Goal: Task Accomplishment & Management: Manage account settings

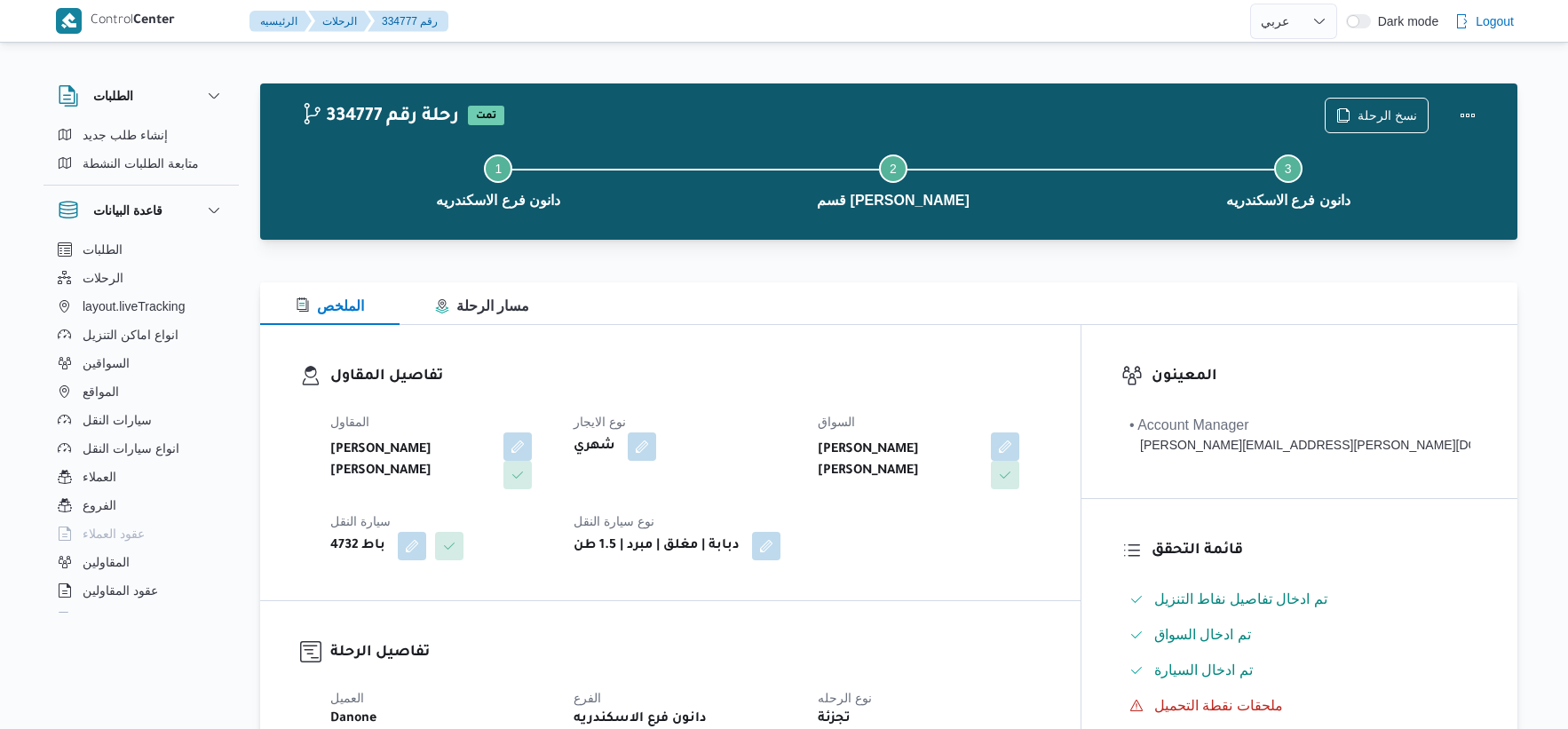
select select "ar"
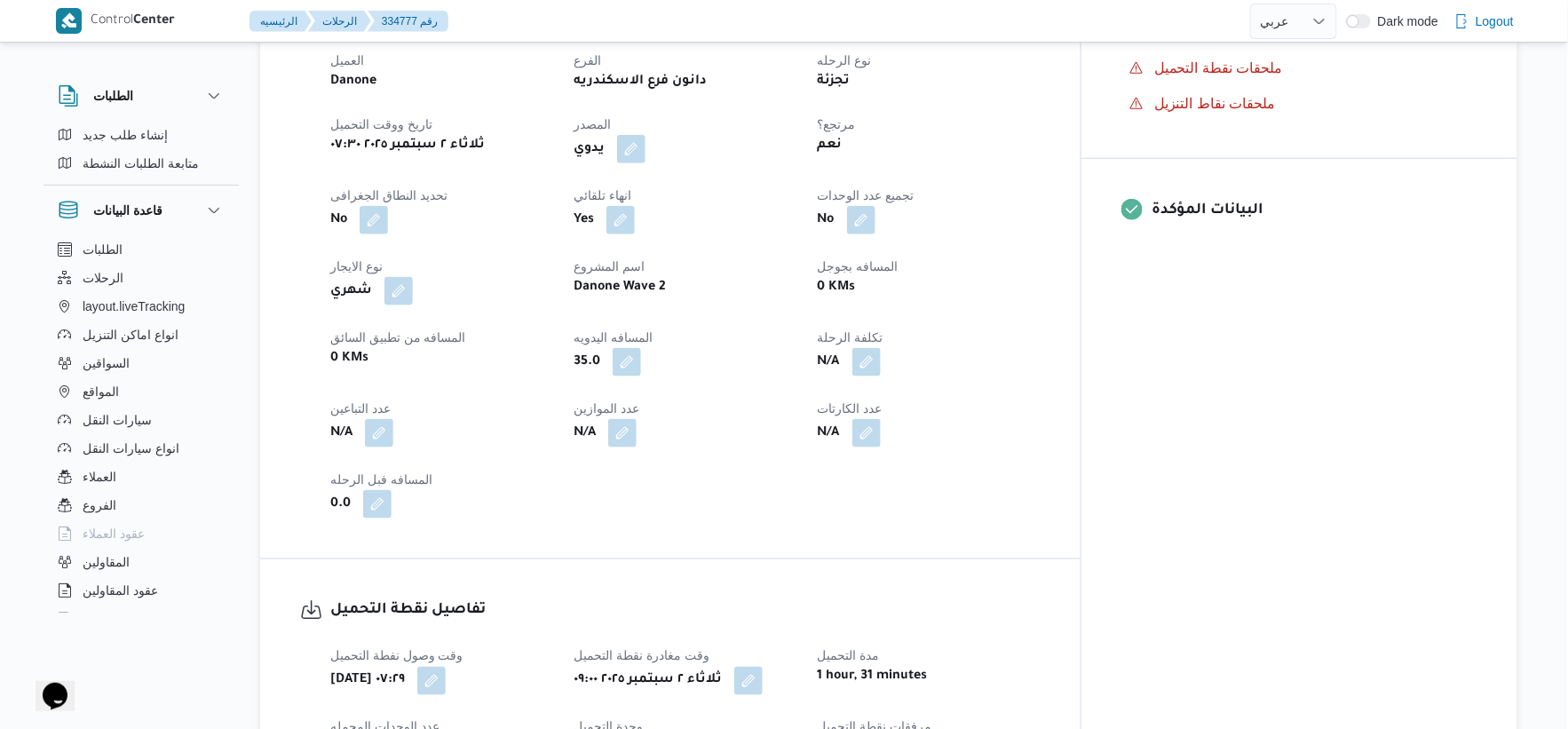
scroll to position [641, 0]
click at [641, 357] on button "button" at bounding box center [626, 358] width 28 height 28
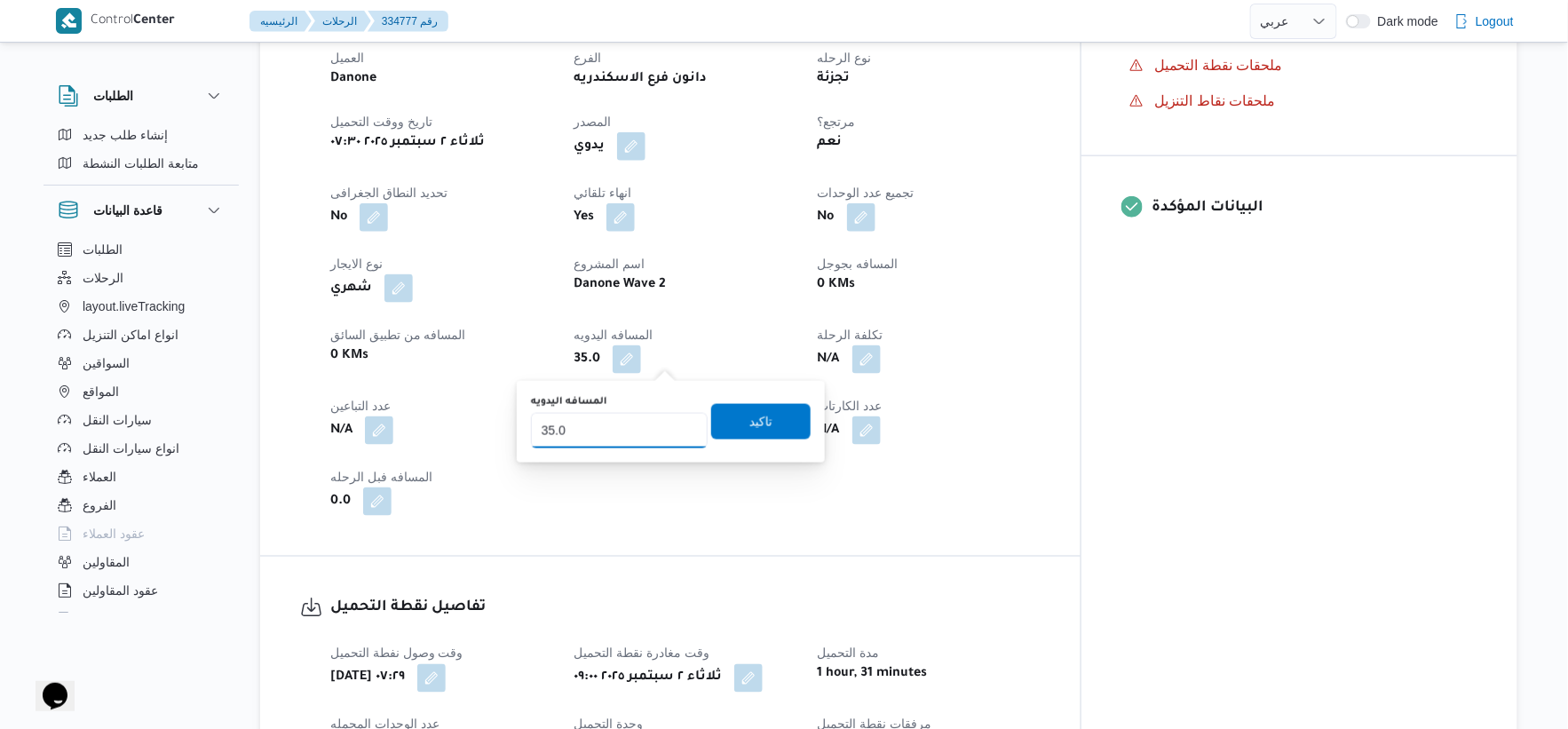
click at [600, 436] on input "35.0" at bounding box center [620, 431] width 177 height 36
type input "36"
click at [766, 419] on span "تاكيد" at bounding box center [761, 422] width 100 height 36
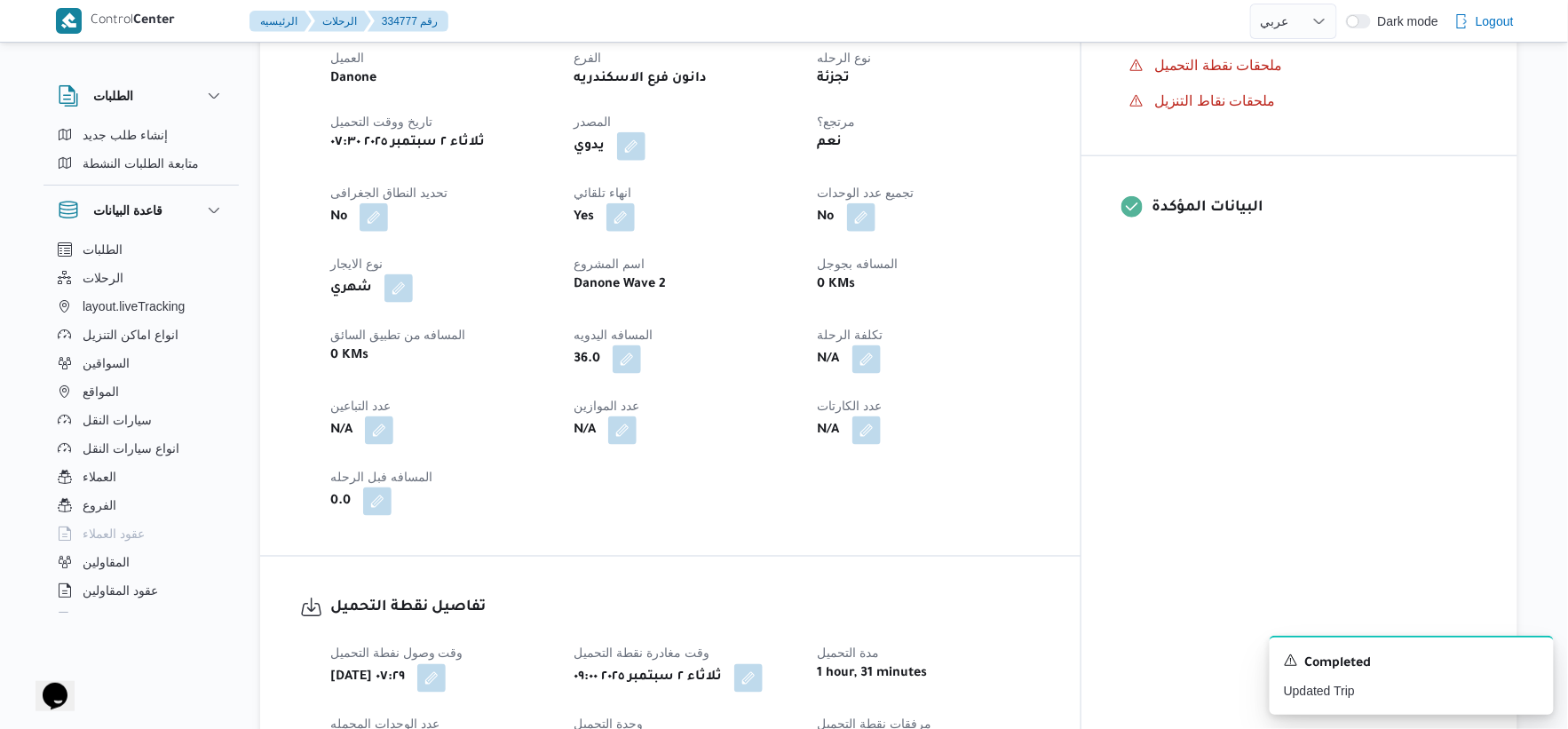
select select "ar"
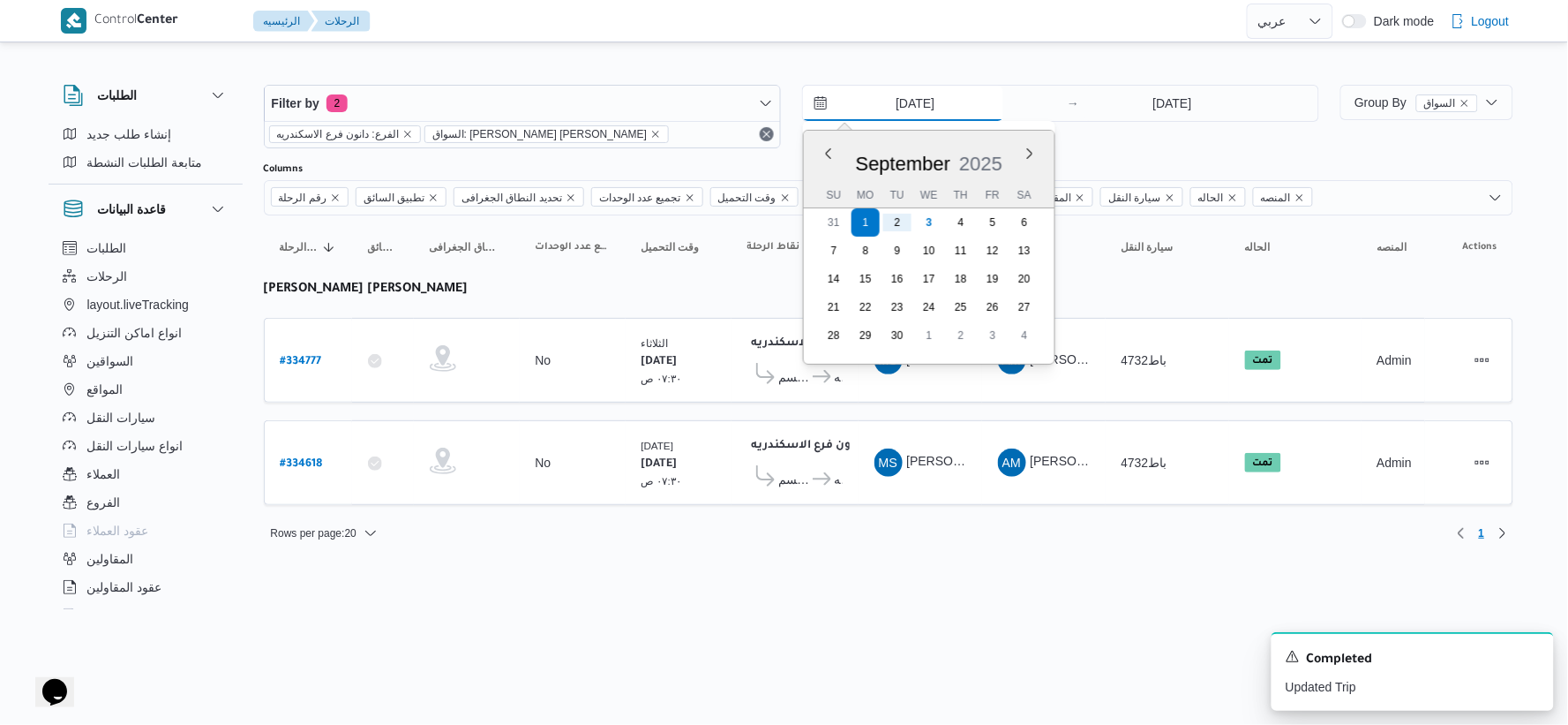
click at [936, 97] on input "1/9/2025" at bounding box center [903, 104] width 200 height 36
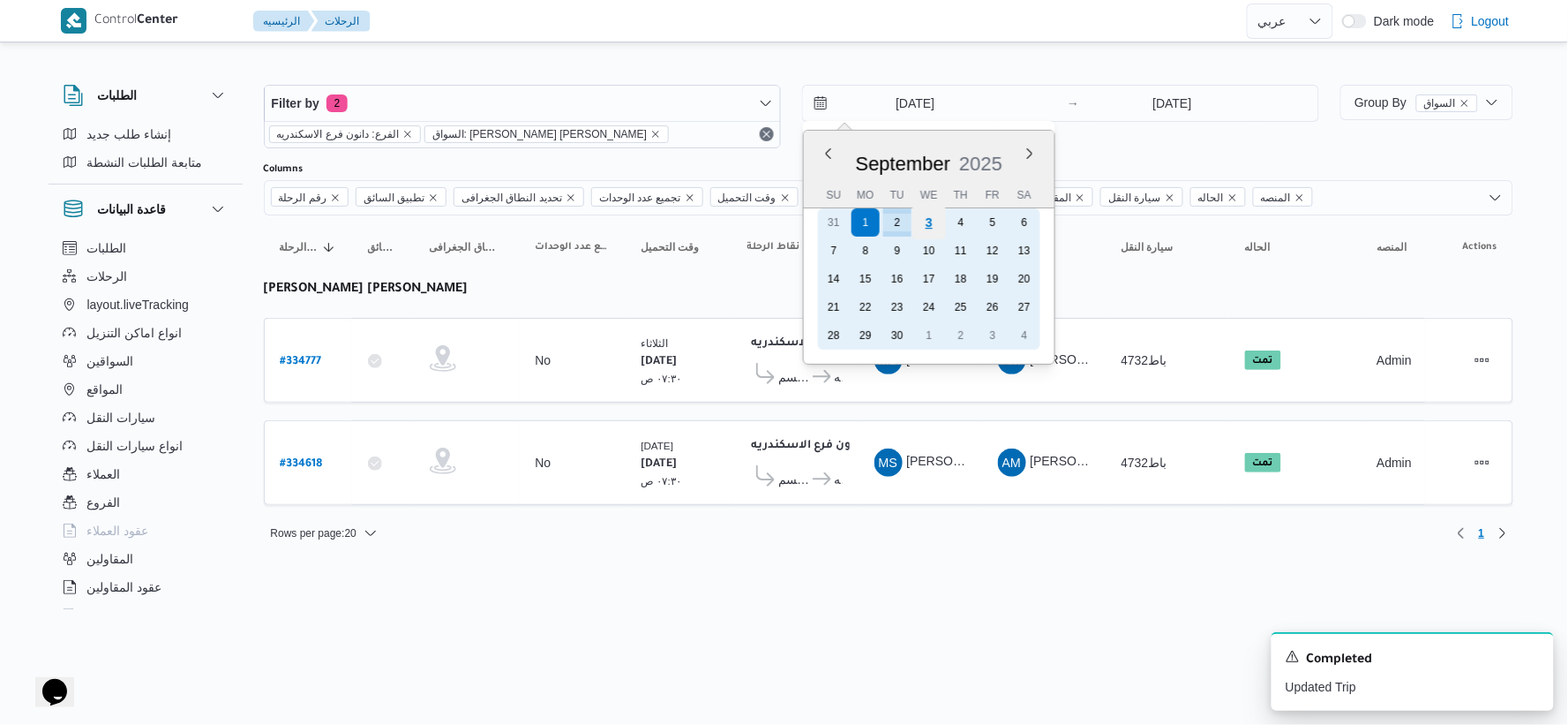
click at [937, 223] on div "3" at bounding box center [929, 223] width 34 height 34
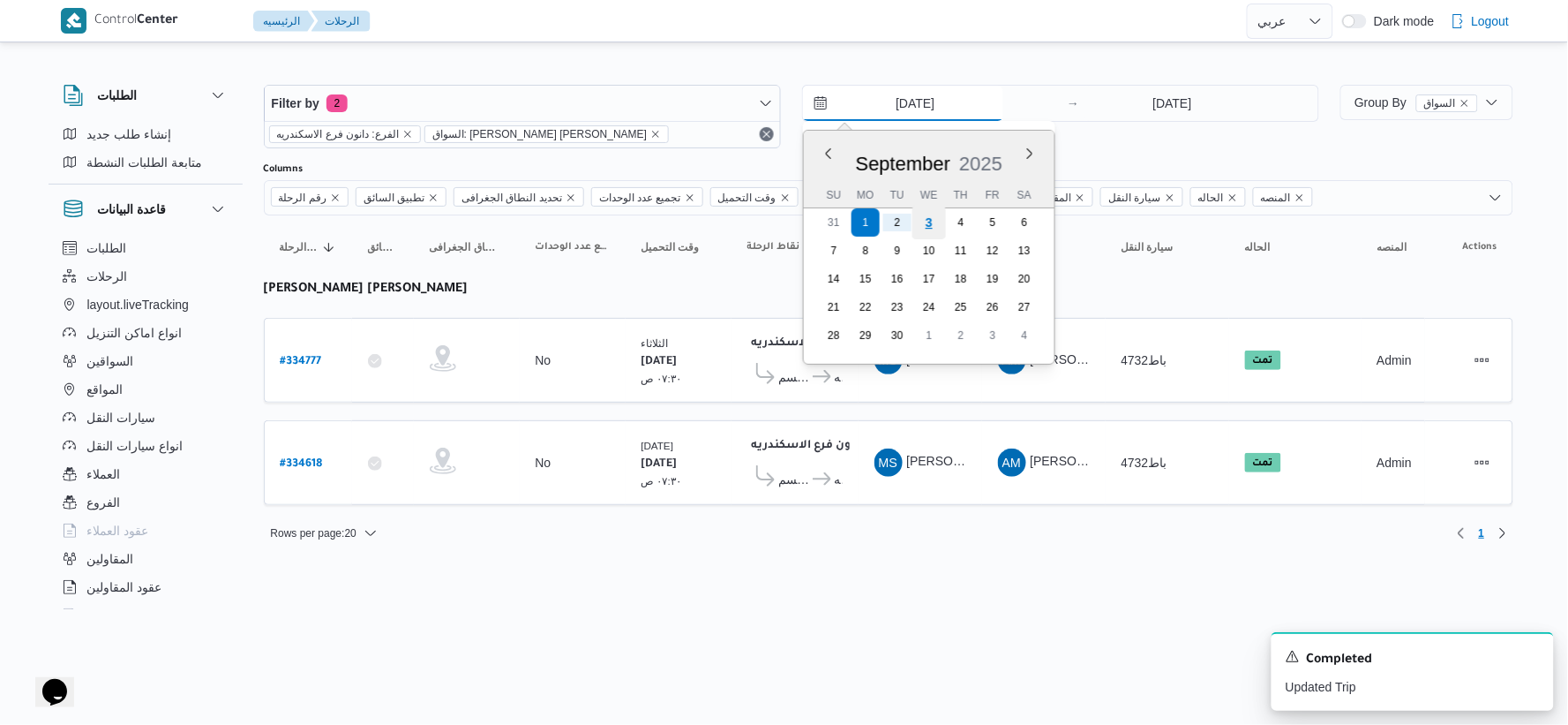
type input "3/9/2025"
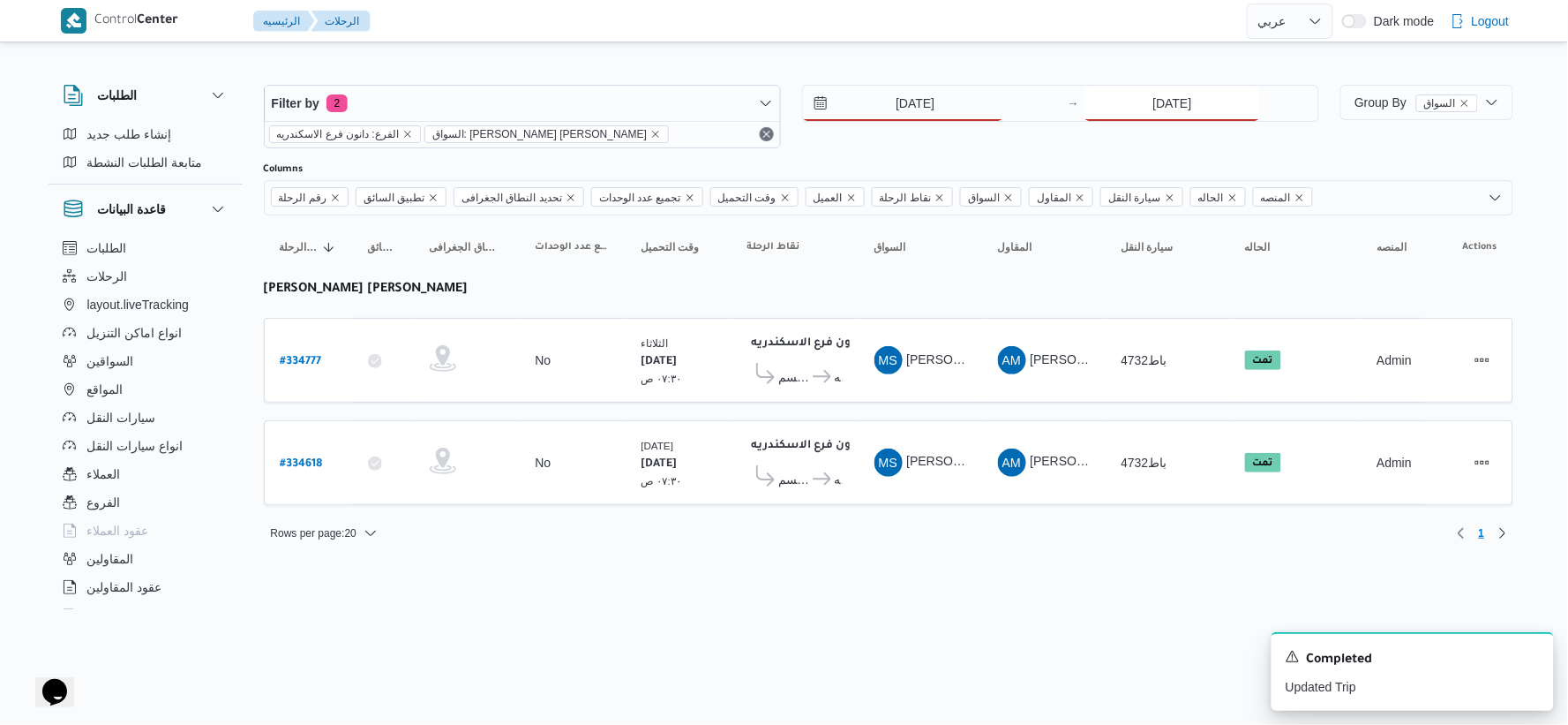
click at [1185, 87] on input "2/9/2025" at bounding box center [1172, 104] width 176 height 36
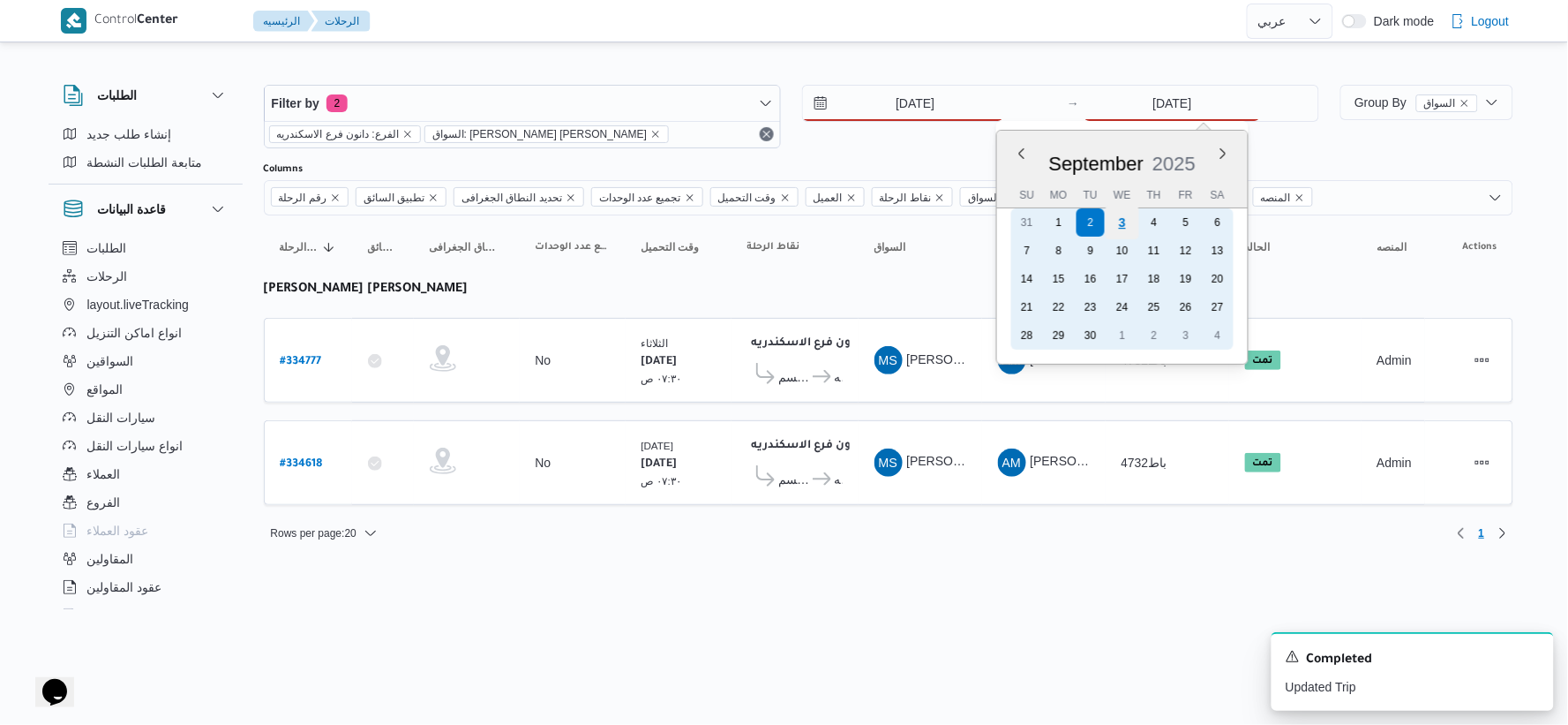
click at [1123, 221] on div "3" at bounding box center [1123, 223] width 34 height 34
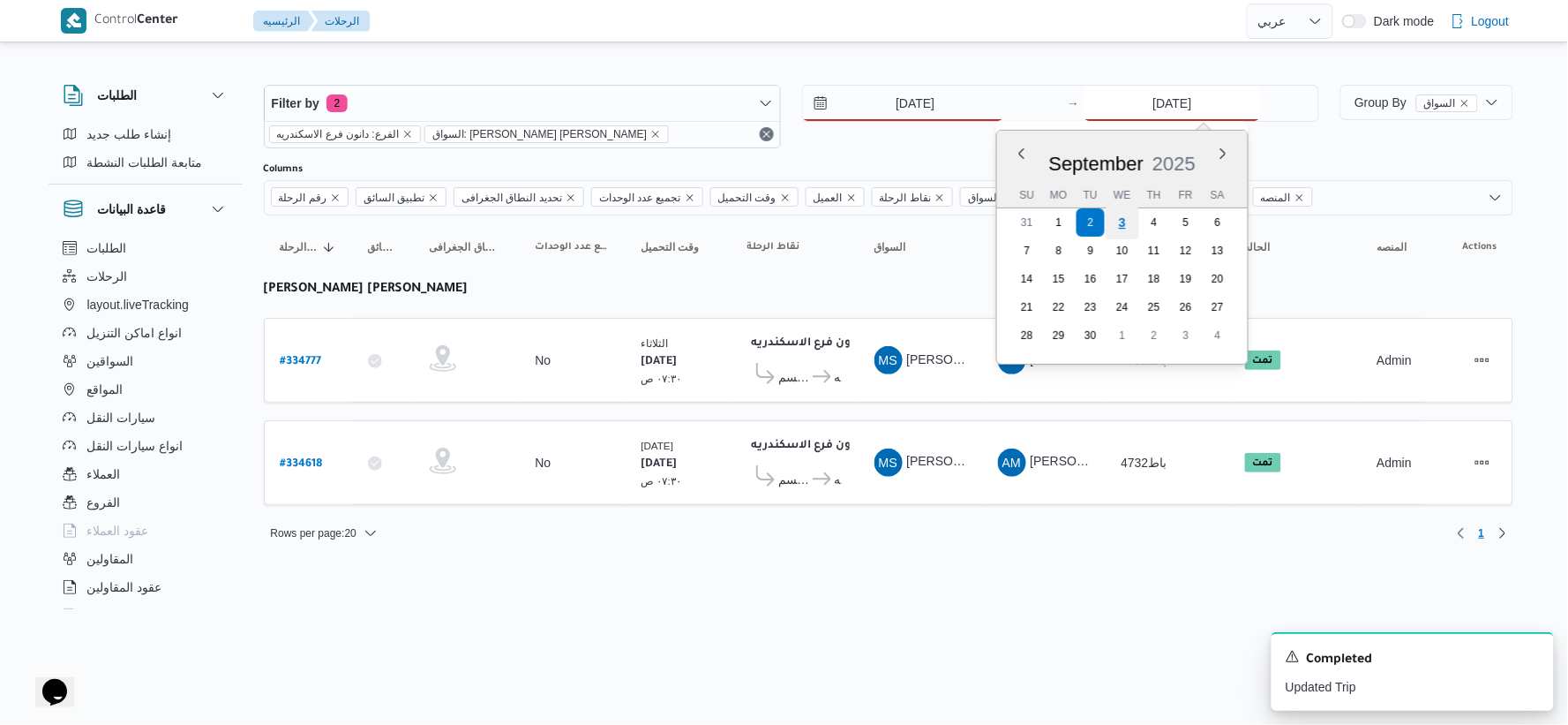
type input "3/9/2025"
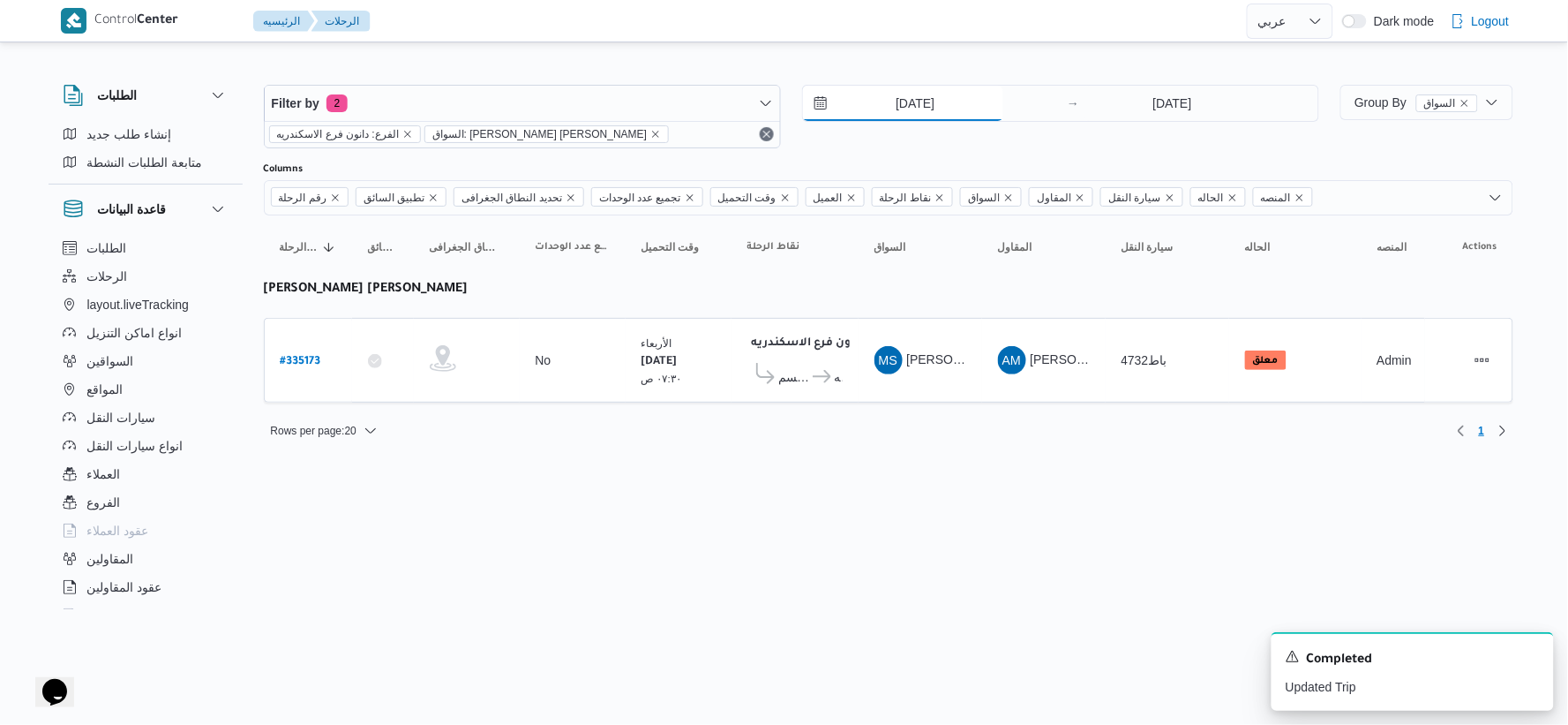
click at [928, 99] on input "3/9/2025" at bounding box center [903, 104] width 200 height 36
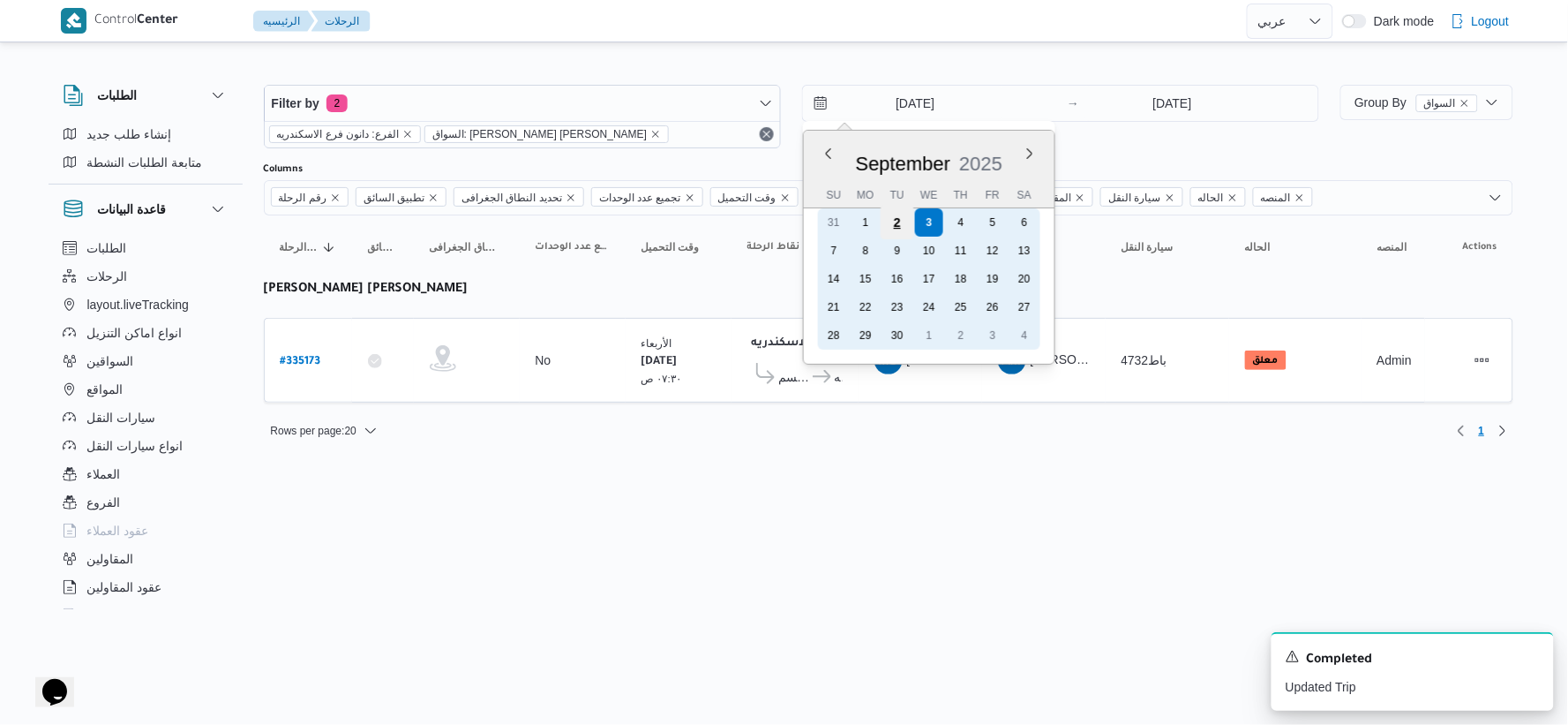
click at [901, 227] on div "2" at bounding box center [898, 223] width 34 height 34
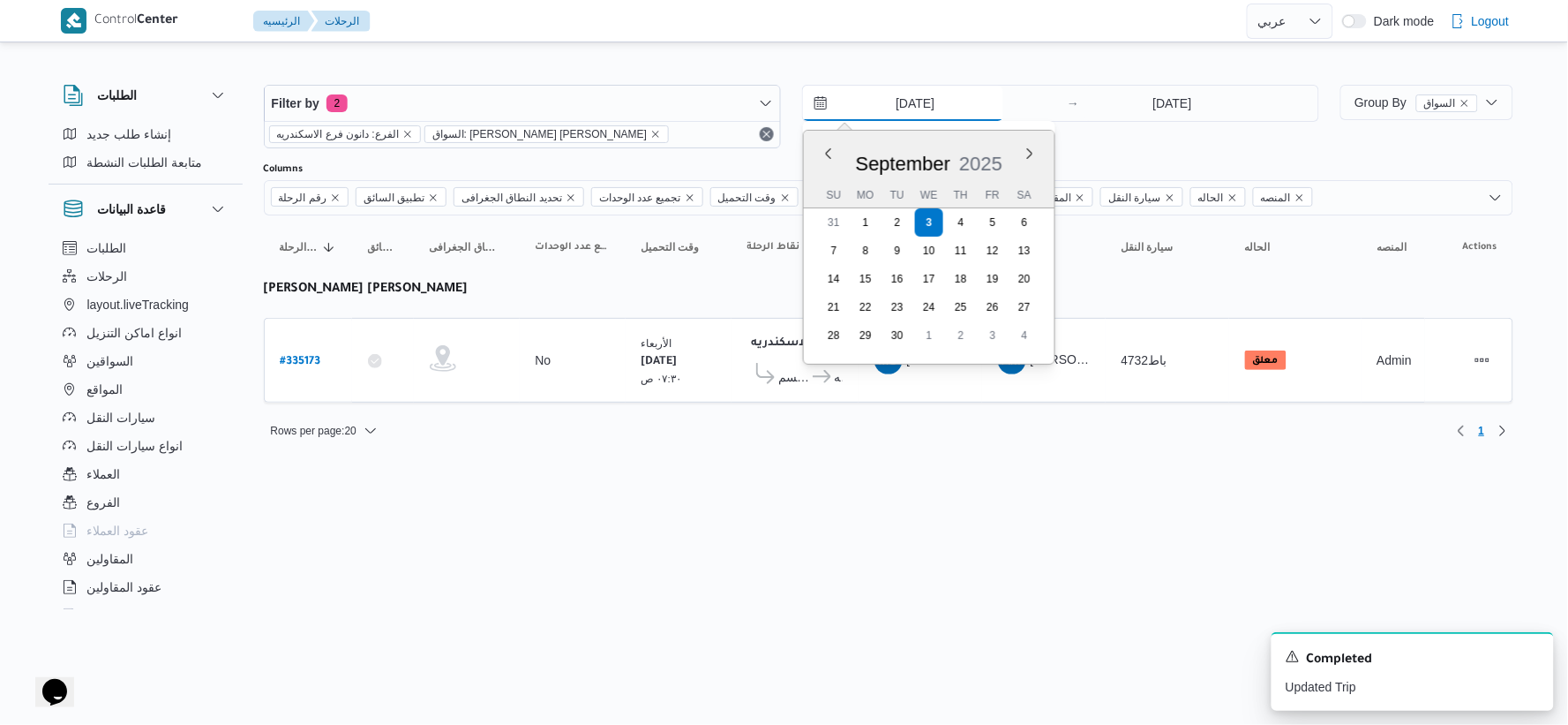
type input "2/9/2025"
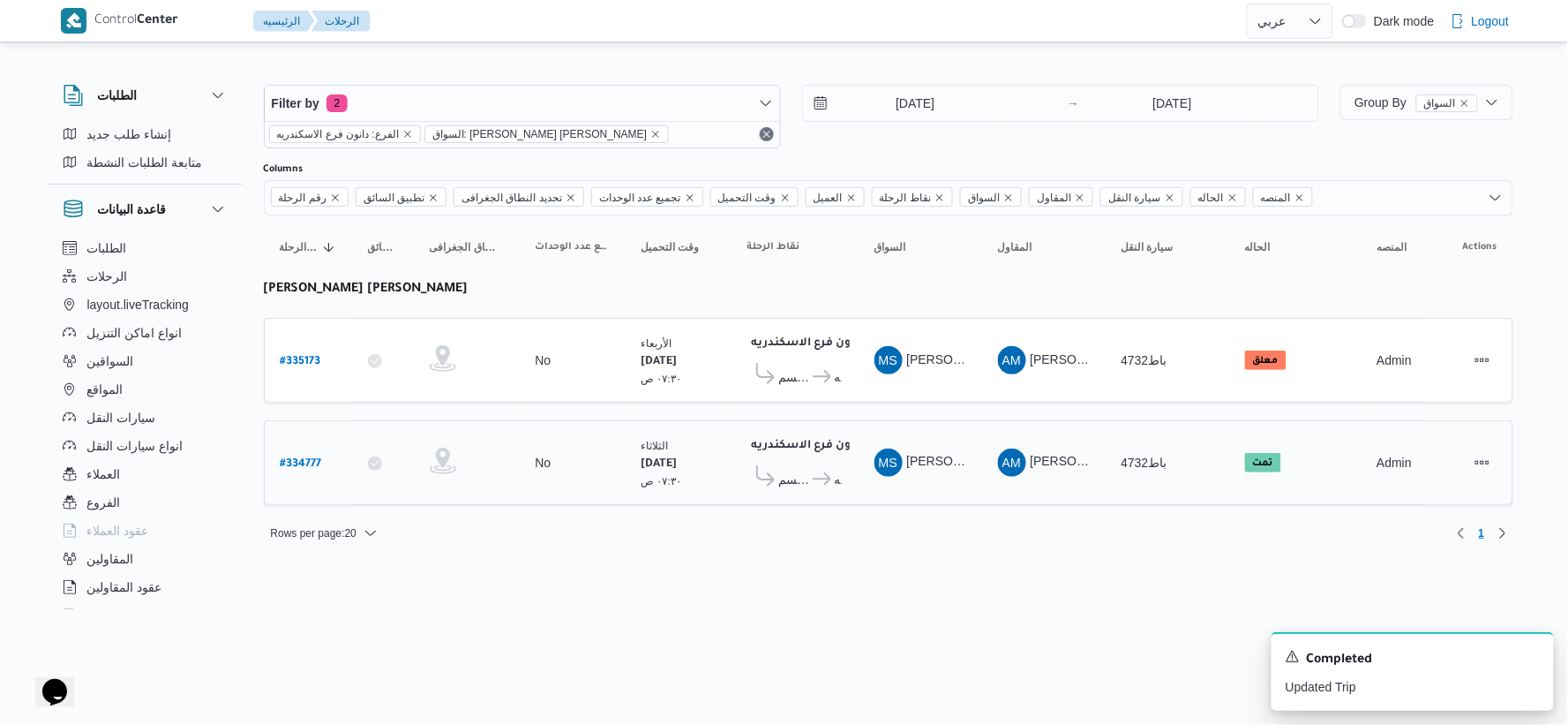
click at [311, 459] on b "# 334777" at bounding box center [301, 464] width 41 height 12
select select "ar"
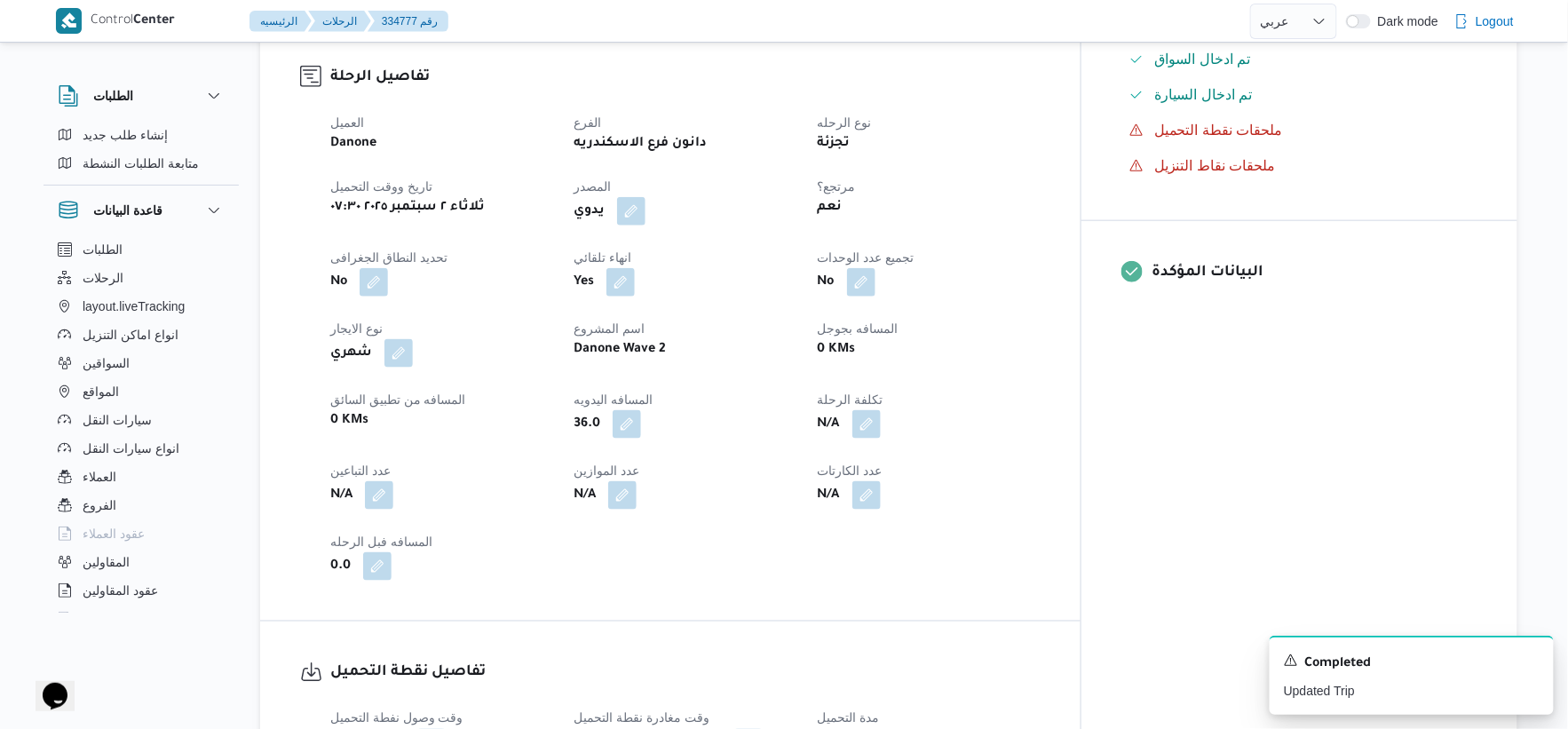
scroll to position [592, 0]
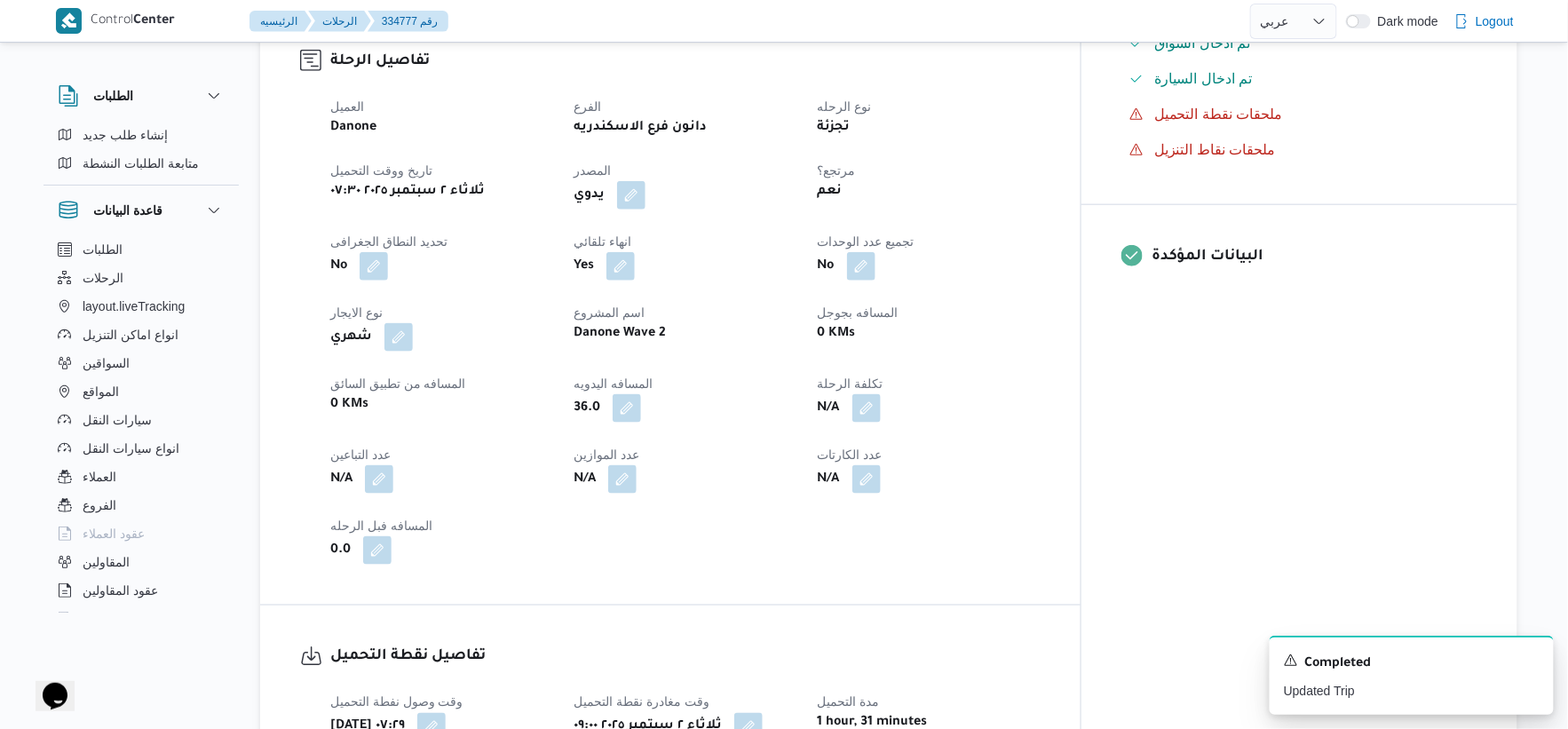
select select "ar"
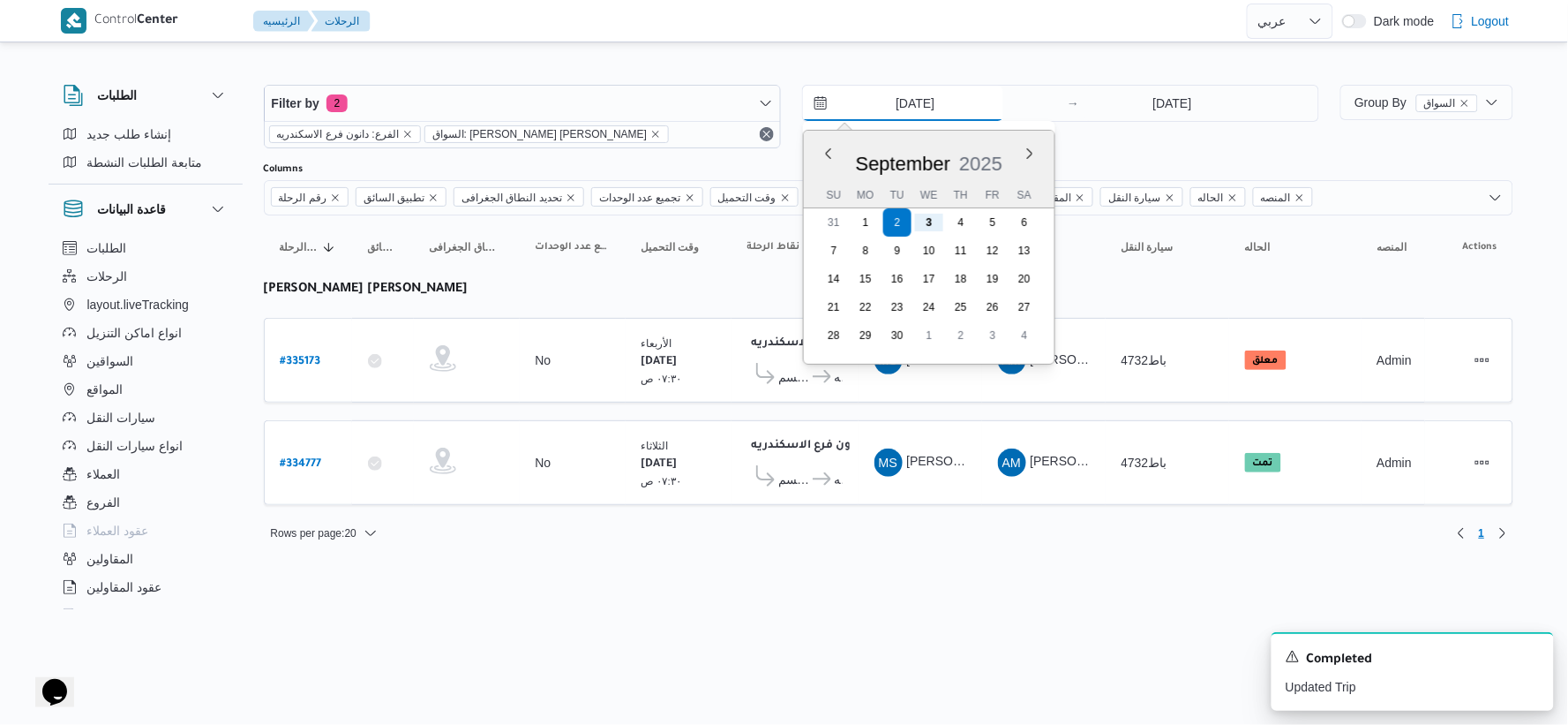
click at [931, 93] on input "2/9/2025" at bounding box center [903, 104] width 200 height 36
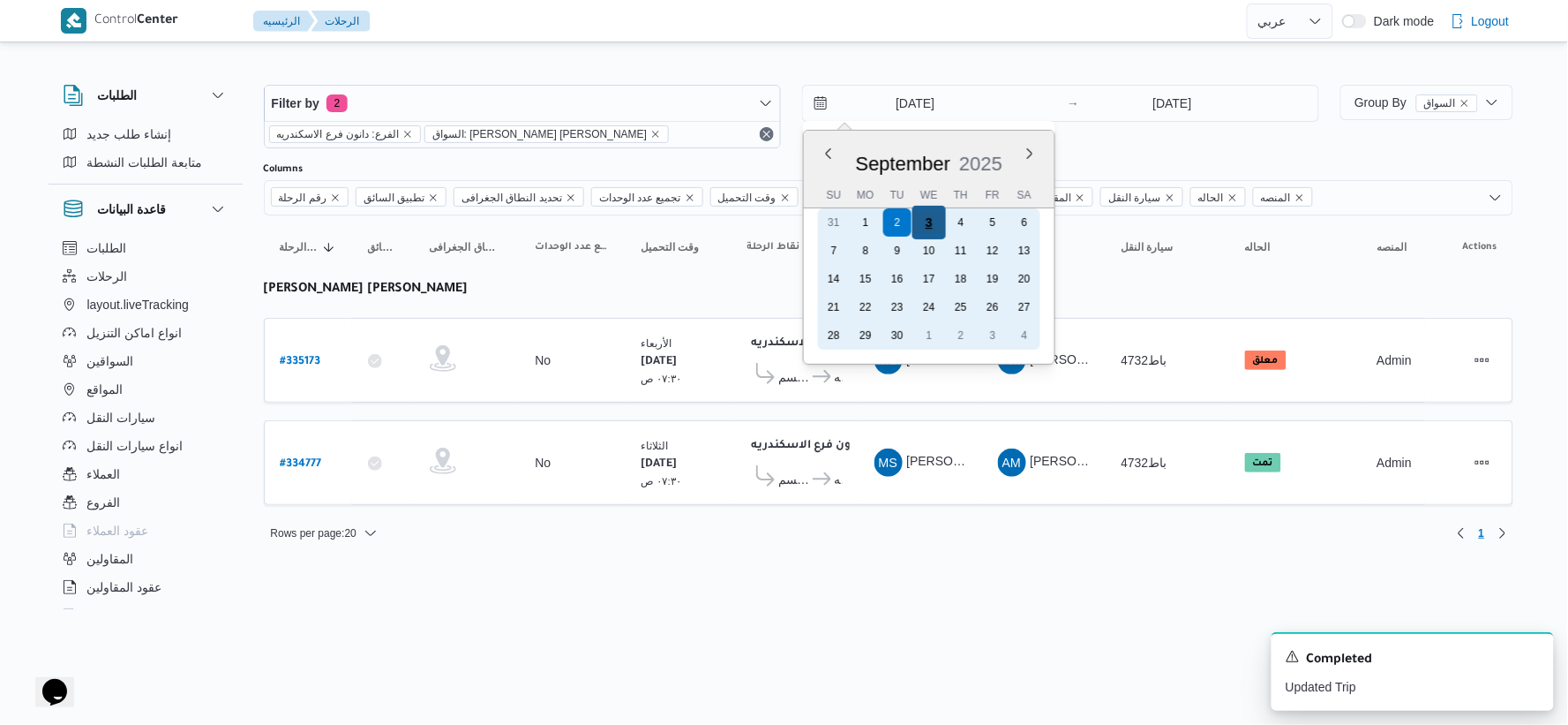
click at [925, 219] on div "3" at bounding box center [929, 223] width 34 height 34
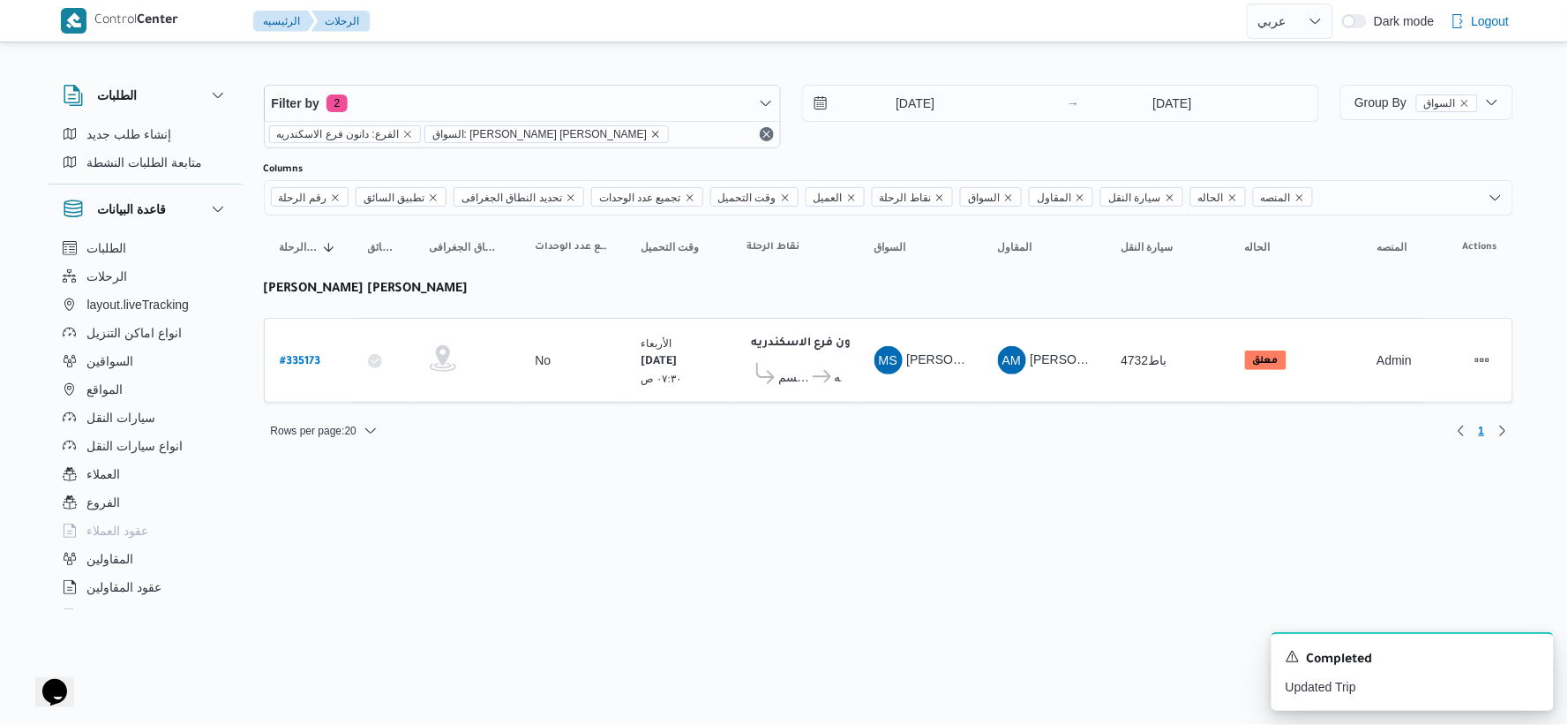
click at [651, 135] on icon "remove selected entity" at bounding box center [655, 134] width 10 height 10
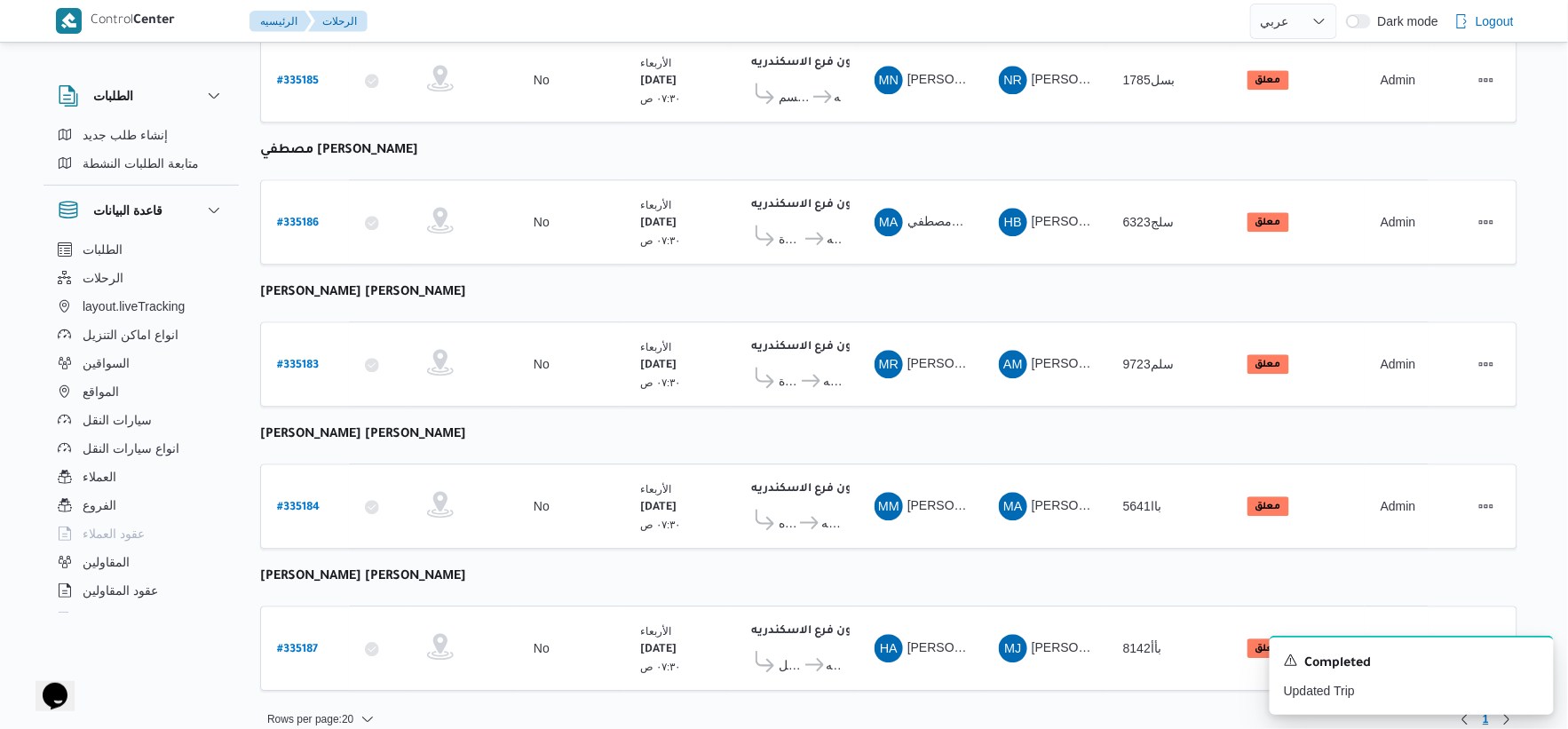
scroll to position [1426, 0]
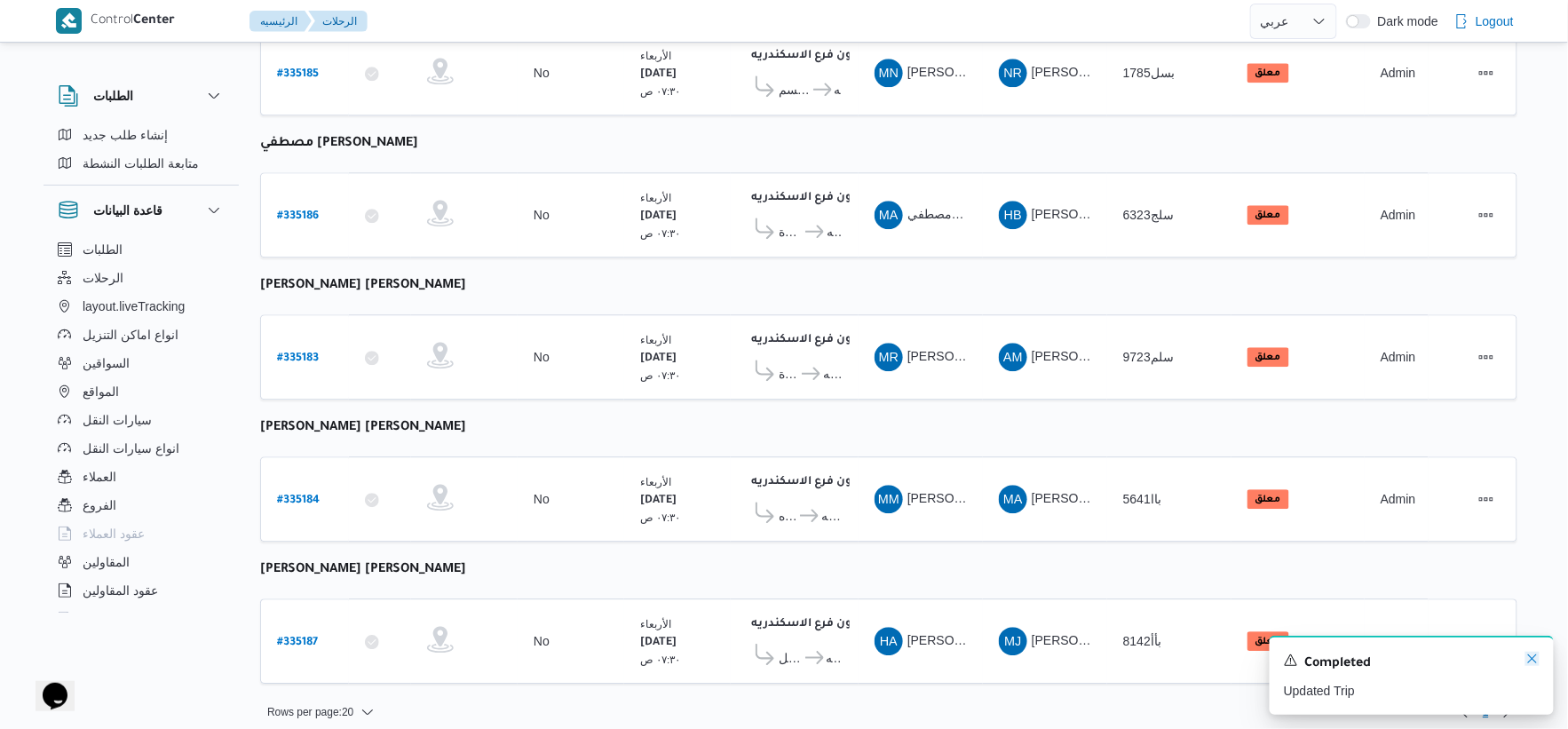
click at [1540, 658] on icon "Dismiss toast" at bounding box center [1532, 658] width 14 height 14
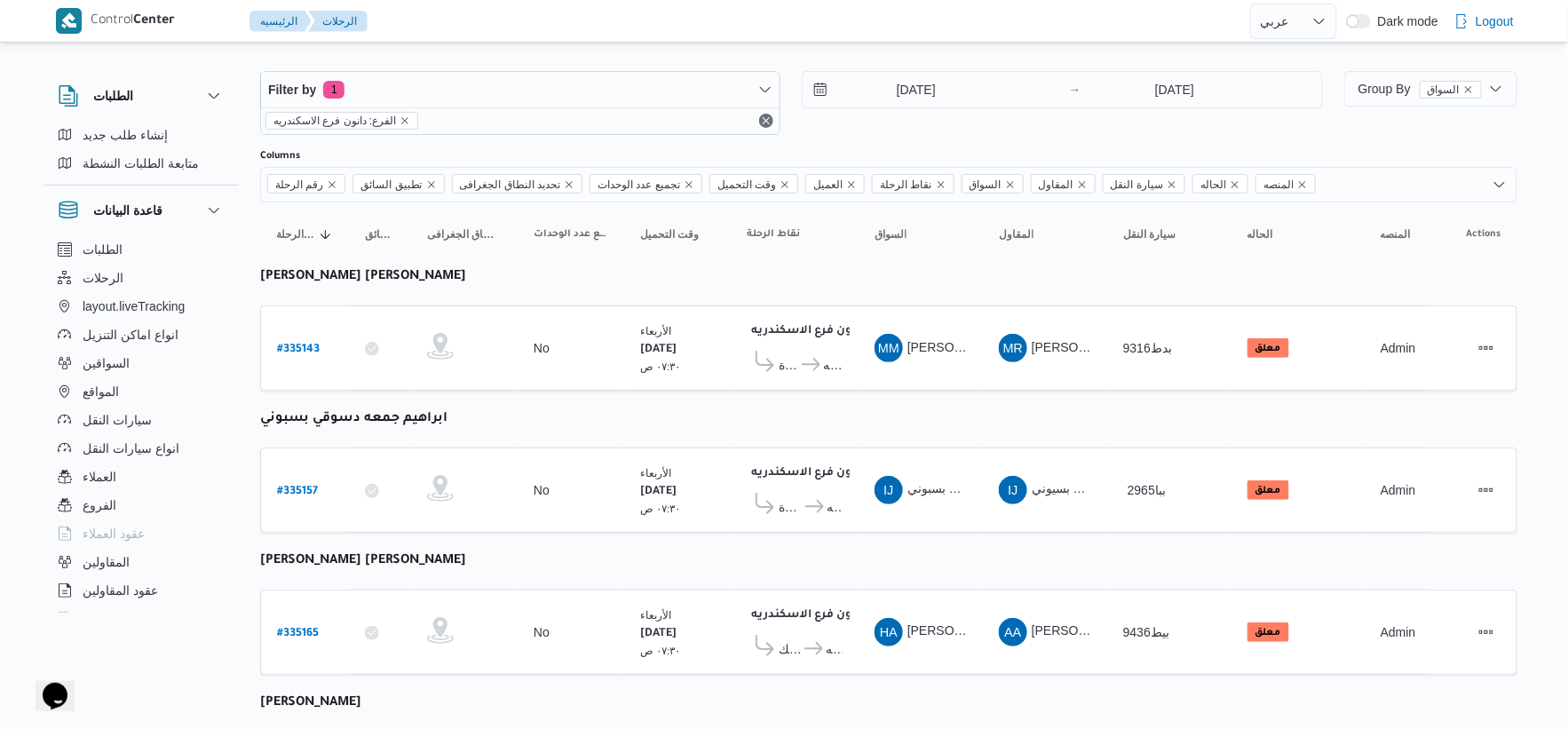
scroll to position [0, 0]
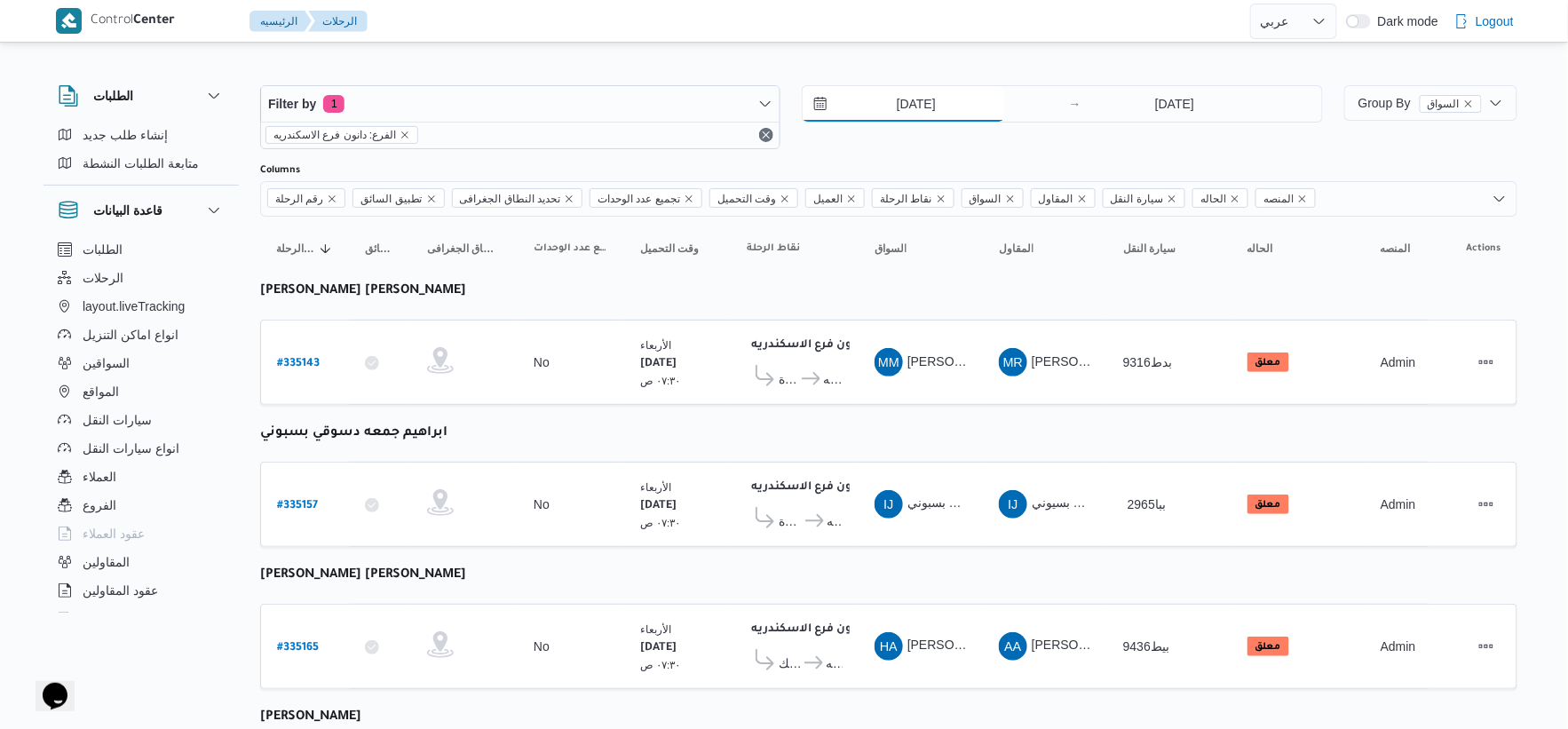
click at [972, 111] on input "3/9/2025" at bounding box center [903, 104] width 201 height 36
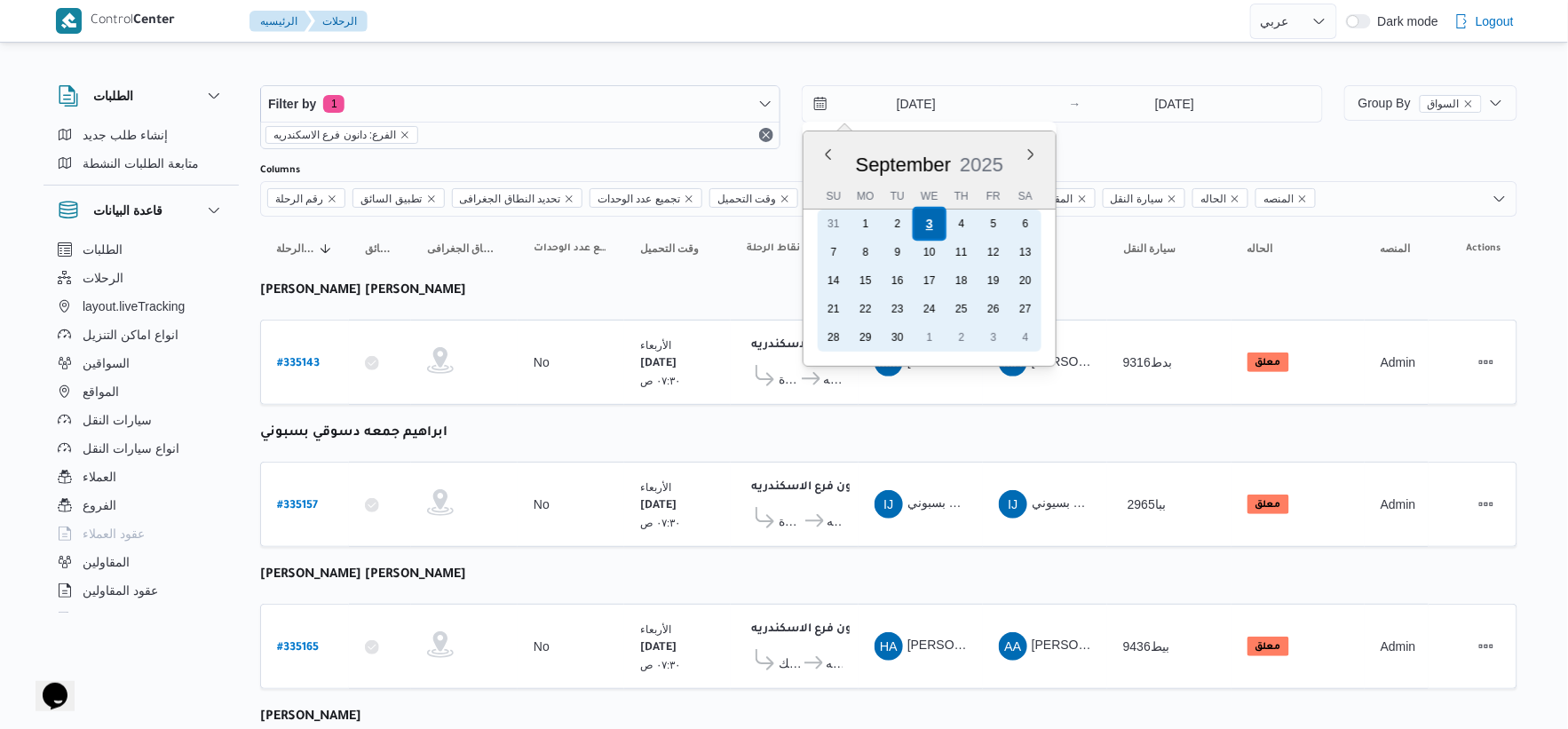
click at [912, 220] on div "3" at bounding box center [929, 224] width 34 height 34
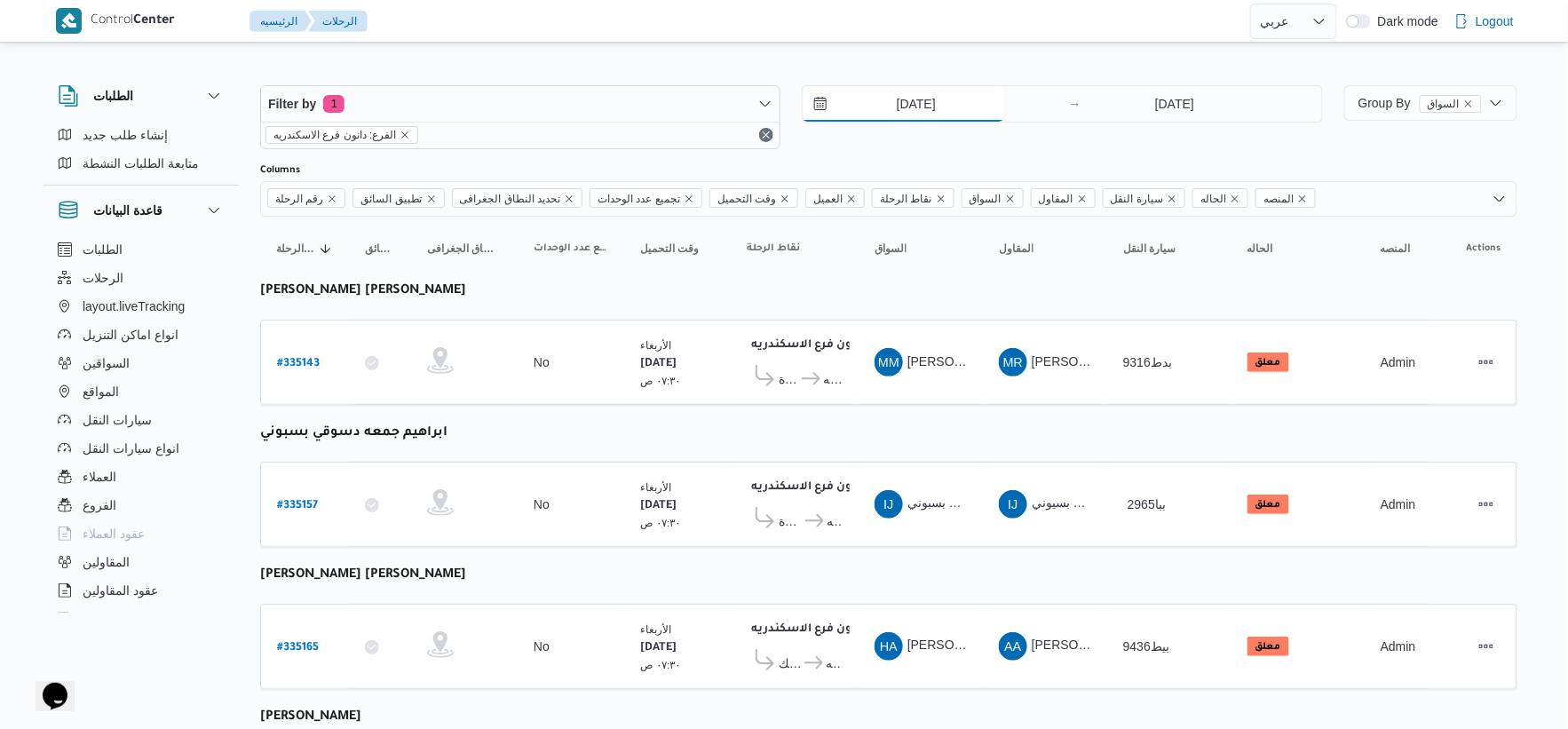
click at [921, 112] on input "3/9/2025" at bounding box center [903, 104] width 201 height 36
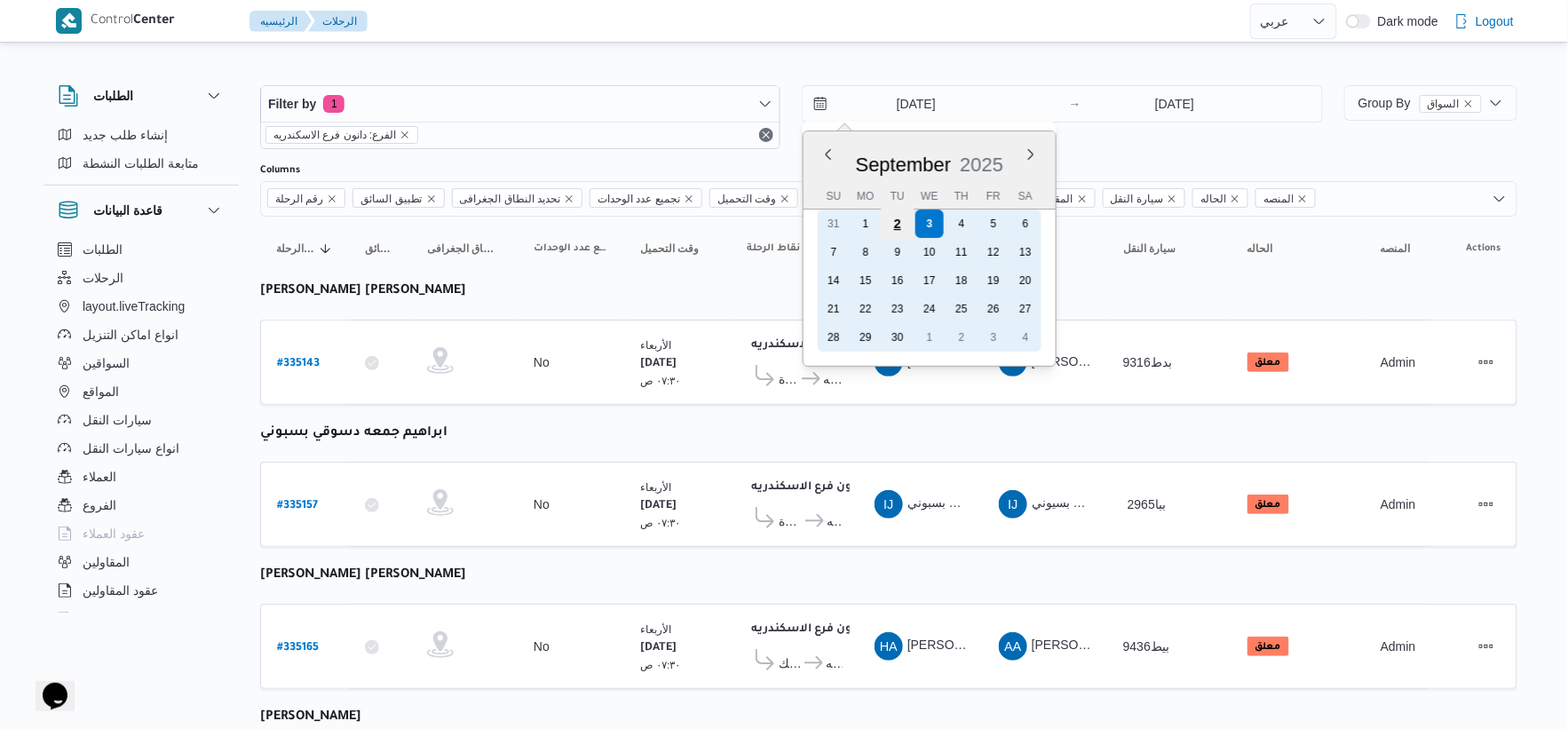
click at [911, 223] on div "2" at bounding box center [897, 224] width 34 height 34
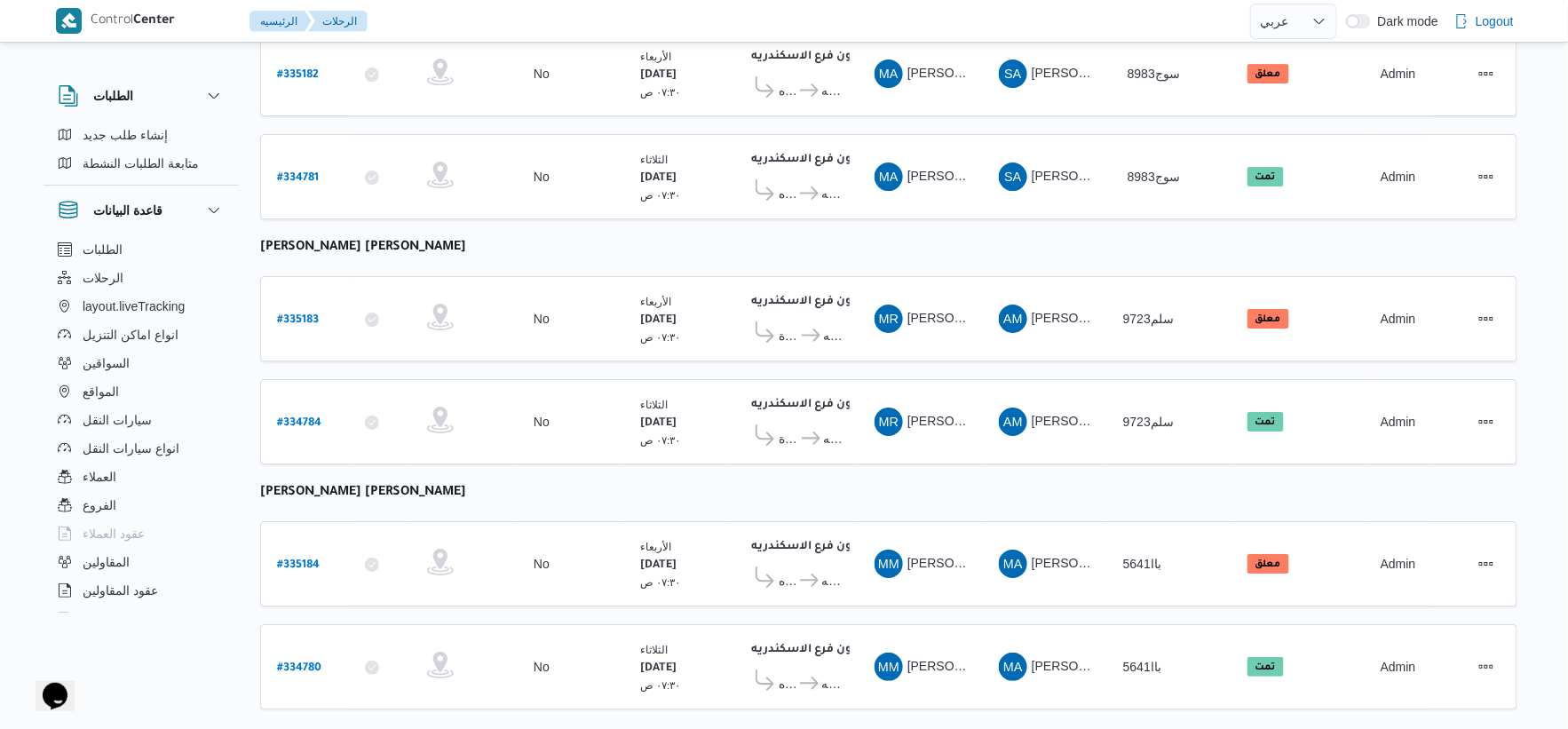
scroll to position [2021, 0]
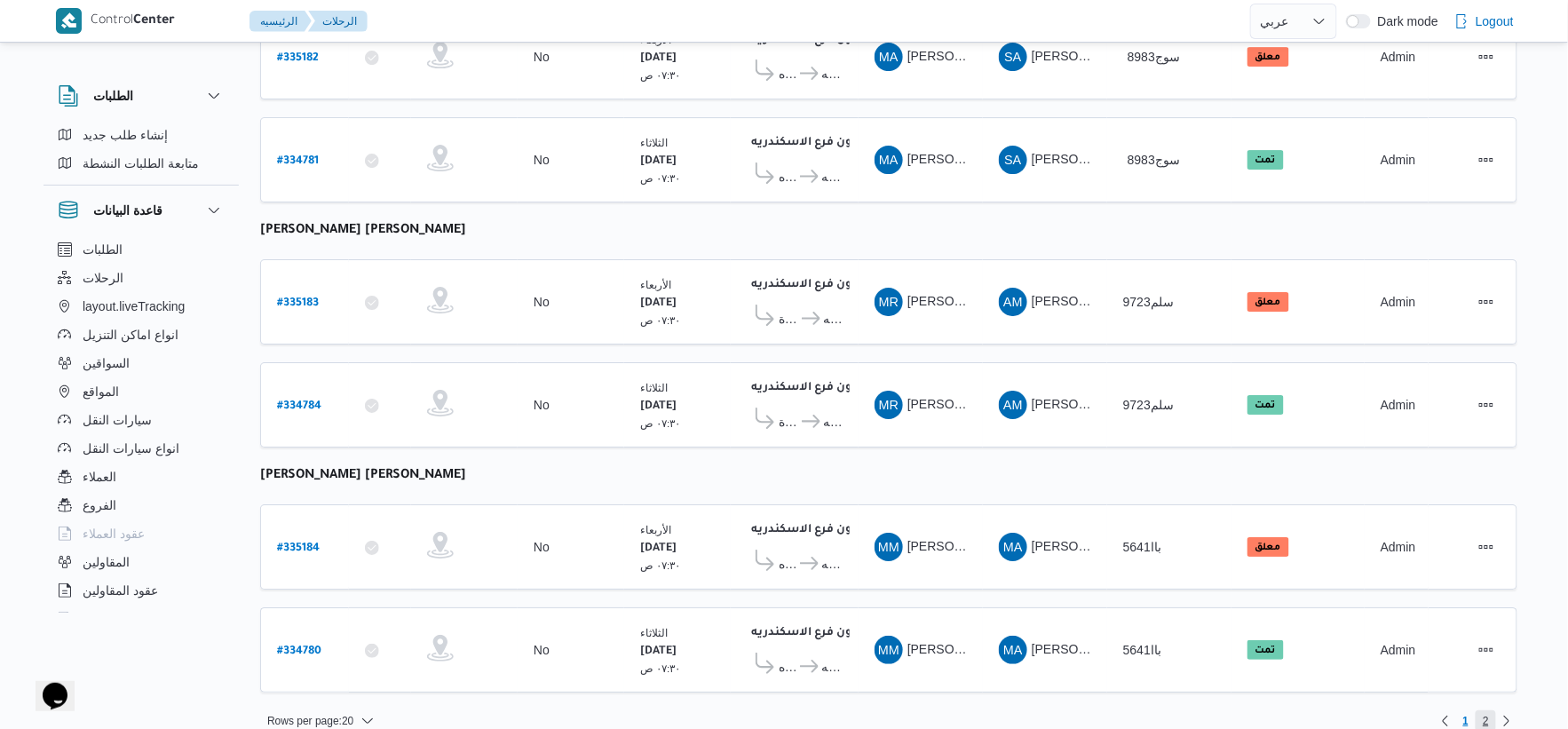
click at [1485, 710] on span "2" at bounding box center [1485, 721] width 7 height 22
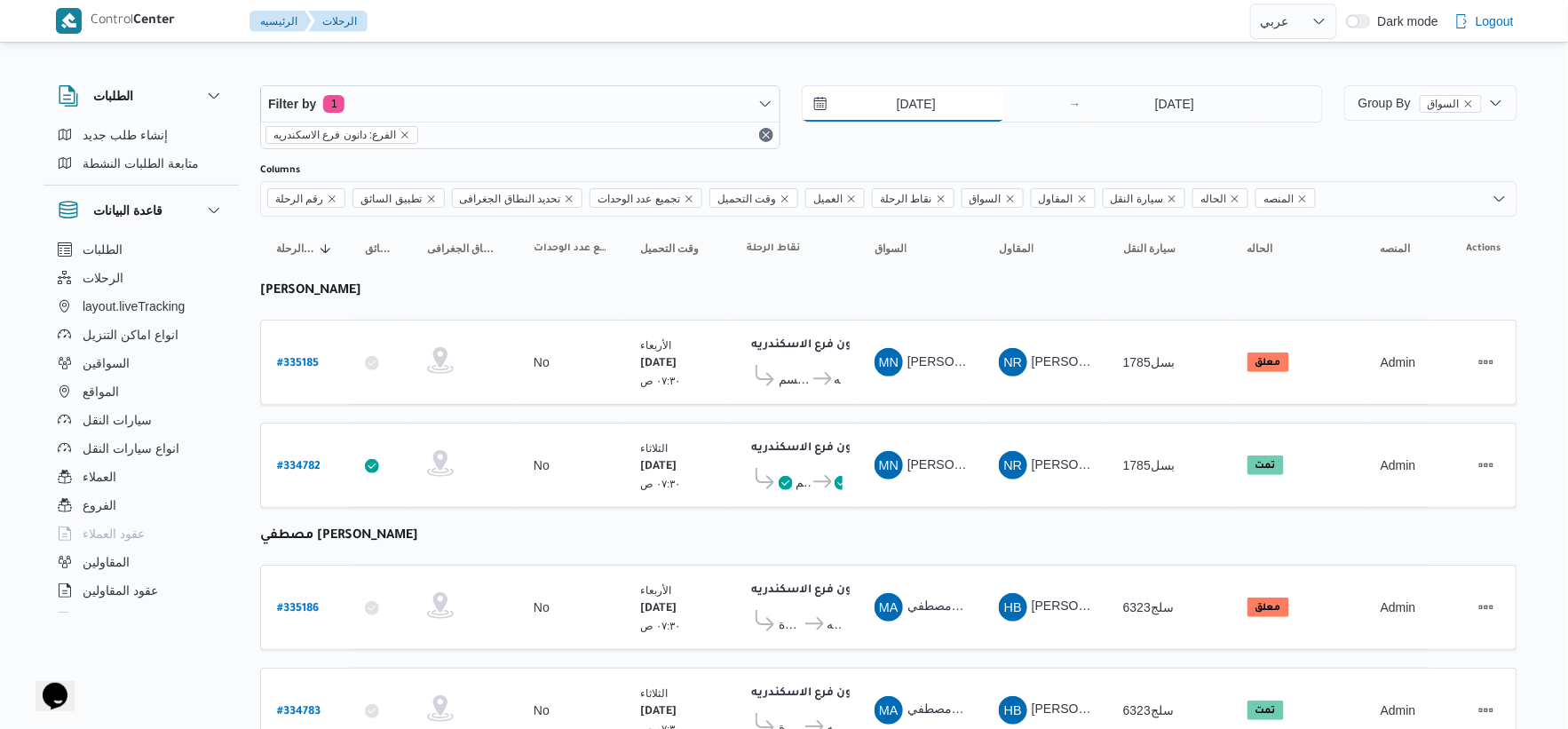
click at [943, 107] on input "2/9/2025" at bounding box center [903, 104] width 201 height 36
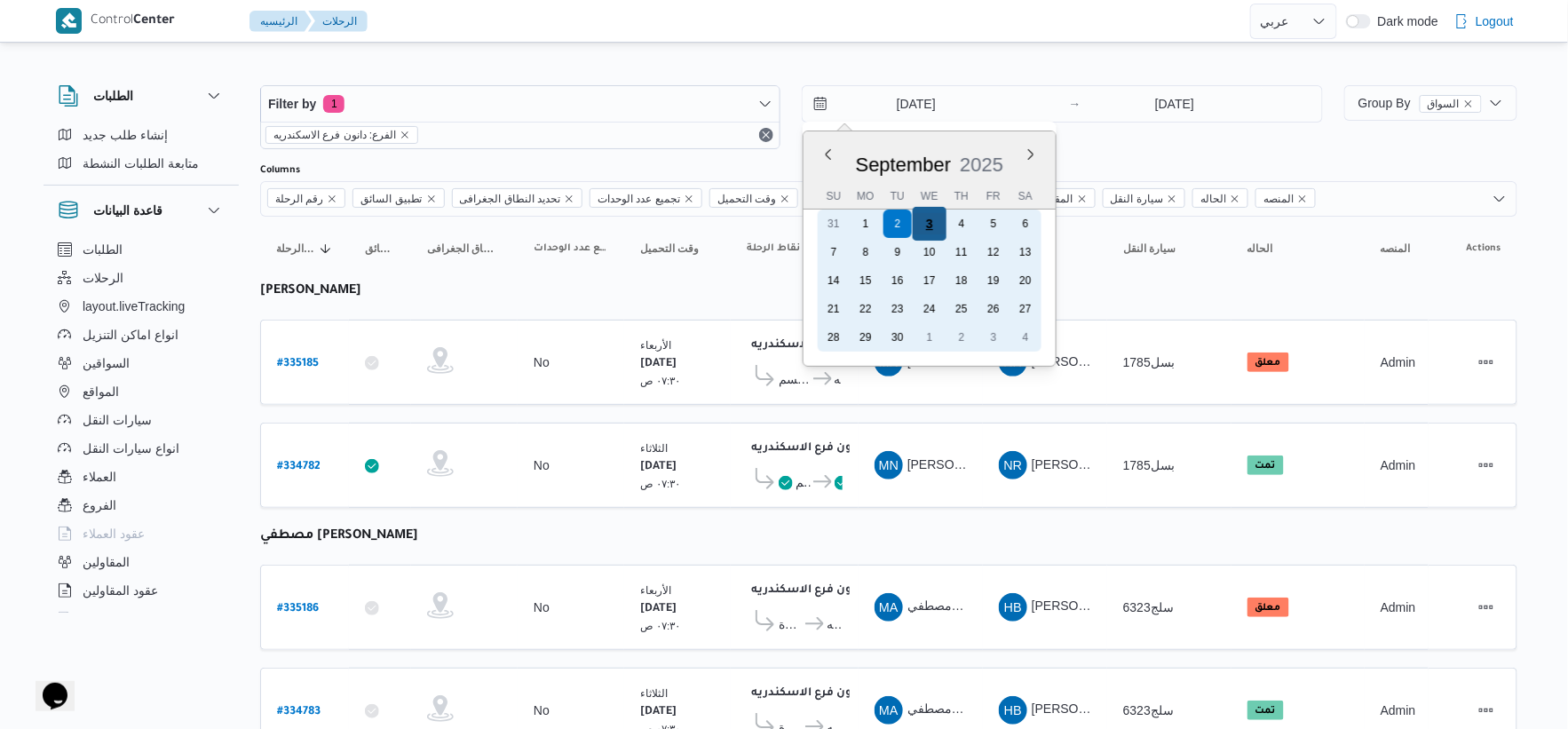
click at [927, 222] on div "3" at bounding box center [929, 224] width 34 height 34
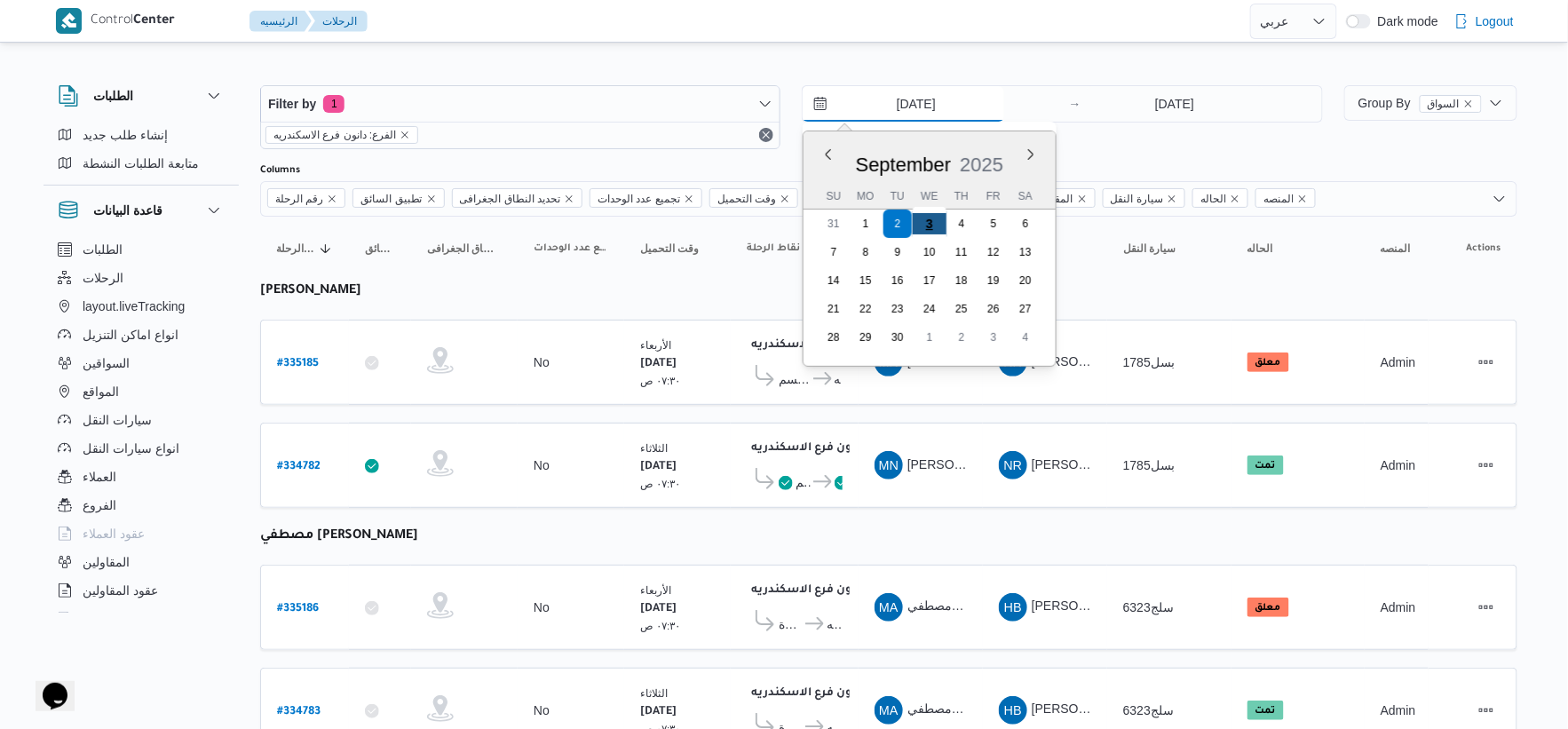
type input "3/9/2025"
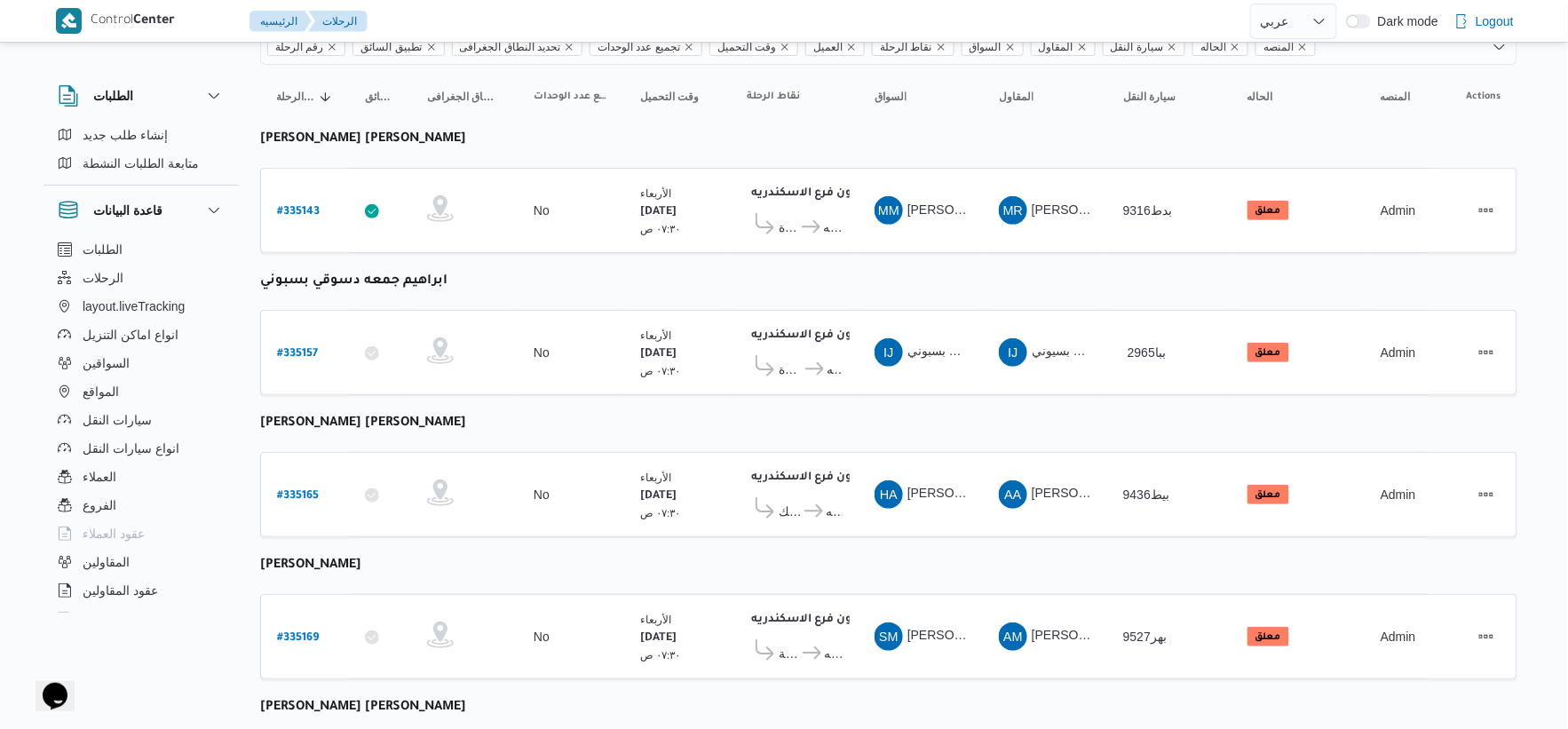
scroll to position [144, 0]
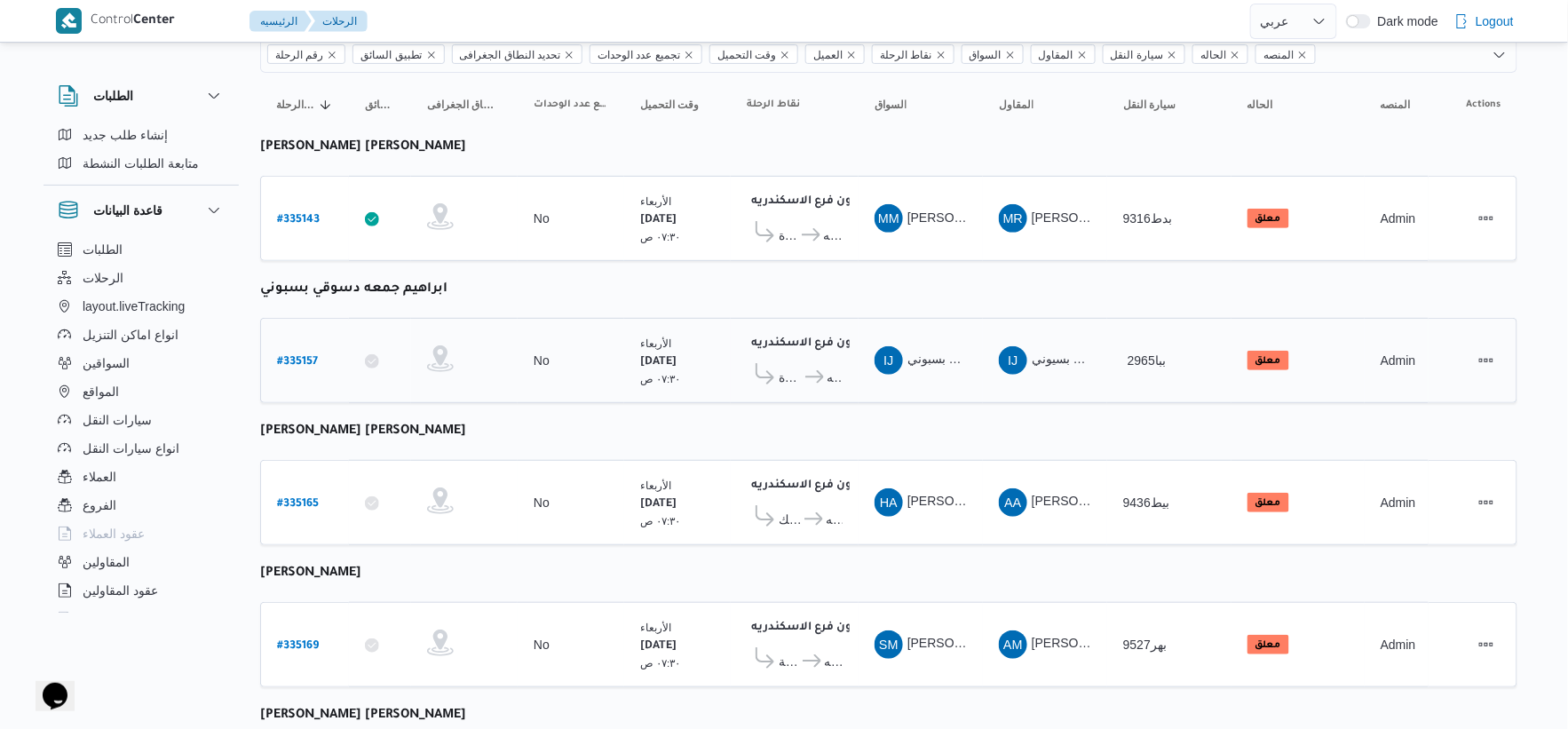
click at [303, 360] on b "# 335157" at bounding box center [297, 362] width 40 height 12
select select "ar"
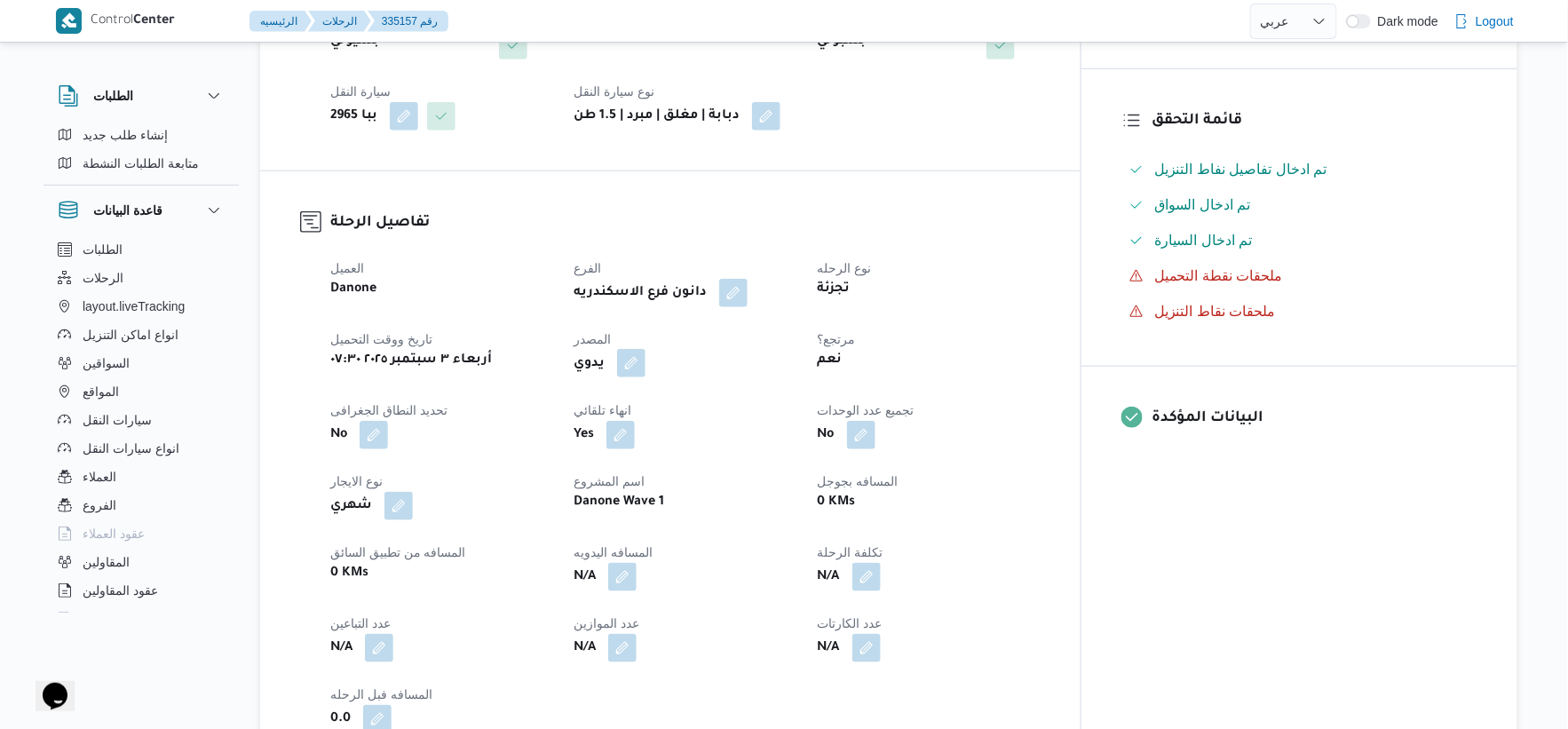
scroll to position [439, 0]
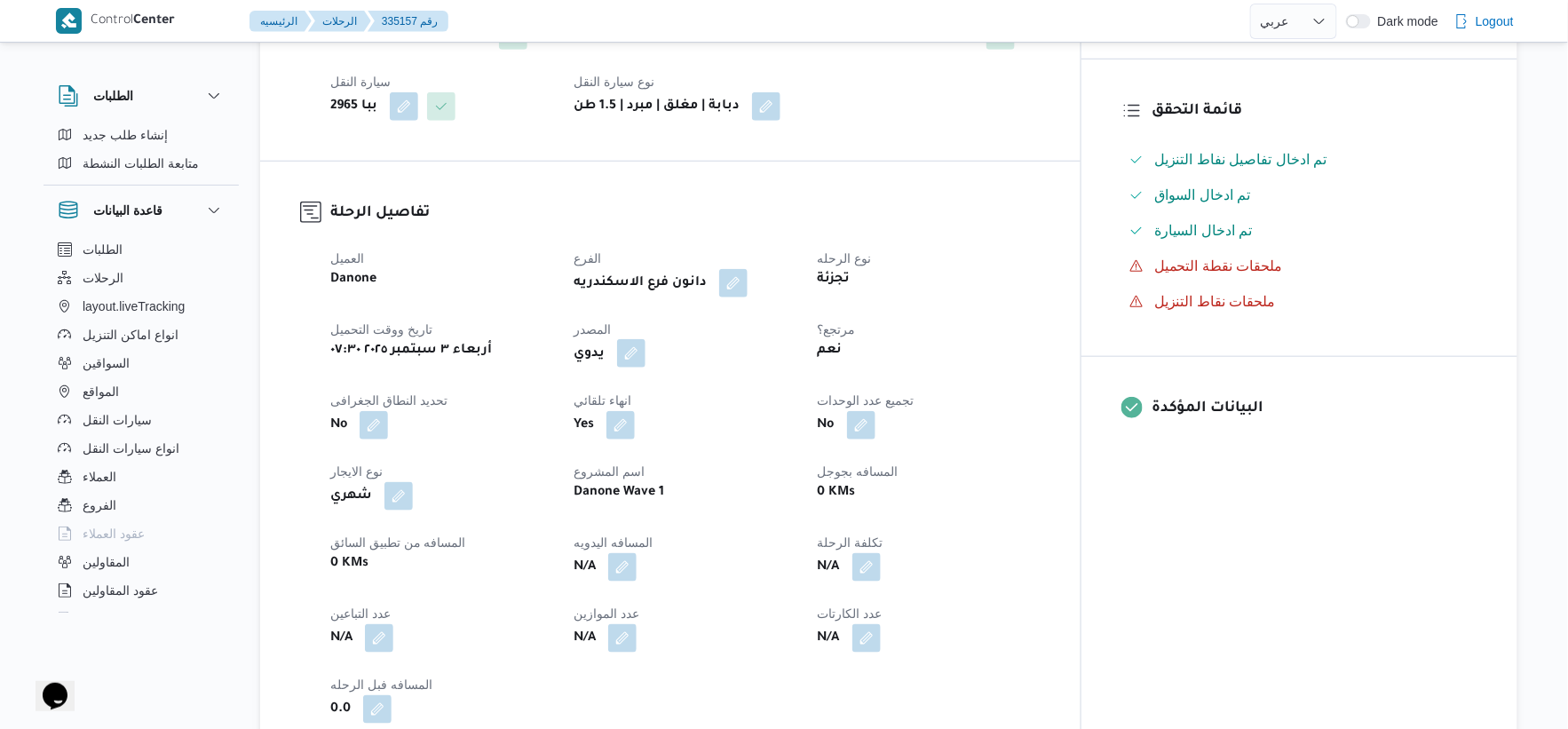
click at [645, 357] on button "button" at bounding box center [631, 354] width 28 height 28
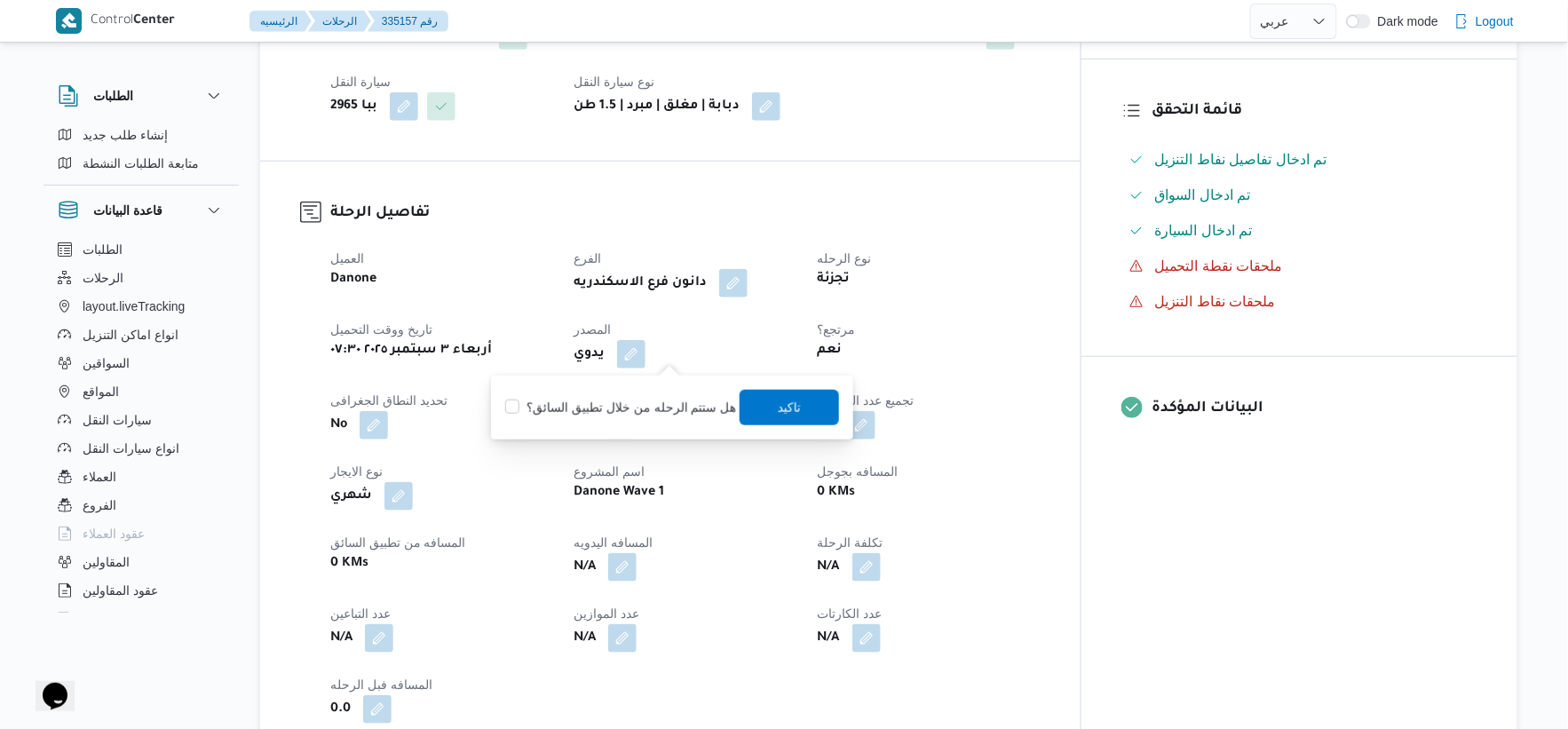
click at [658, 403] on label "هل ستتم الرحله من خلال تطبيق السائق؟" at bounding box center [620, 407] width 230 height 22
checkbox input "true"
click at [808, 408] on span "تاكيد" at bounding box center [789, 406] width 100 height 36
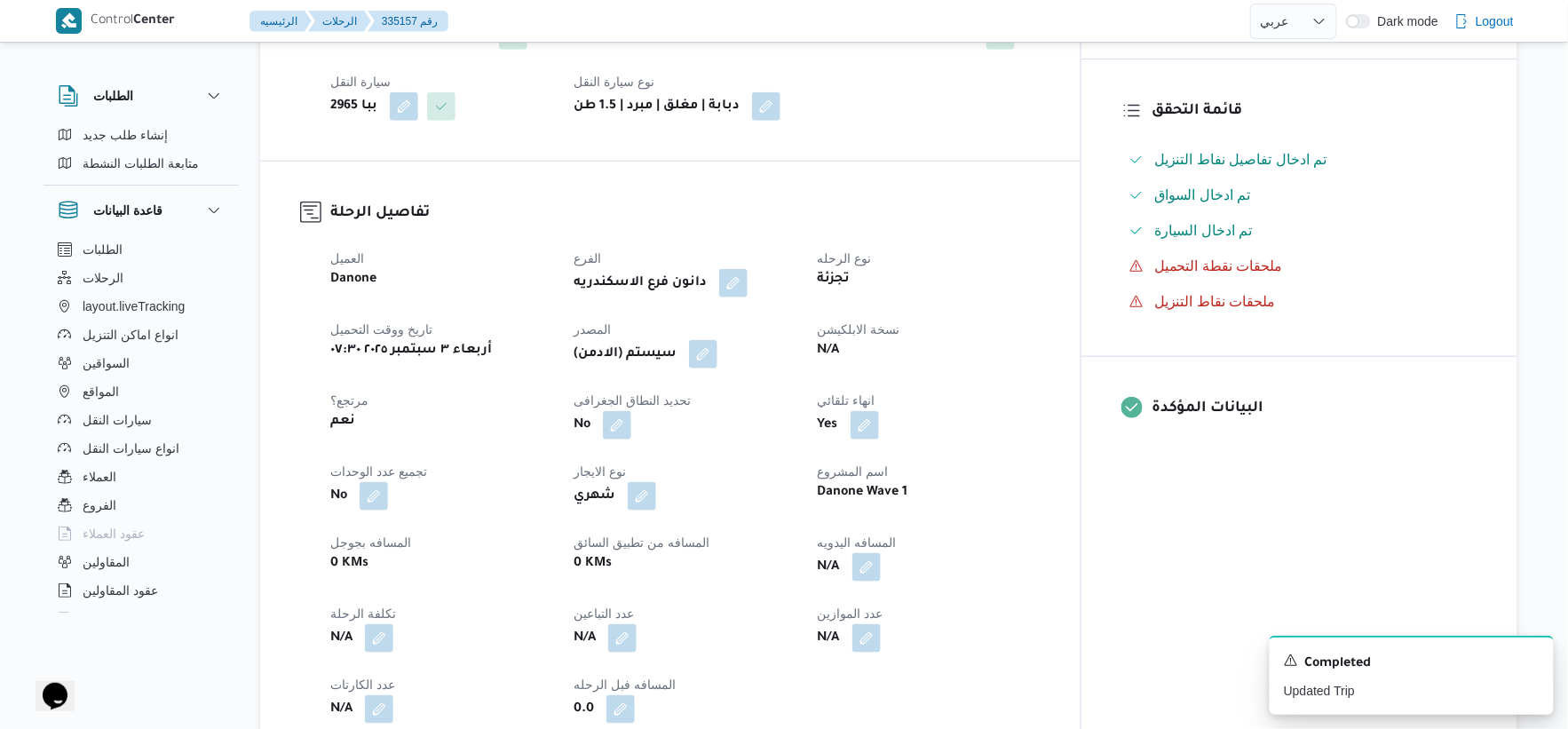
select select "ar"
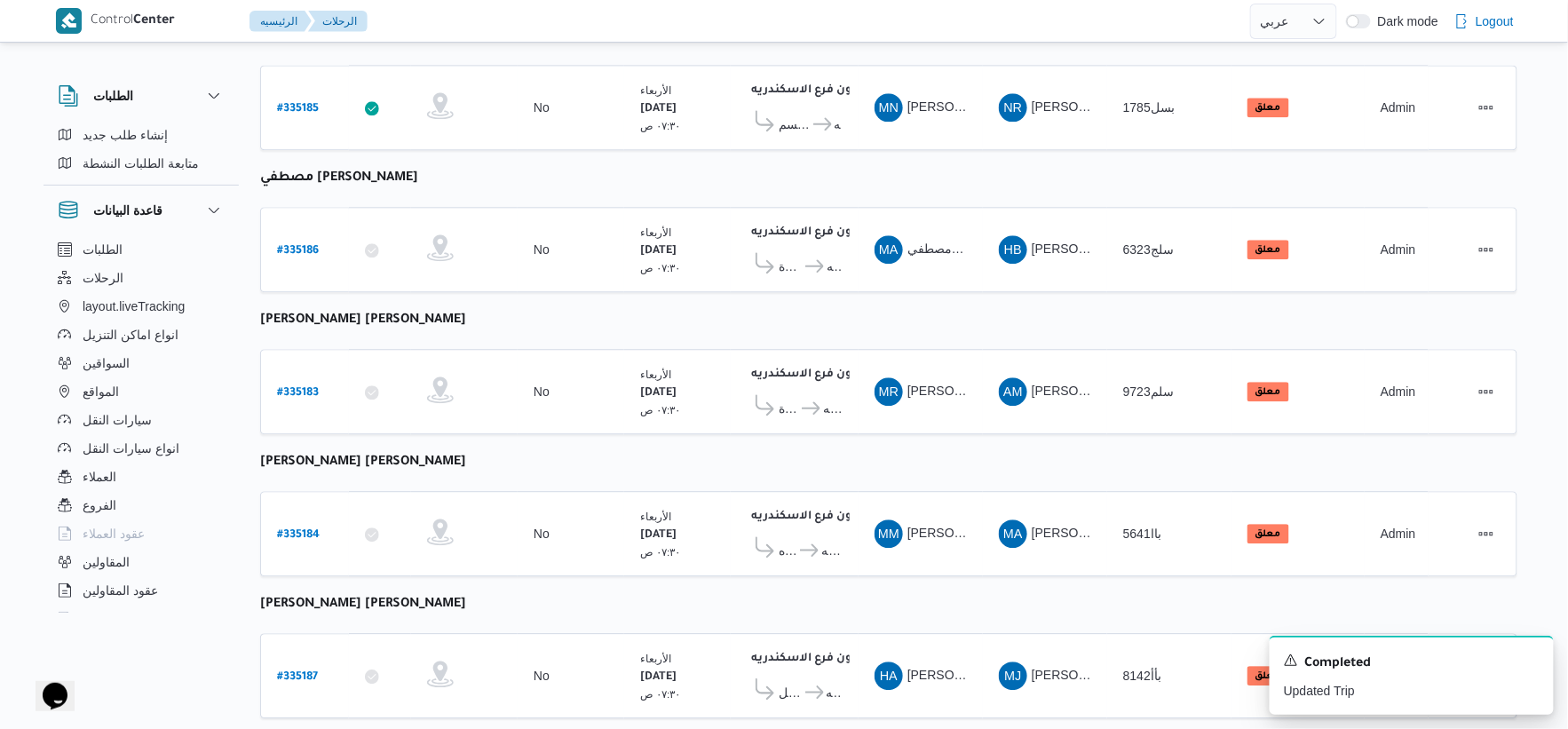
scroll to position [1426, 0]
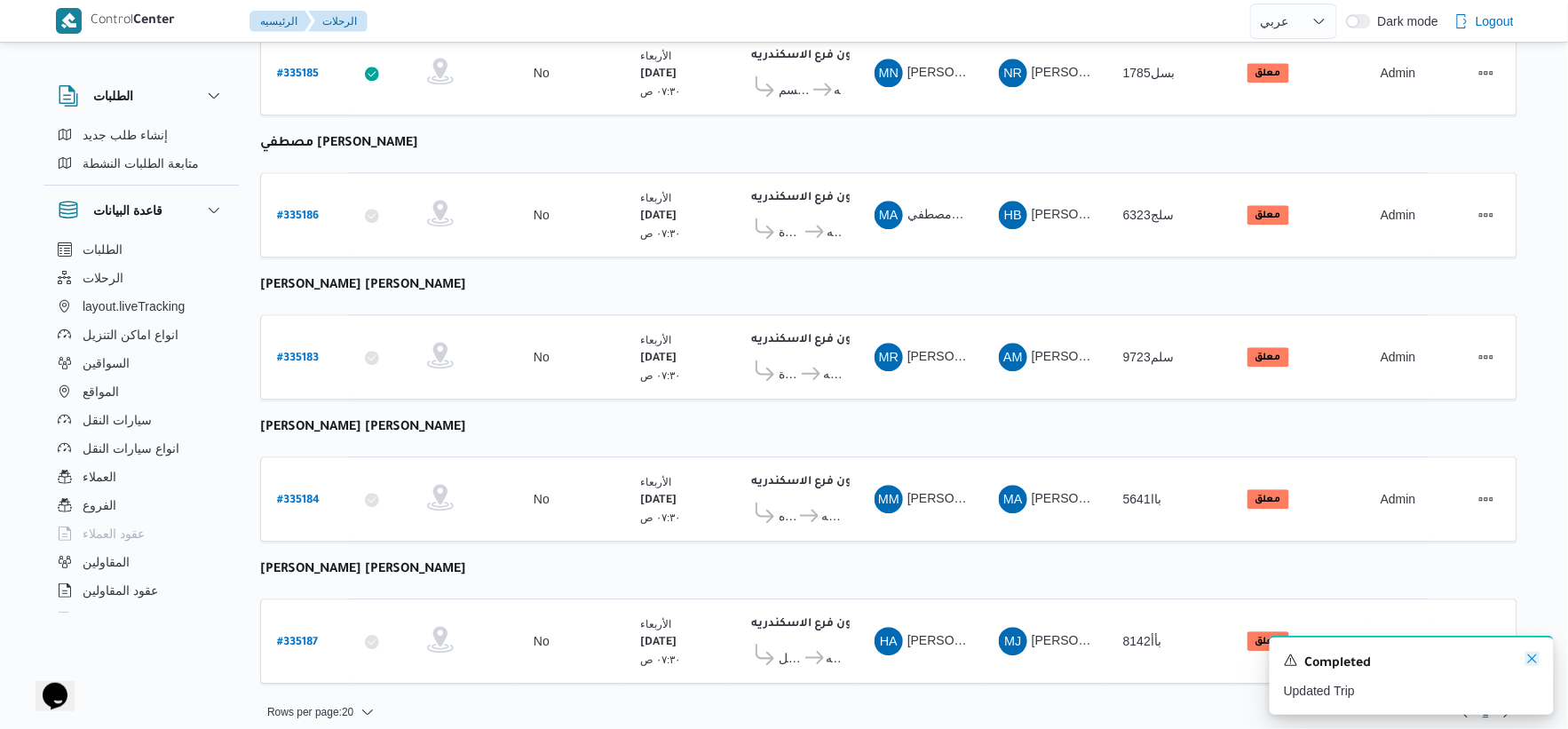
click at [1532, 658] on icon "Dismiss toast" at bounding box center [1532, 658] width 14 height 14
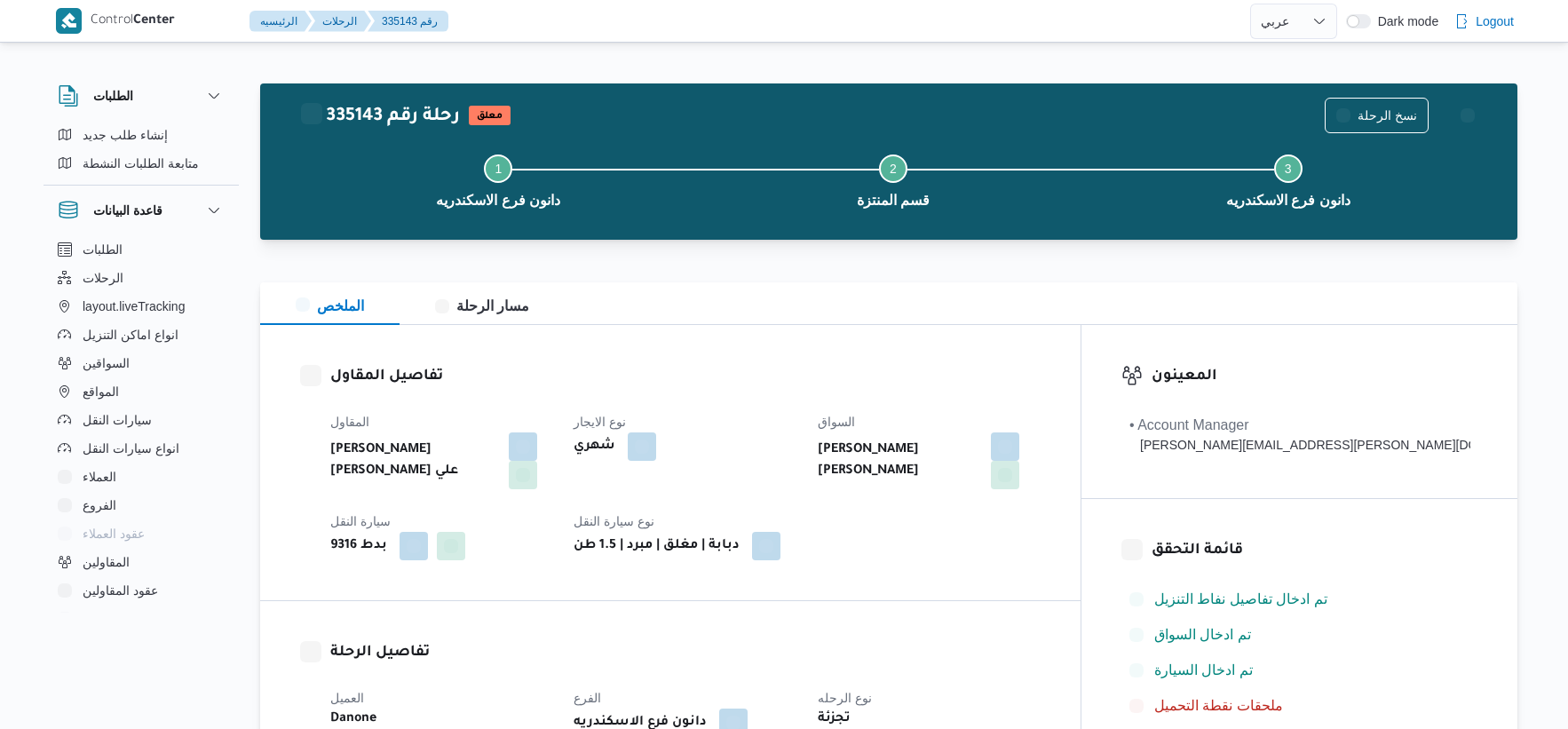
select select "ar"
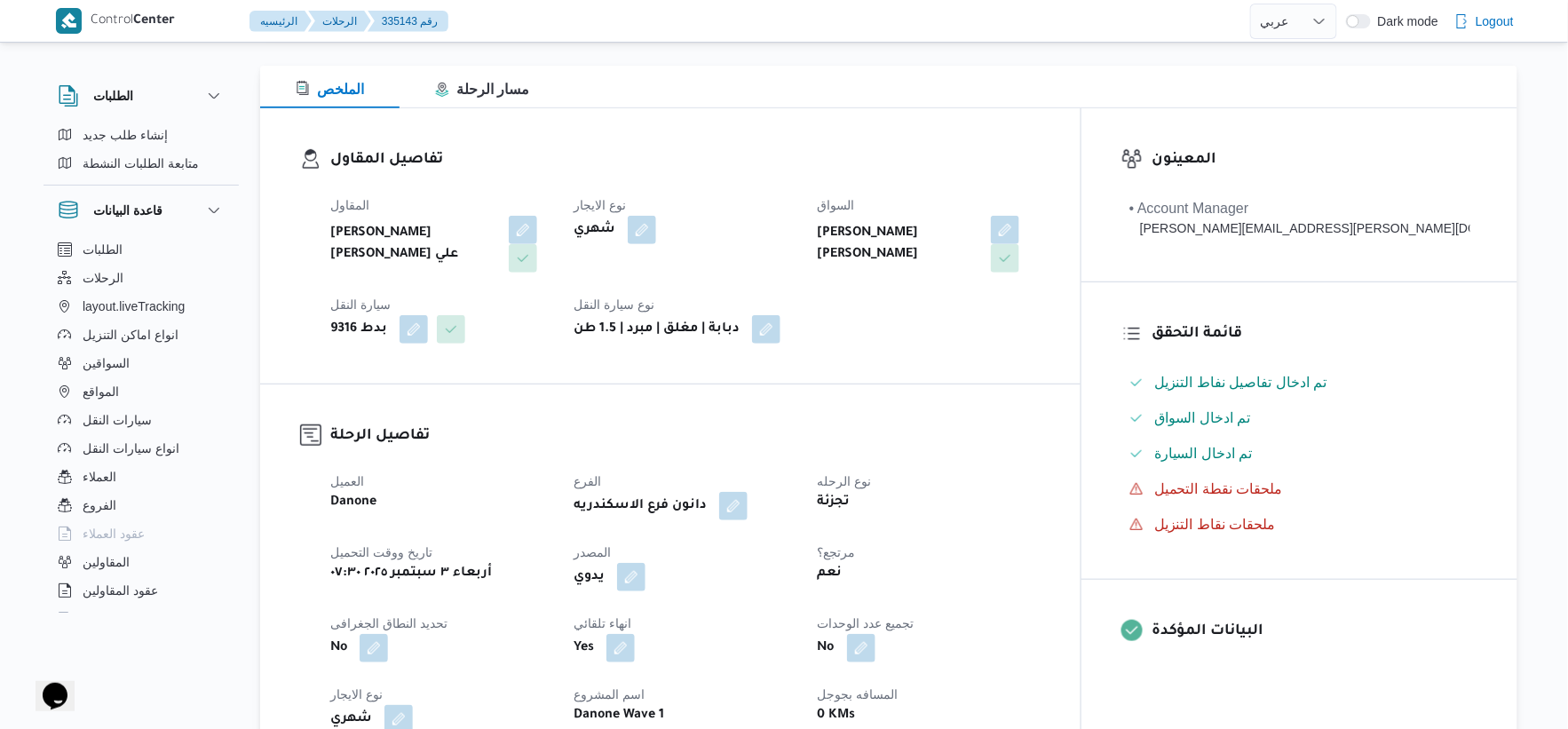
scroll to position [295, 0]
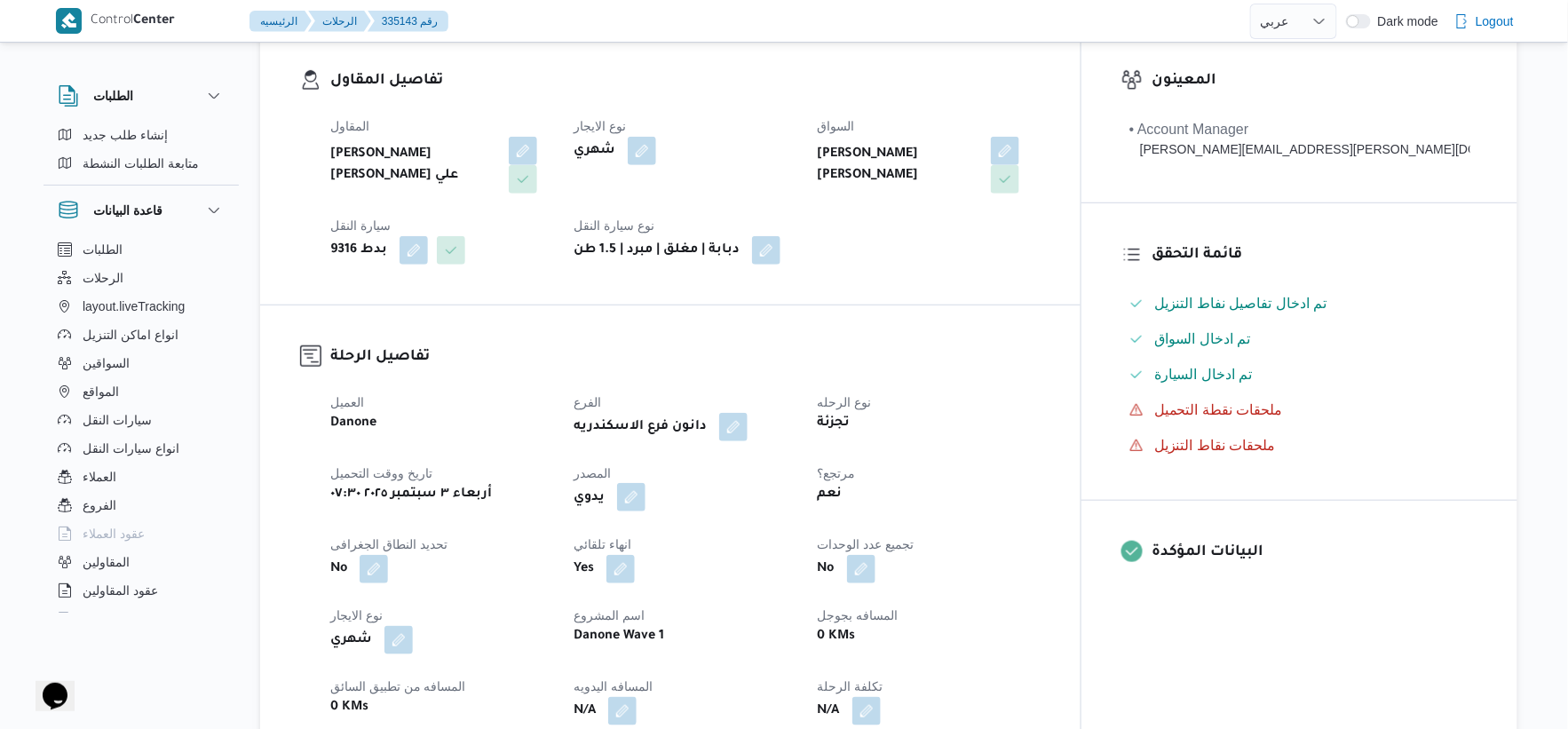
click at [645, 491] on button "button" at bounding box center [631, 498] width 28 height 28
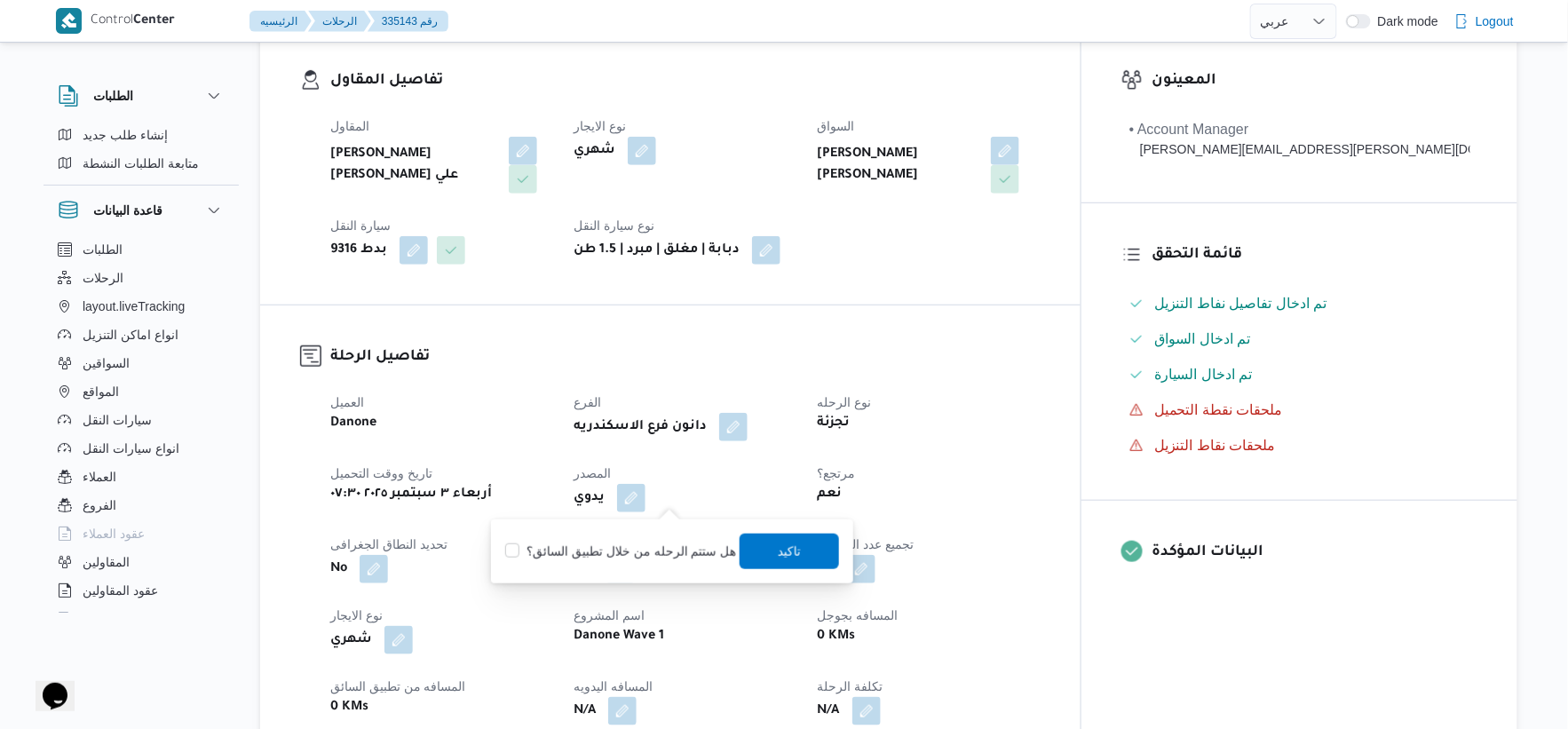
click at [661, 551] on label "هل ستتم الرحله من خلال تطبيق السائق؟" at bounding box center [620, 551] width 230 height 22
checkbox input "true"
click at [765, 534] on span "تاكيد" at bounding box center [789, 550] width 100 height 36
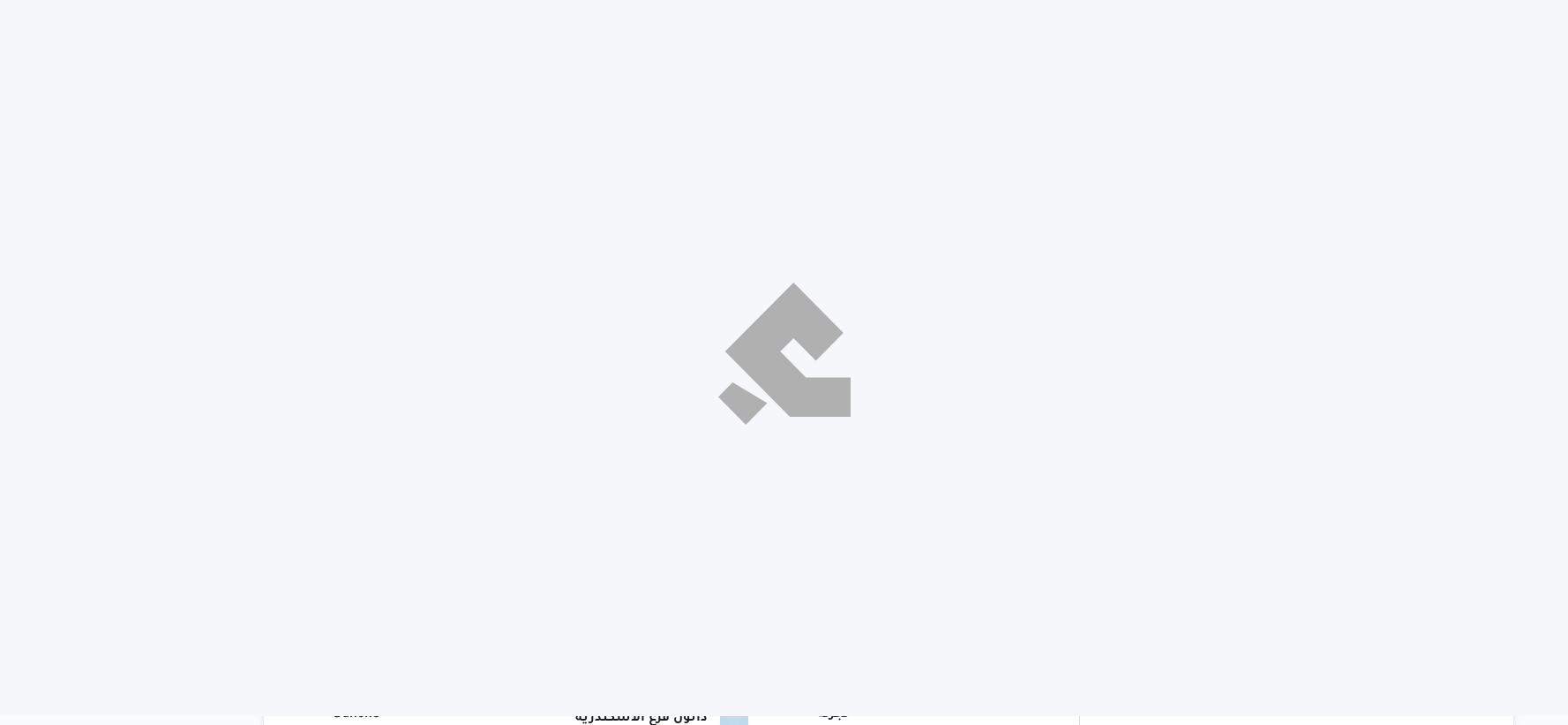
select select "ar"
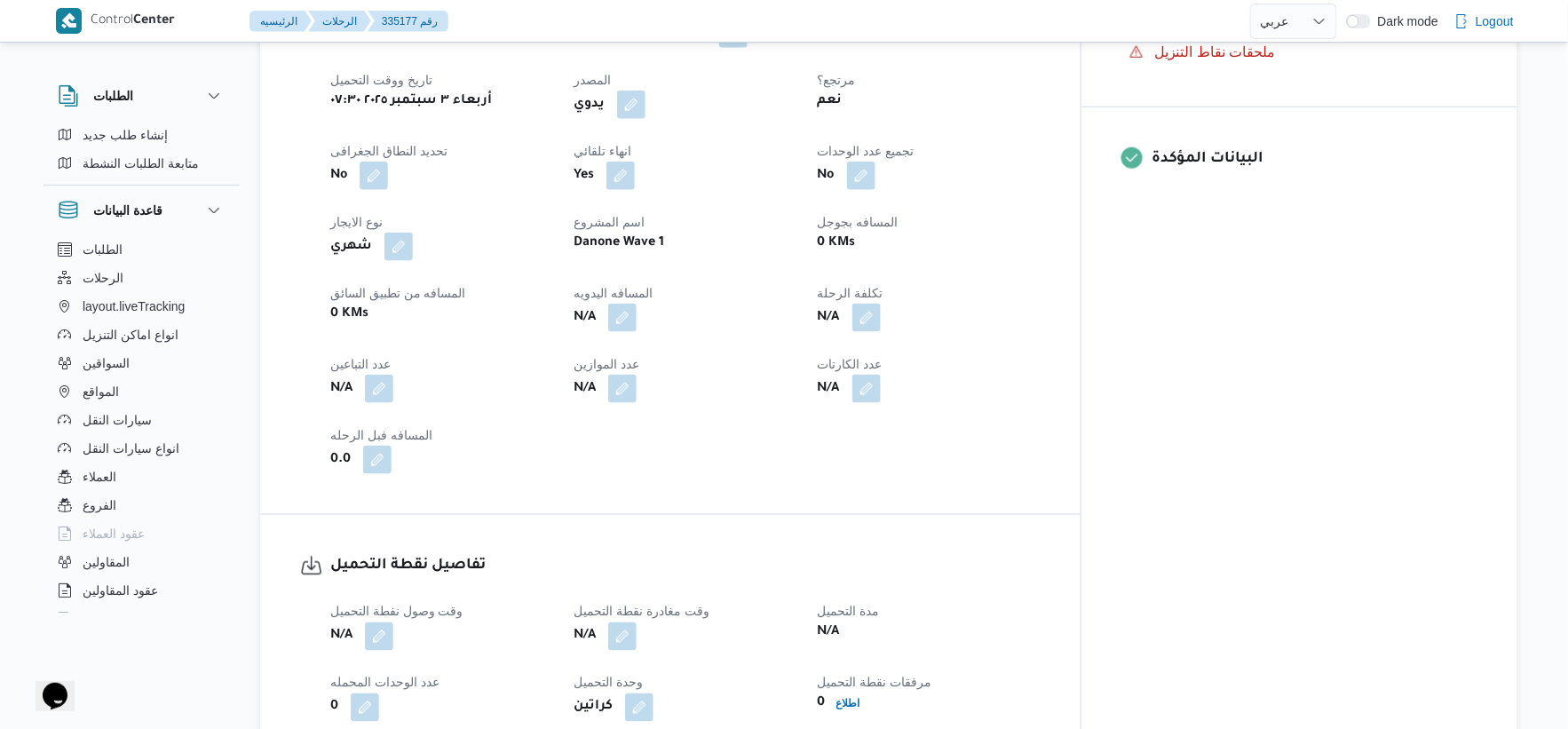
scroll to position [689, 0]
click at [645, 108] on button "button" at bounding box center [631, 103] width 28 height 28
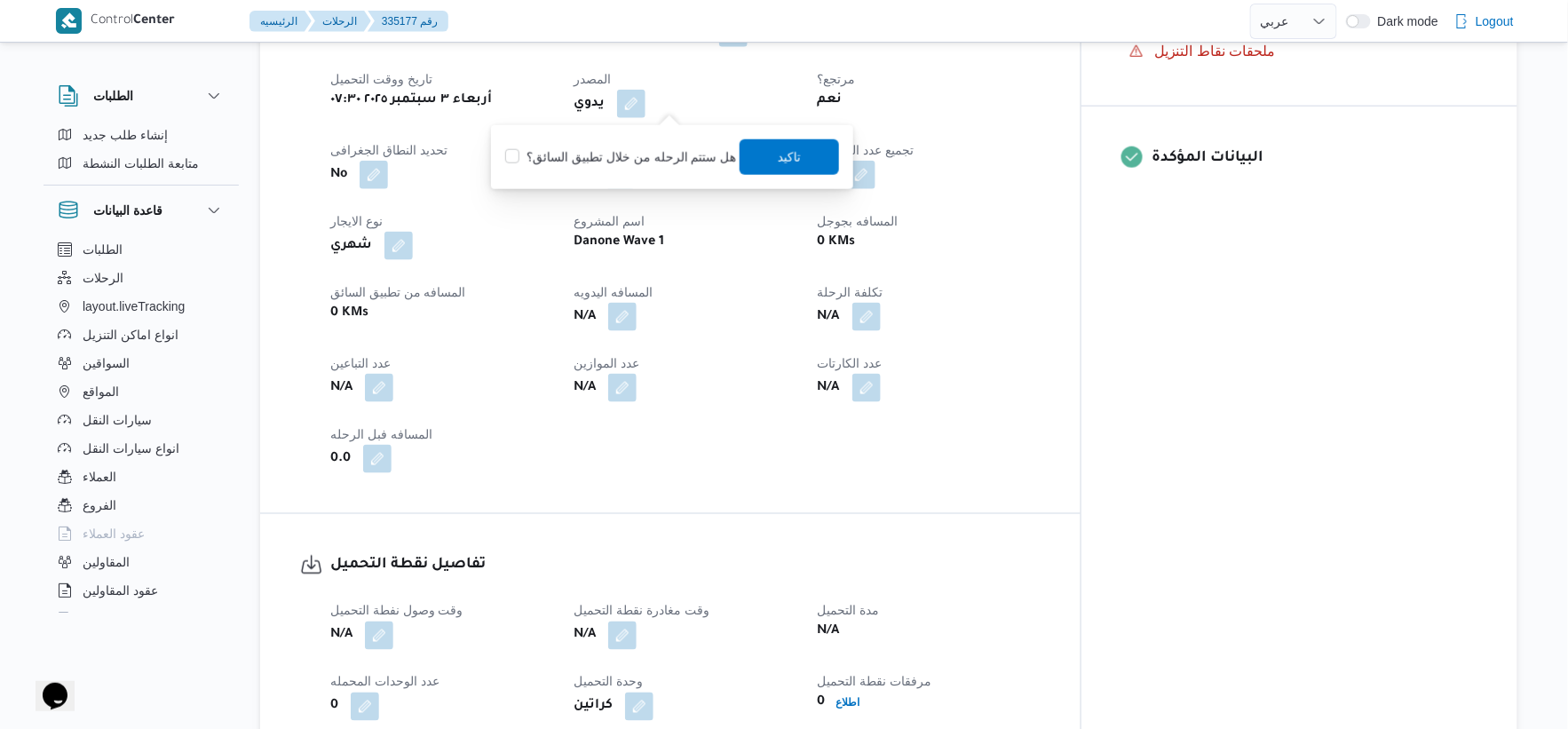
click at [664, 157] on label "هل ستتم الرحله من خلال تطبيق السائق؟" at bounding box center [620, 157] width 230 height 22
checkbox input "true"
click at [783, 157] on span "تاكيد" at bounding box center [789, 156] width 24 height 22
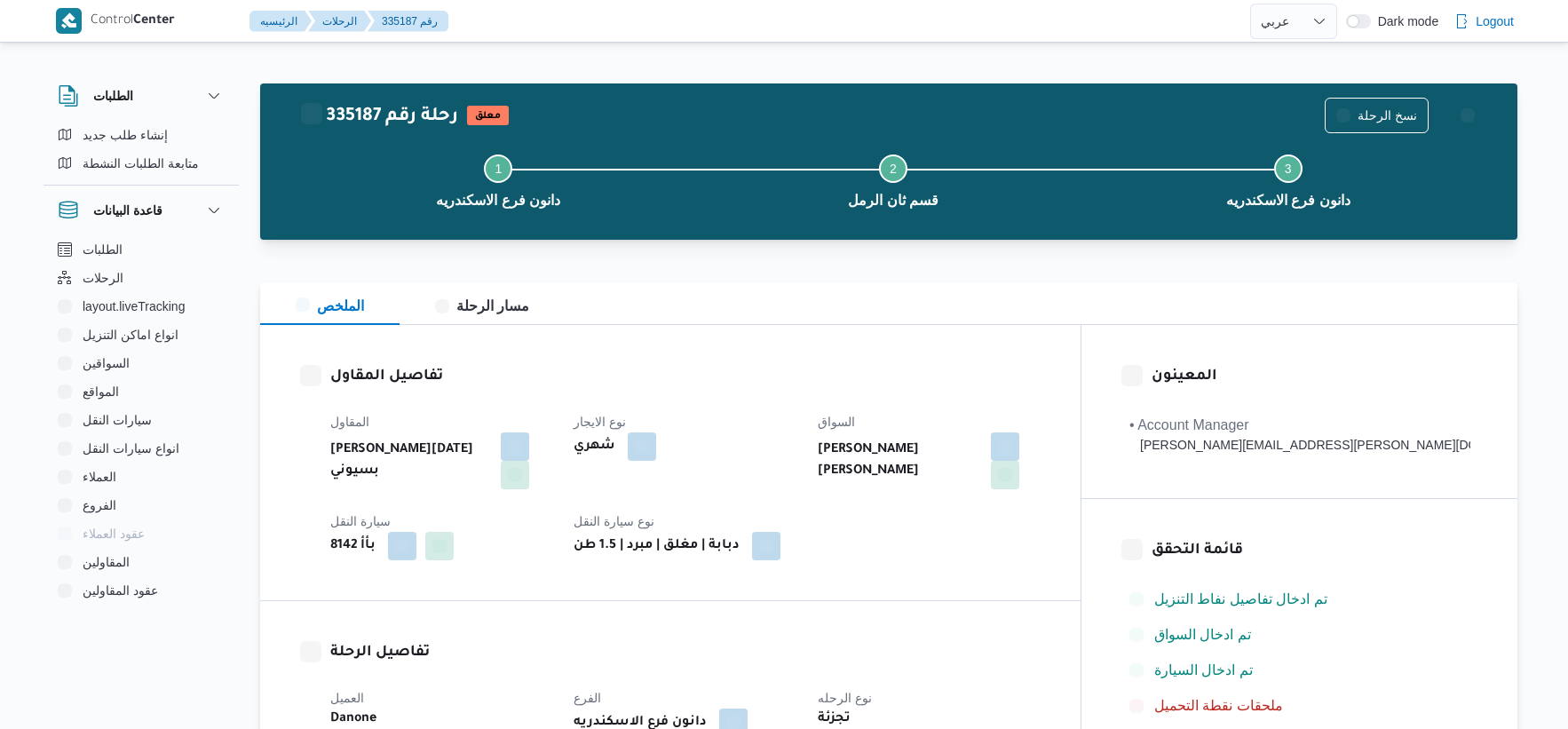
select select "ar"
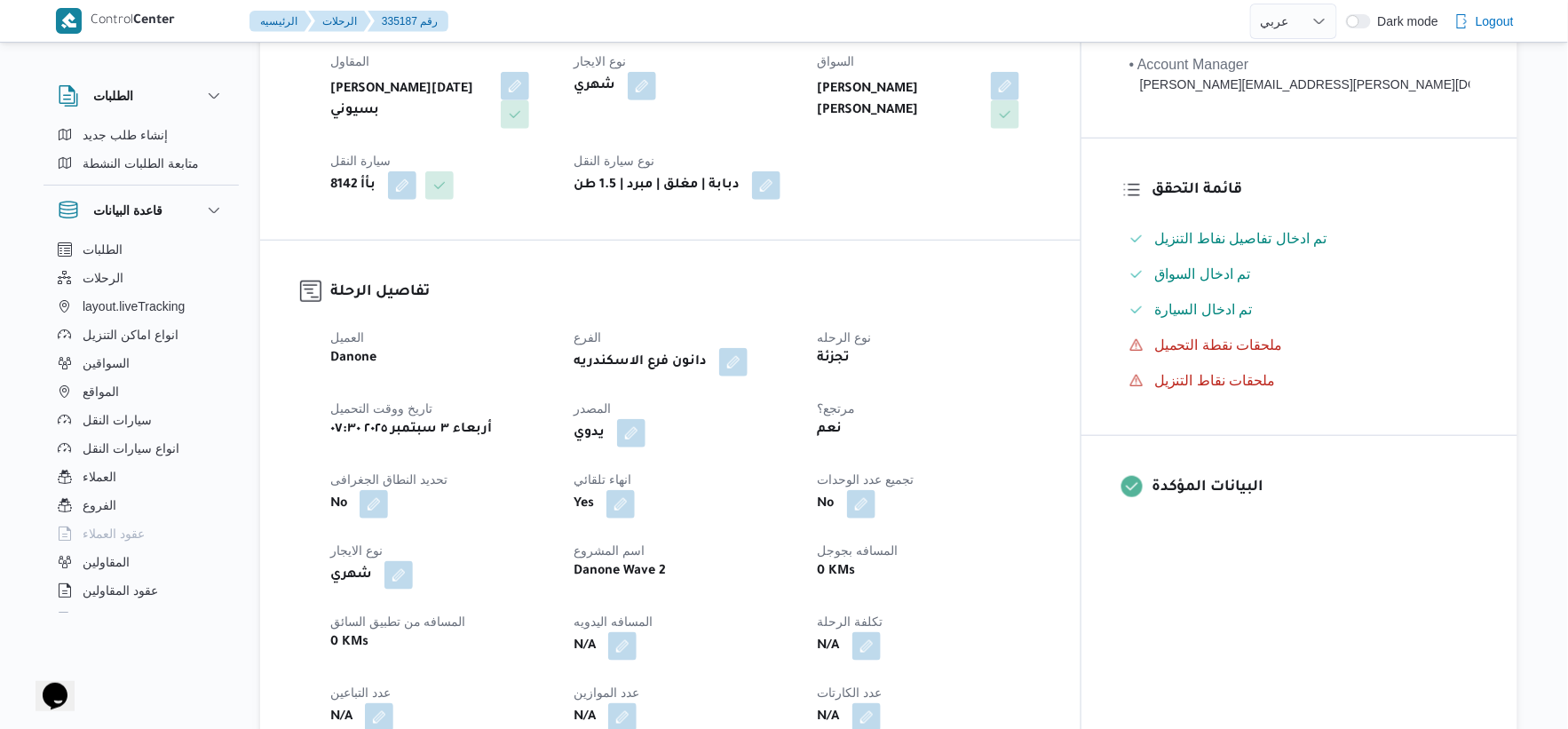
scroll to position [394, 0]
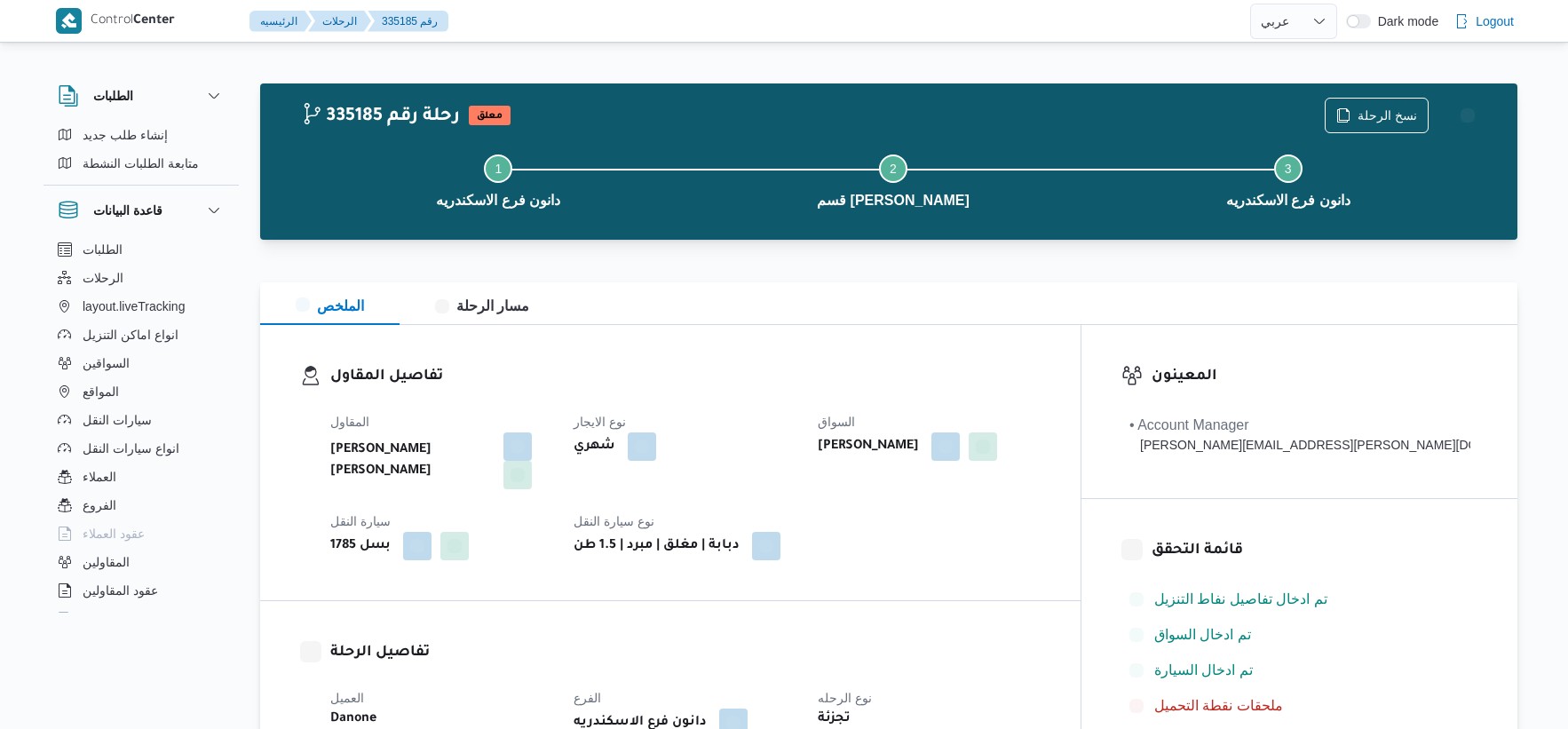
select select "ar"
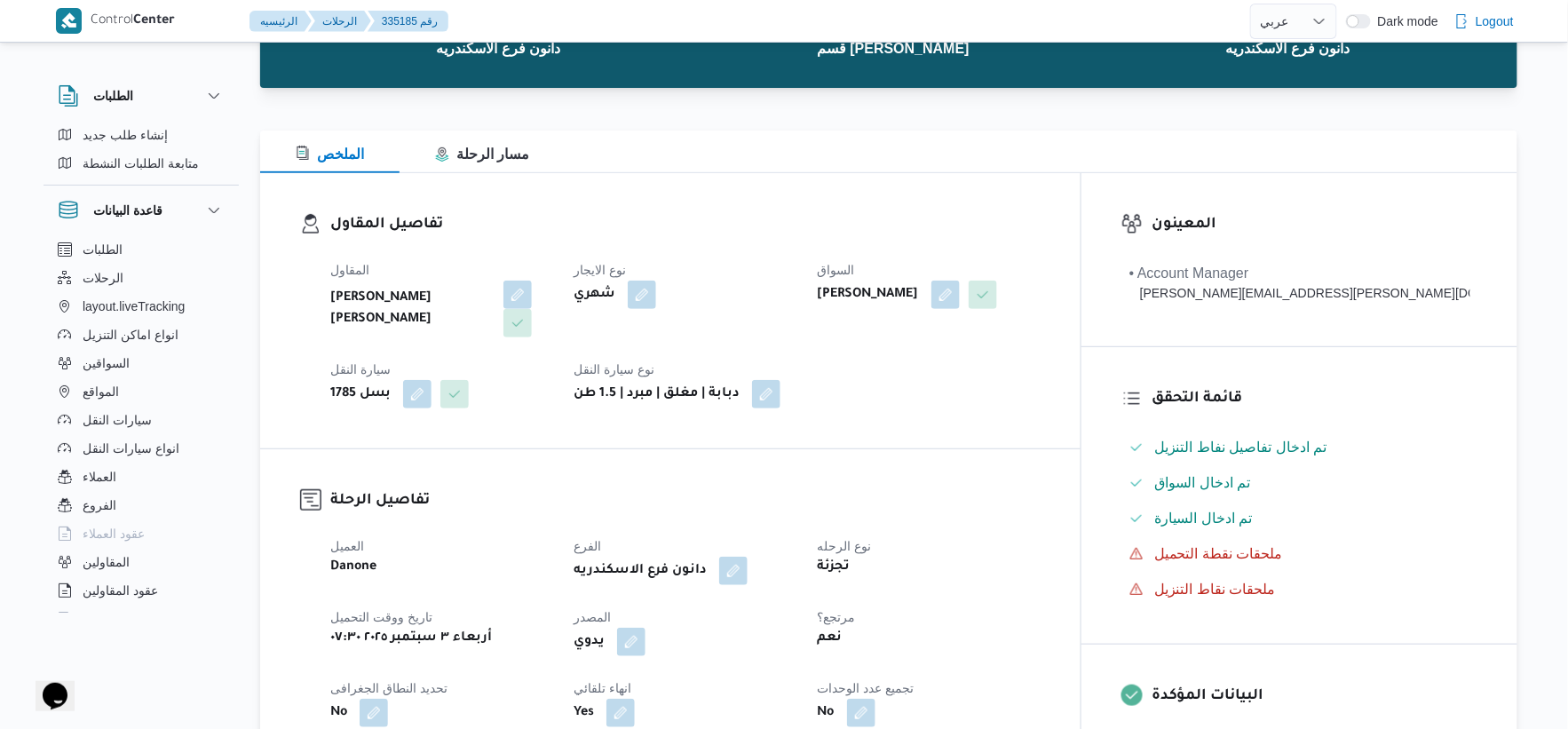
scroll to position [394, 0]
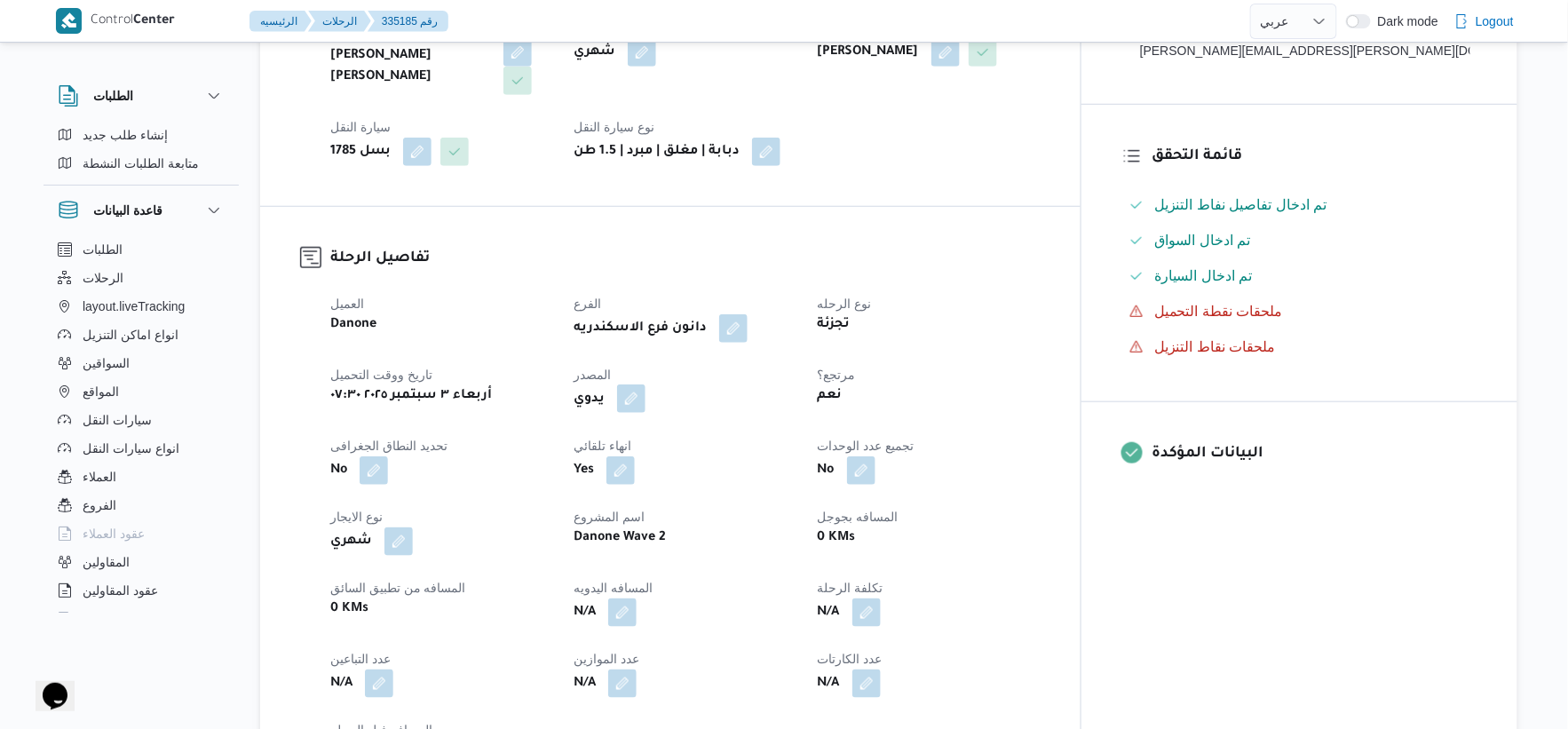
click at [645, 385] on button "button" at bounding box center [631, 399] width 28 height 28
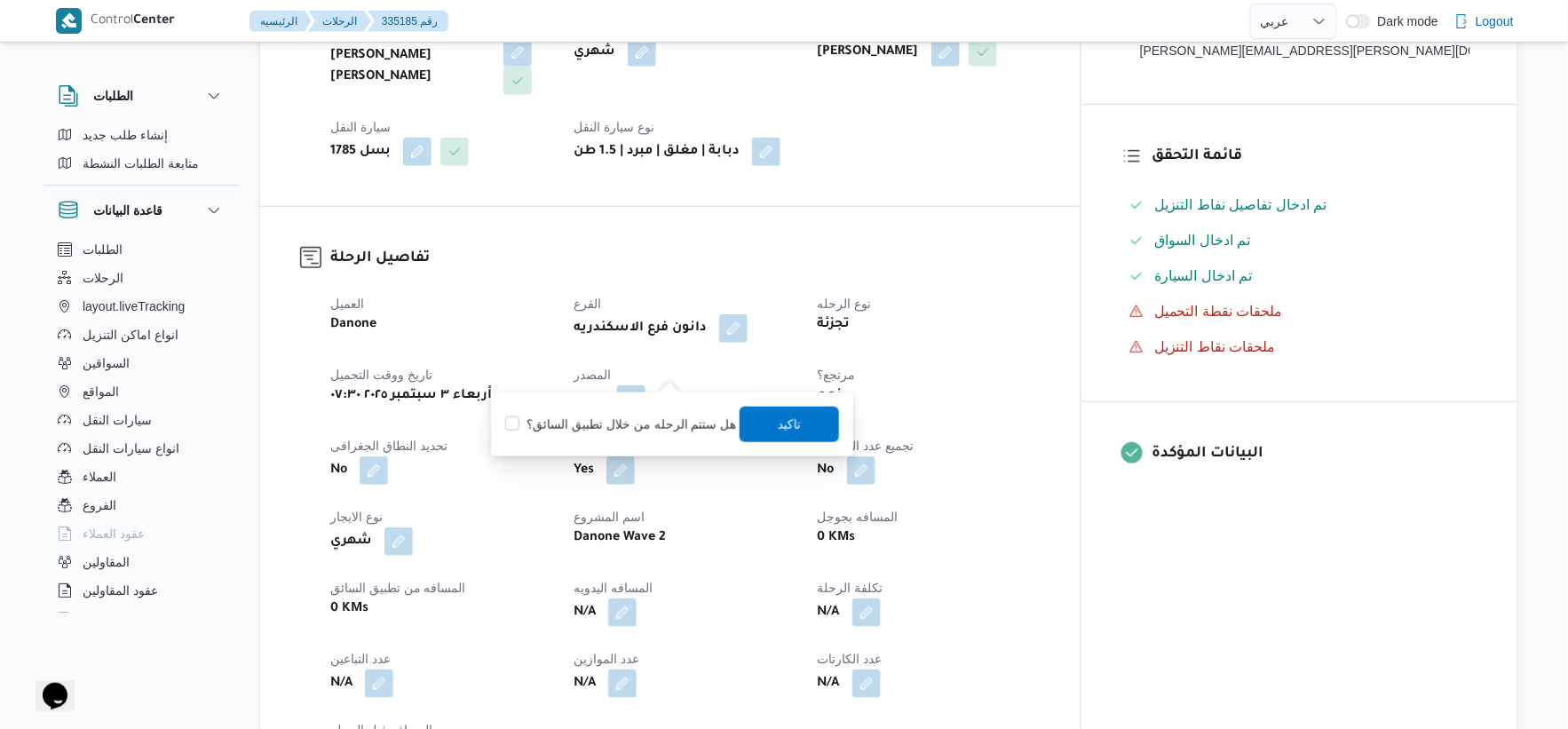
click at [658, 419] on label "هل ستتم الرحله من خلال تطبيق السائق؟" at bounding box center [620, 424] width 230 height 22
checkbox input "true"
click at [739, 411] on span "تاكيد" at bounding box center [789, 423] width 100 height 36
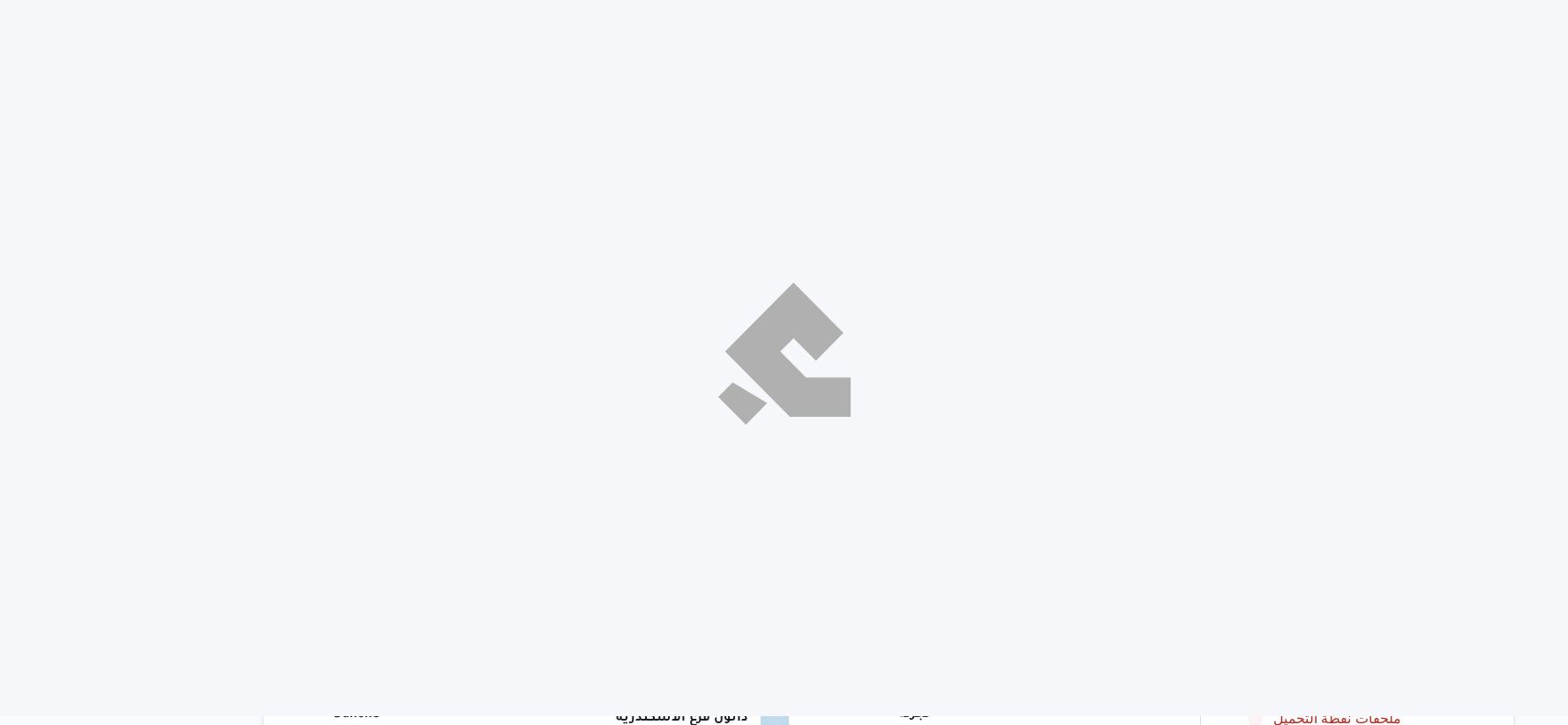
select select "ar"
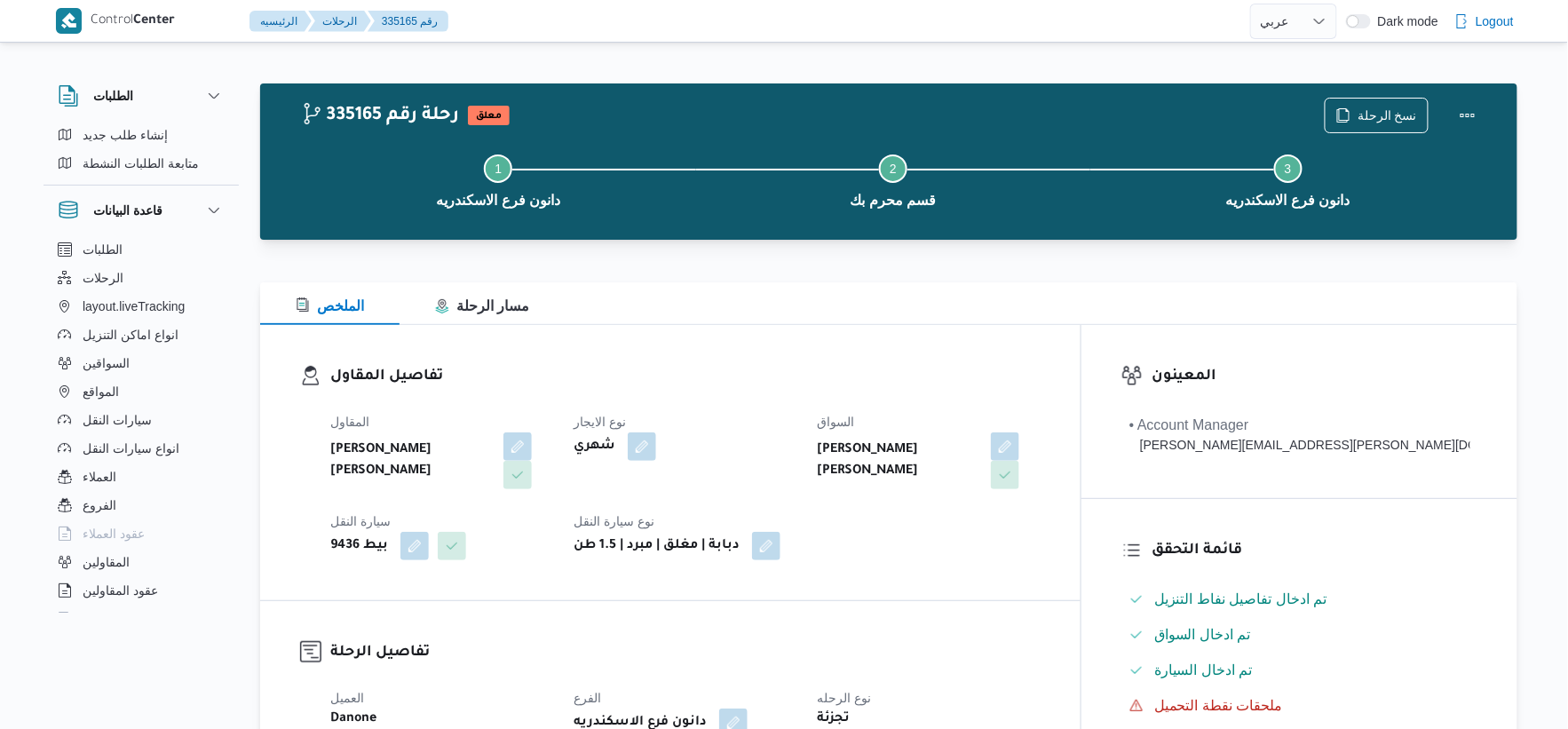
scroll to position [493, 0]
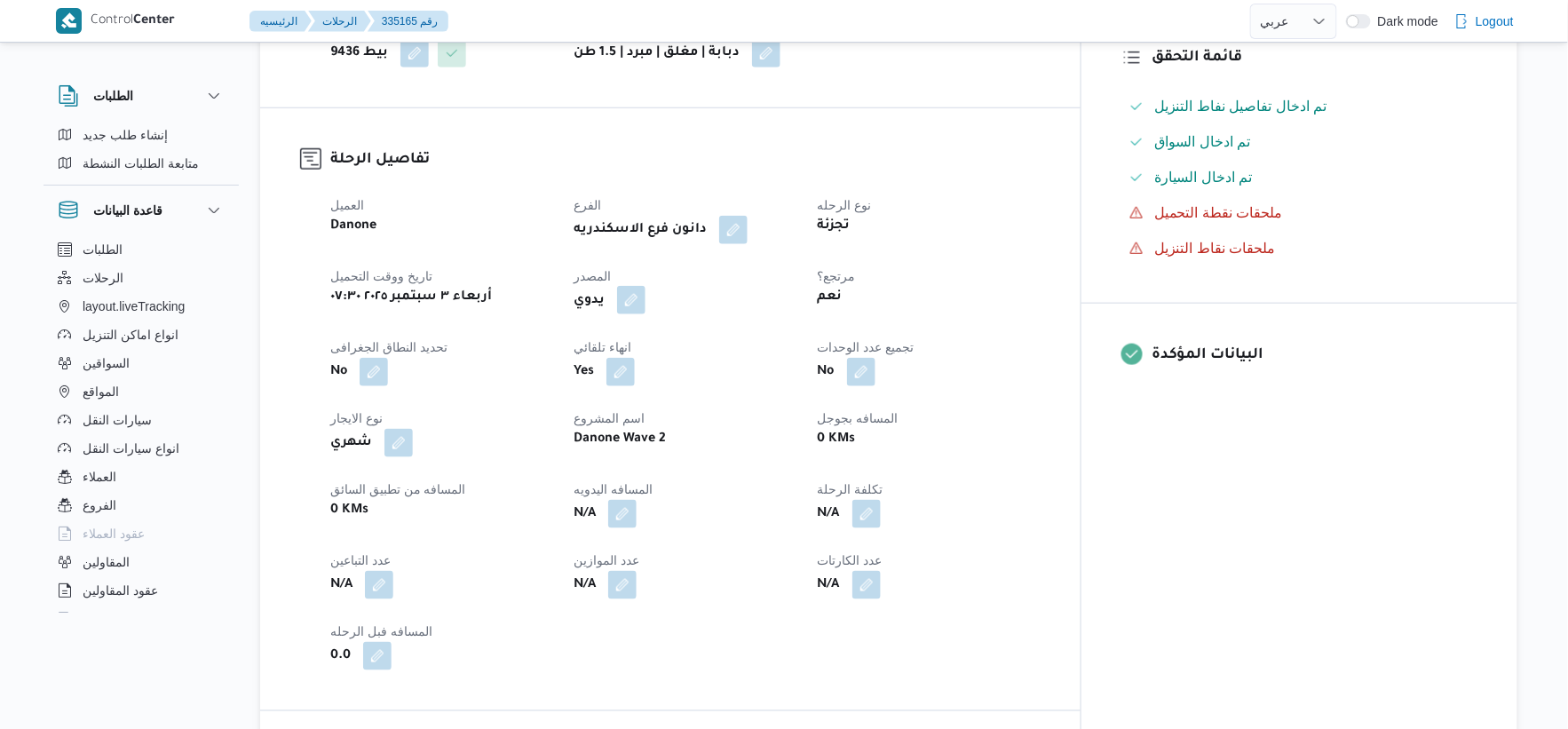
click at [645, 296] on button "button" at bounding box center [631, 300] width 28 height 28
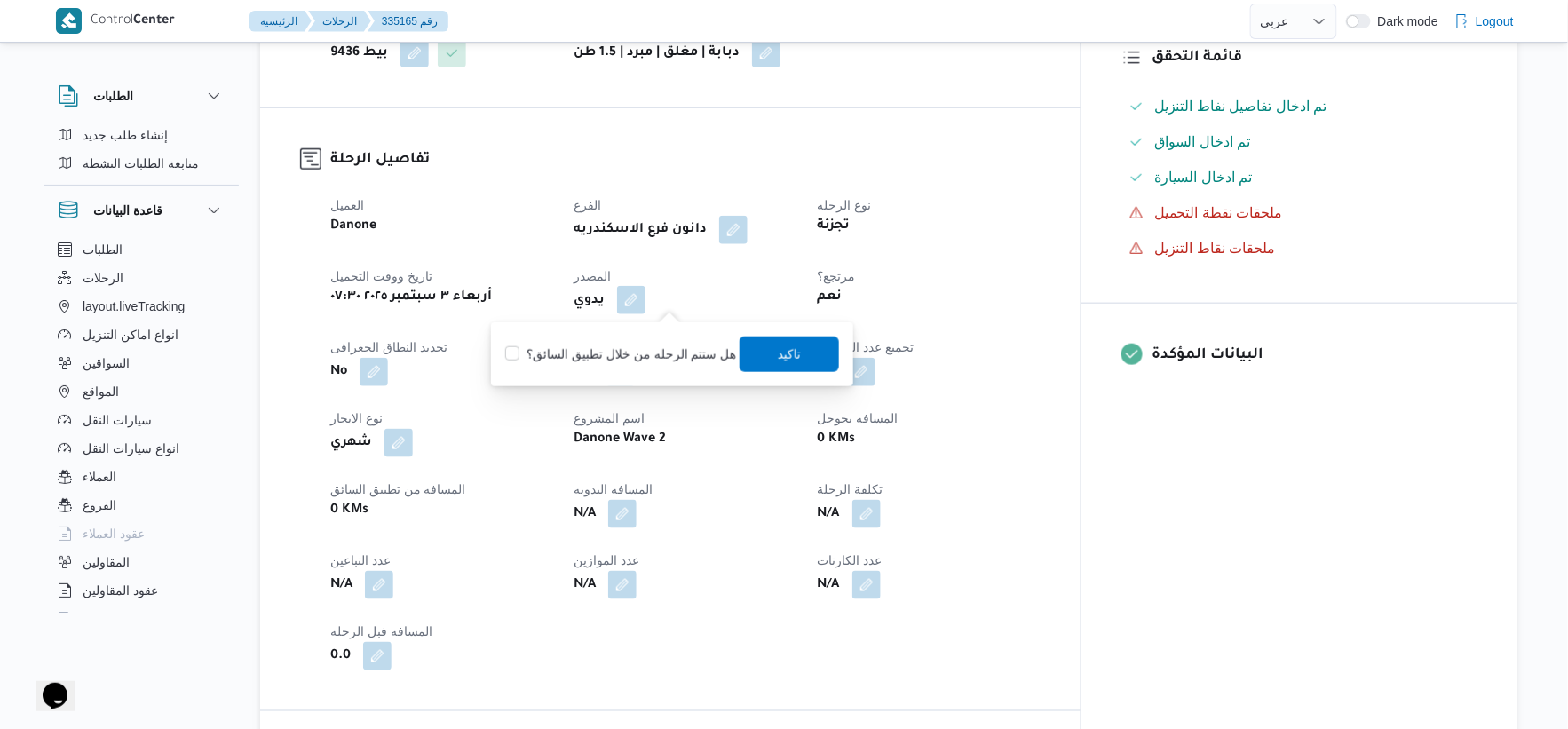
click at [673, 352] on label "هل ستتم الرحله من خلال تطبيق السائق؟" at bounding box center [620, 354] width 230 height 22
checkbox input "true"
click at [762, 350] on span "تاكيد" at bounding box center [789, 354] width 100 height 36
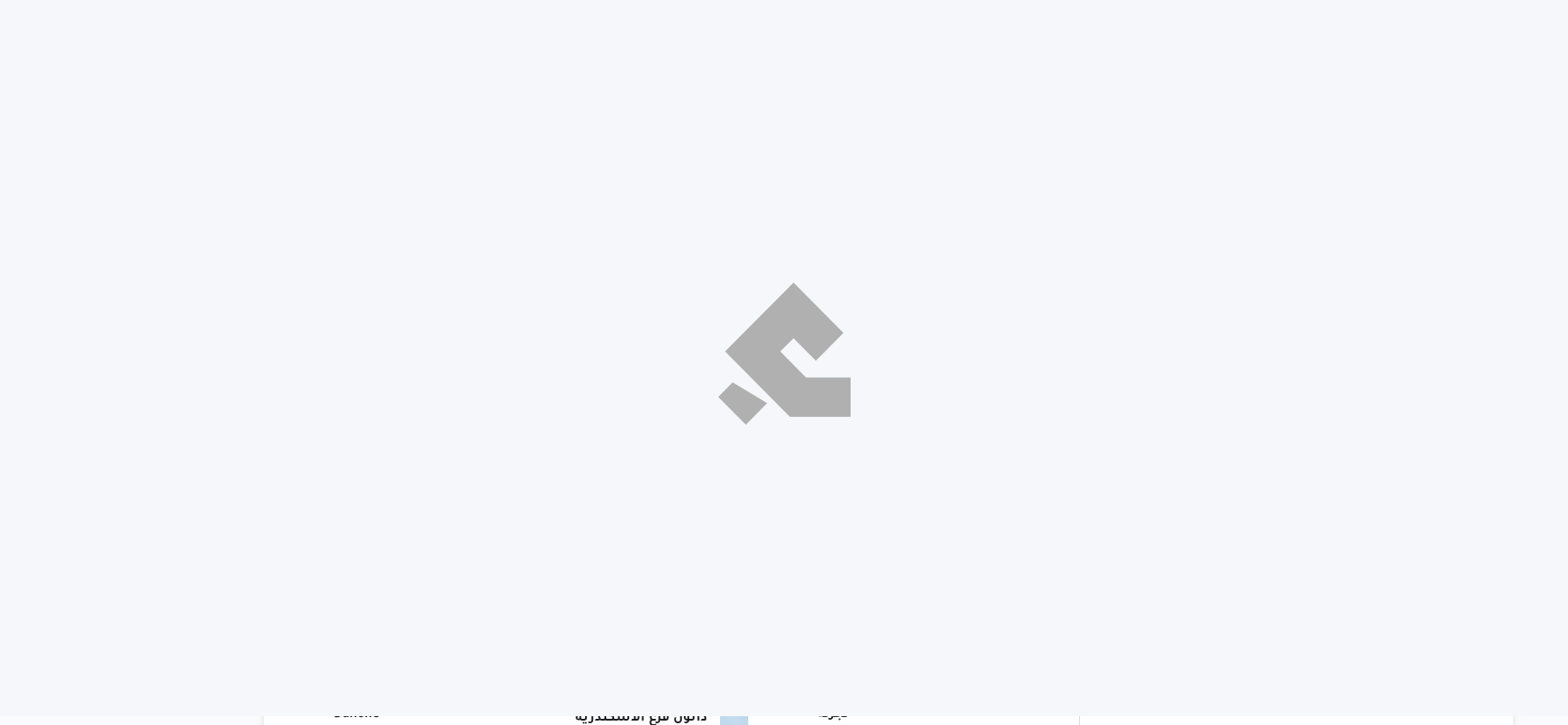
select select "ar"
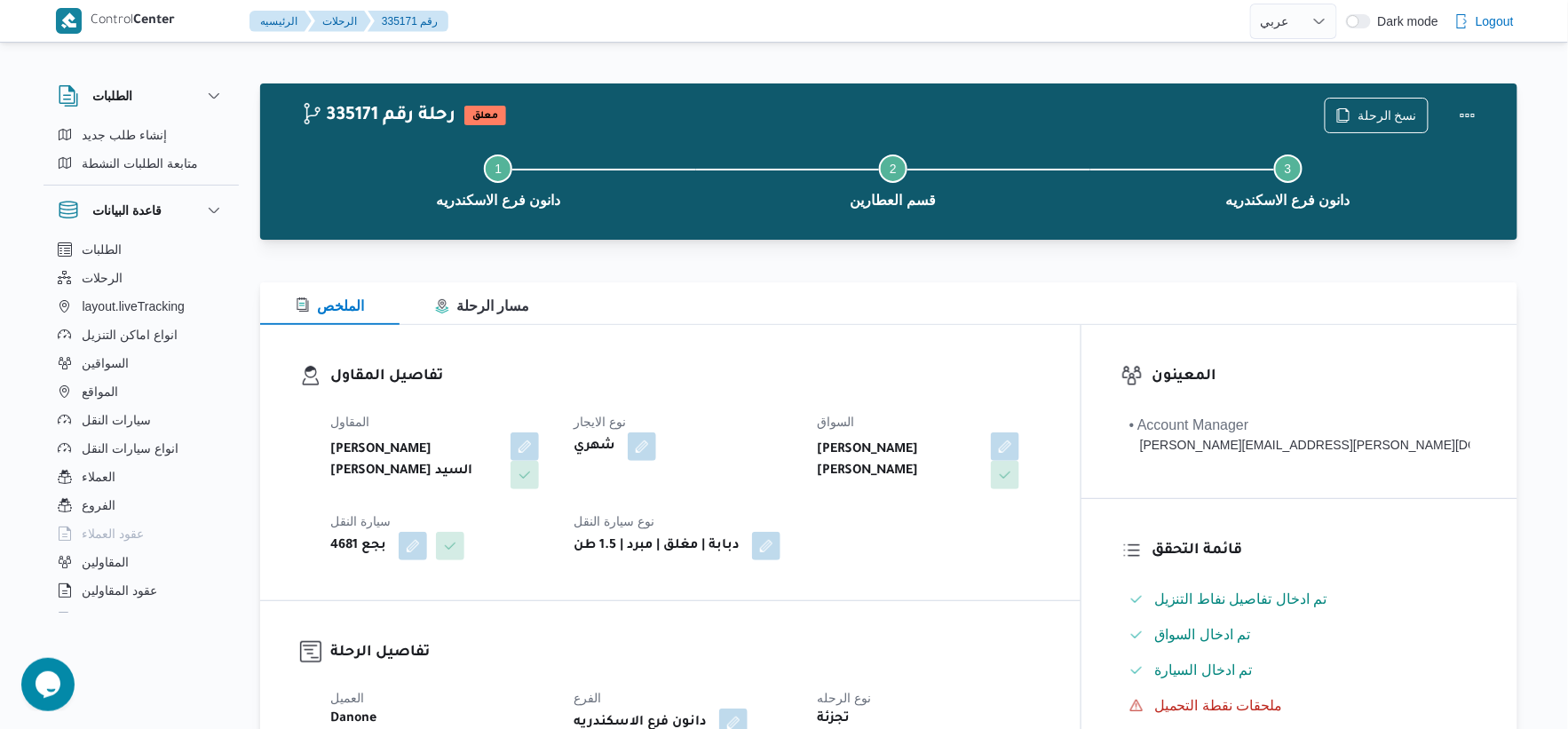
scroll to position [493, 0]
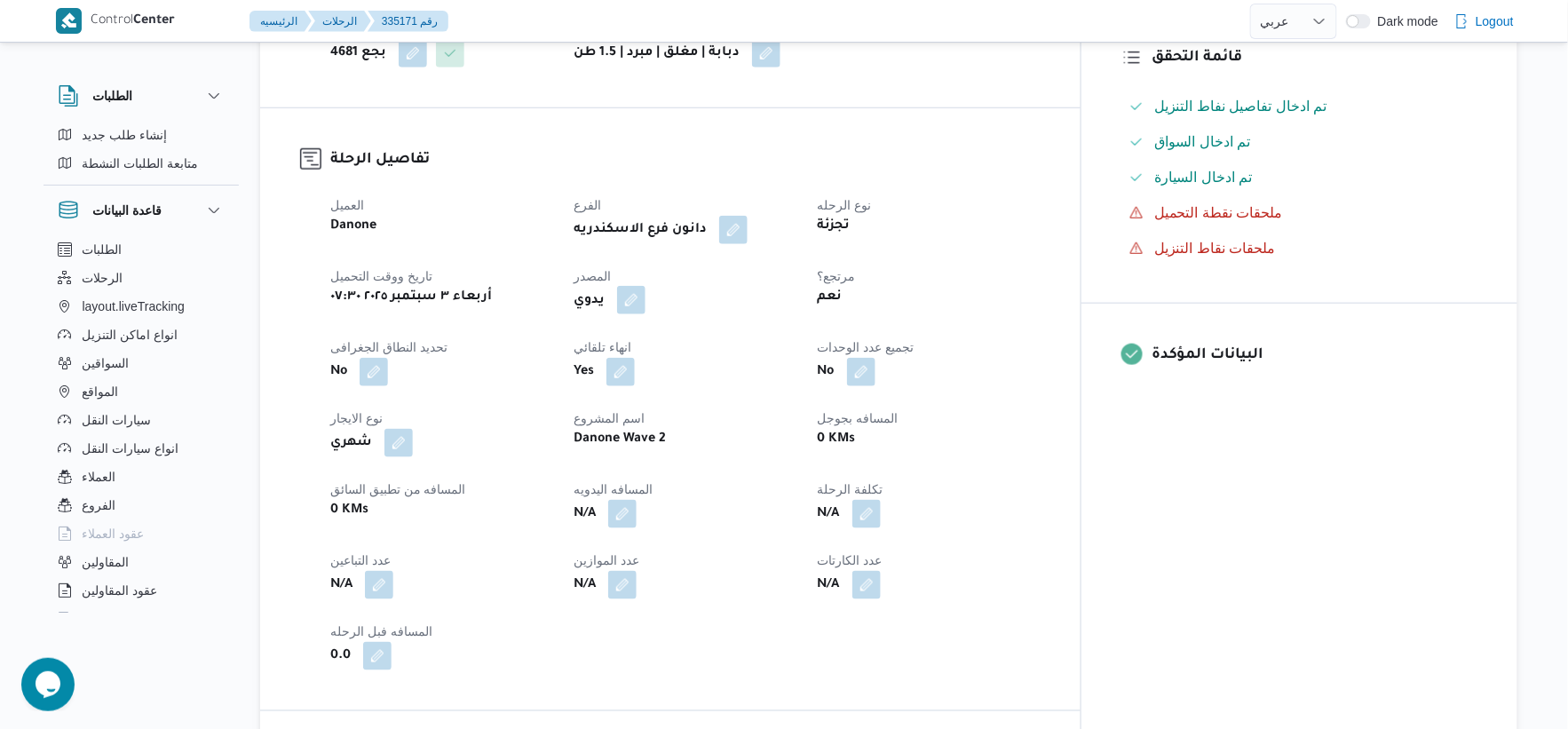
click at [645, 286] on button "button" at bounding box center [631, 300] width 28 height 28
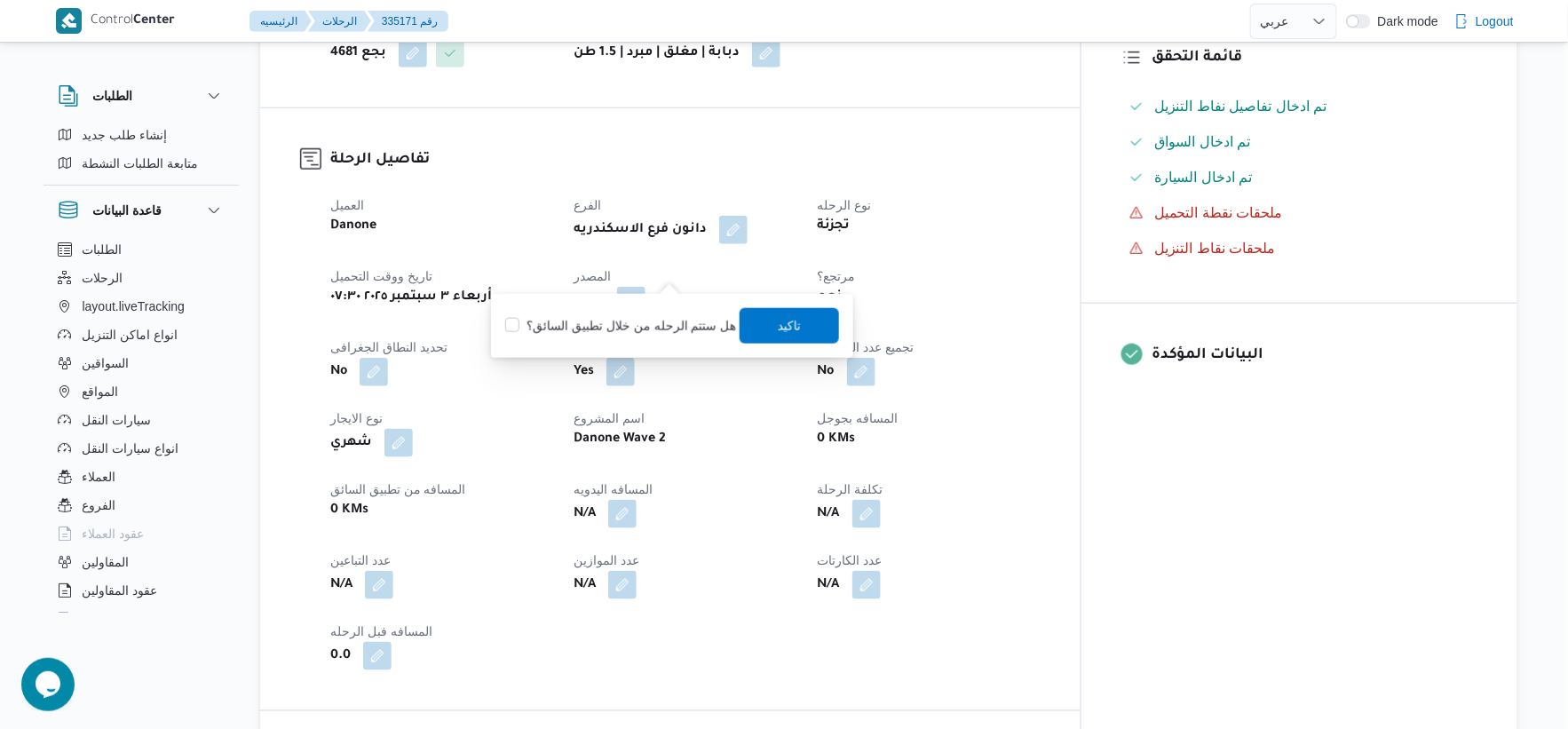
click at [658, 333] on label "هل ستتم الرحله من خلال تطبيق السائق؟" at bounding box center [620, 325] width 230 height 22
checkbox input "true"
click at [790, 333] on span "تاكيد" at bounding box center [789, 325] width 24 height 22
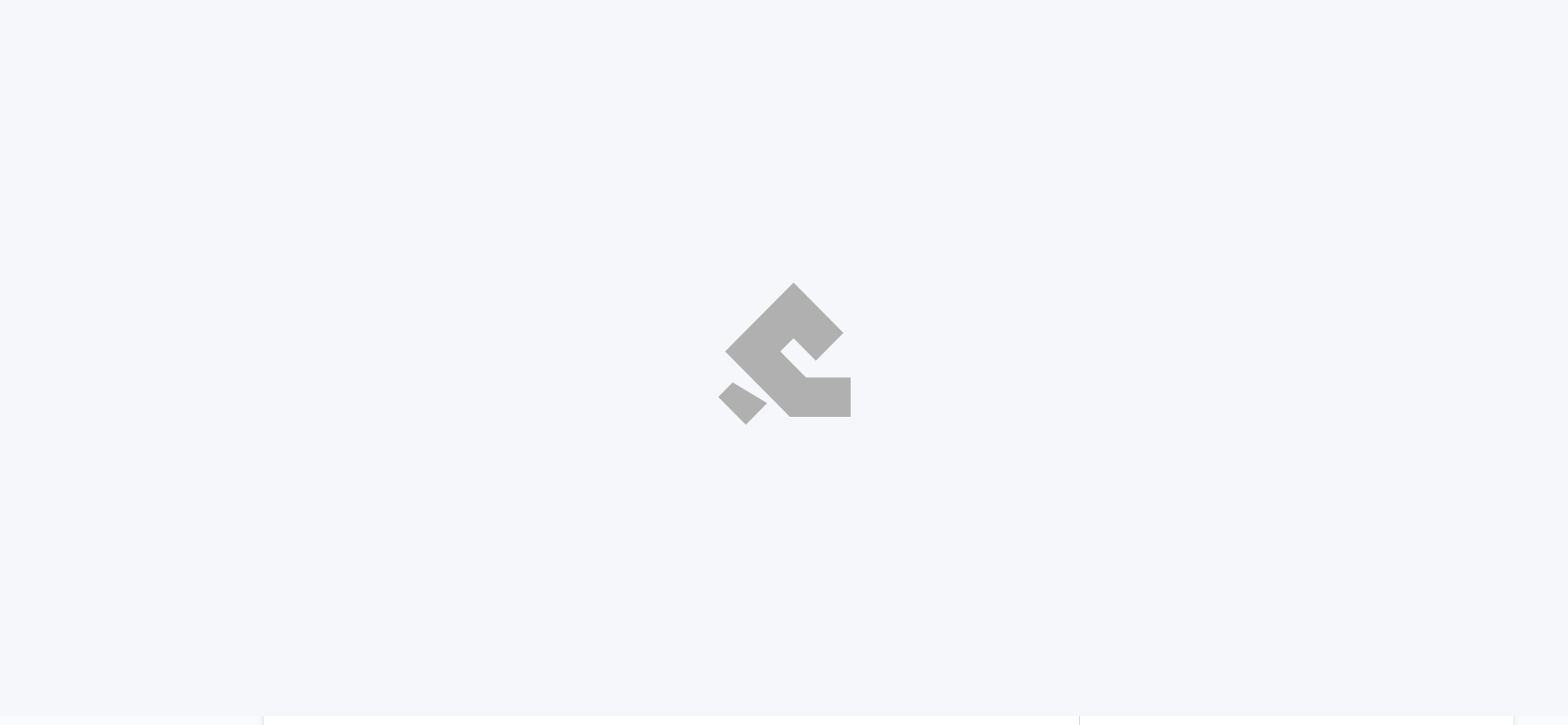
select select "ar"
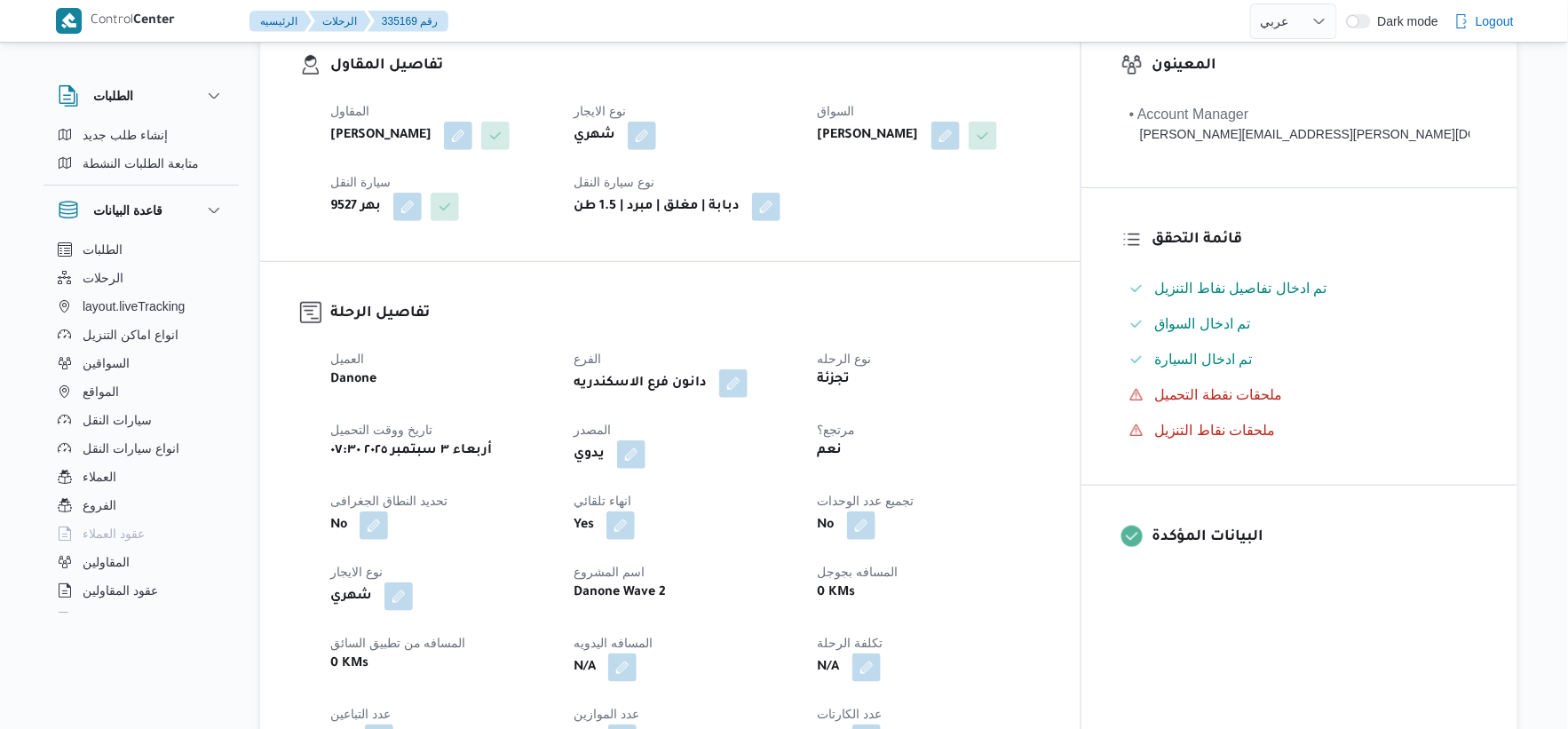
scroll to position [394, 0]
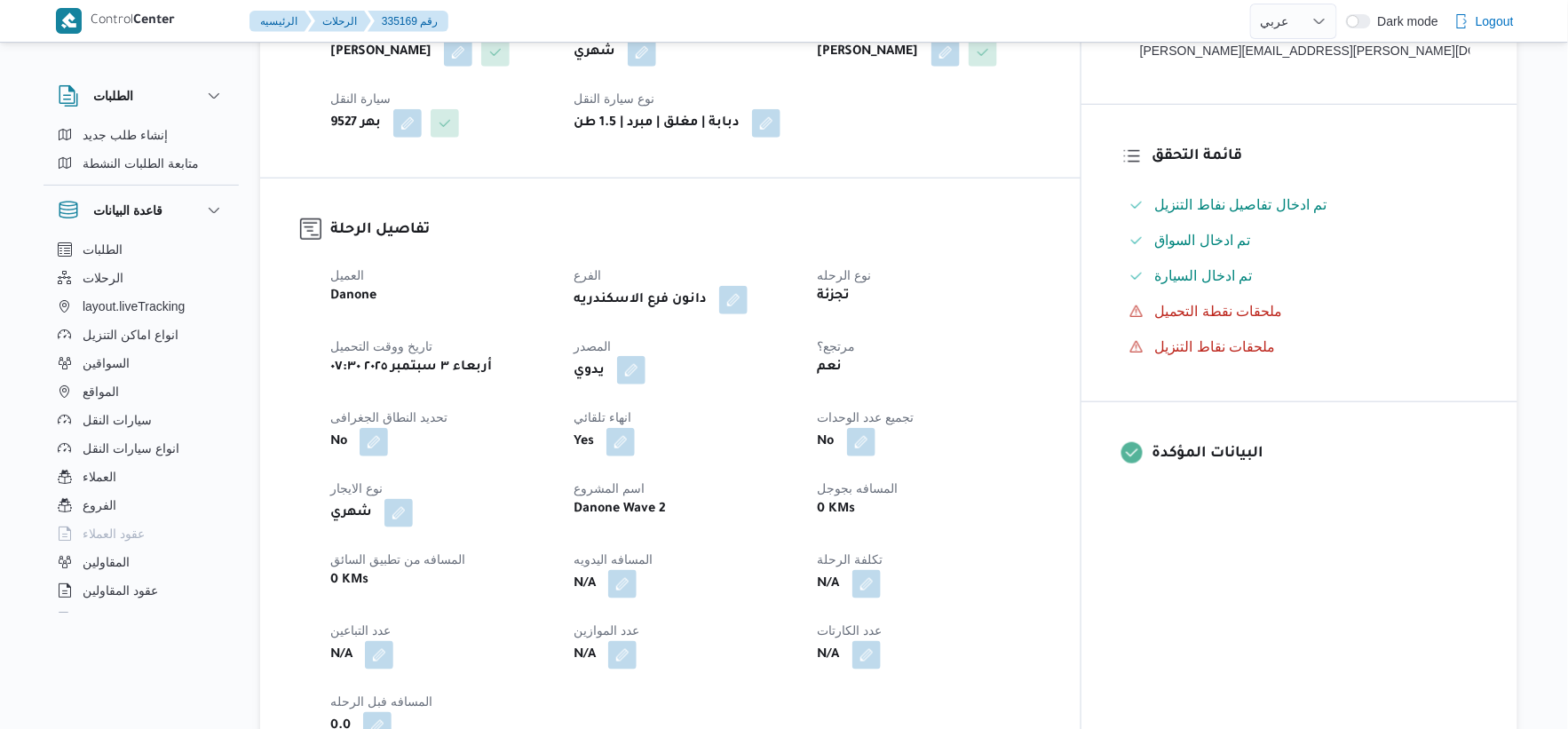
click at [645, 373] on button "button" at bounding box center [631, 371] width 28 height 28
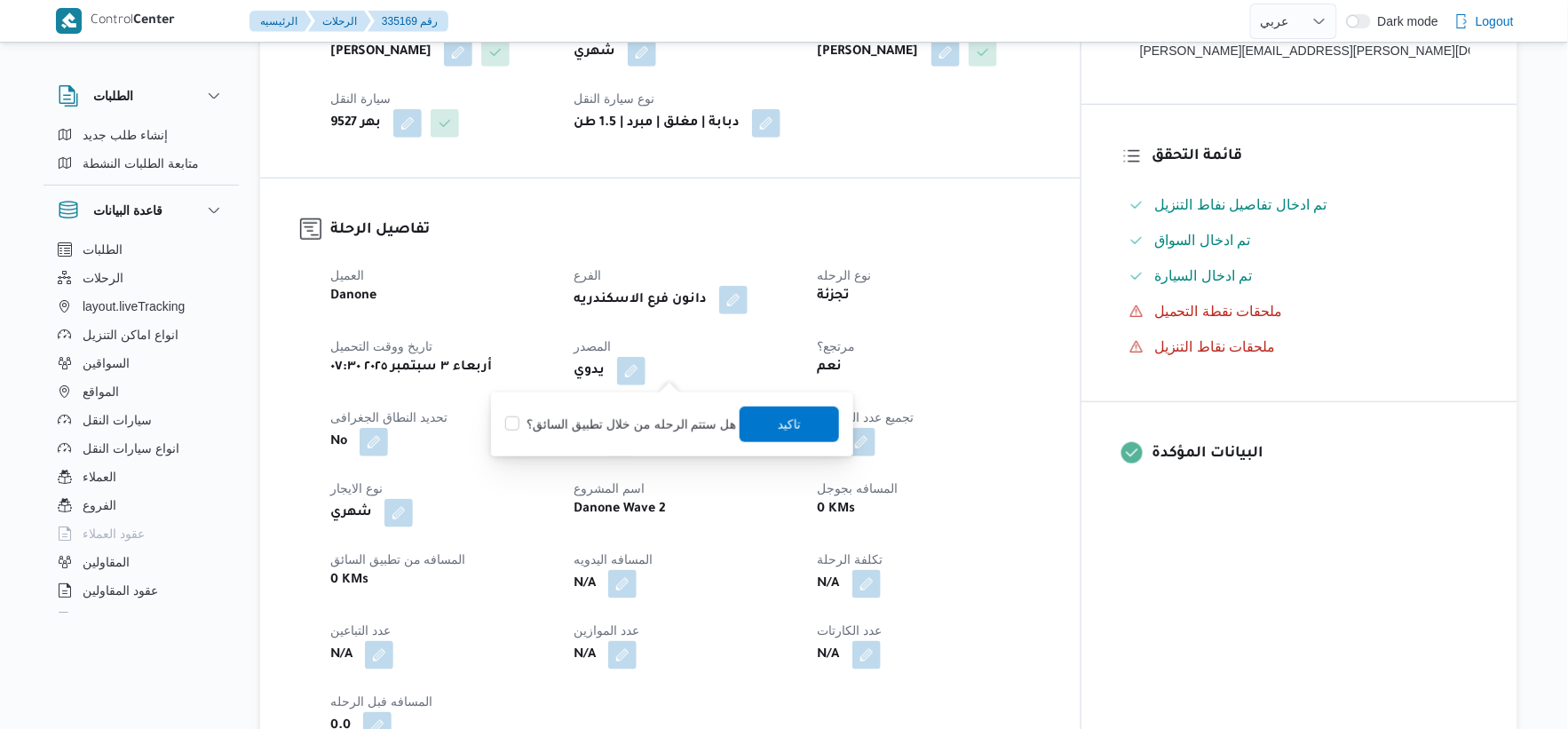
click at [673, 420] on label "هل ستتم الرحله من خلال تطبيق السائق؟" at bounding box center [620, 424] width 230 height 22
checkbox input "true"
click at [788, 420] on span "تاكيد" at bounding box center [789, 423] width 24 height 22
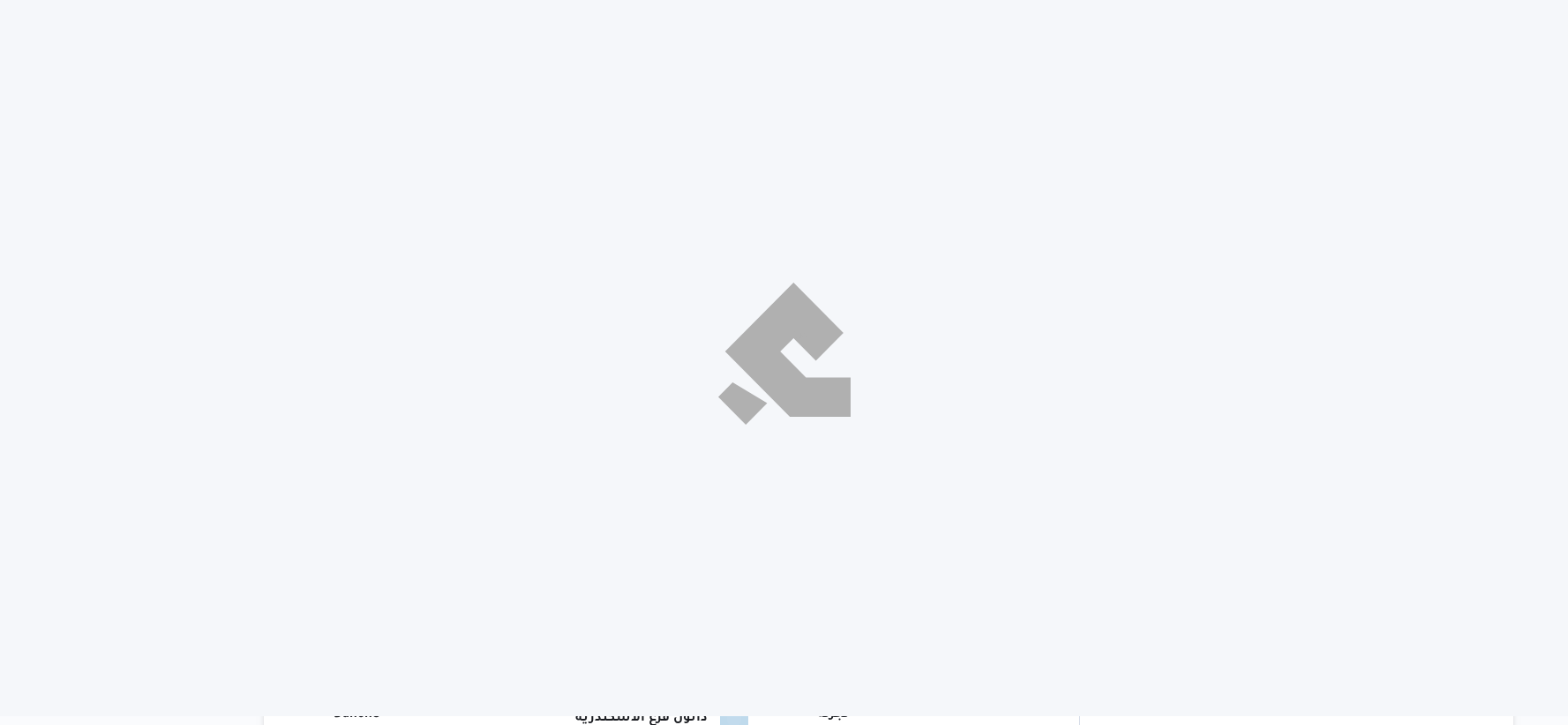
select select "ar"
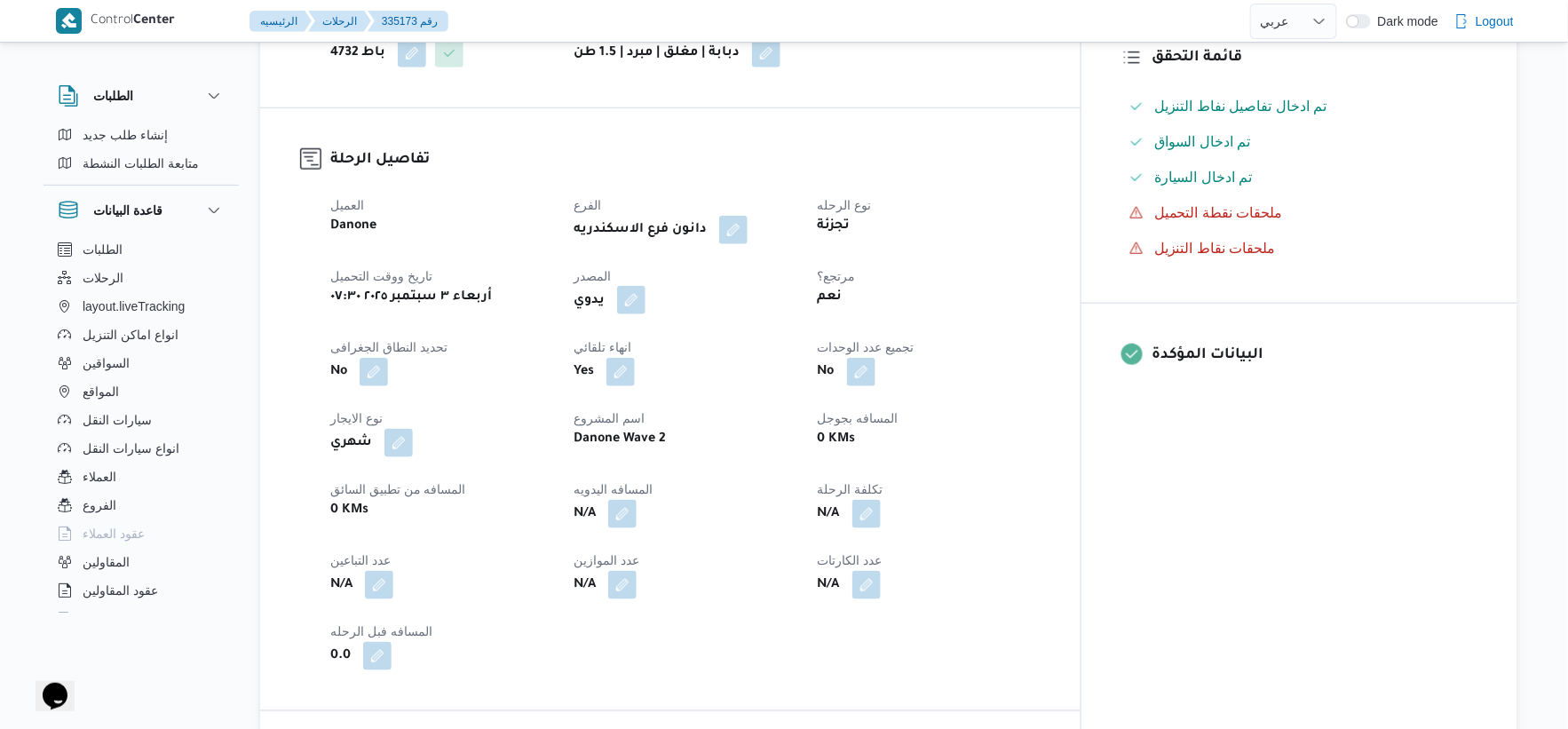
click at [645, 299] on button "button" at bounding box center [631, 300] width 28 height 28
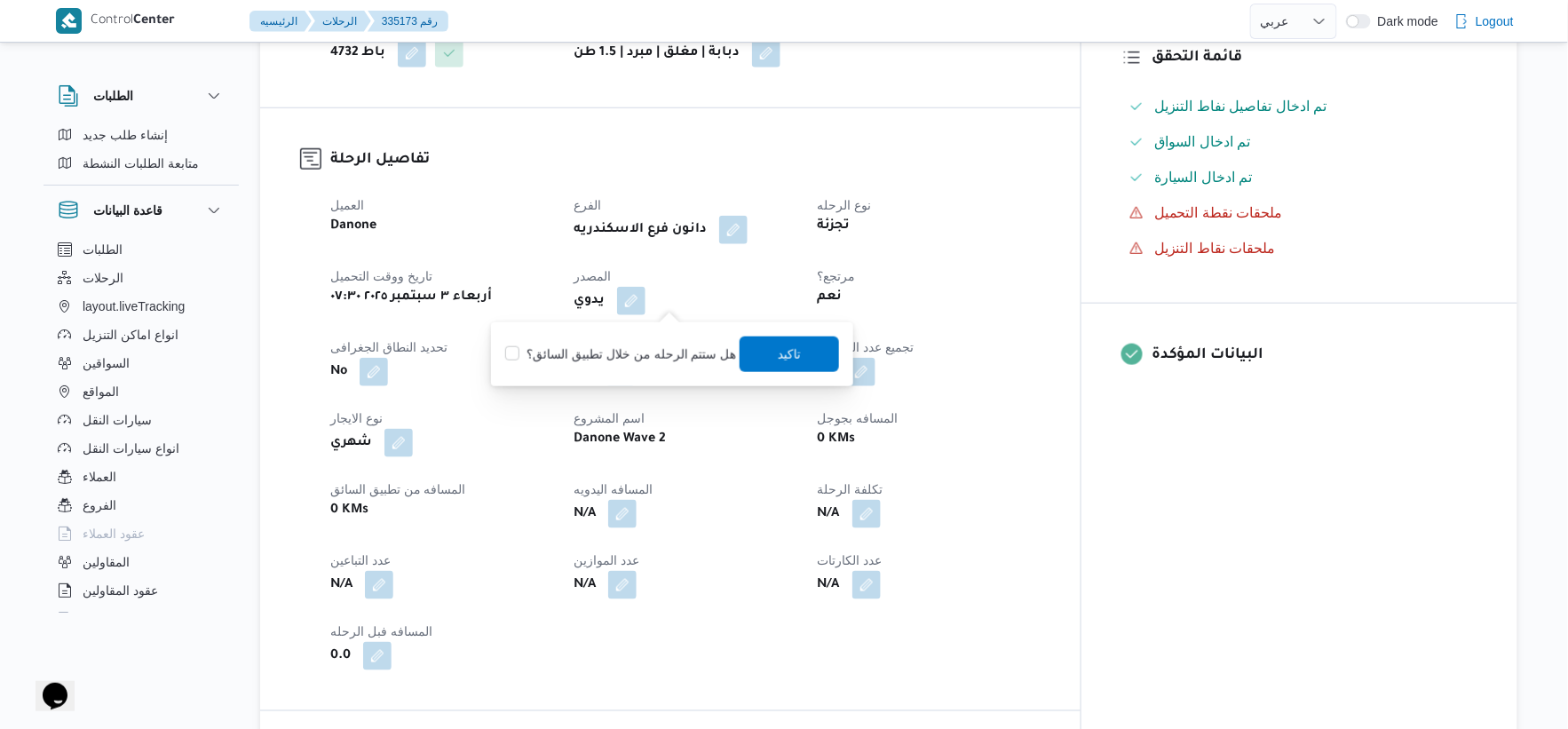
click at [673, 357] on label "هل ستتم الرحله من خلال تطبيق السائق؟" at bounding box center [620, 354] width 230 height 22
checkbox input "true"
click at [803, 357] on span "تاكيد" at bounding box center [789, 354] width 100 height 36
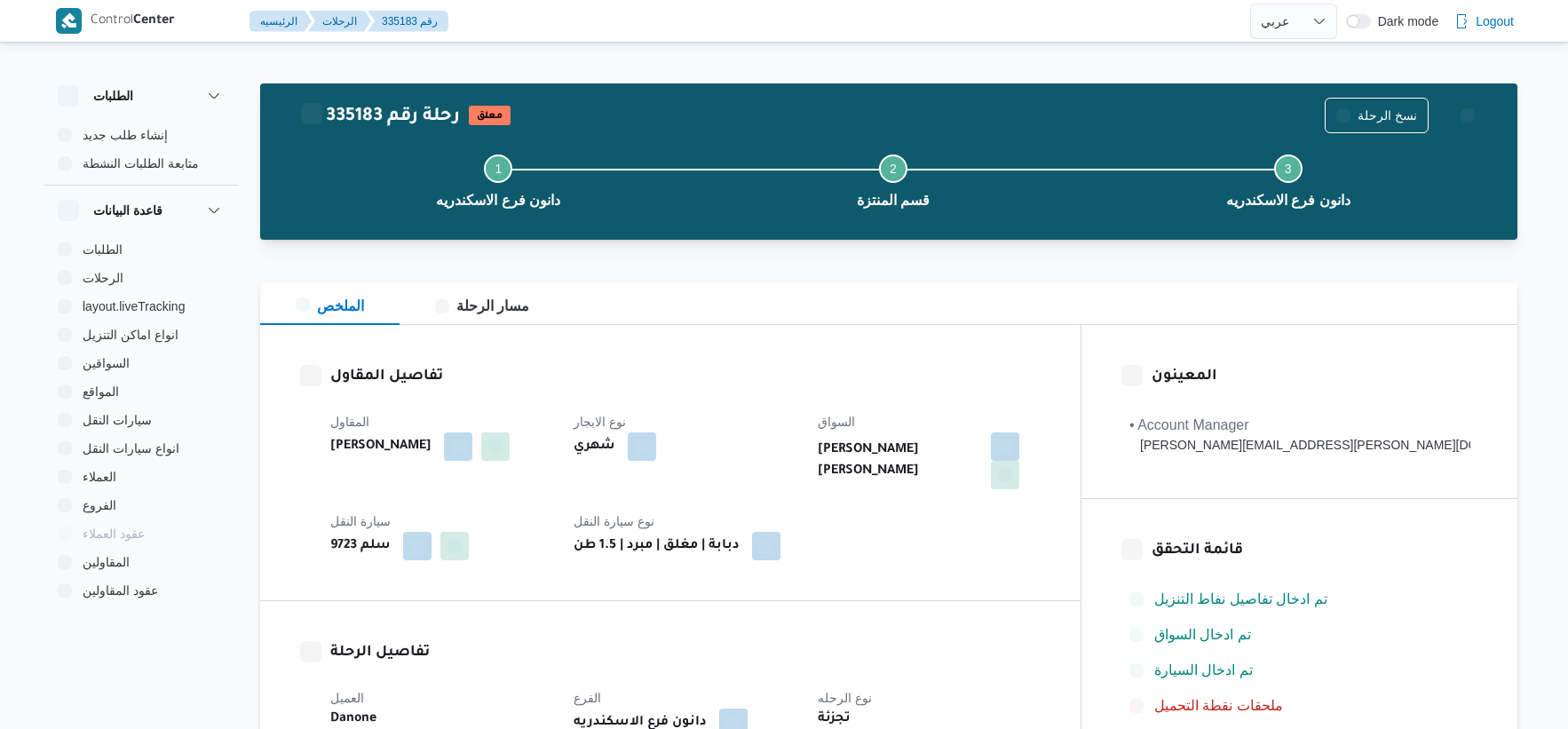
select select "ar"
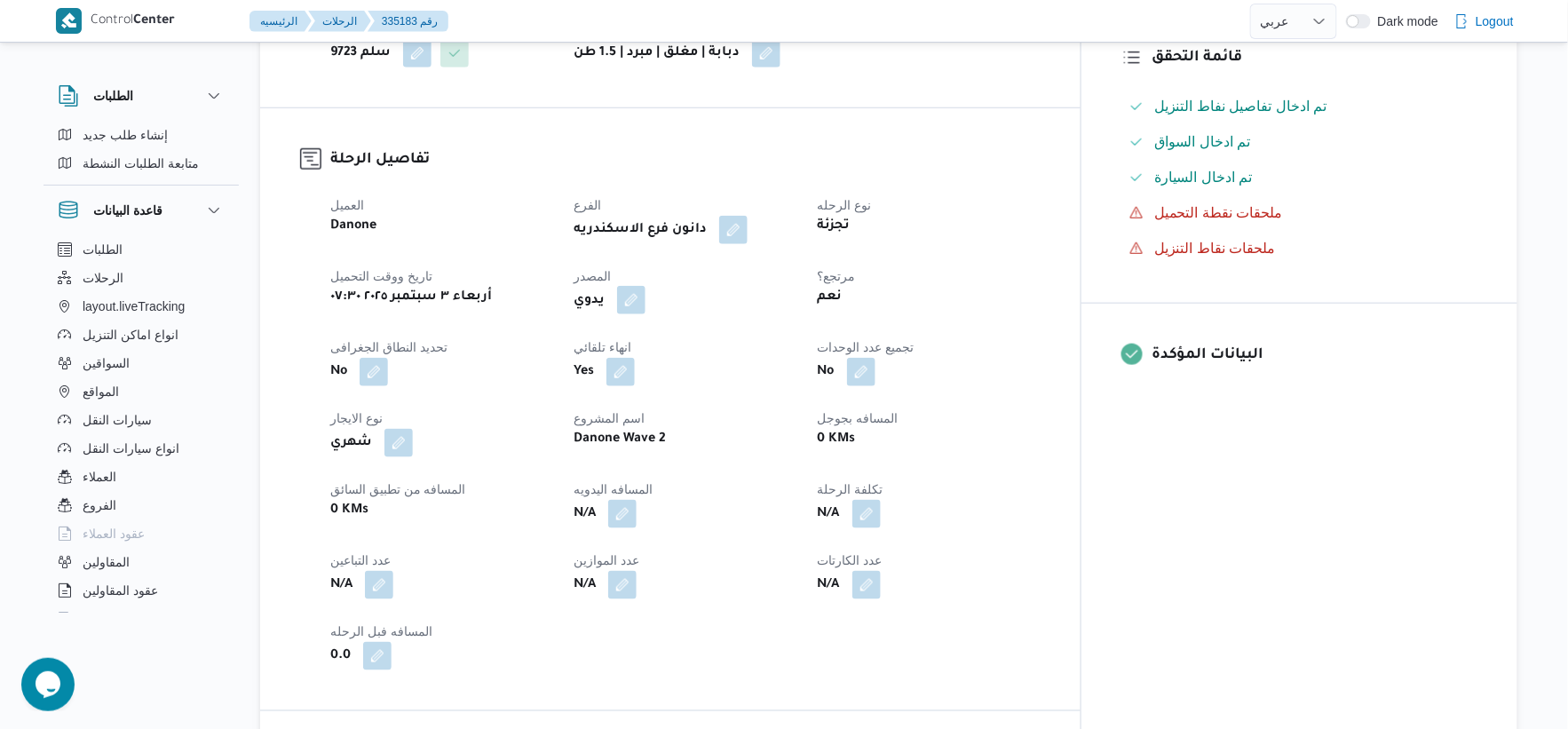
click at [645, 293] on button "button" at bounding box center [631, 300] width 28 height 28
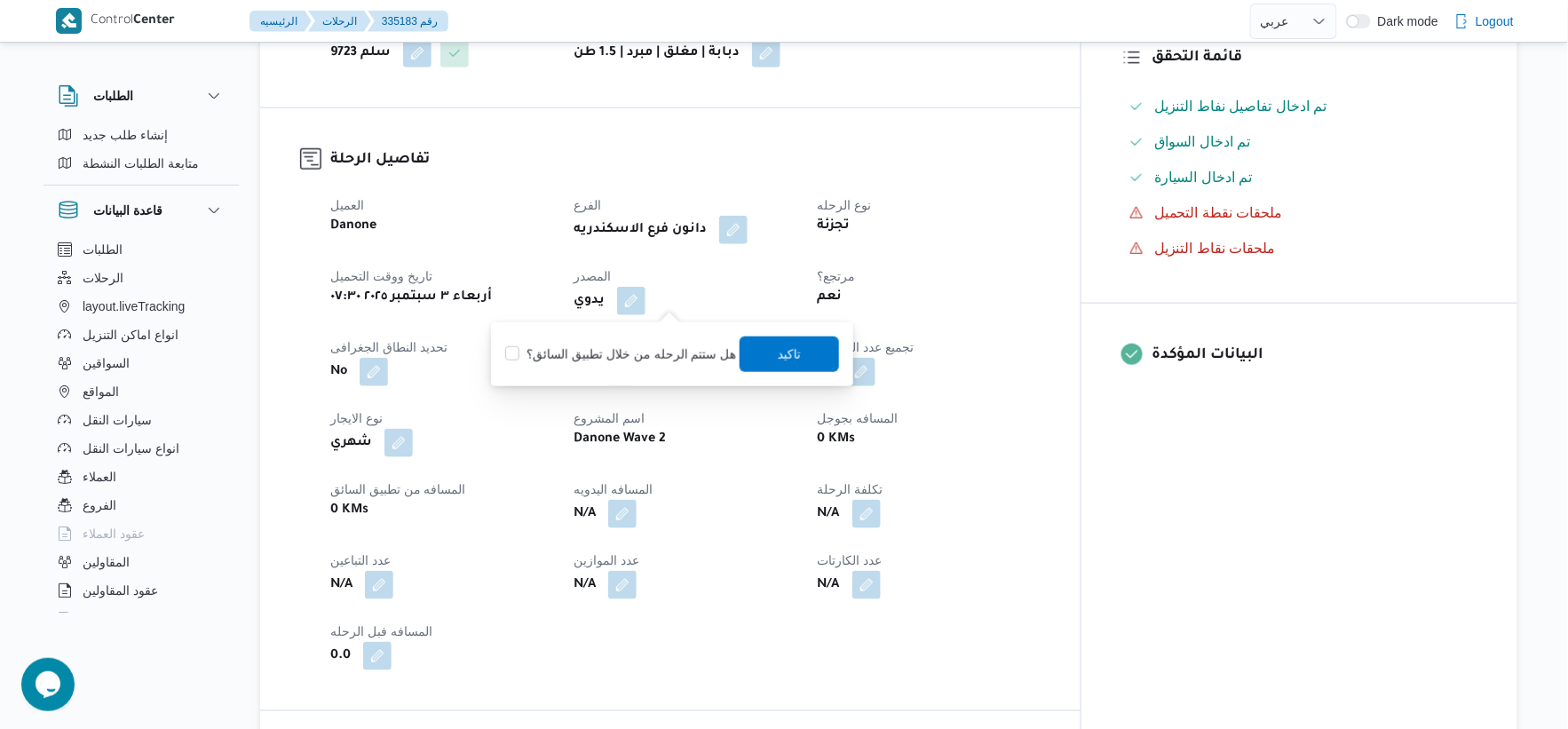
drag, startPoint x: 675, startPoint y: 358, endPoint x: 705, endPoint y: 358, distance: 30.0
click at [677, 358] on label "هل ستتم الرحله من خلال تطبيق السائق؟" at bounding box center [620, 354] width 230 height 22
checkbox input "true"
click at [788, 348] on span "تاكيد" at bounding box center [789, 353] width 24 height 22
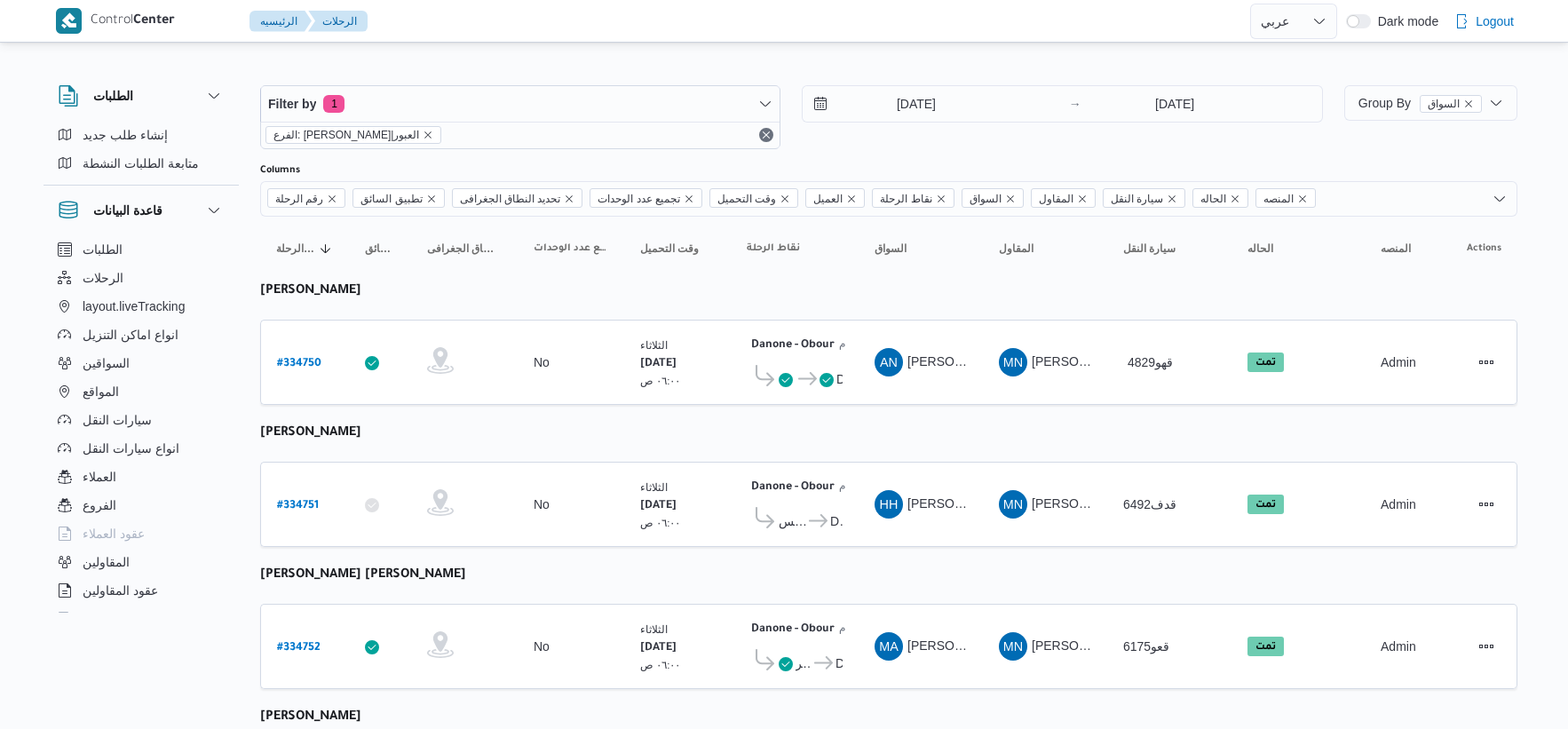
select select "ar"
click at [922, 102] on input "2/9/2025" at bounding box center [903, 104] width 201 height 36
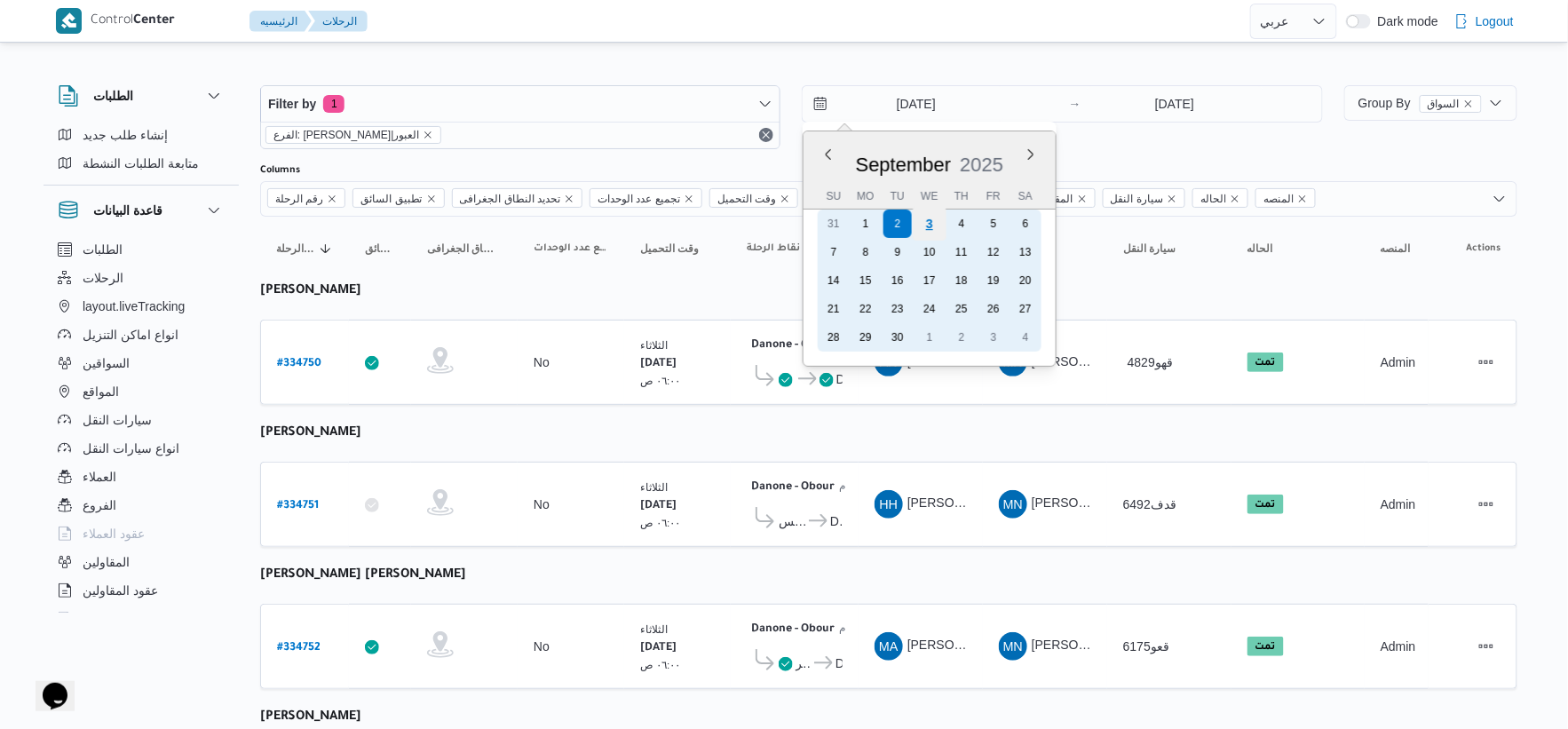
click at [937, 222] on div "3" at bounding box center [929, 224] width 34 height 34
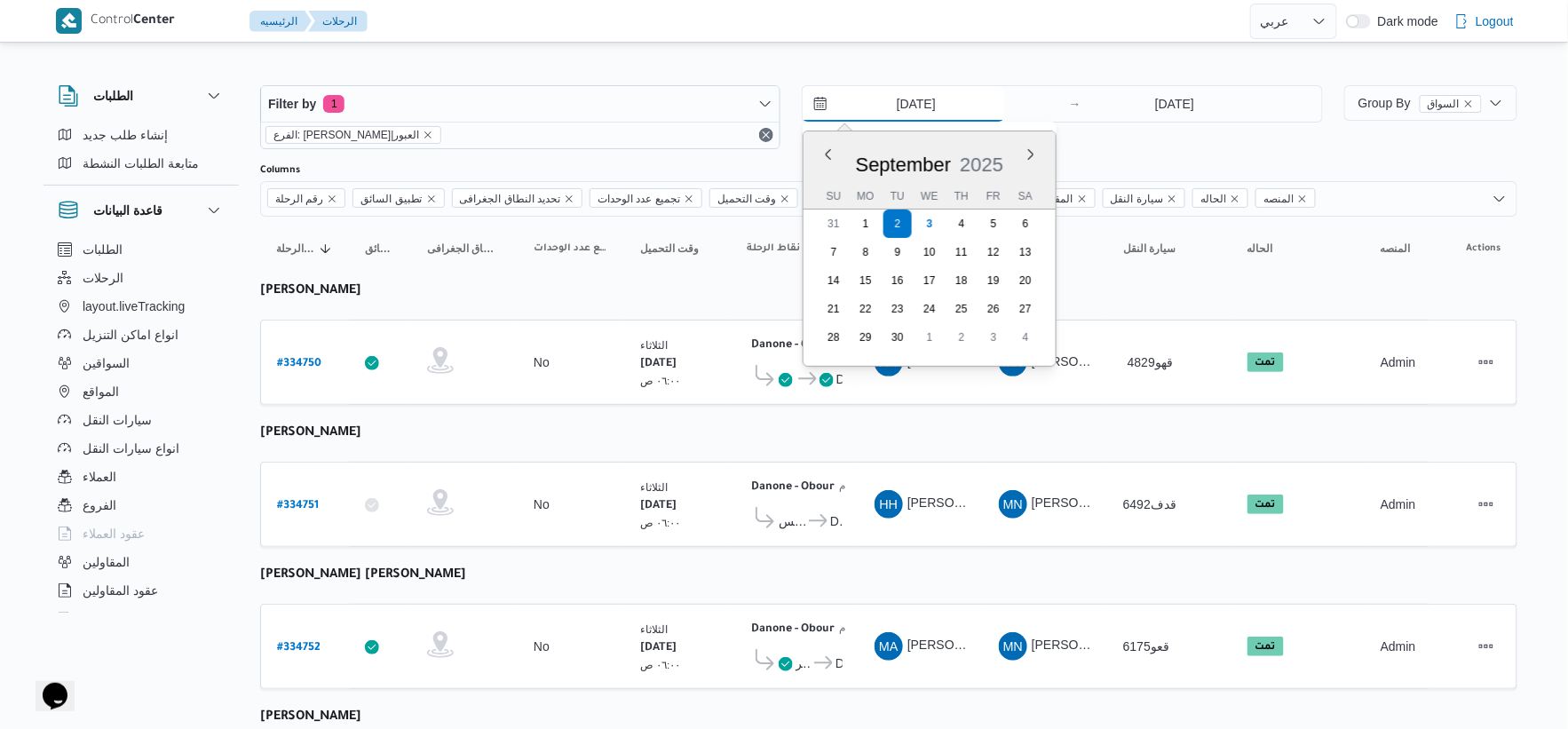
type input "[DATE]"
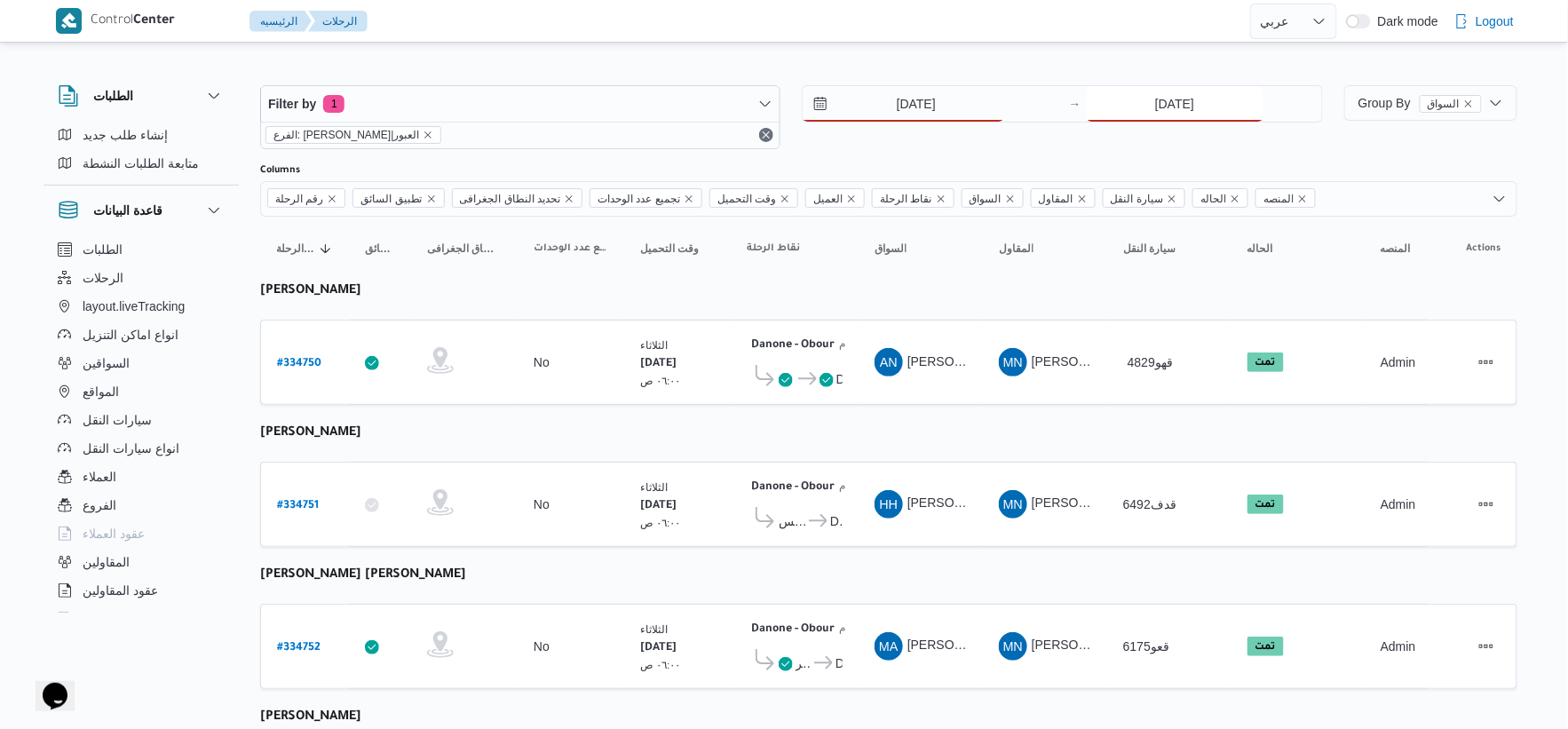
click at [1184, 94] on input "2/9/2025" at bounding box center [1175, 104] width 177 height 36
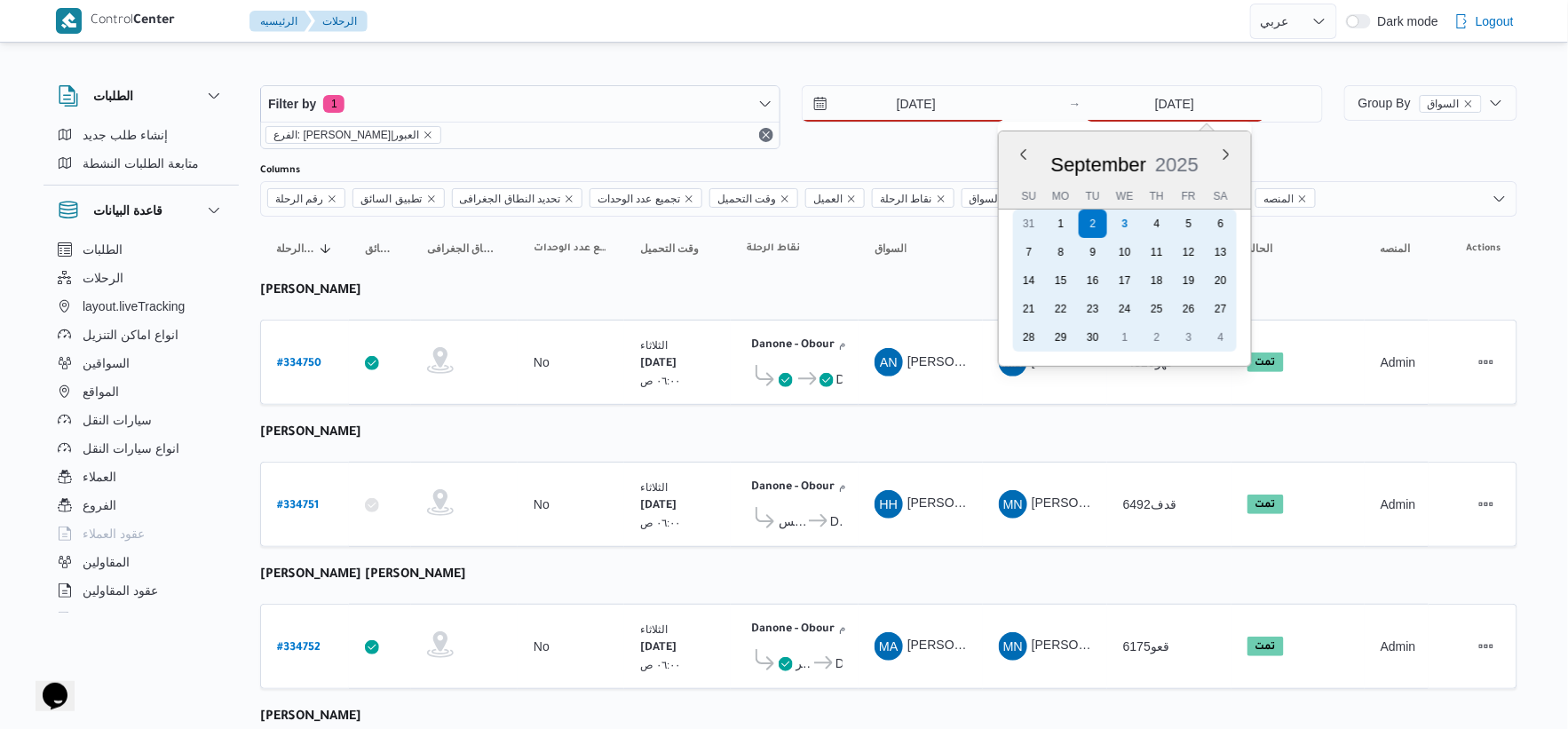
click at [1128, 225] on div "3" at bounding box center [1125, 224] width 28 height 28
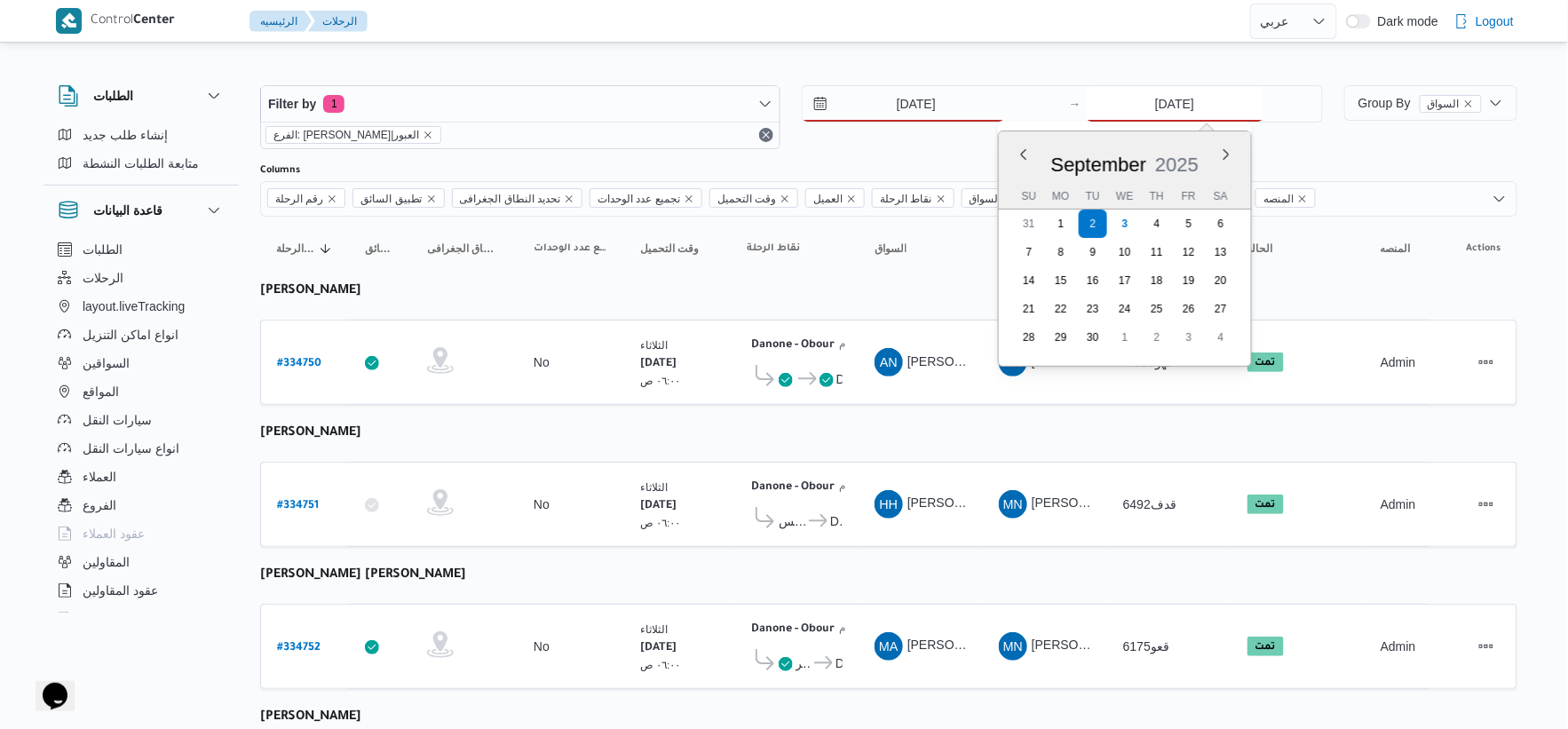
type input "3/9/2025"
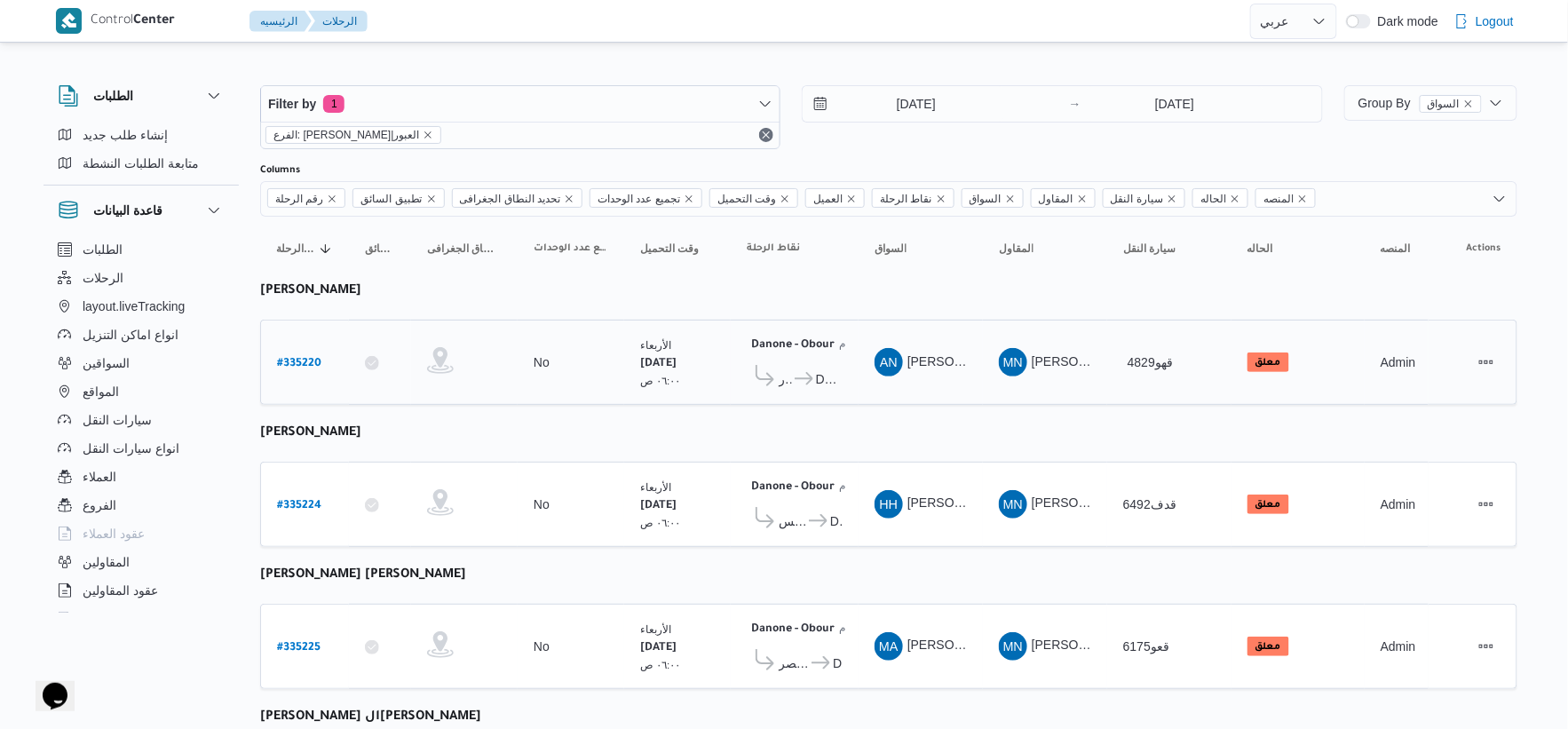
click at [705, 349] on div "الأربعاء ٣/٩/٢٠٢٥ ٠٦:٠٠ ص" at bounding box center [677, 362] width 88 height 67
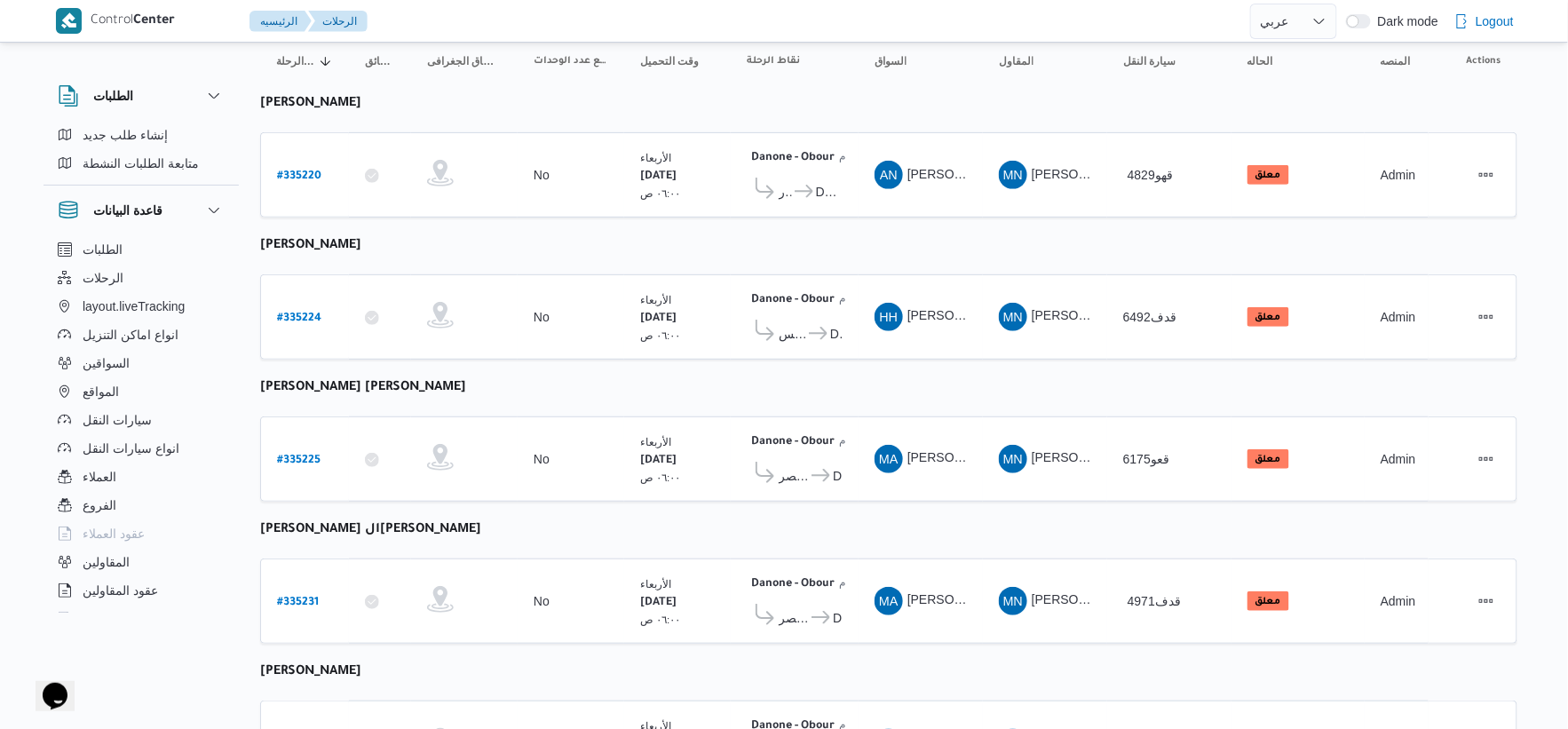
scroll to position [87, 0]
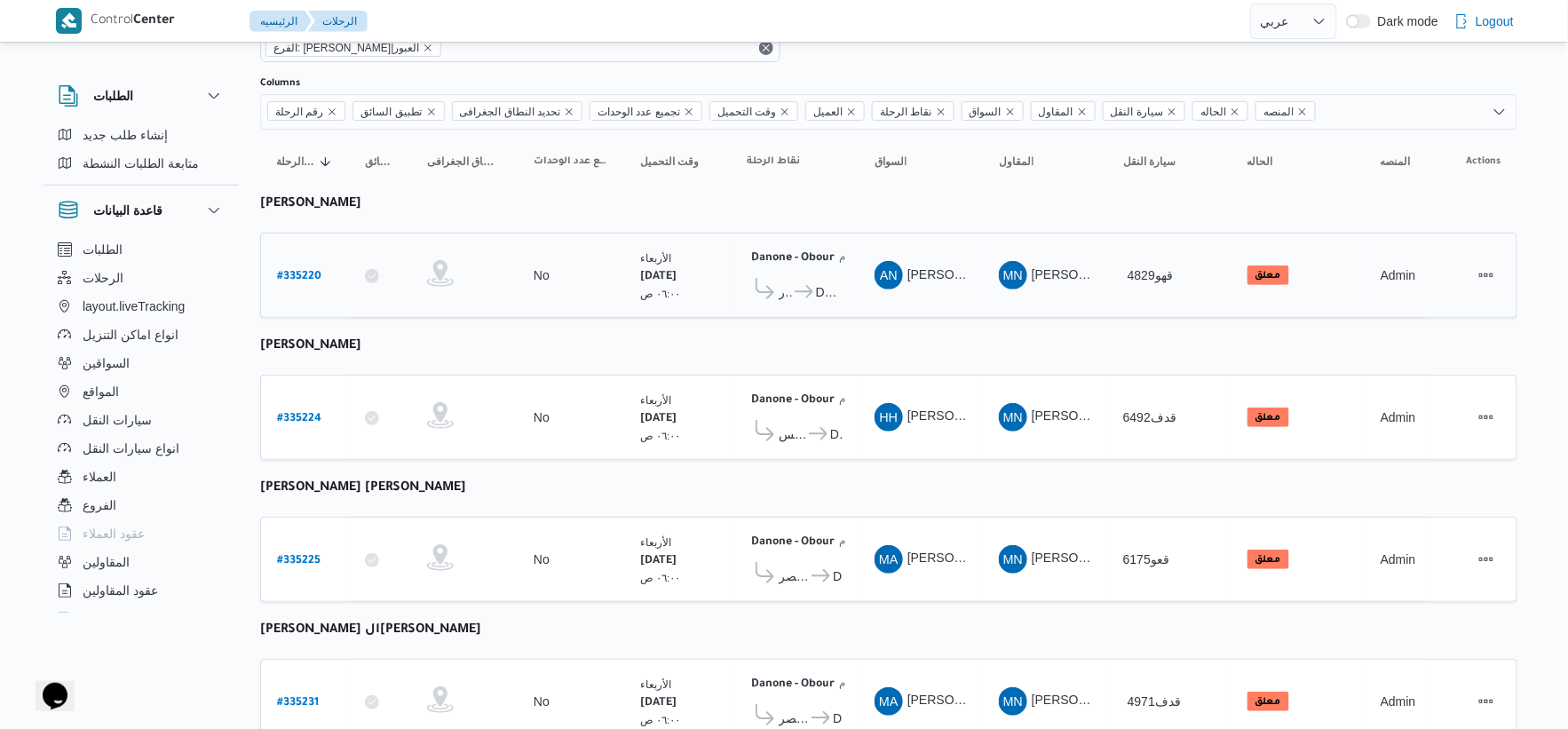
click at [298, 272] on b "# 335220" at bounding box center [299, 277] width 44 height 12
select select "ar"
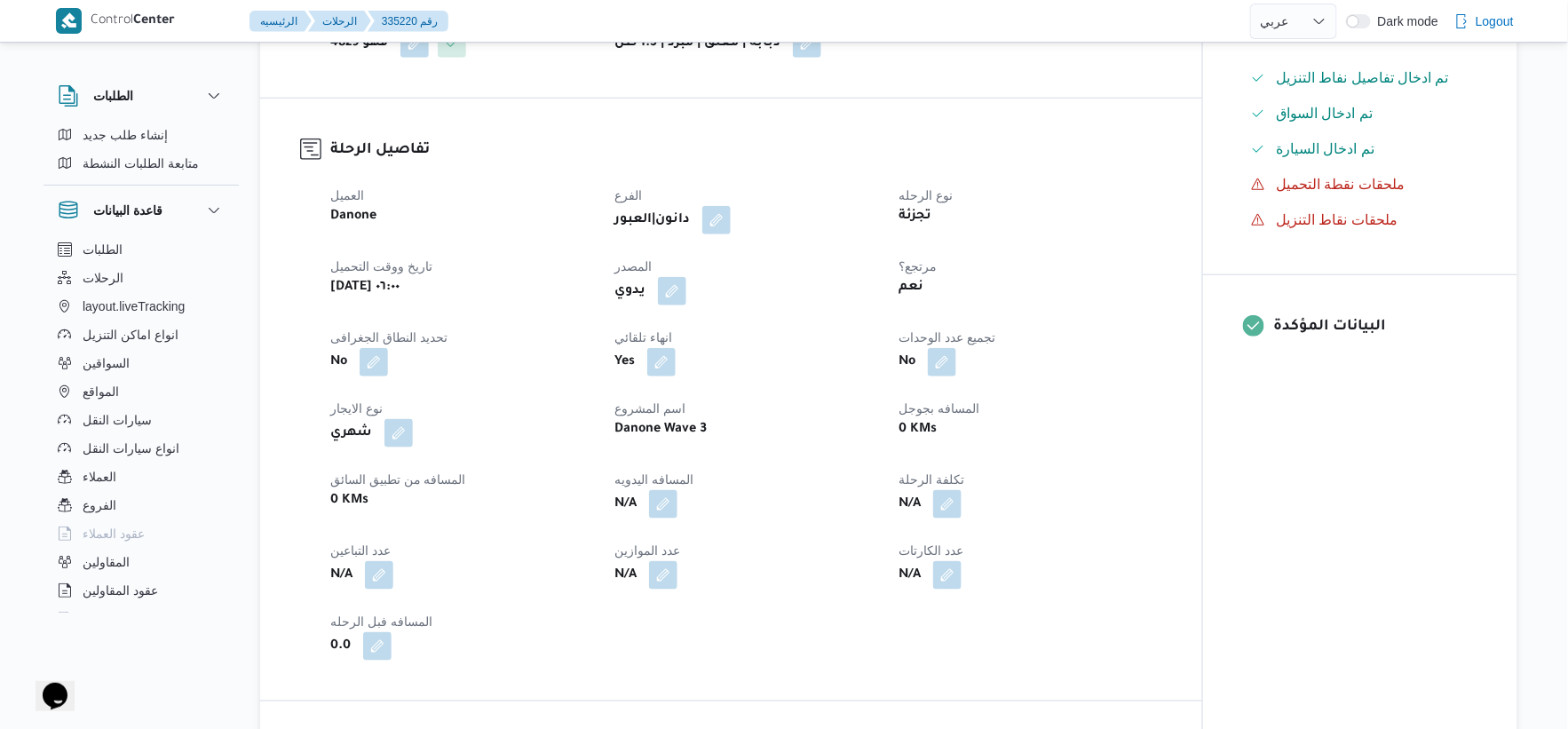
scroll to position [483, 0]
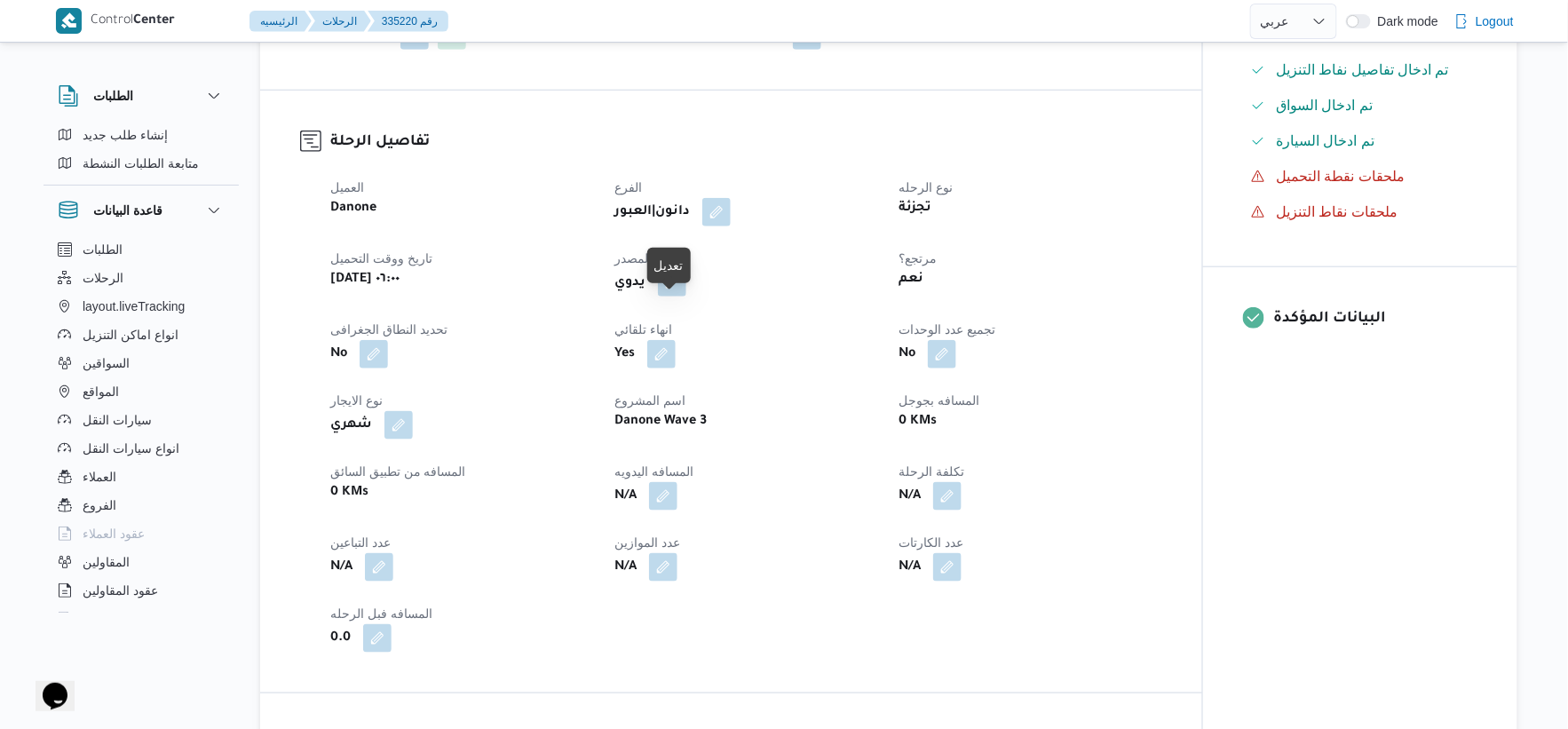
click at [675, 296] on button "button" at bounding box center [673, 282] width 28 height 28
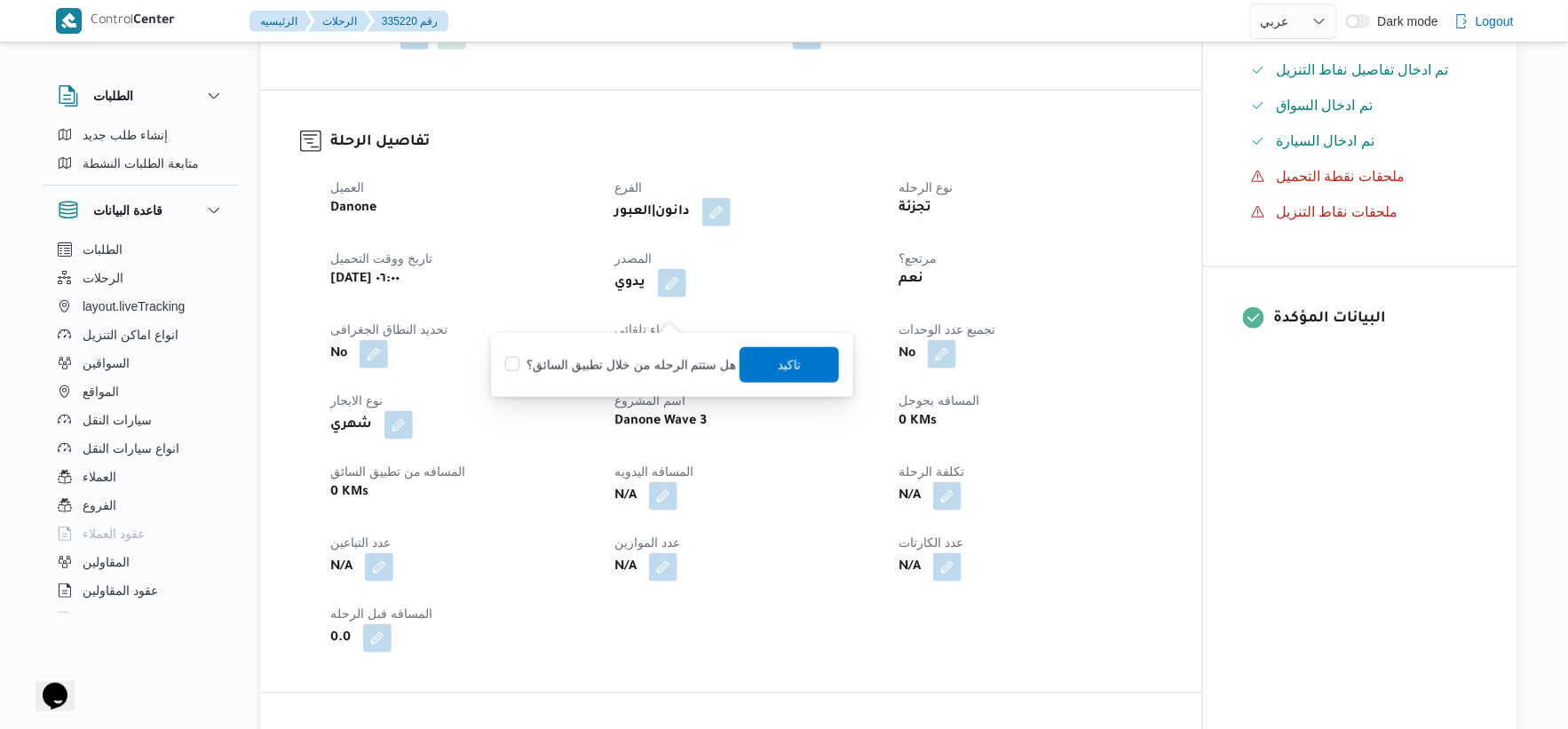
drag, startPoint x: 679, startPoint y: 328, endPoint x: 711, endPoint y: 358, distance: 43.9
click at [689, 360] on label "هل ستتم الرحله من خلال تطبيق السائق؟" at bounding box center [620, 365] width 230 height 22
click at [780, 356] on span "تاكيد" at bounding box center [789, 364] width 24 height 22
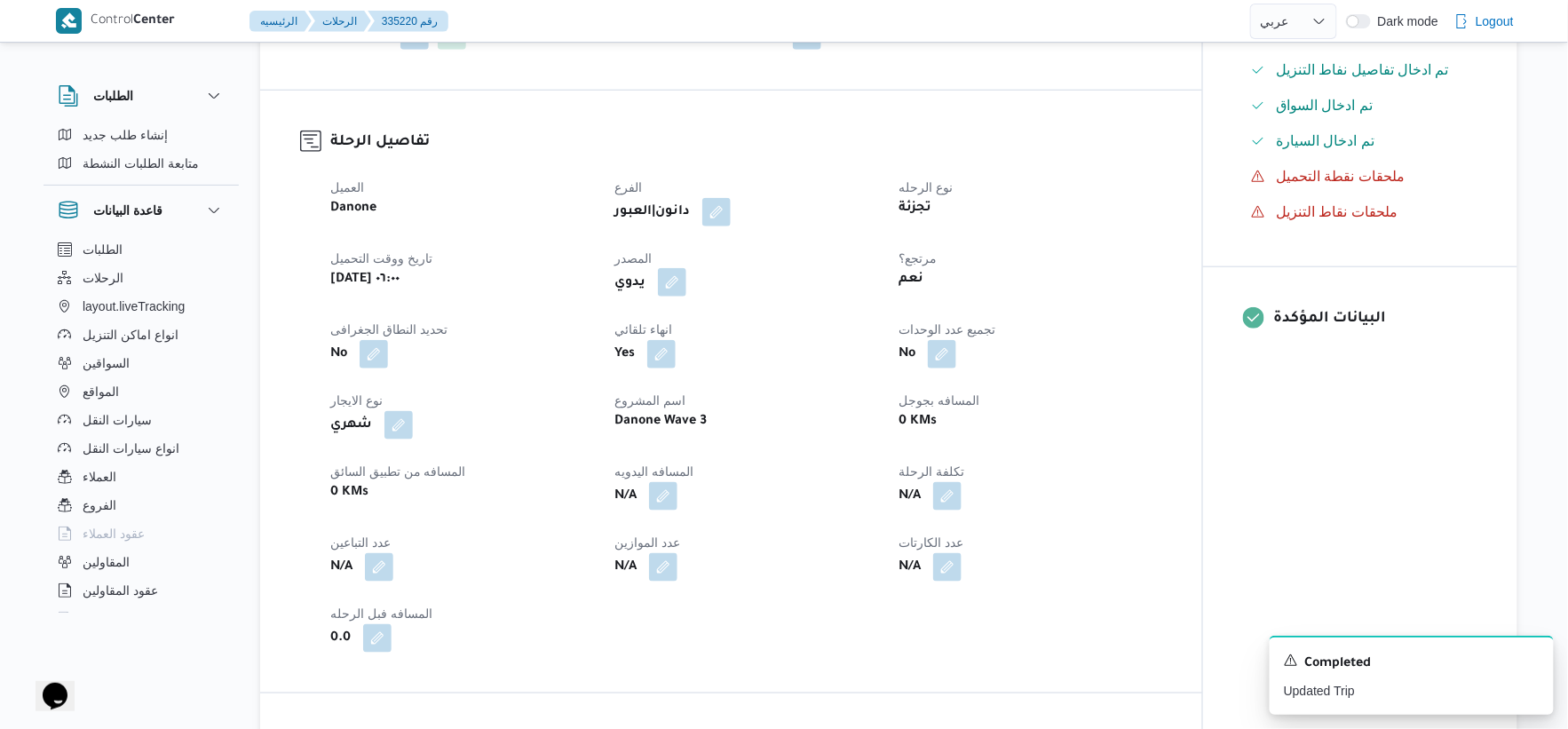
drag, startPoint x: 680, startPoint y: 312, endPoint x: 675, endPoint y: 321, distance: 10.3
click at [679, 296] on button "button" at bounding box center [673, 282] width 28 height 28
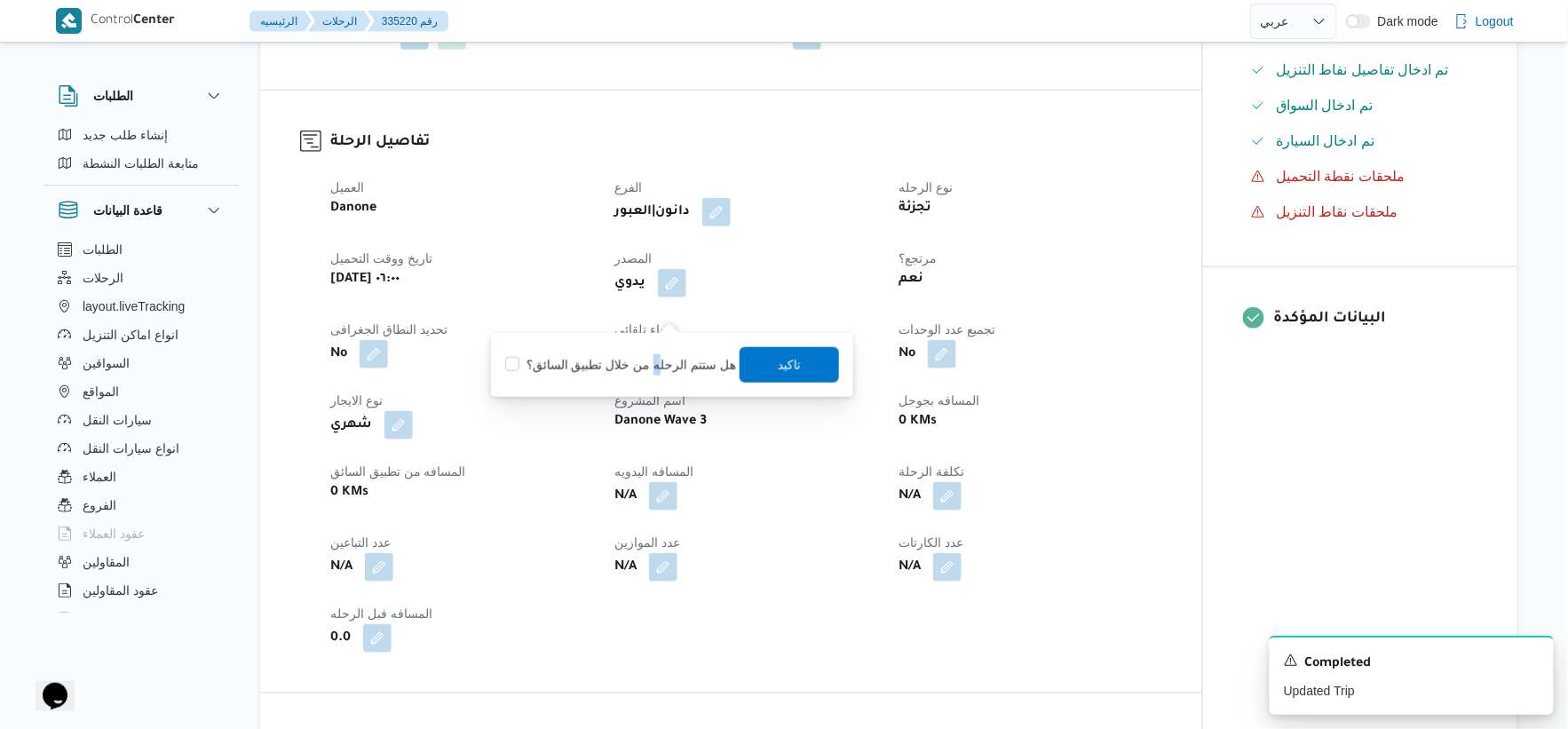
drag, startPoint x: 654, startPoint y: 358, endPoint x: 714, endPoint y: 357, distance: 60.0
click at [656, 357] on label "هل ستتم الرحله من خلال تطبيق السائق؟" at bounding box center [620, 365] width 230 height 22
checkbox input "true"
click at [803, 352] on span "تاكيد" at bounding box center [789, 364] width 100 height 36
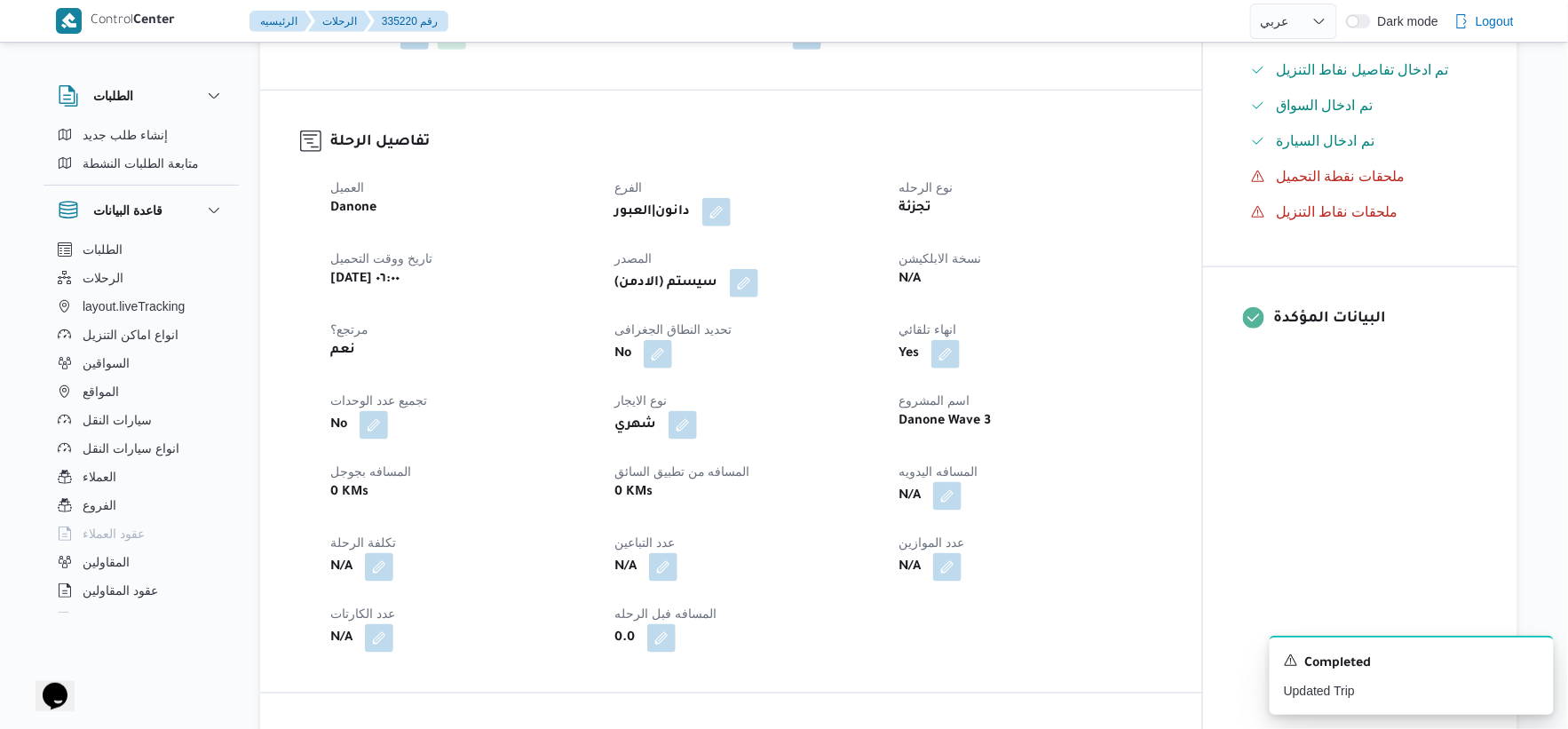
select select "ar"
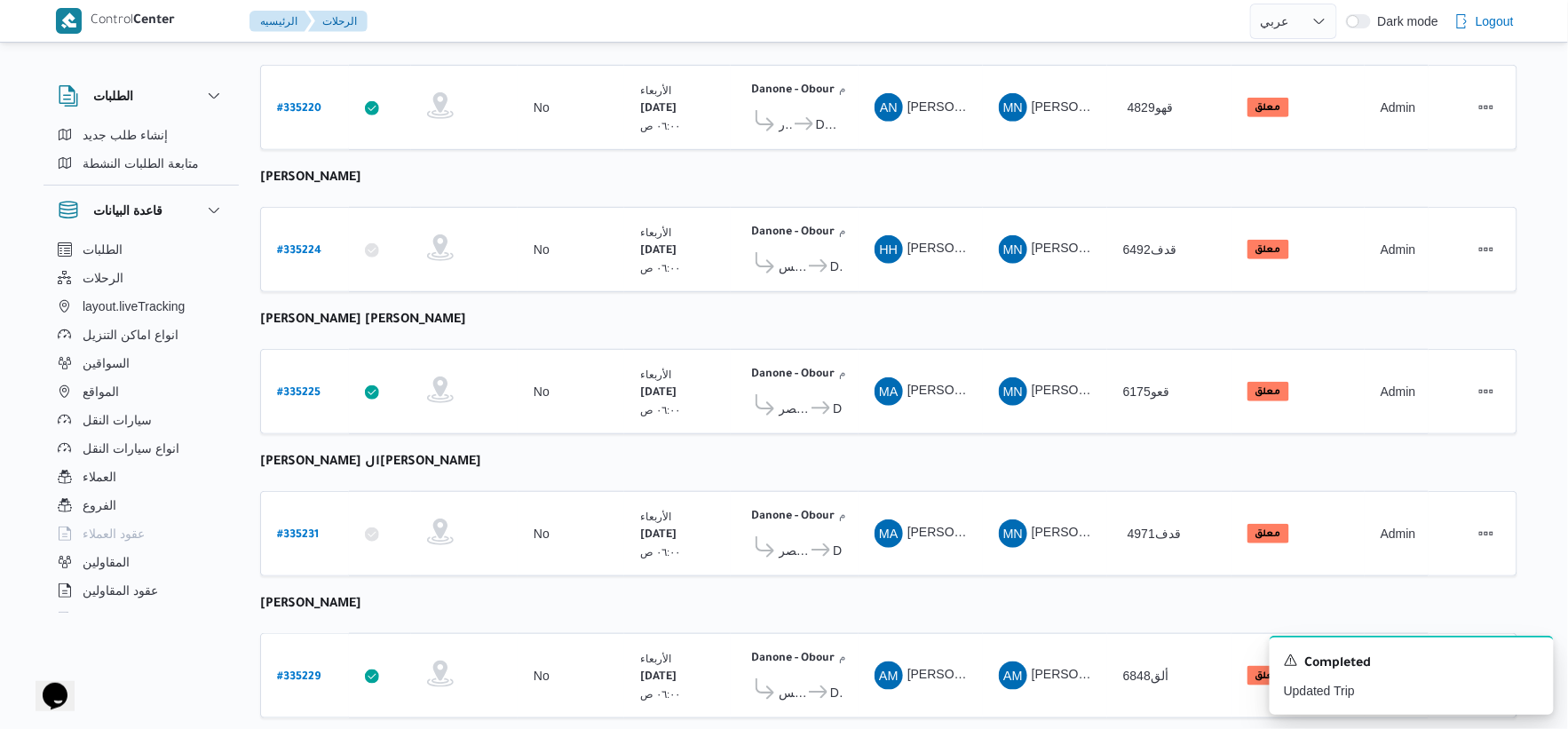
scroll to position [580, 0]
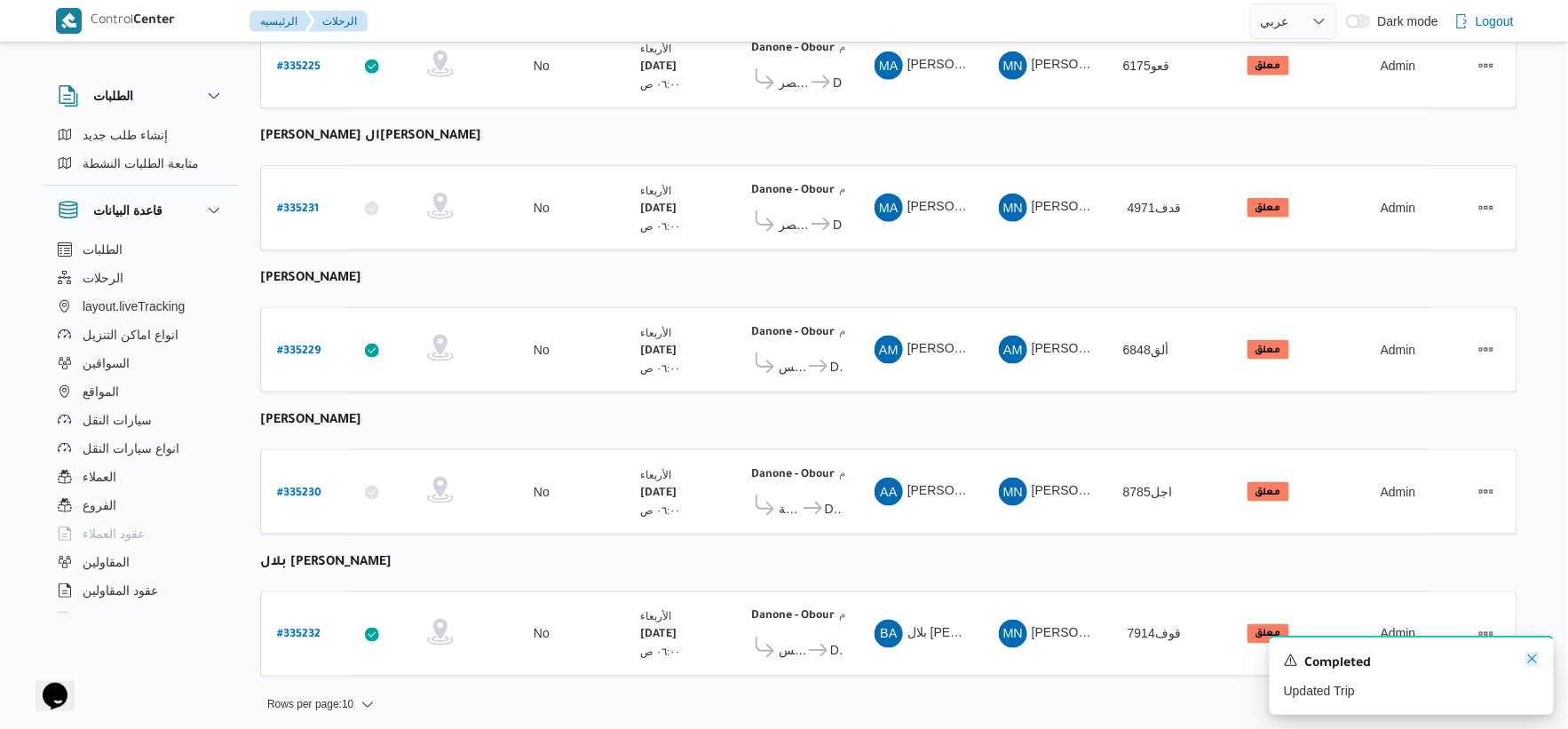
click at [1531, 660] on icon "Dismiss toast" at bounding box center [1532, 658] width 14 height 14
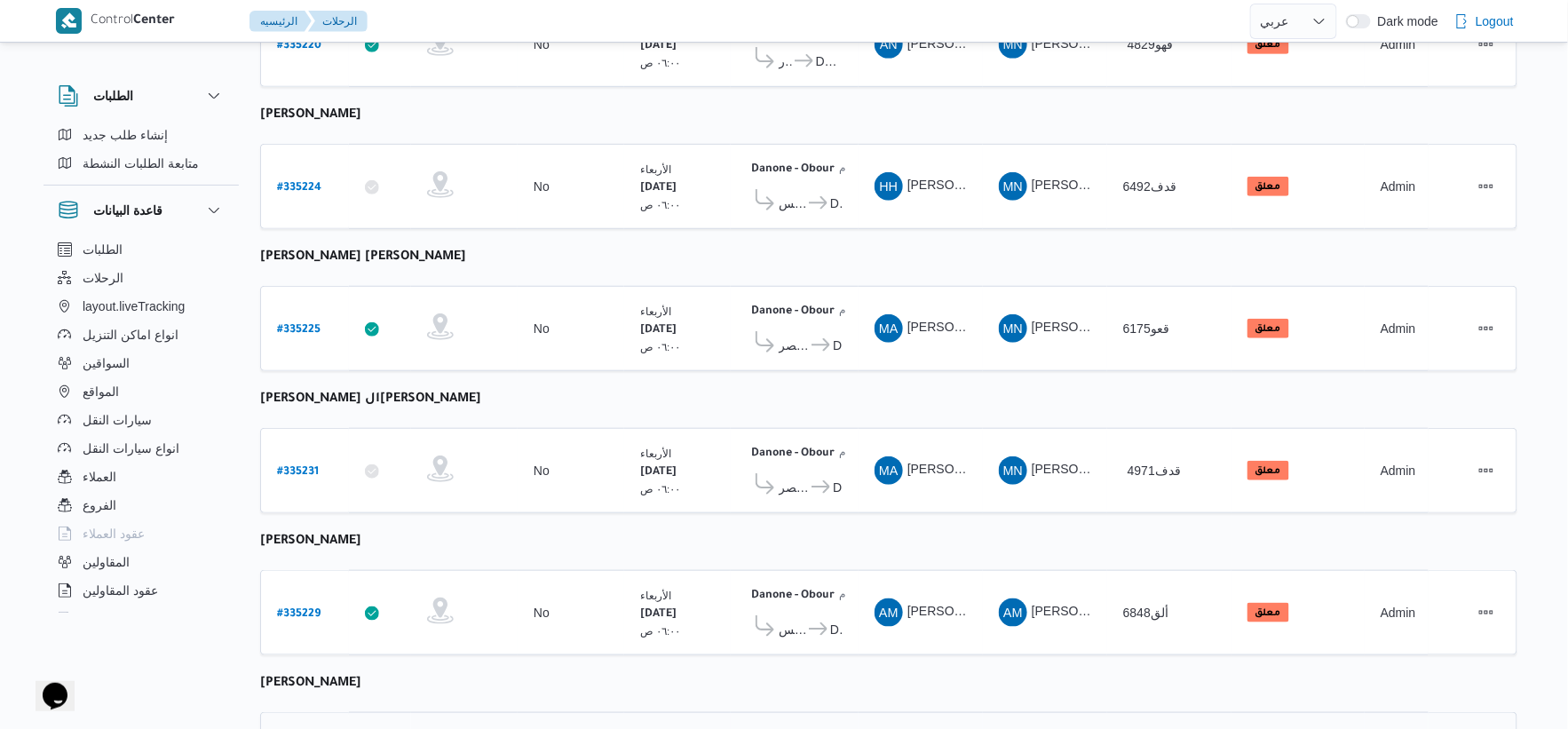
scroll to position [0, 0]
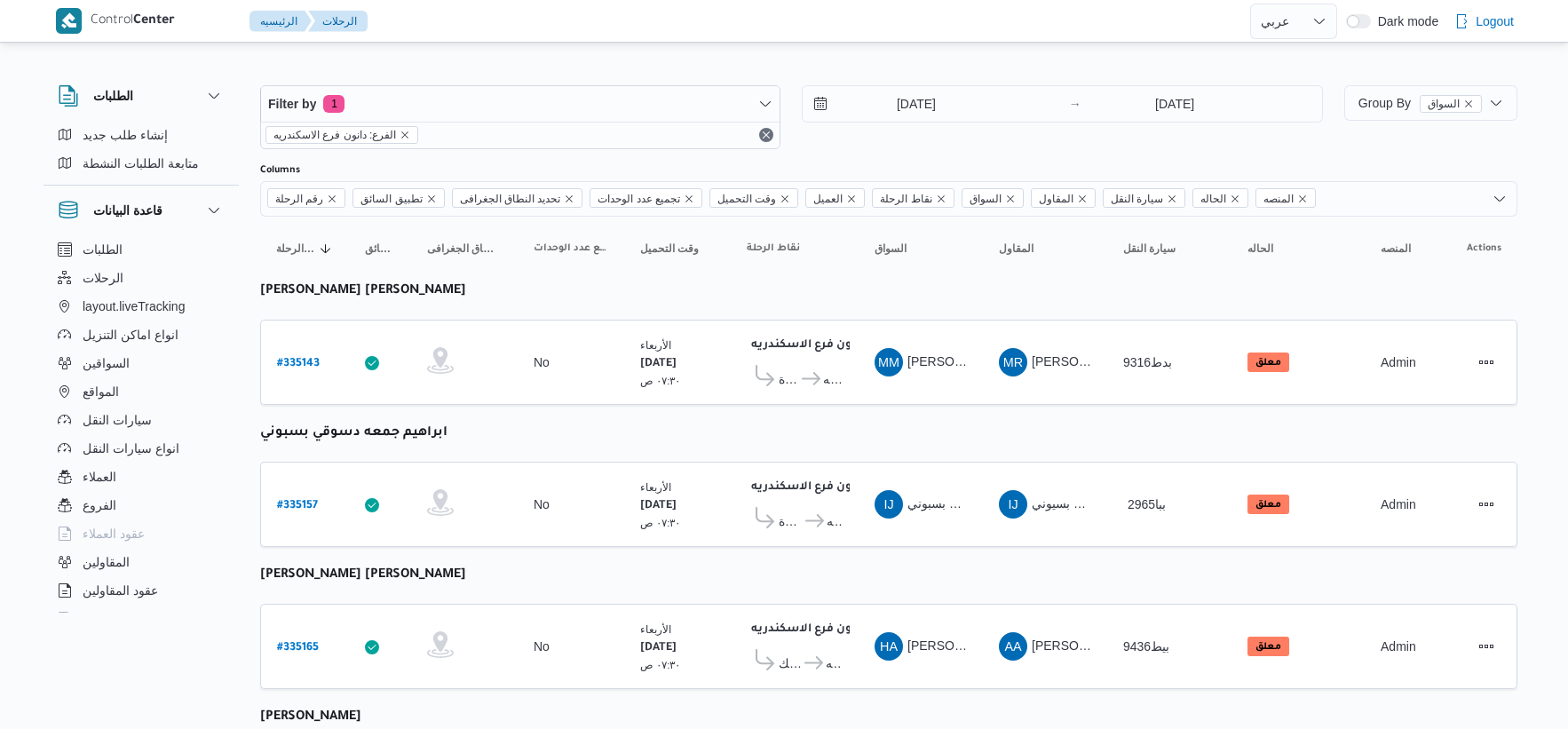
select select "ar"
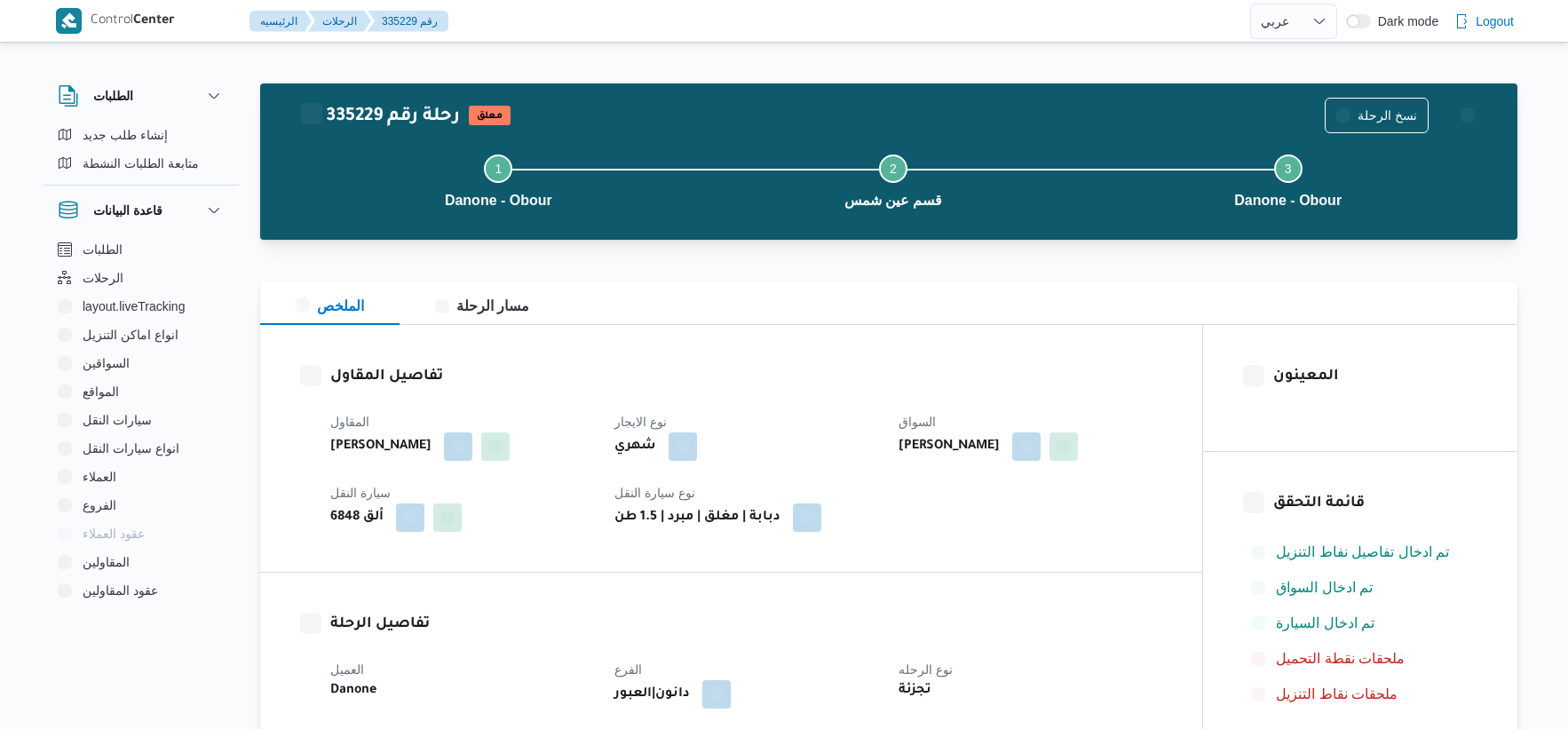
select select "ar"
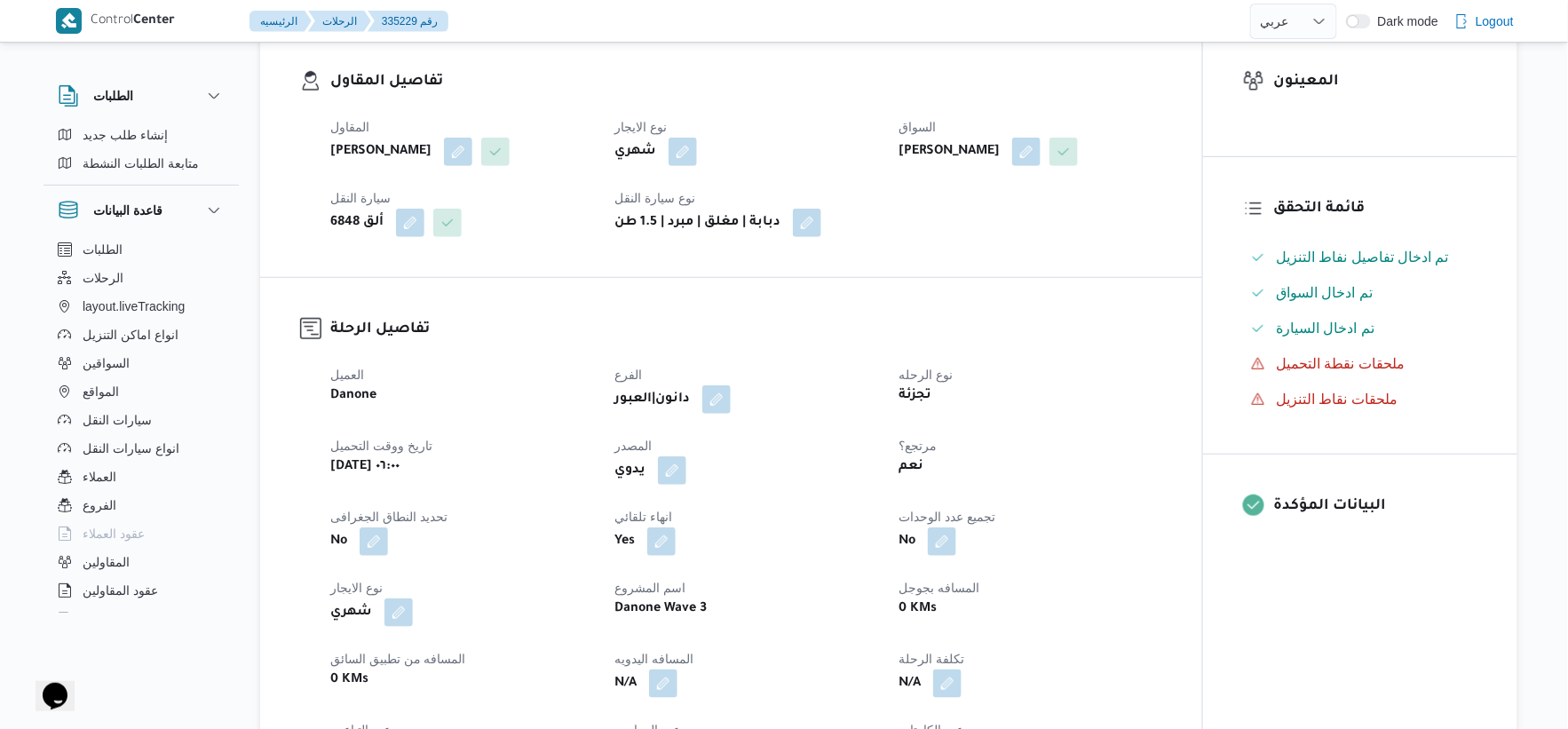
scroll to position [493, 0]
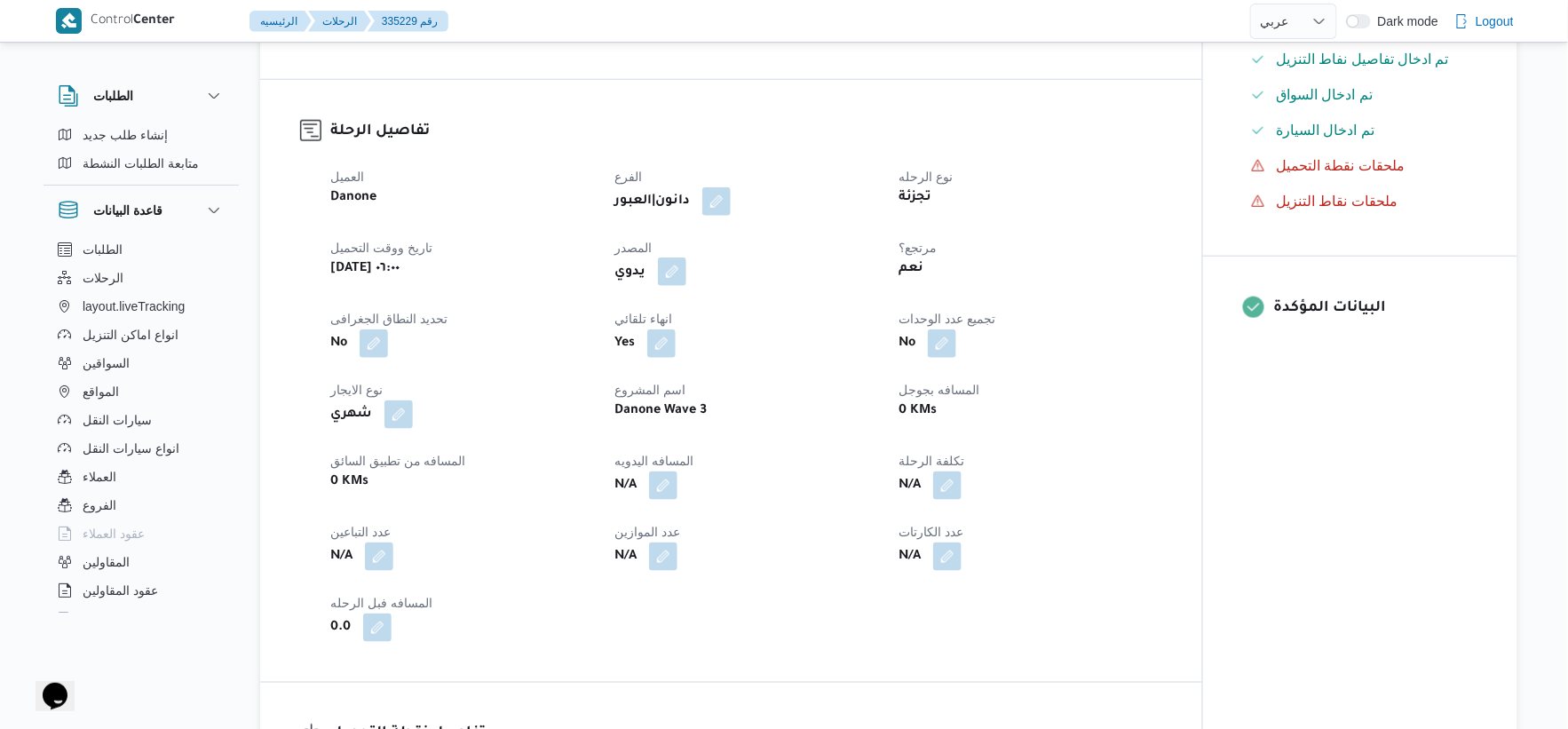
click at [678, 267] on button "button" at bounding box center [673, 272] width 28 height 28
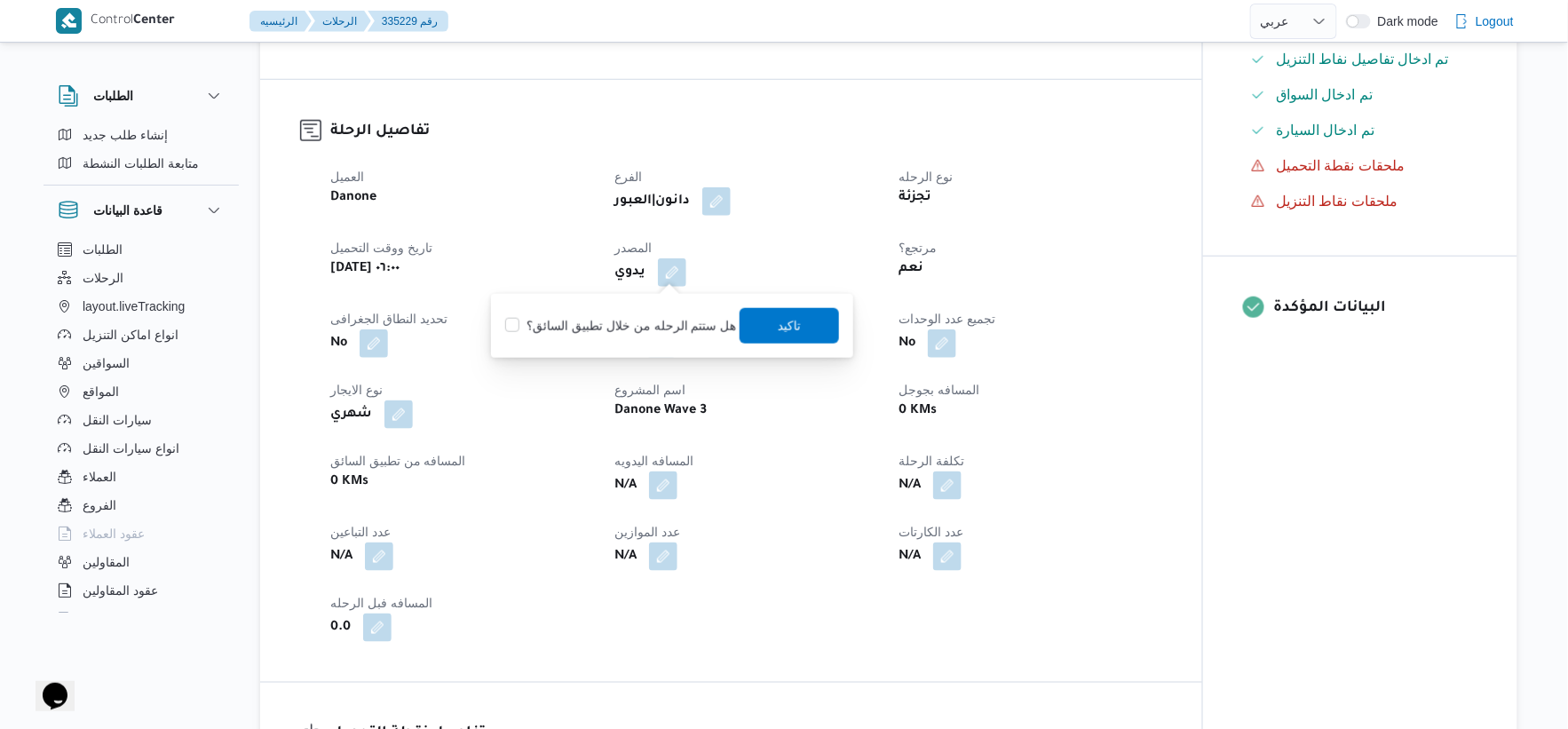
drag, startPoint x: 662, startPoint y: 335, endPoint x: 666, endPoint y: 324, distance: 11.7
click at [662, 334] on label "هل ستتم الرحله من خلال تطبيق السائق؟" at bounding box center [620, 325] width 230 height 22
click at [666, 324] on label "هل ستتم الرحله من خلال تطبيق السائق؟" at bounding box center [620, 325] width 230 height 22
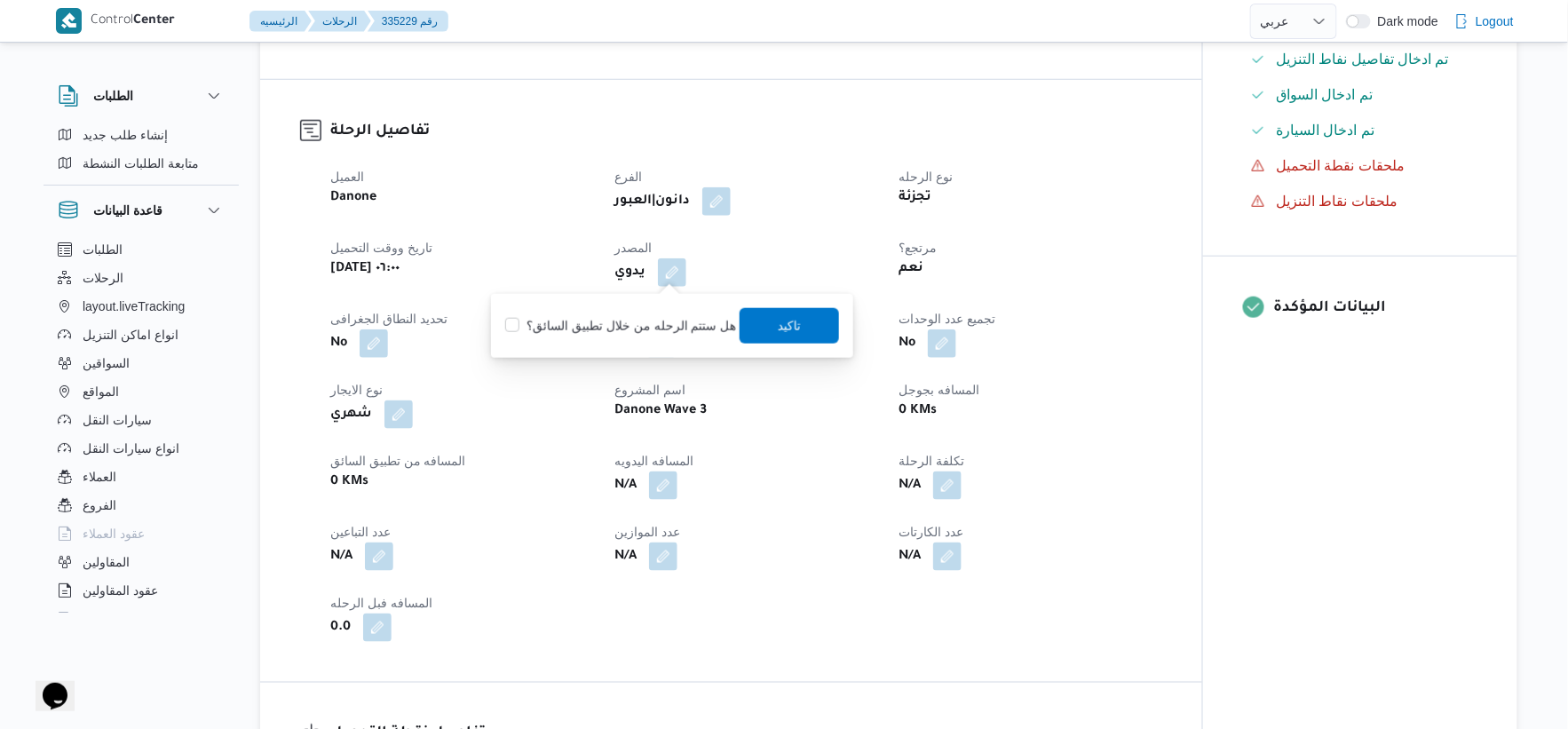
click at [716, 310] on div "هل ستتم الرحله من خلال تطبيق السائق؟ [GEOGRAPHIC_DATA]" at bounding box center [672, 326] width 338 height 40
click at [715, 328] on label "هل ستتم الرحله من خلال تطبيق السائق؟" at bounding box center [620, 325] width 230 height 22
checkbox input "true"
click at [778, 321] on span "تاكيد" at bounding box center [789, 325] width 24 height 22
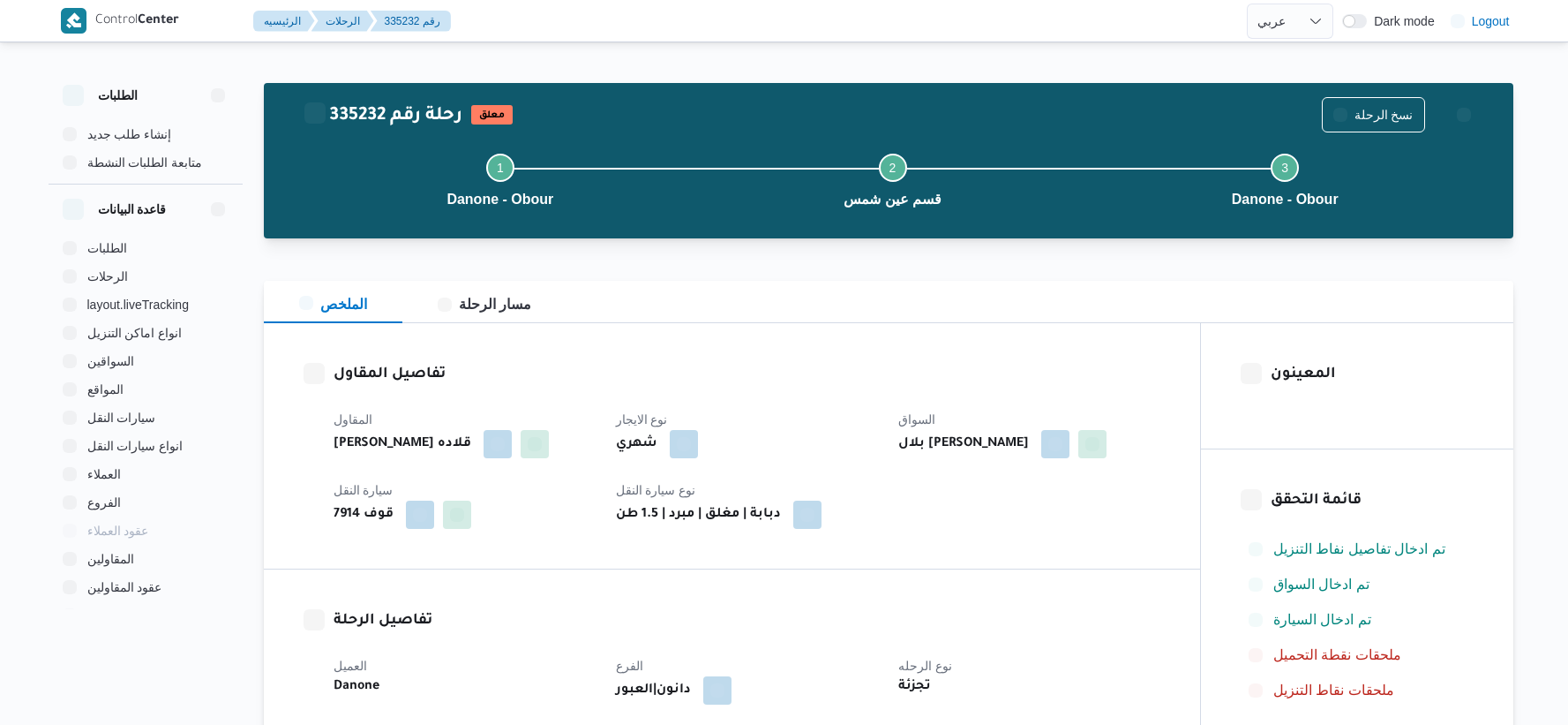
select select "ar"
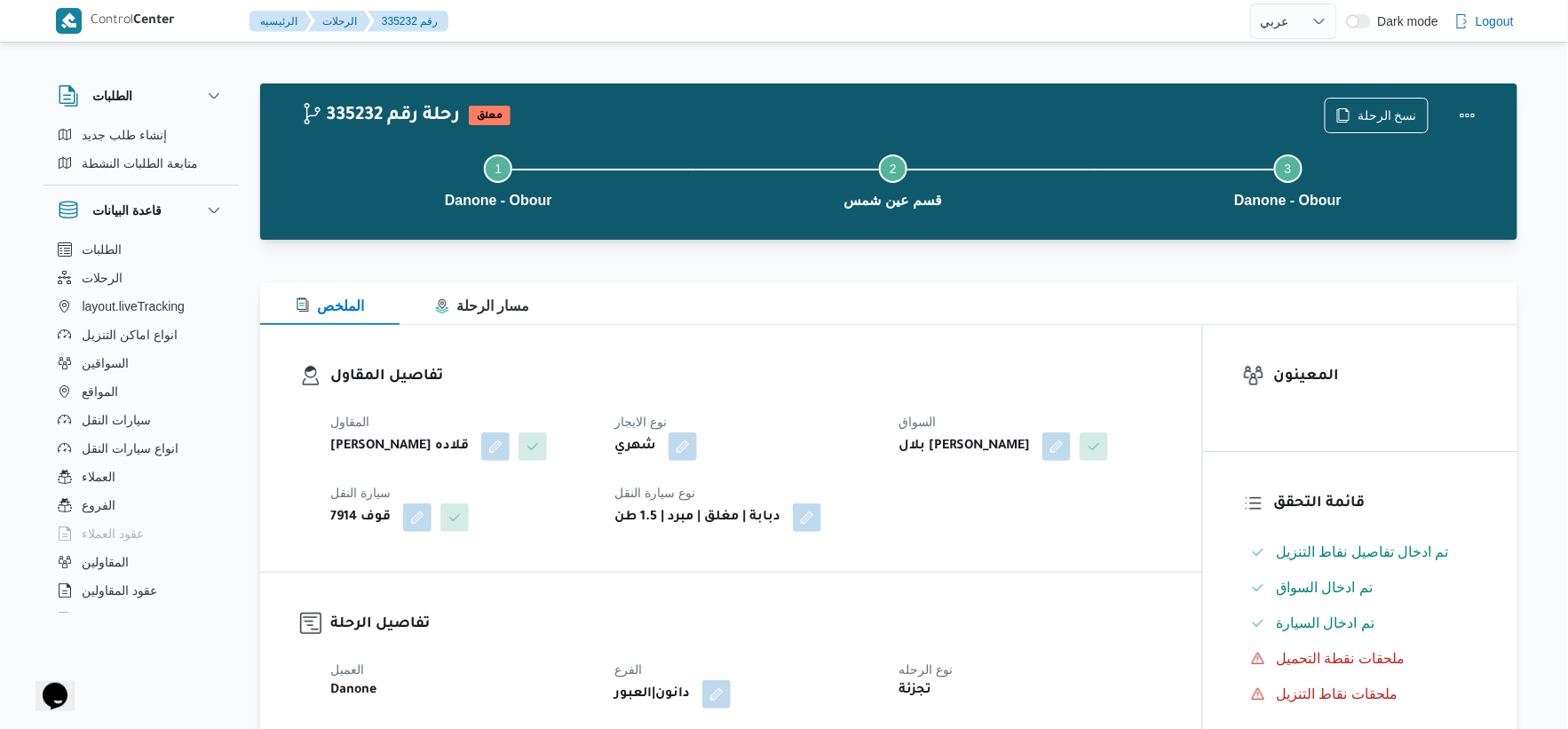
scroll to position [394, 0]
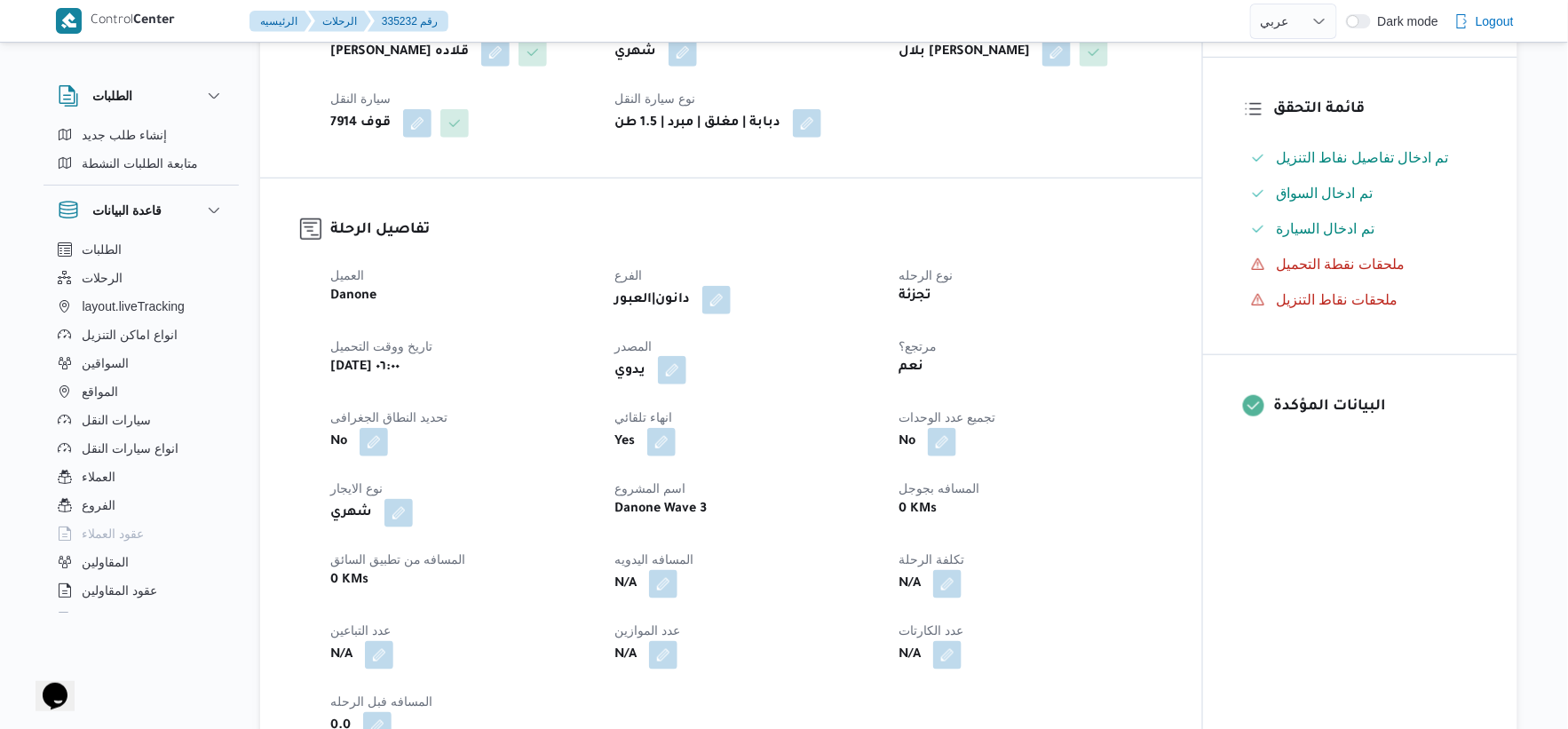
click at [674, 385] on button "button" at bounding box center [673, 371] width 28 height 28
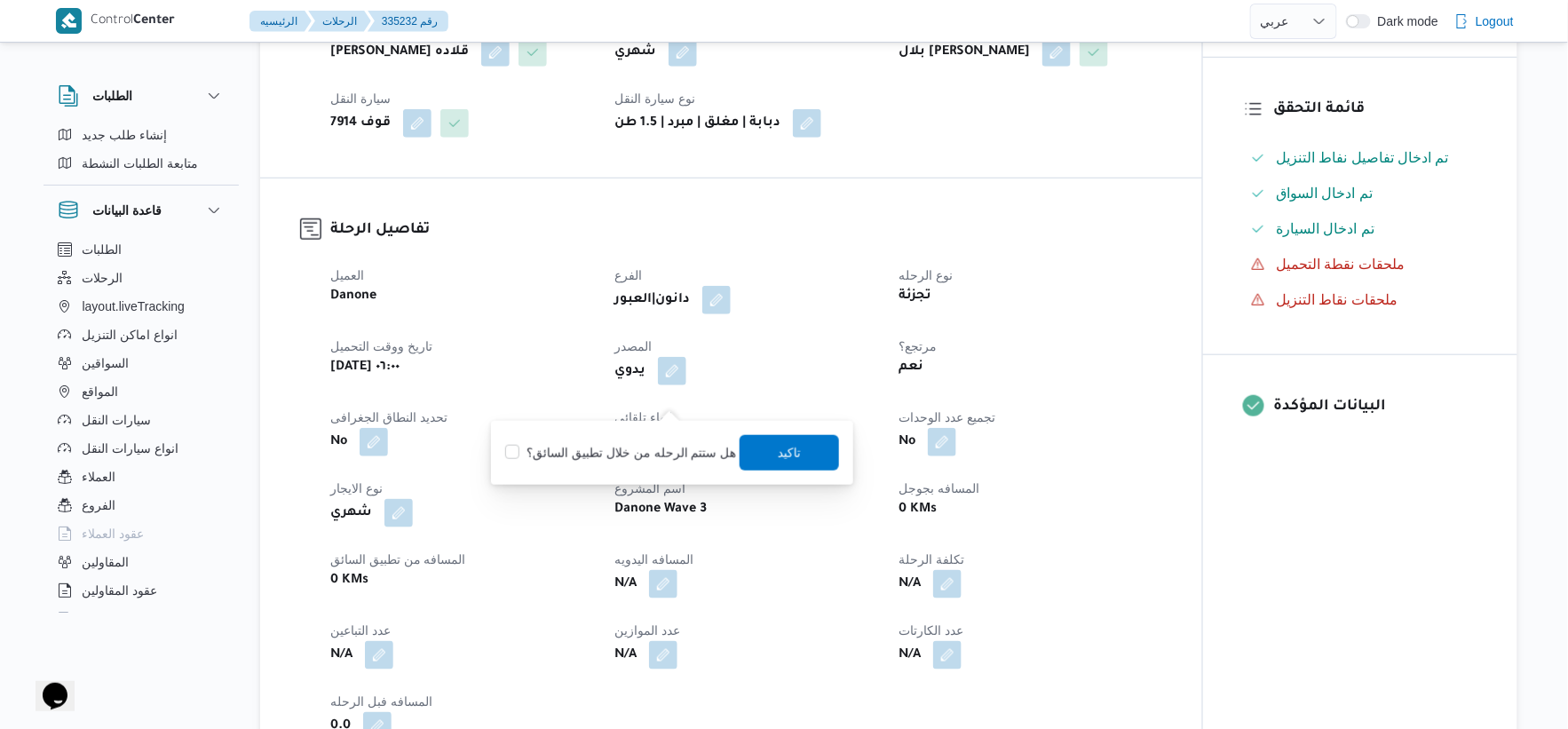
click at [668, 451] on label "هل ستتم الرحله من خلال تطبيق السائق؟" at bounding box center [620, 452] width 230 height 22
checkbox input "true"
click at [784, 447] on span "تاكيد" at bounding box center [789, 452] width 24 height 22
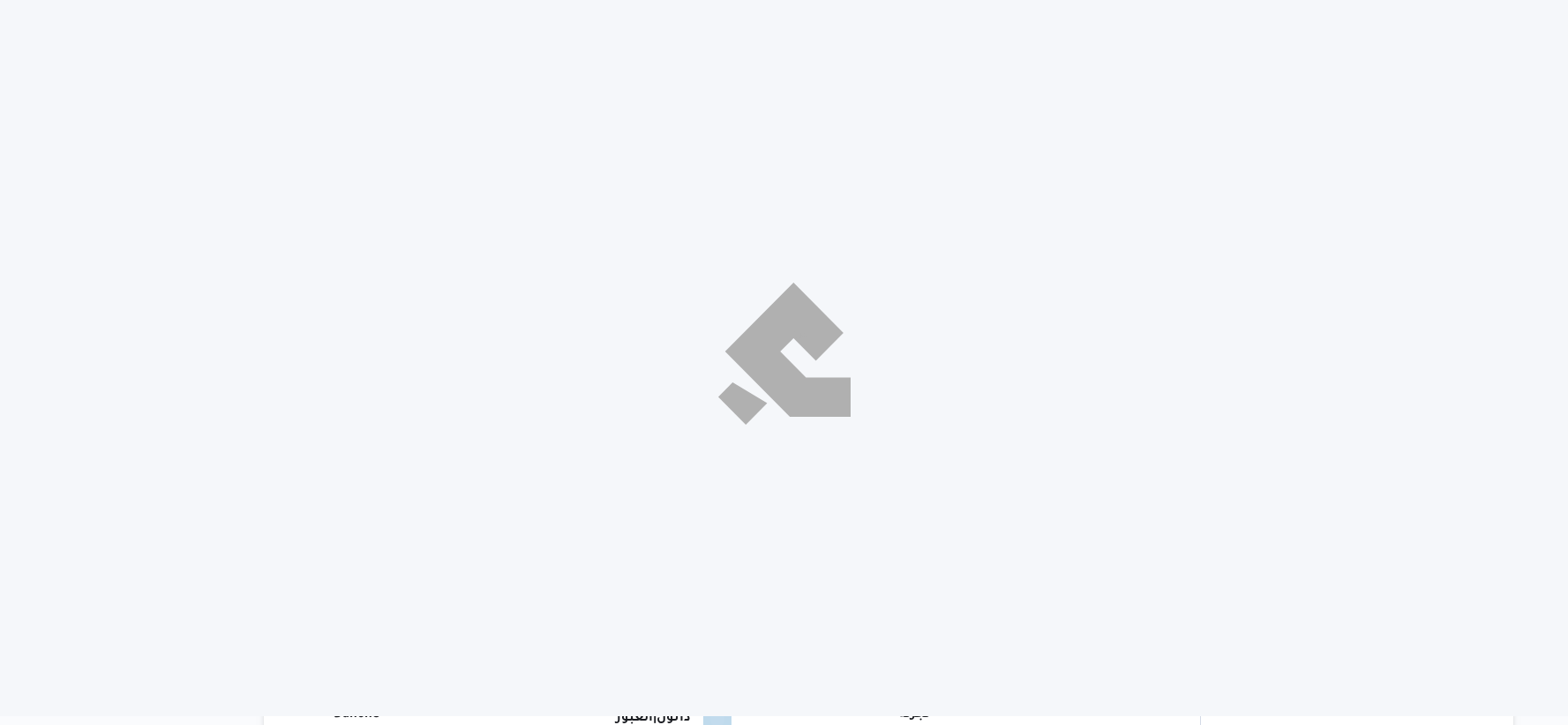
select select "ar"
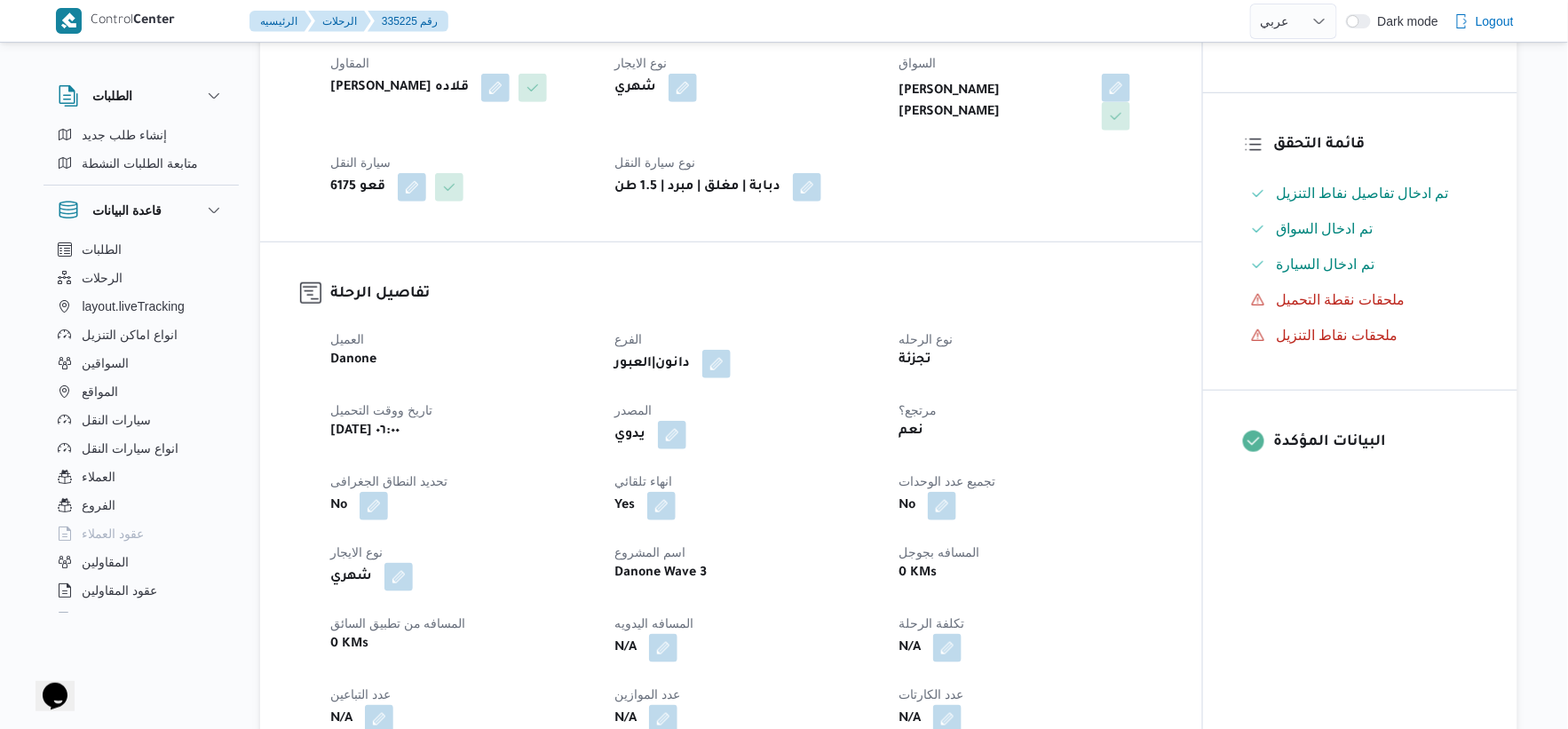
scroll to position [394, 0]
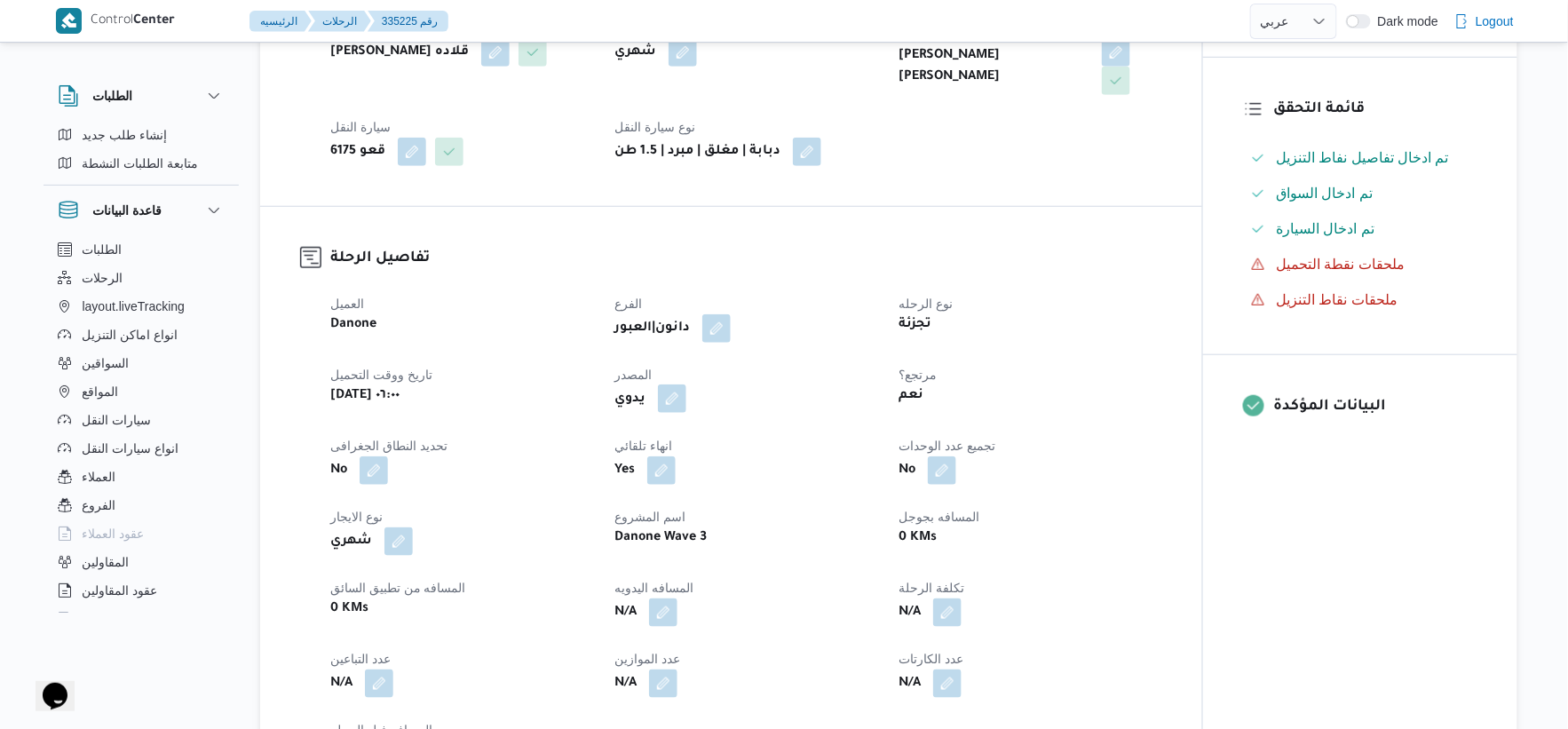
click at [670, 408] on button "button" at bounding box center [673, 399] width 28 height 28
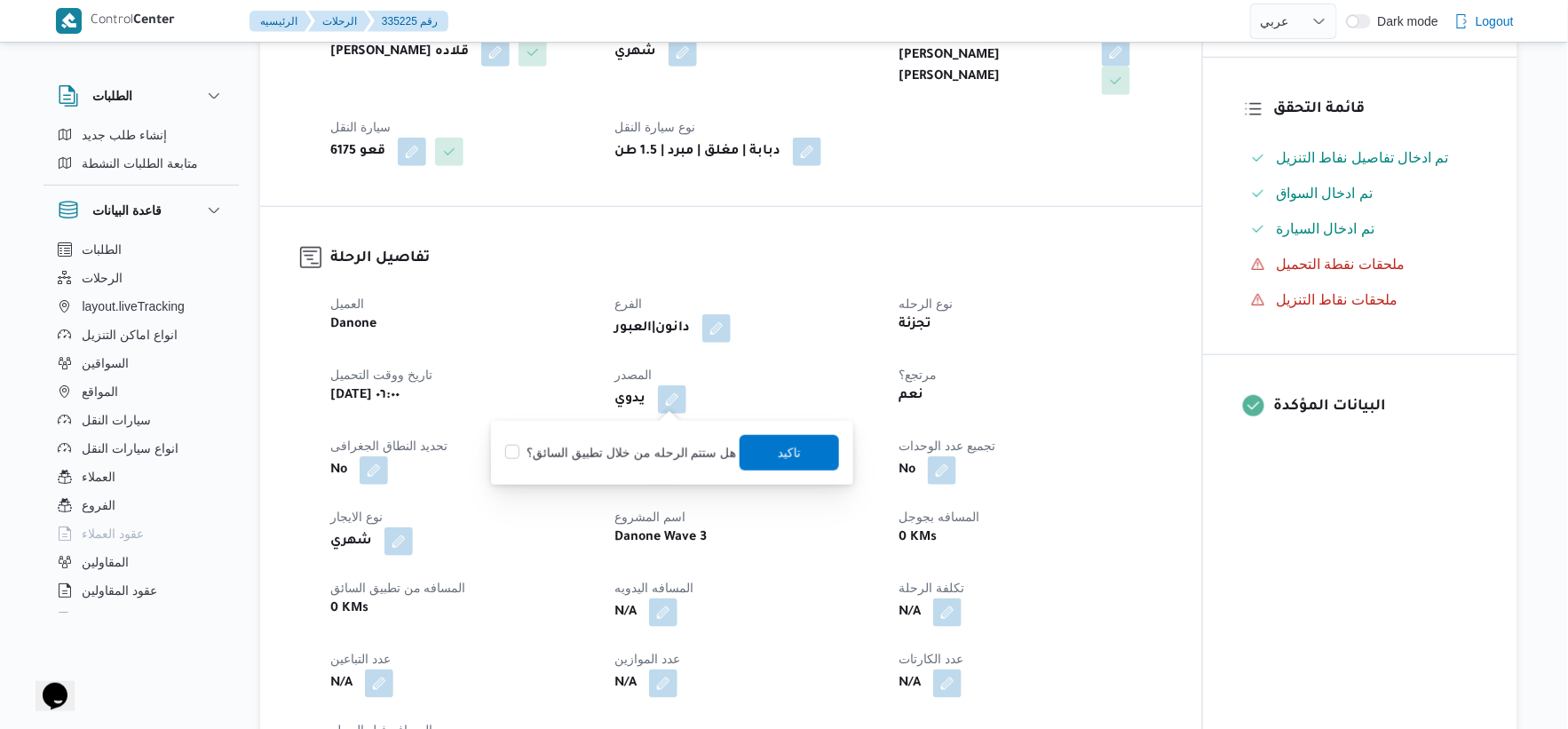
click at [668, 449] on label "هل ستتم الرحله من خلال تطبيق السائق؟" at bounding box center [620, 452] width 230 height 22
click at [724, 450] on label "هل ستتم الرحله من خلال تطبيق السائق؟" at bounding box center [620, 452] width 230 height 22
click at [715, 442] on label "هل ستتم الرحله من خلال تطبيق السائق؟" at bounding box center [620, 452] width 230 height 22
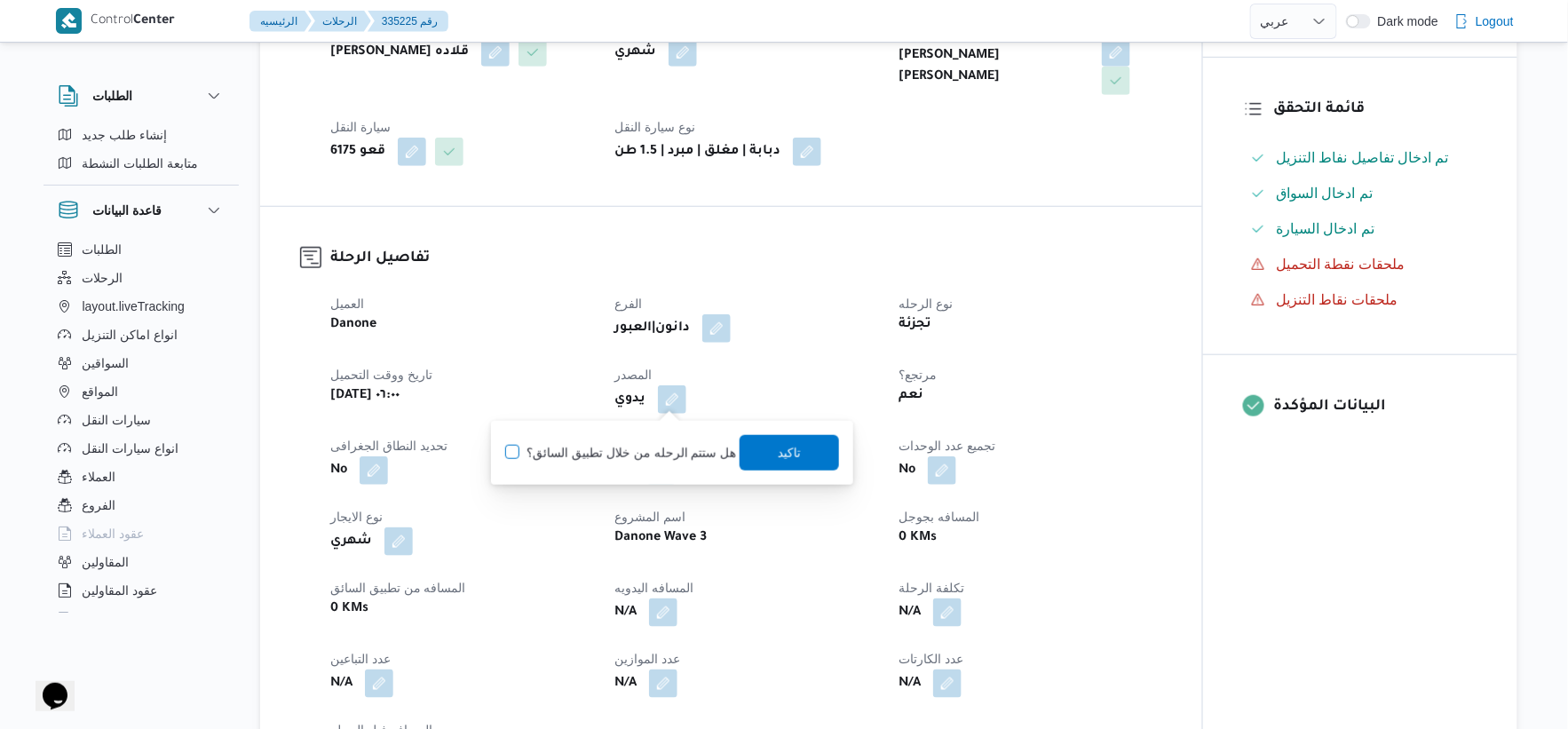
checkbox input "true"
click at [790, 449] on span "تاكيد" at bounding box center [789, 452] width 24 height 22
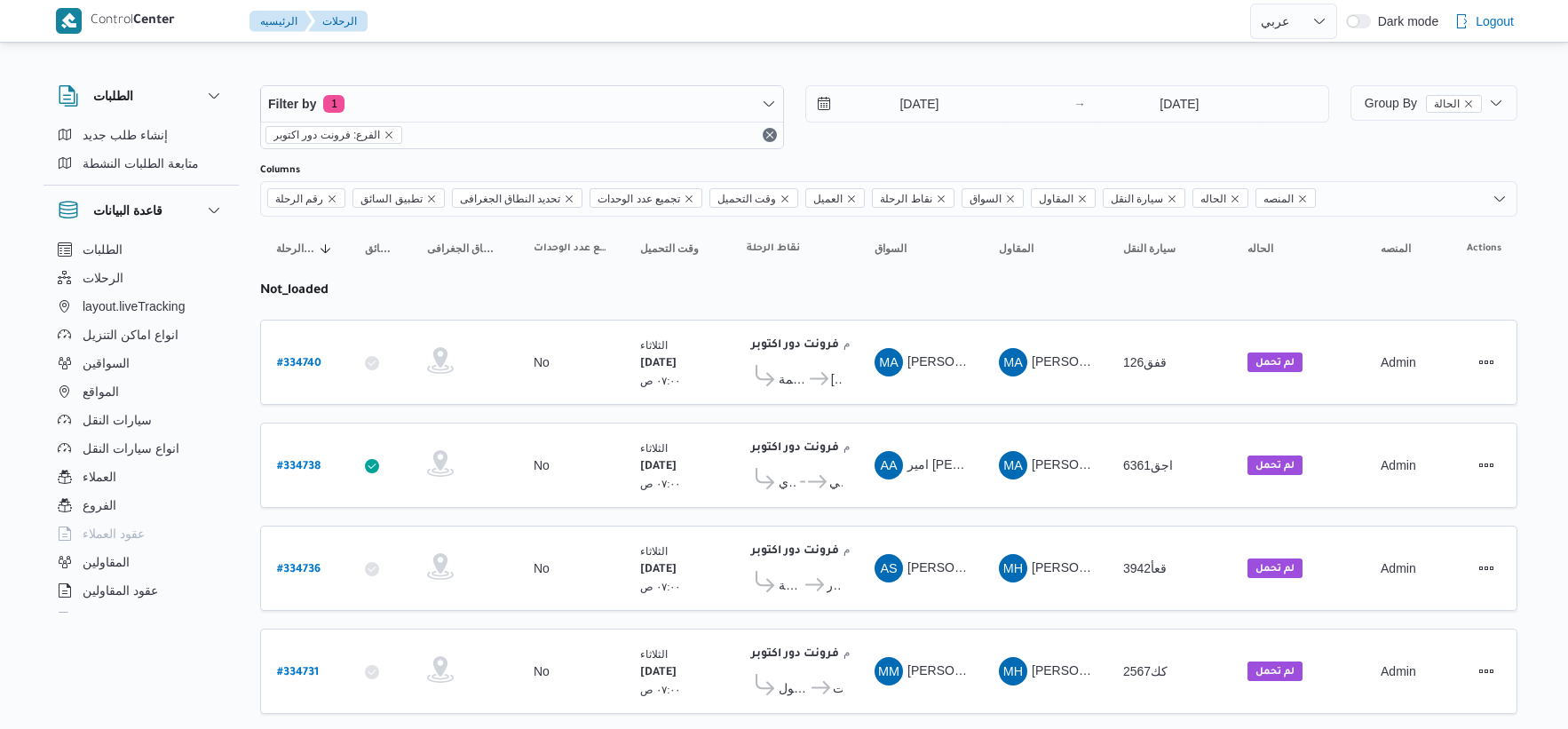
select select "ar"
click at [959, 117] on input "[DATE]" at bounding box center [907, 104] width 201 height 36
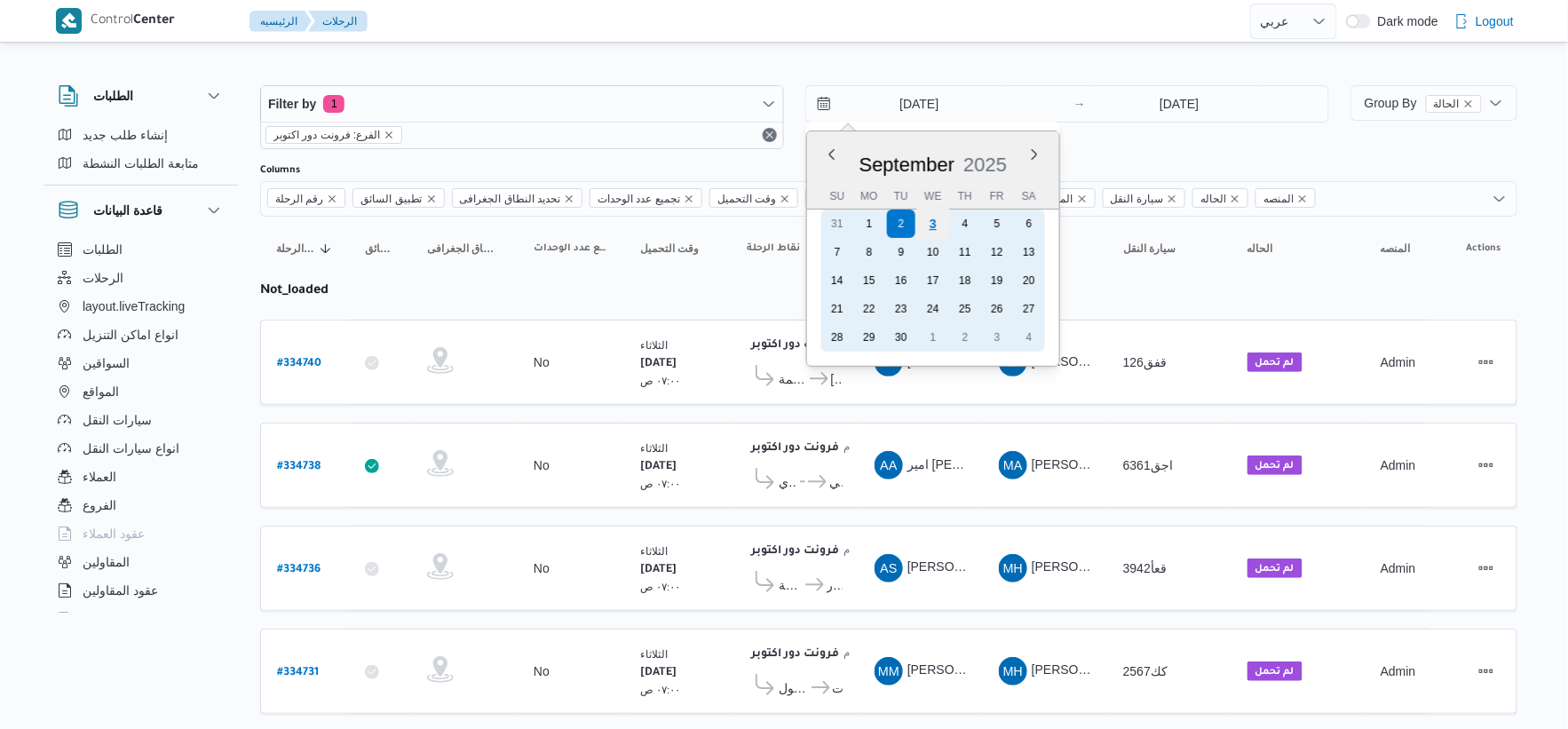
click at [935, 229] on div "3" at bounding box center [933, 224] width 34 height 34
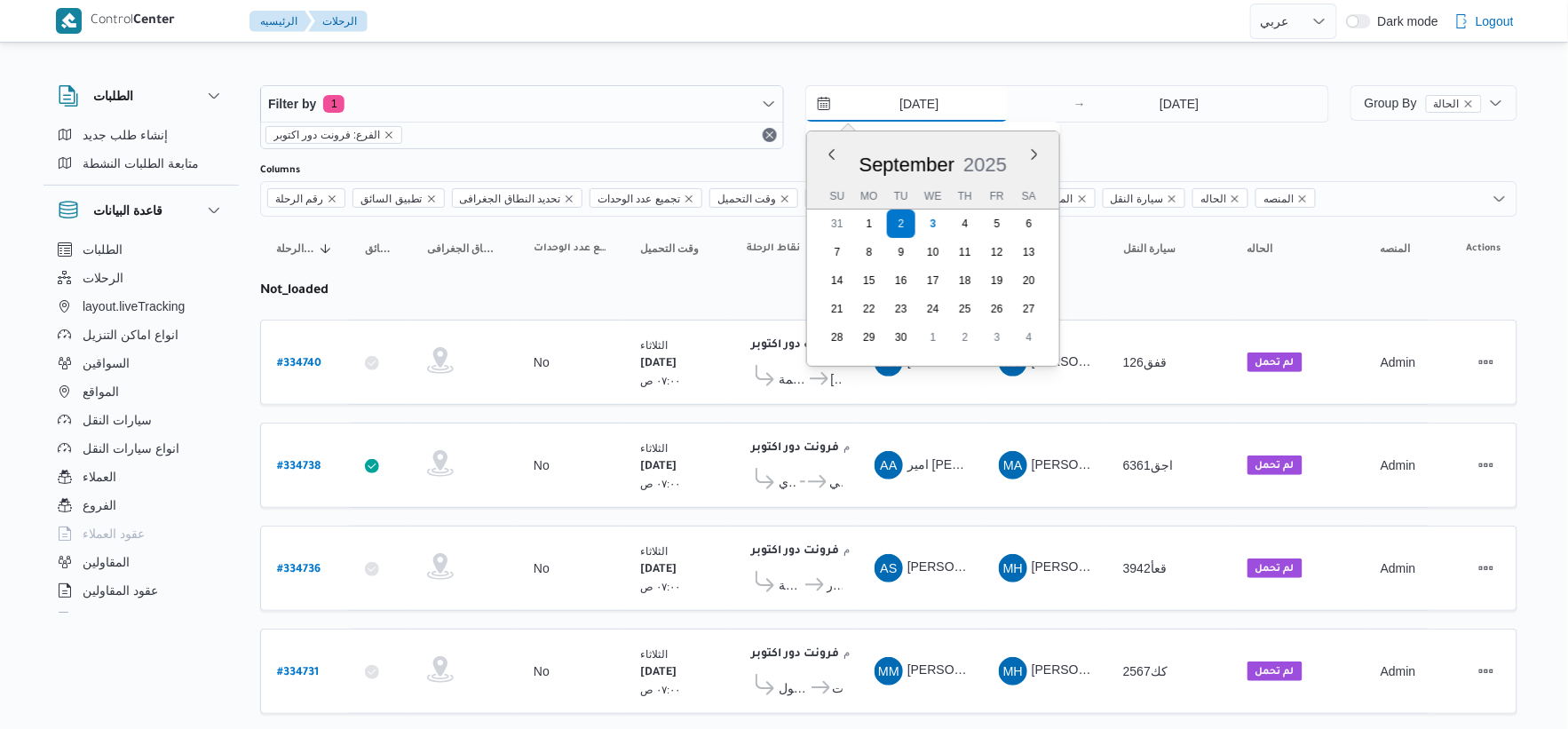
type input "[DATE]"
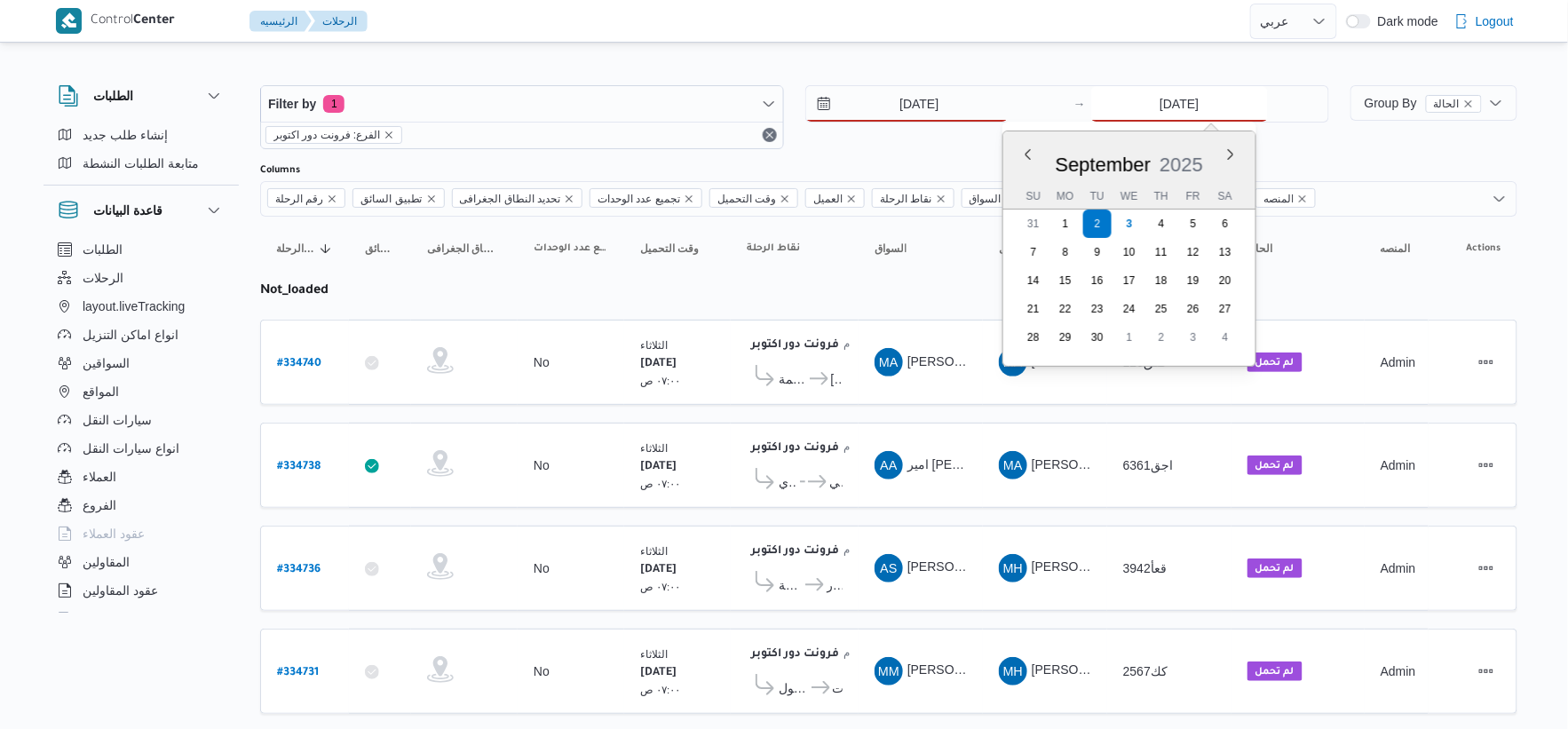
click at [1161, 103] on input "[DATE]" at bounding box center [1180, 104] width 177 height 36
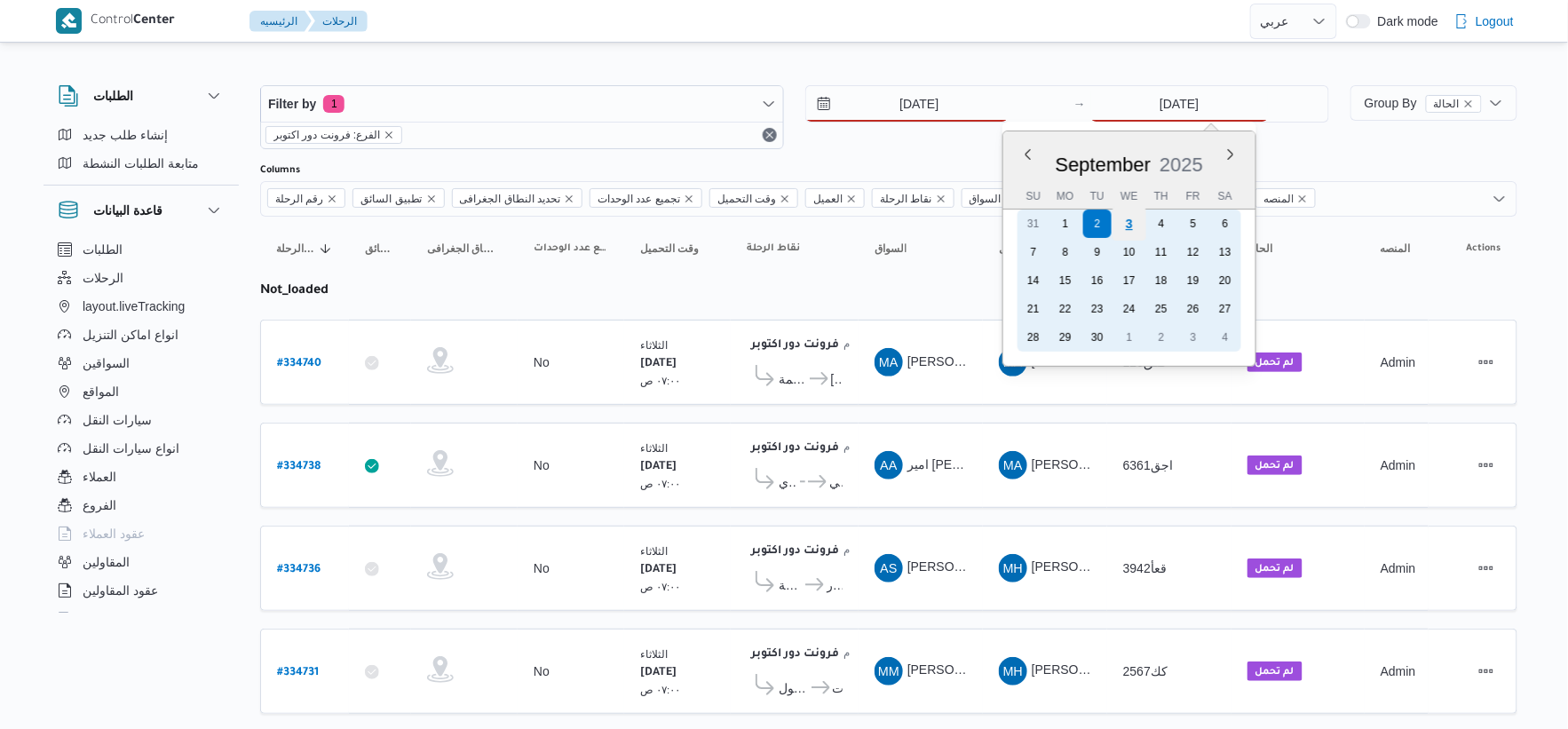
click at [1129, 218] on div "3" at bounding box center [1130, 224] width 34 height 34
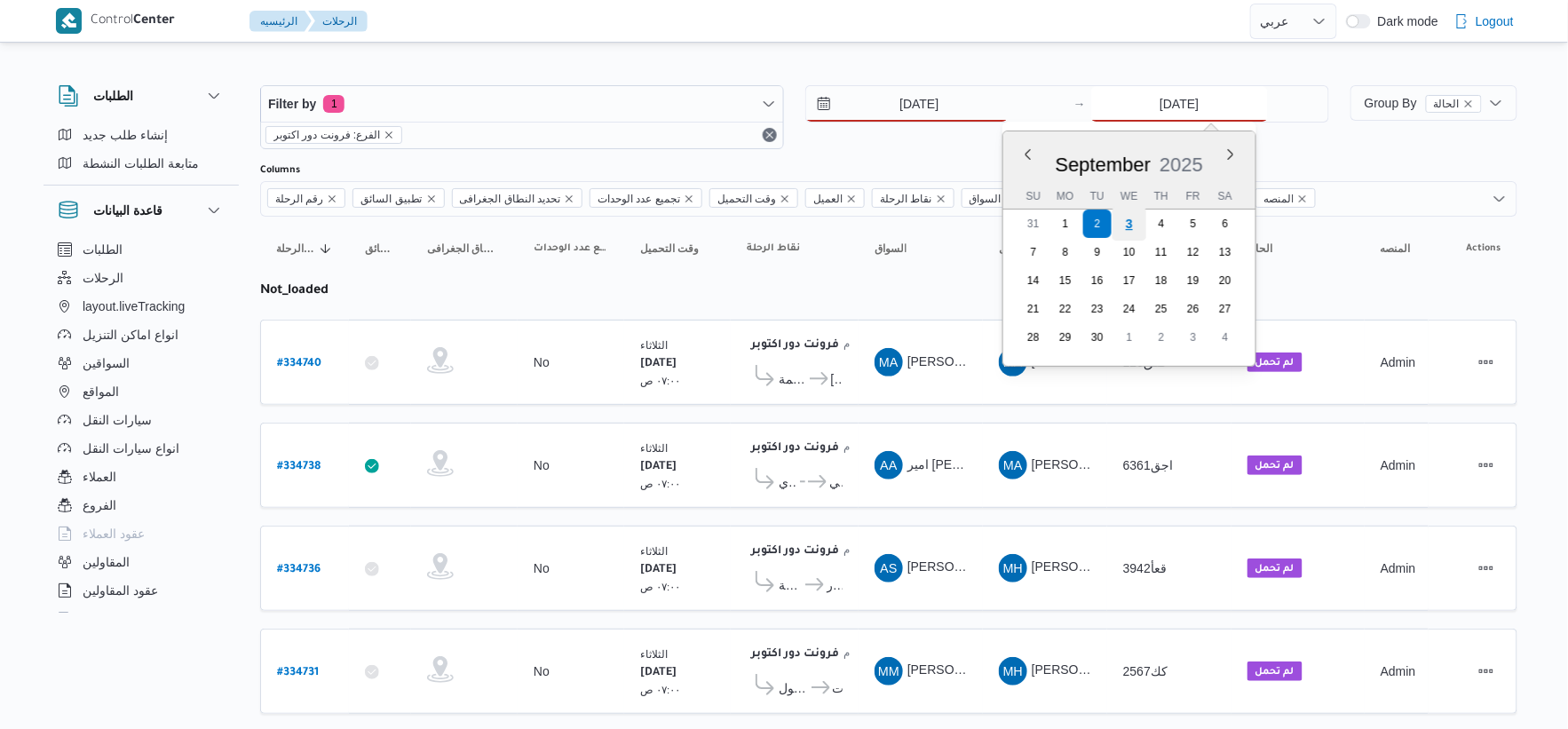
type input "[DATE]"
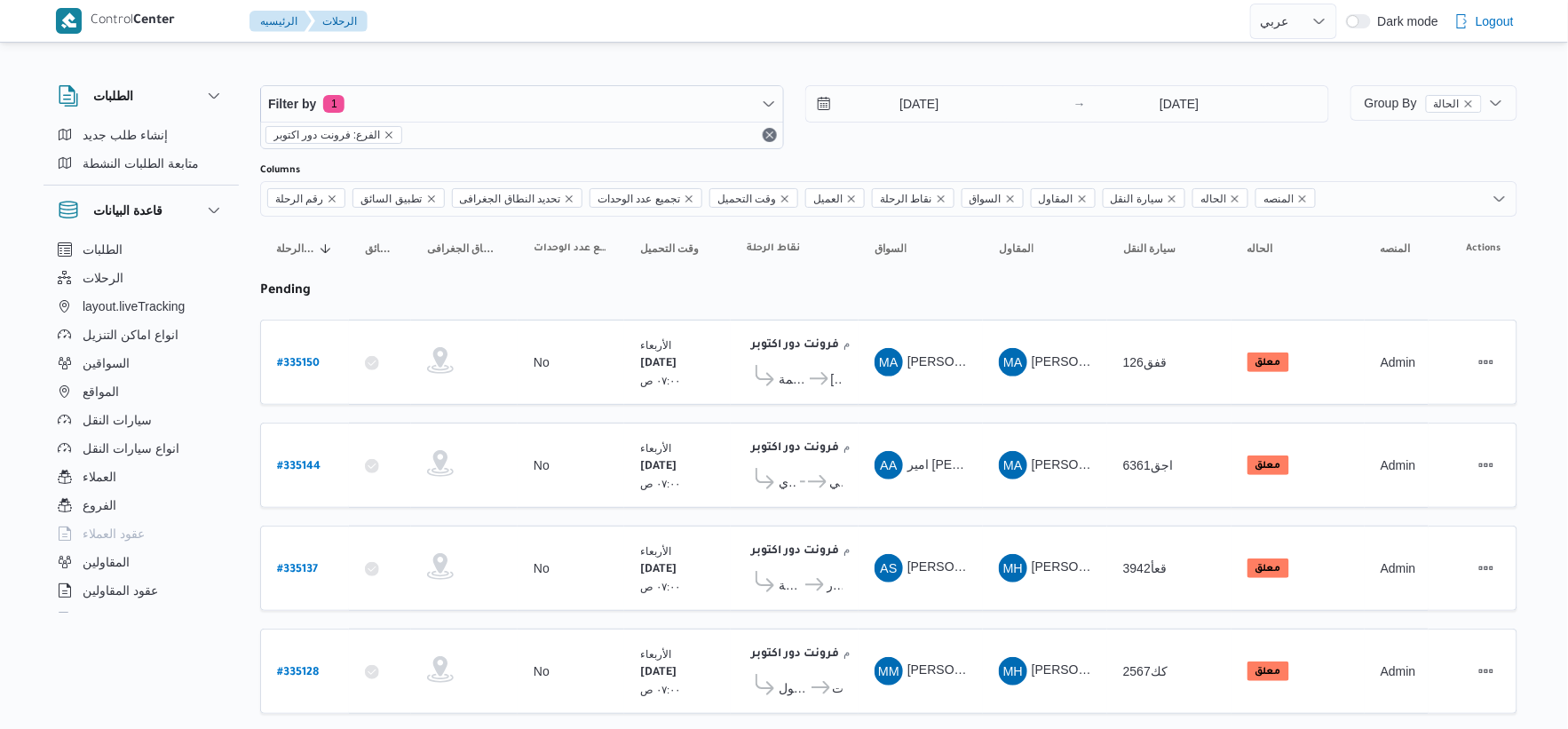
click at [890, 397] on td "السواق MA [PERSON_NAME] [PERSON_NAME]" at bounding box center [921, 362] width 124 height 86
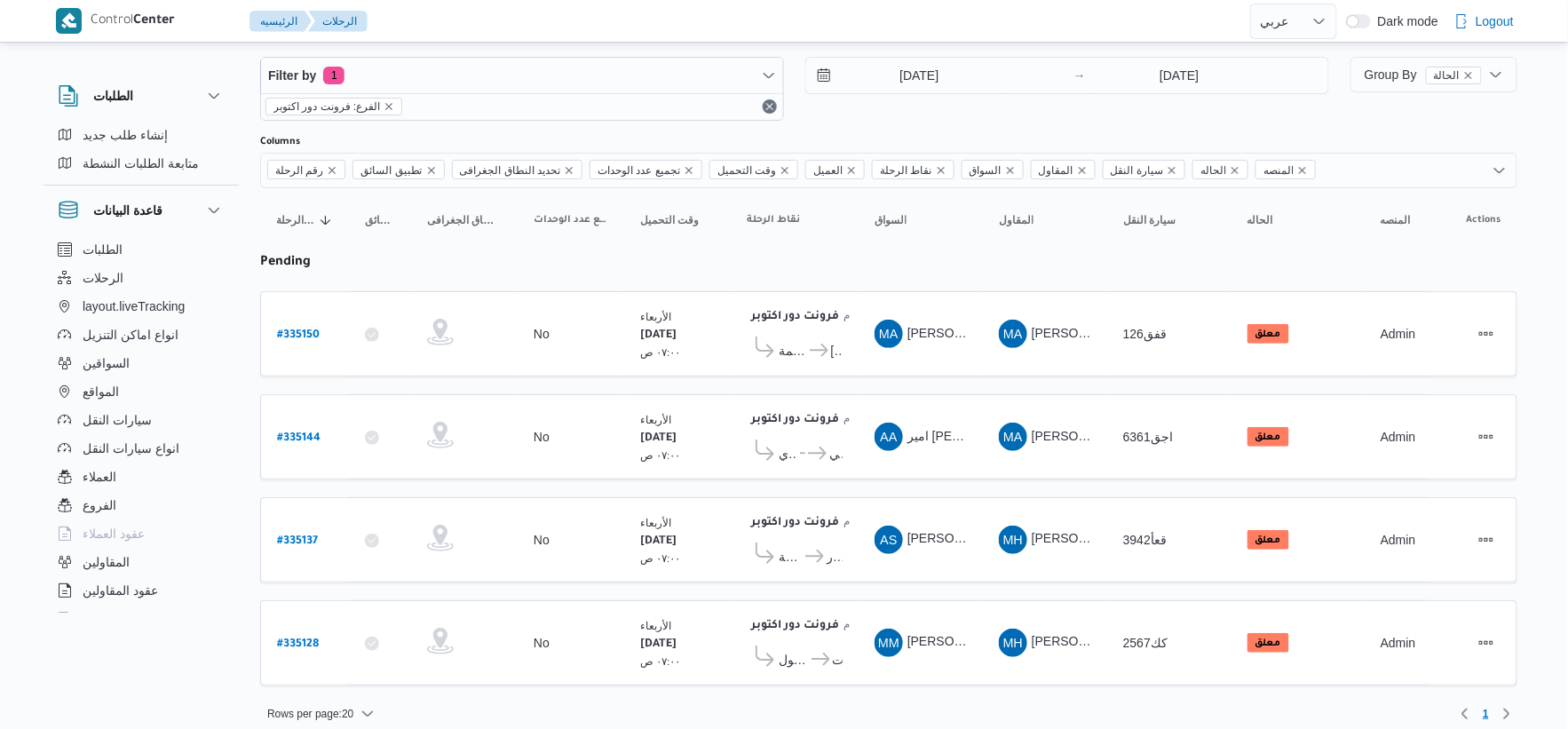
scroll to position [40, 0]
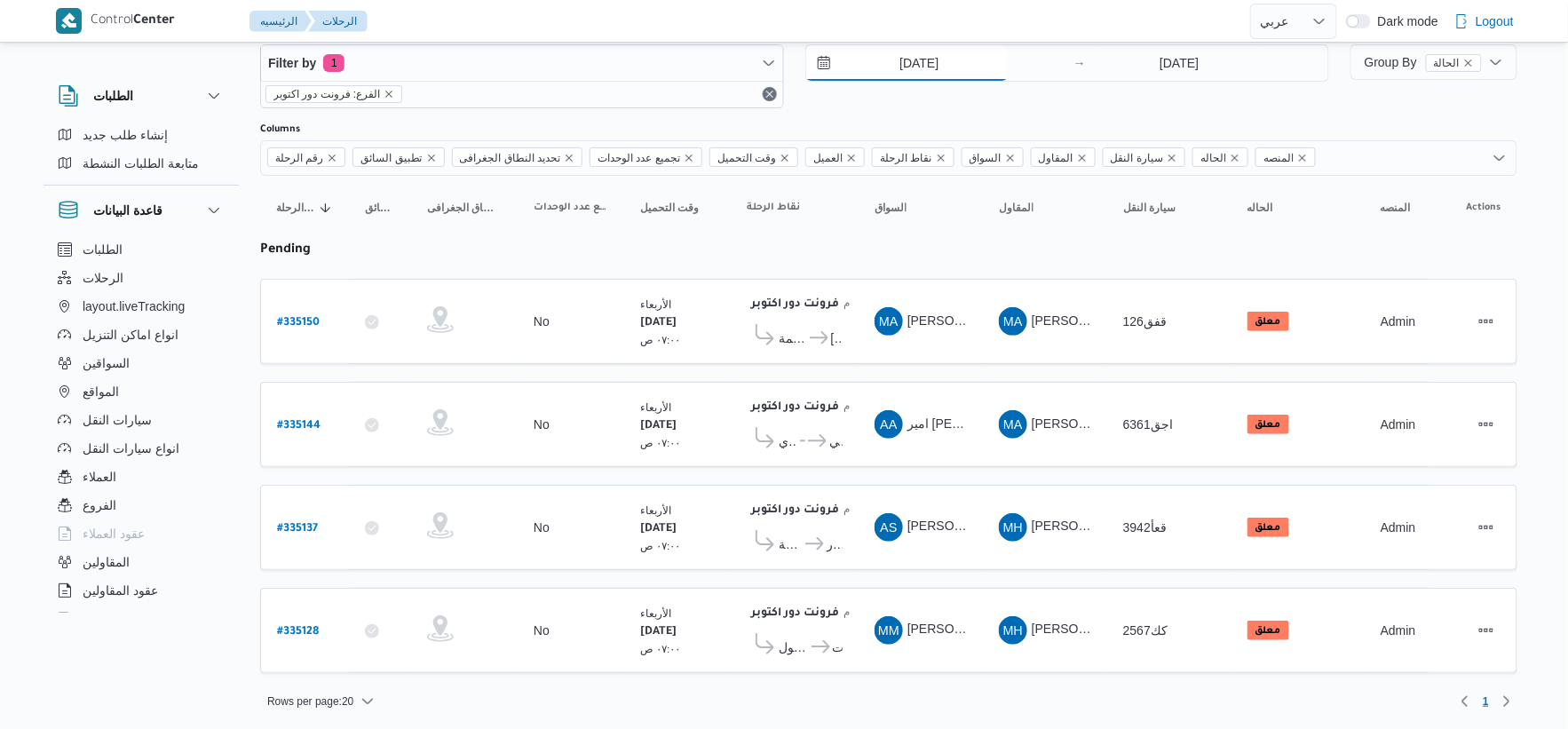
click at [951, 59] on input "[DATE]" at bounding box center [907, 63] width 201 height 36
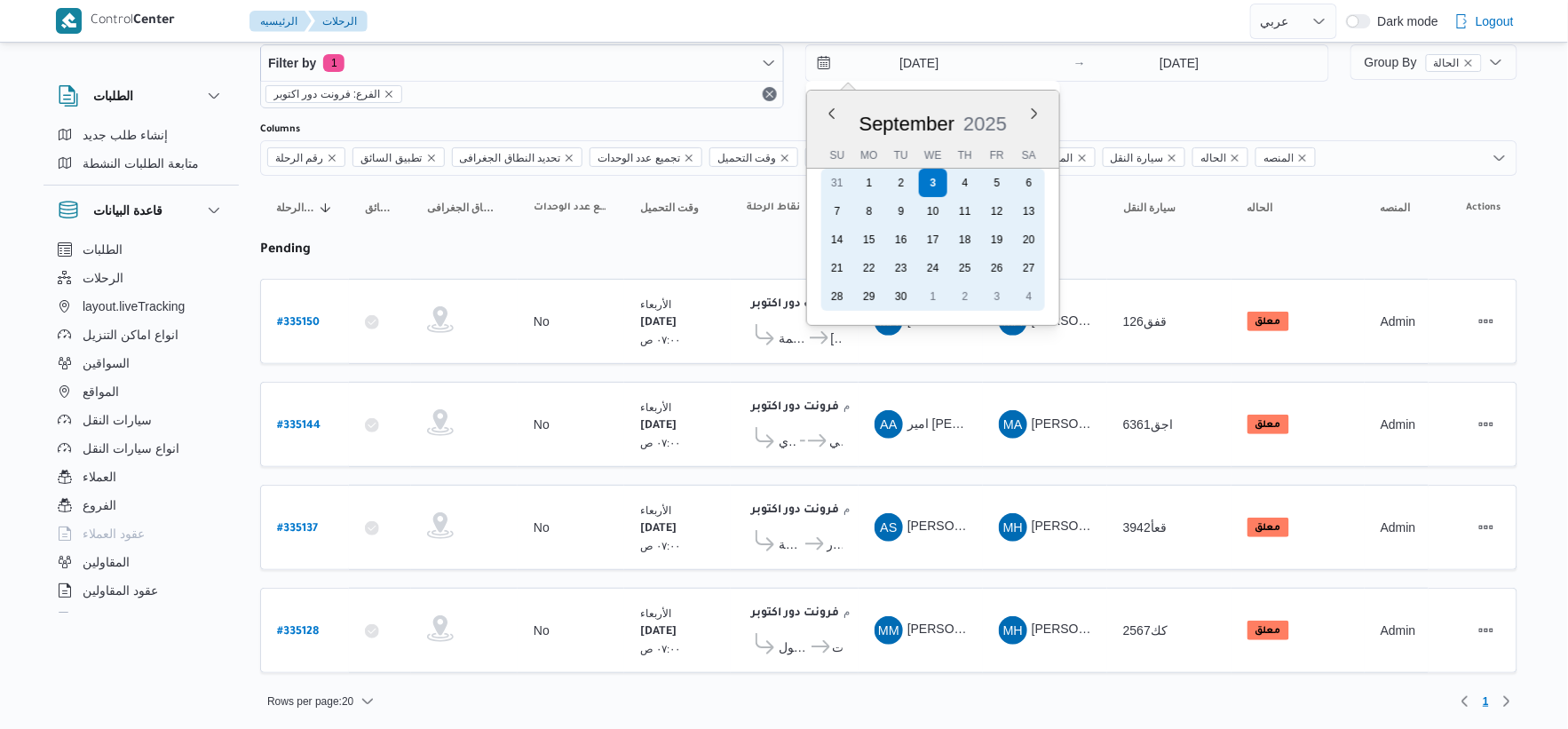
drag, startPoint x: 909, startPoint y: 180, endPoint x: 1049, endPoint y: 122, distance: 151.5
click at [909, 179] on div "2" at bounding box center [901, 182] width 28 height 28
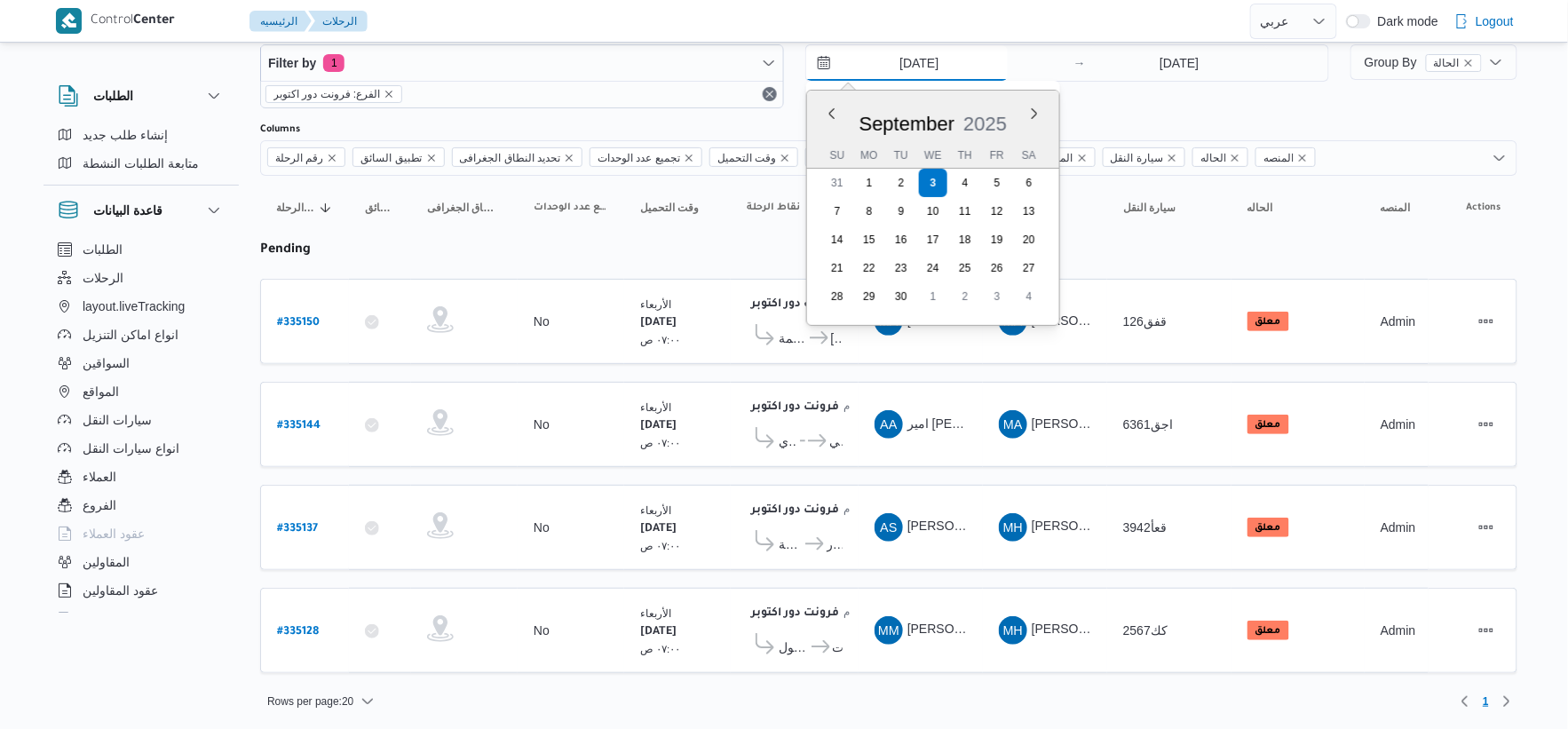
type input "[DATE]"
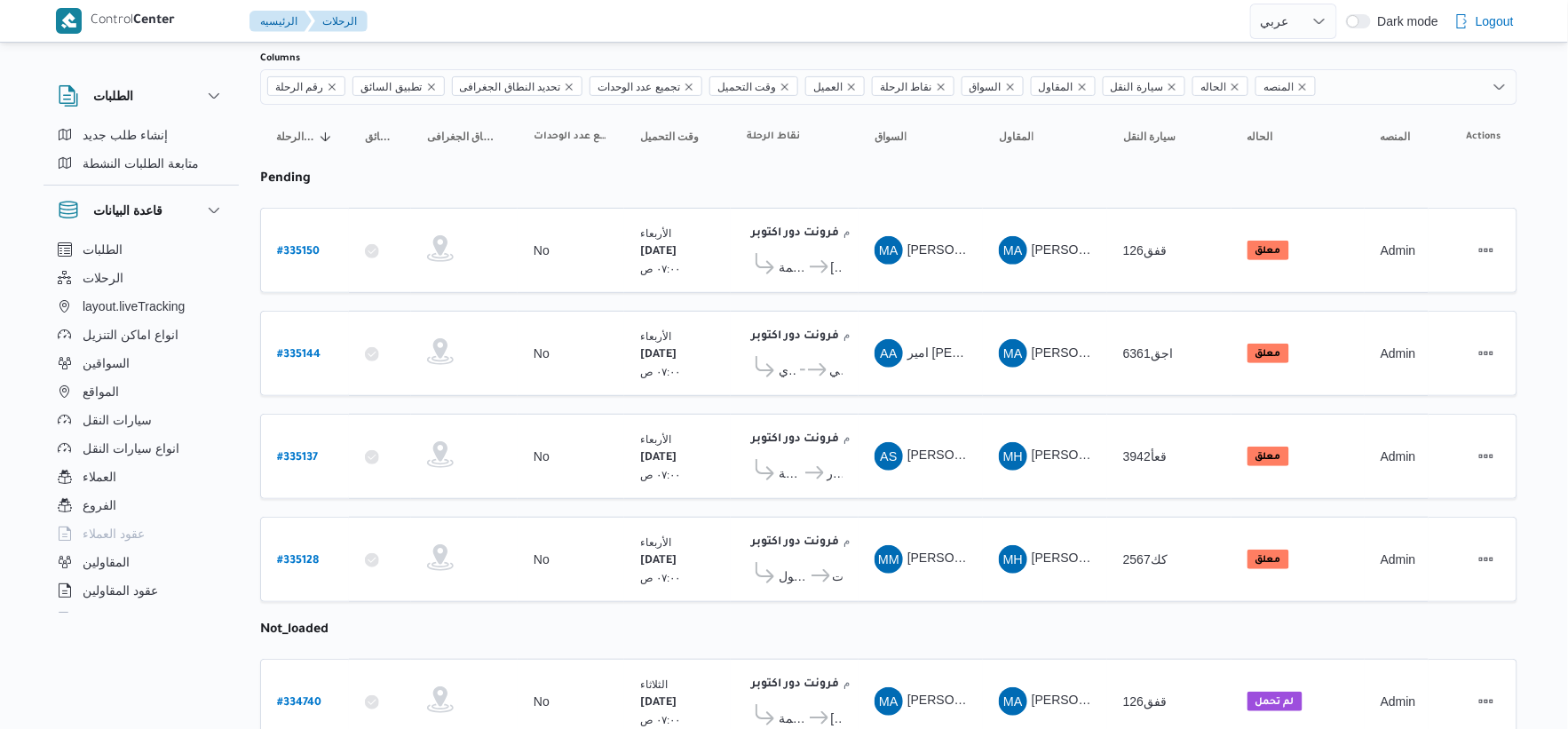
scroll to position [486, 0]
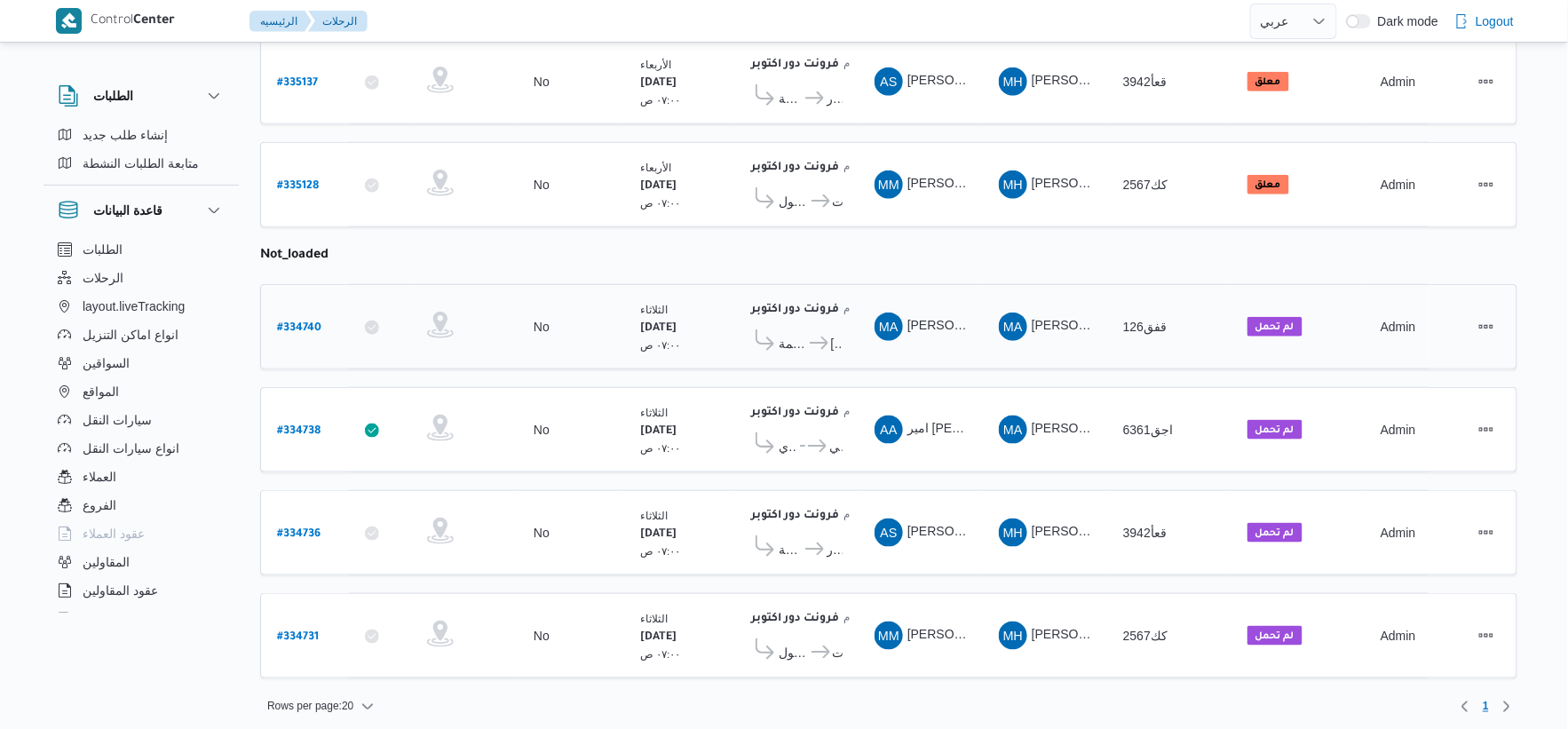
click at [294, 323] on b "# 334740" at bounding box center [299, 328] width 44 height 12
select select "ar"
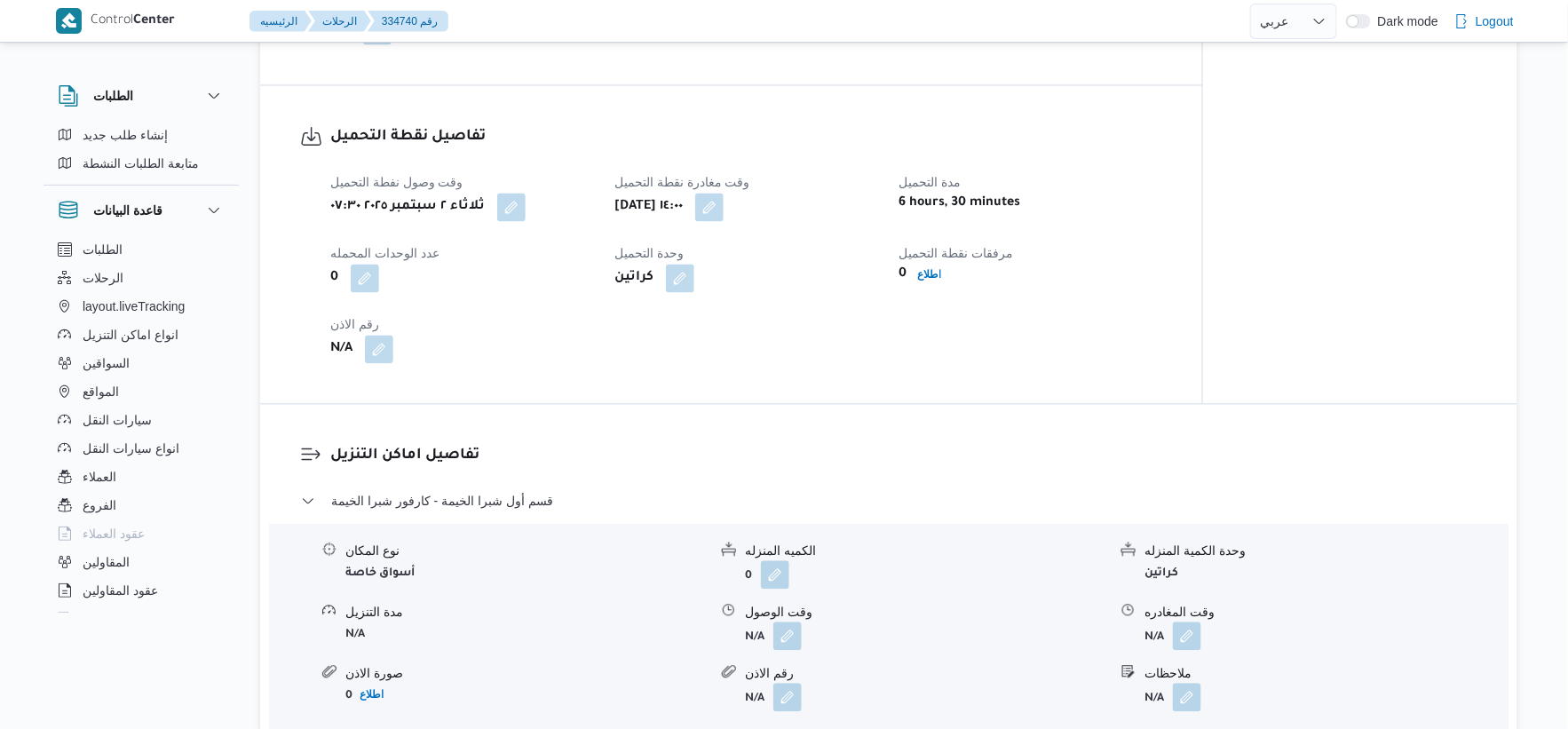
scroll to position [1381, 0]
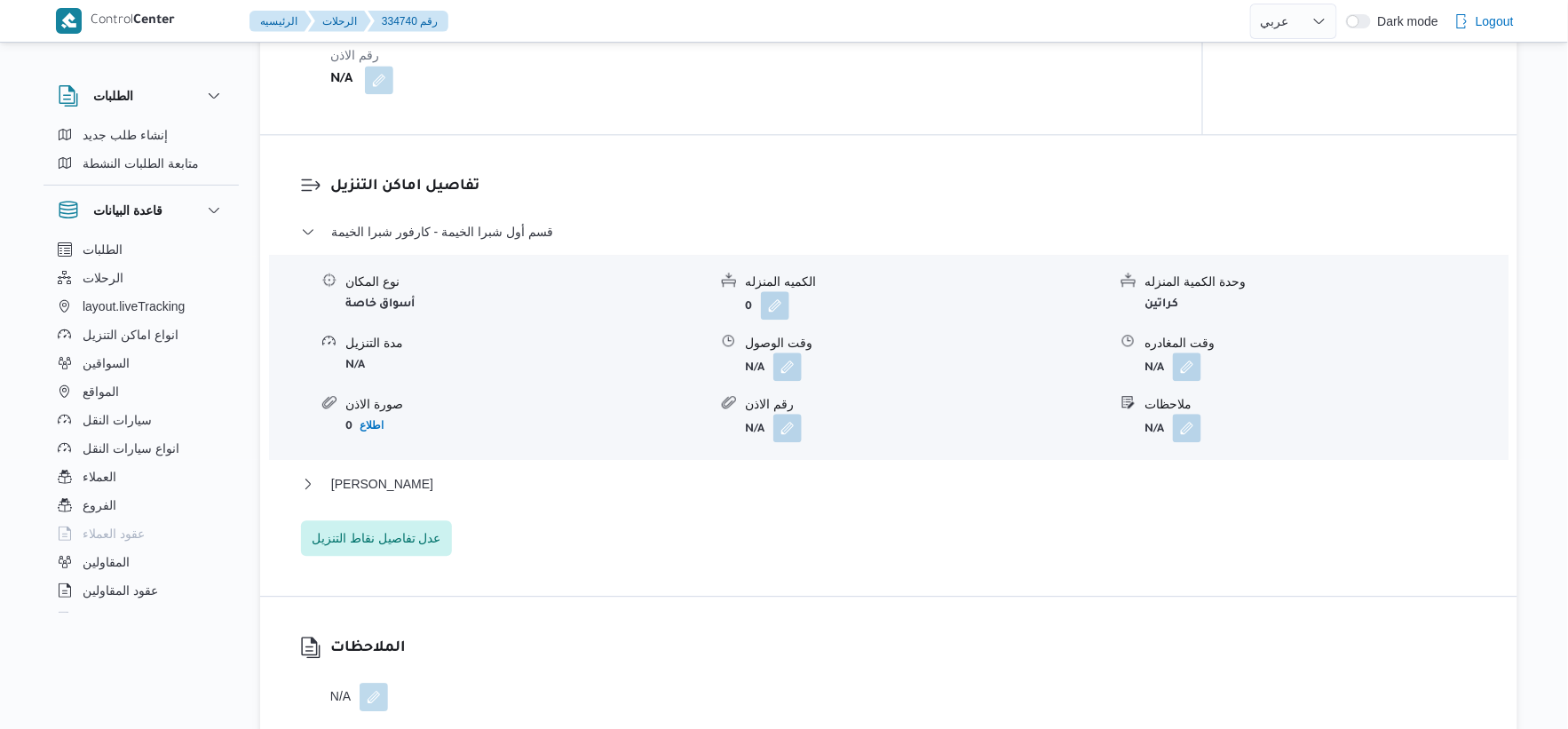
select select "ar"
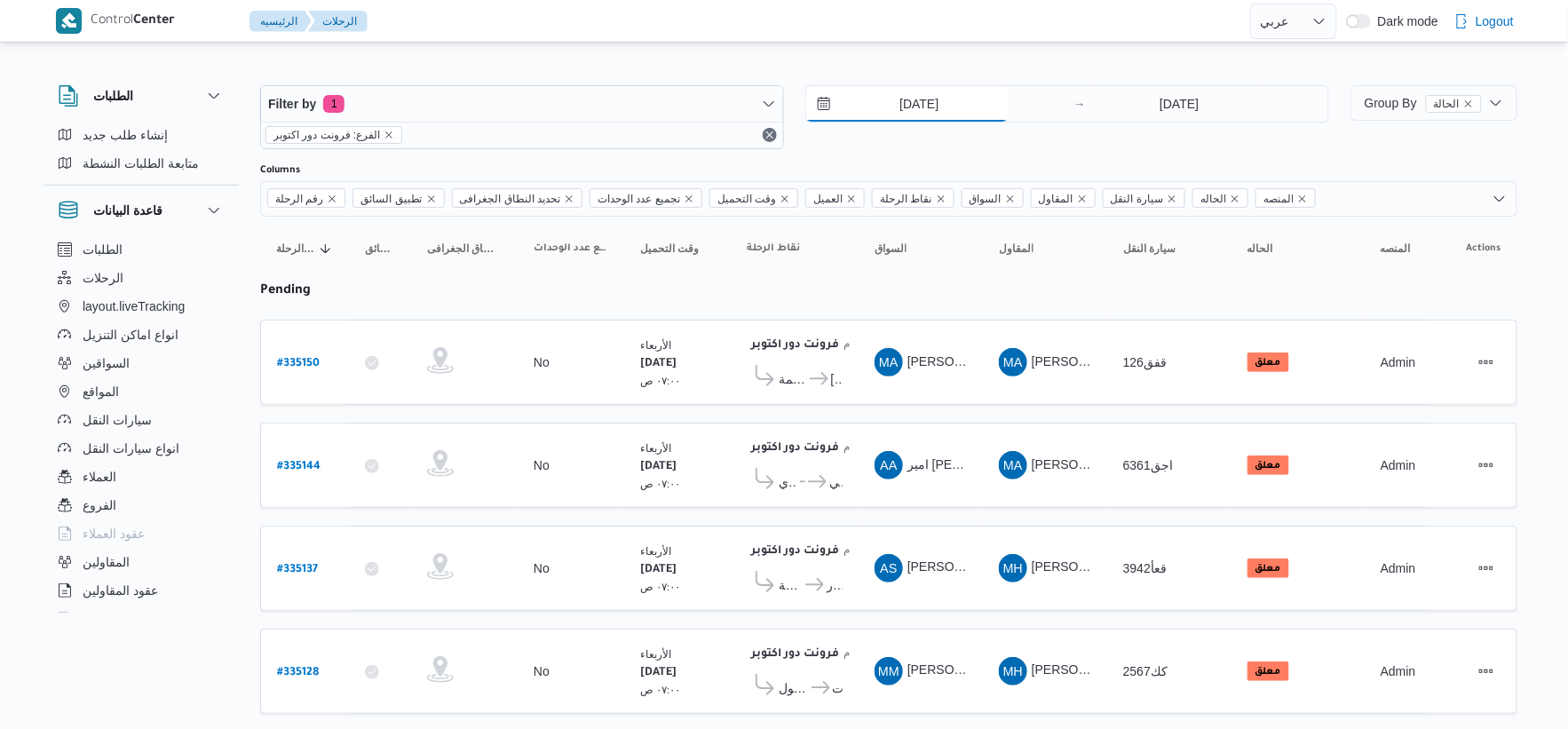
click at [945, 109] on input "[DATE]" at bounding box center [907, 104] width 201 height 36
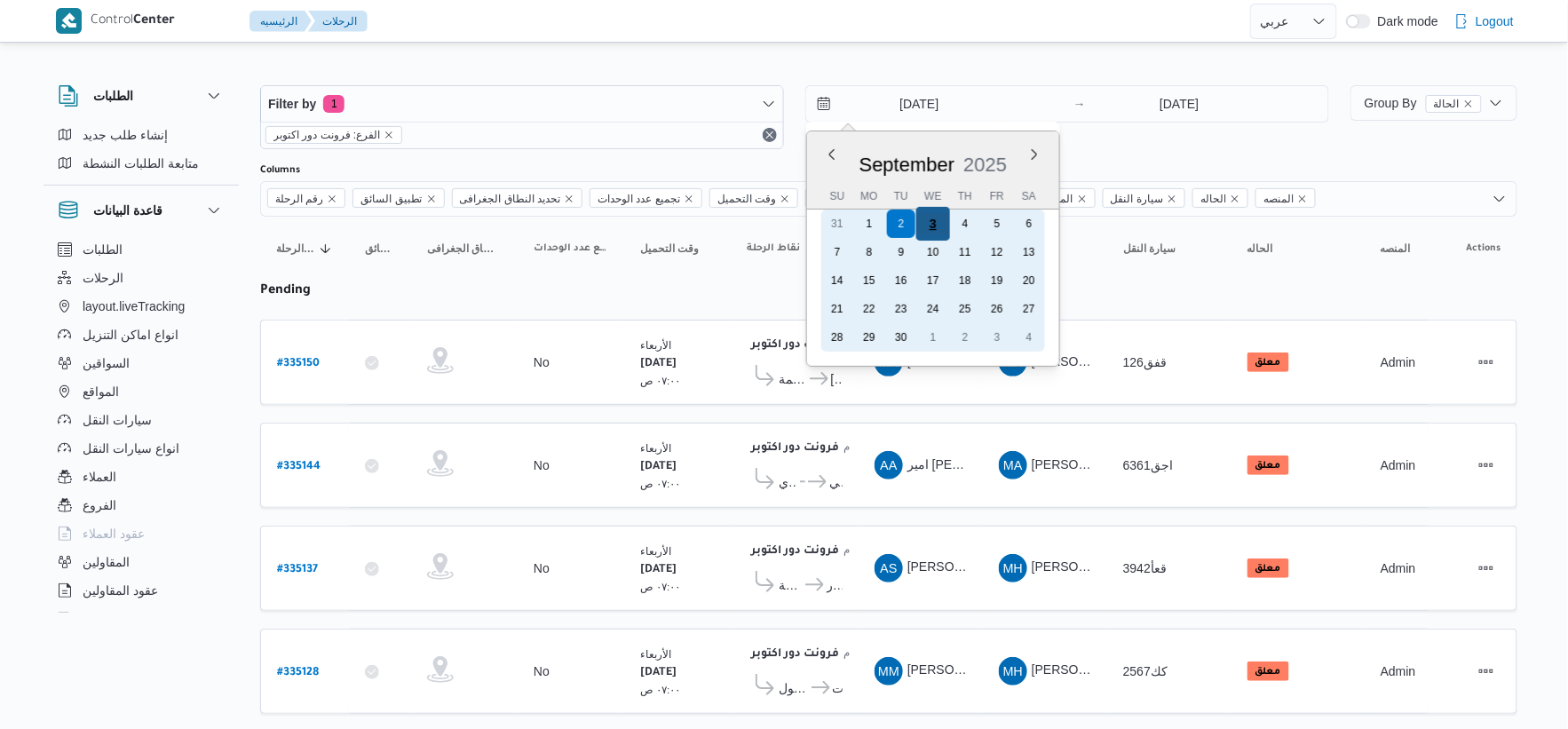
click at [935, 228] on div "3" at bounding box center [933, 224] width 34 height 34
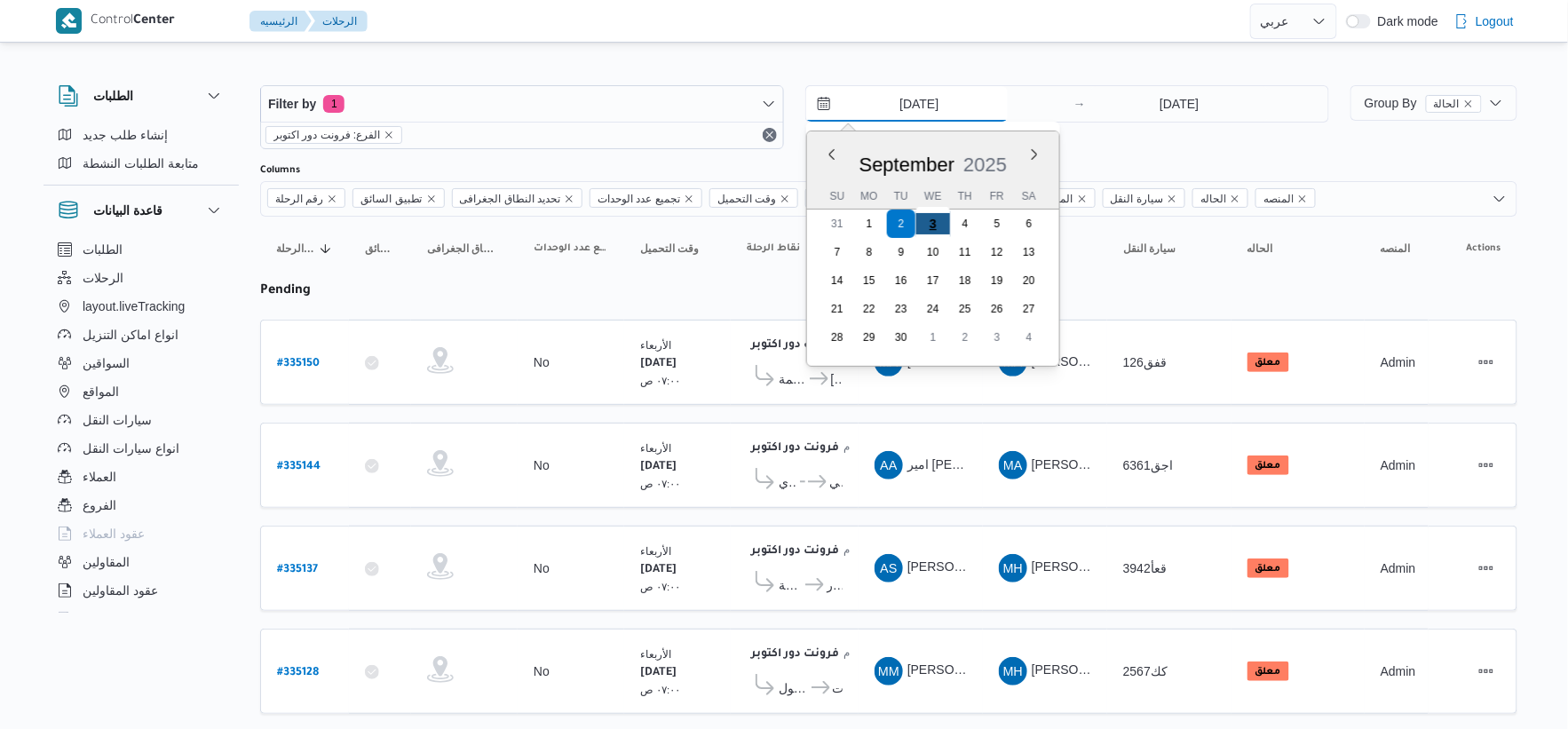
type input "[DATE]"
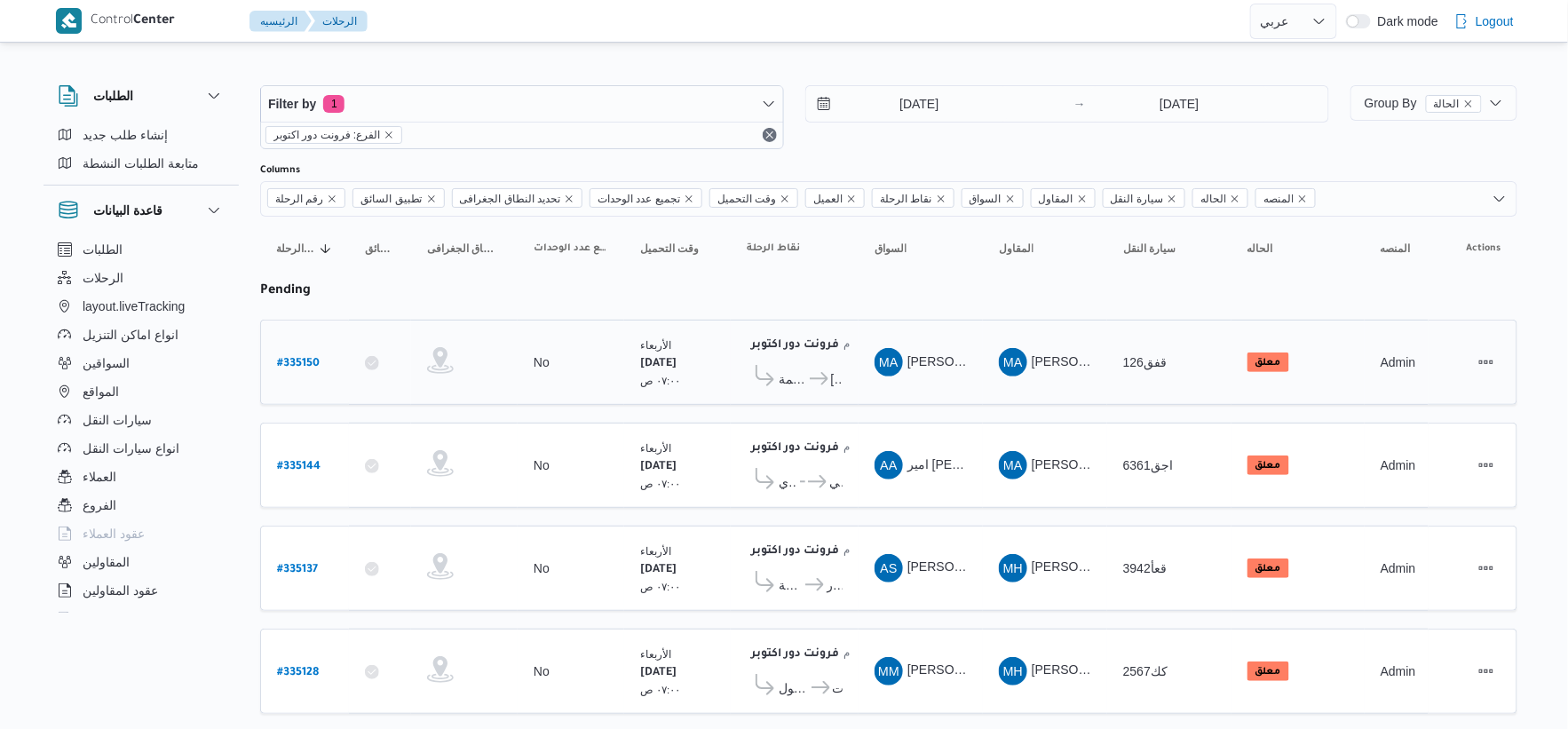
click at [987, 387] on td "المقاول MA [PERSON_NAME] [PERSON_NAME]" at bounding box center [1045, 362] width 124 height 86
click at [1372, 107] on span "Group By الحالة" at bounding box center [1423, 103] width 118 height 14
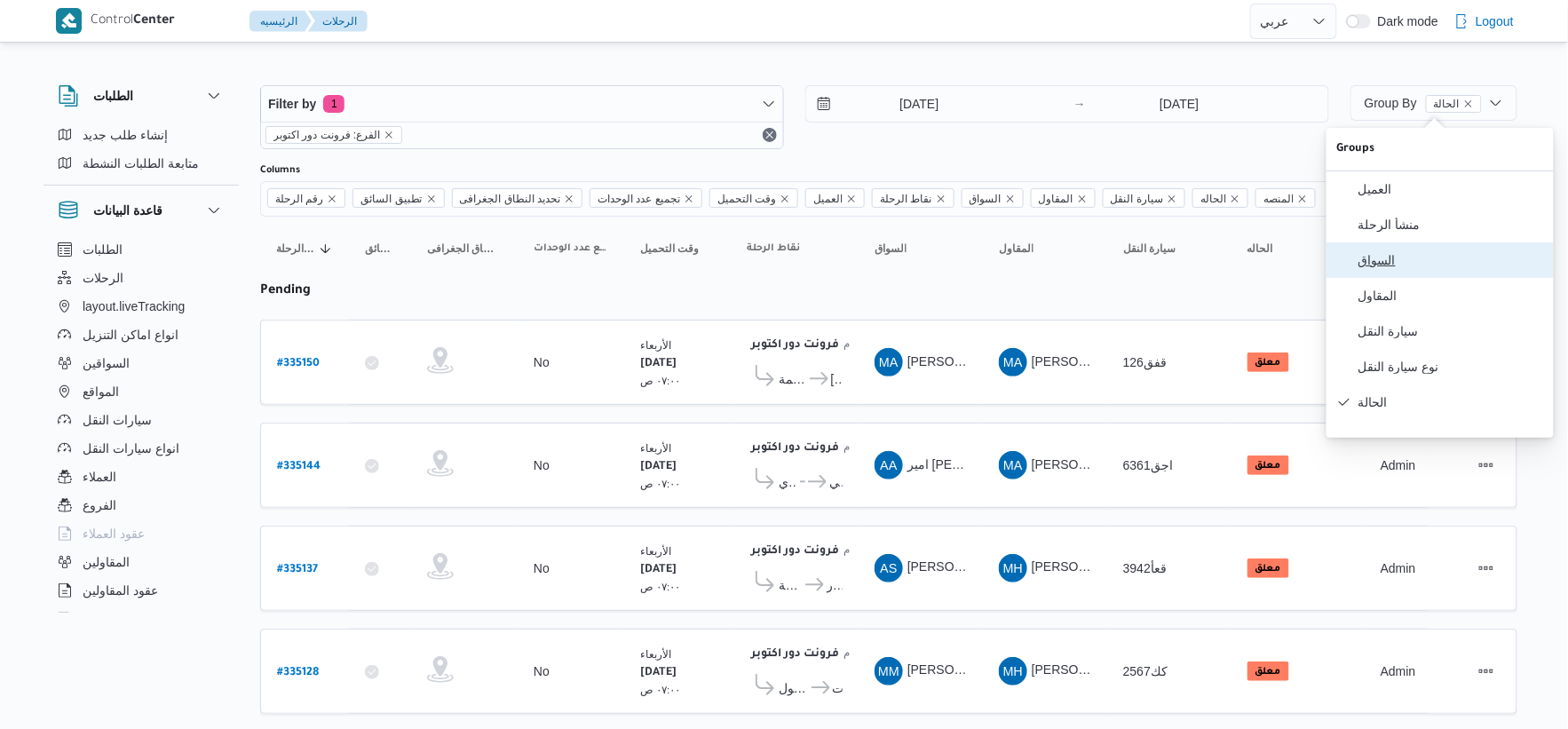
click at [1397, 256] on button "السواق" at bounding box center [1440, 261] width 228 height 36
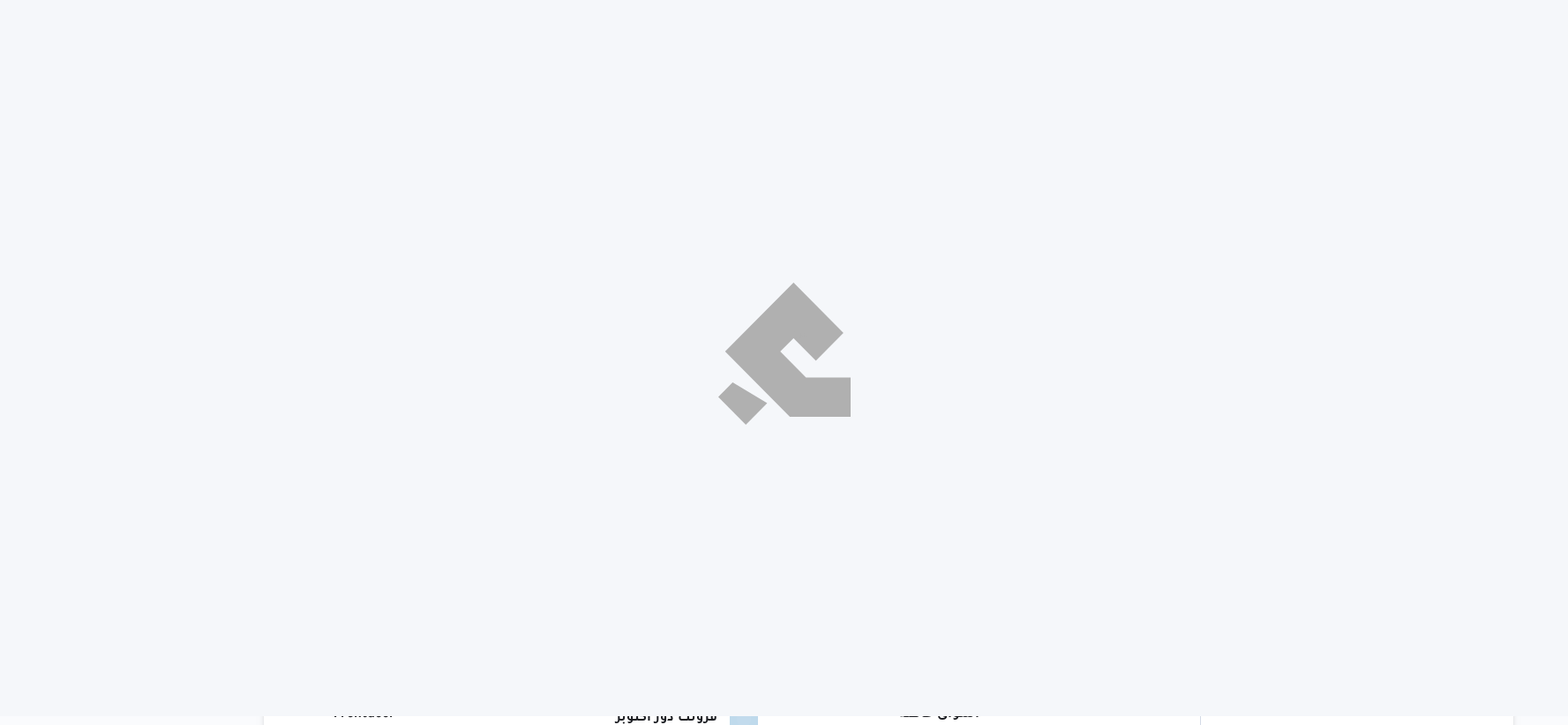
select select "ar"
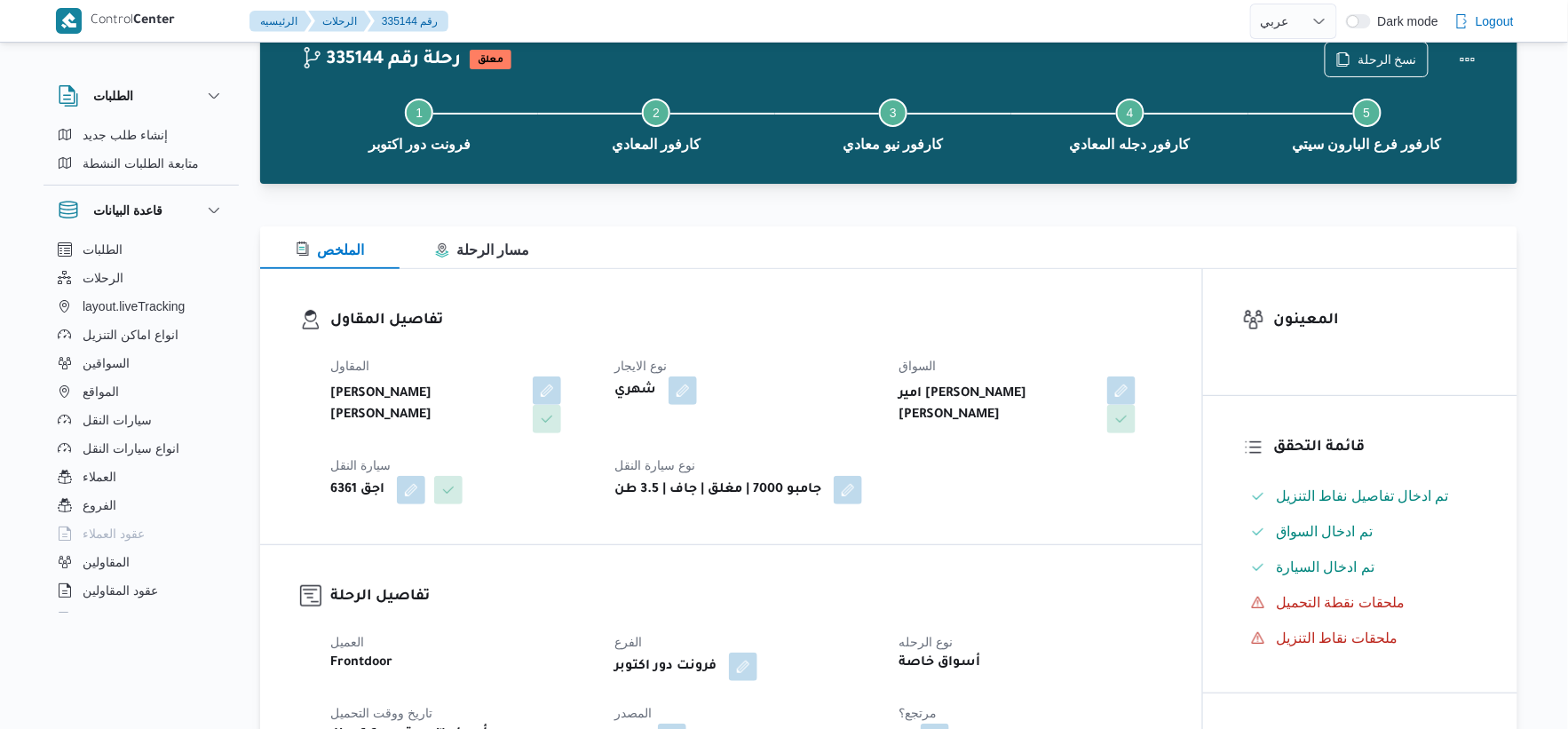
scroll to position [394, 0]
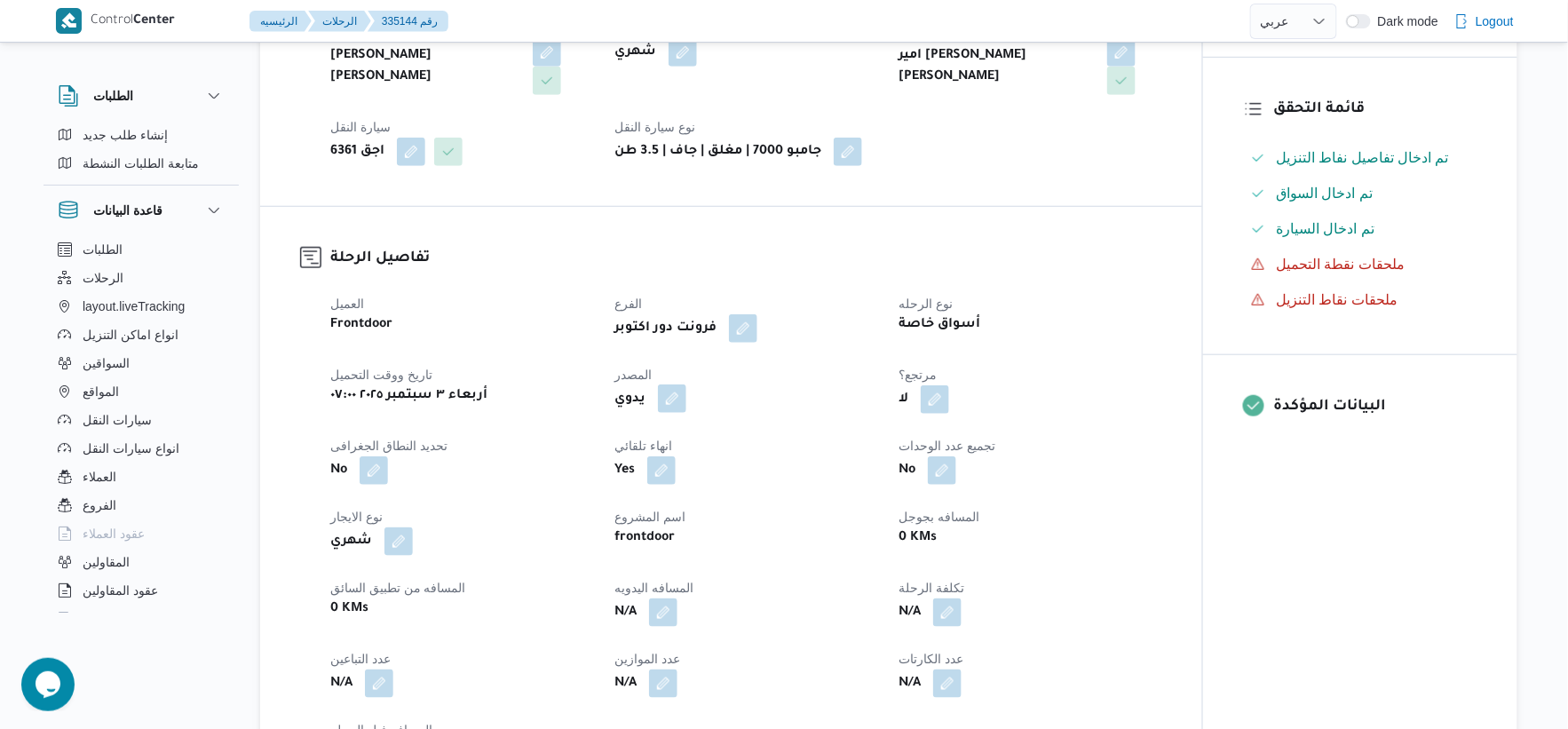
drag, startPoint x: 656, startPoint y: 397, endPoint x: 664, endPoint y: 398, distance: 8.1
click at [658, 397] on span at bounding box center [668, 400] width 38 height 28
click at [676, 402] on button "button" at bounding box center [673, 399] width 28 height 28
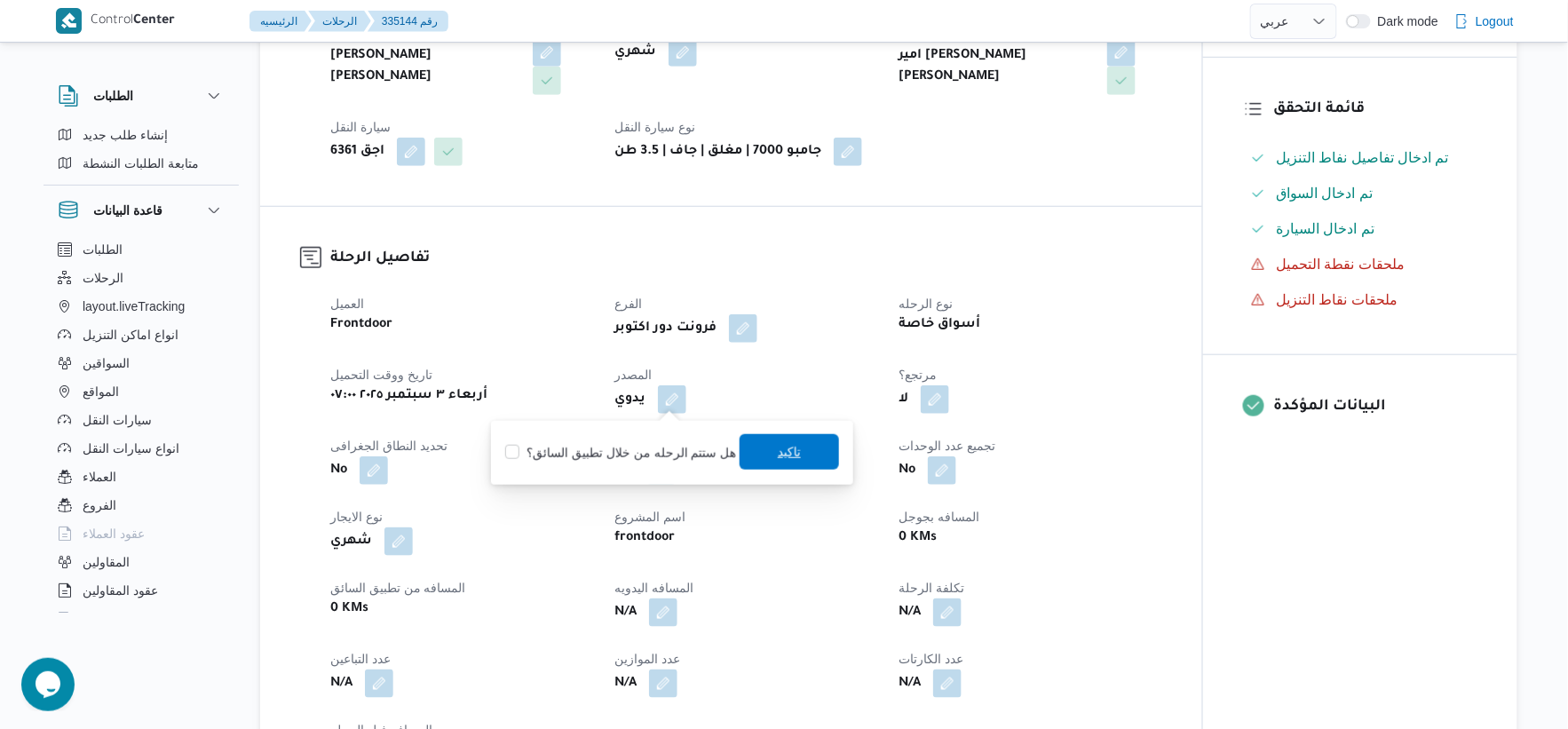
drag, startPoint x: 658, startPoint y: 453, endPoint x: 760, endPoint y: 442, distance: 102.6
click at [674, 452] on label "هل ستتم الرحله من خلال تطبيق السائق؟" at bounding box center [620, 452] width 230 height 22
click at [760, 442] on span "تاكيد" at bounding box center [789, 452] width 100 height 36
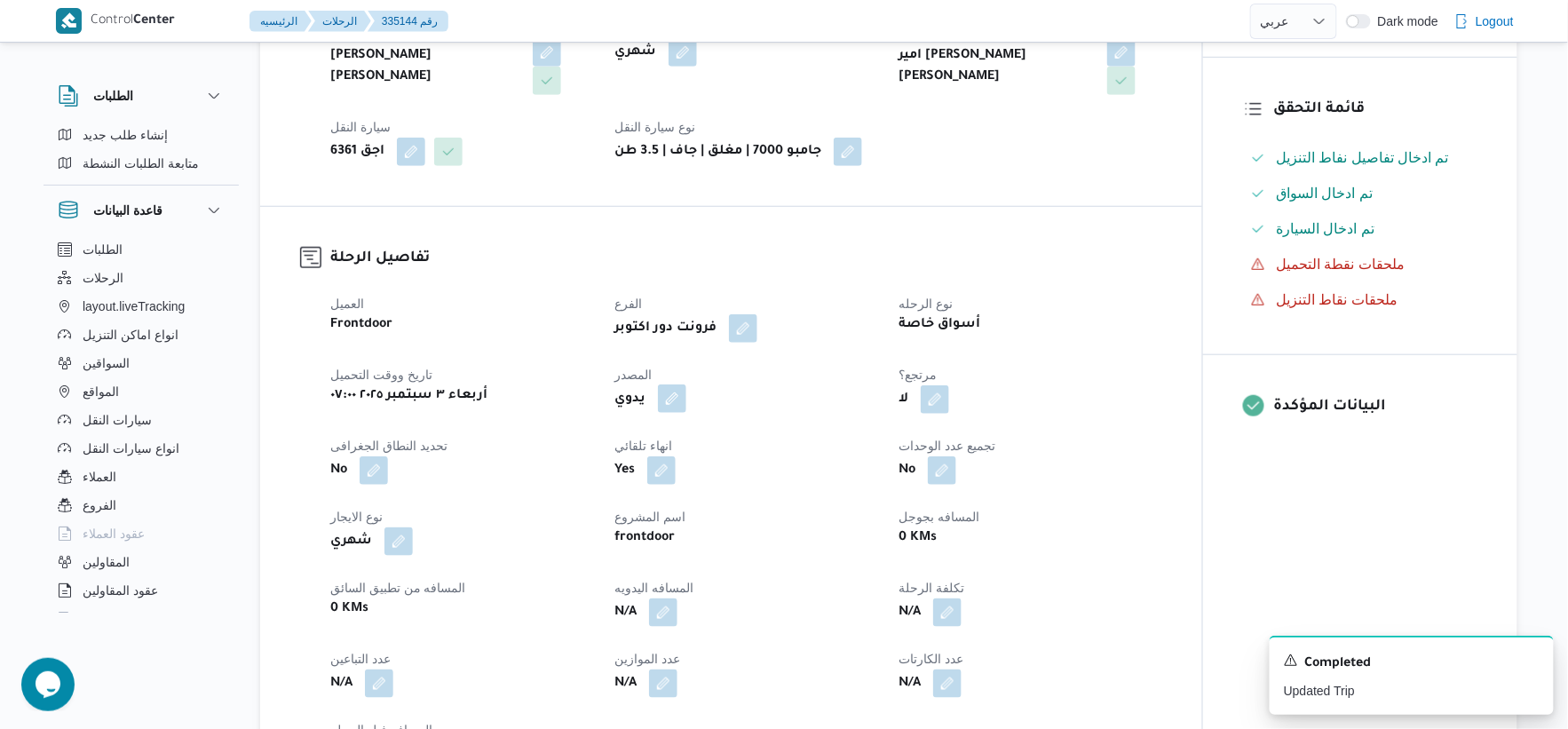
click at [676, 402] on button "button" at bounding box center [673, 399] width 28 height 28
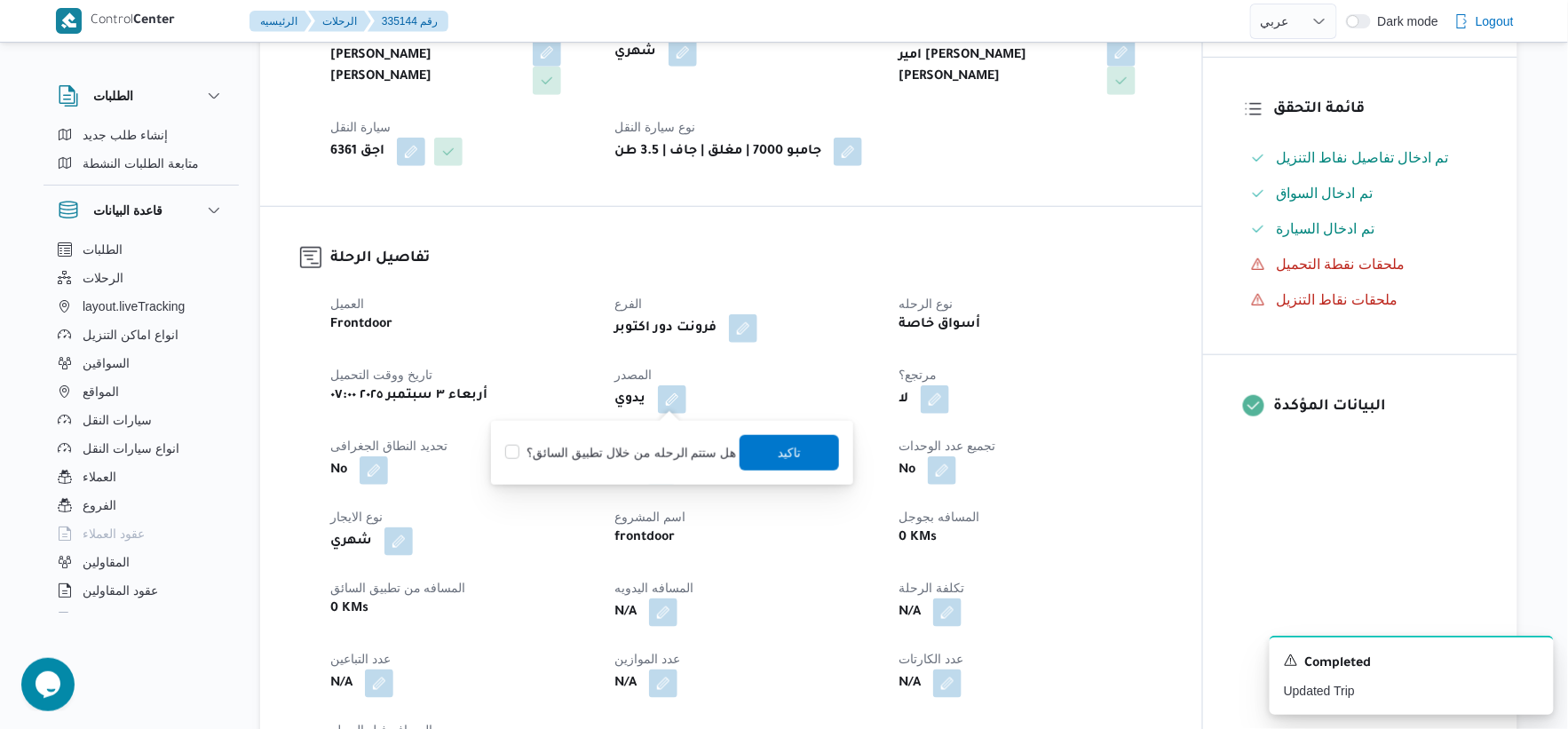
click at [645, 448] on label "هل ستتم الرحله من خلال تطبيق السائق؟" at bounding box center [620, 452] width 230 height 22
checkbox input "true"
click at [768, 454] on span "تاكيد" at bounding box center [789, 452] width 100 height 36
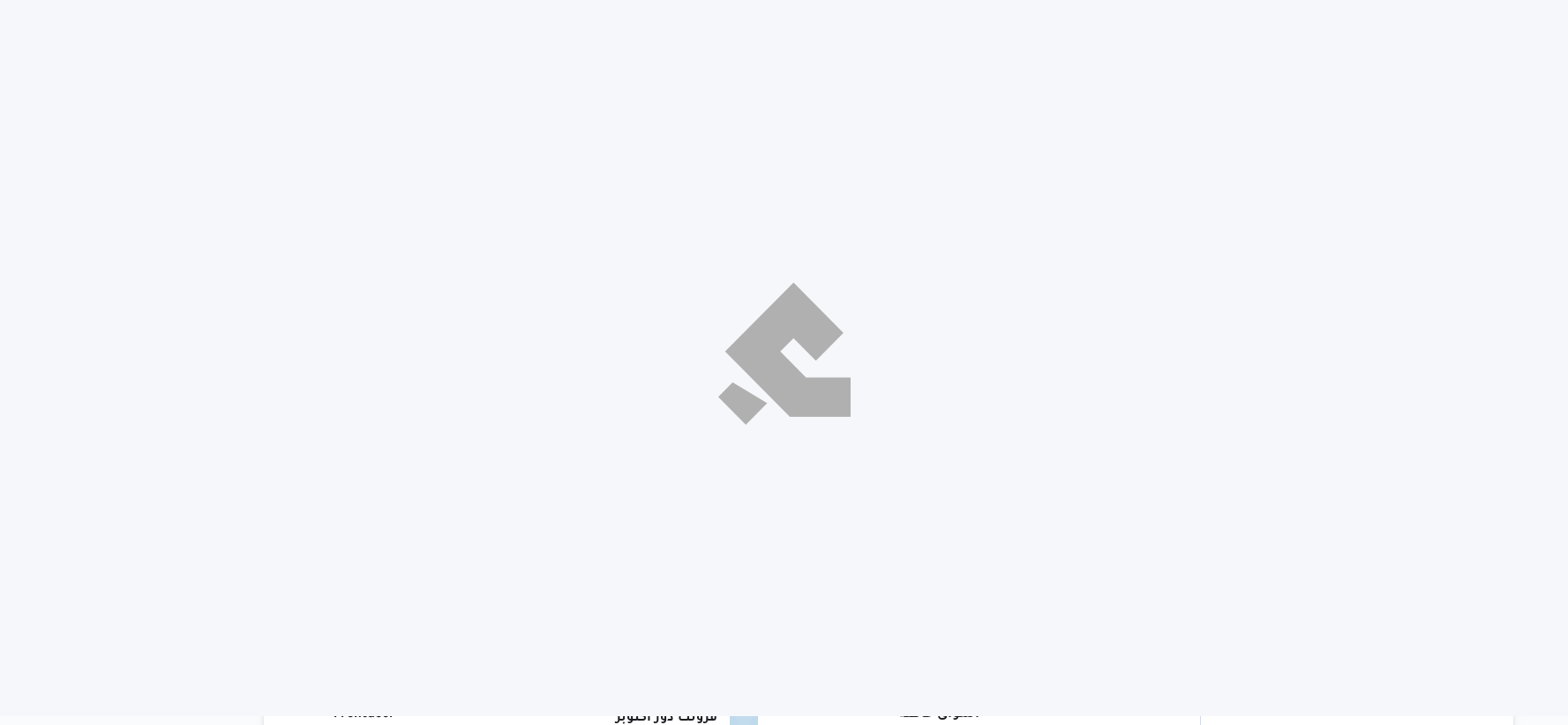
select select "ar"
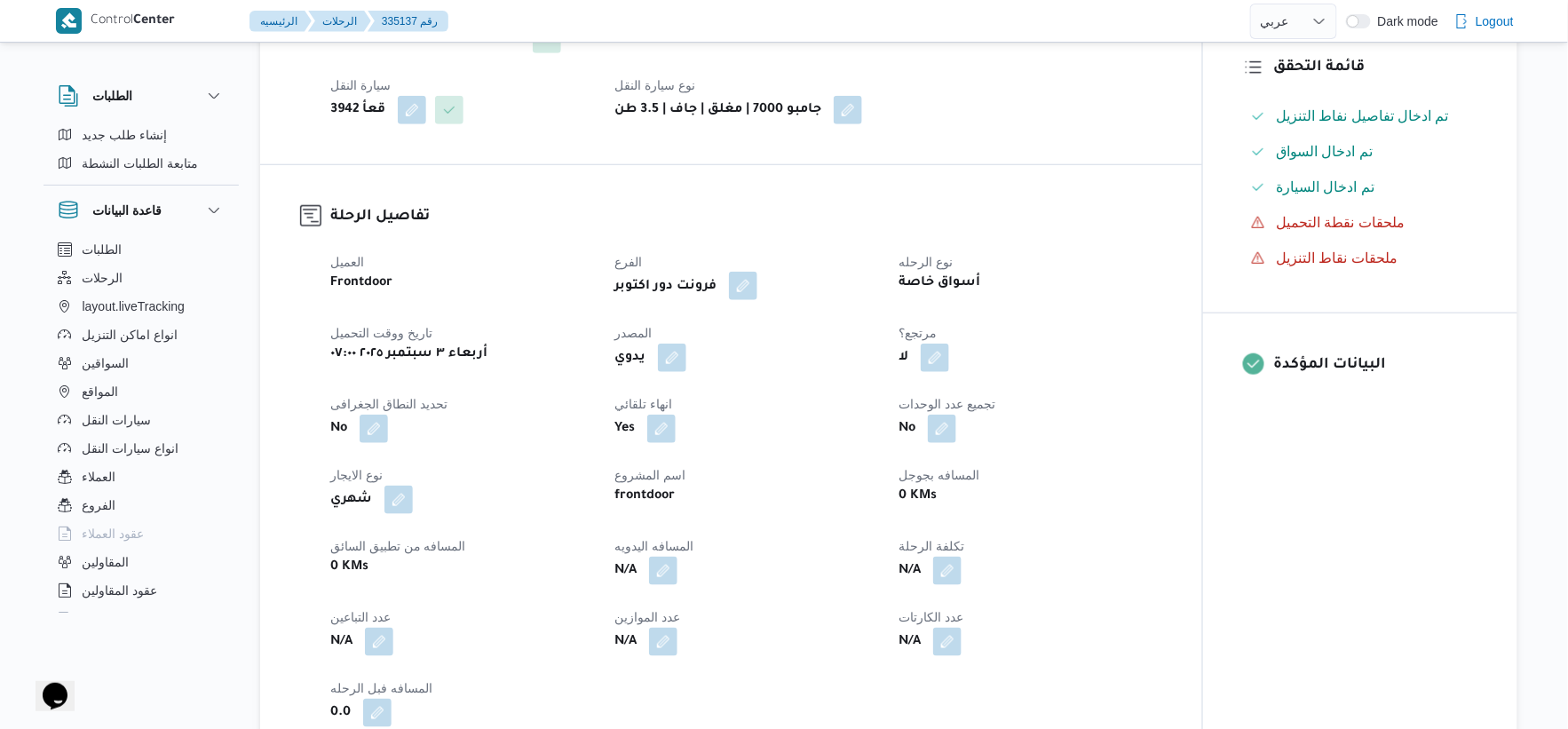
scroll to position [493, 0]
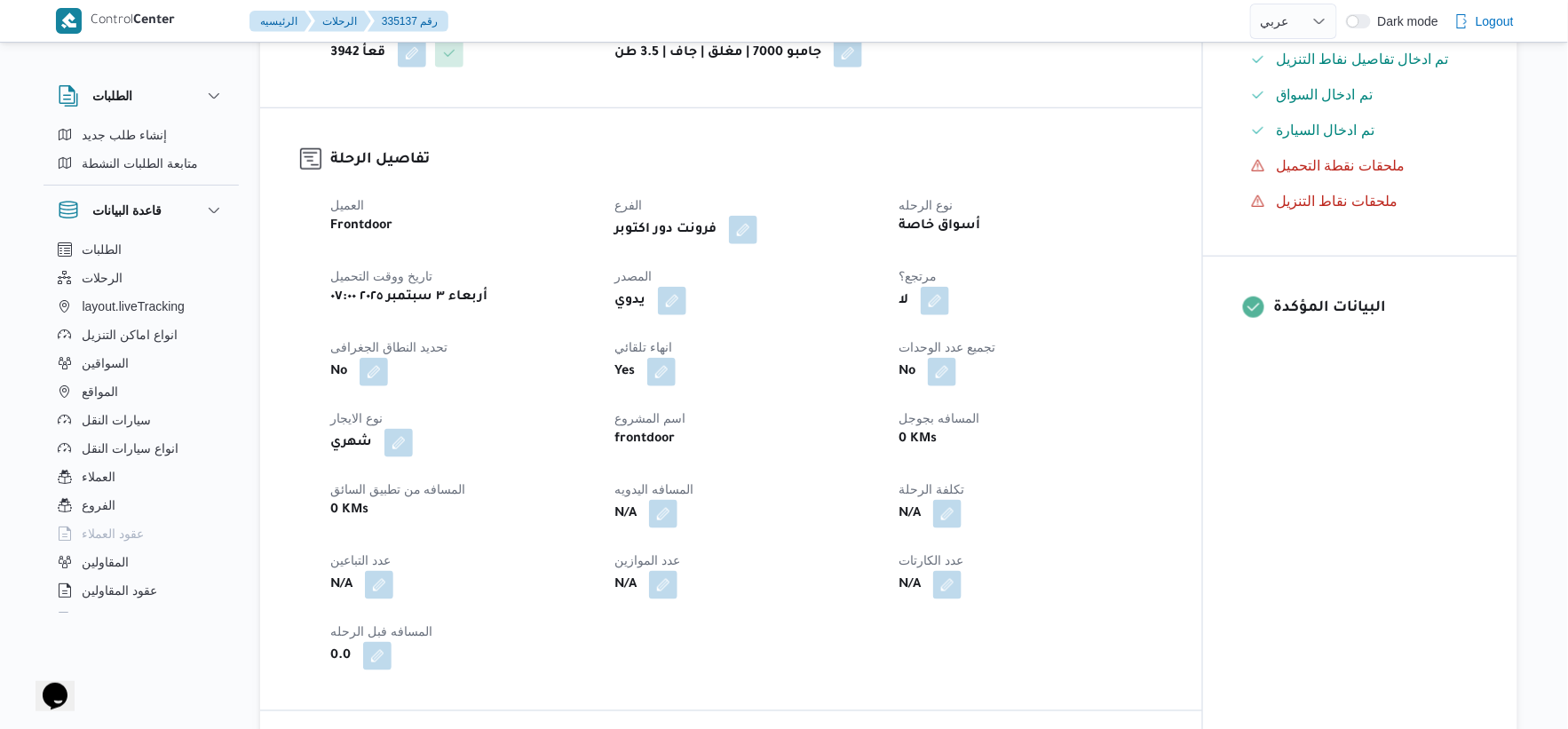
drag, startPoint x: 670, startPoint y: 271, endPoint x: 672, endPoint y: 297, distance: 26.1
click at [671, 287] on button "button" at bounding box center [673, 301] width 28 height 28
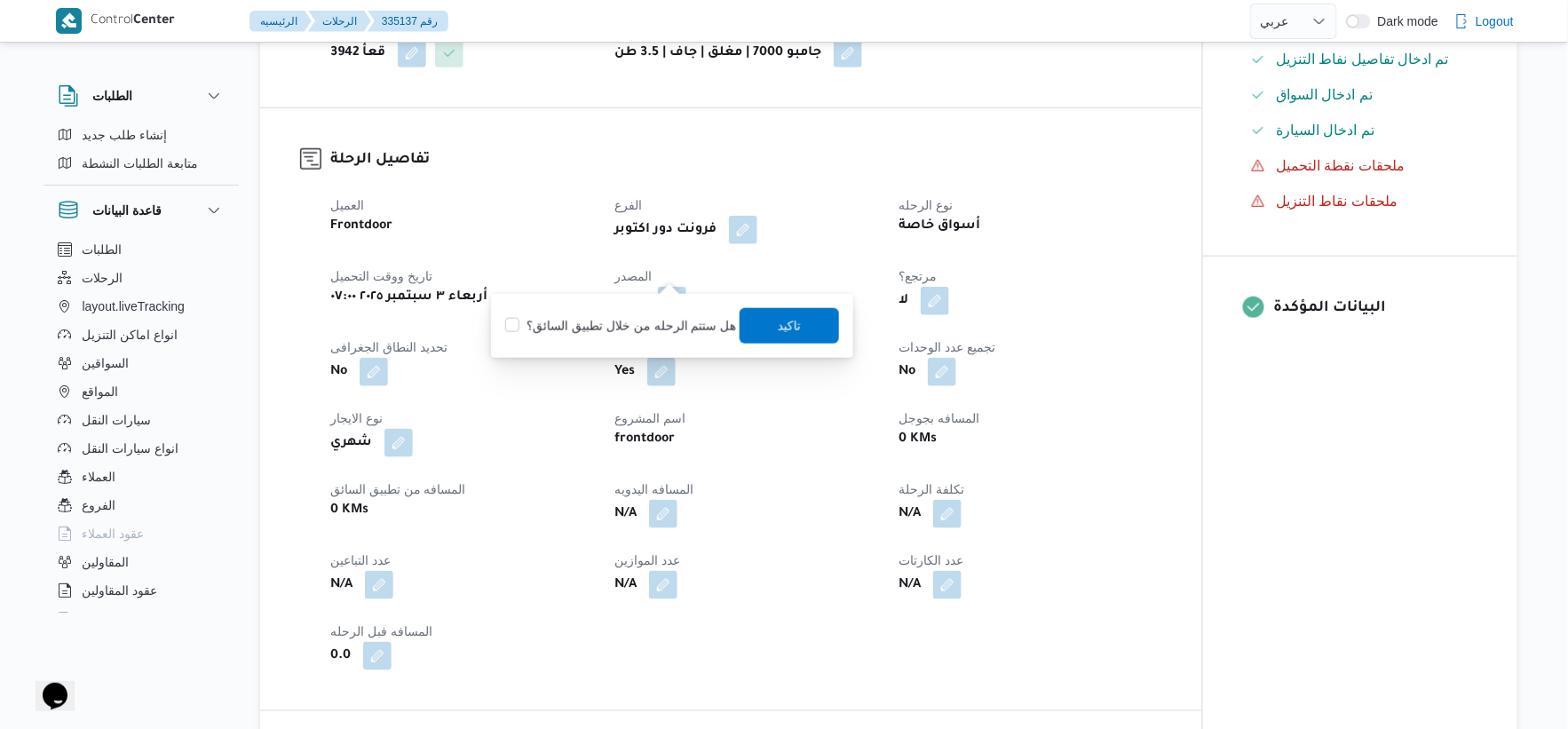
click at [660, 325] on label "هل ستتم الرحله من خلال تطبيق السائق؟" at bounding box center [620, 325] width 230 height 22
checkbox input "true"
click at [778, 320] on span "تاكيد" at bounding box center [789, 325] width 24 height 22
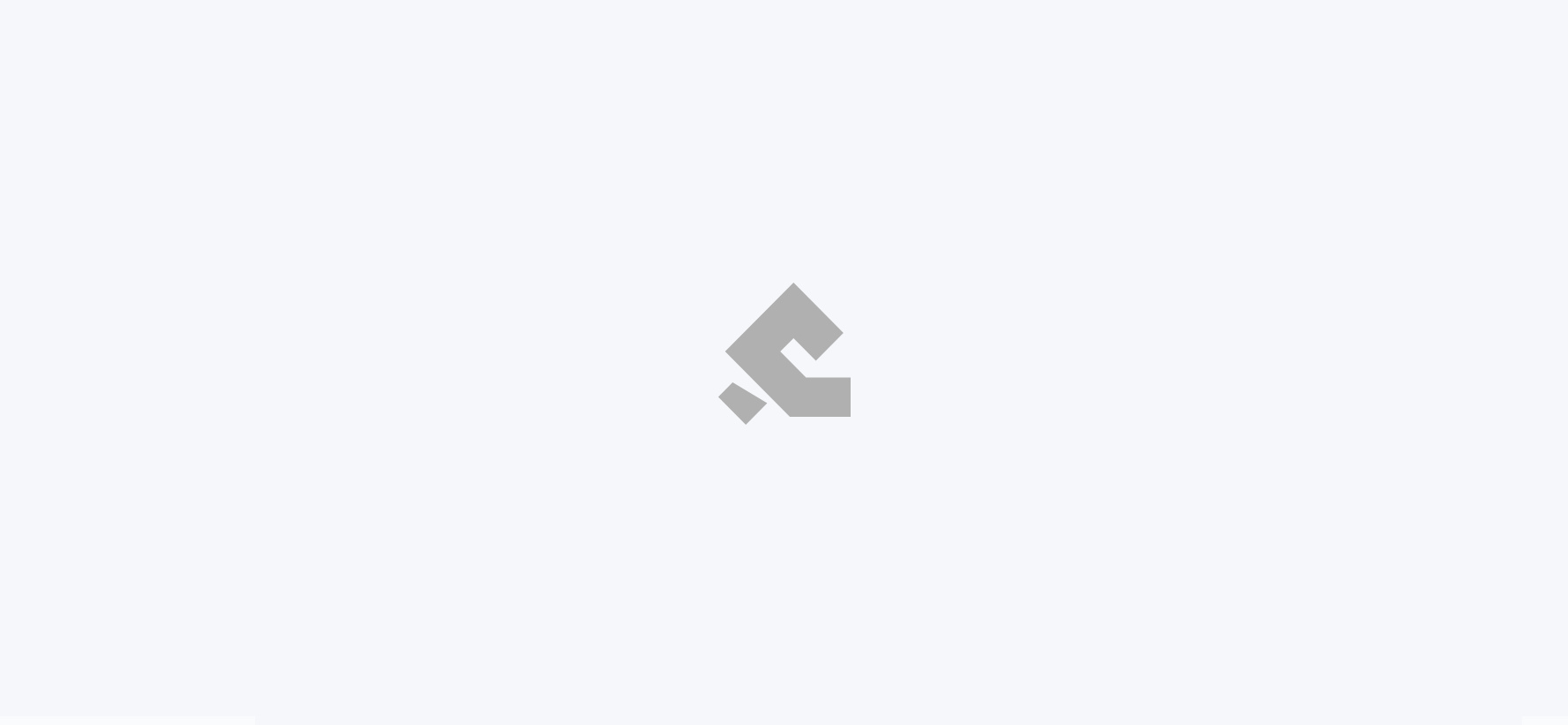
select select "ar"
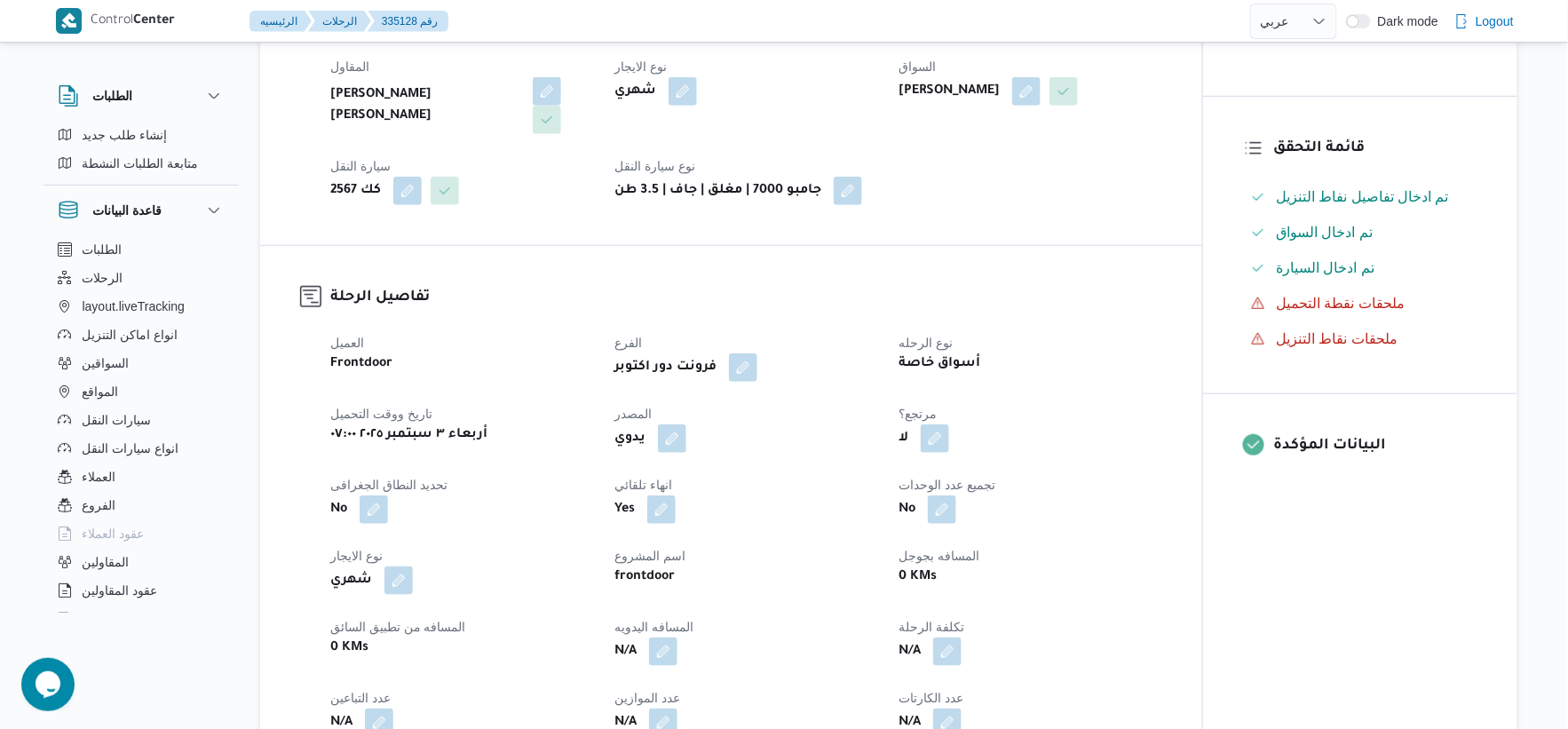
scroll to position [394, 0]
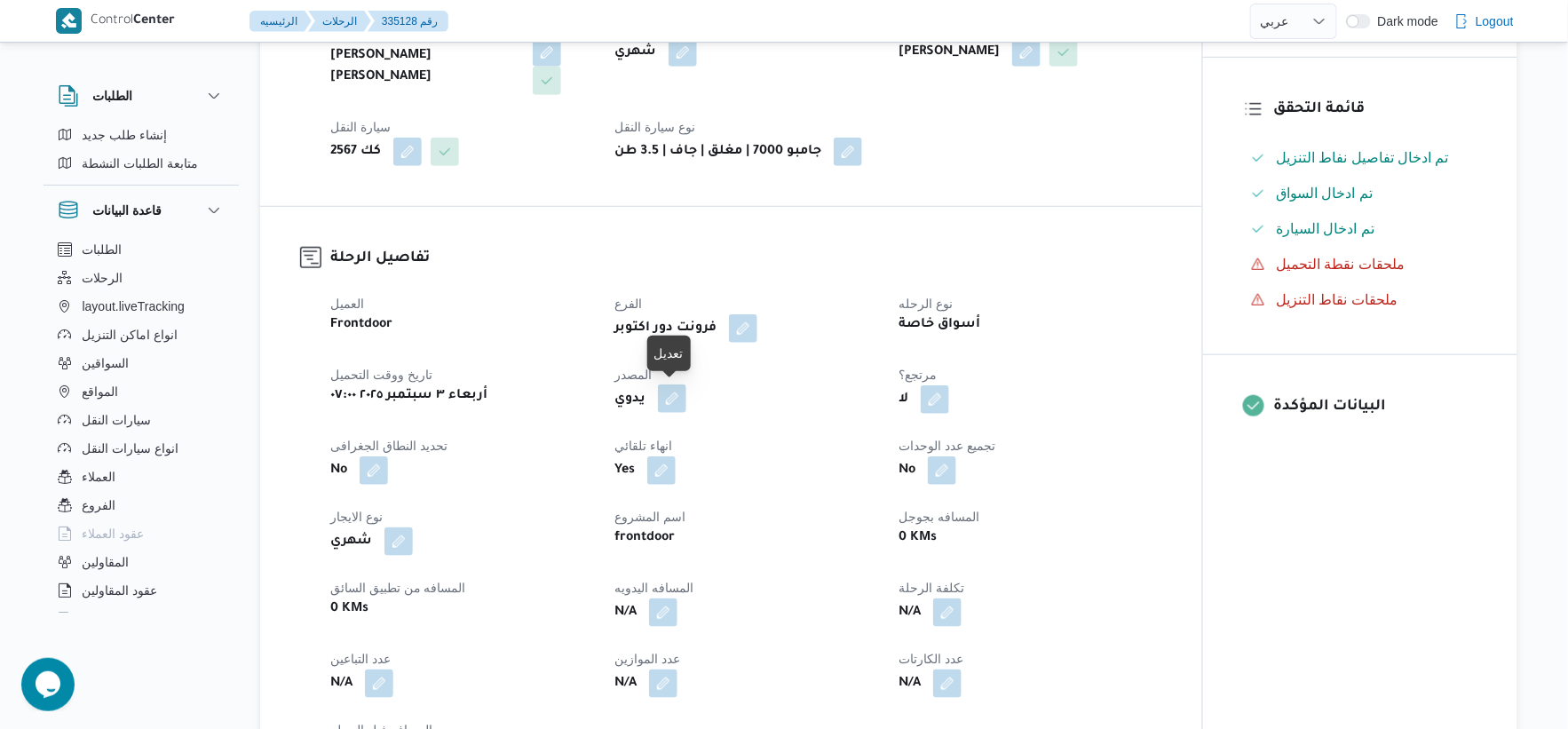
click at [666, 404] on button "button" at bounding box center [673, 399] width 28 height 28
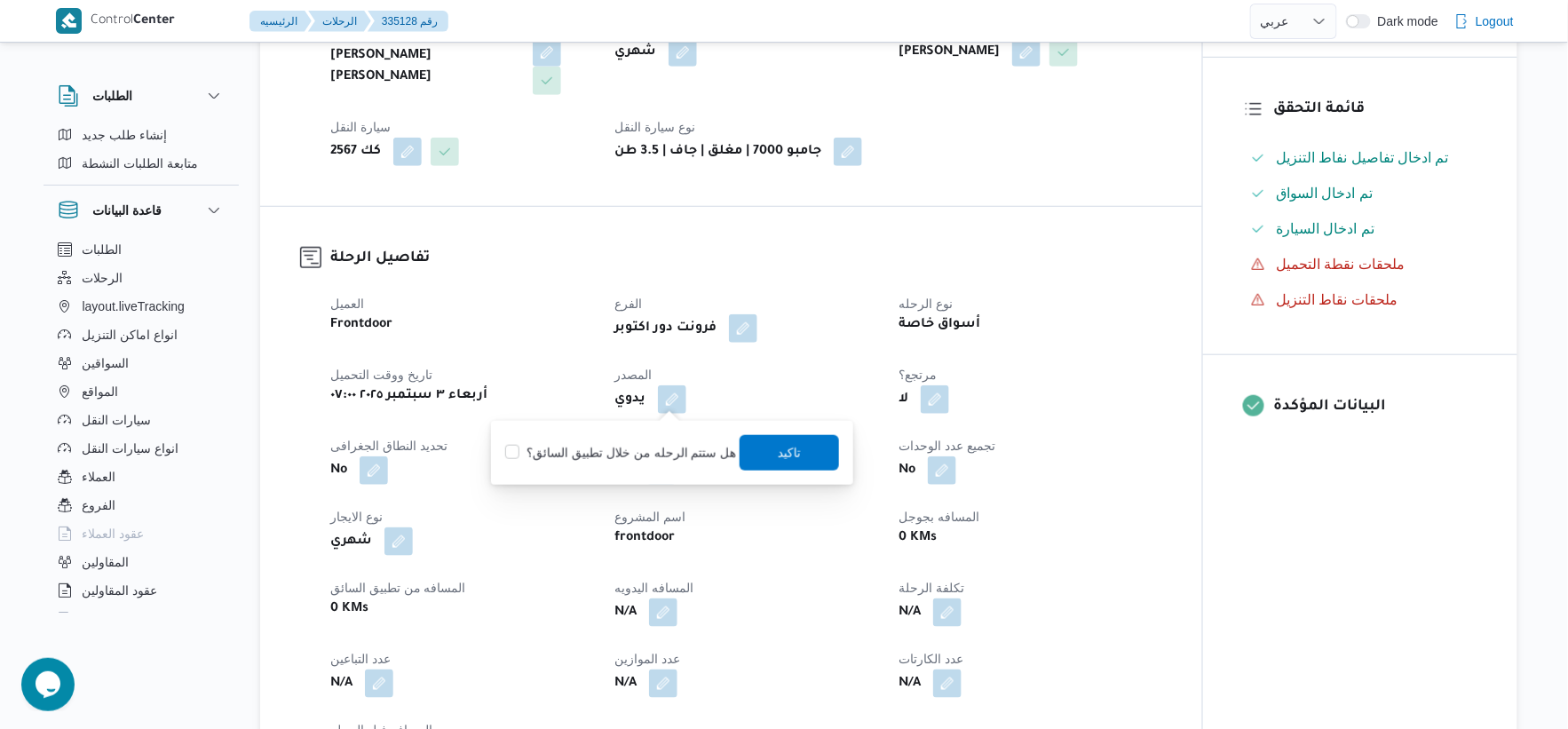
click at [641, 455] on label "هل ستتم الرحله من خلال تطبيق السائق؟" at bounding box center [620, 452] width 230 height 22
checkbox input "true"
click at [785, 453] on span "تاكيد" at bounding box center [789, 452] width 24 height 22
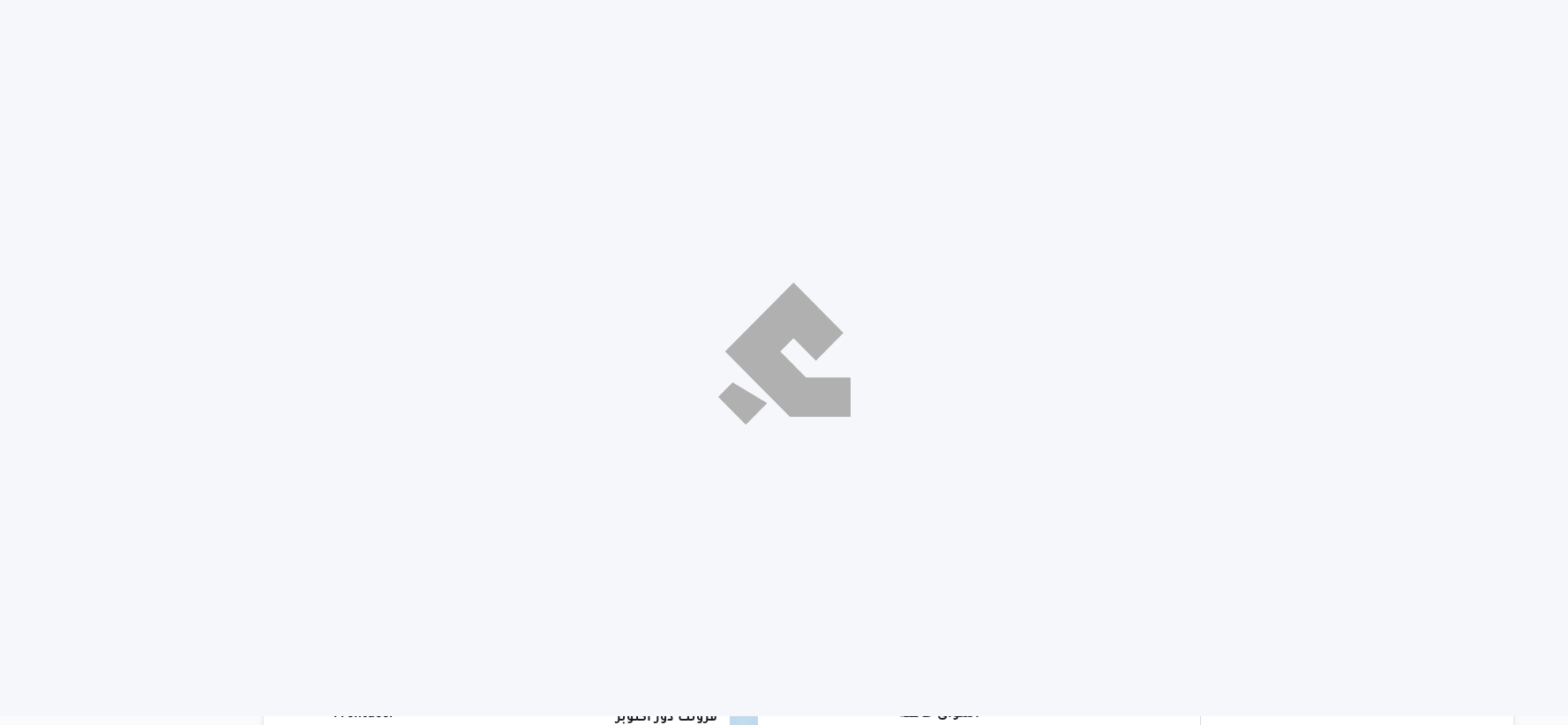
select select "ar"
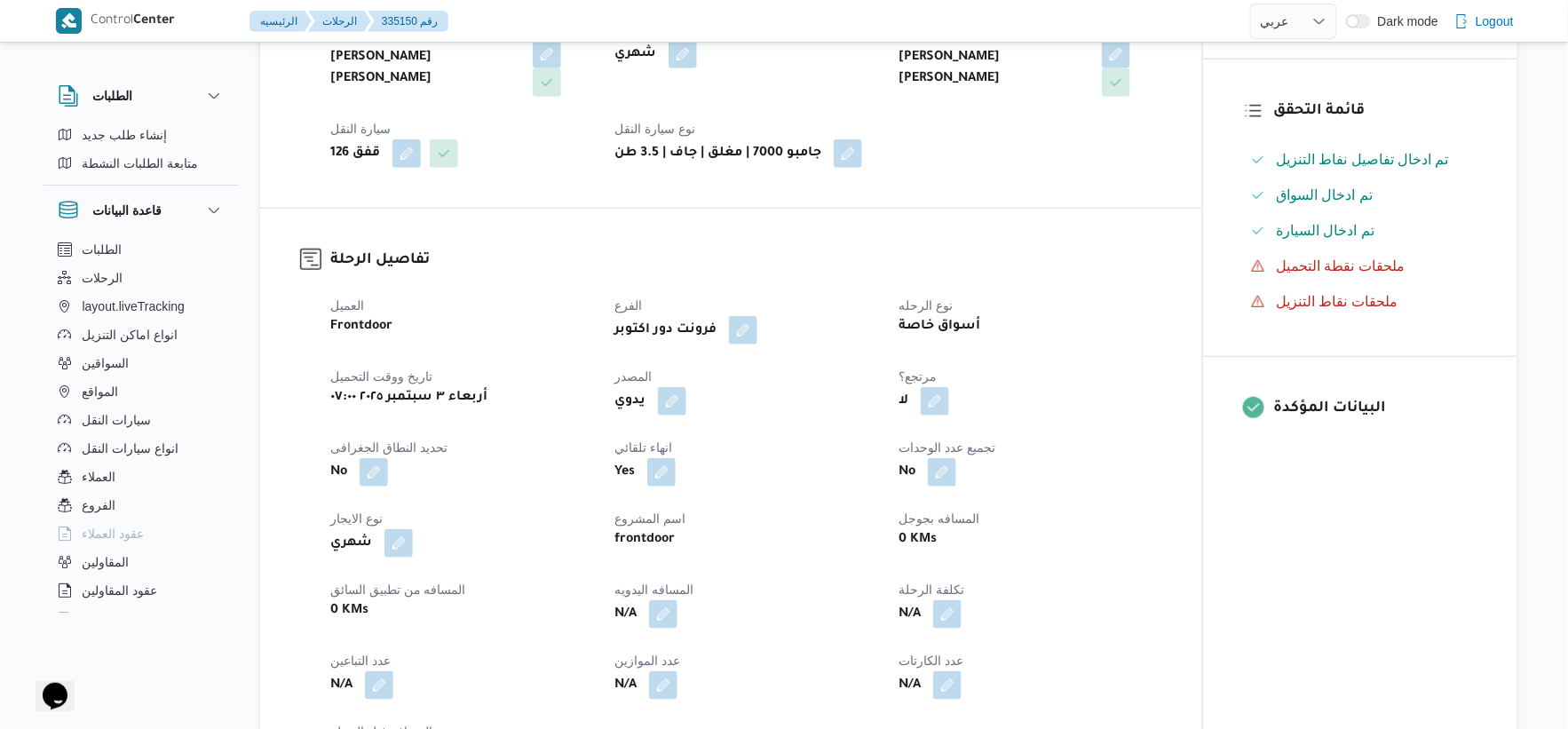
scroll to position [394, 0]
click at [671, 393] on button "button" at bounding box center [673, 399] width 28 height 28
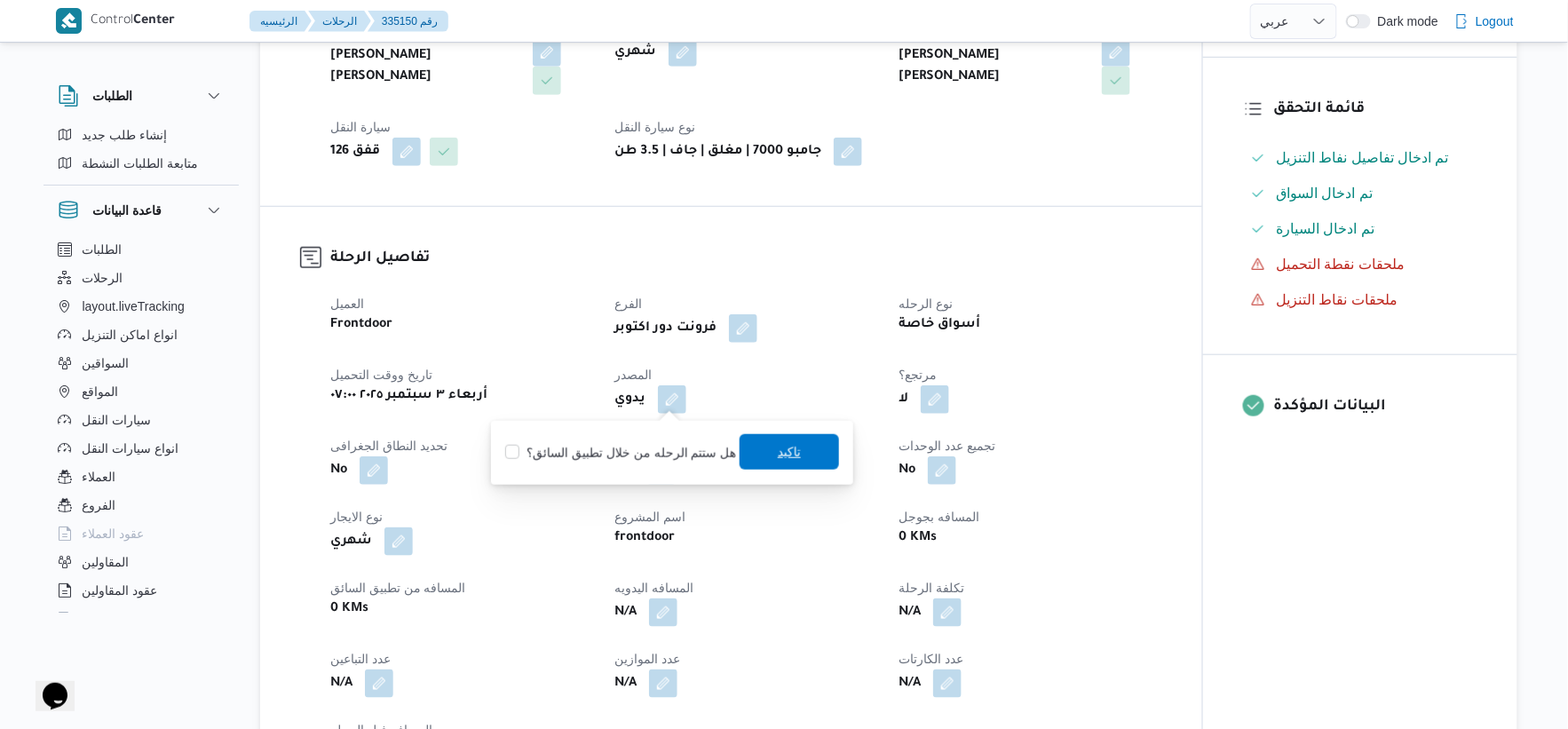
drag, startPoint x: 643, startPoint y: 462, endPoint x: 794, endPoint y: 440, distance: 152.6
click at [651, 460] on label "هل ستتم الرحله من خلال تطبيق السائق؟" at bounding box center [620, 452] width 230 height 22
click at [821, 434] on div "هل ستتم الرحله من خلال تطبيق السائق؟ تاكيد" at bounding box center [672, 453] width 338 height 40
click at [680, 456] on label "هل ستتم الرحله من خلال تطبيق السائق؟" at bounding box center [620, 452] width 230 height 22
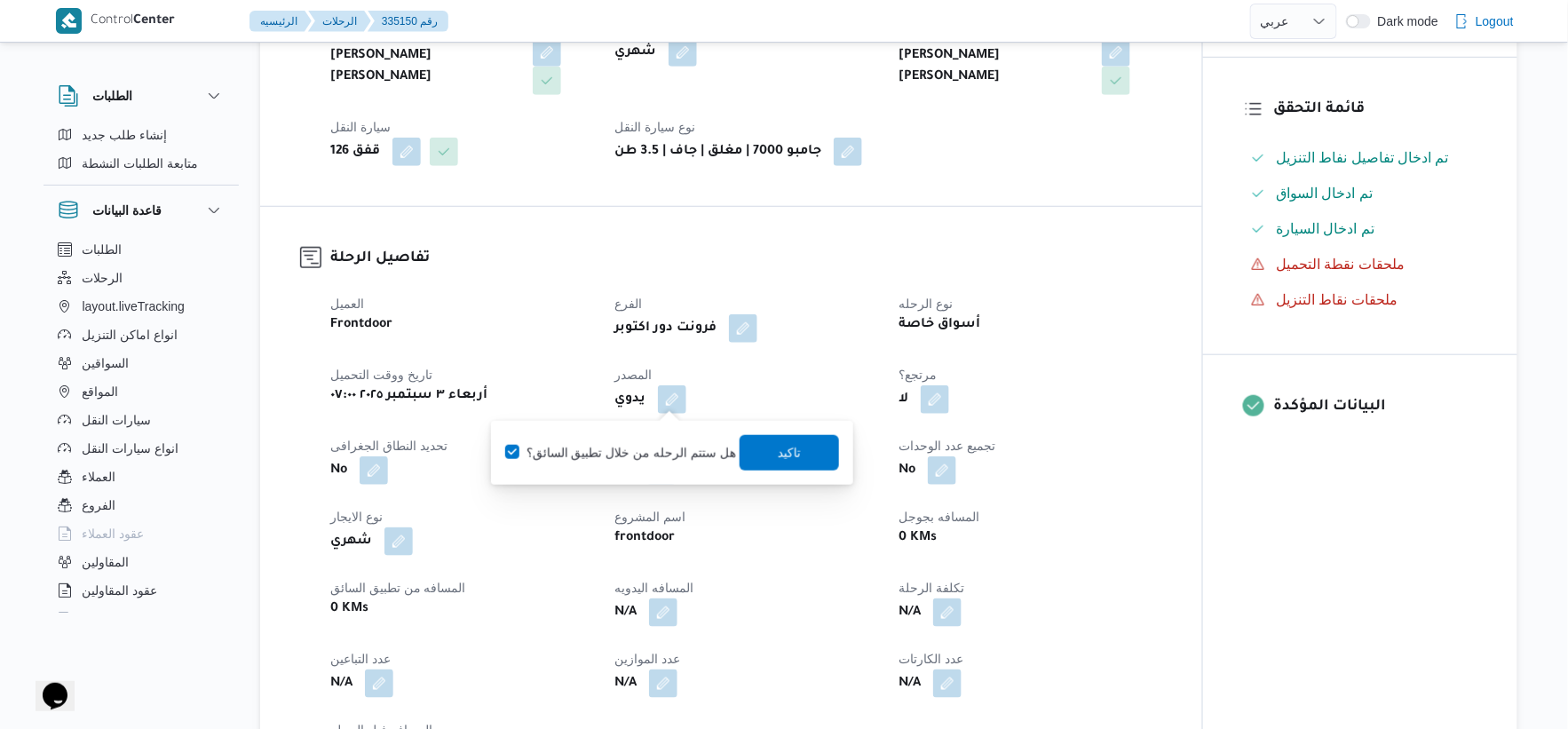
checkbox input "true"
click at [785, 452] on span "تاكيد" at bounding box center [789, 452] width 24 height 22
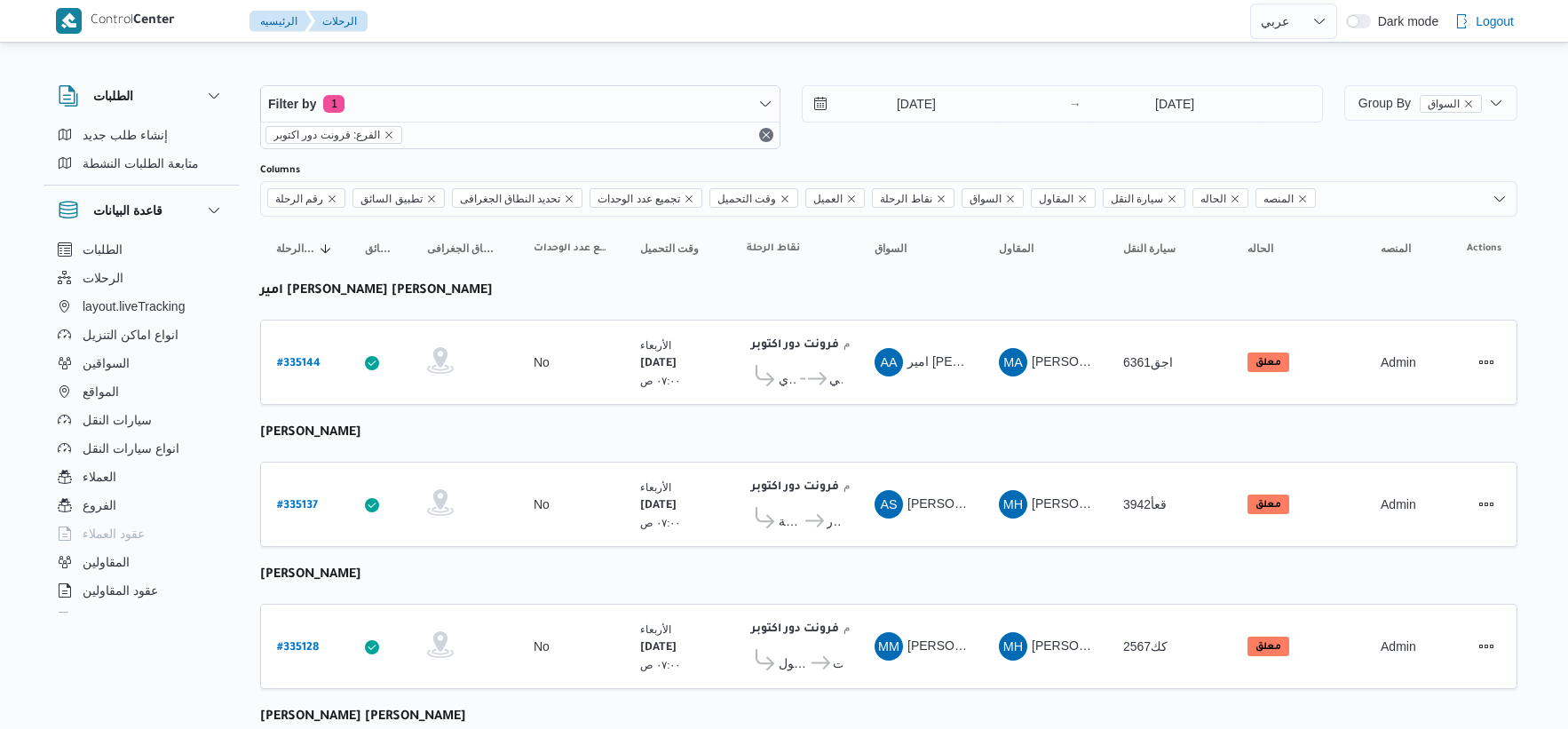
select select "ar"
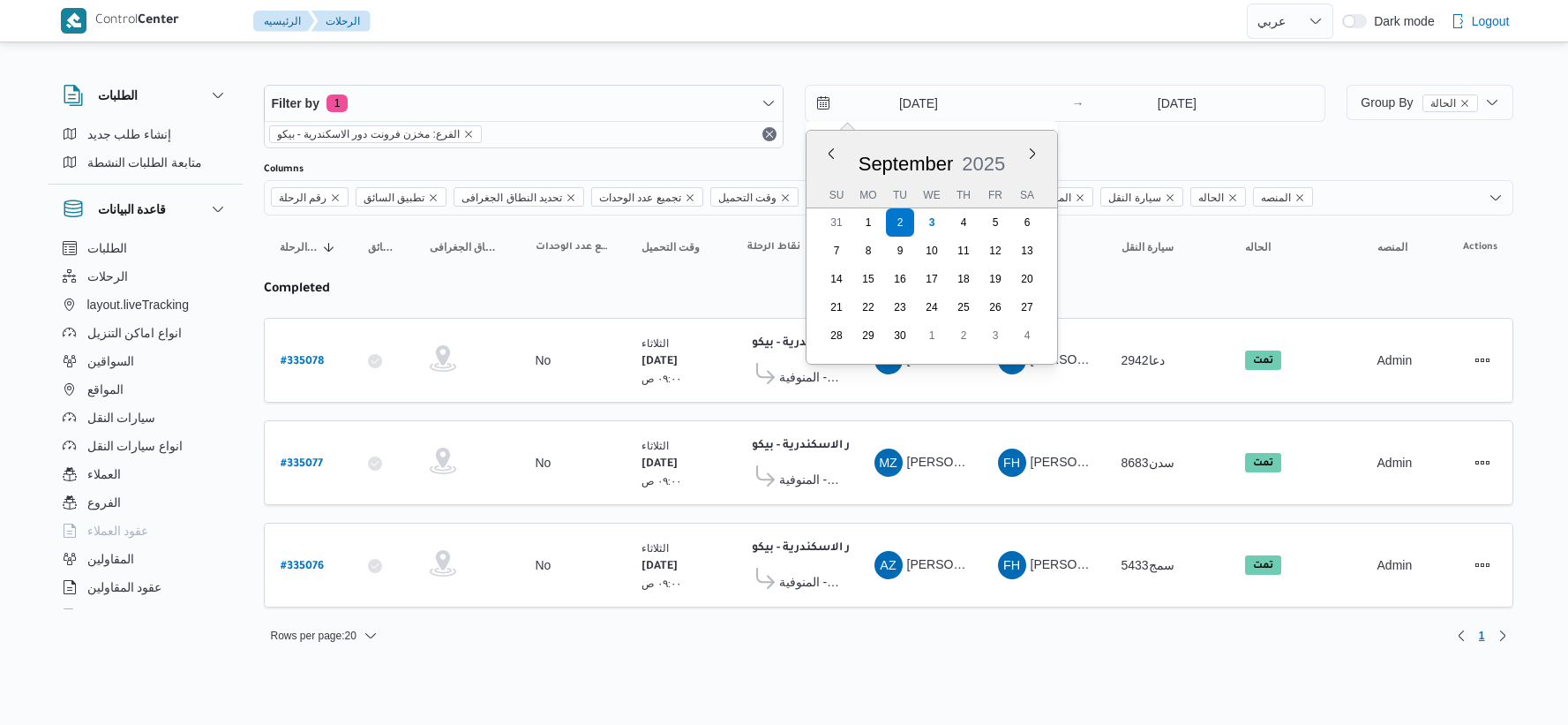
select select "ar"
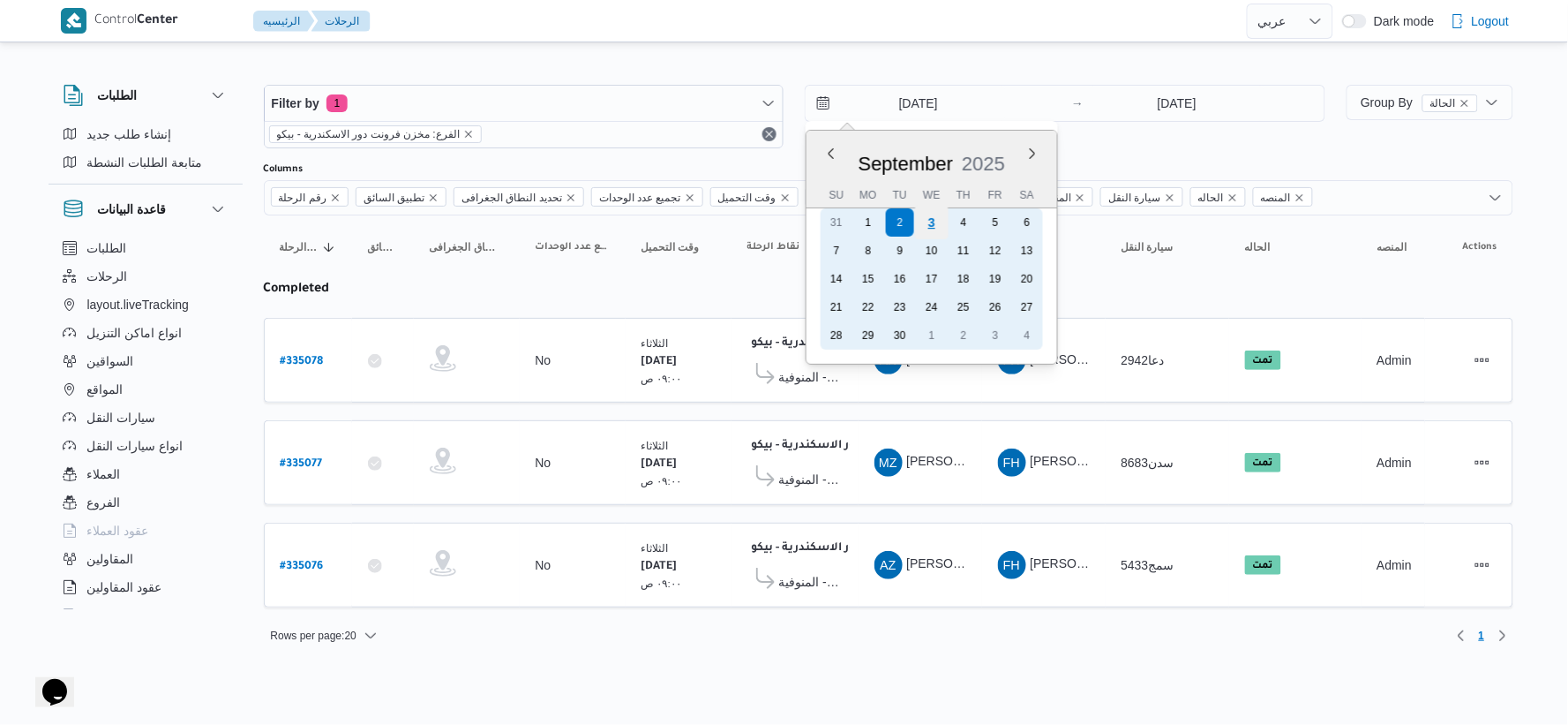
click at [932, 225] on div "3" at bounding box center [932, 223] width 34 height 34
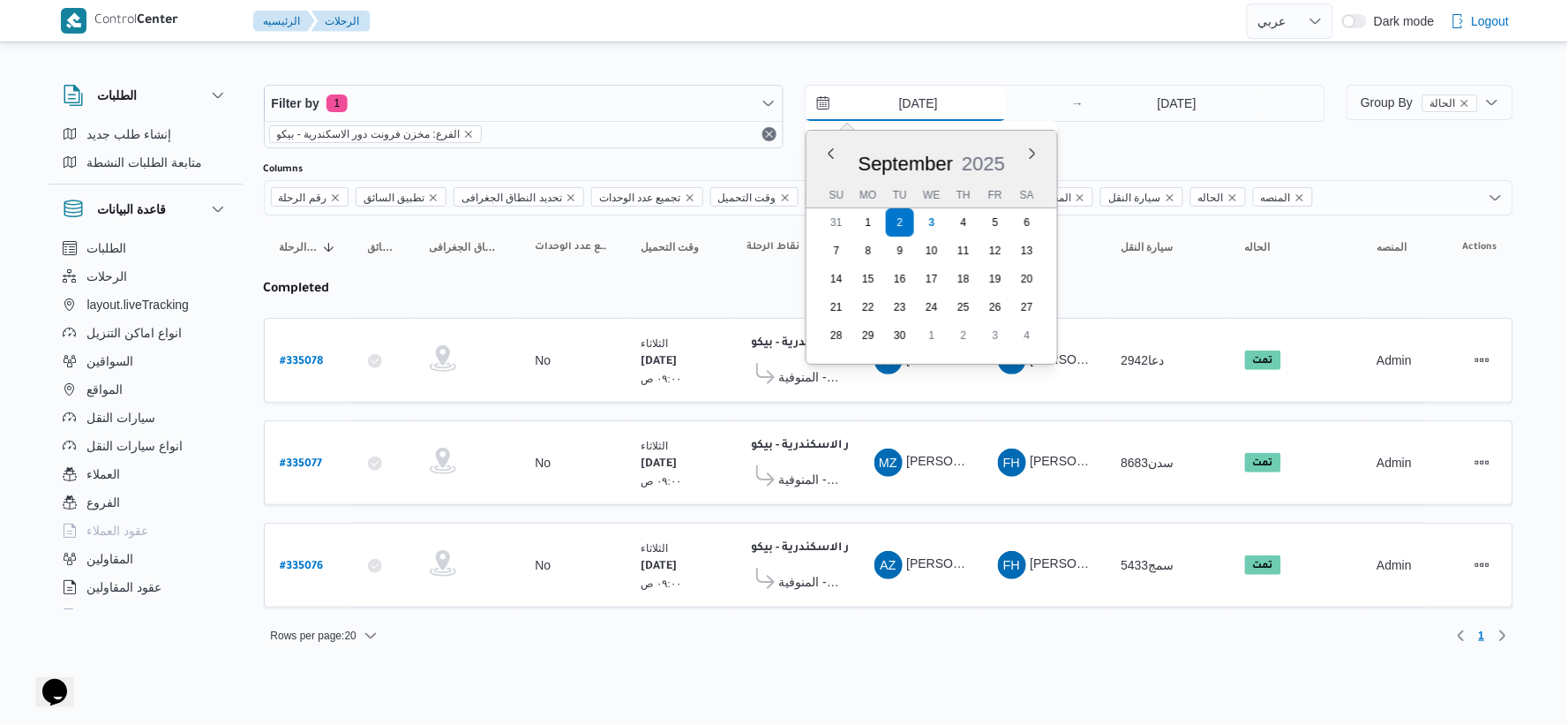
type input "[DATE]"
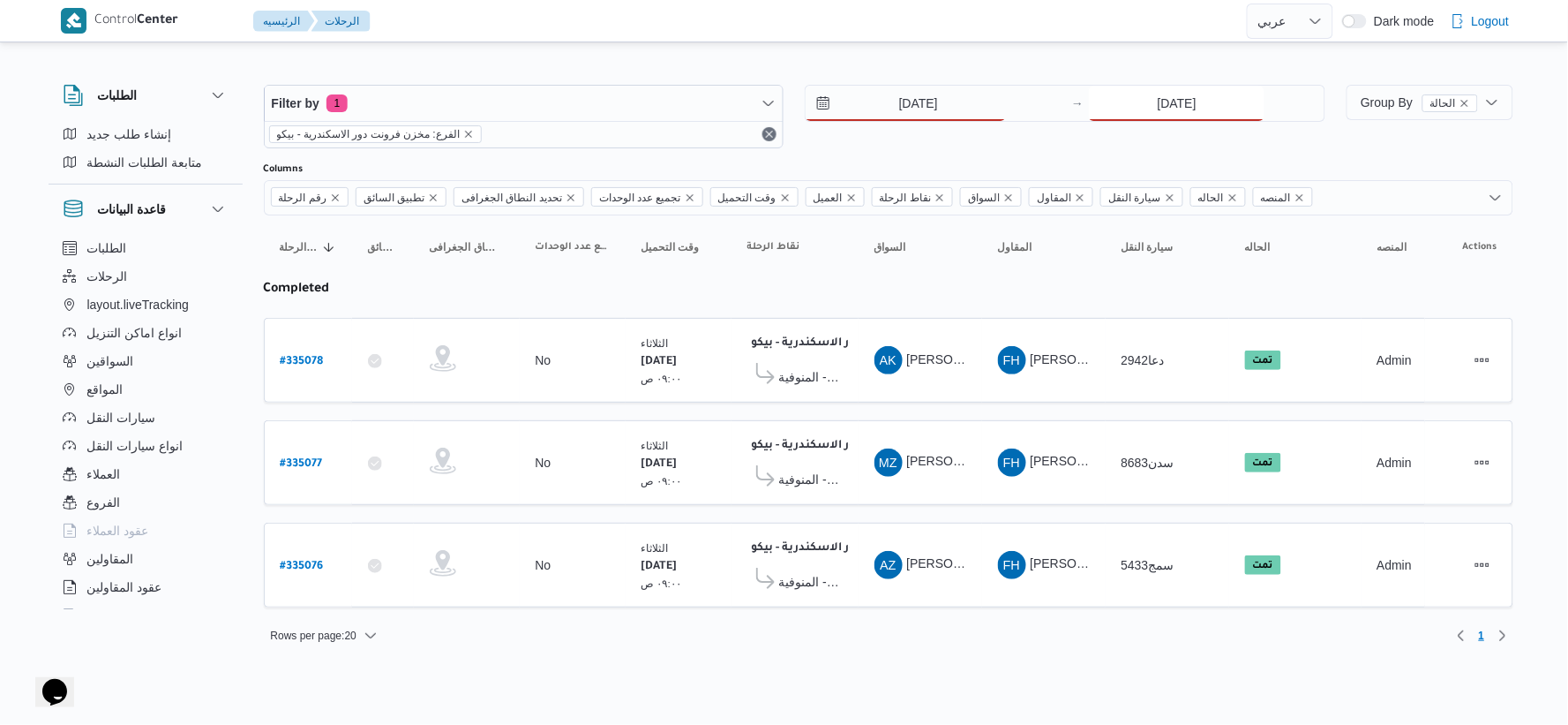
click at [1167, 117] on input "[DATE]" at bounding box center [1177, 104] width 176 height 36
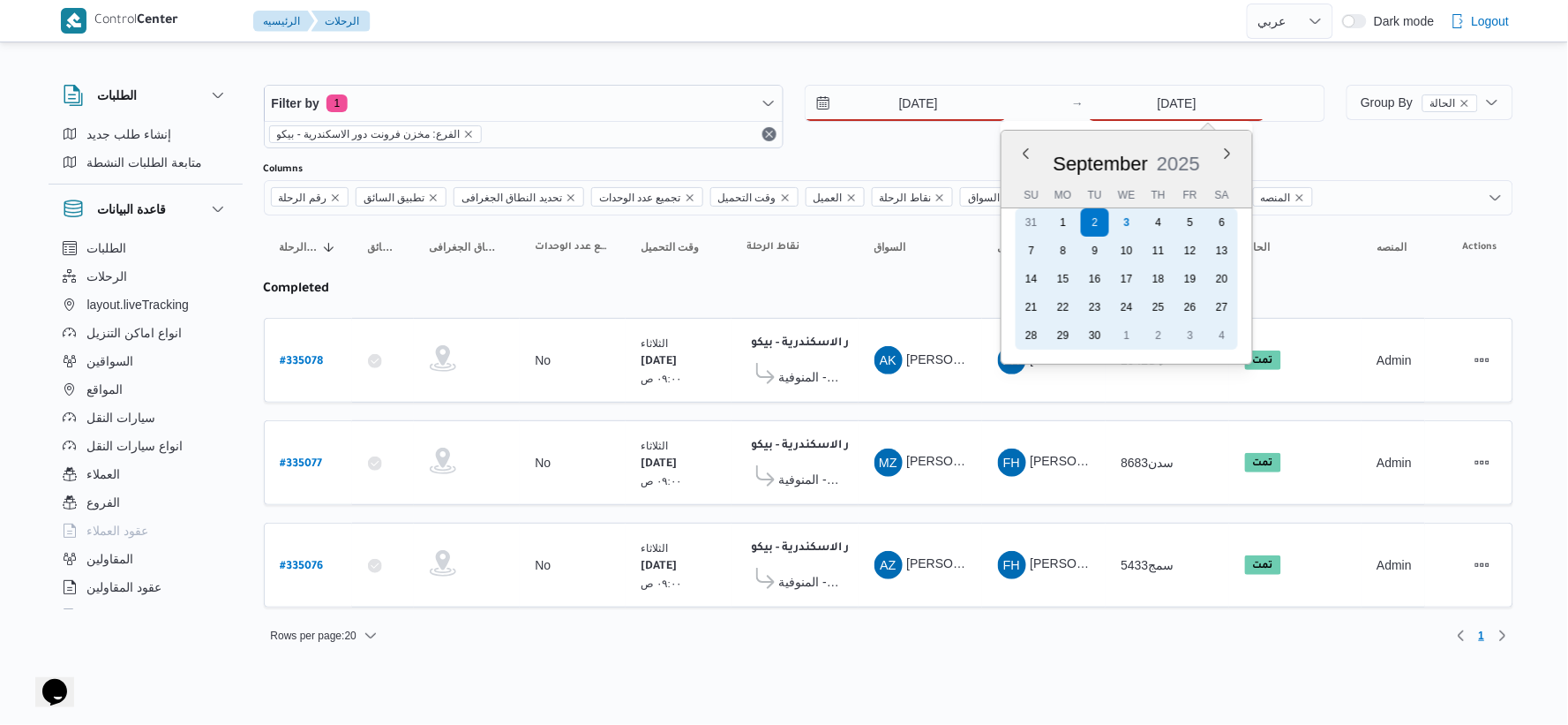
click at [1139, 219] on div "3" at bounding box center [1127, 223] width 28 height 28
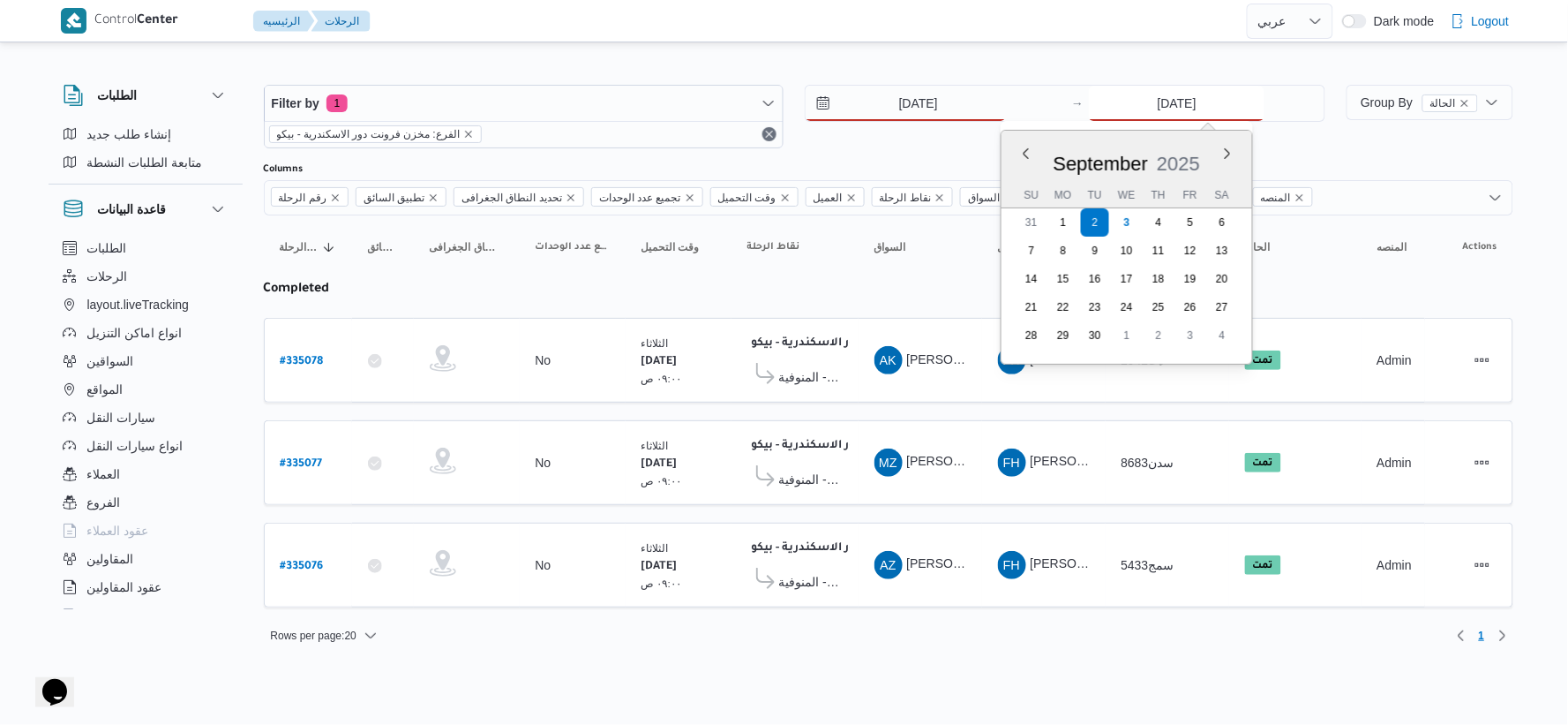
type input "[DATE]"
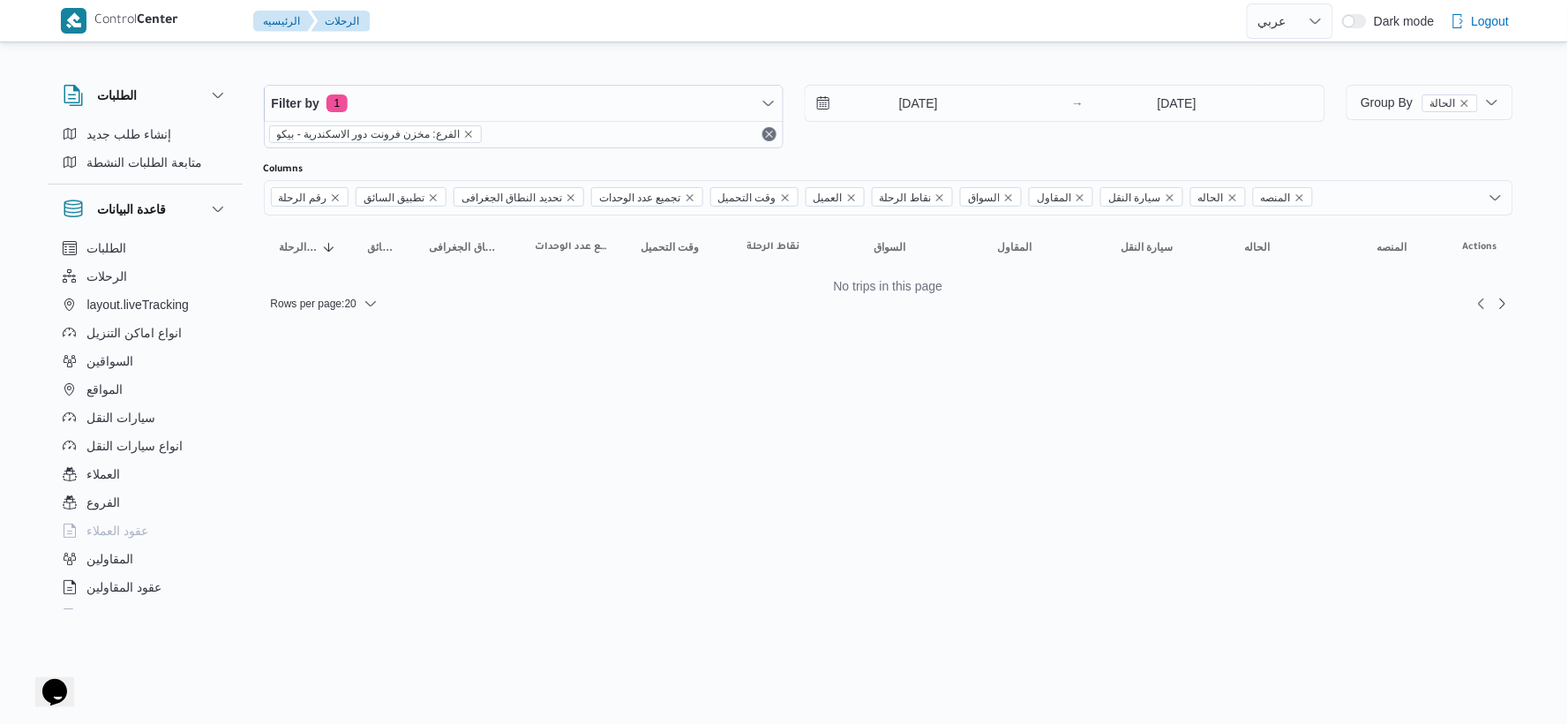
click at [796, 415] on html "Control Center الرئيسيه الرحلات English عربي Dark mode Logout الطلبات إنشاء طلب…" at bounding box center [784, 362] width 1568 height 725
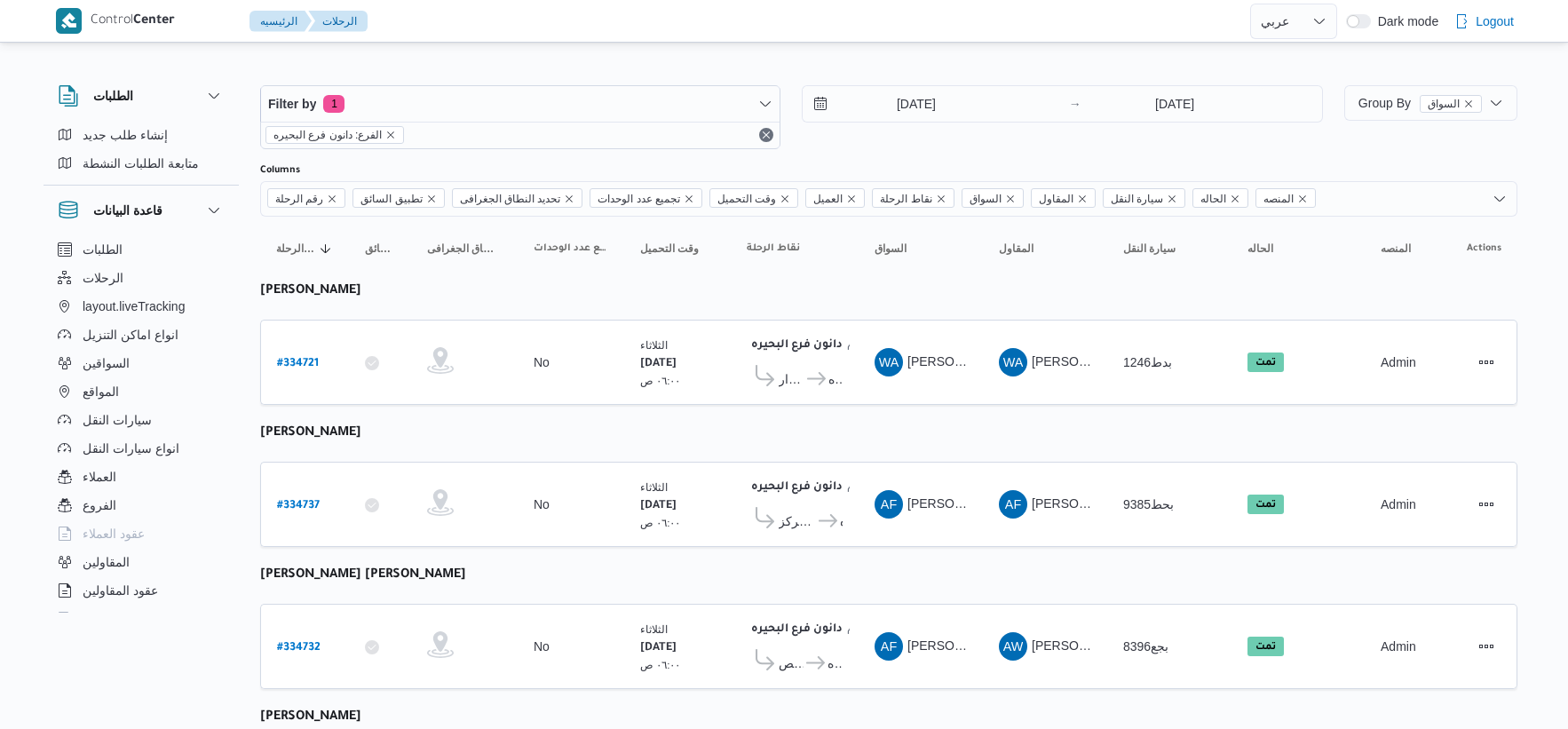
select select "ar"
click at [928, 98] on input "[DATE]" at bounding box center [903, 104] width 201 height 36
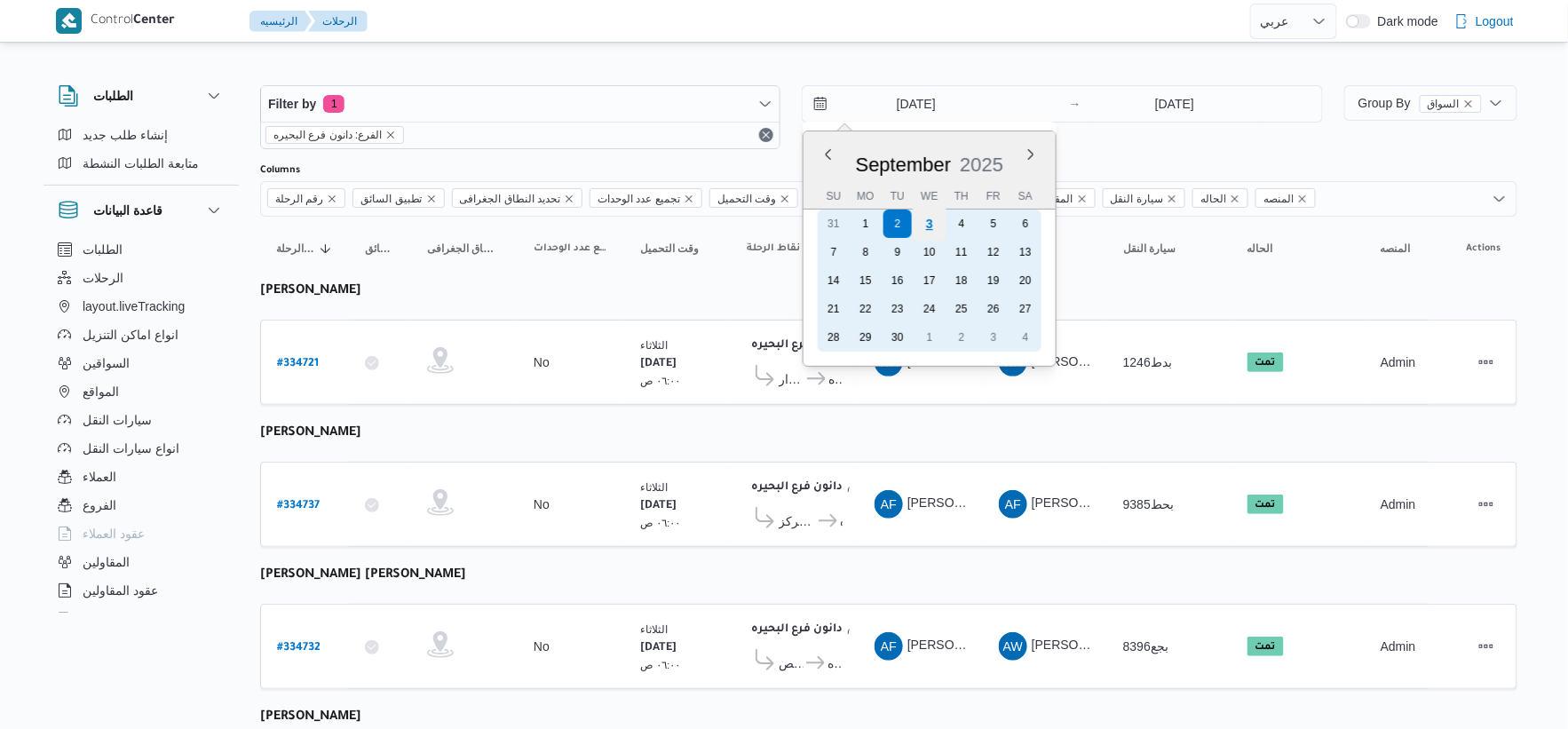
click at [927, 224] on div "3" at bounding box center [929, 224] width 34 height 34
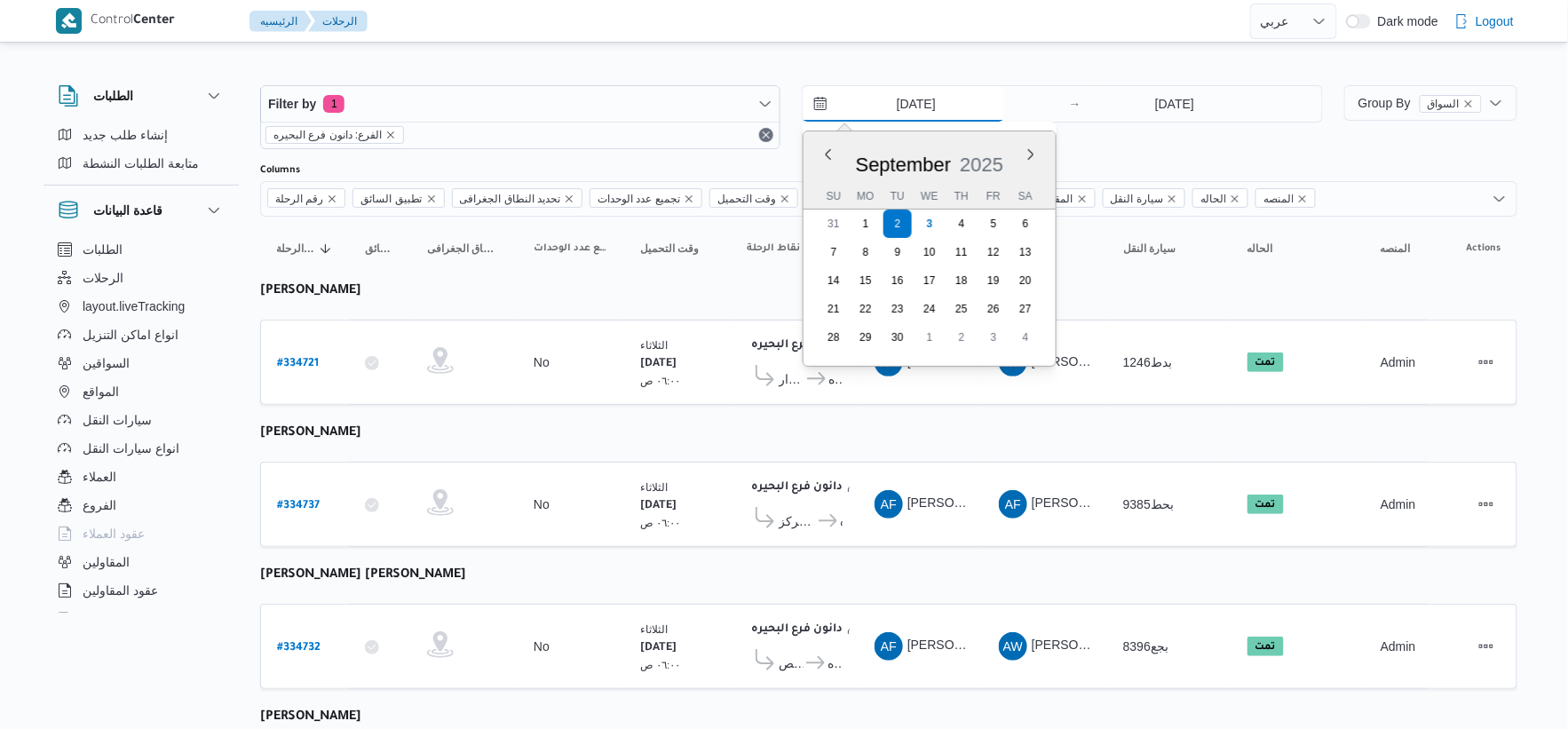
type input "3/9/2025"
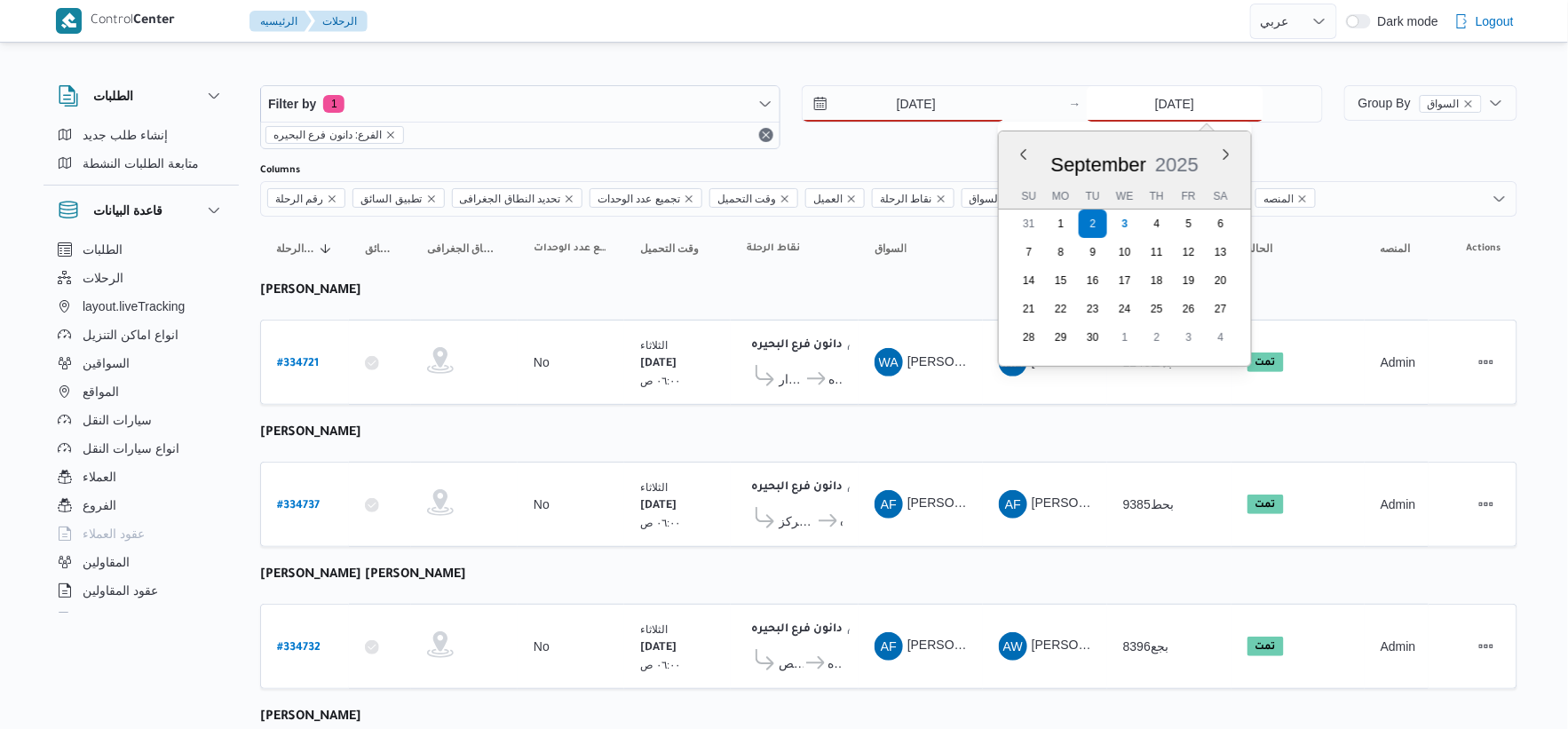
click at [1198, 103] on input "2/9/2025" at bounding box center [1175, 104] width 177 height 36
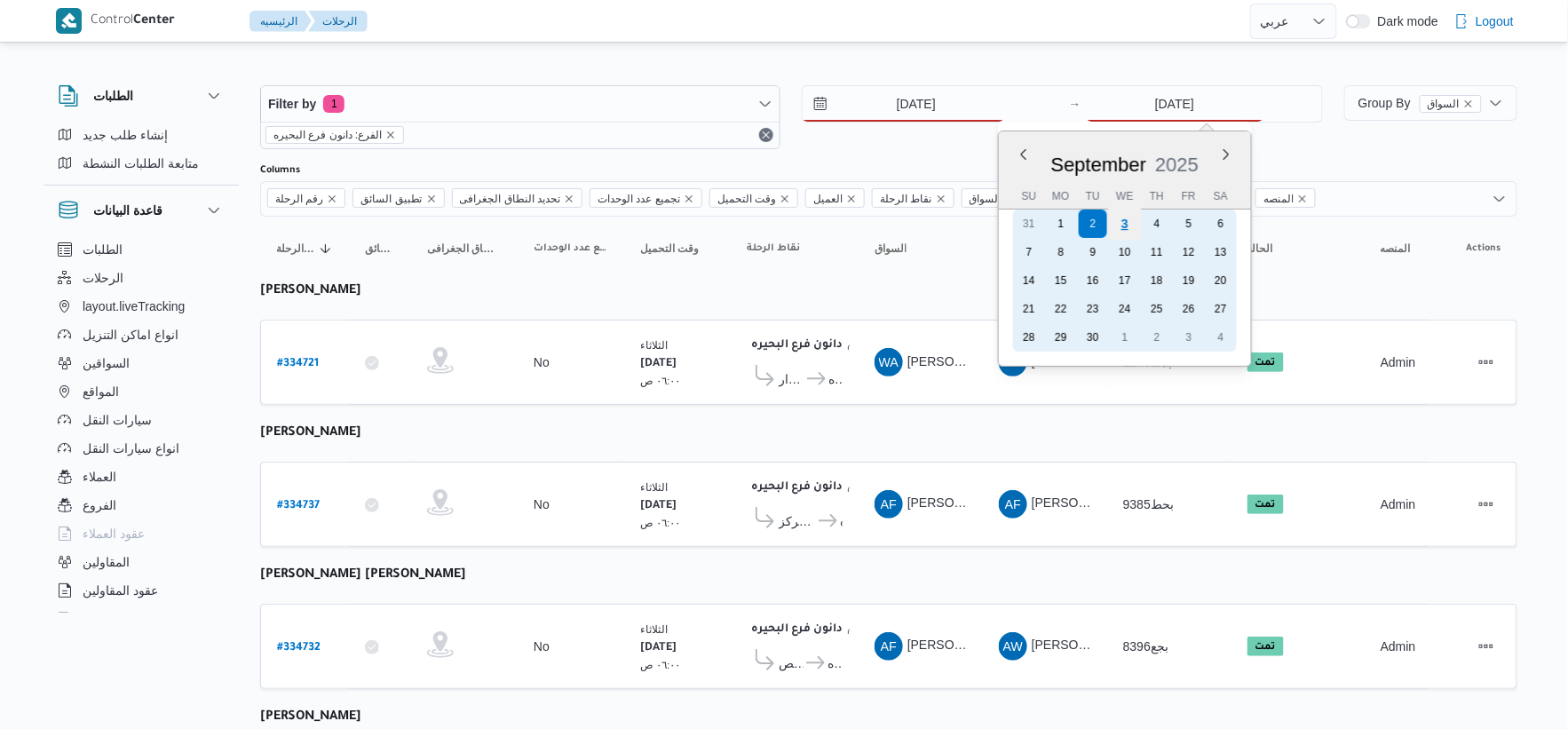
click at [1115, 223] on div "3" at bounding box center [1124, 224] width 34 height 34
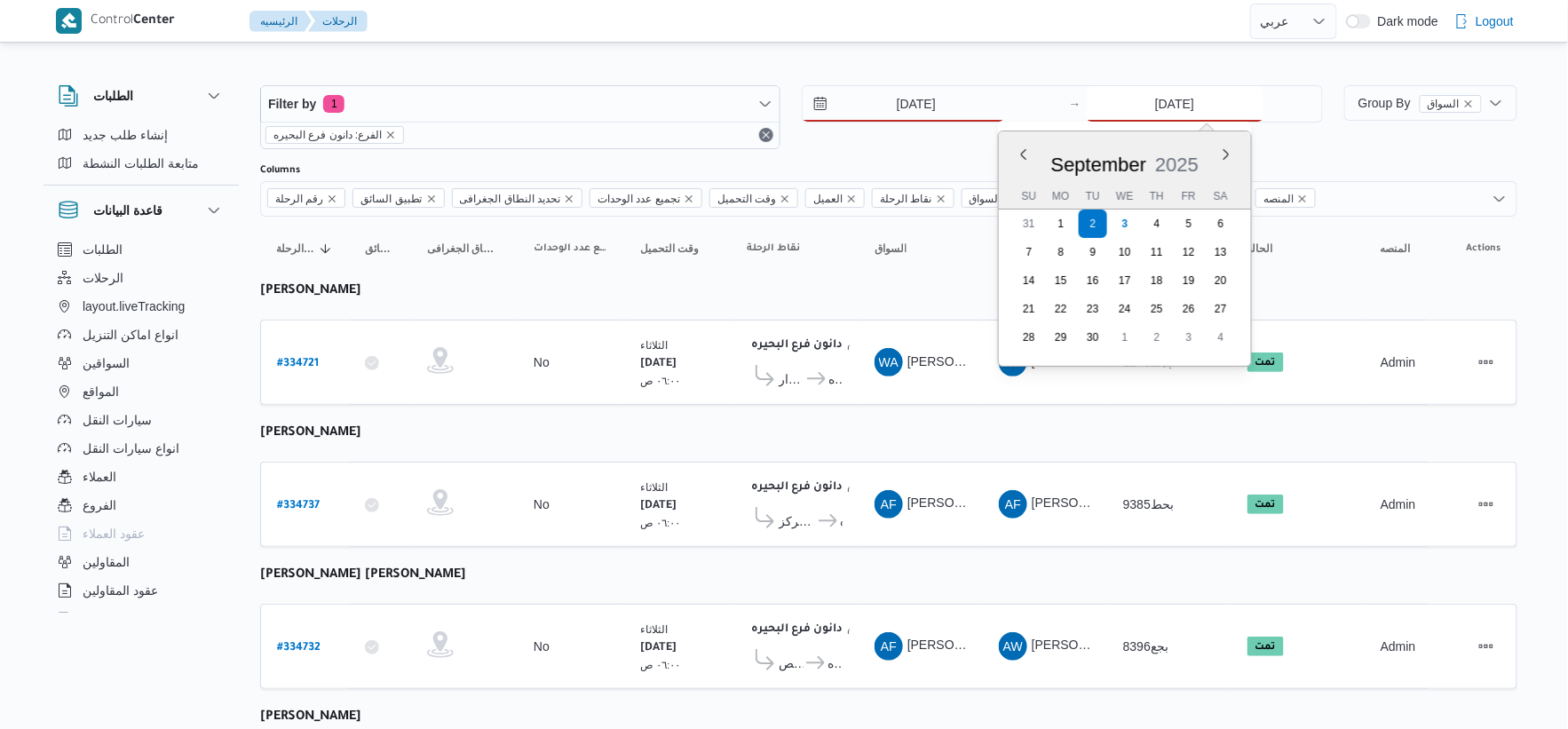
type input "3/9/2025"
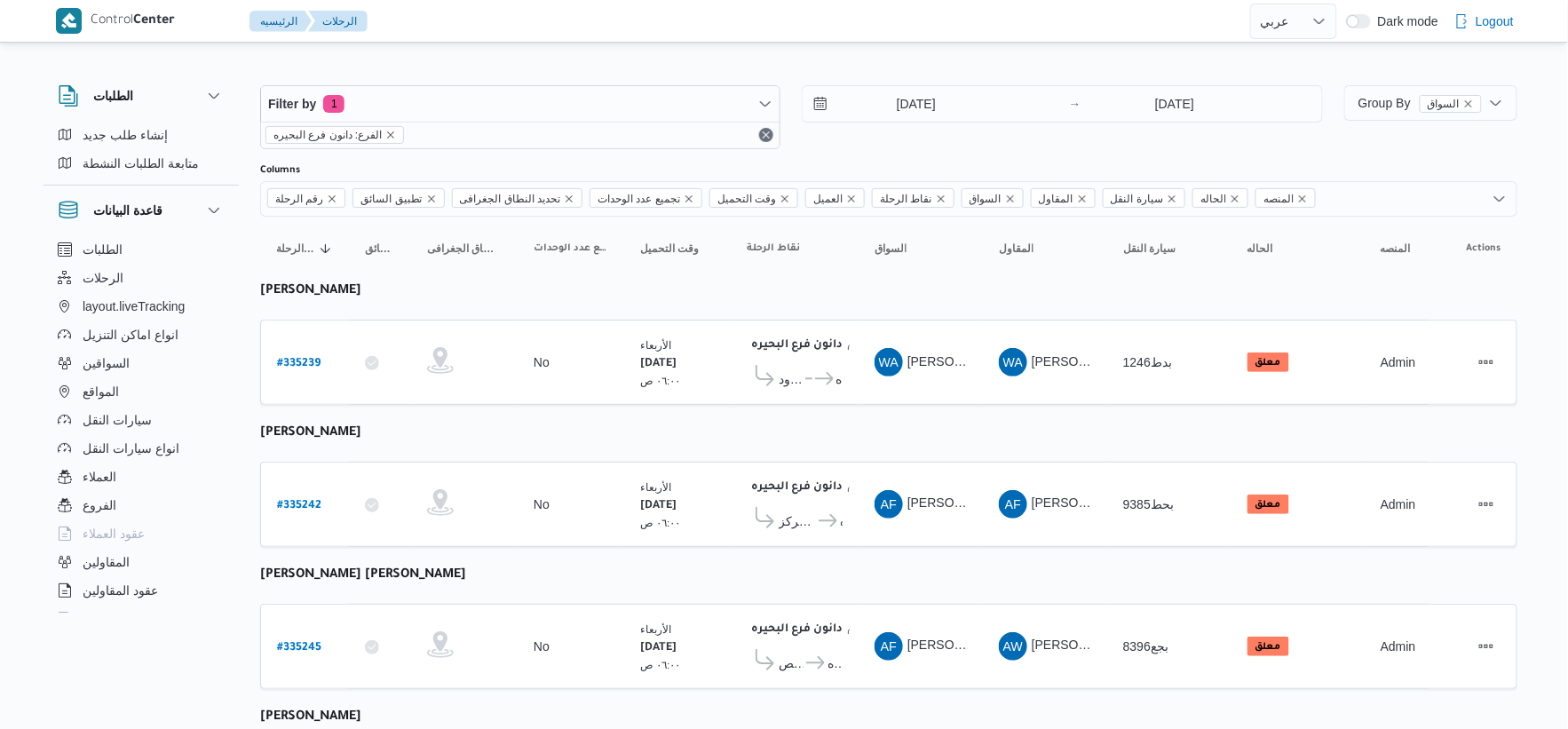
click at [805, 379] on icon at bounding box center [815, 379] width 19 height 13
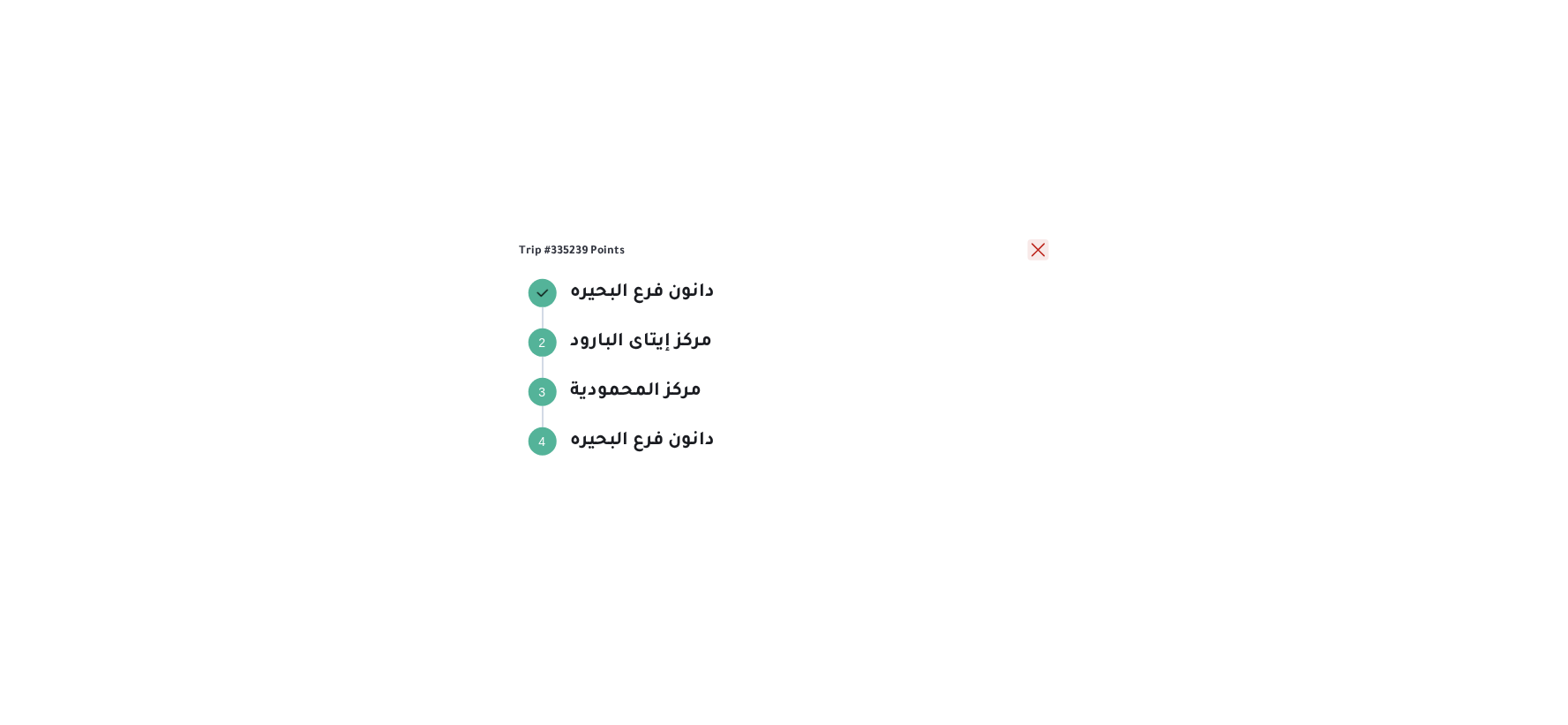
click at [1037, 252] on button "close" at bounding box center [1039, 250] width 22 height 22
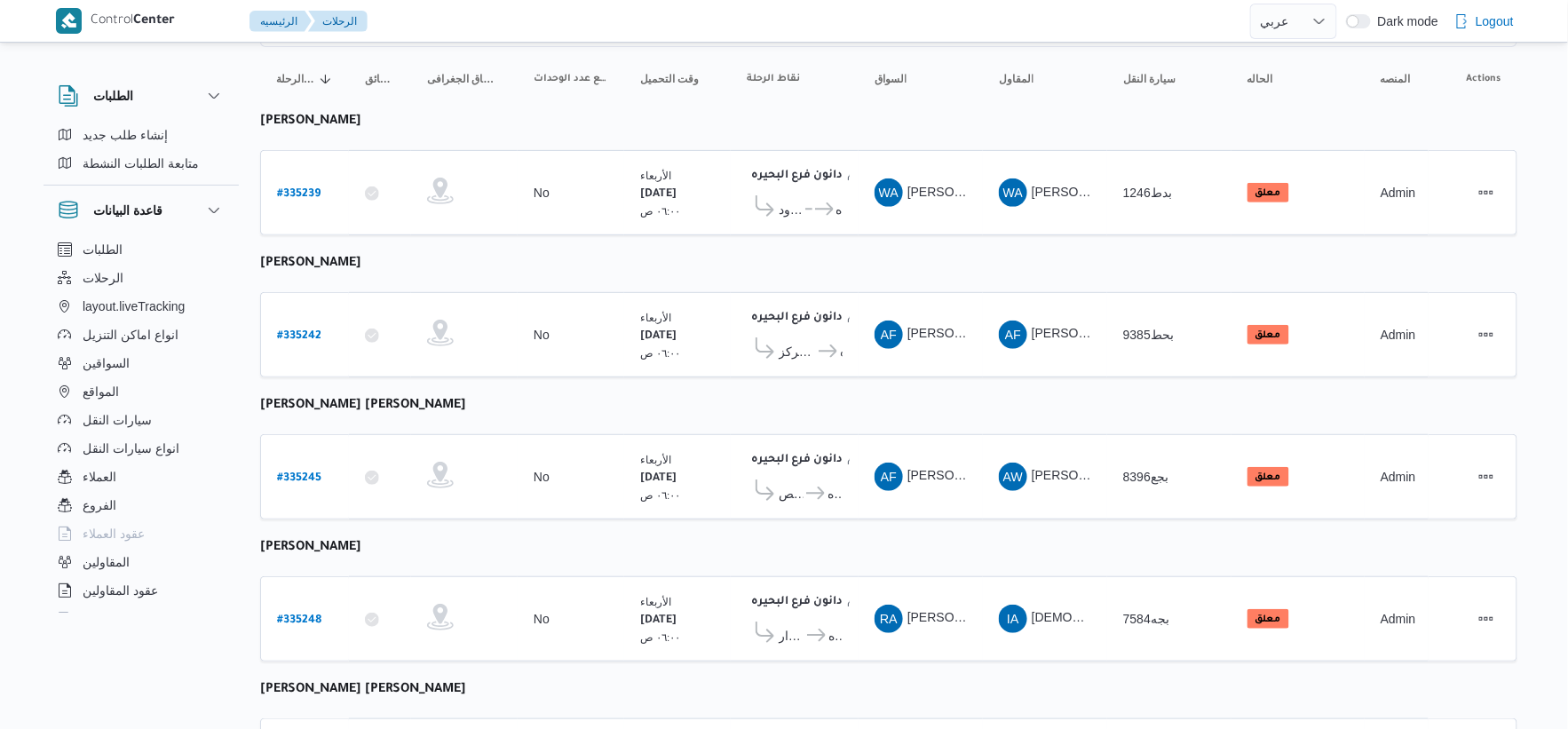
scroll to position [198, 0]
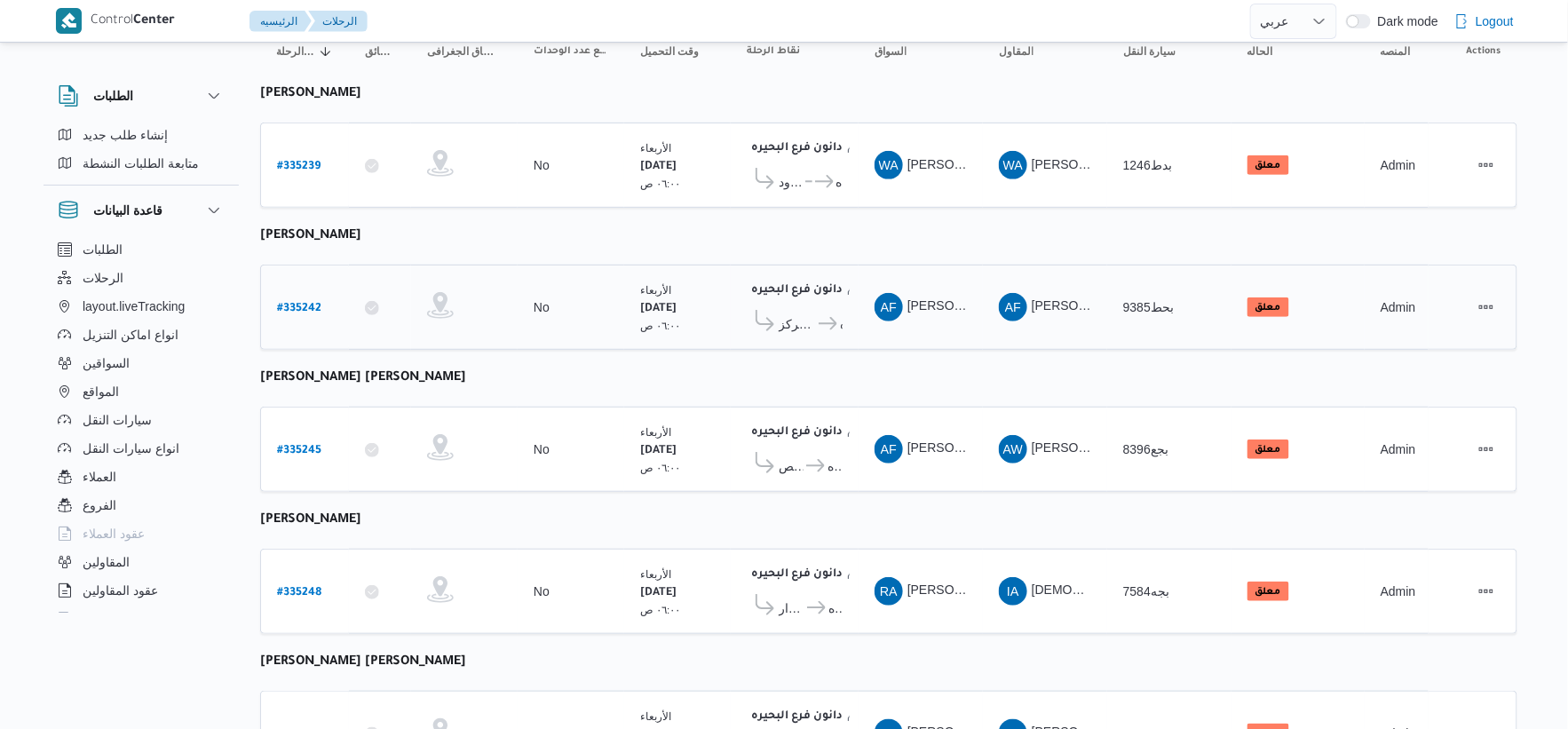
click at [818, 324] on icon at bounding box center [828, 324] width 19 height 13
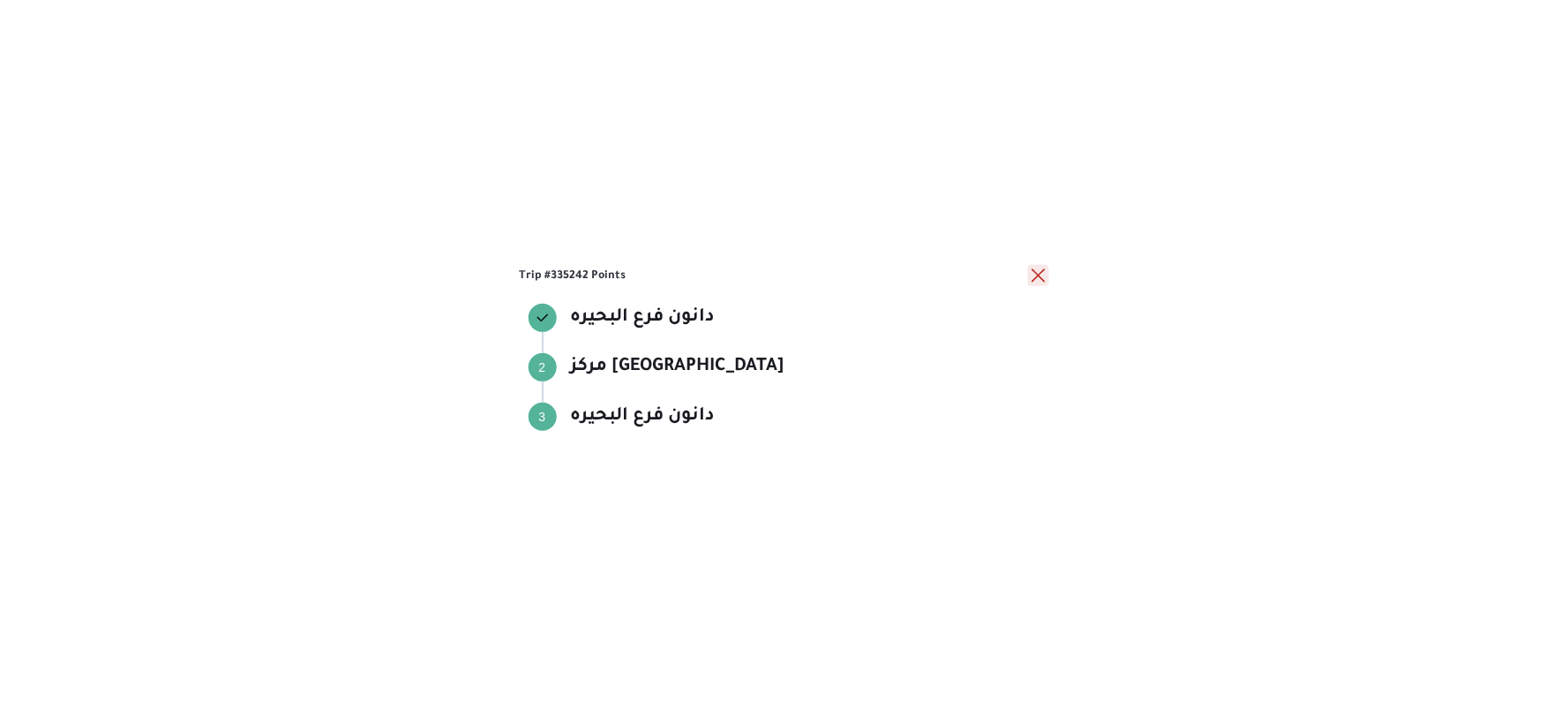
click at [1038, 277] on button "close" at bounding box center [1039, 275] width 22 height 22
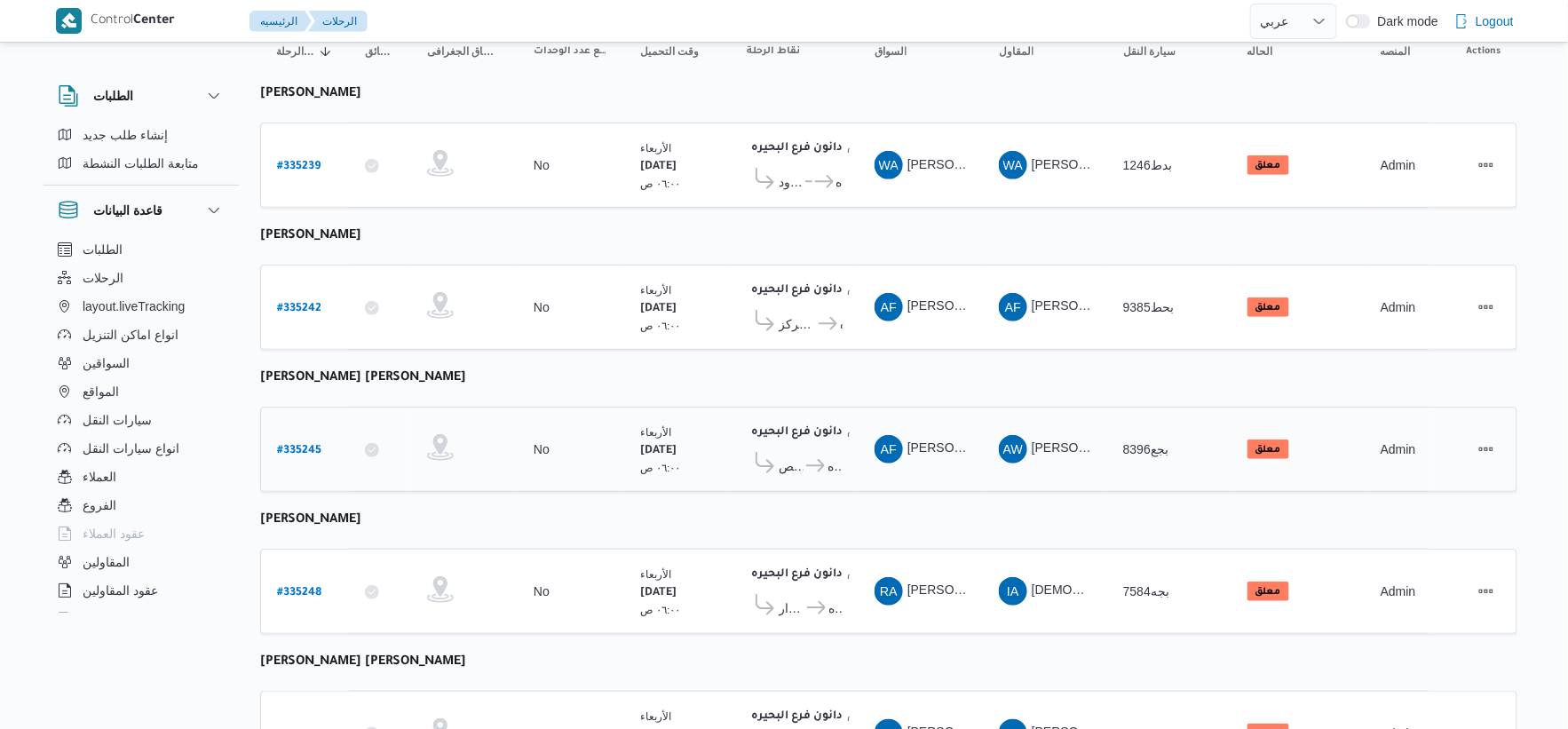
click at [780, 465] on span "مركز ابوحمص" at bounding box center [791, 466] width 24 height 22
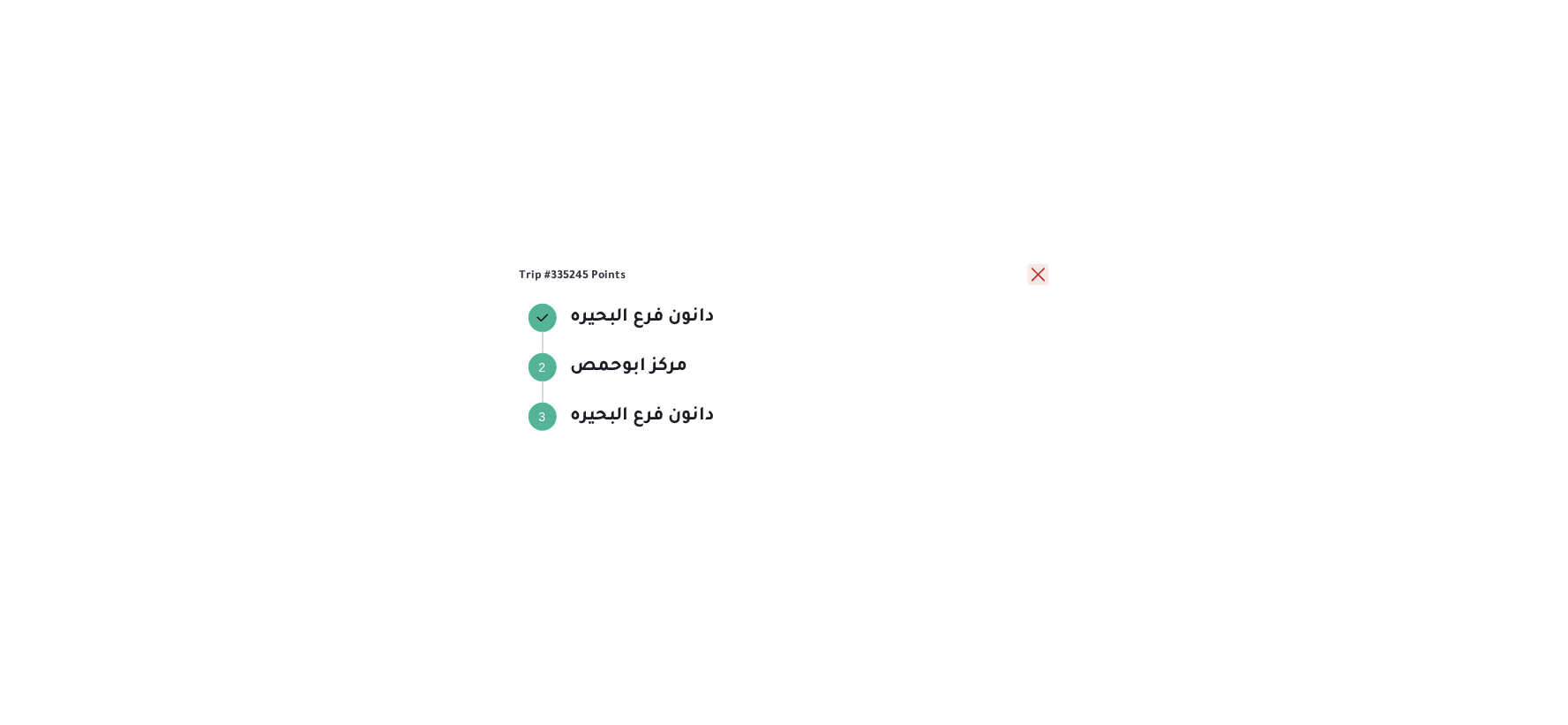
click at [1038, 274] on button "close" at bounding box center [1039, 274] width 22 height 22
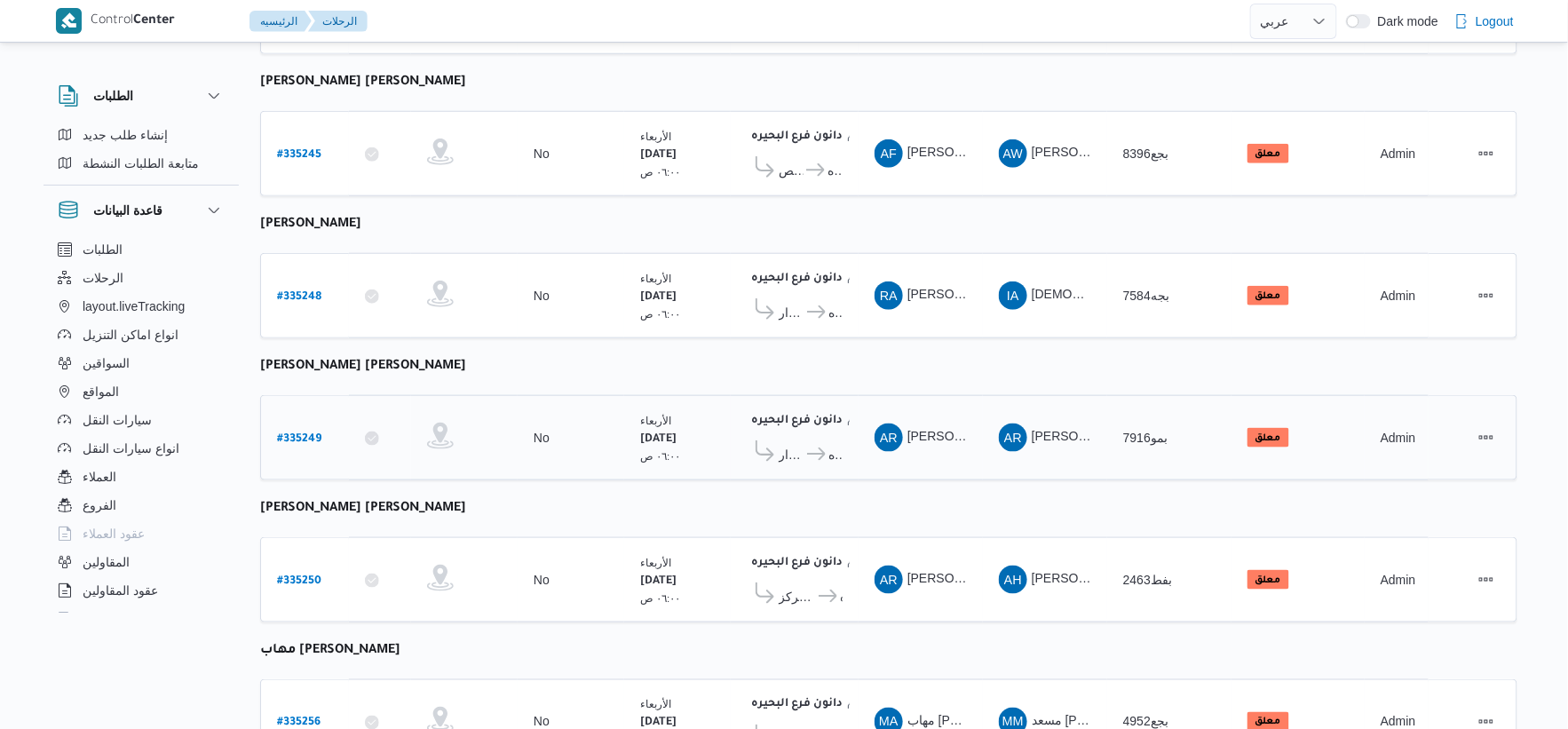
scroll to position [394, 0]
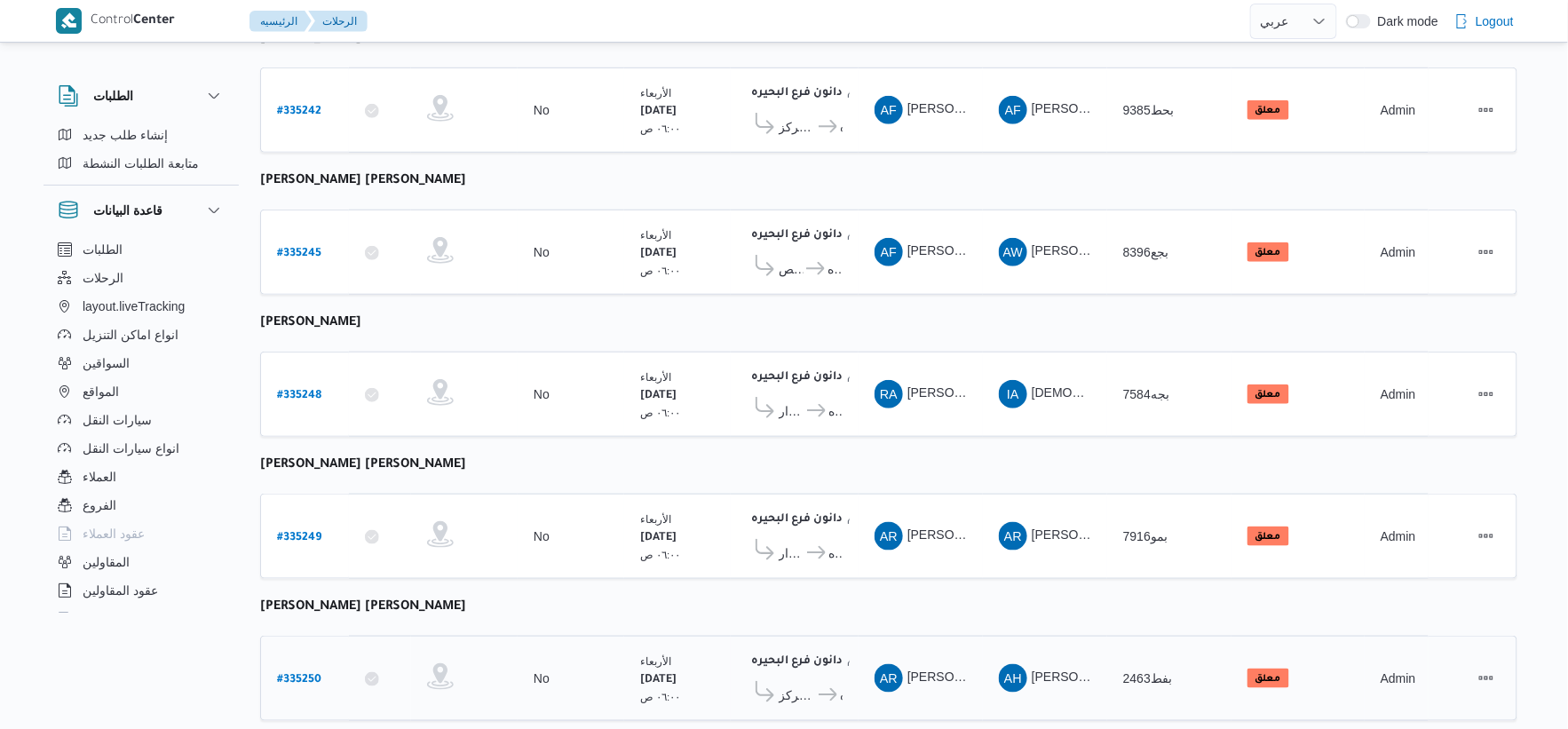
click at [818, 689] on icon at bounding box center [828, 695] width 19 height 13
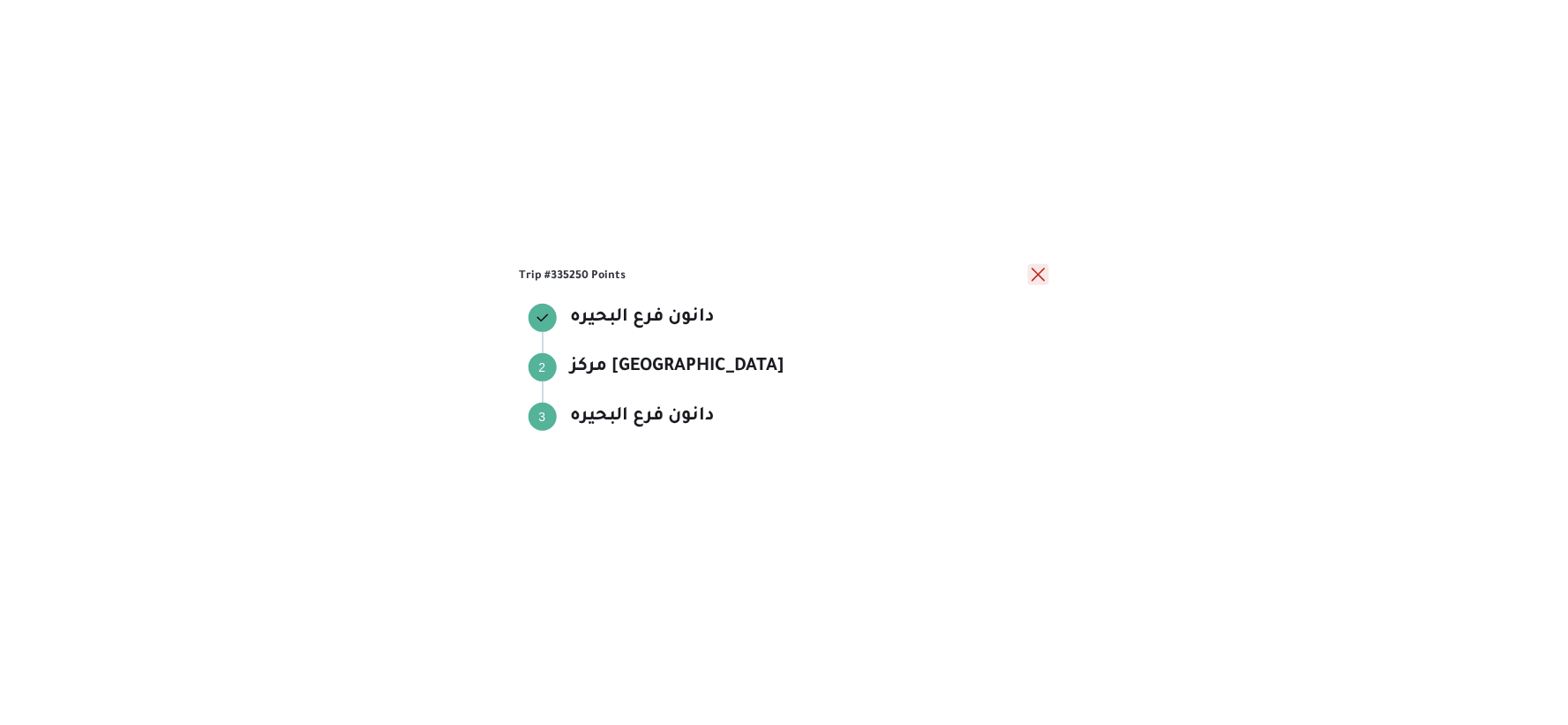
click at [1037, 275] on button "close" at bounding box center [1039, 274] width 22 height 22
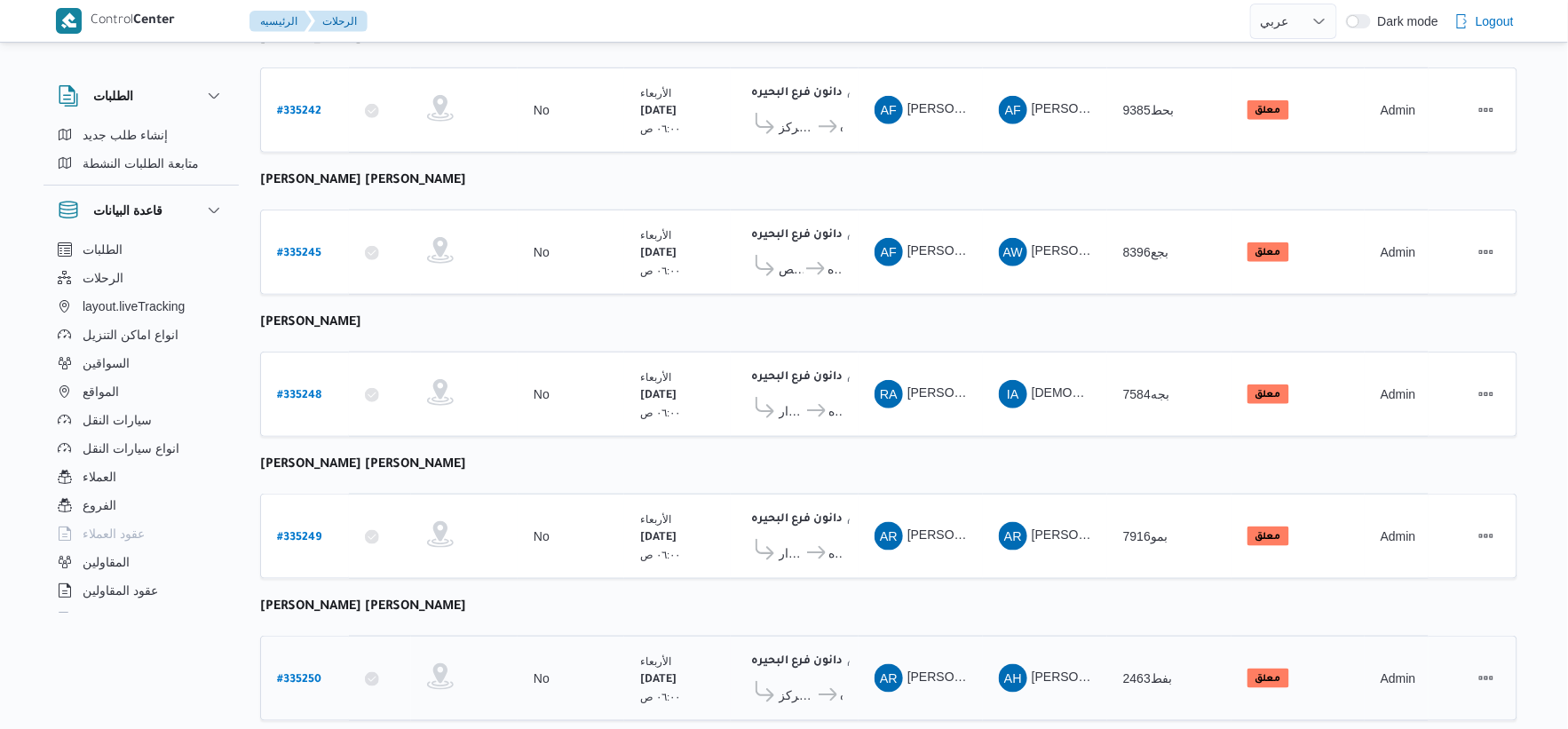
click at [293, 674] on b "# 335250" at bounding box center [299, 680] width 44 height 12
select select "ar"
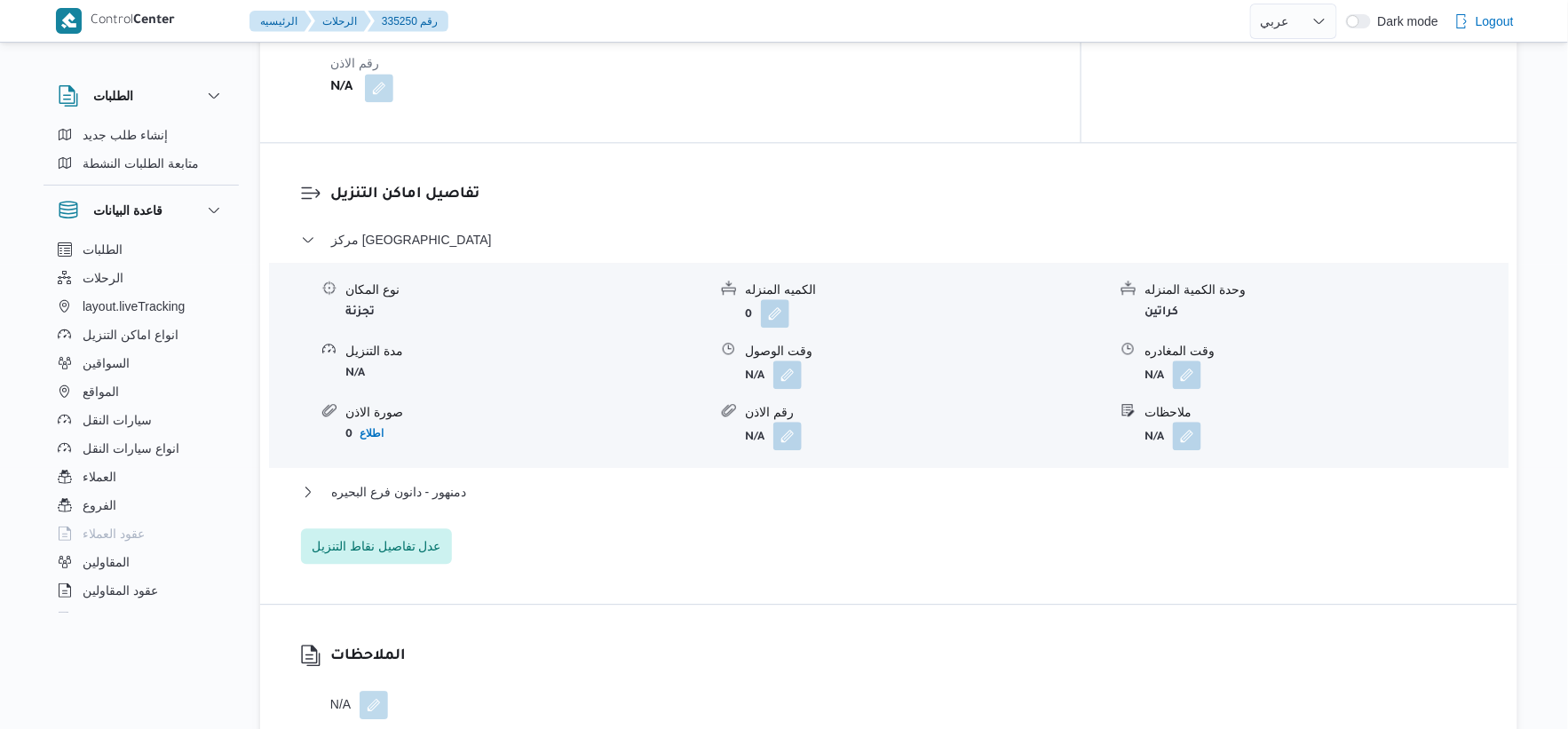
scroll to position [1381, 0]
click at [386, 548] on span "عدل تفاصيل نقاط التنزيل" at bounding box center [376, 544] width 130 height 22
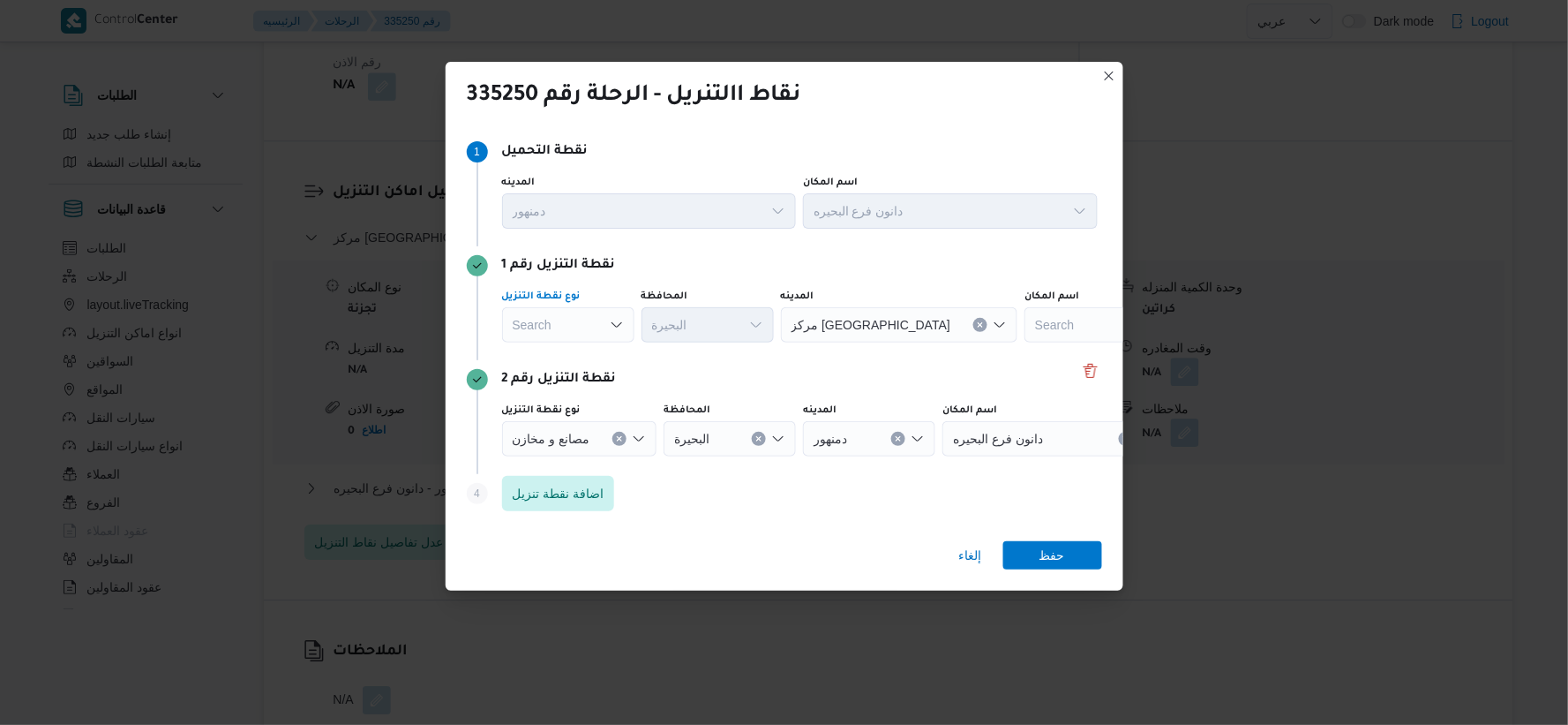
click at [574, 312] on div "Search" at bounding box center [568, 326] width 133 height 36
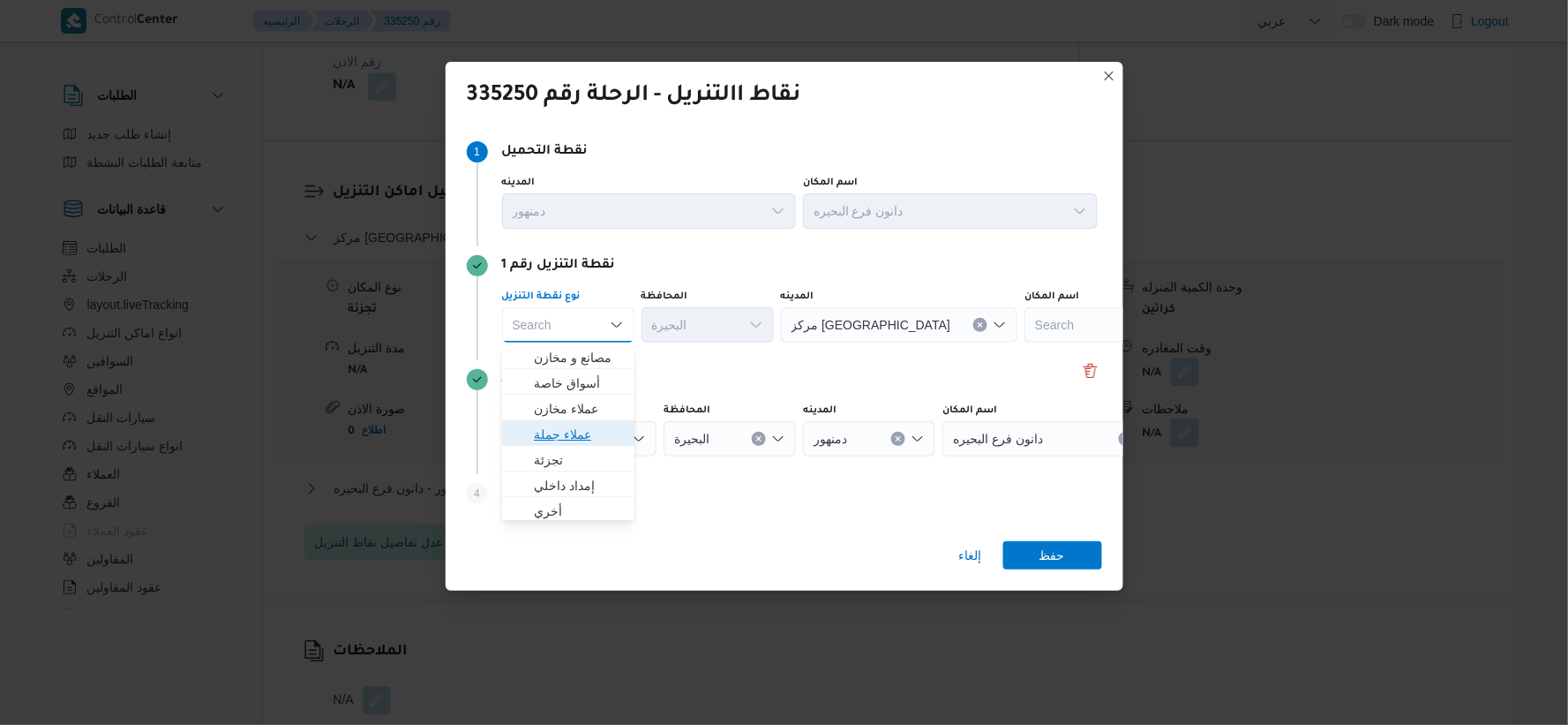
click at [592, 434] on span "عملاء جملة" at bounding box center [579, 434] width 90 height 22
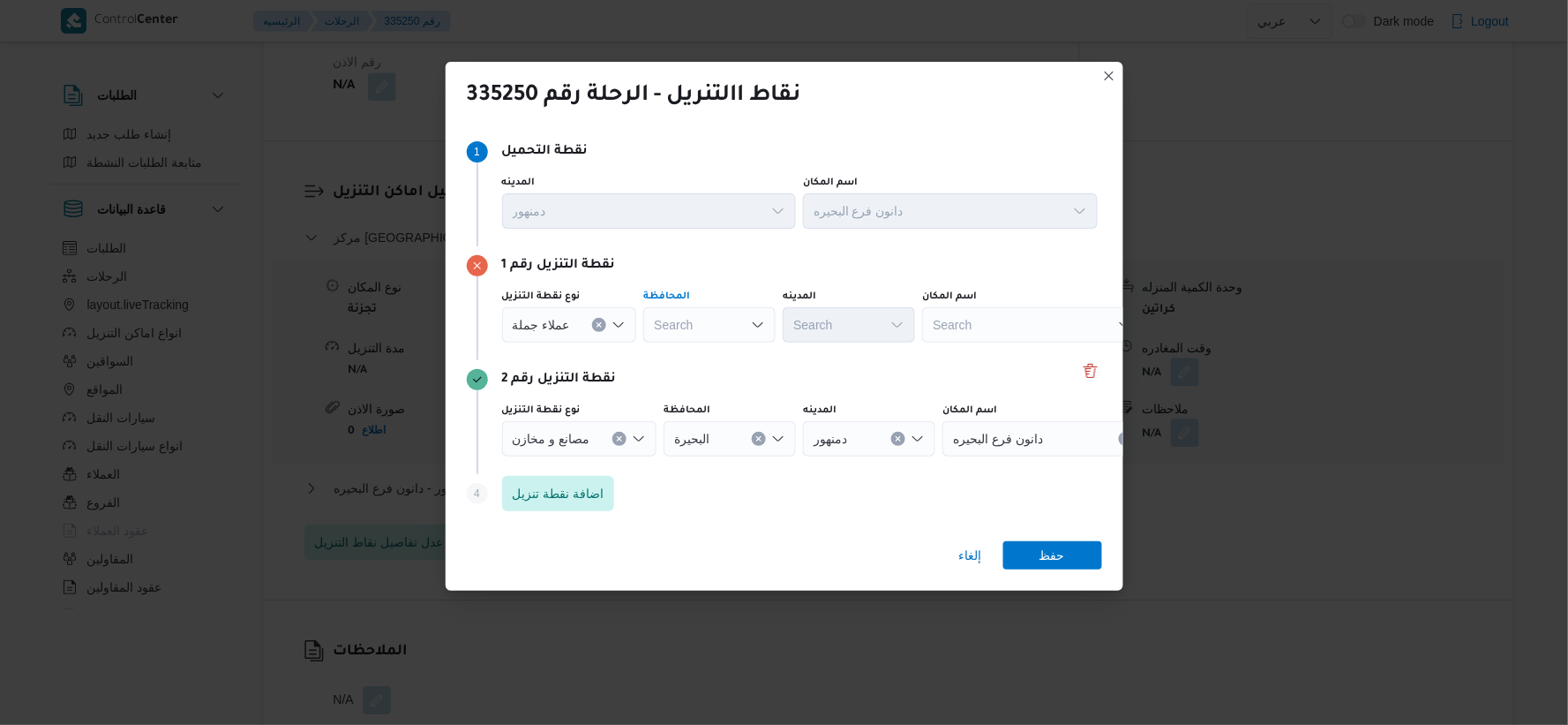
click at [716, 336] on div "Search" at bounding box center [710, 326] width 133 height 36
type input "البحير"
click at [717, 323] on div "البحير البحير Combo box. Selected. البحير. Selected. Combo box input. Search. T…" at bounding box center [710, 326] width 133 height 36
drag, startPoint x: 707, startPoint y: 355, endPoint x: 786, endPoint y: 350, distance: 79.2
click at [710, 355] on span "البحير ة" at bounding box center [718, 357] width 90 height 22
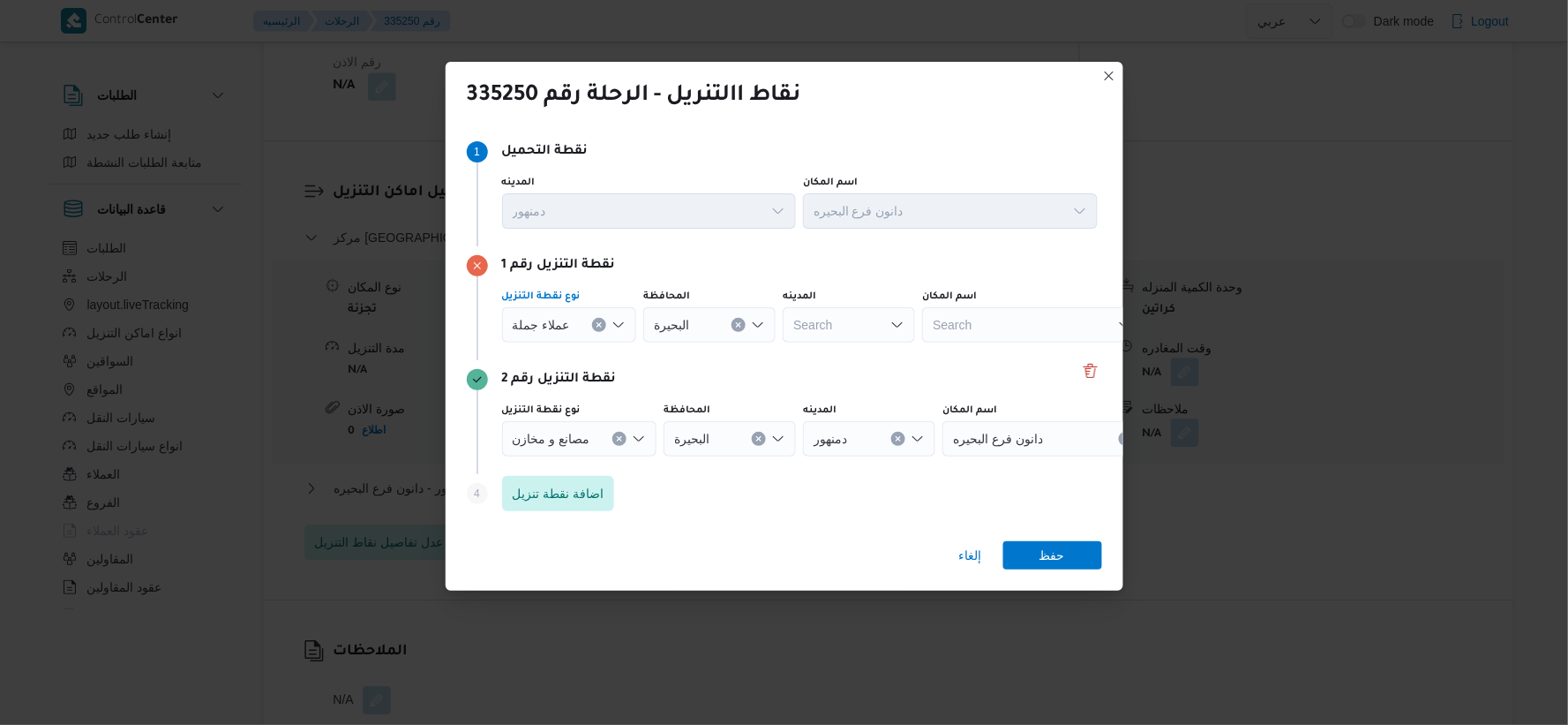
click at [558, 315] on span "عملاء جملة" at bounding box center [540, 324] width 57 height 20
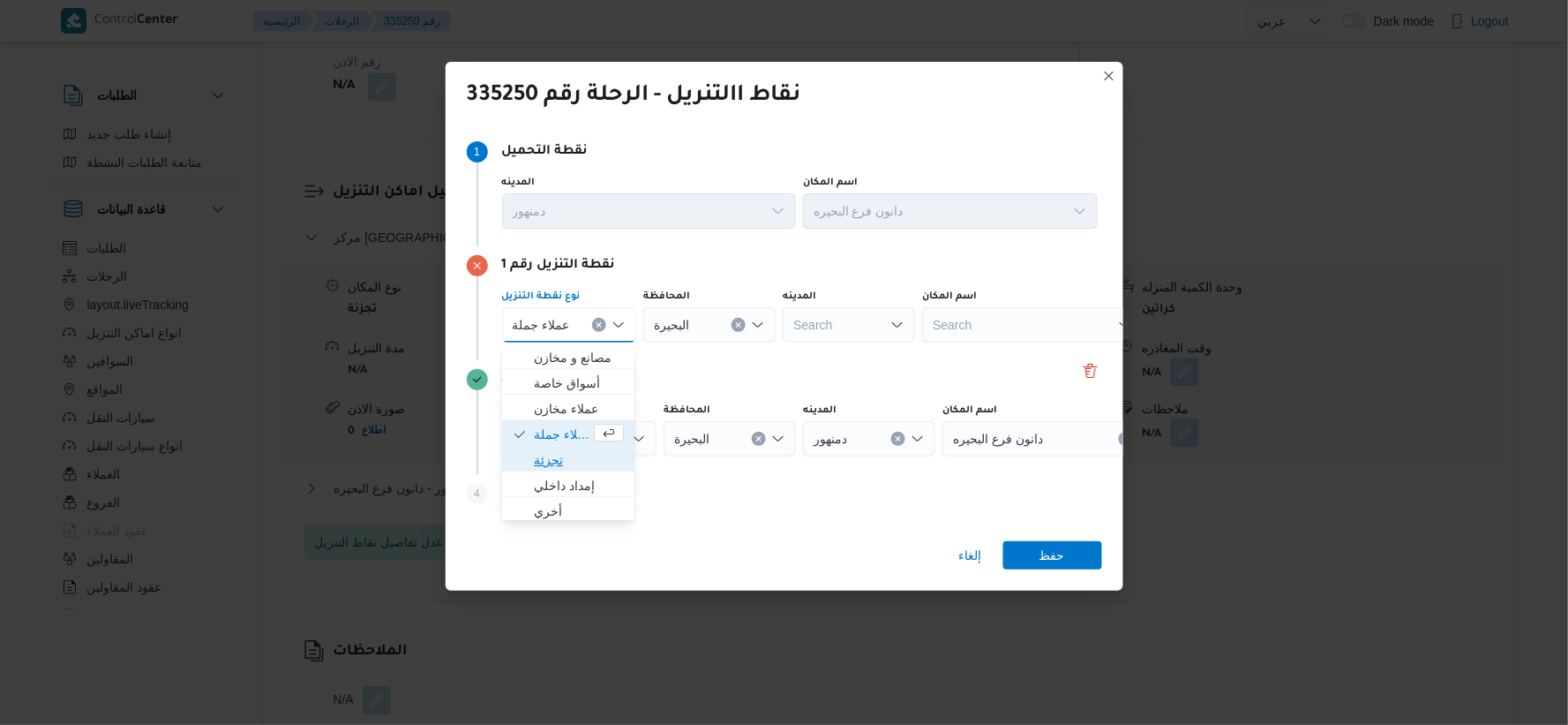
click at [567, 463] on span "تجزئة" at bounding box center [579, 459] width 90 height 22
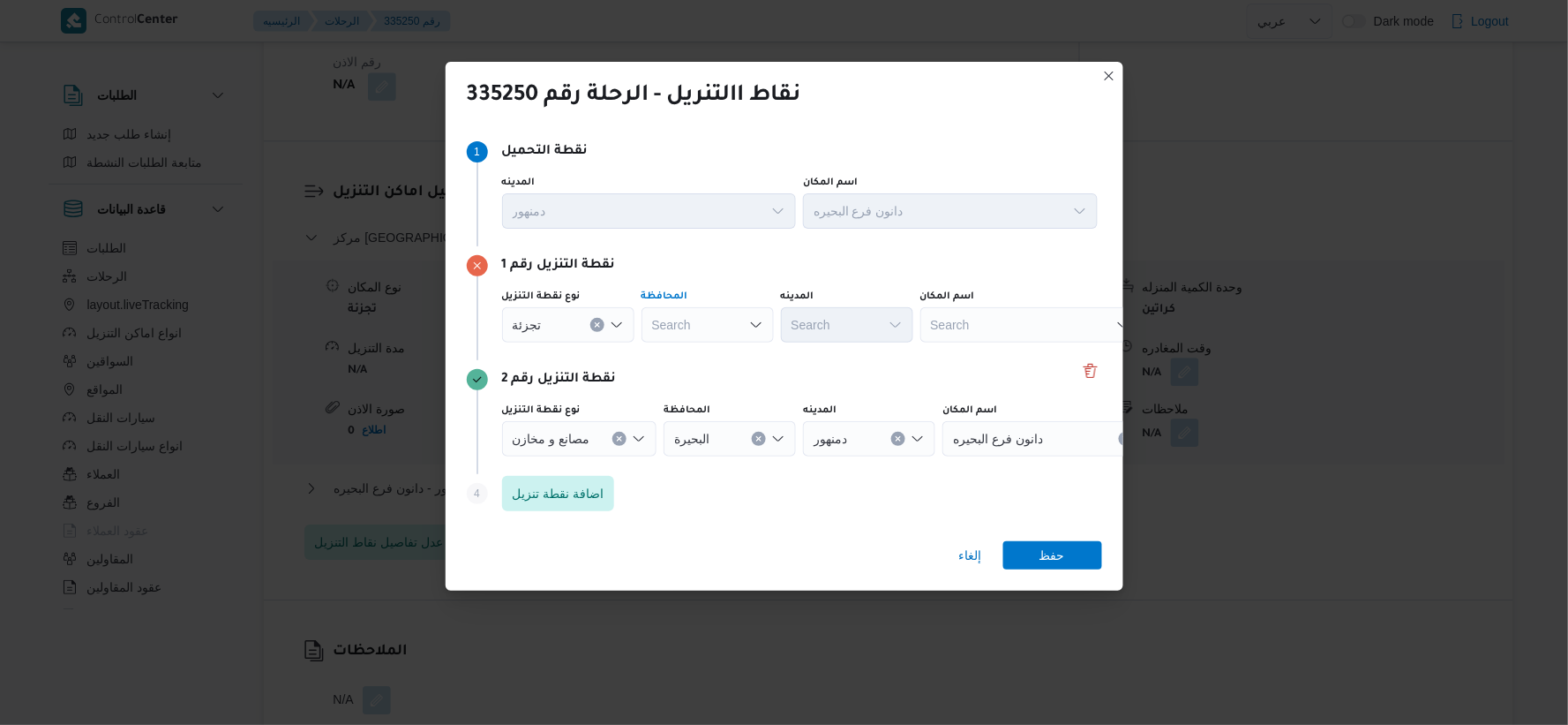
click at [716, 330] on div "Search" at bounding box center [708, 326] width 133 height 36
click at [710, 365] on span "البحيرة" at bounding box center [718, 357] width 90 height 22
click at [840, 324] on div "Search" at bounding box center [847, 326] width 133 height 36
type input "يتا"
click at [848, 360] on span "مركز إ يتا ى البارود" at bounding box center [857, 357] width 90 height 22
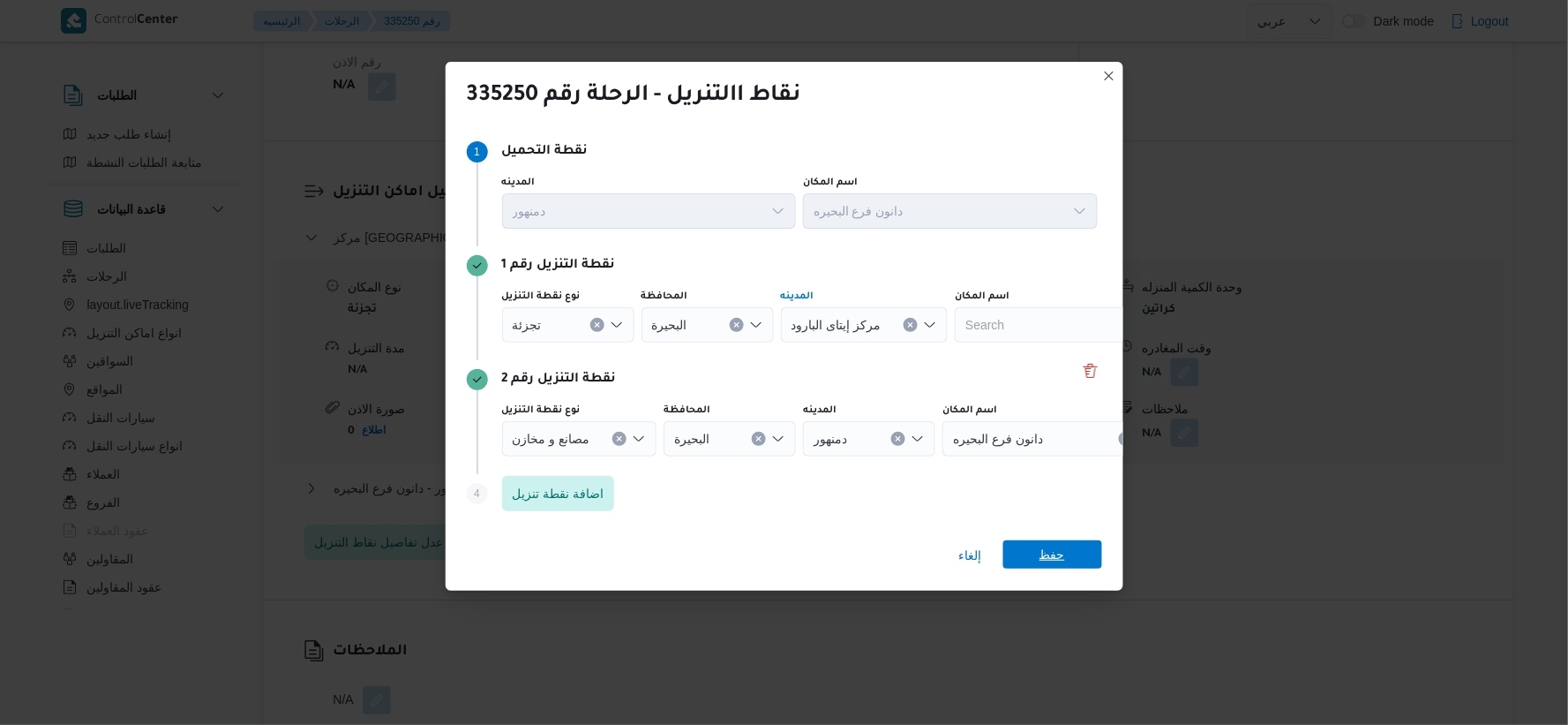
click at [1055, 560] on span "حفظ" at bounding box center [1052, 555] width 25 height 28
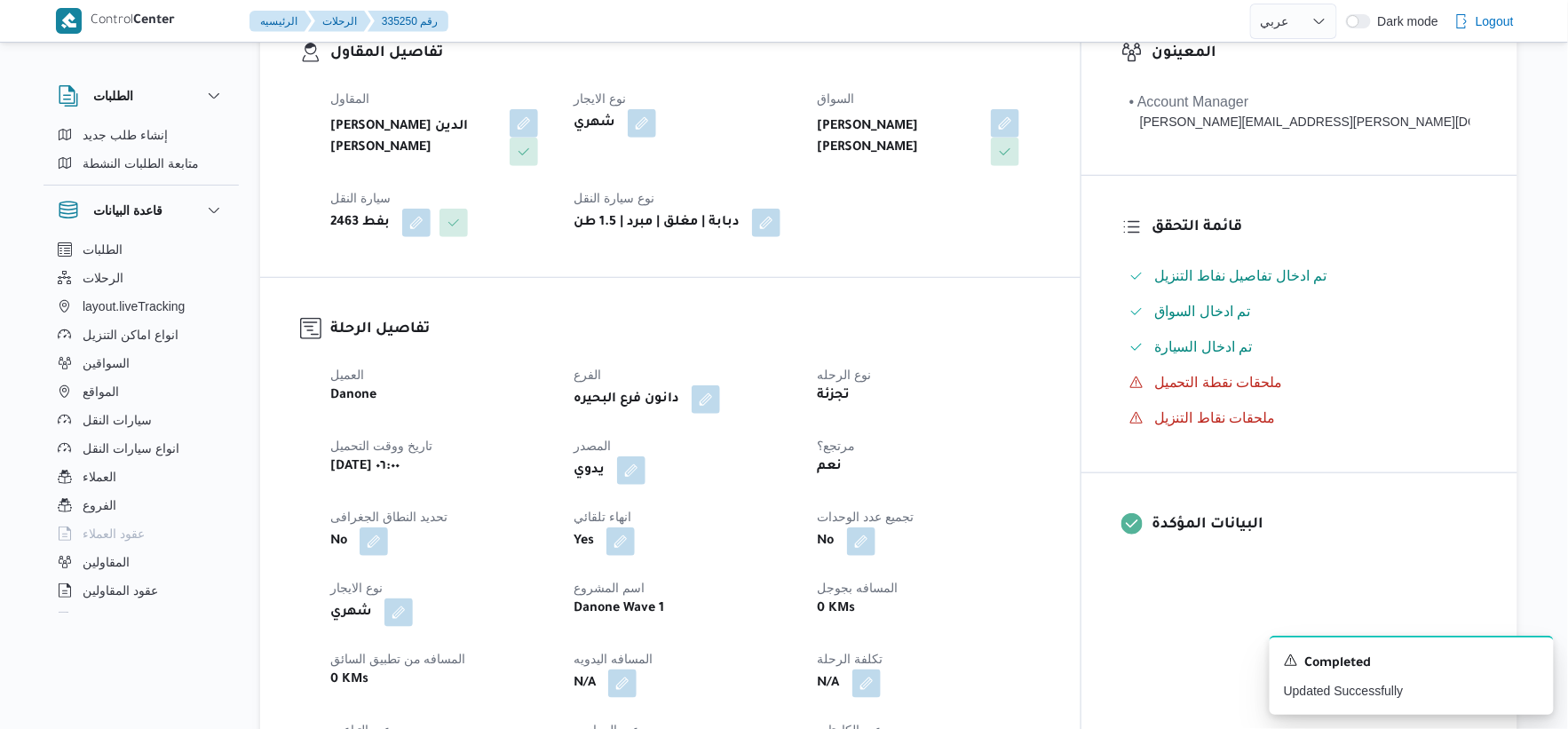
scroll to position [295, 0]
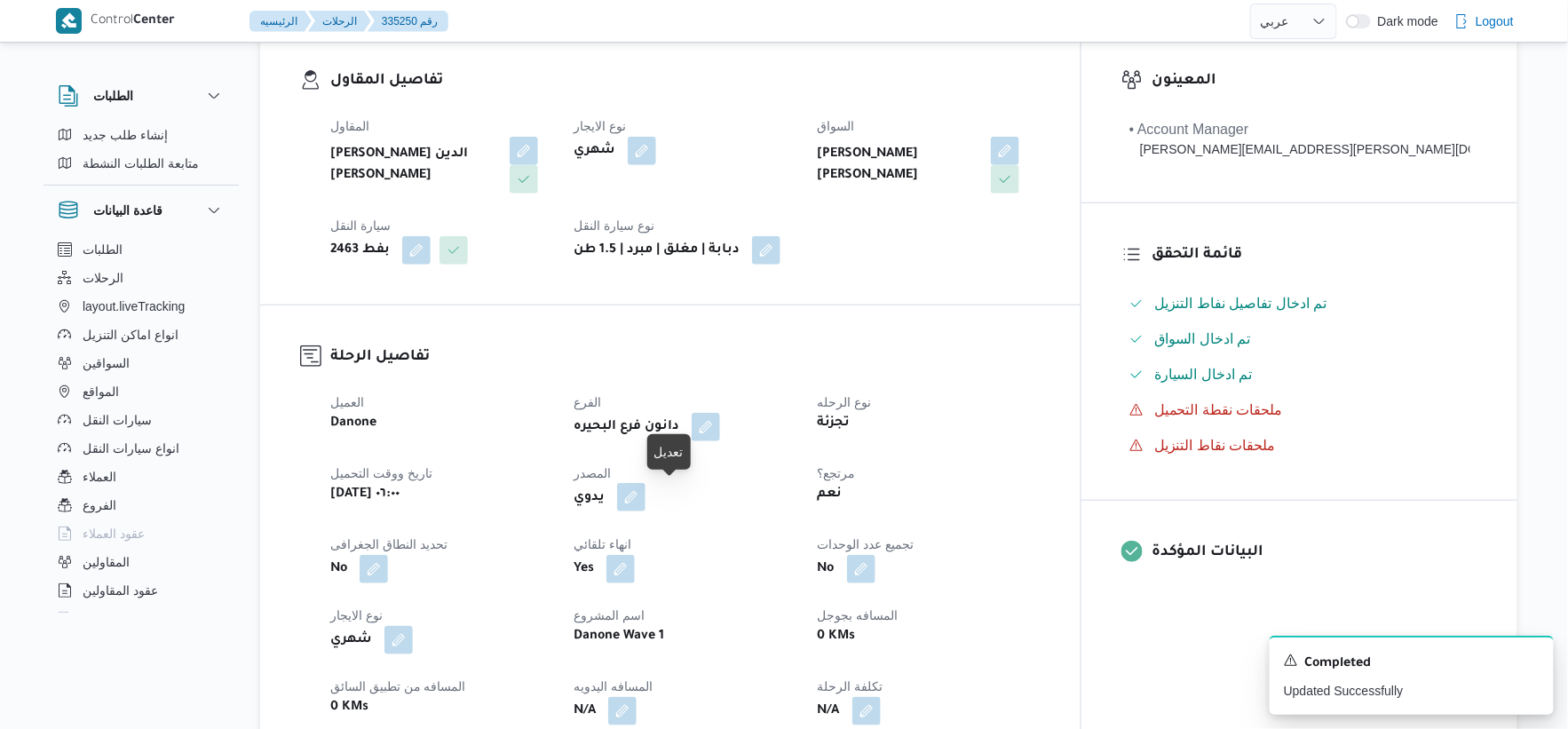
click at [645, 504] on button "button" at bounding box center [631, 498] width 28 height 28
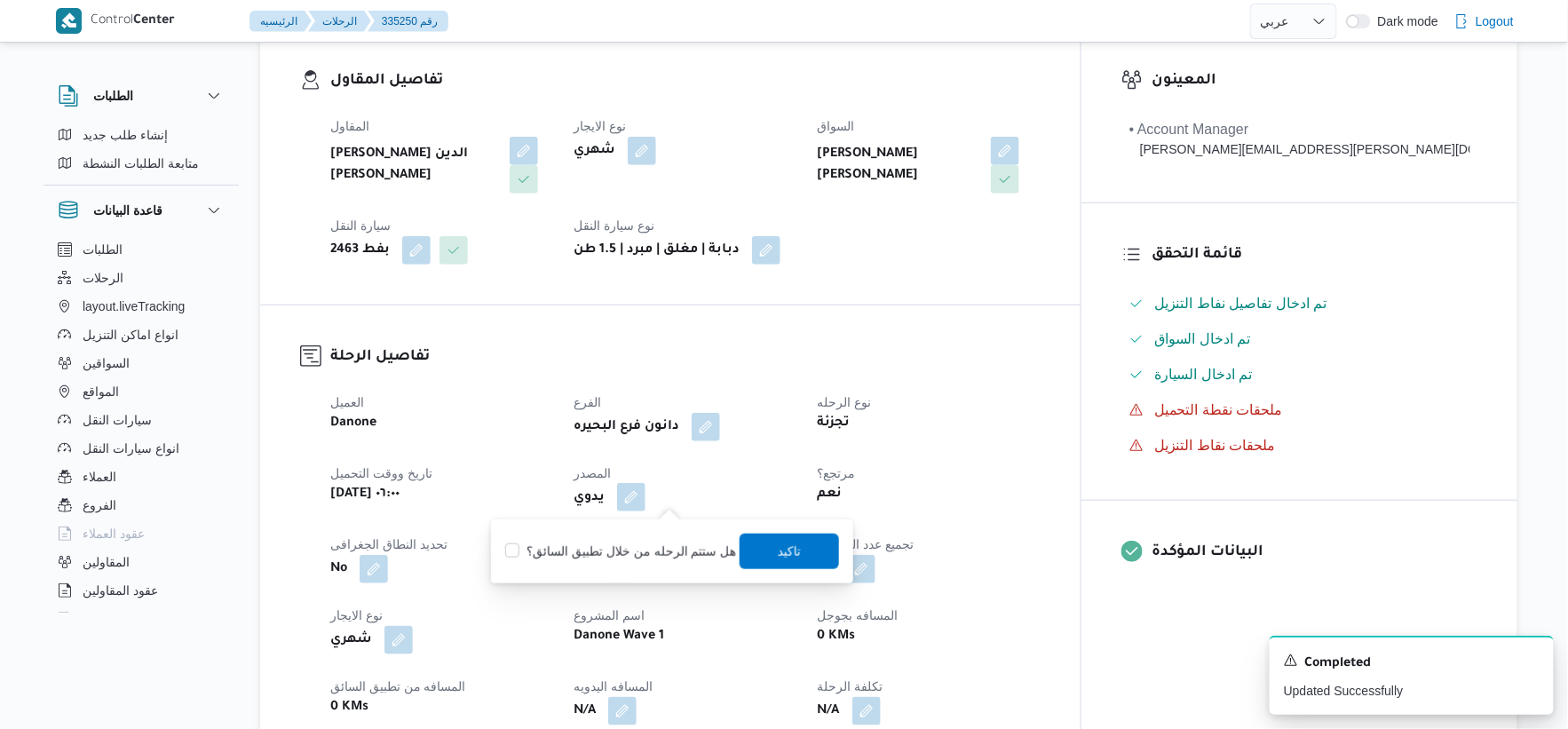
click at [654, 563] on div "هل ستتم الرحله من خلال تطبيق السائق؟ تاكيد" at bounding box center [672, 551] width 338 height 40
click at [674, 560] on label "هل ستتم الرحله من خلال تطبيق السائق؟" at bounding box center [620, 551] width 230 height 22
checkbox input "true"
click at [784, 547] on span "تاكيد" at bounding box center [789, 550] width 24 height 22
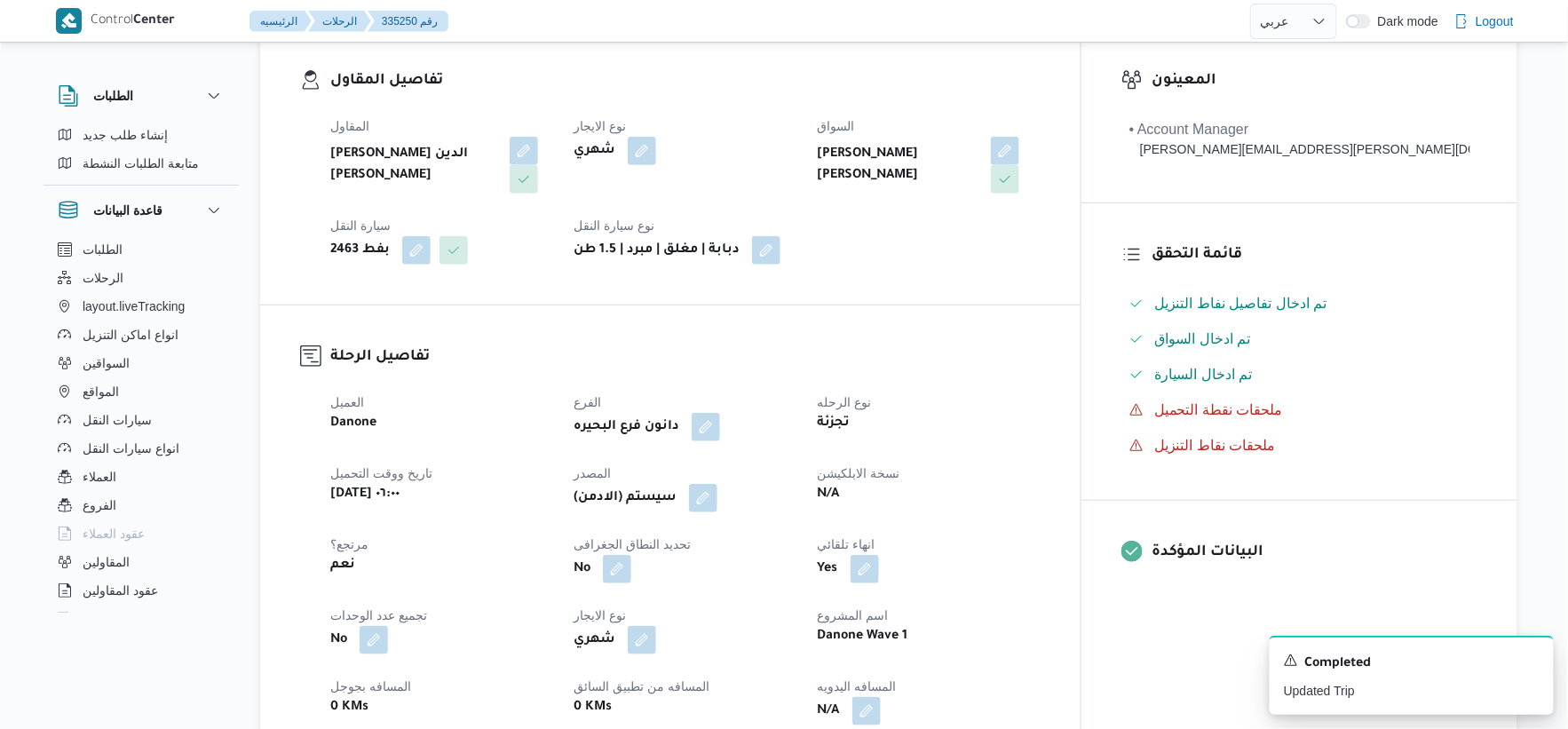
select select "ar"
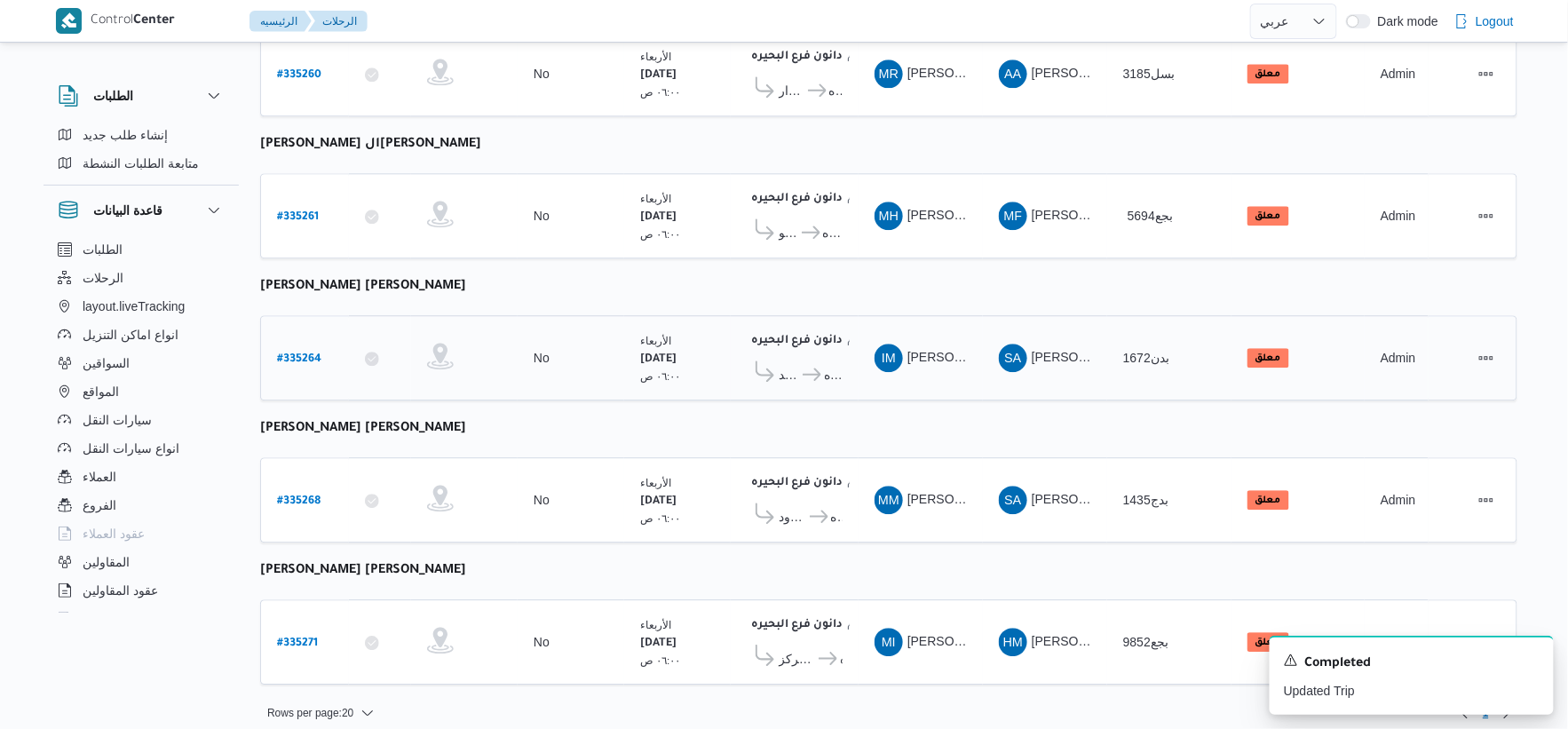
scroll to position [1426, 0]
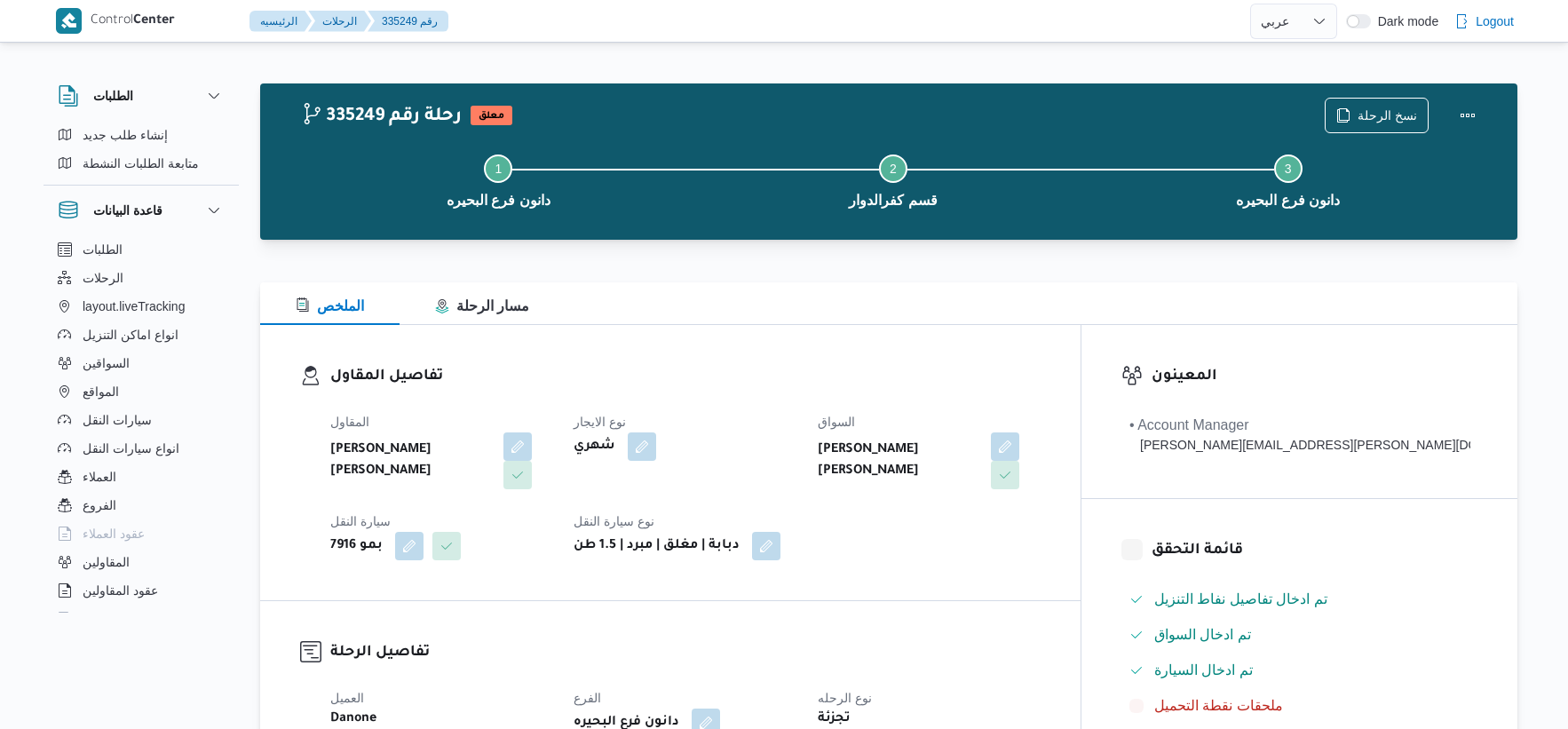
select select "ar"
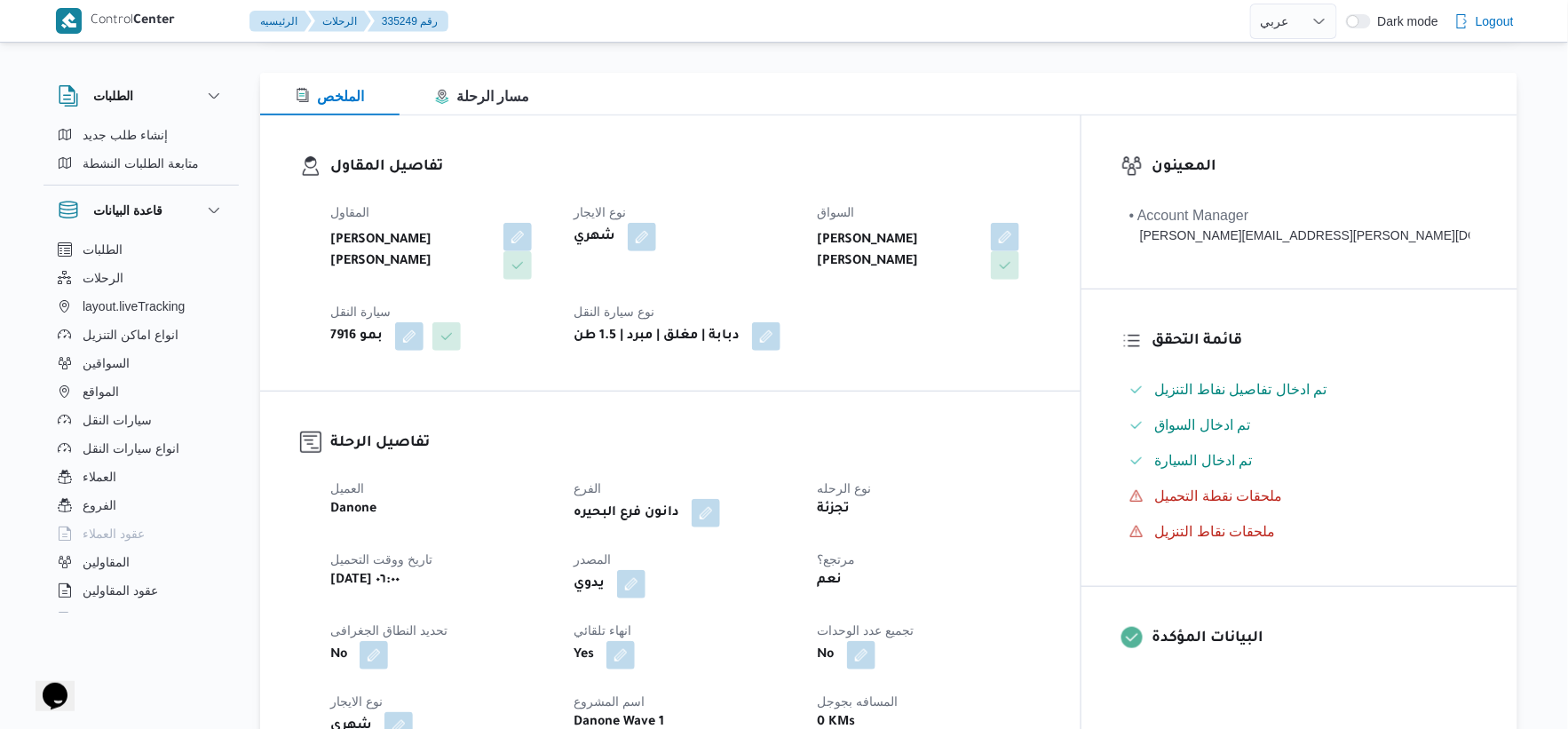
scroll to position [592, 0]
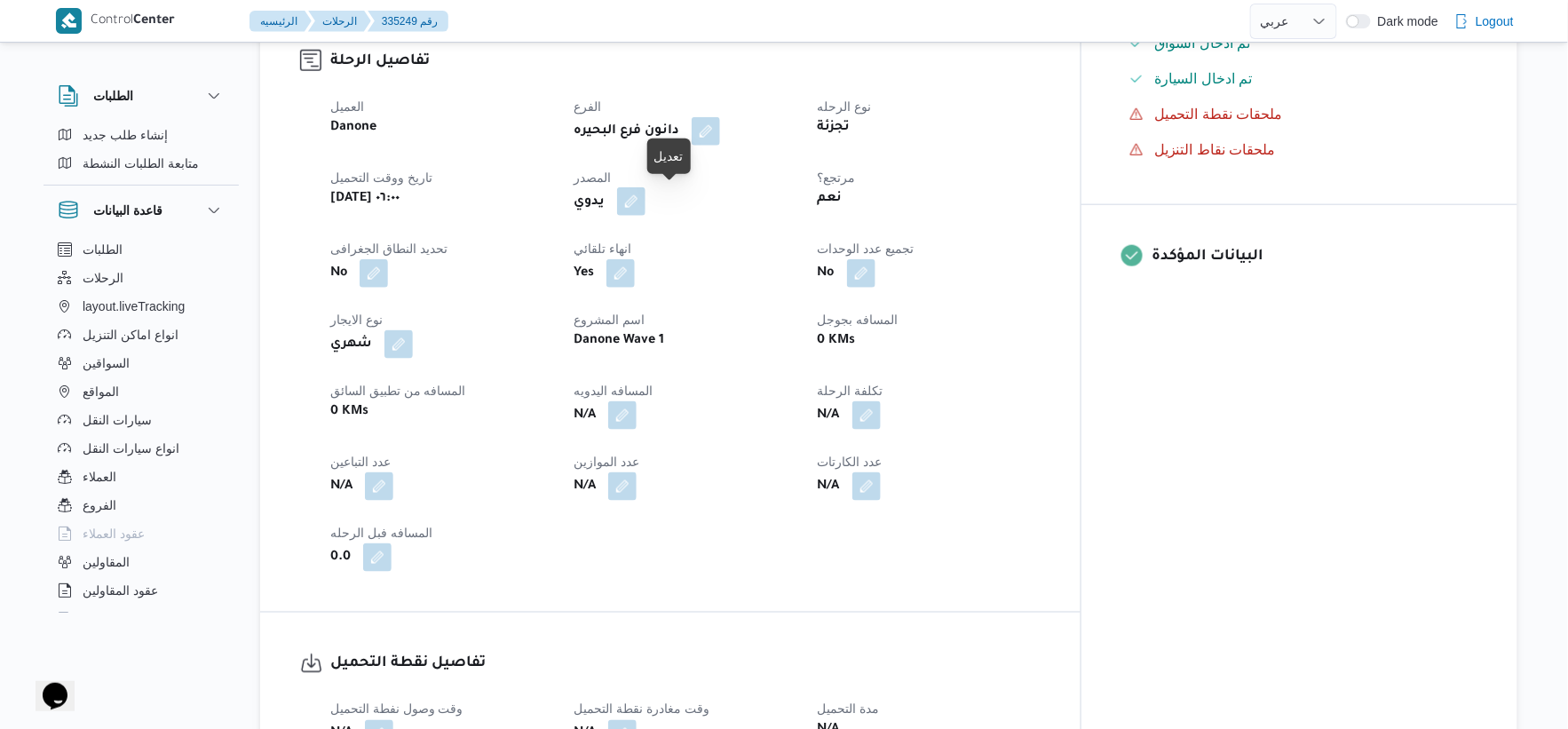
click at [645, 204] on button "button" at bounding box center [631, 201] width 28 height 28
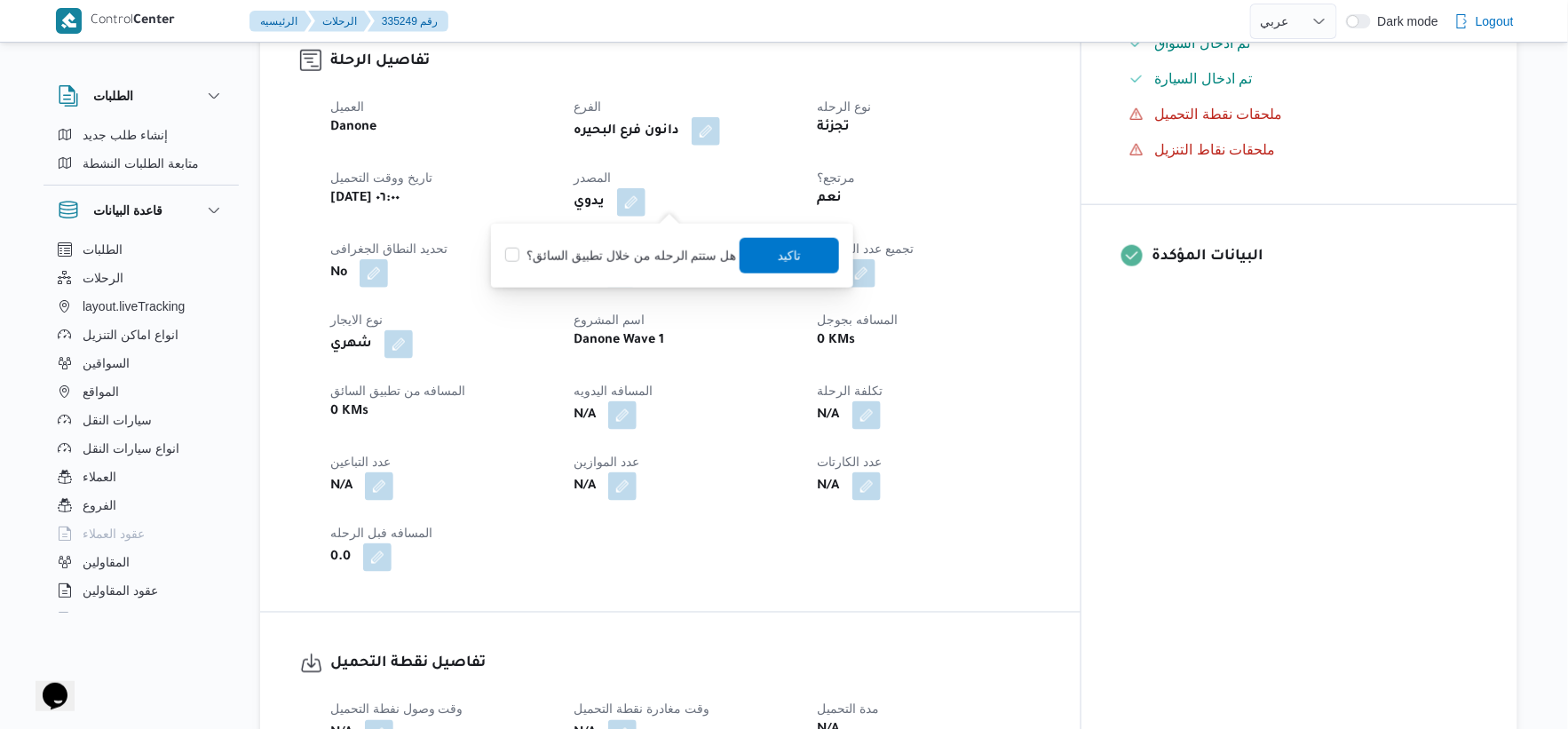
click at [640, 260] on label "هل ستتم الرحله من خلال تطبيق السائق؟" at bounding box center [620, 256] width 230 height 22
checkbox input "true"
click at [778, 260] on span "تاكيد" at bounding box center [789, 255] width 24 height 22
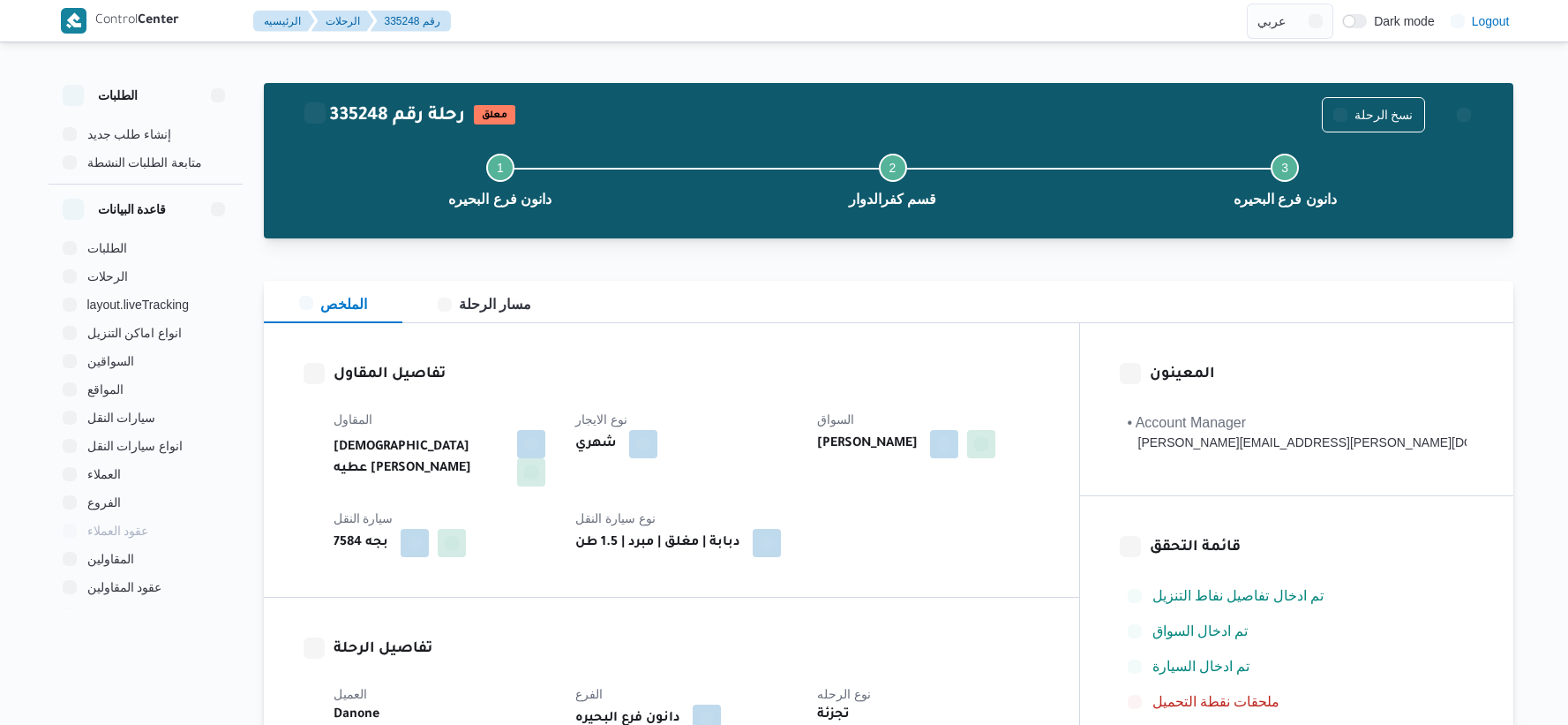
select select "ar"
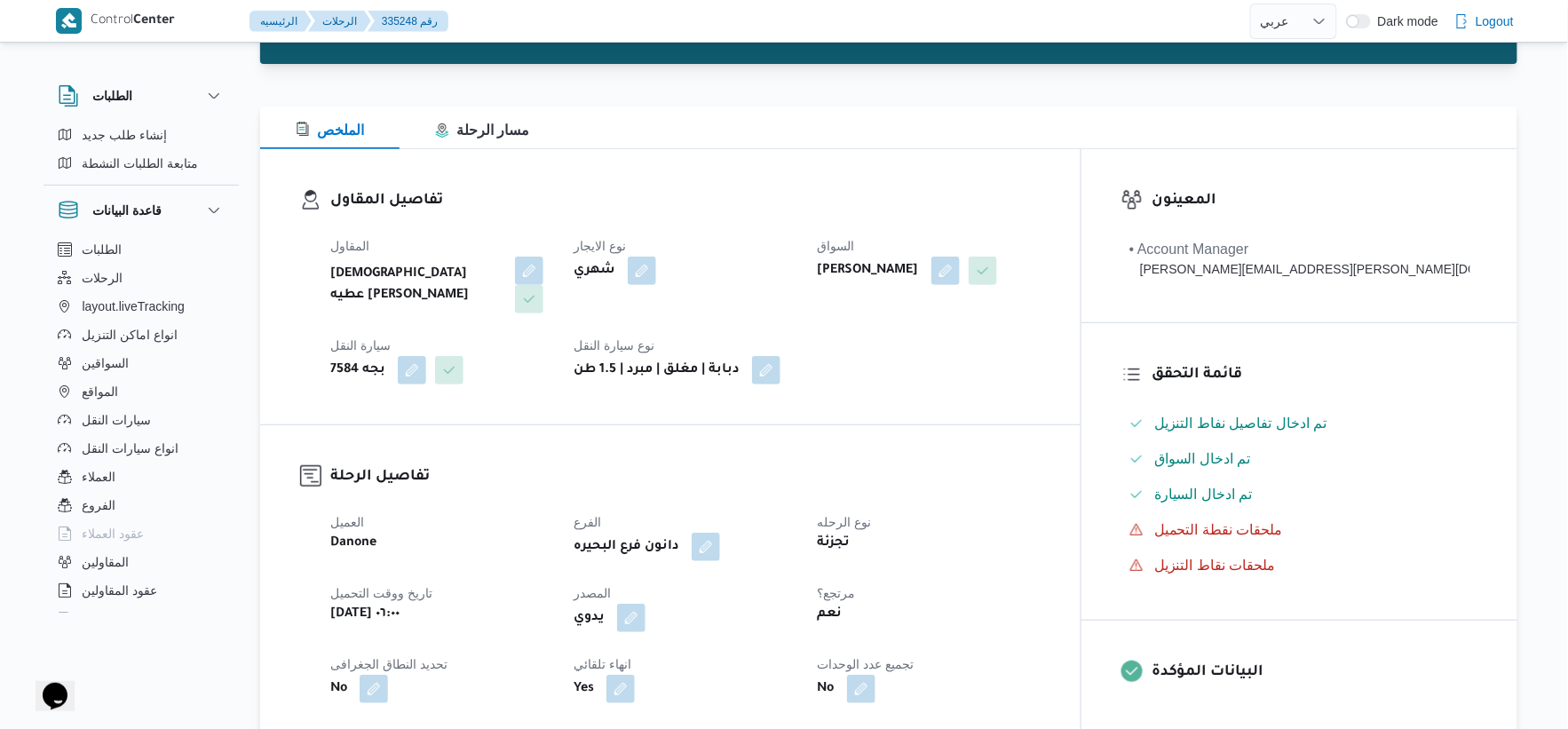
scroll to position [394, 0]
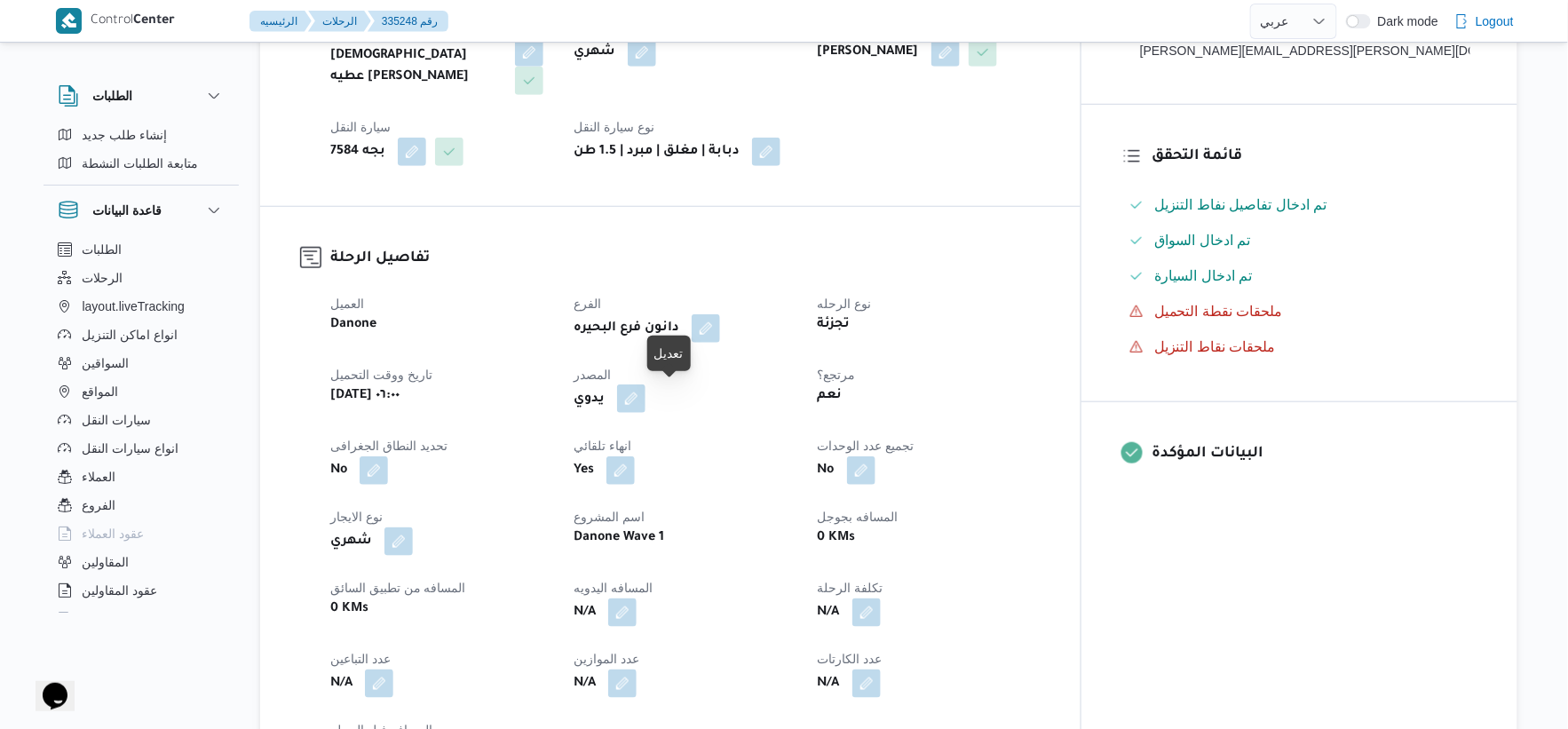
click at [645, 397] on button "button" at bounding box center [631, 399] width 28 height 28
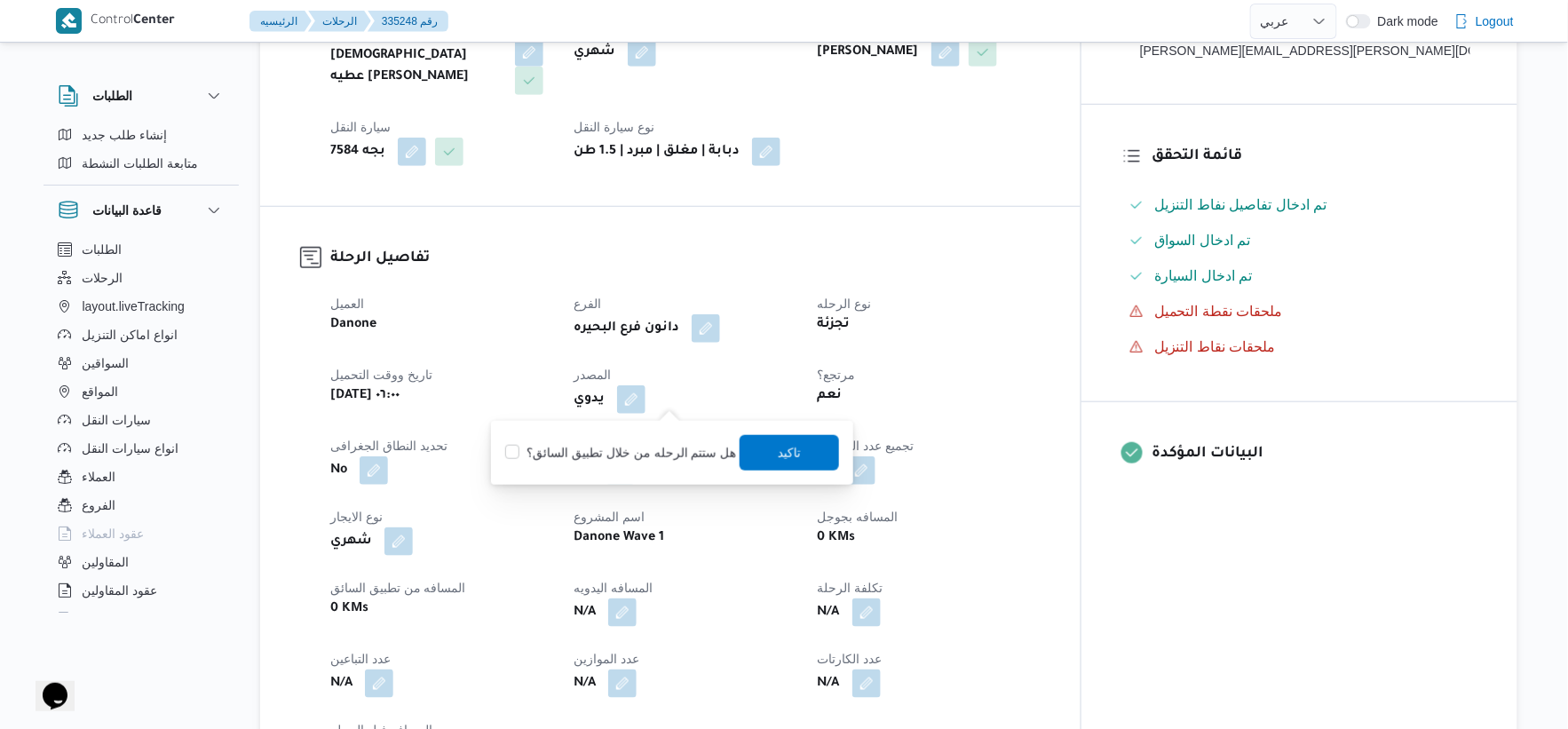
click at [653, 451] on label "هل ستتم الرحله من خلال تطبيق السائق؟" at bounding box center [620, 452] width 230 height 22
checkbox input "true"
click at [764, 442] on span "تاكيد" at bounding box center [789, 452] width 100 height 36
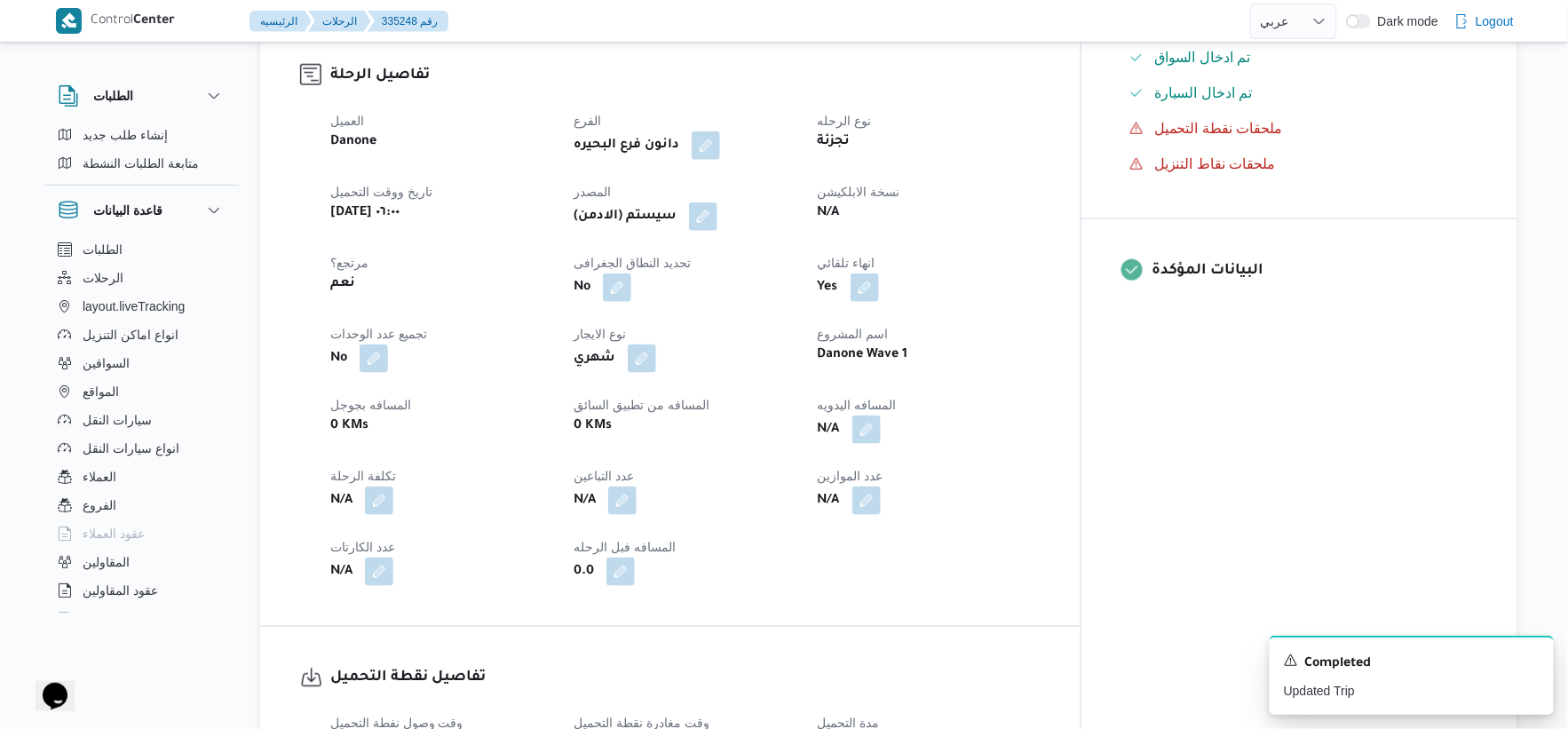
scroll to position [592, 0]
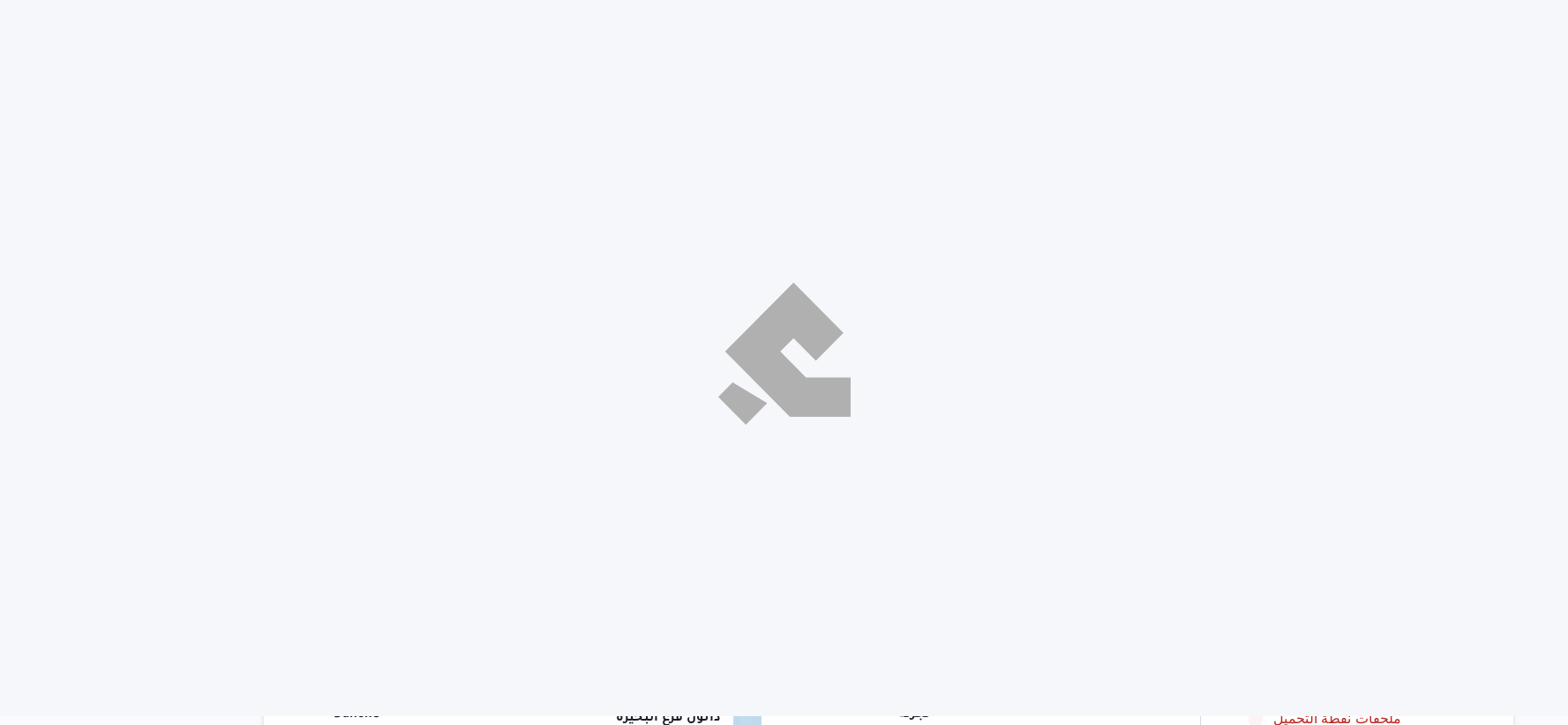
select select "ar"
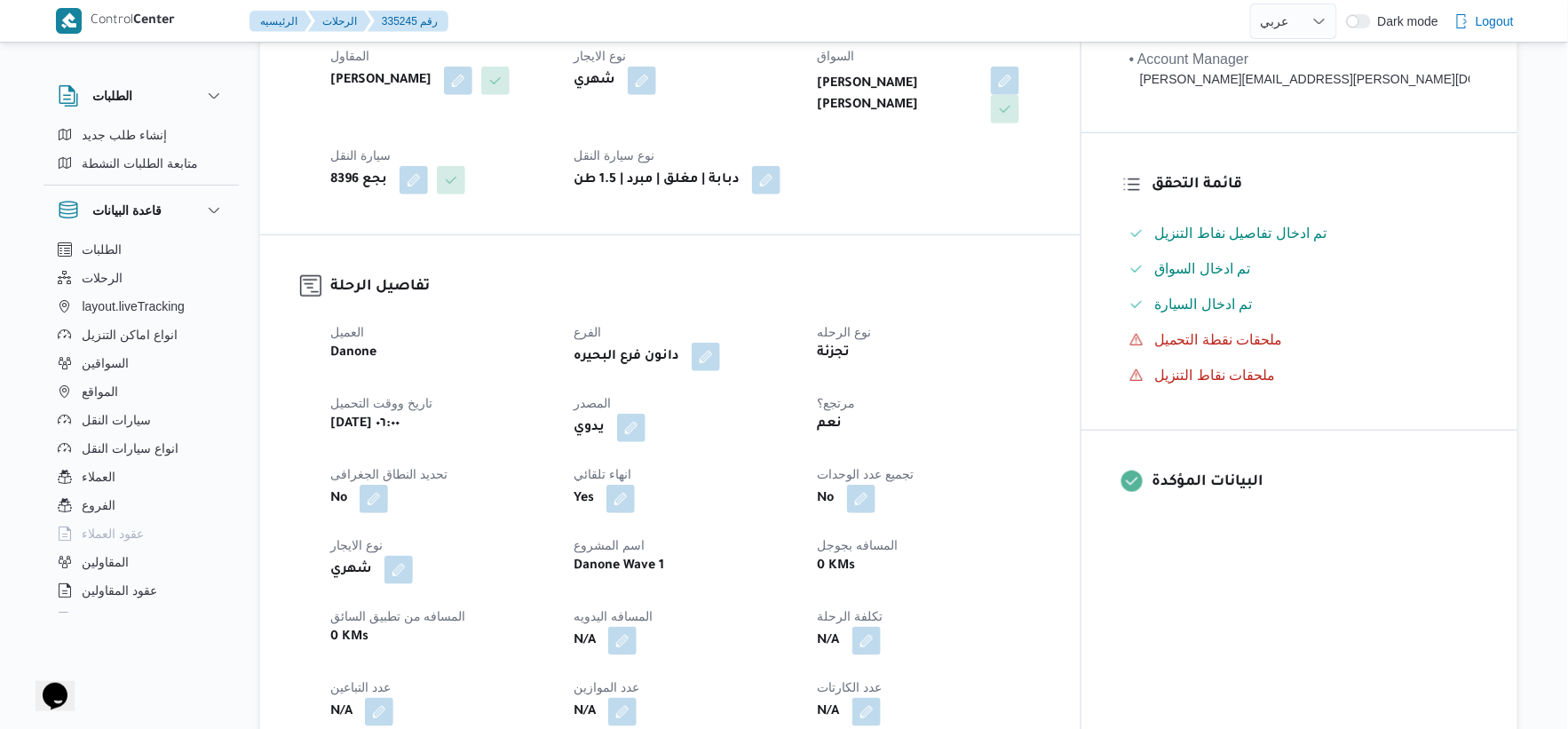
scroll to position [493, 0]
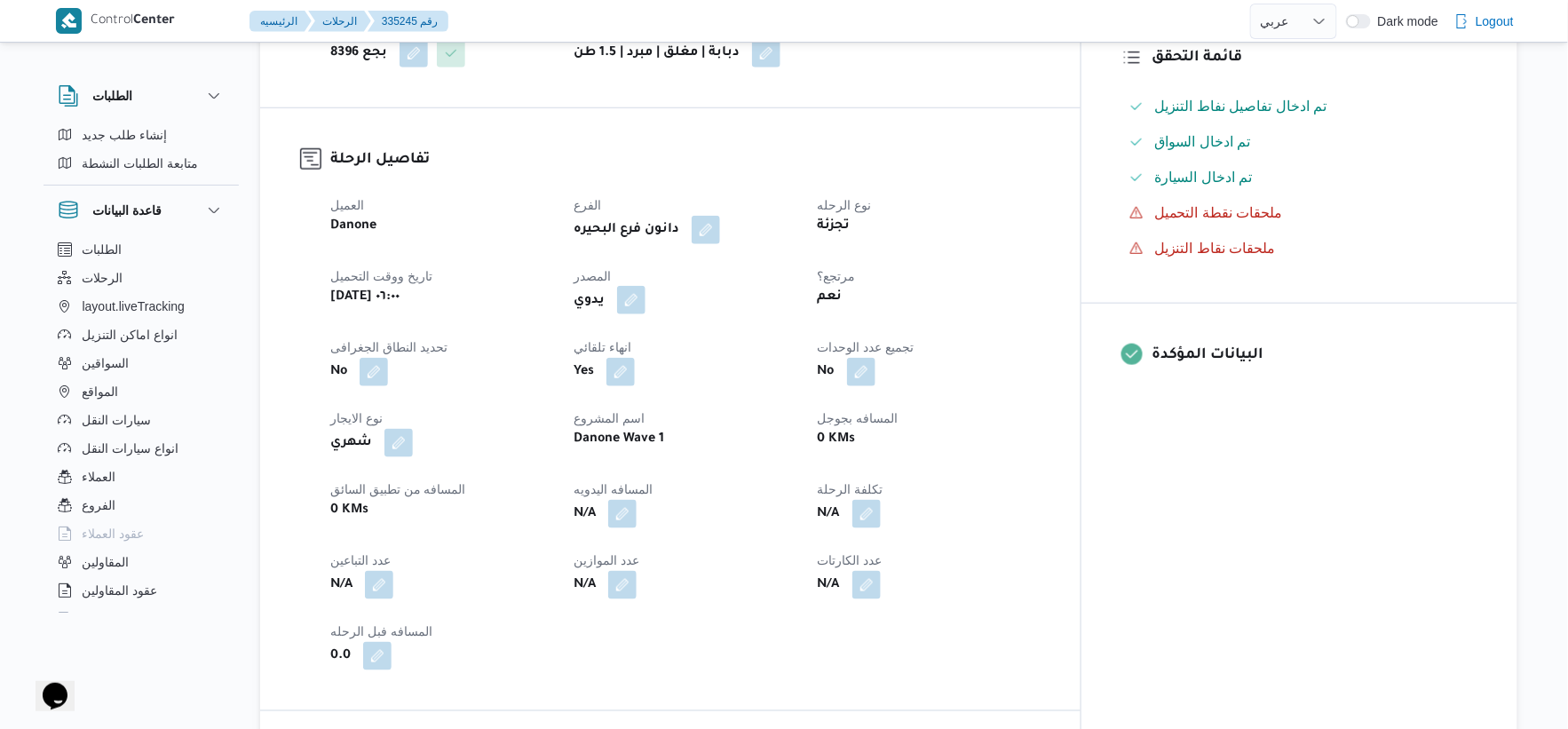
click at [645, 286] on button "button" at bounding box center [631, 300] width 28 height 28
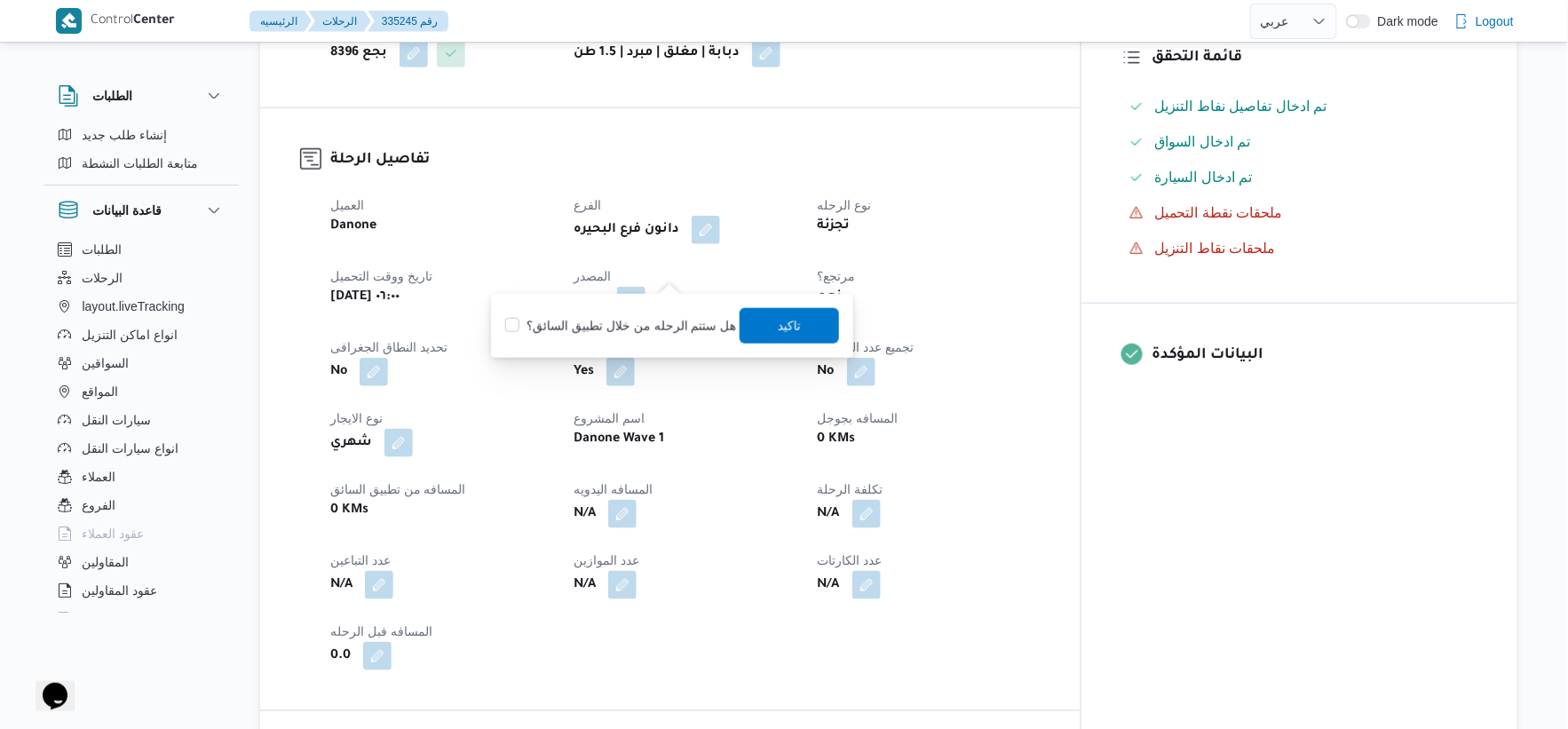
drag, startPoint x: 661, startPoint y: 321, endPoint x: 674, endPoint y: 322, distance: 13.0
click at [662, 322] on label "هل ستتم الرحله من خلال تطبيق السائق؟" at bounding box center [620, 325] width 230 height 22
checkbox input "true"
click at [778, 329] on span "تاكيد" at bounding box center [789, 325] width 24 height 22
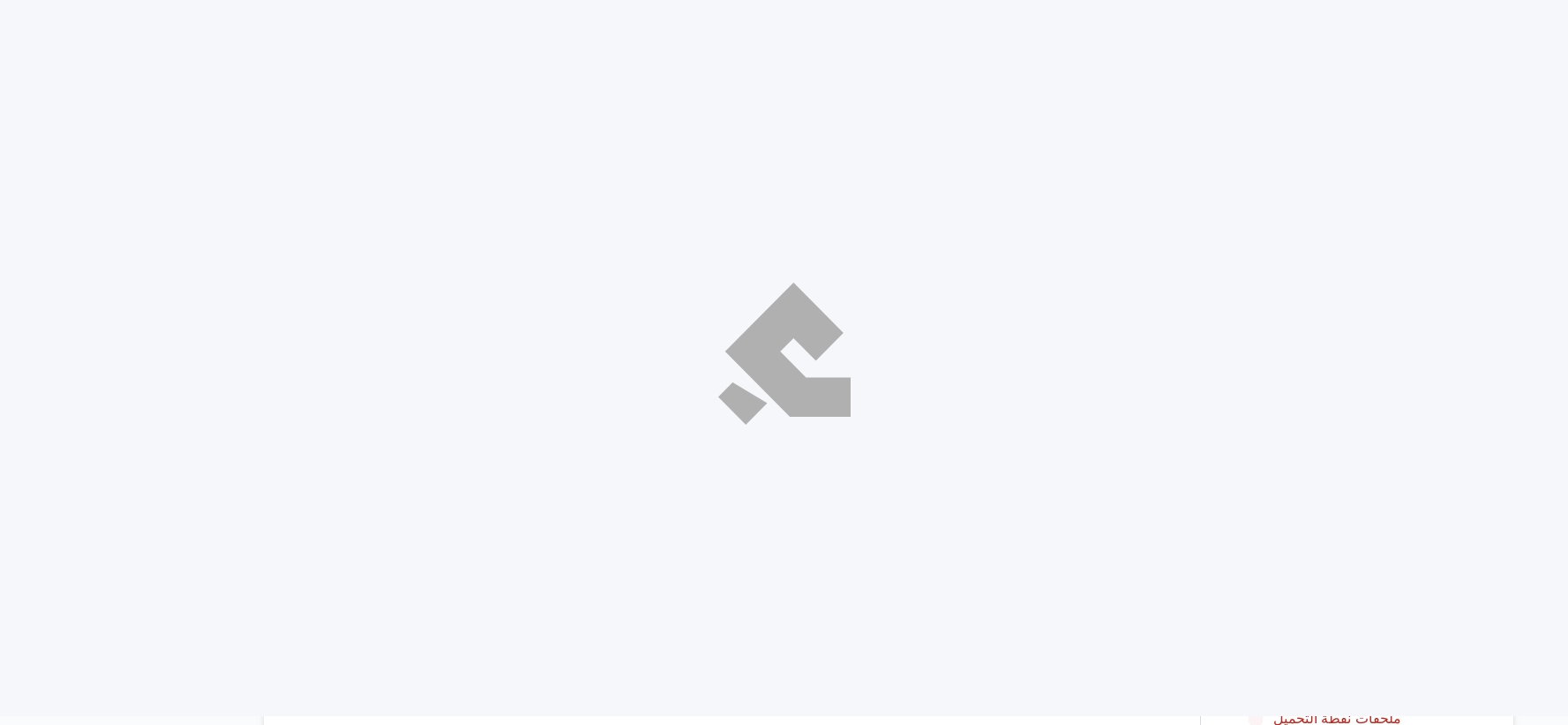
select select "ar"
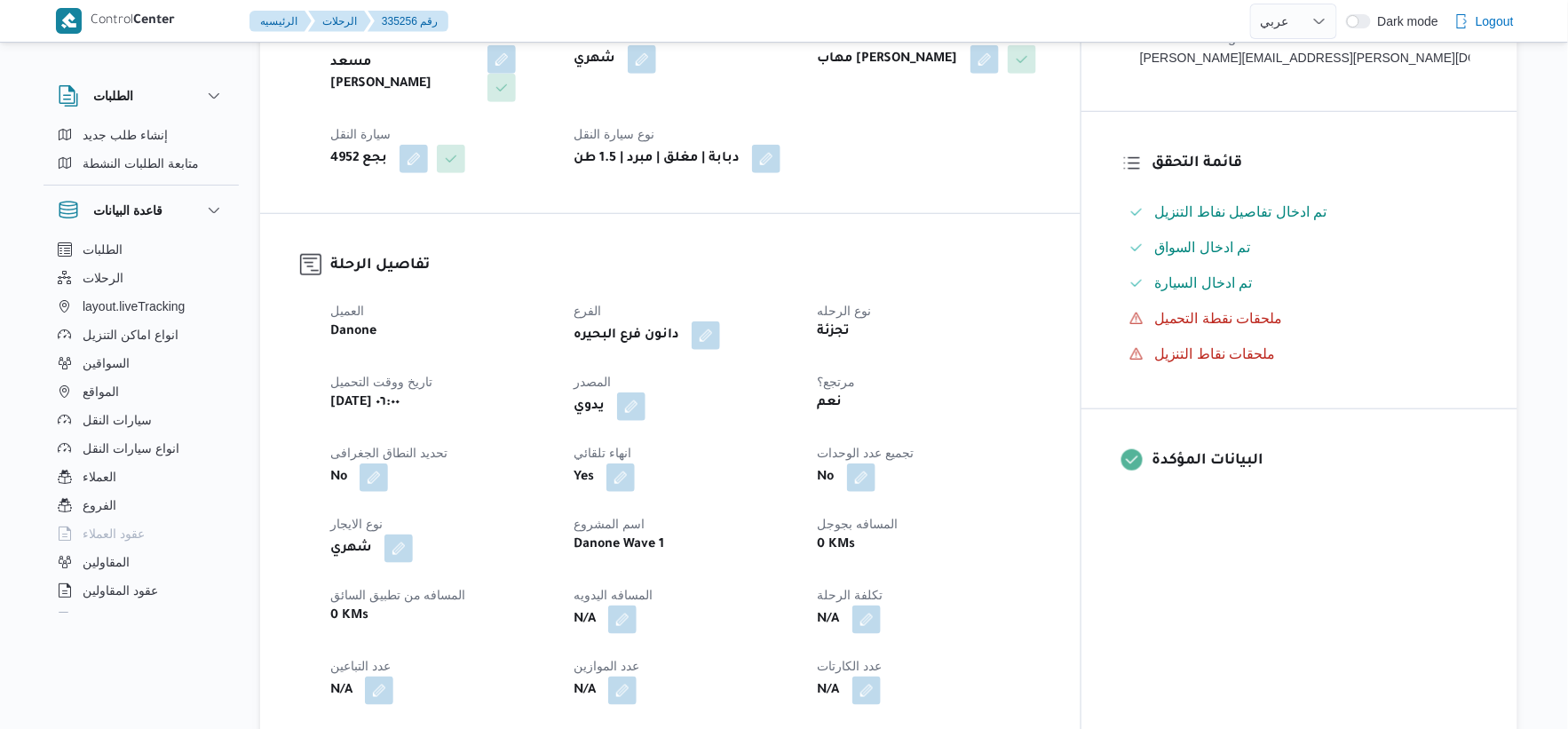
scroll to position [493, 0]
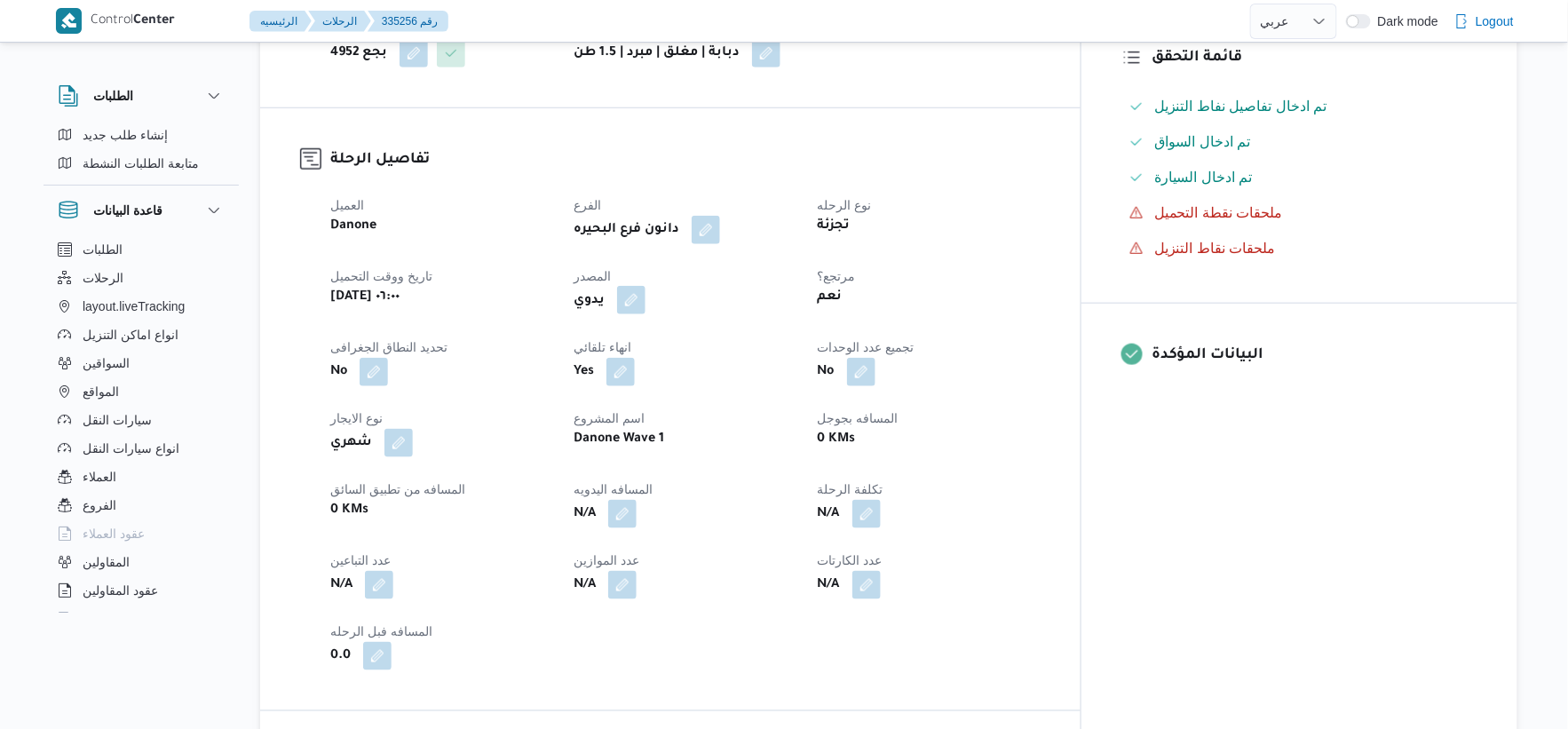
click at [645, 304] on button "button" at bounding box center [631, 300] width 28 height 28
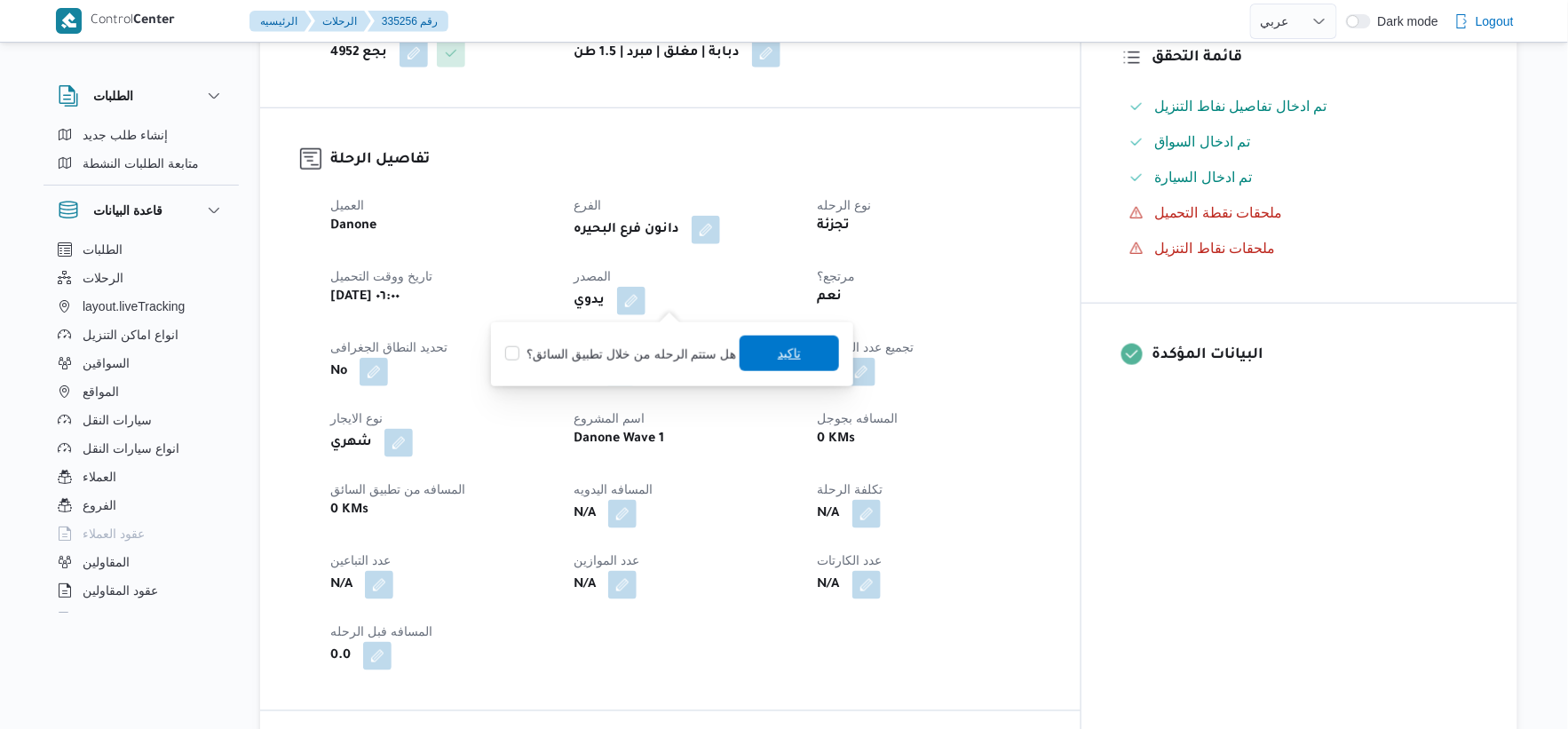
drag, startPoint x: 658, startPoint y: 361, endPoint x: 777, endPoint y: 361, distance: 119.0
click at [658, 362] on label "هل ستتم الرحله من خلال تطبيق السائق؟" at bounding box center [620, 354] width 230 height 22
checkbox input "true"
click at [792, 357] on span "تاكيد" at bounding box center [789, 353] width 24 height 22
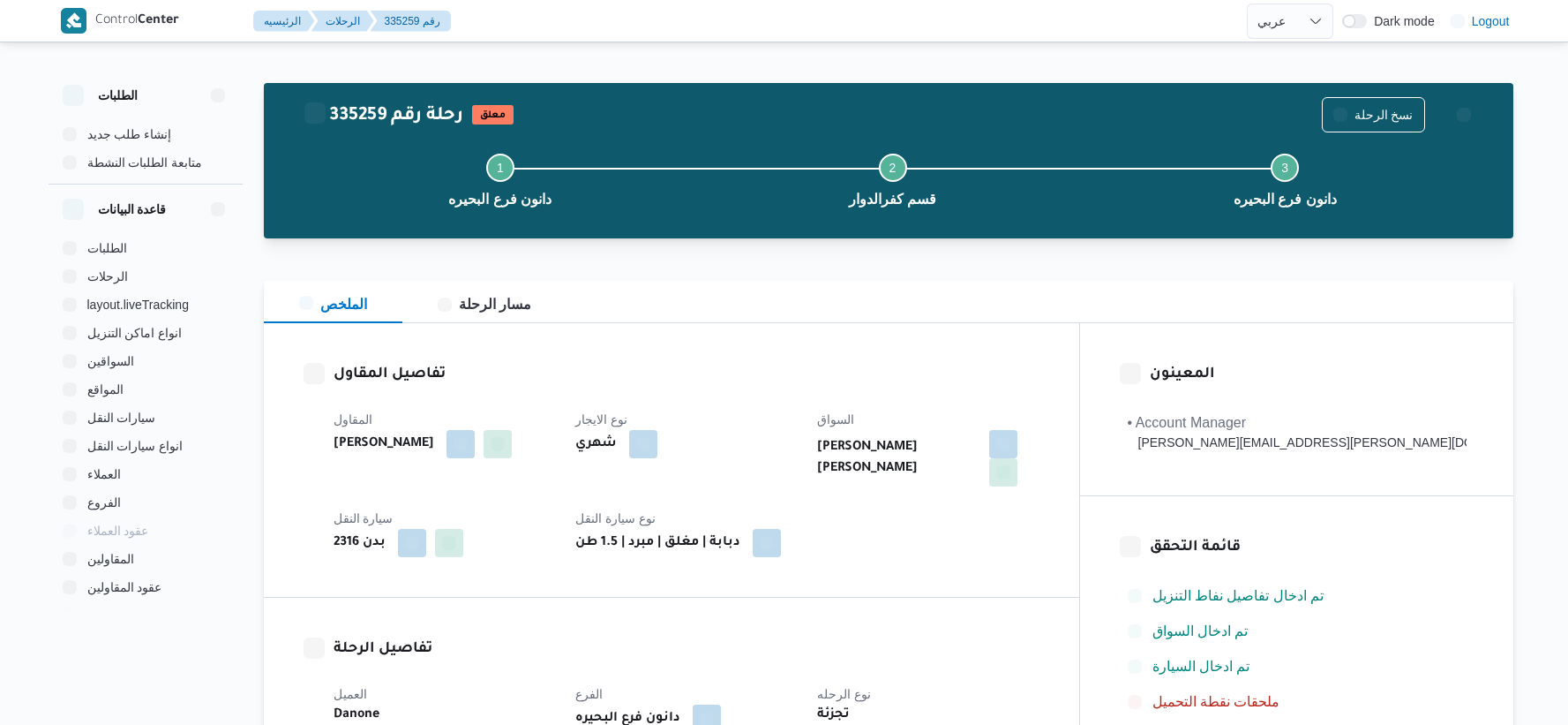
select select "ar"
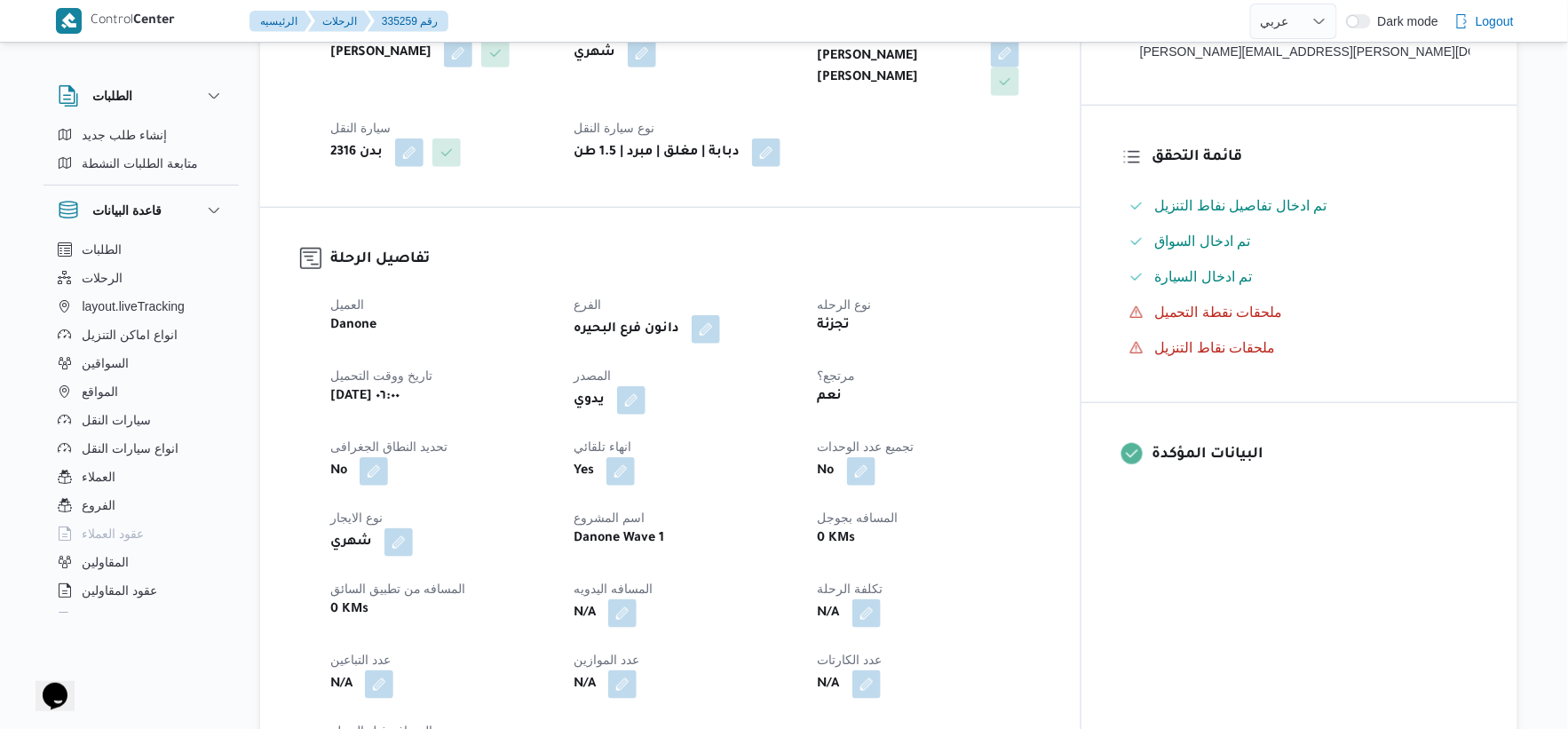
scroll to position [394, 0]
click at [645, 392] on button "button" at bounding box center [631, 399] width 28 height 28
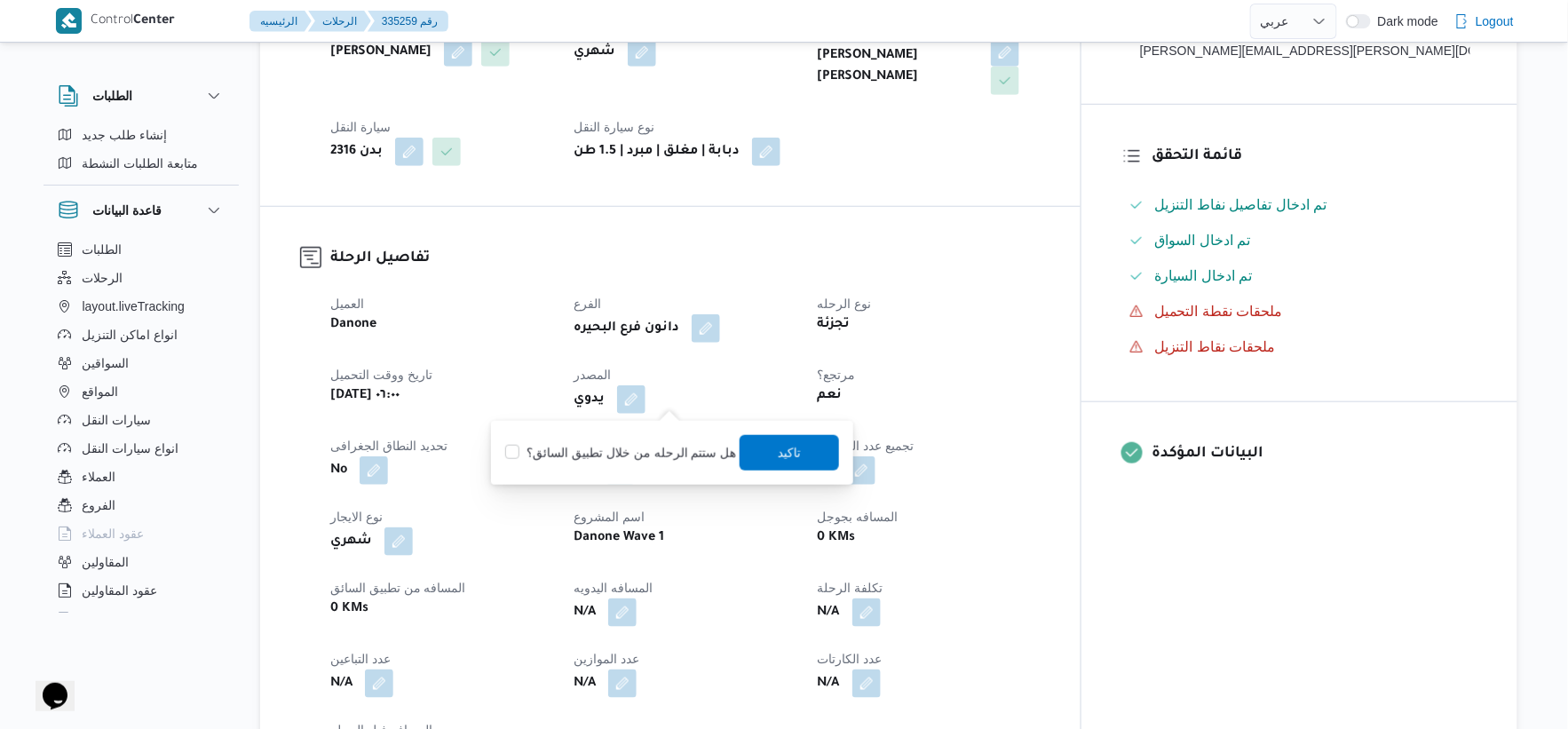
click at [660, 459] on label "هل ستتم الرحله من خلال تطبيق السائق؟" at bounding box center [620, 452] width 230 height 22
checkbox input "true"
click at [801, 452] on span "تاكيد" at bounding box center [789, 452] width 100 height 36
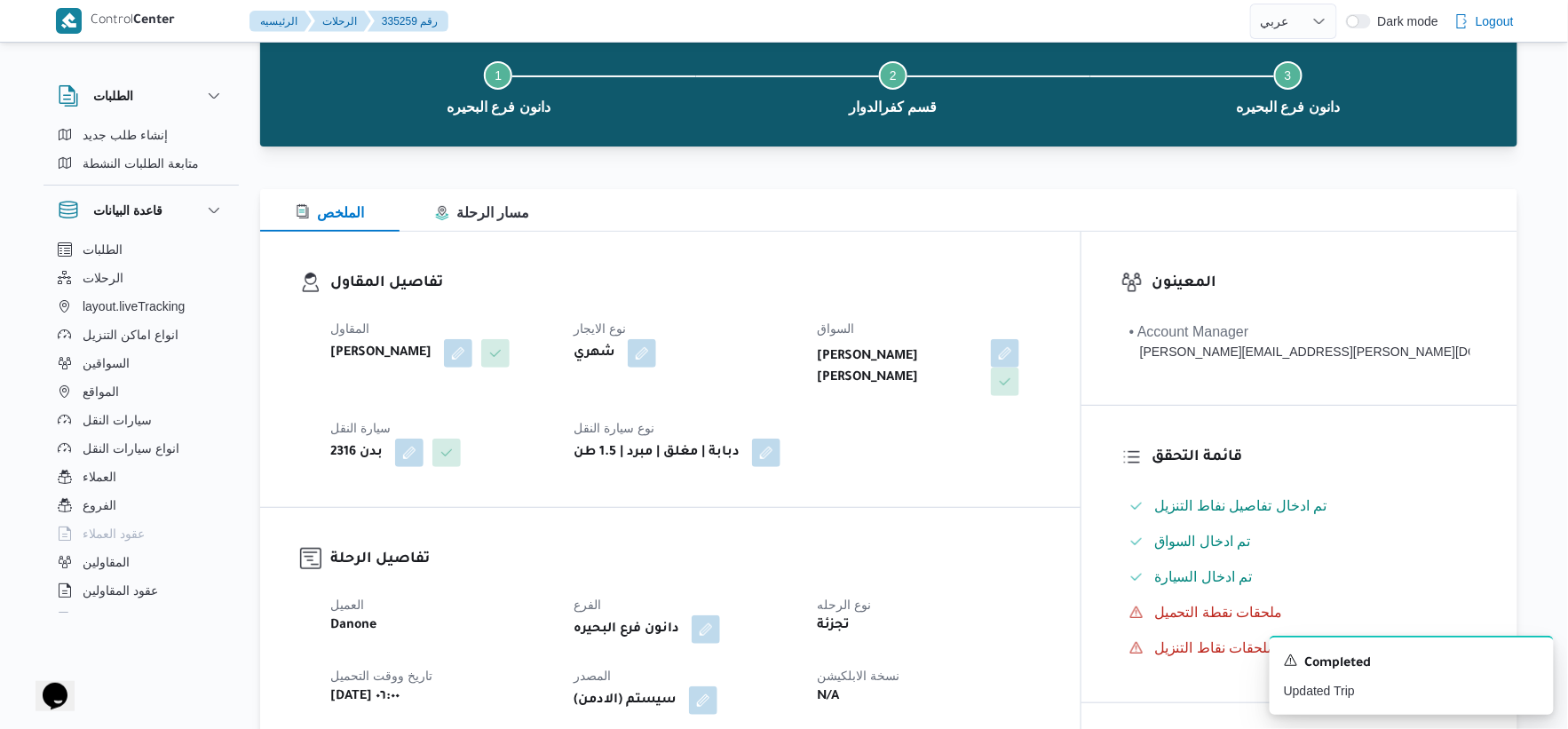
scroll to position [0, 0]
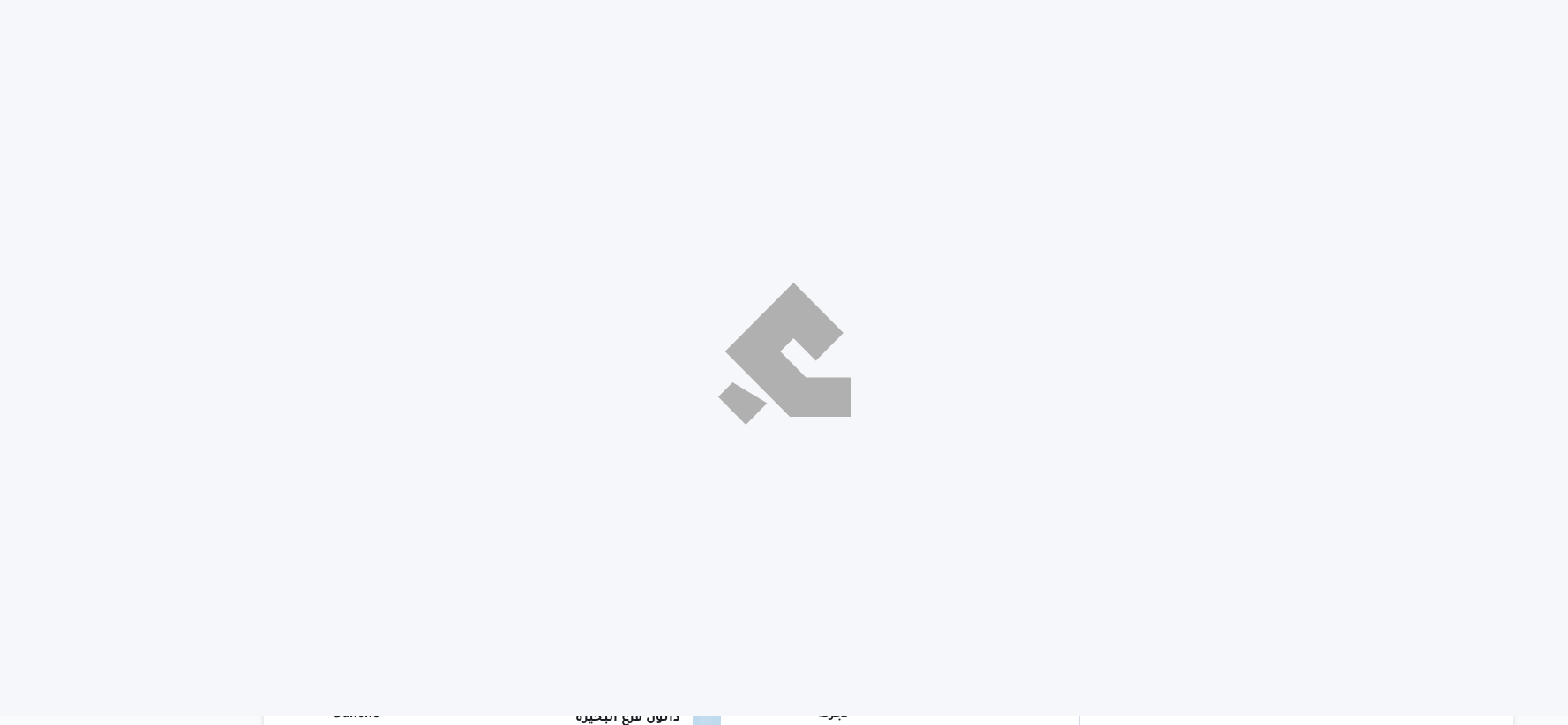
select select "ar"
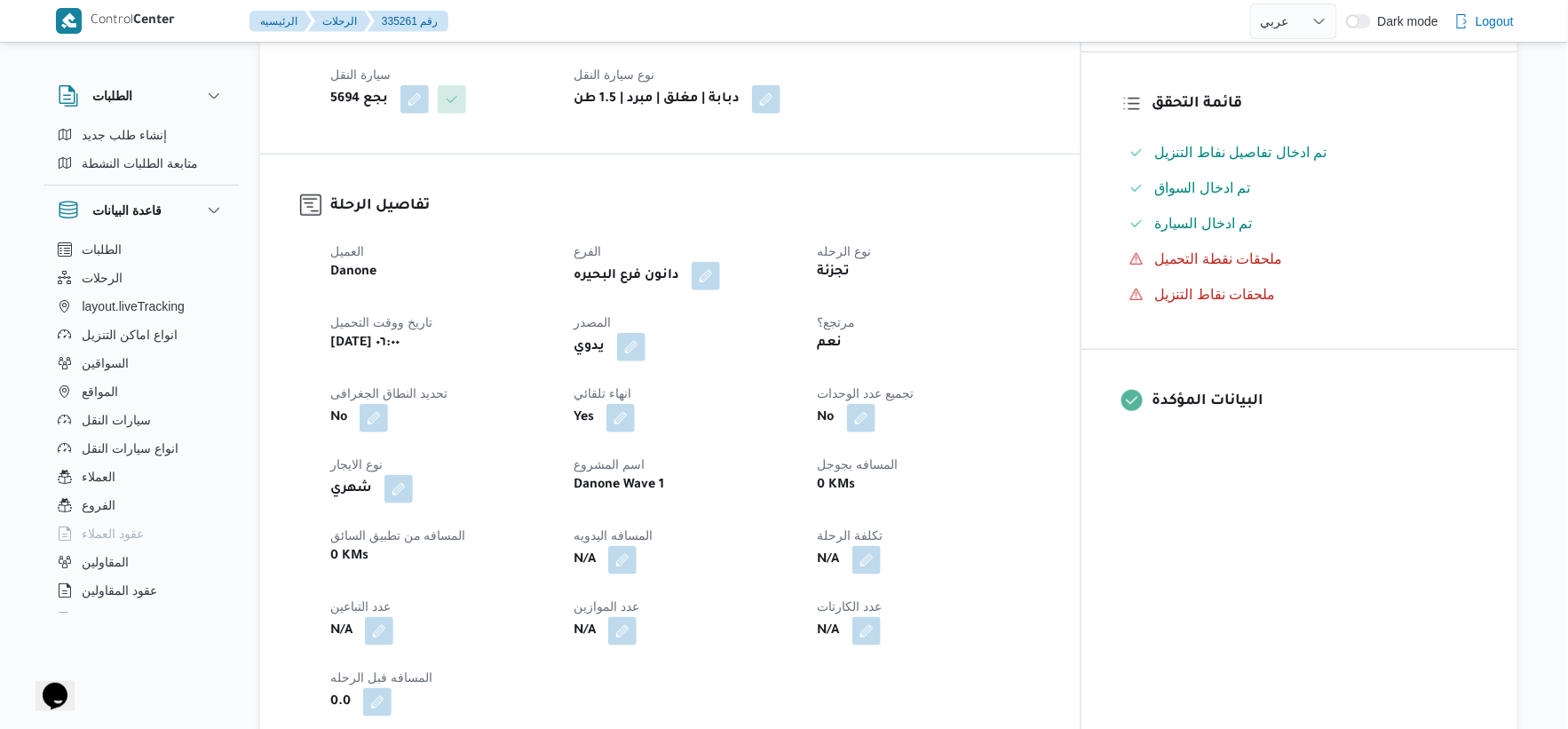
scroll to position [493, 0]
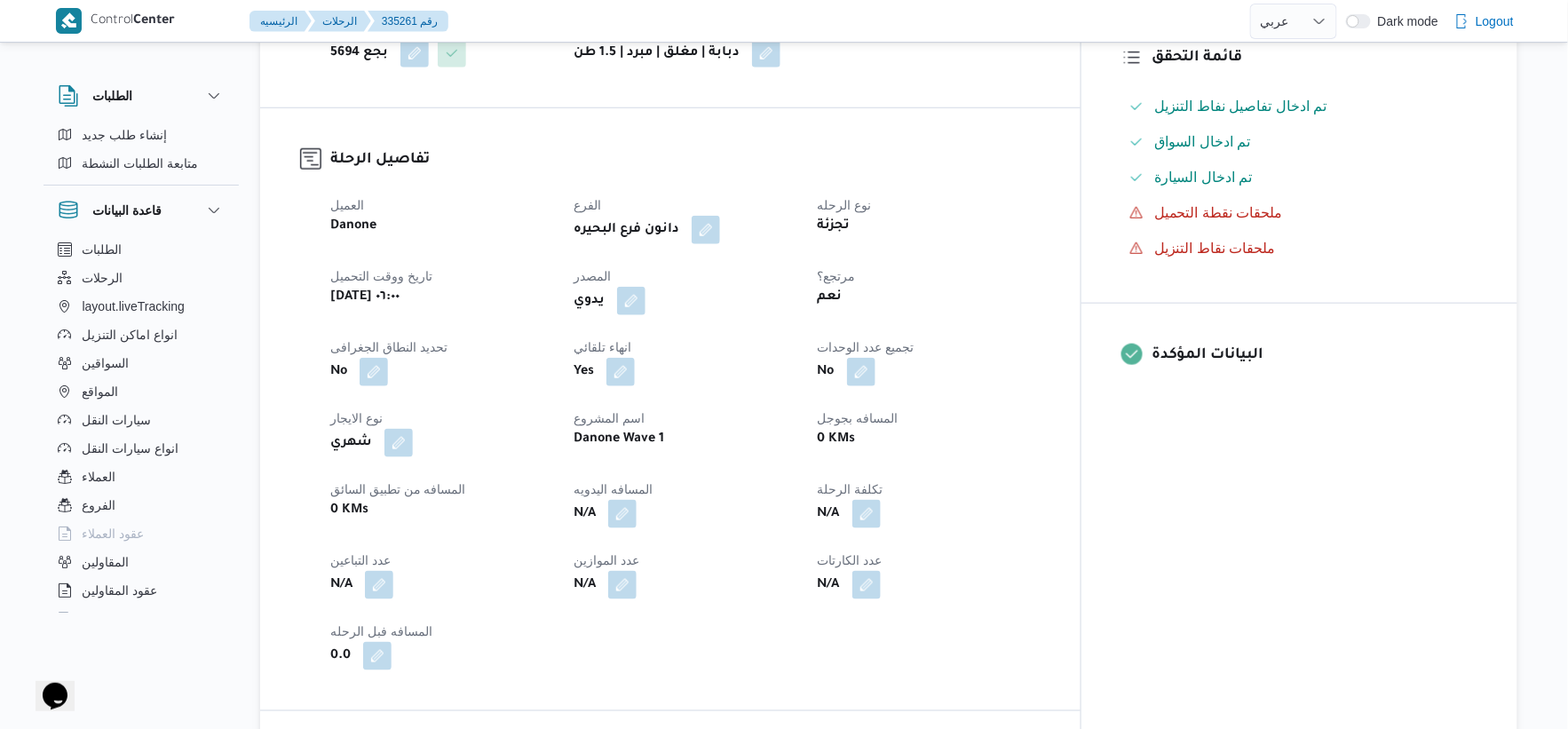
click at [645, 298] on button "button" at bounding box center [631, 301] width 28 height 28
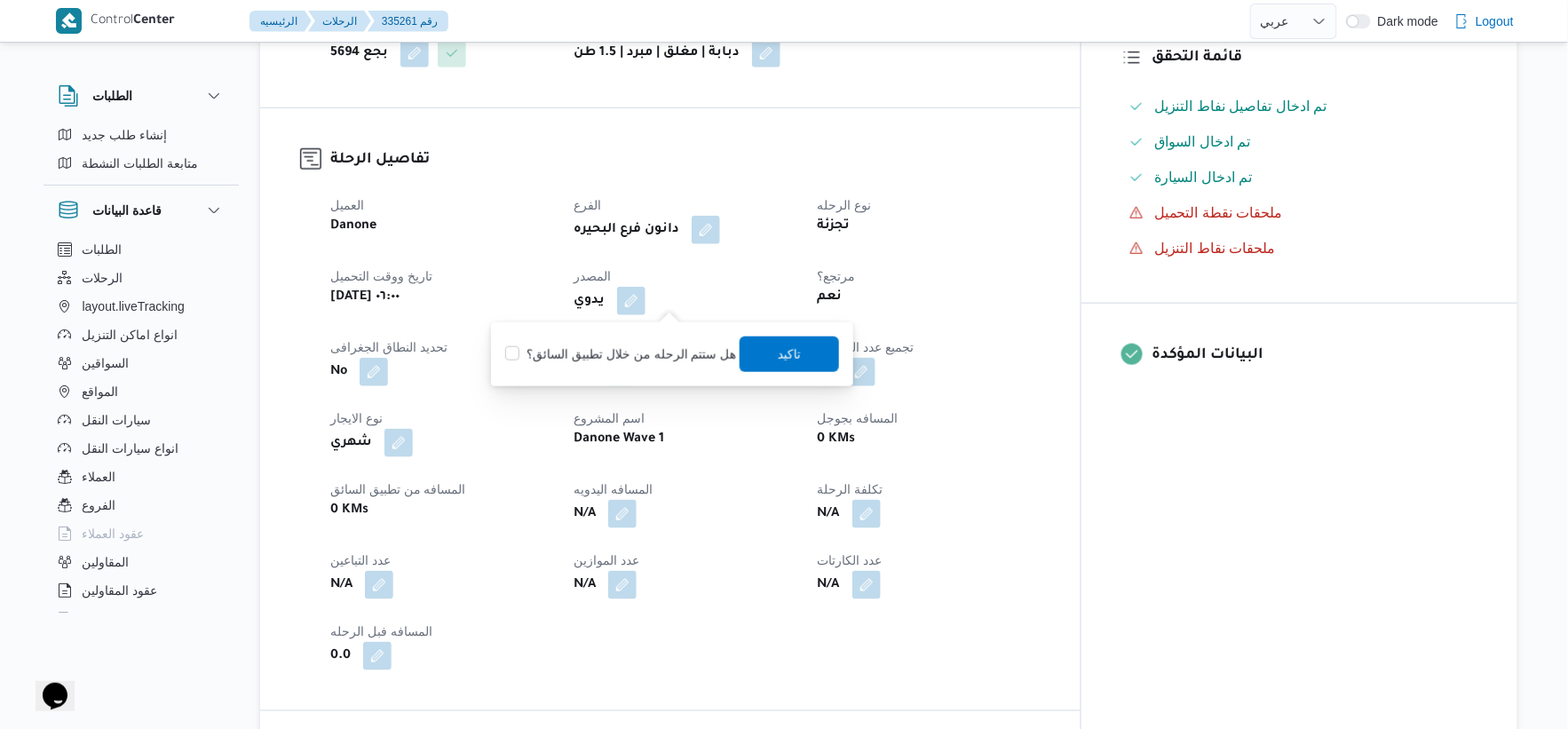
click at [666, 350] on label "هل ستتم الرحله من خلال تطبيق السائق؟" at bounding box center [620, 354] width 230 height 22
checkbox input "true"
click at [786, 360] on span "تاكيد" at bounding box center [789, 353] width 24 height 22
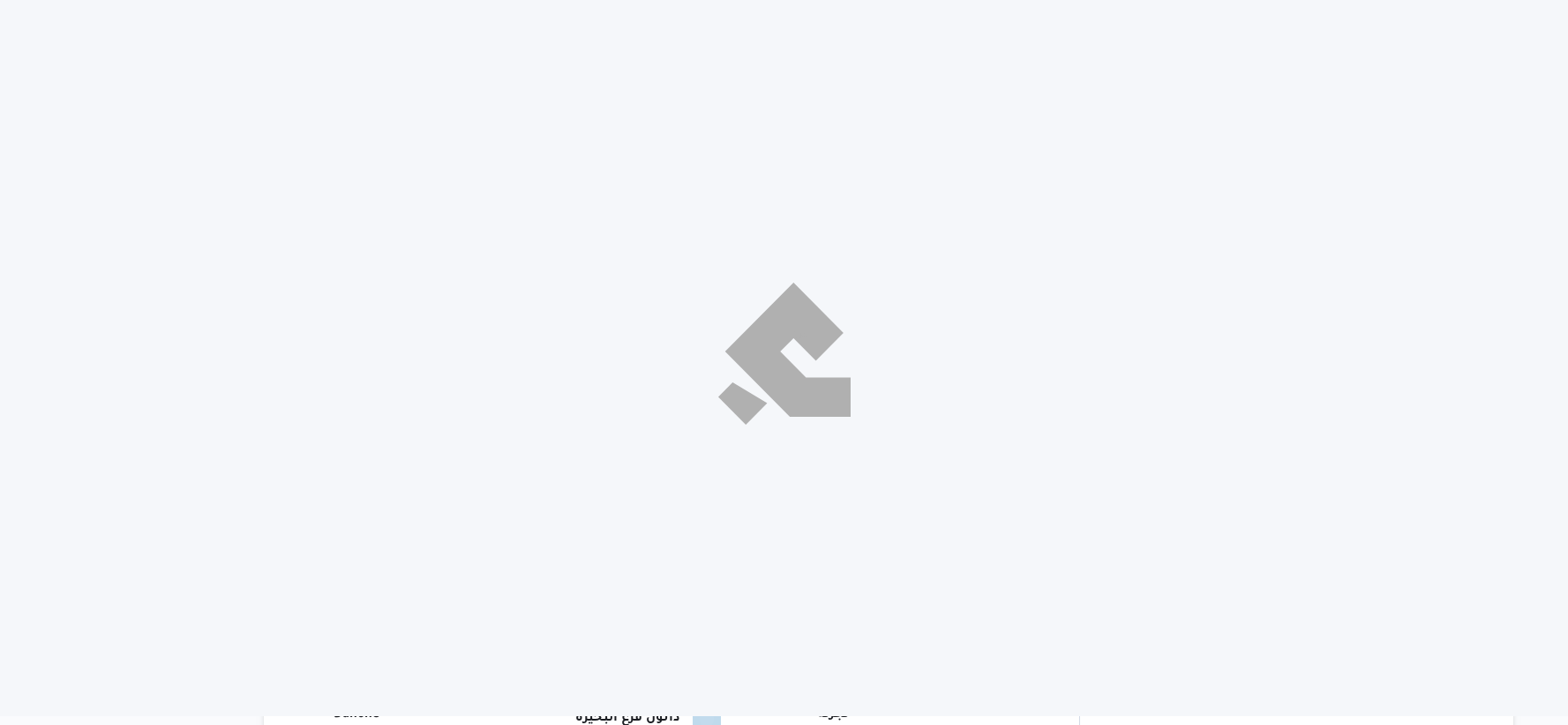
select select "ar"
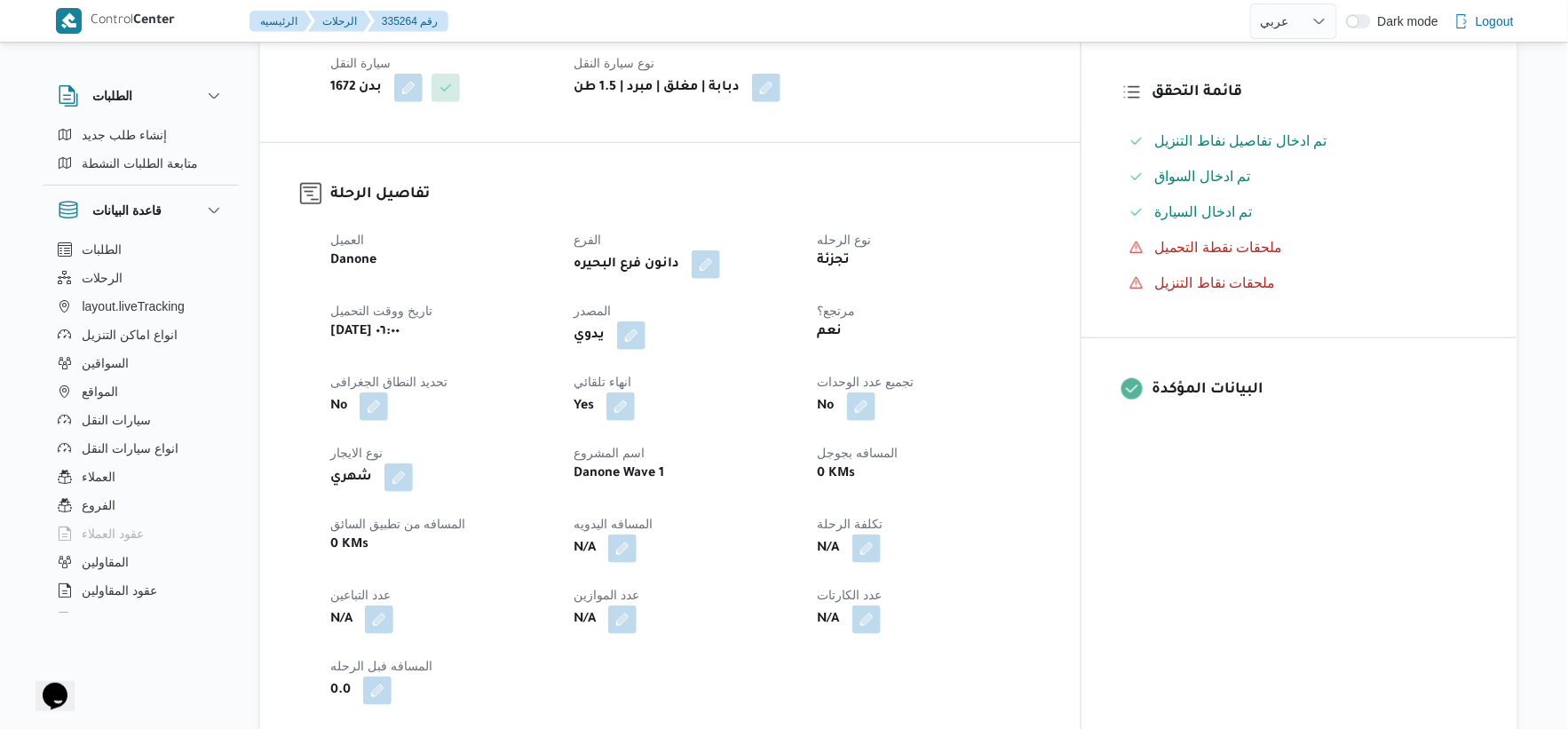
scroll to position [493, 0]
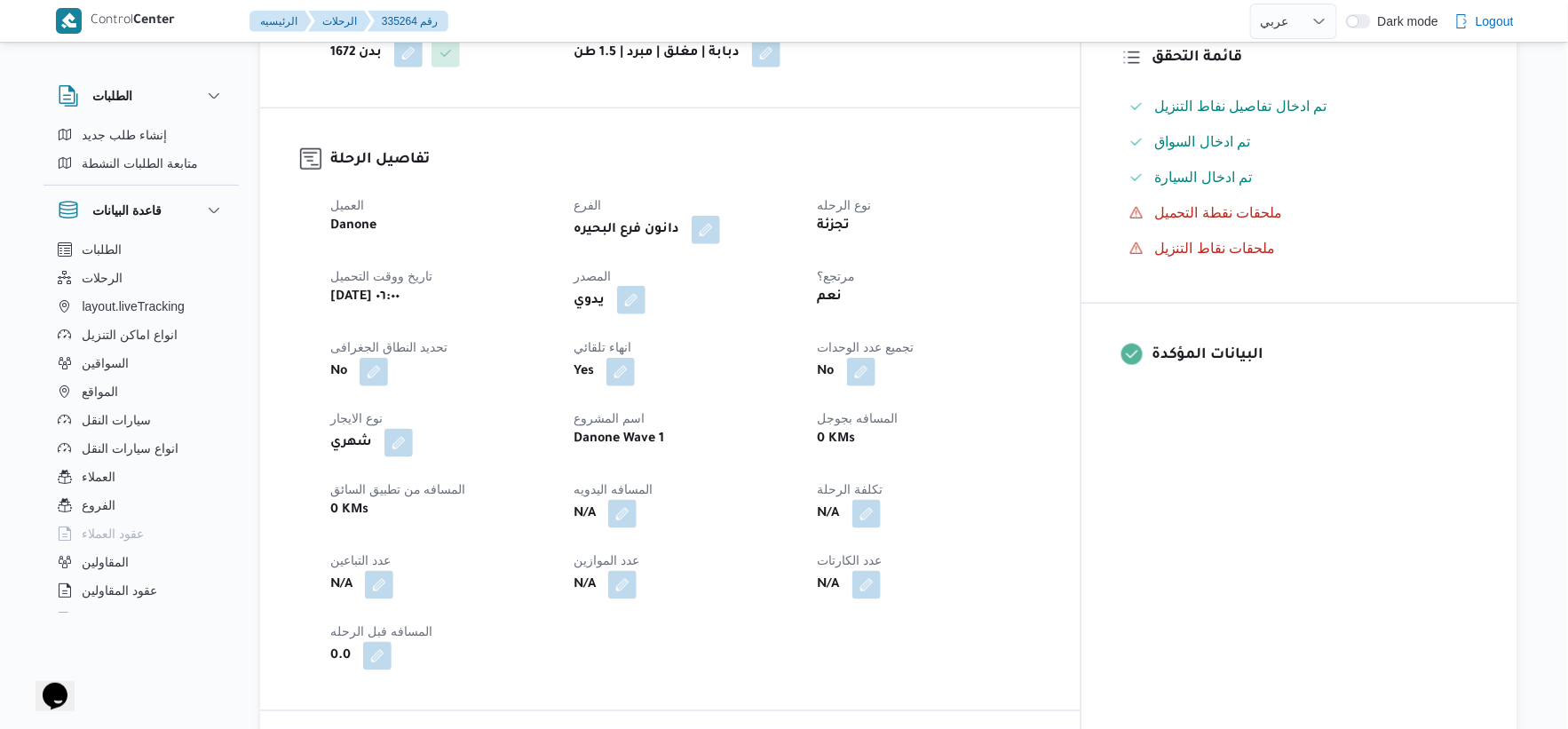
click at [645, 292] on button "button" at bounding box center [631, 300] width 28 height 28
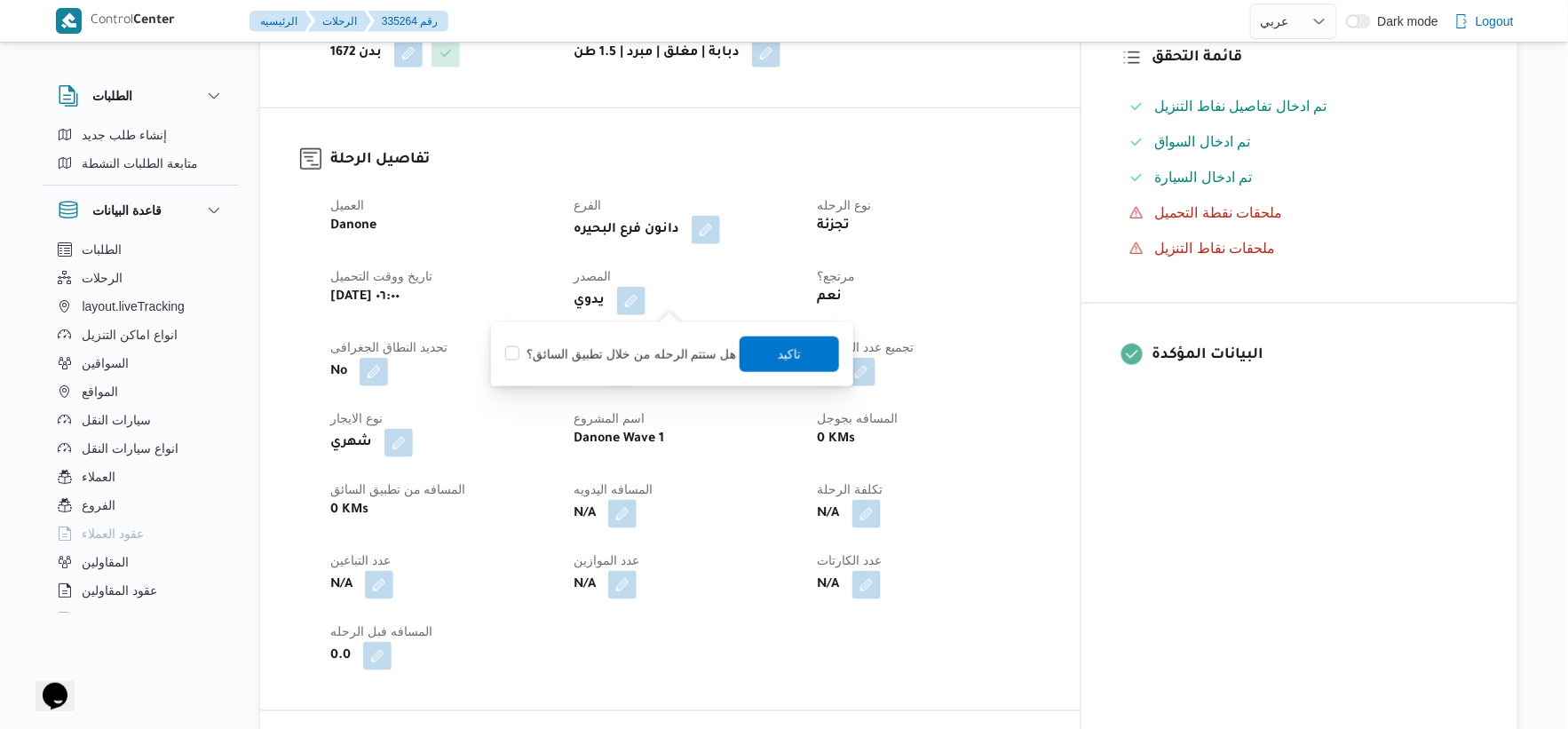
click at [673, 354] on label "هل ستتم الرحله من خلال تطبيق السائق؟" at bounding box center [620, 354] width 230 height 22
checkbox input "true"
click at [782, 351] on span "تاكيد" at bounding box center [789, 353] width 24 height 22
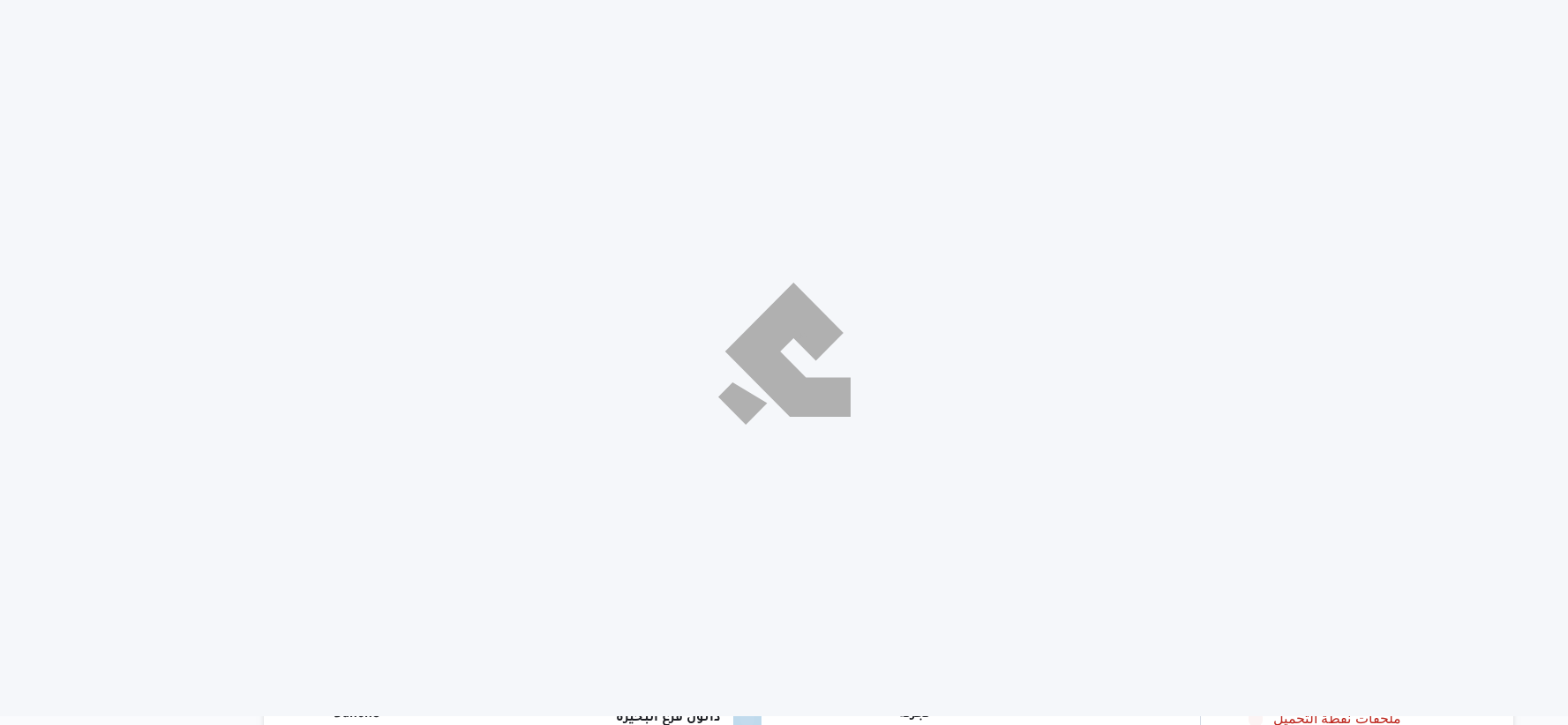
select select "ar"
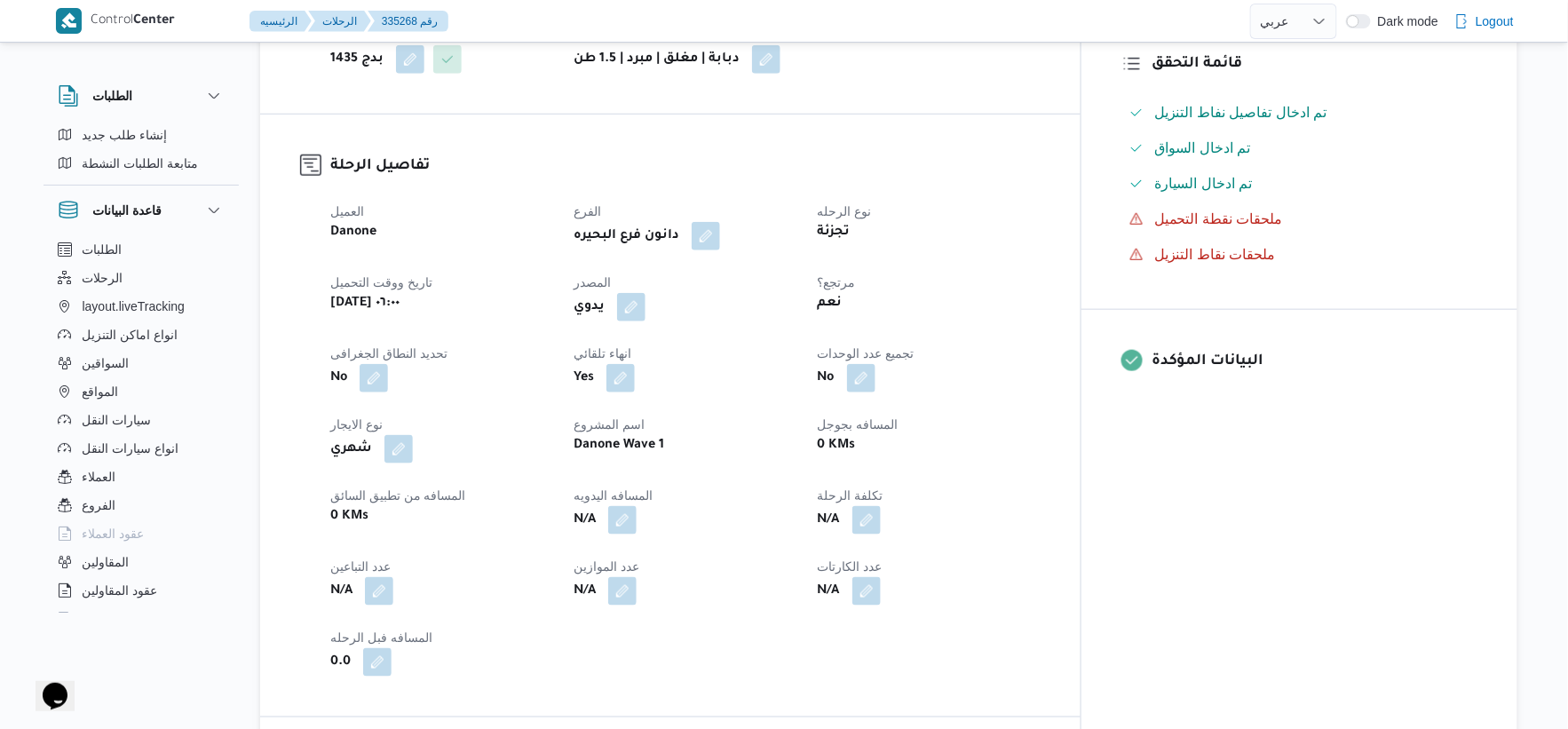
scroll to position [493, 0]
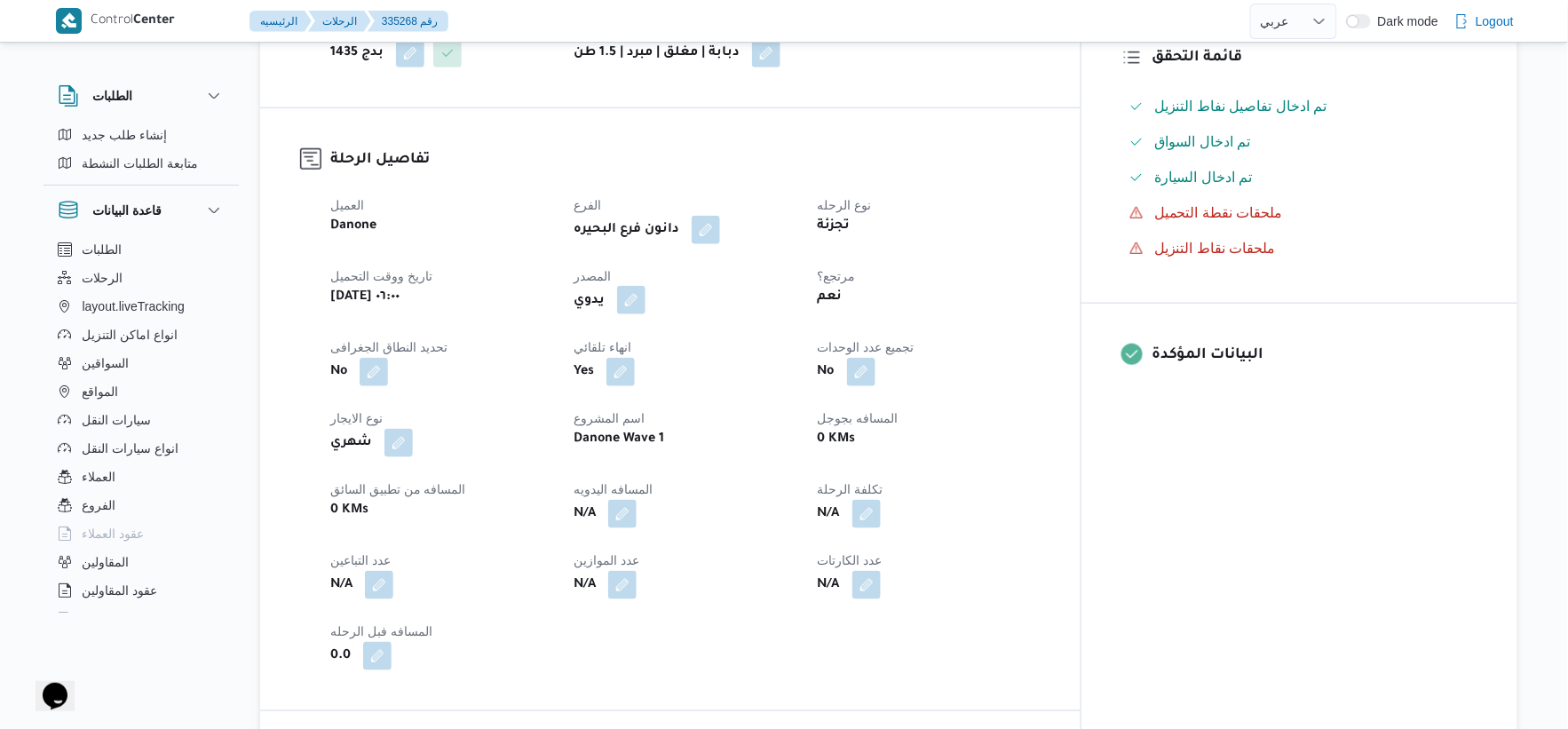
click at [645, 287] on button "button" at bounding box center [631, 300] width 28 height 28
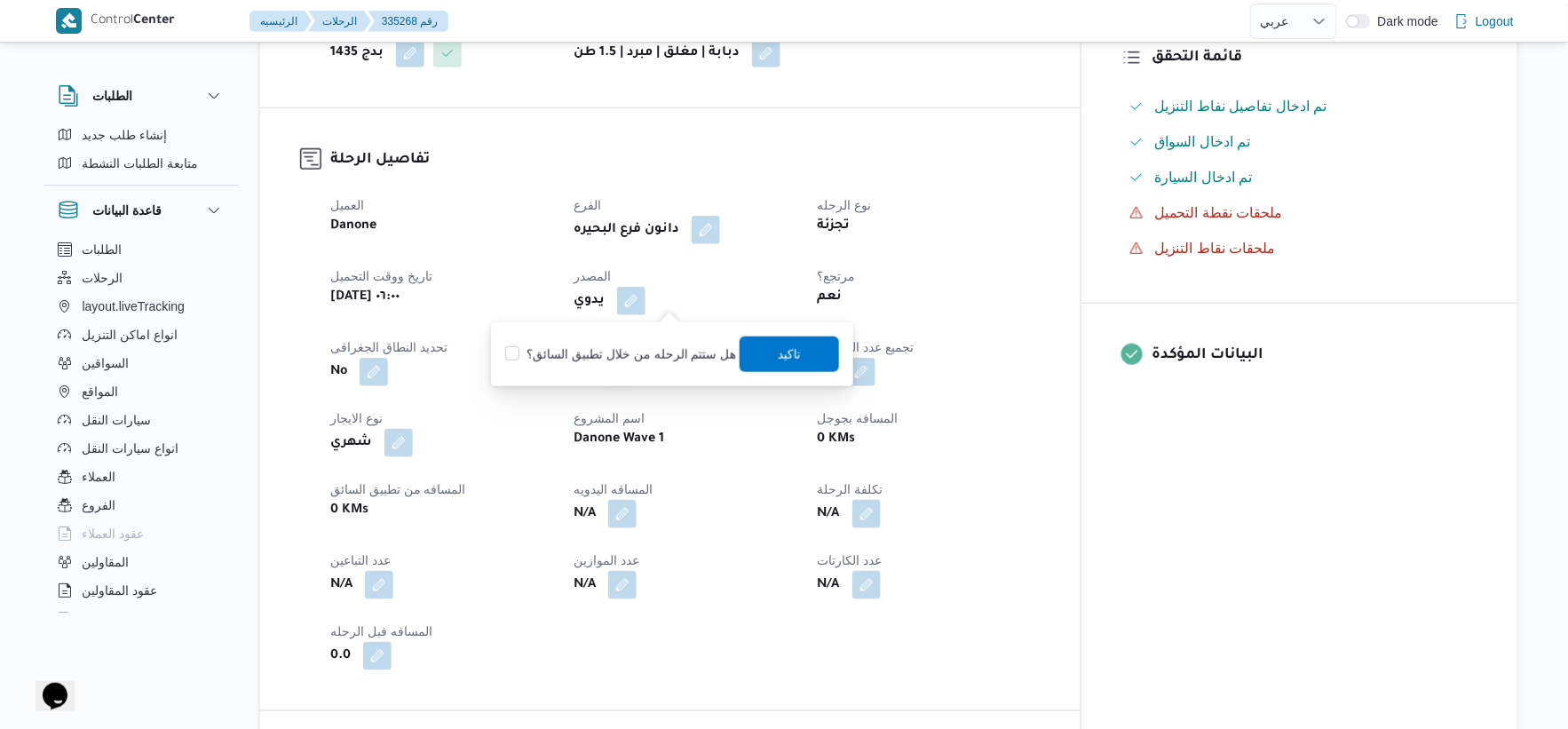
click at [671, 344] on label "هل ستتم الرحله من خلال تطبيق السائق؟" at bounding box center [620, 354] width 230 height 22
checkbox input "true"
click at [805, 359] on span "تاكيد" at bounding box center [789, 354] width 100 height 36
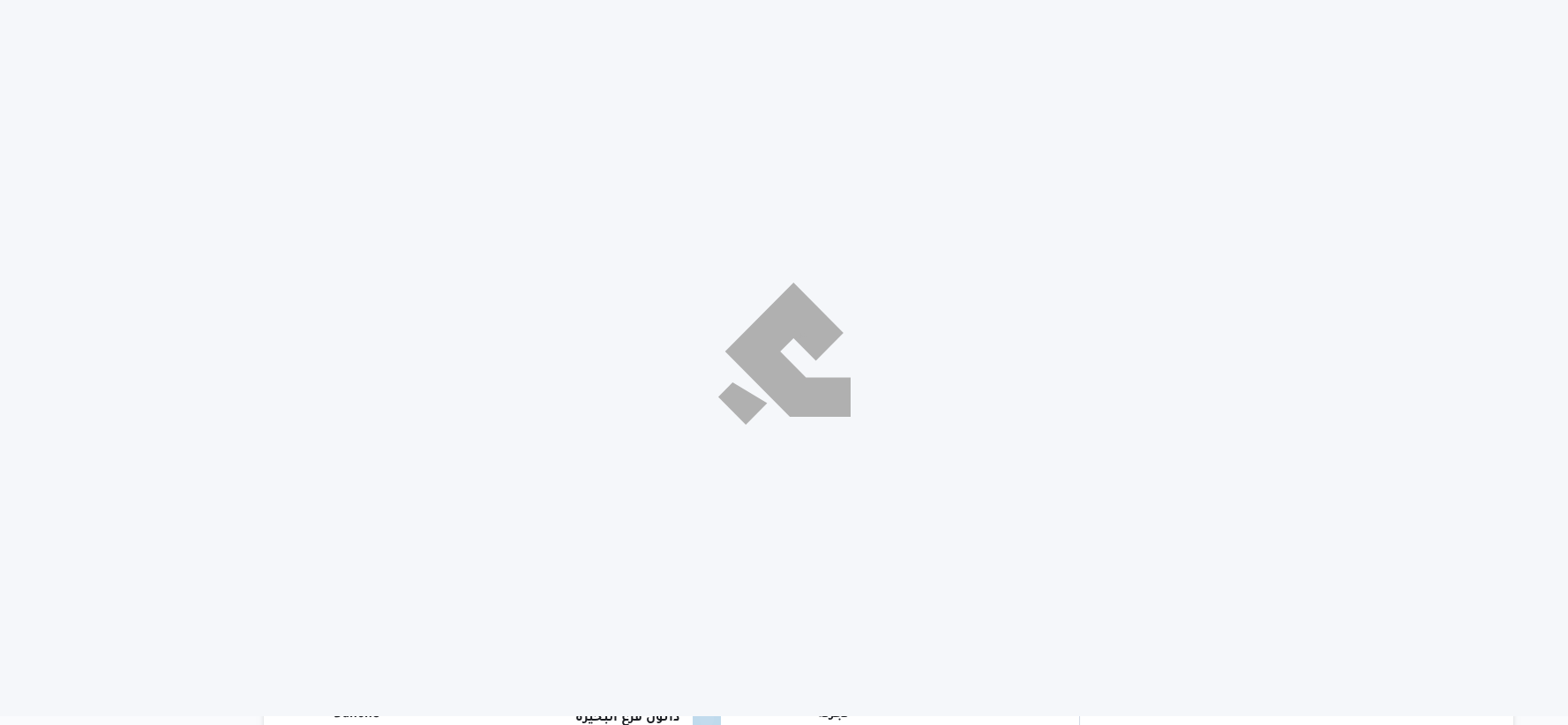
select select "ar"
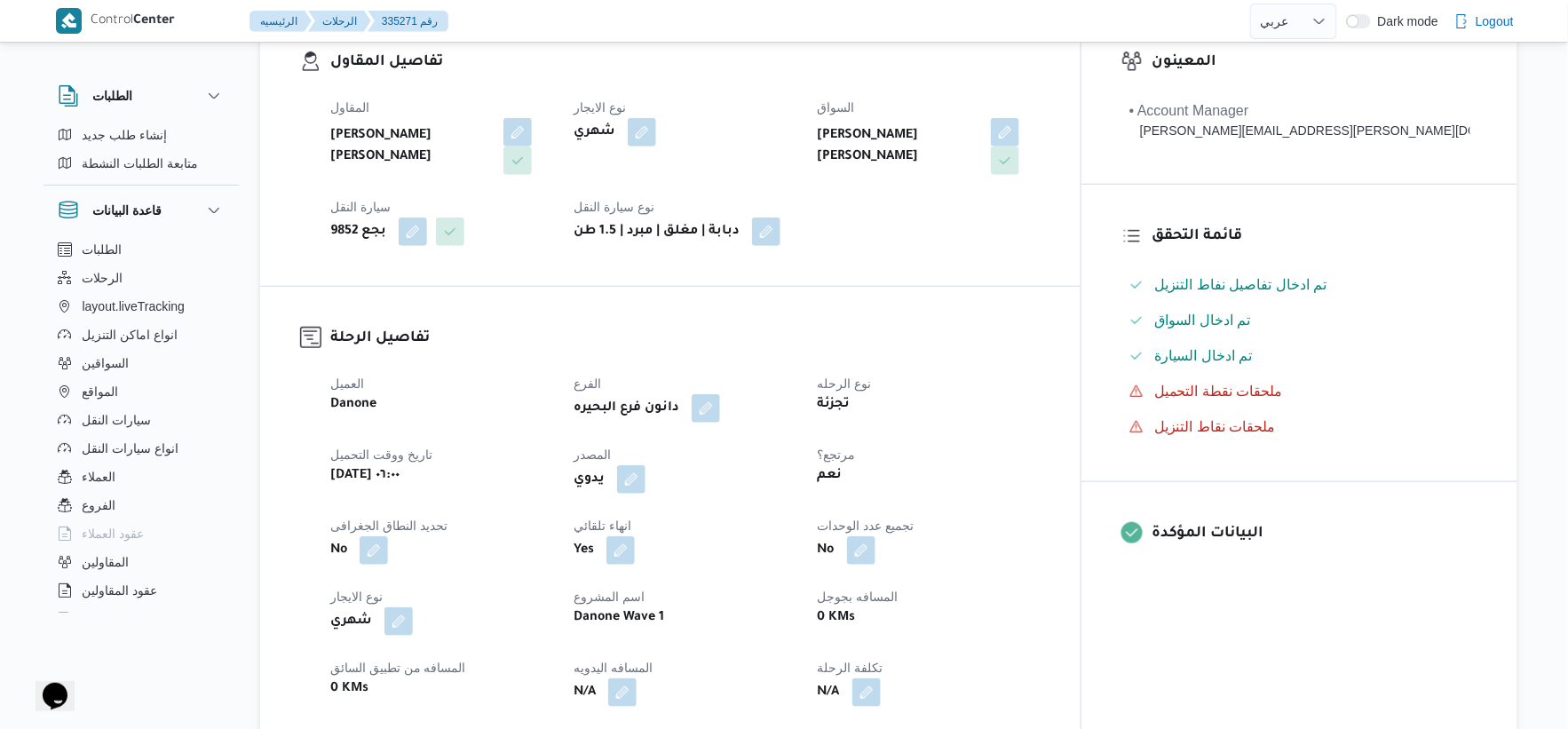
scroll to position [394, 0]
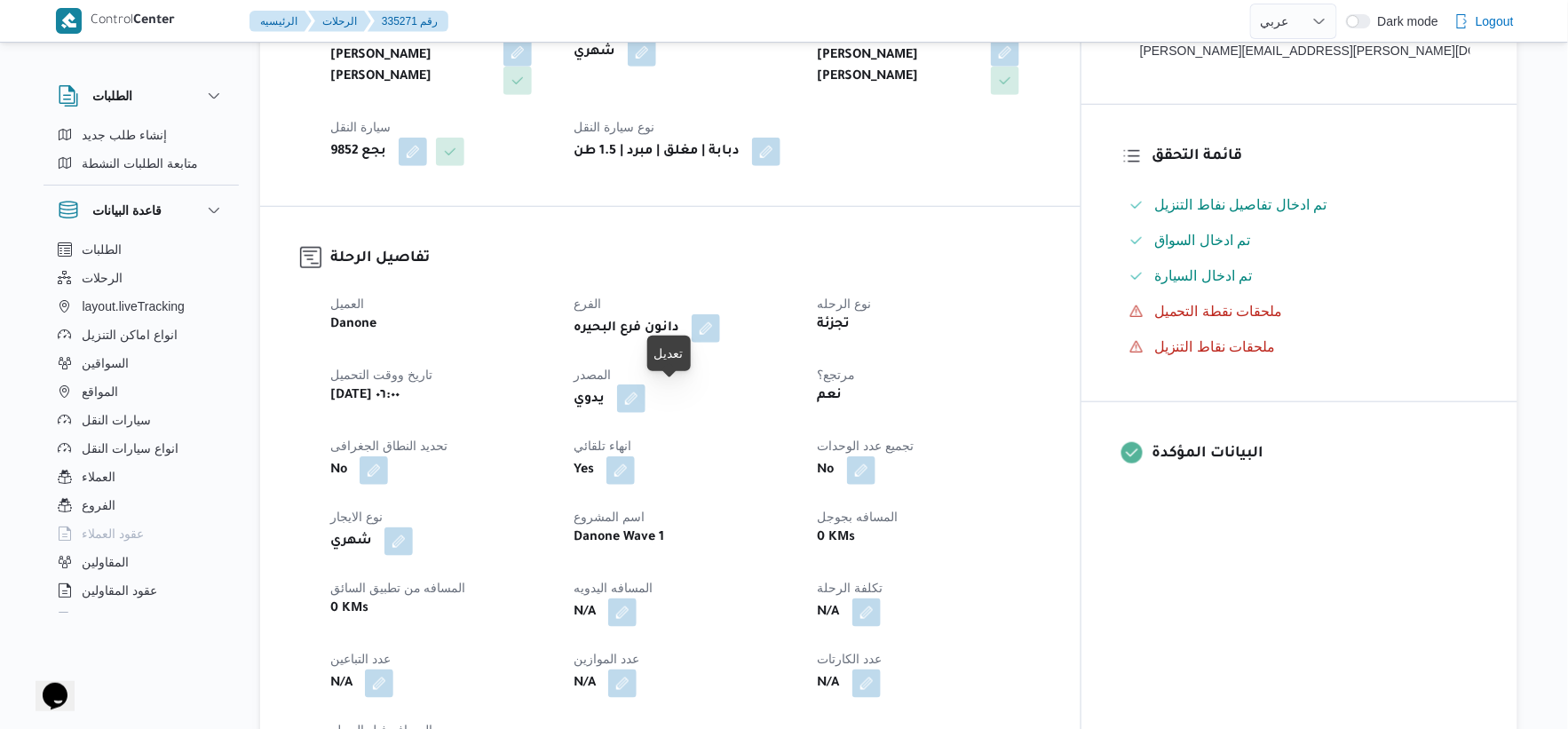
drag, startPoint x: 669, startPoint y: 400, endPoint x: 668, endPoint y: 408, distance: 8.1
click at [645, 400] on button "button" at bounding box center [631, 399] width 28 height 28
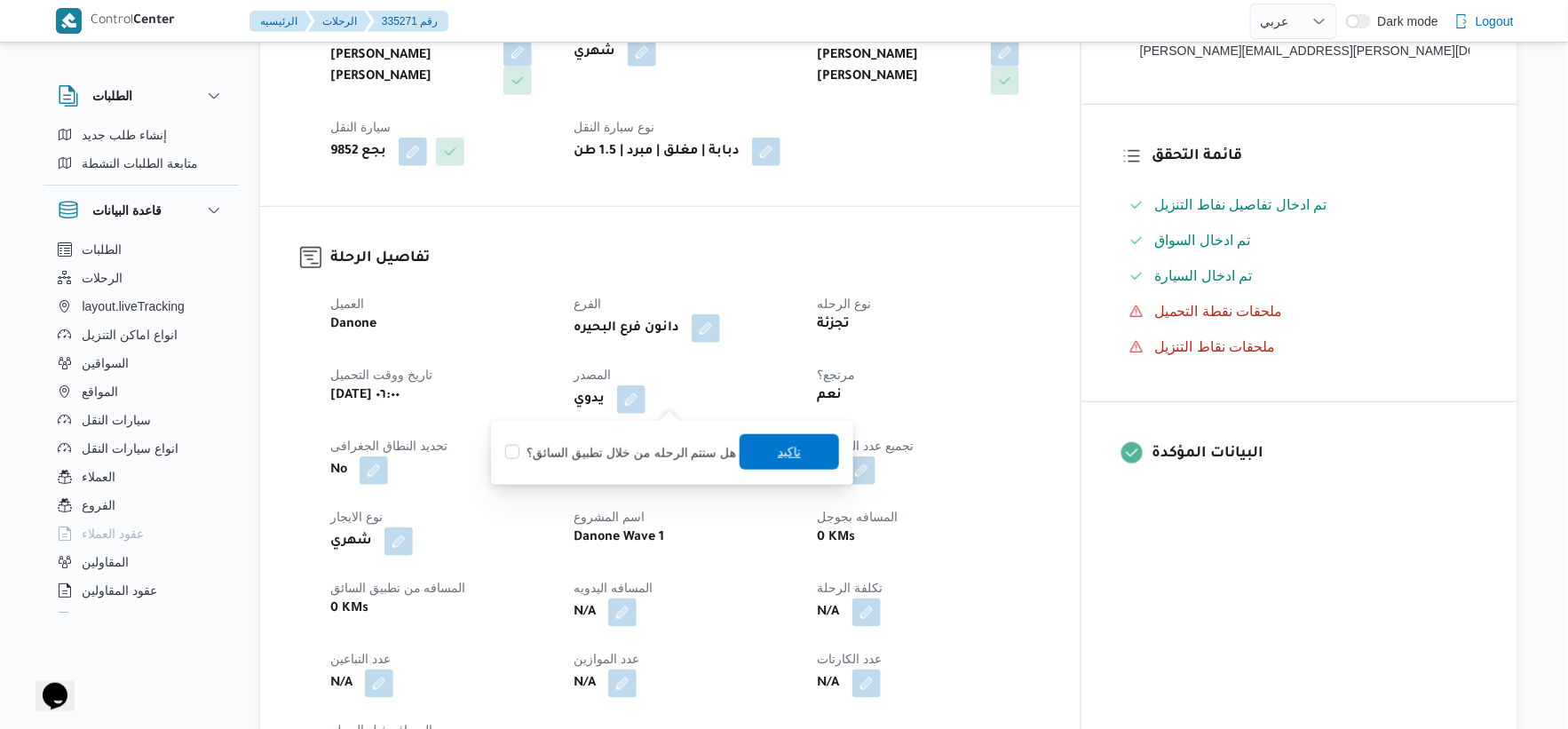
drag, startPoint x: 658, startPoint y: 452, endPoint x: 768, endPoint y: 459, distance: 110.2
click at [660, 452] on label "هل ستتم الرحله من خلال تطبيق السائق؟" at bounding box center [620, 452] width 230 height 22
click at [786, 453] on span "تاكيد" at bounding box center [789, 452] width 24 height 22
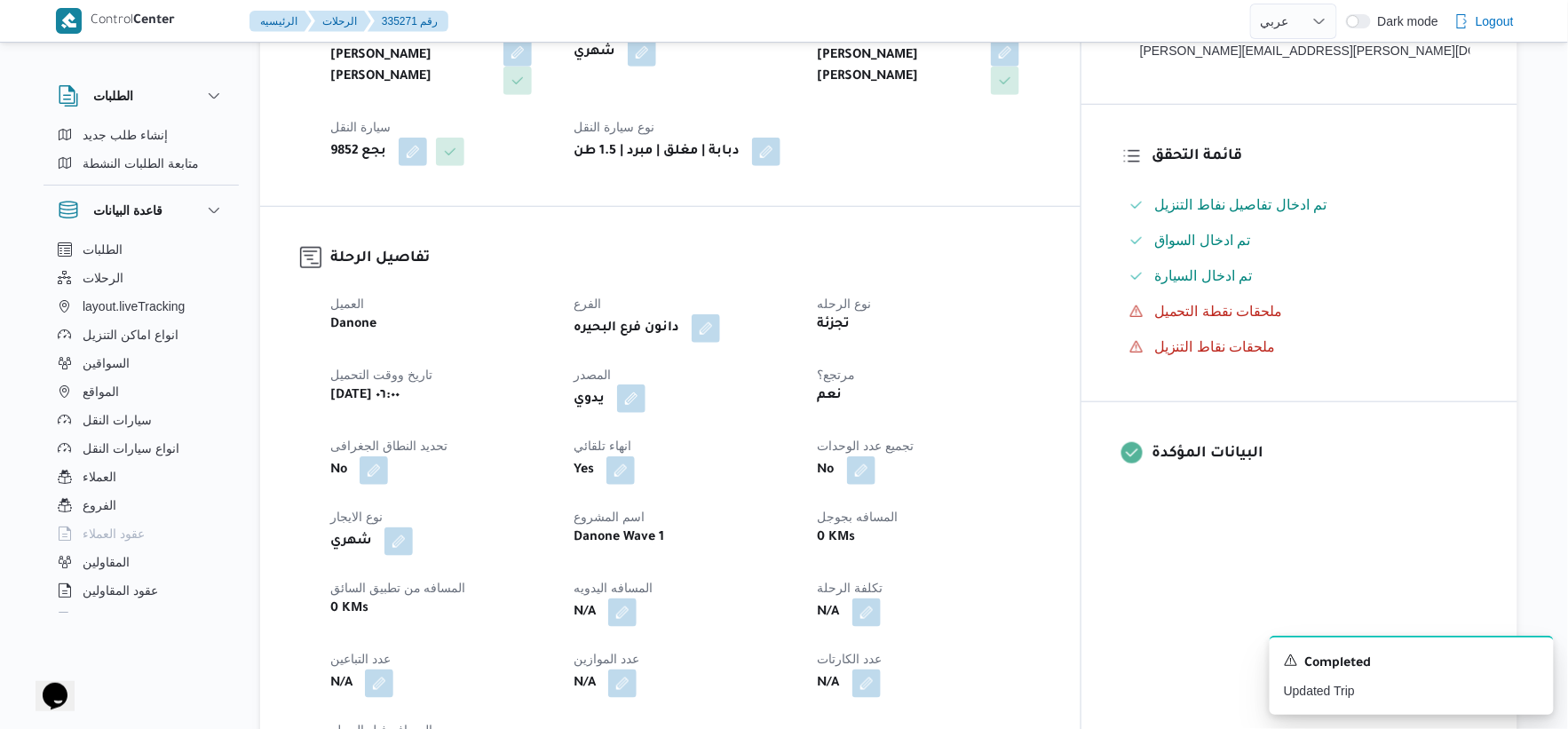
click at [645, 401] on button "button" at bounding box center [631, 399] width 28 height 28
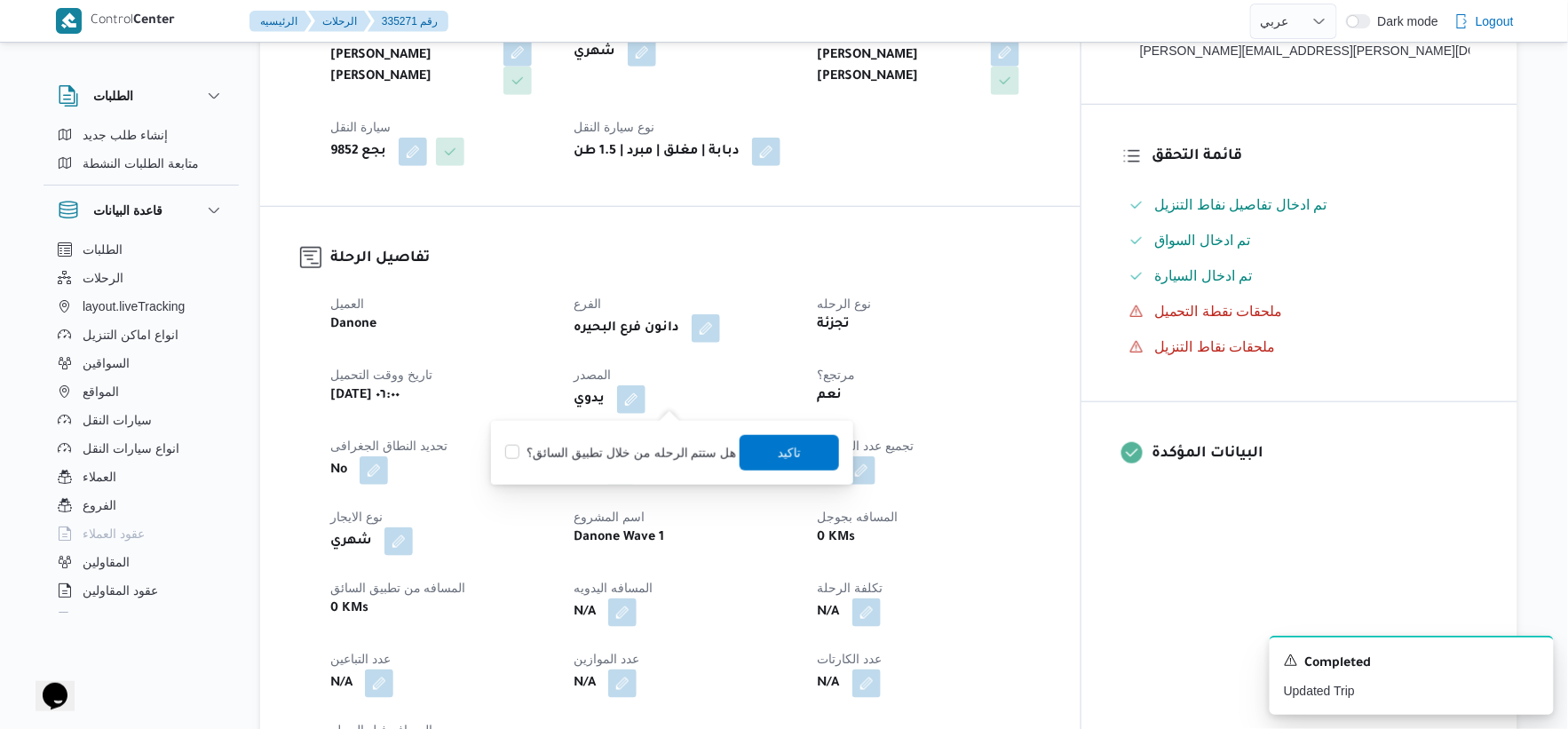
click at [658, 451] on label "هل ستتم الرحله من خلال تطبيق السائق؟" at bounding box center [620, 452] width 230 height 22
checkbox input "true"
click at [766, 453] on span "تاكيد" at bounding box center [789, 452] width 100 height 36
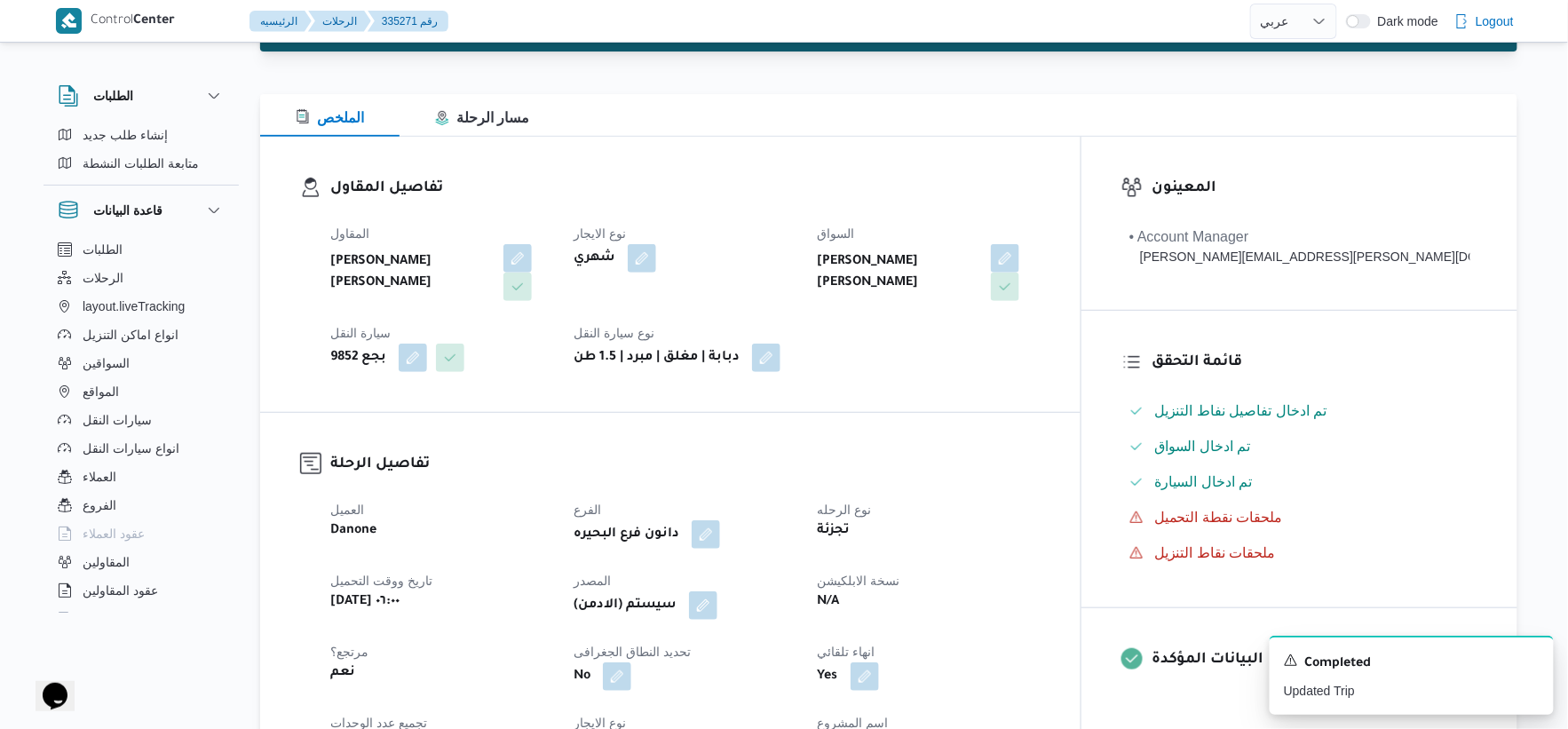
scroll to position [0, 0]
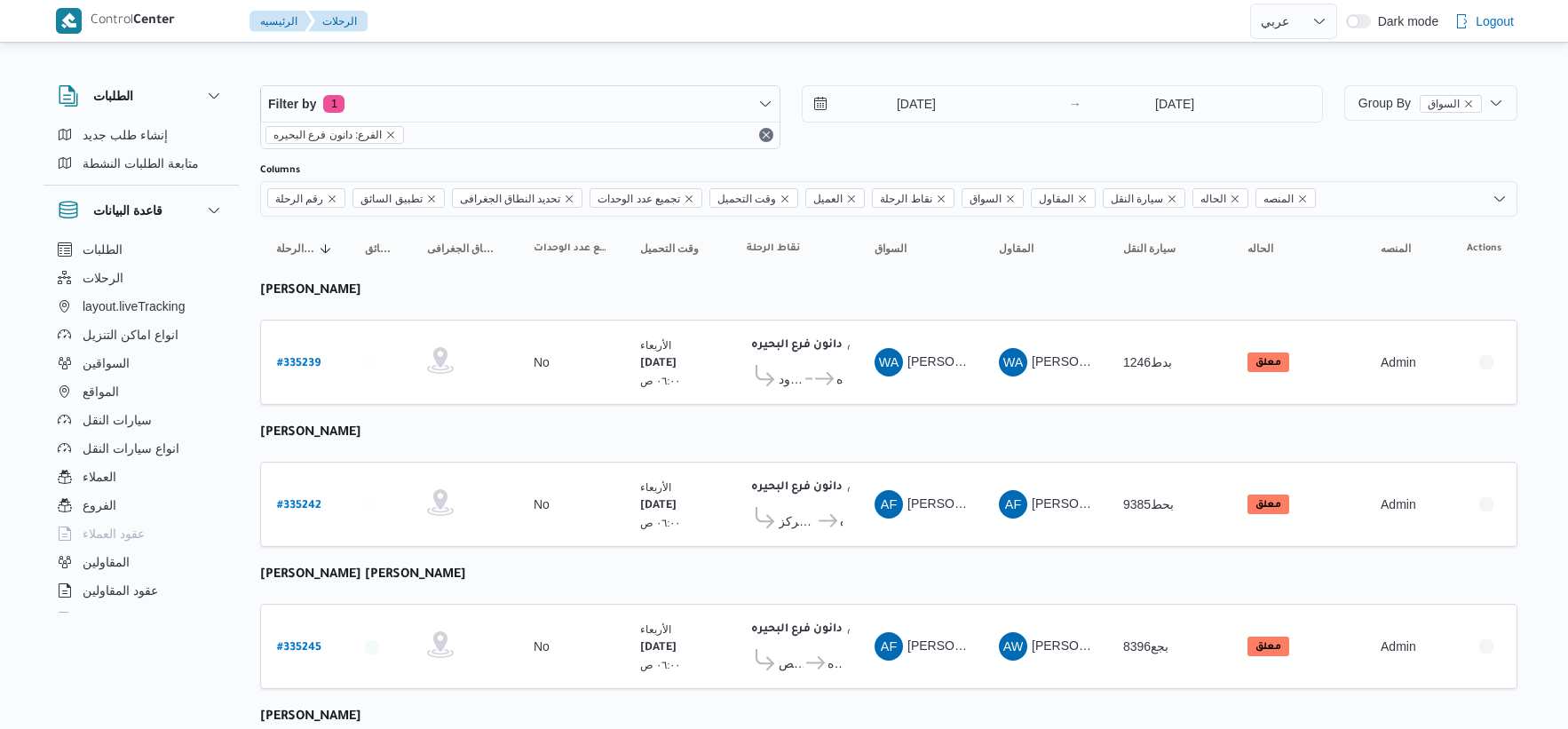
select select "ar"
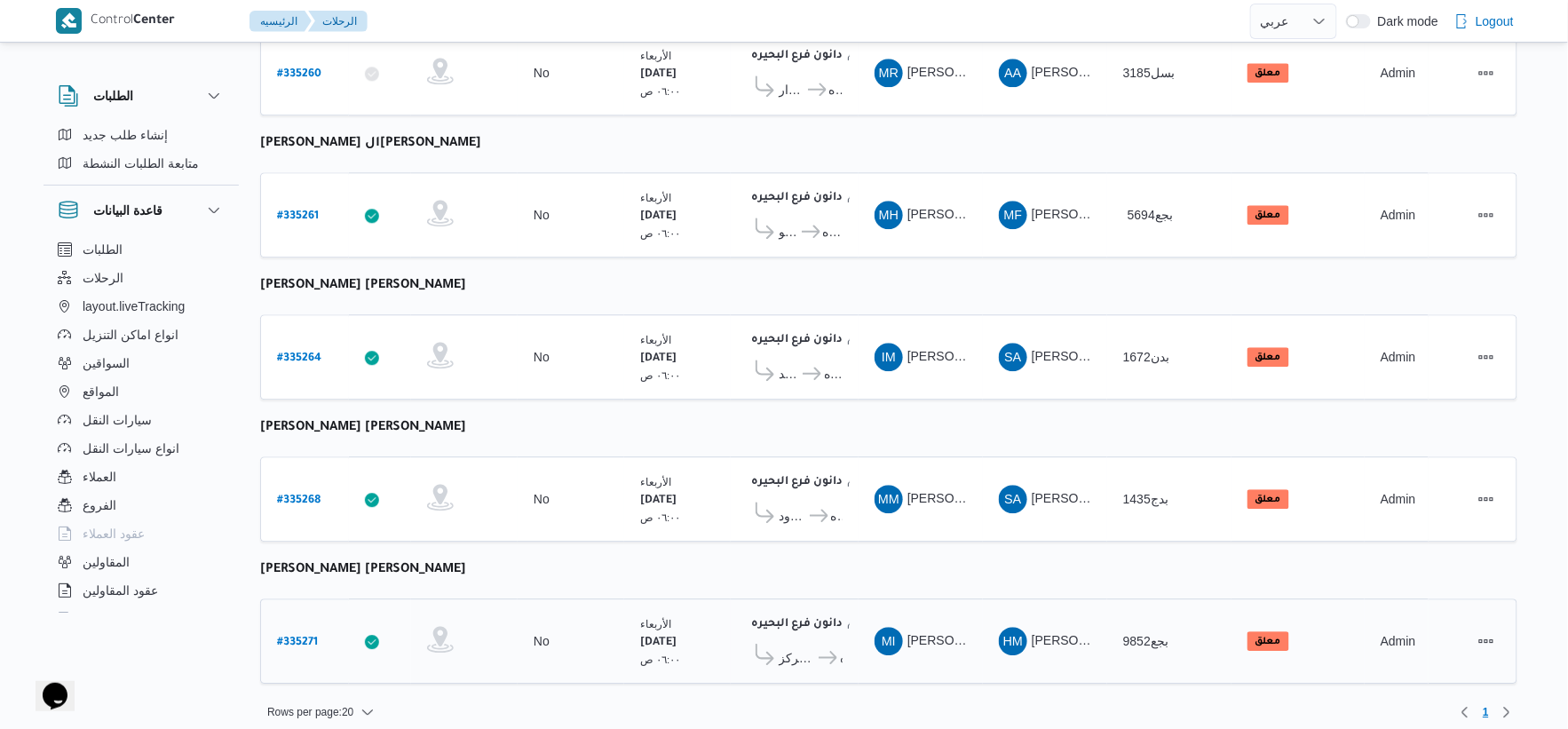
click at [818, 651] on icon at bounding box center [828, 658] width 19 height 13
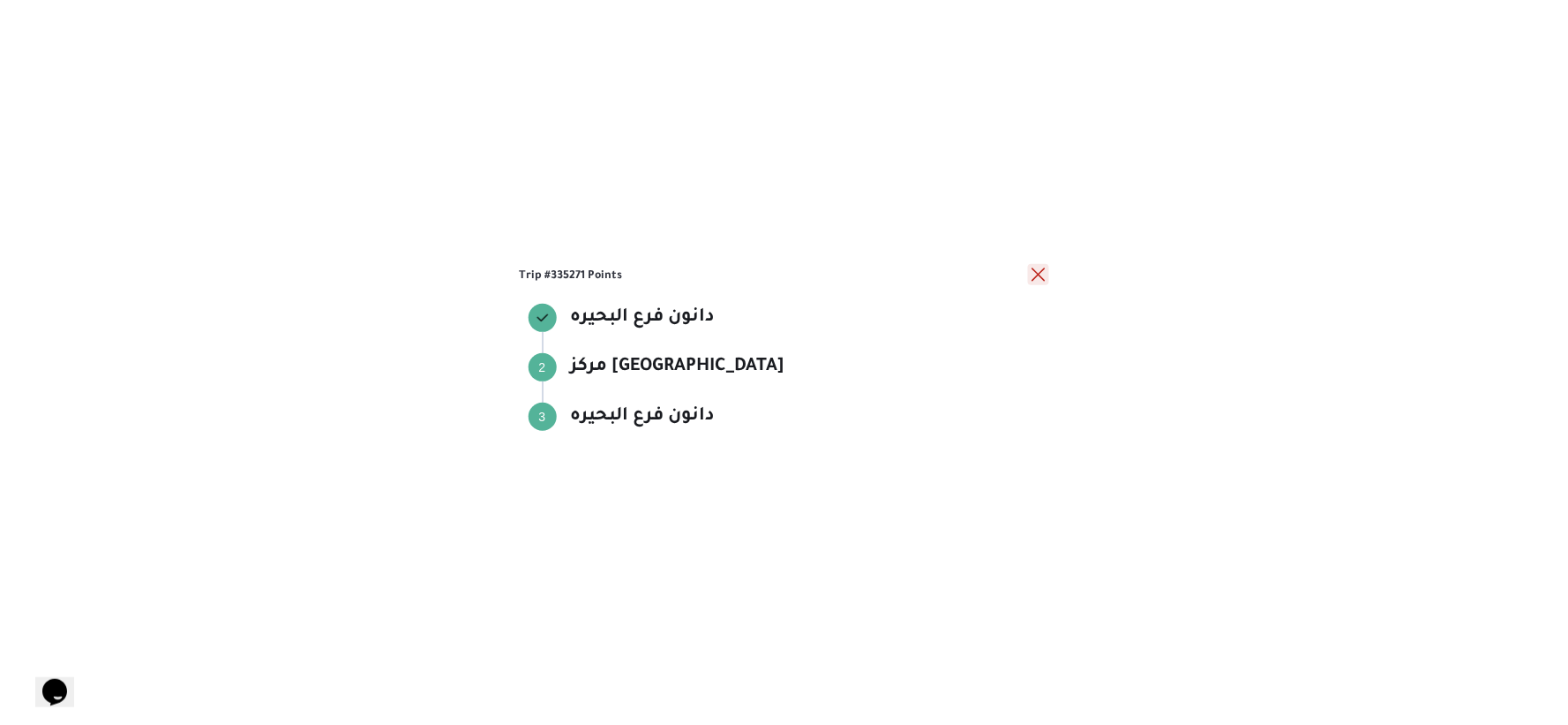
click at [1031, 271] on button "close" at bounding box center [1039, 274] width 22 height 22
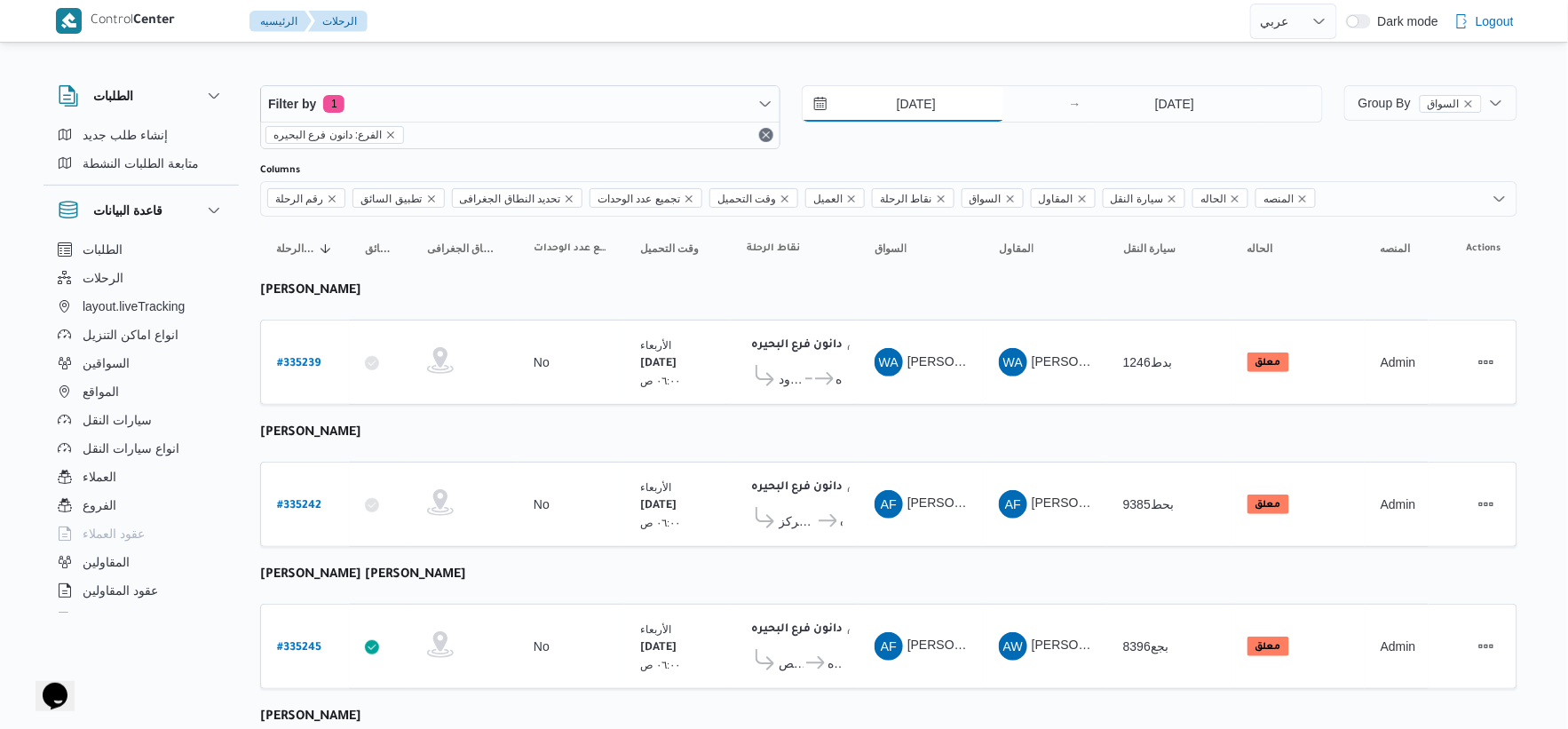
click at [934, 112] on input "[DATE]" at bounding box center [903, 104] width 201 height 36
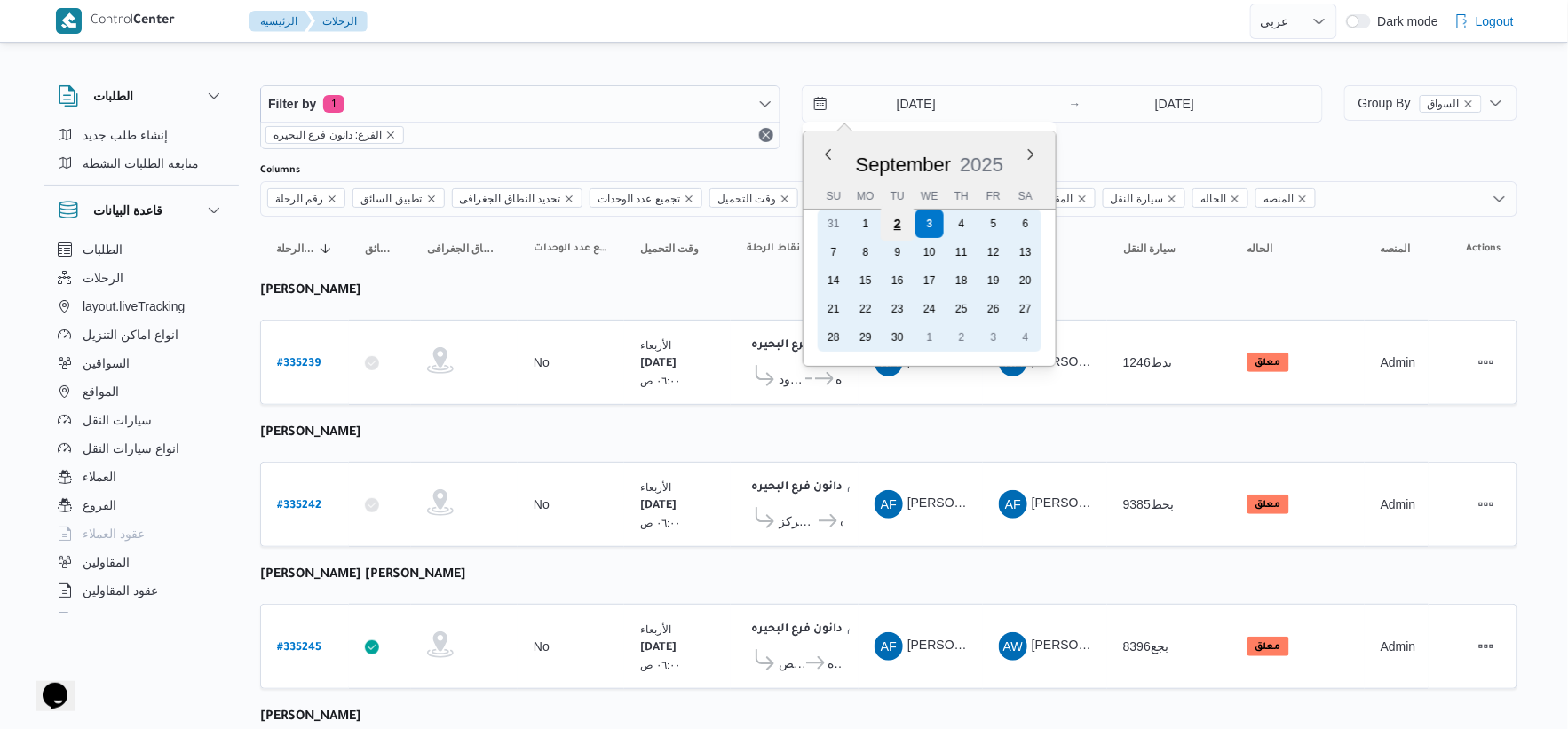
click at [897, 228] on div "2" at bounding box center [897, 224] width 34 height 34
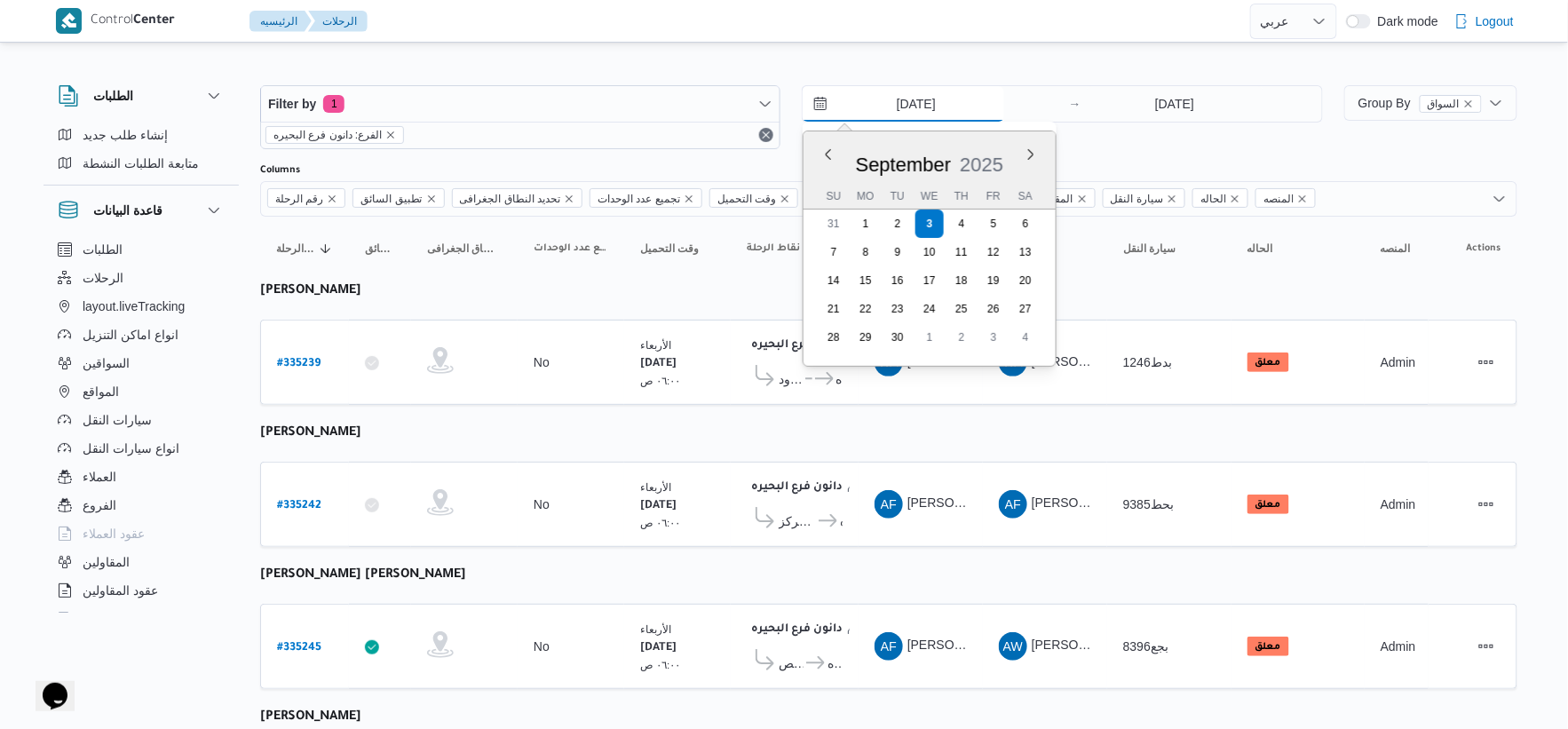
type input "[DATE]"
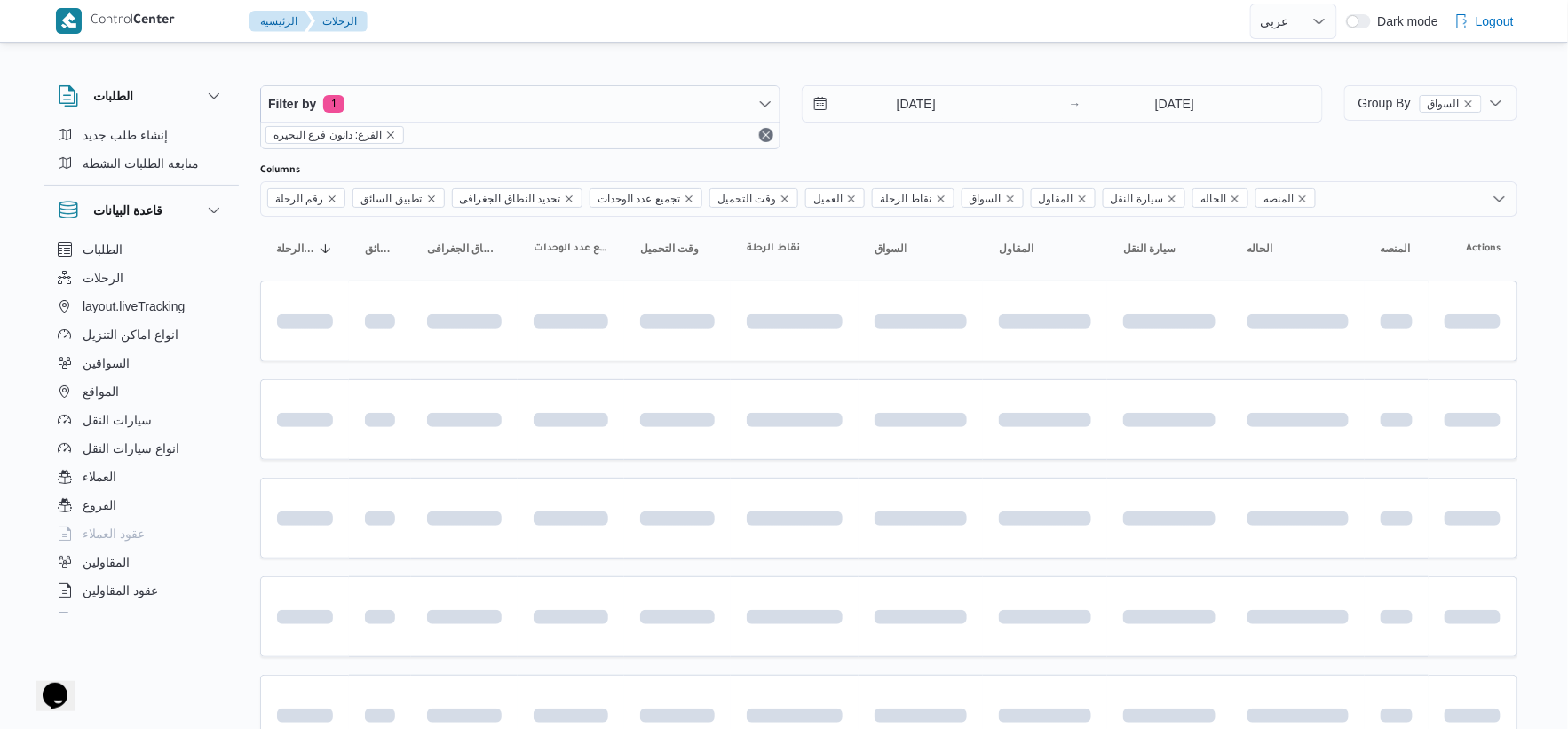
click at [1156, 128] on div "2/9/2025 → 3/9/2025" at bounding box center [1061, 118] width 520 height 64
click at [1180, 107] on input "[DATE]" at bounding box center [1175, 104] width 177 height 36
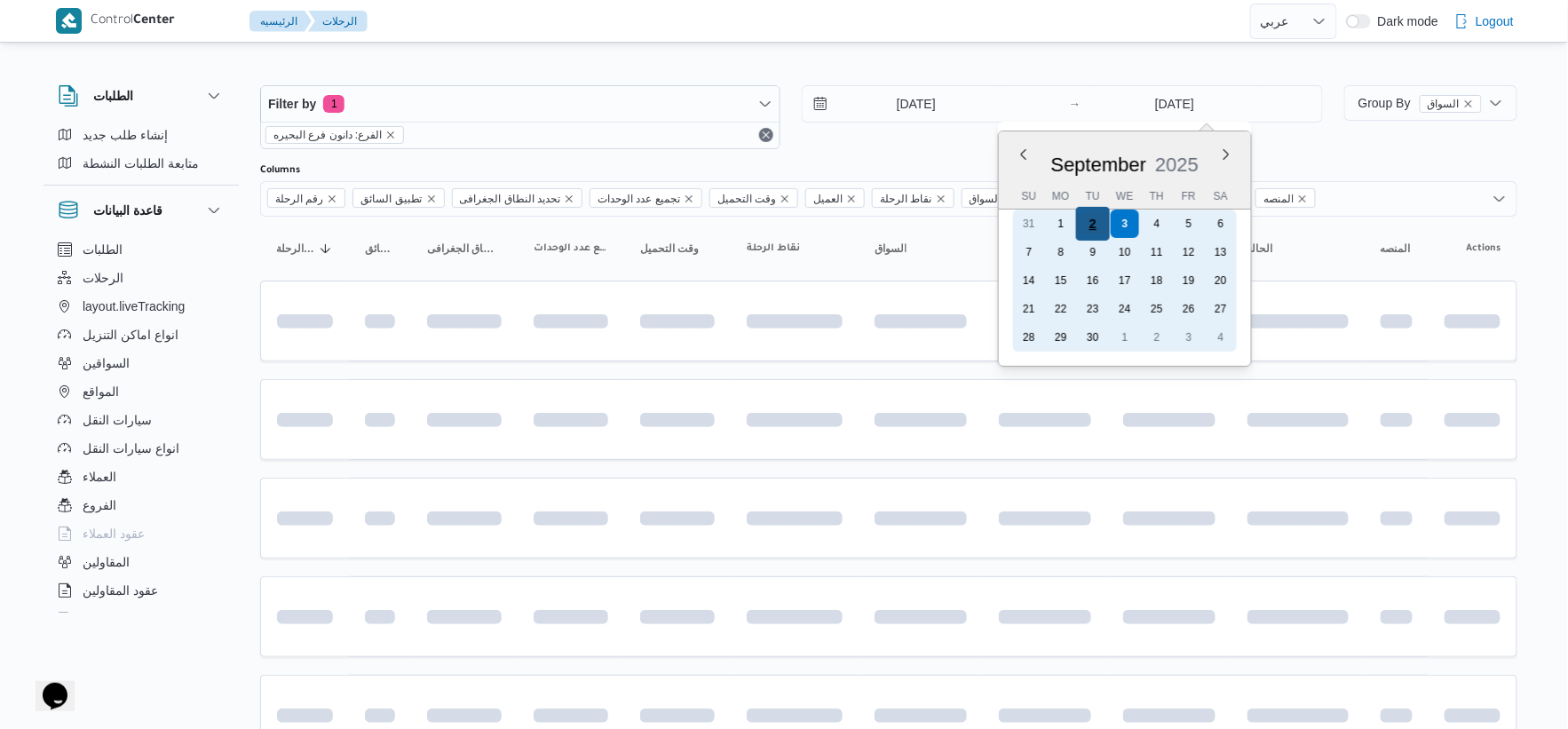
click at [1089, 219] on div "2" at bounding box center [1092, 224] width 34 height 34
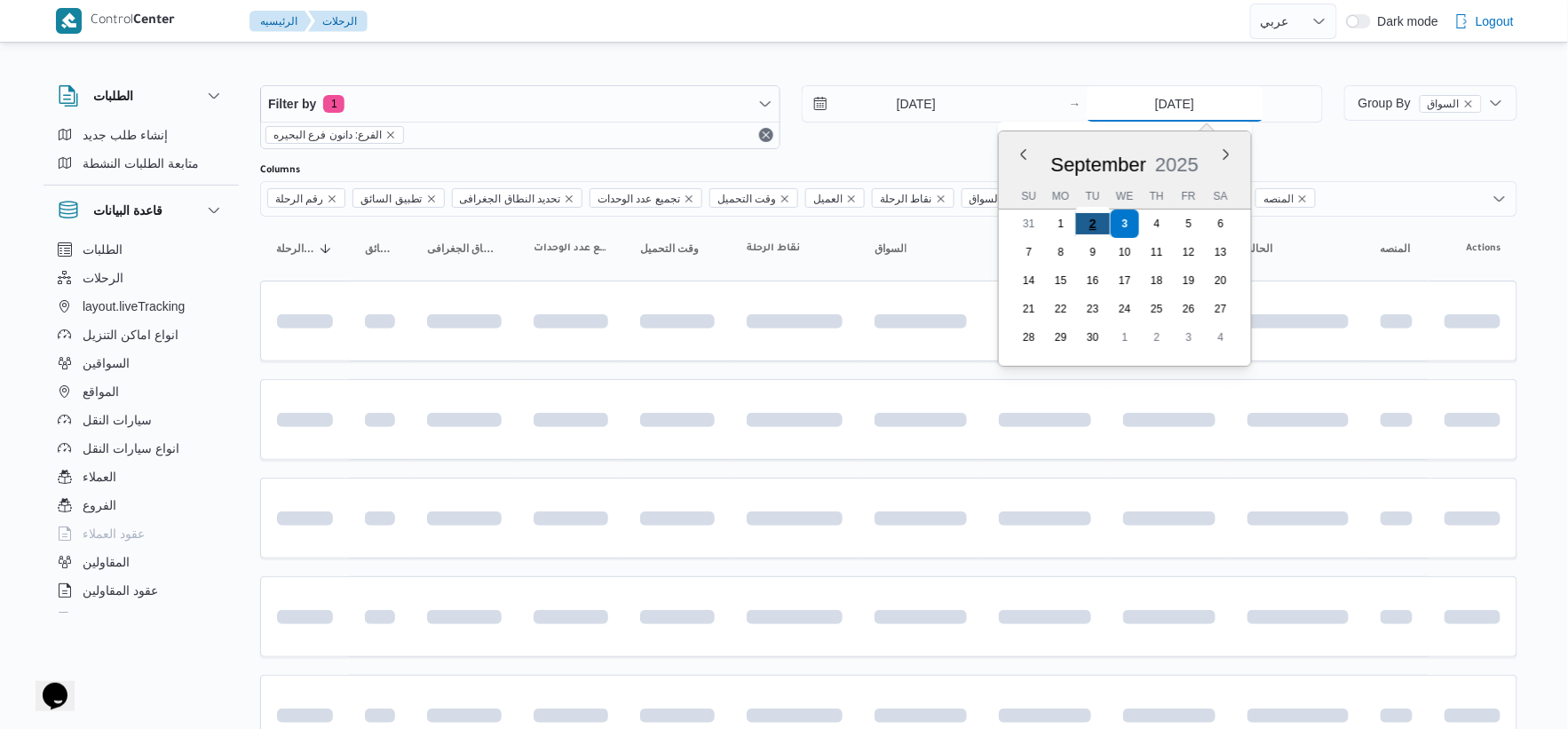
type input "[DATE]"
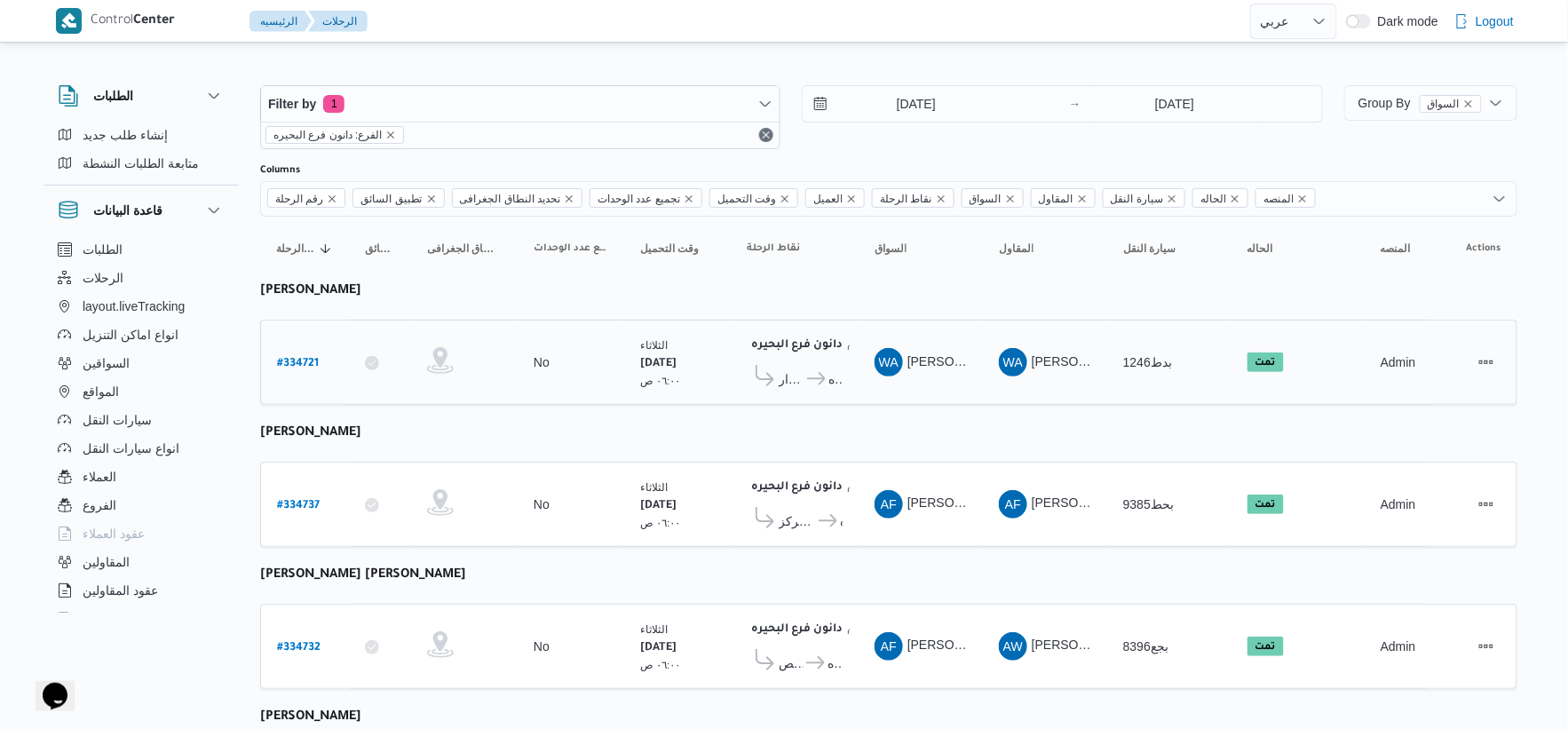
click at [788, 376] on span "قسم كفرالدوار" at bounding box center [791, 379] width 25 height 22
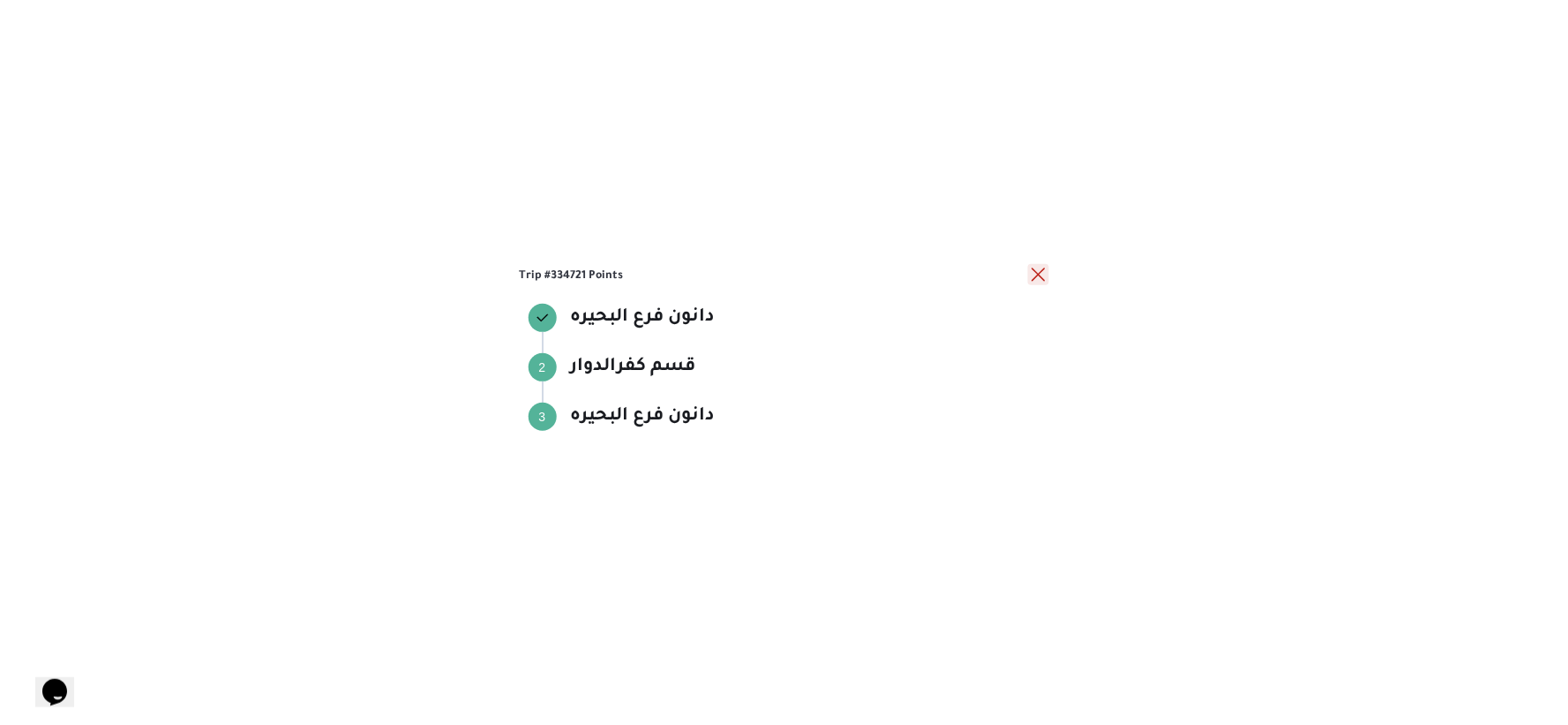
click at [1033, 270] on button "close" at bounding box center [1039, 274] width 22 height 22
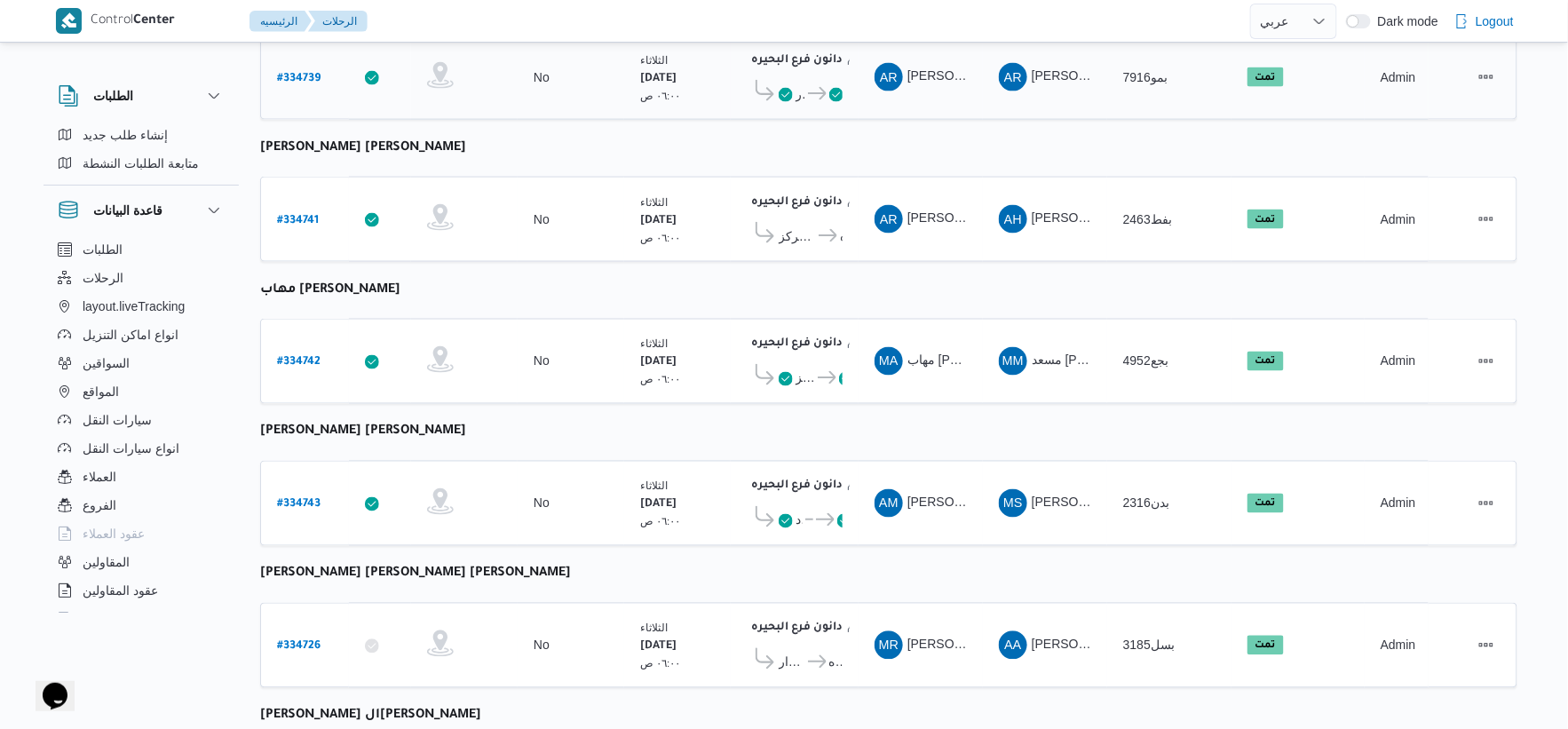
scroll to position [888, 0]
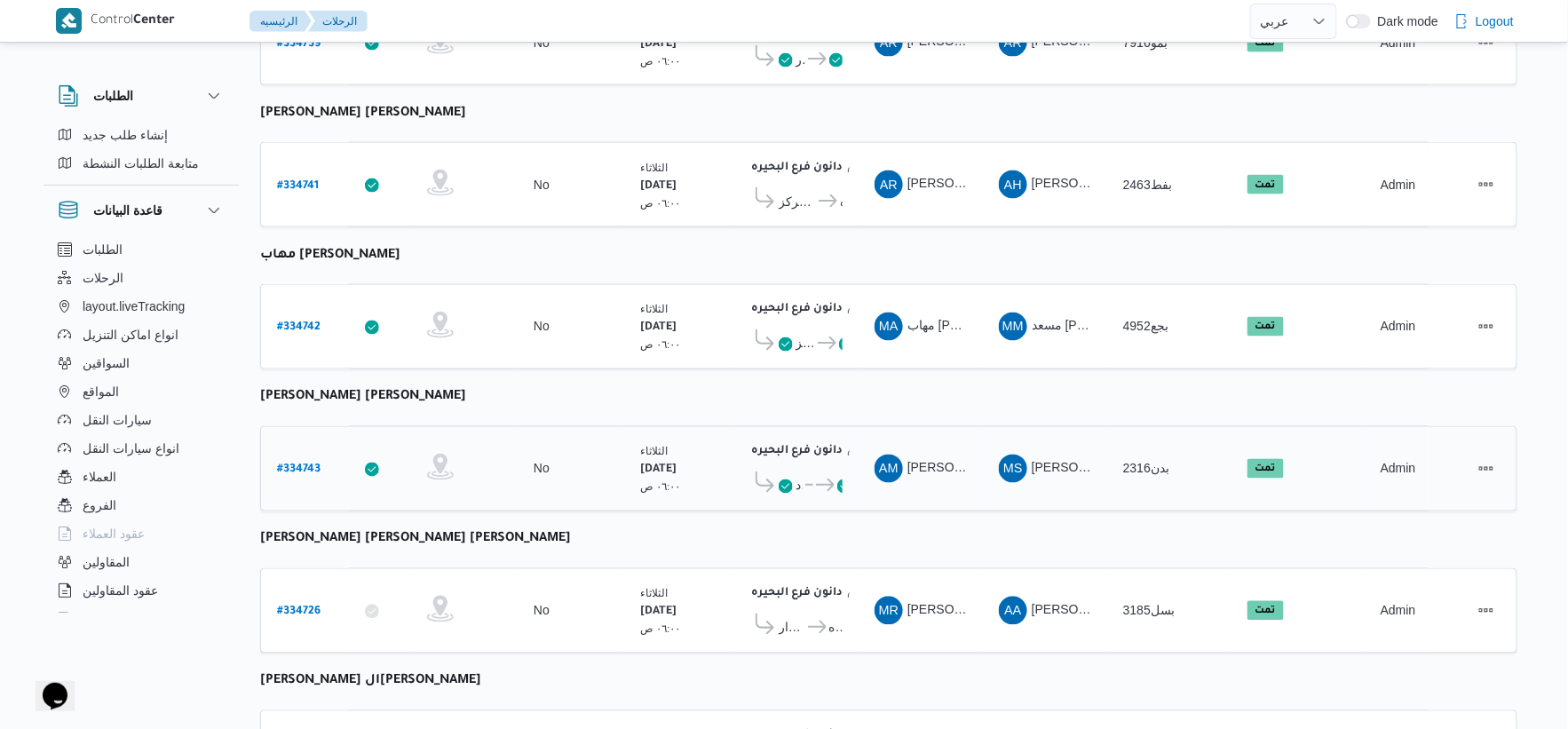
click at [300, 457] on link "# 334743" at bounding box center [299, 468] width 43 height 24
select select "ar"
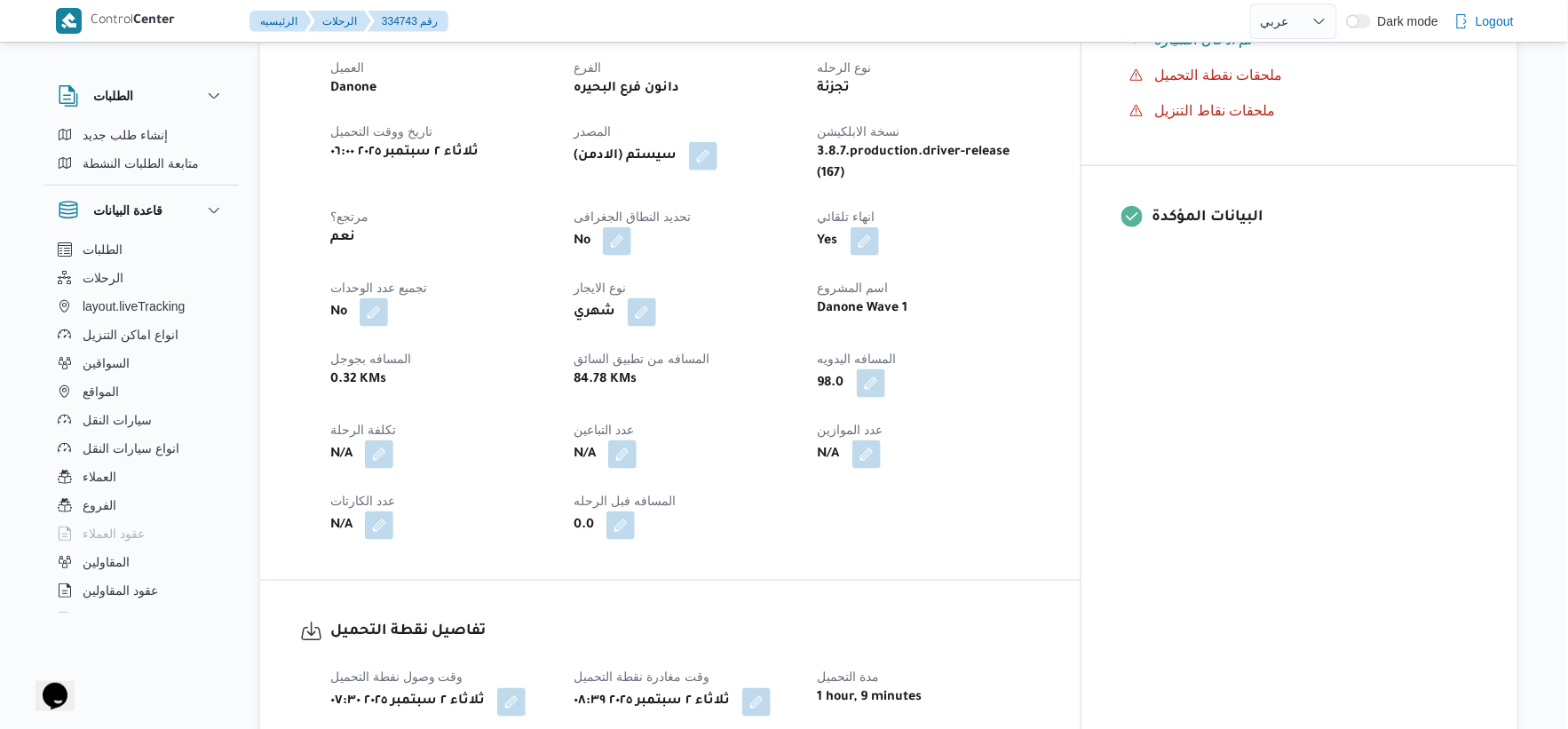
scroll to position [592, 0]
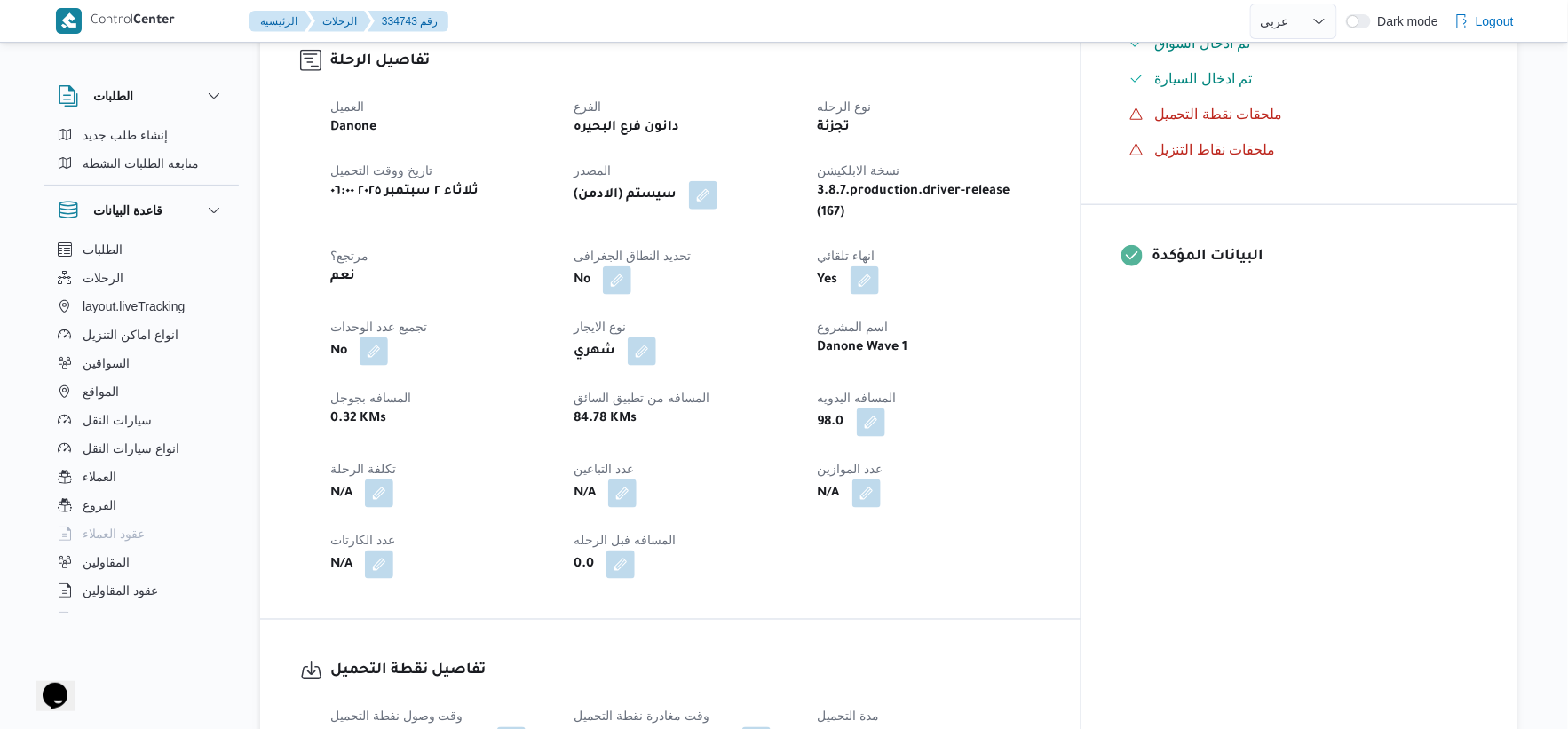
select select "ar"
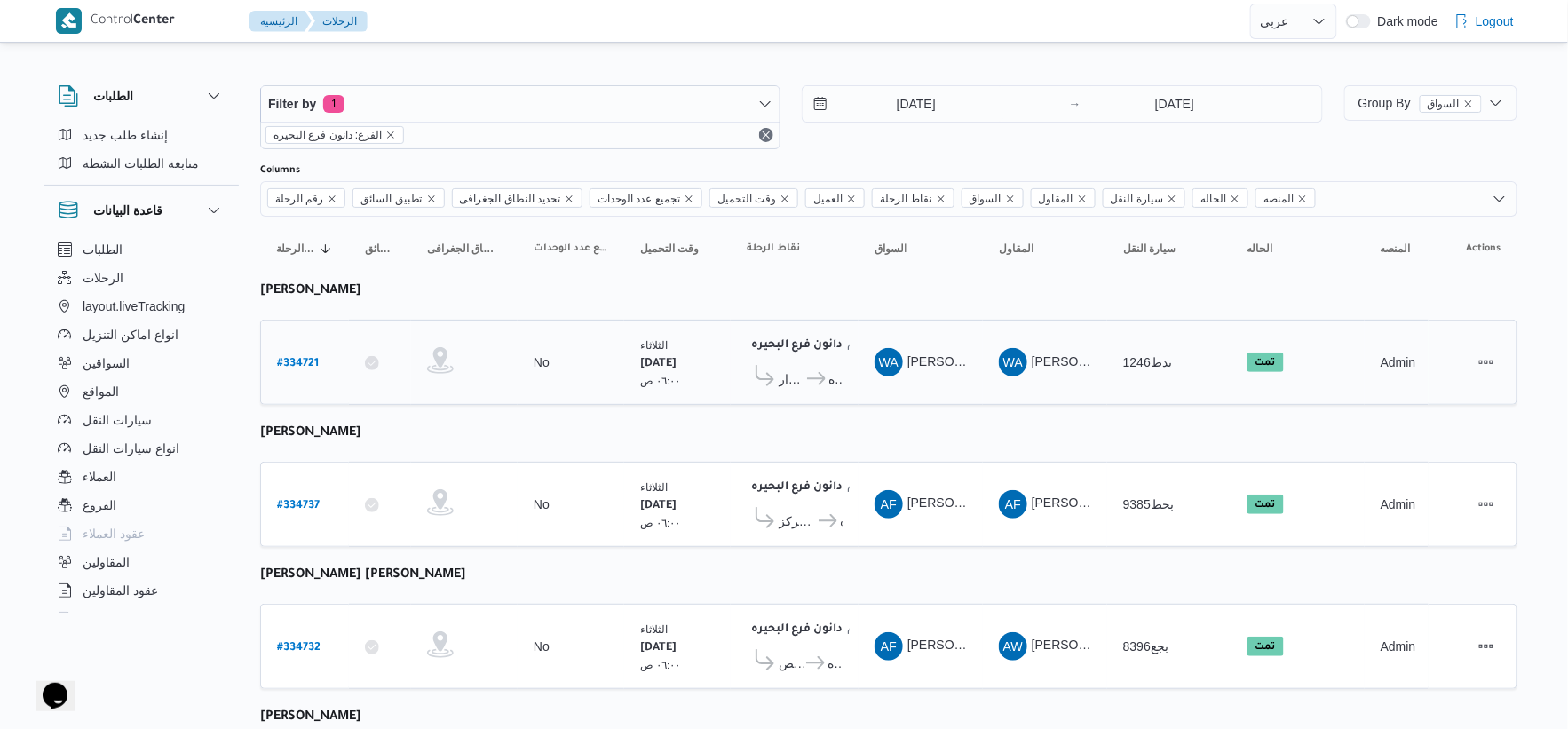
click at [285, 361] on b "# 334721" at bounding box center [298, 363] width 41 height 12
select select "ar"
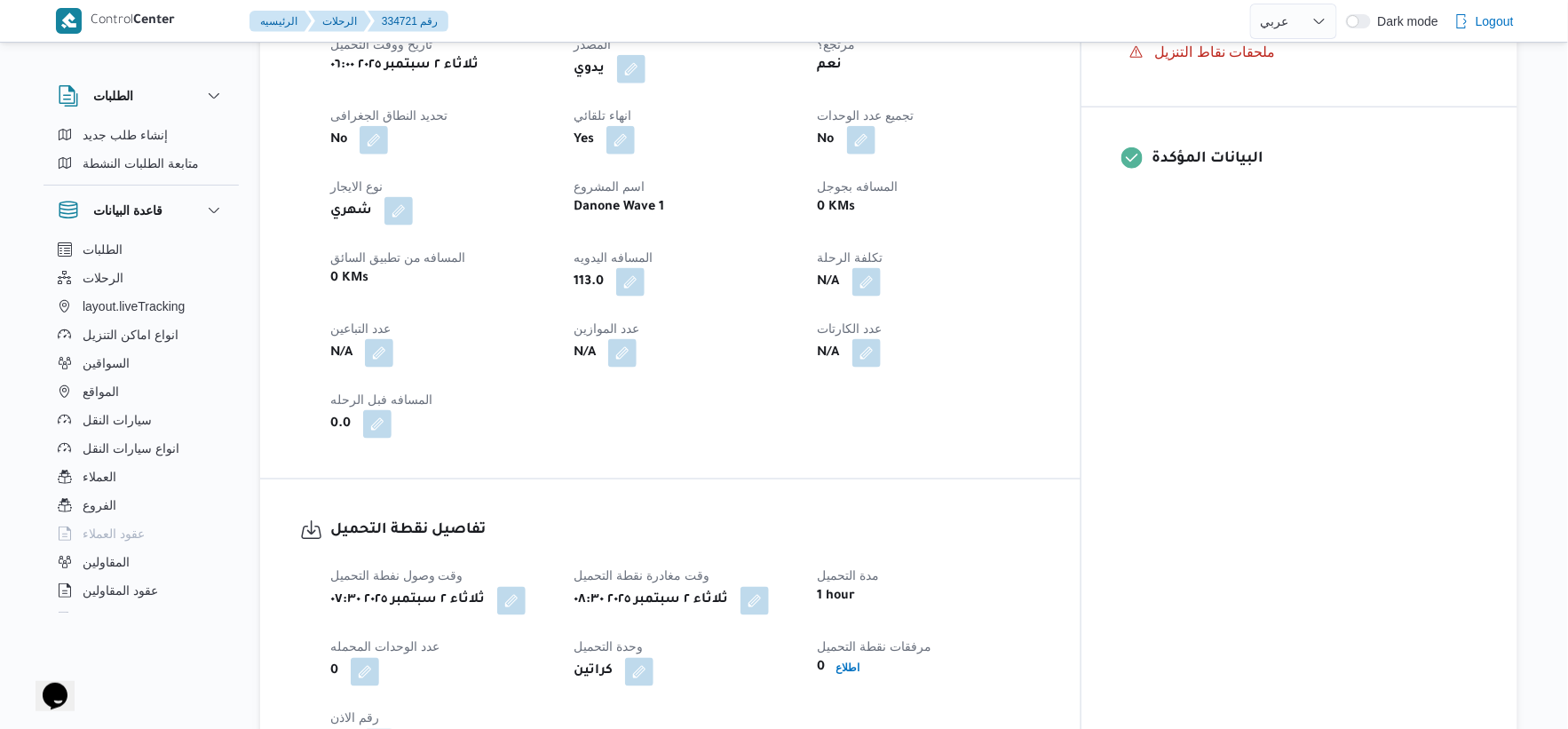
scroll to position [689, 0]
select select "ar"
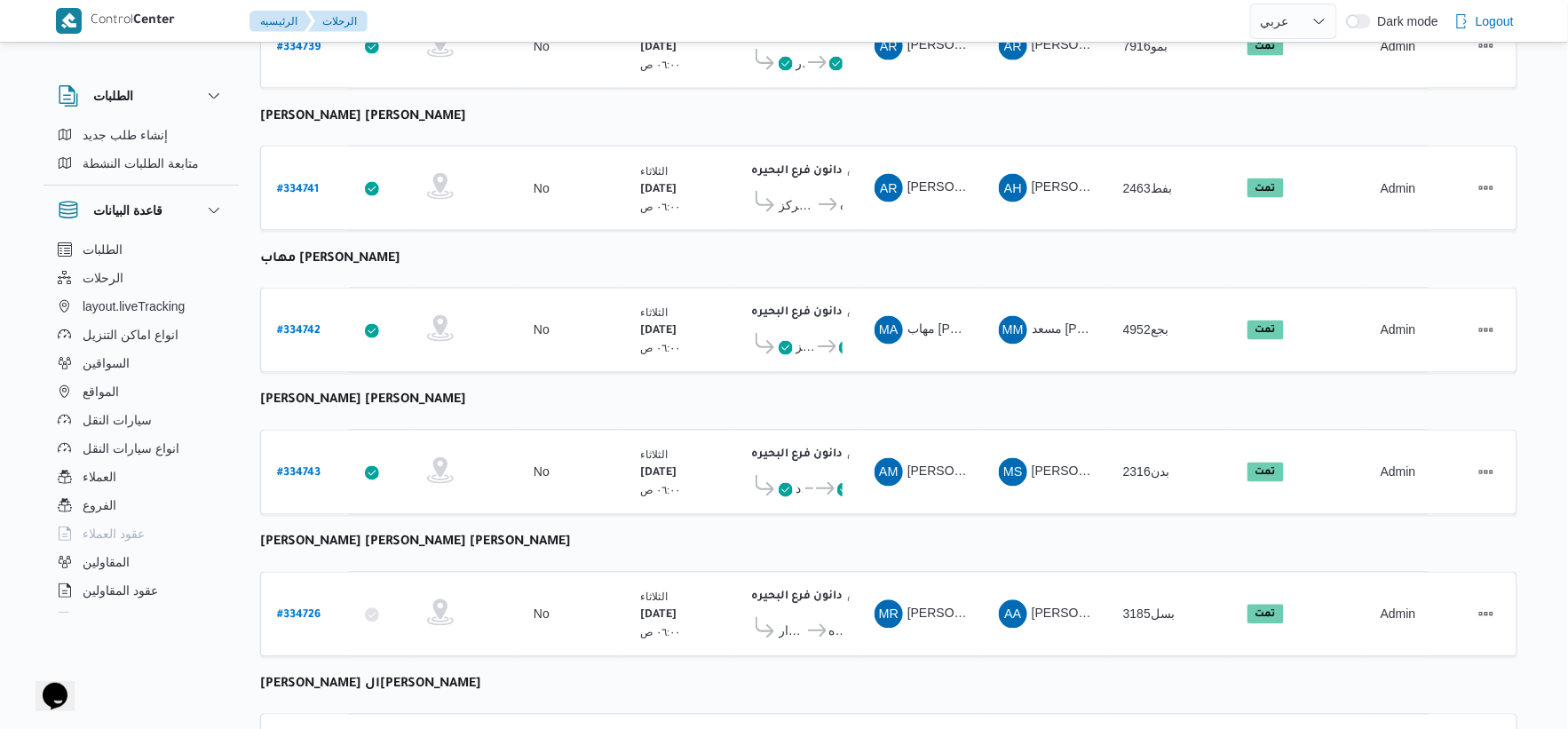
scroll to position [888, 0]
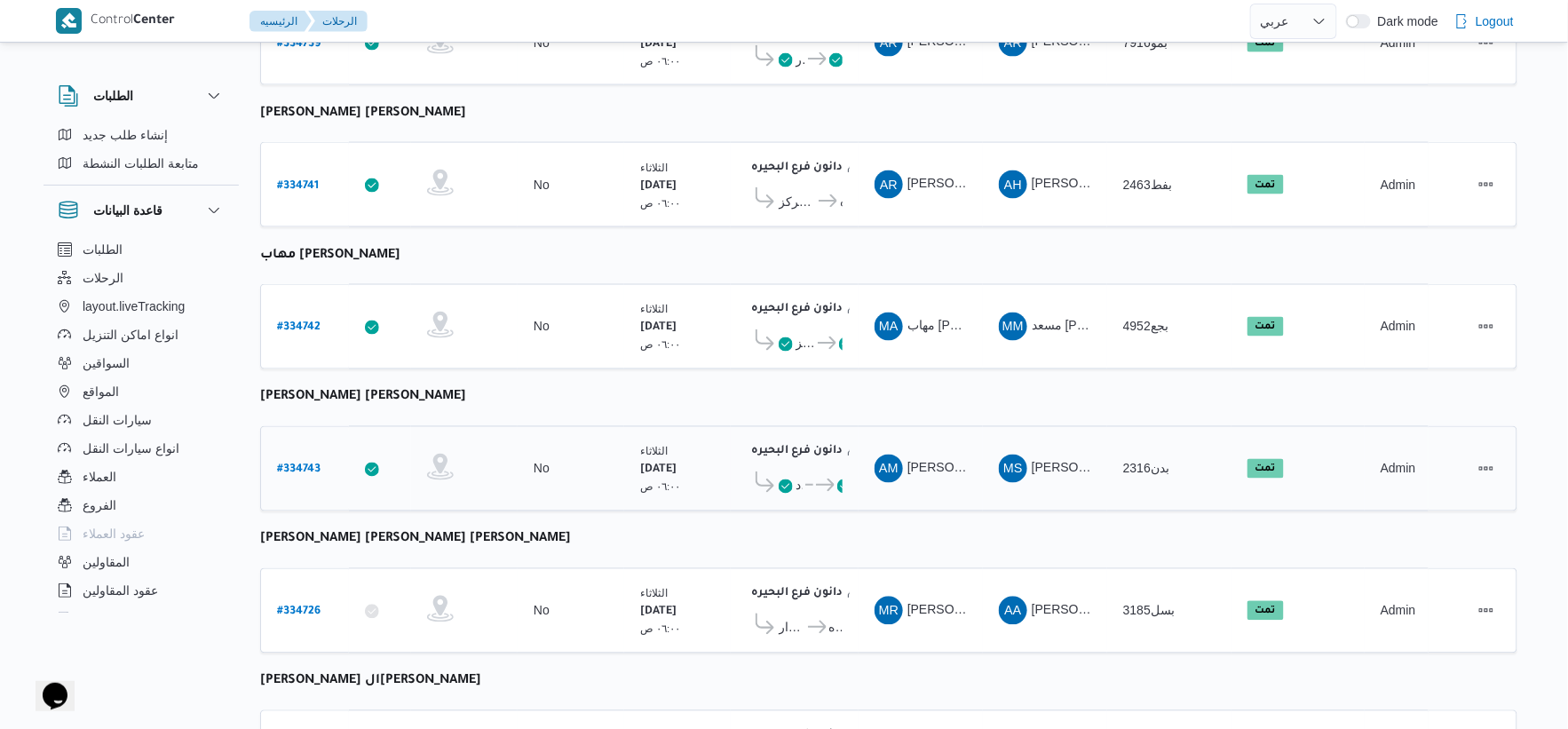
click at [306, 465] on b "# 334743" at bounding box center [299, 470] width 43 height 12
select select "ar"
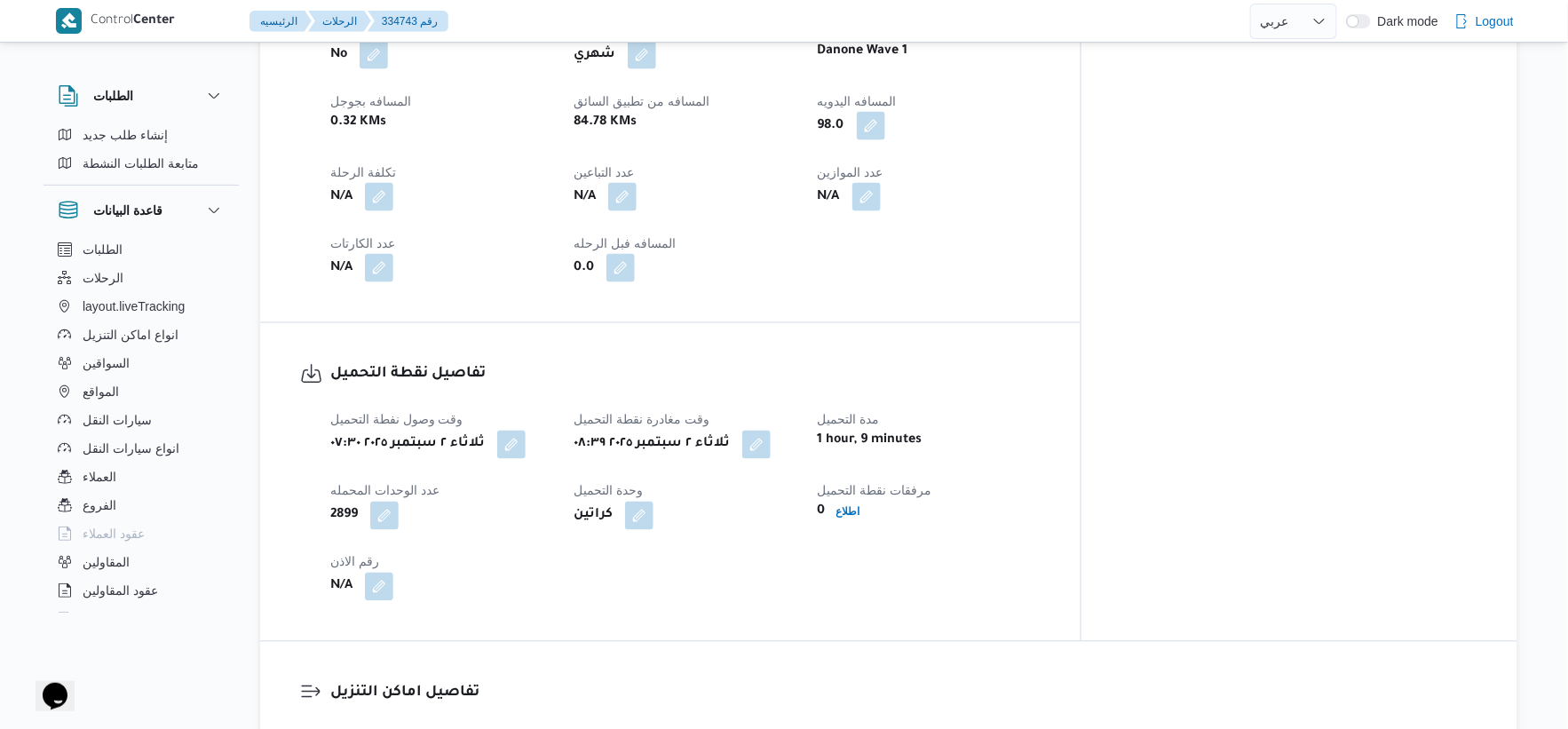
scroll to position [1480, 0]
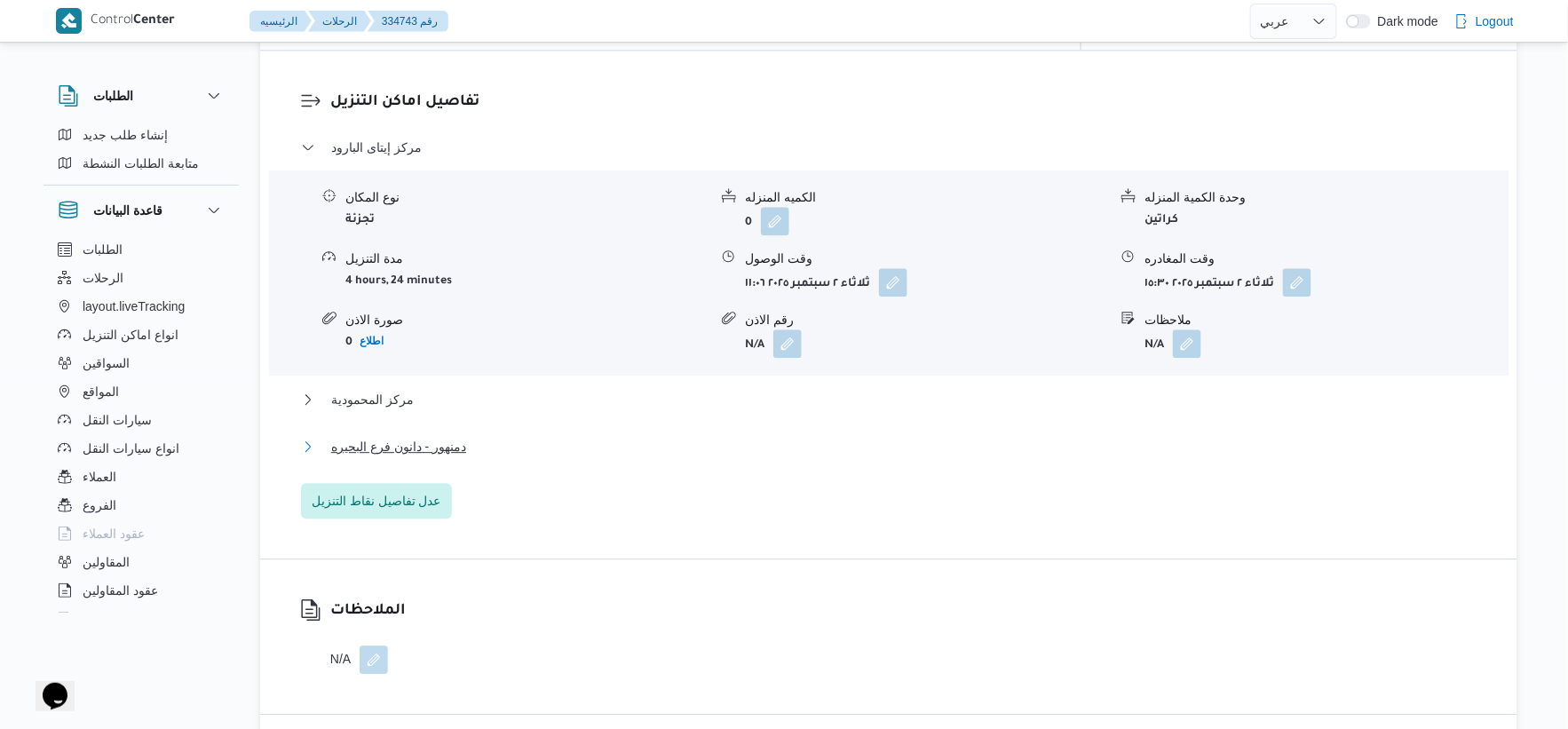
click at [446, 437] on span "دمنهور - دانون فرع البحيره" at bounding box center [398, 447] width 135 height 22
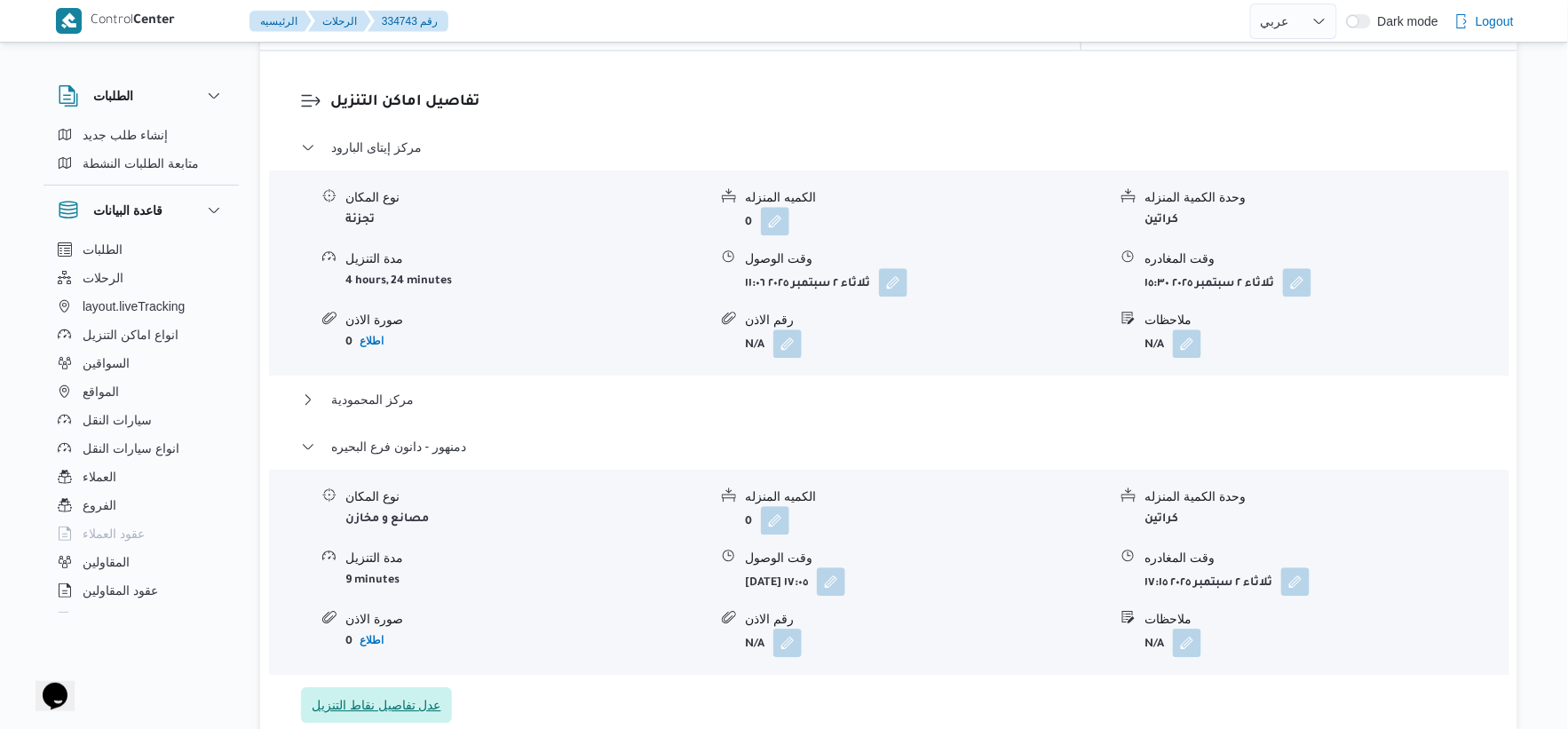
click at [420, 697] on span "عدل تفاصيل نقاط التنزيل" at bounding box center [376, 705] width 130 height 22
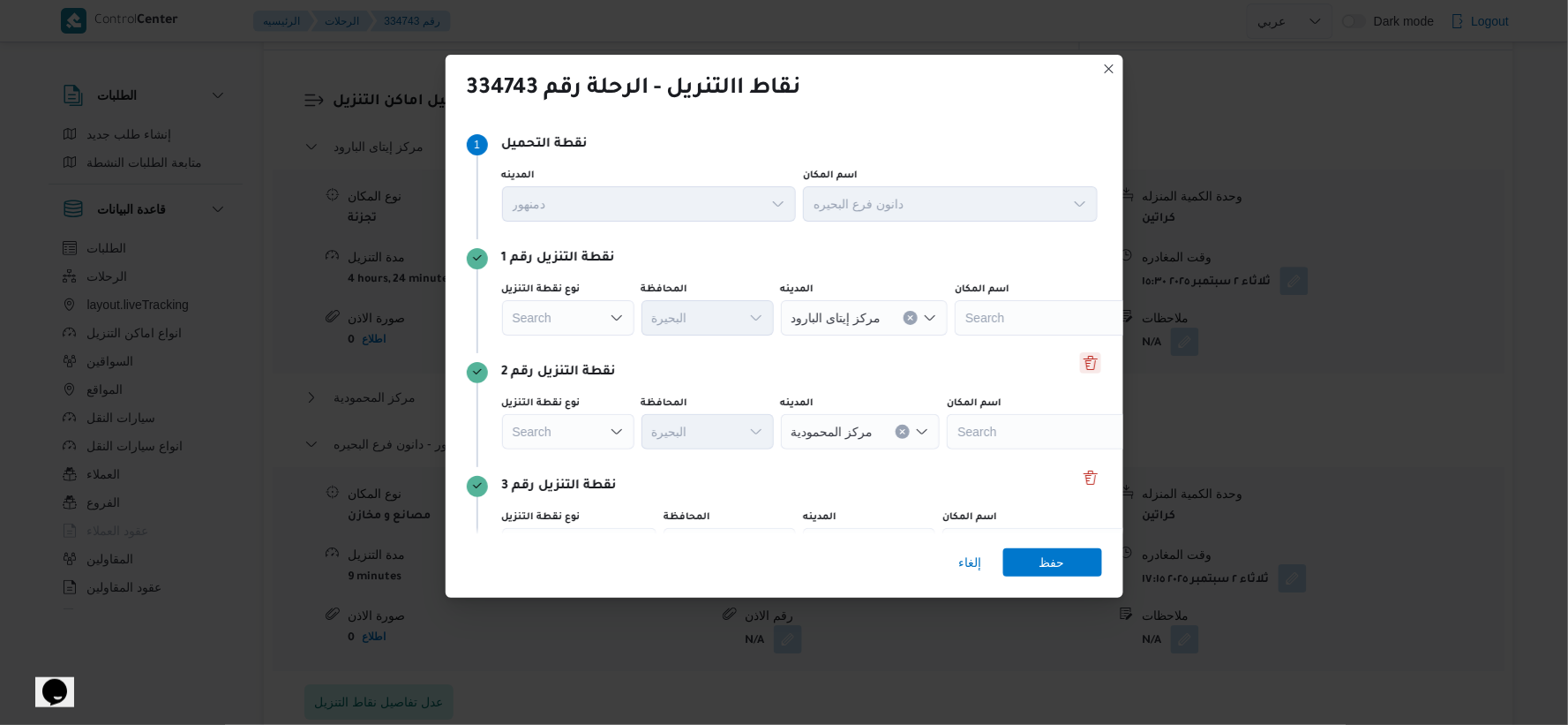
click at [1080, 368] on button "Delete" at bounding box center [1090, 363] width 22 height 22
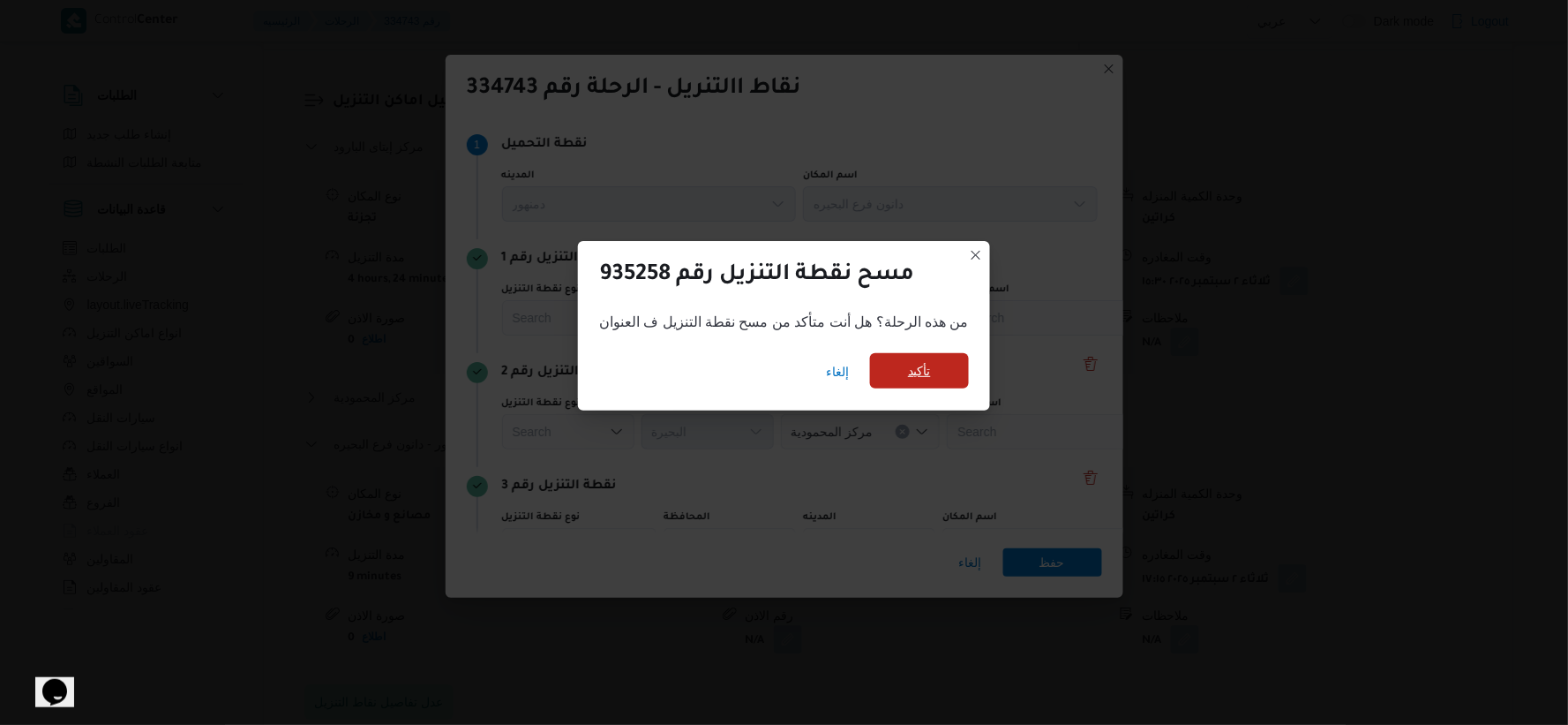
click at [938, 362] on span "تأكيد" at bounding box center [920, 371] width 99 height 36
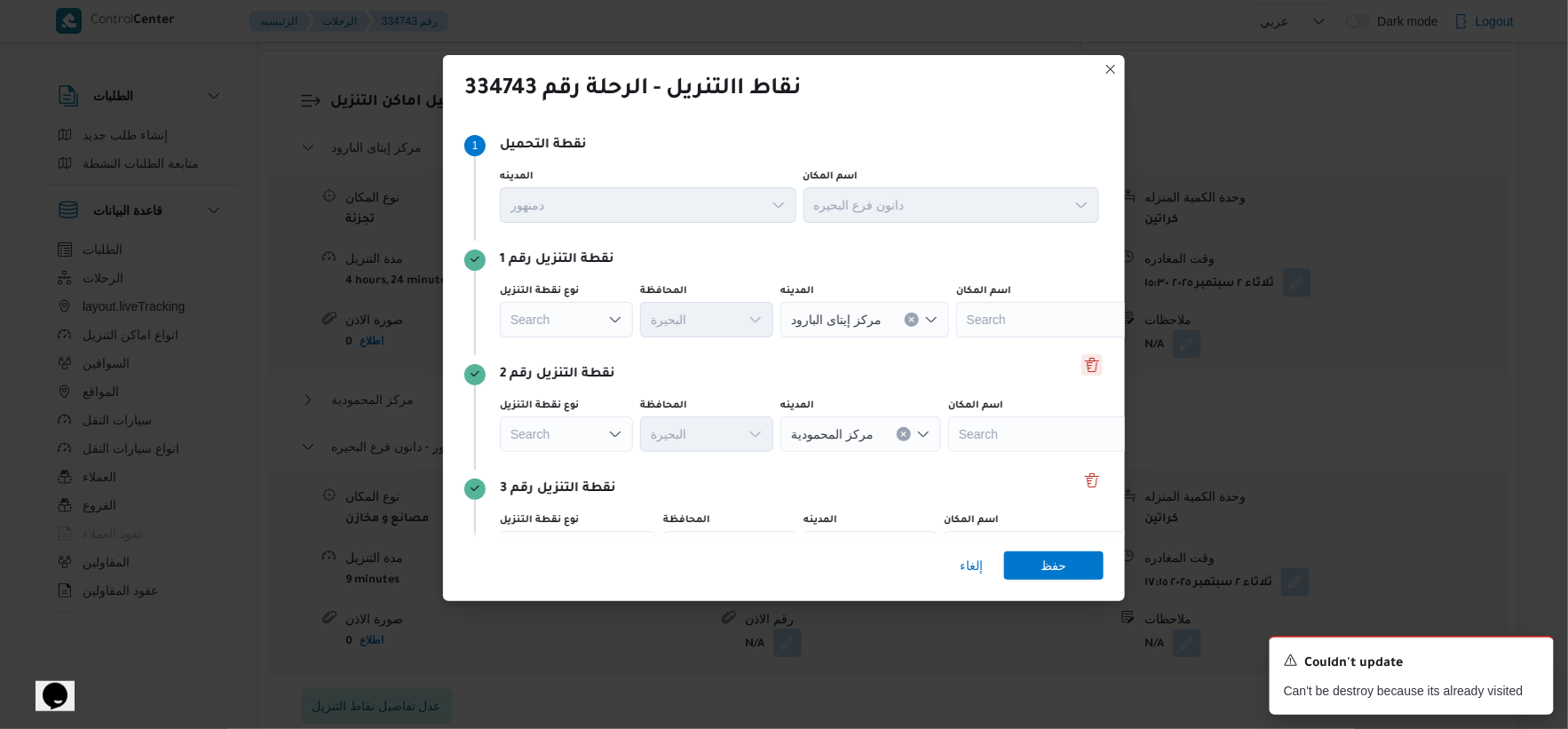
click at [1085, 366] on button "Delete" at bounding box center [1092, 365] width 22 height 22
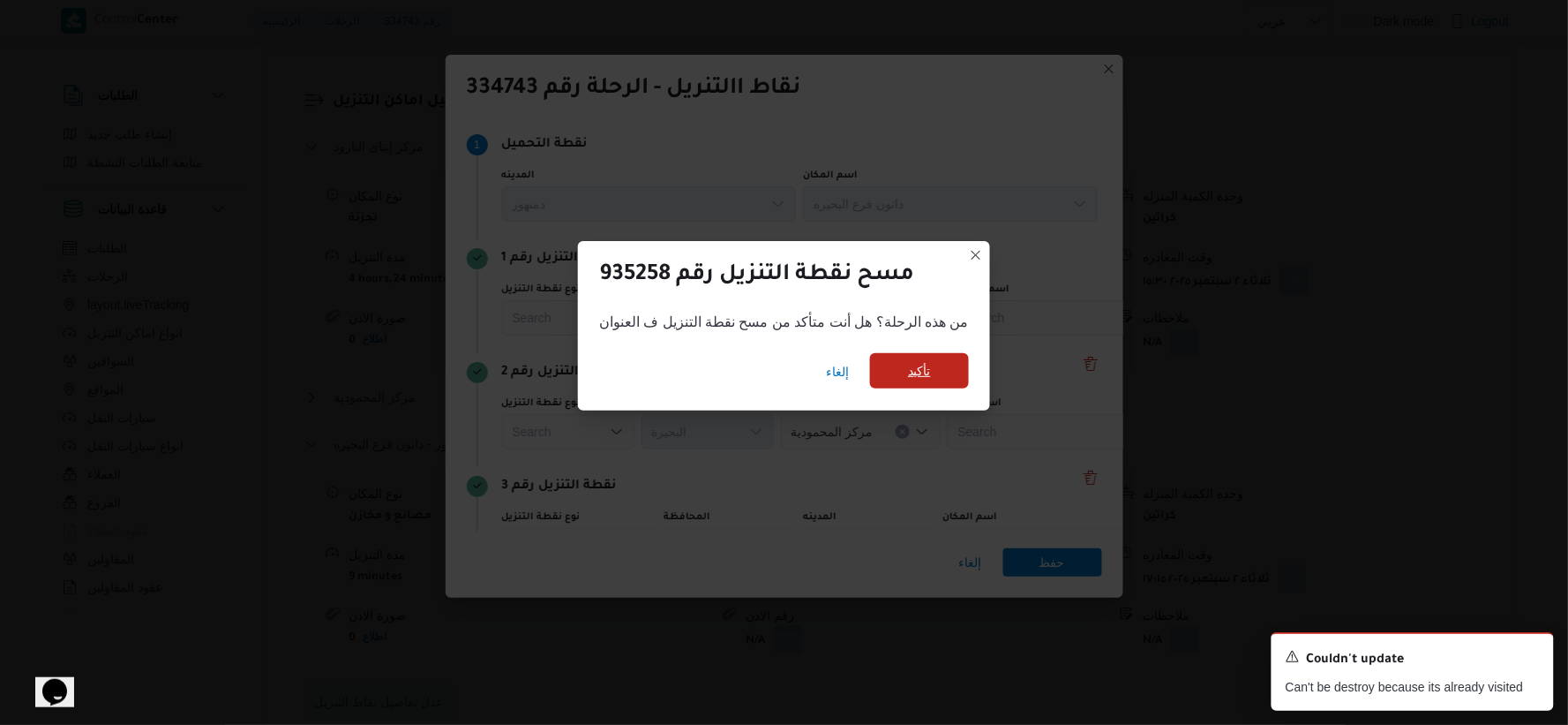
click at [949, 365] on span "تأكيد" at bounding box center [920, 371] width 99 height 36
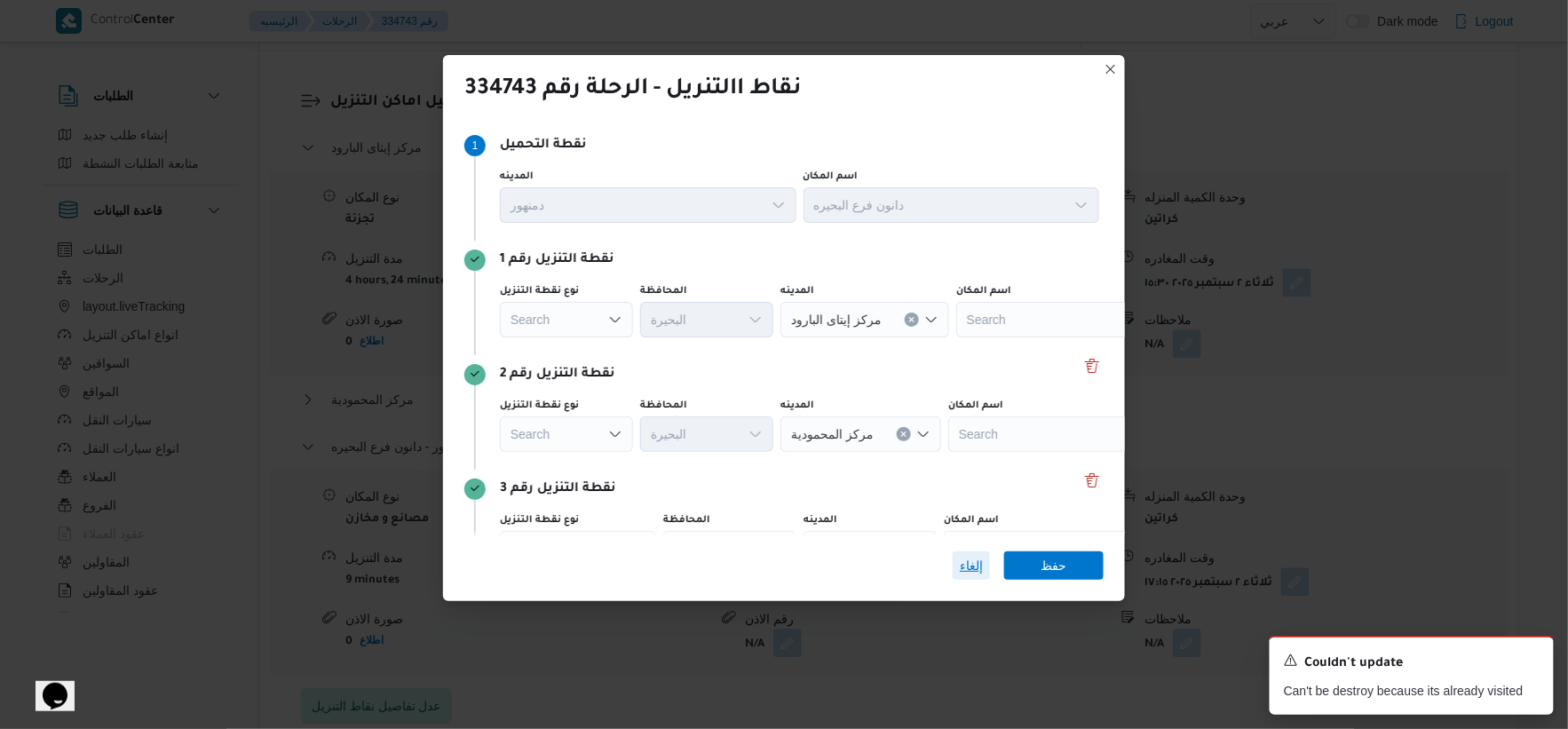
click at [964, 566] on span "إلغاء" at bounding box center [971, 565] width 24 height 22
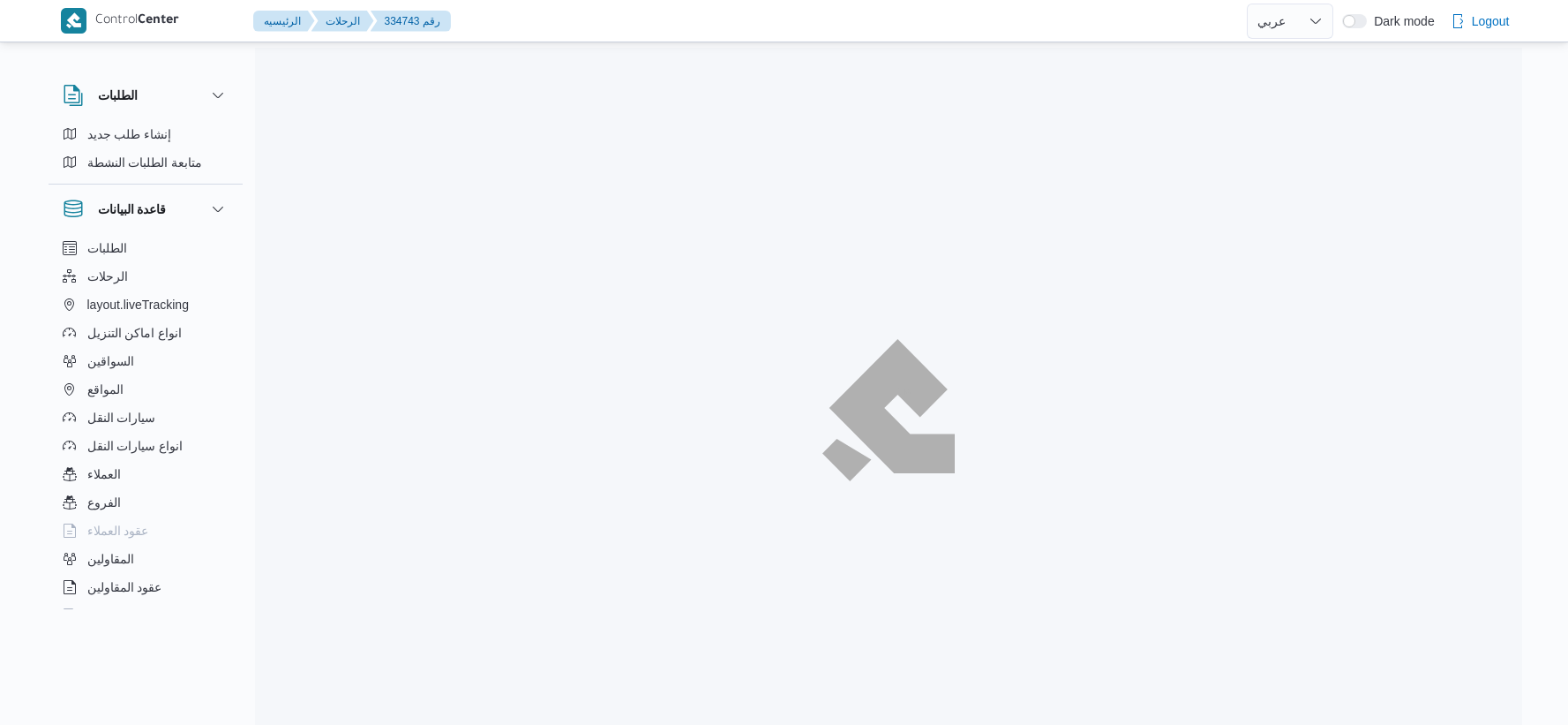
select select "ar"
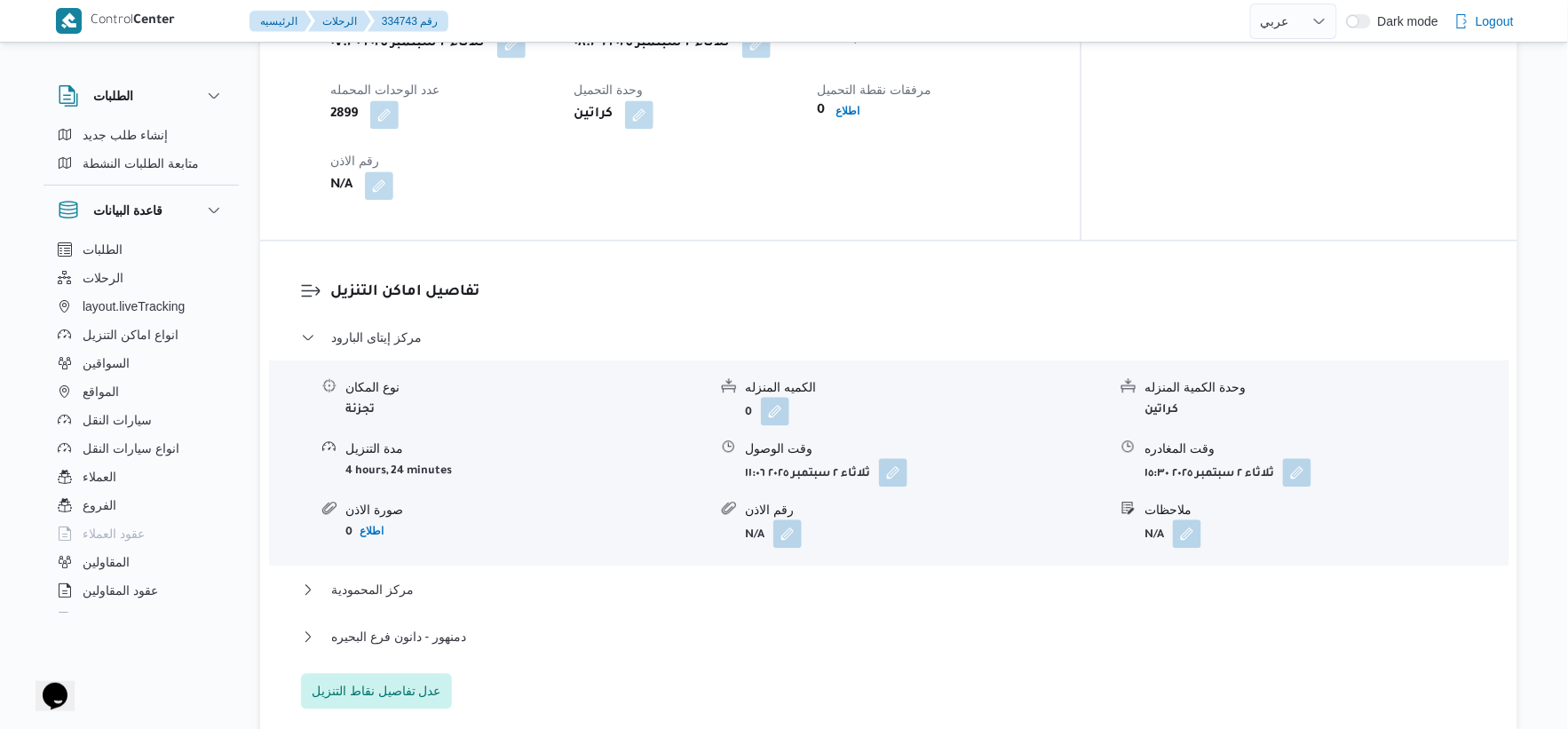
scroll to position [1480, 0]
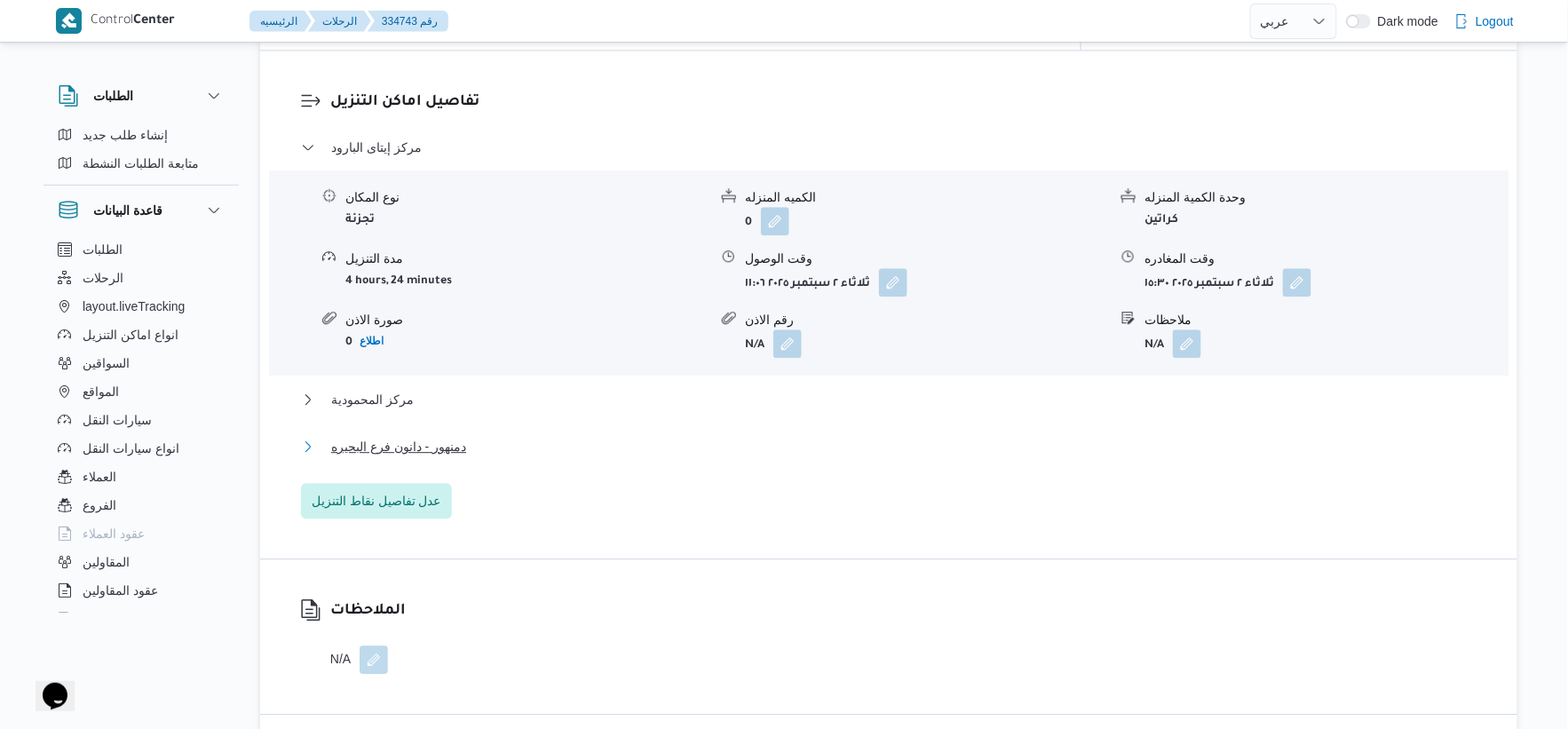
click at [454, 436] on span "دمنهور - دانون فرع البحيره" at bounding box center [398, 447] width 135 height 22
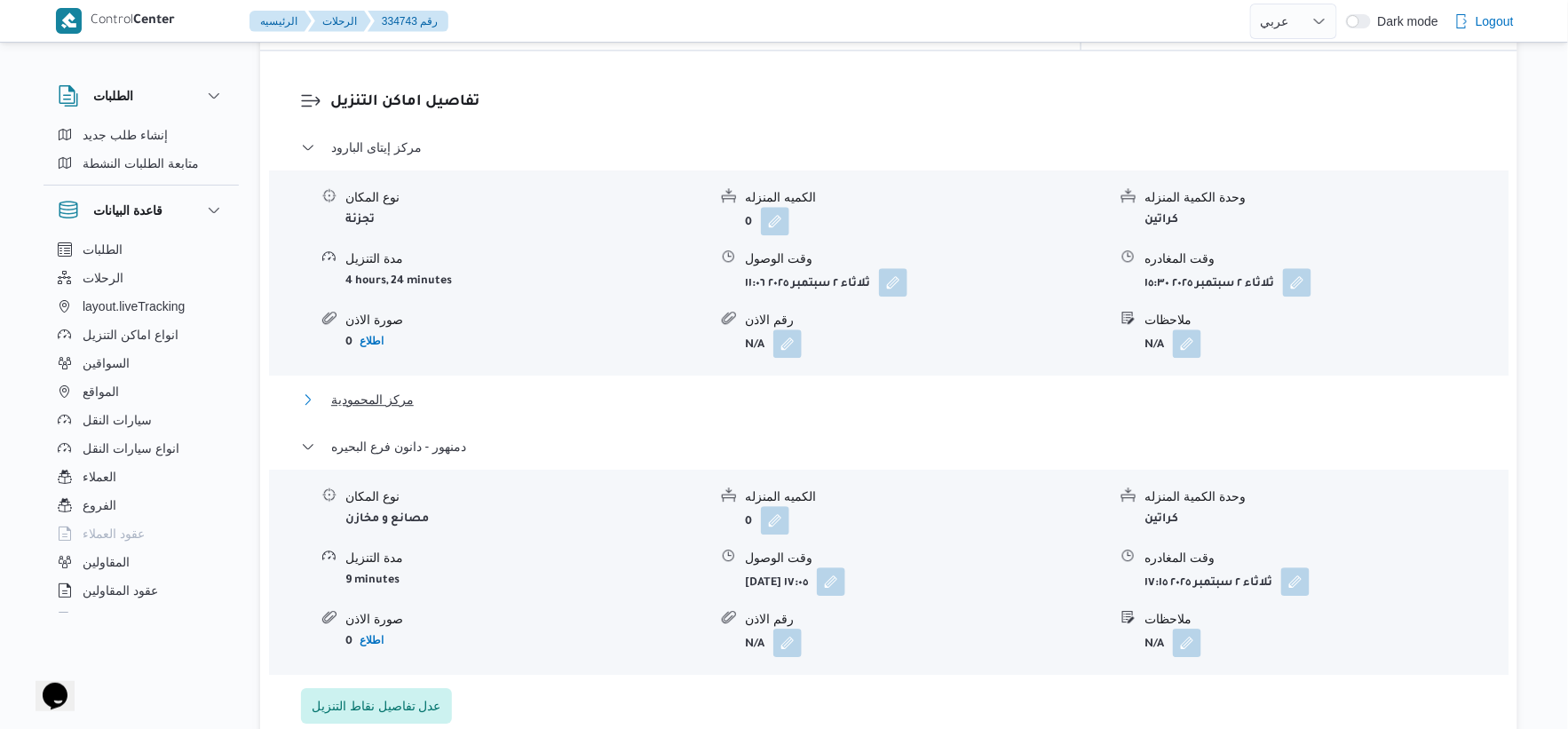
click at [398, 388] on span "مركز المحمودية" at bounding box center [372, 399] width 83 height 22
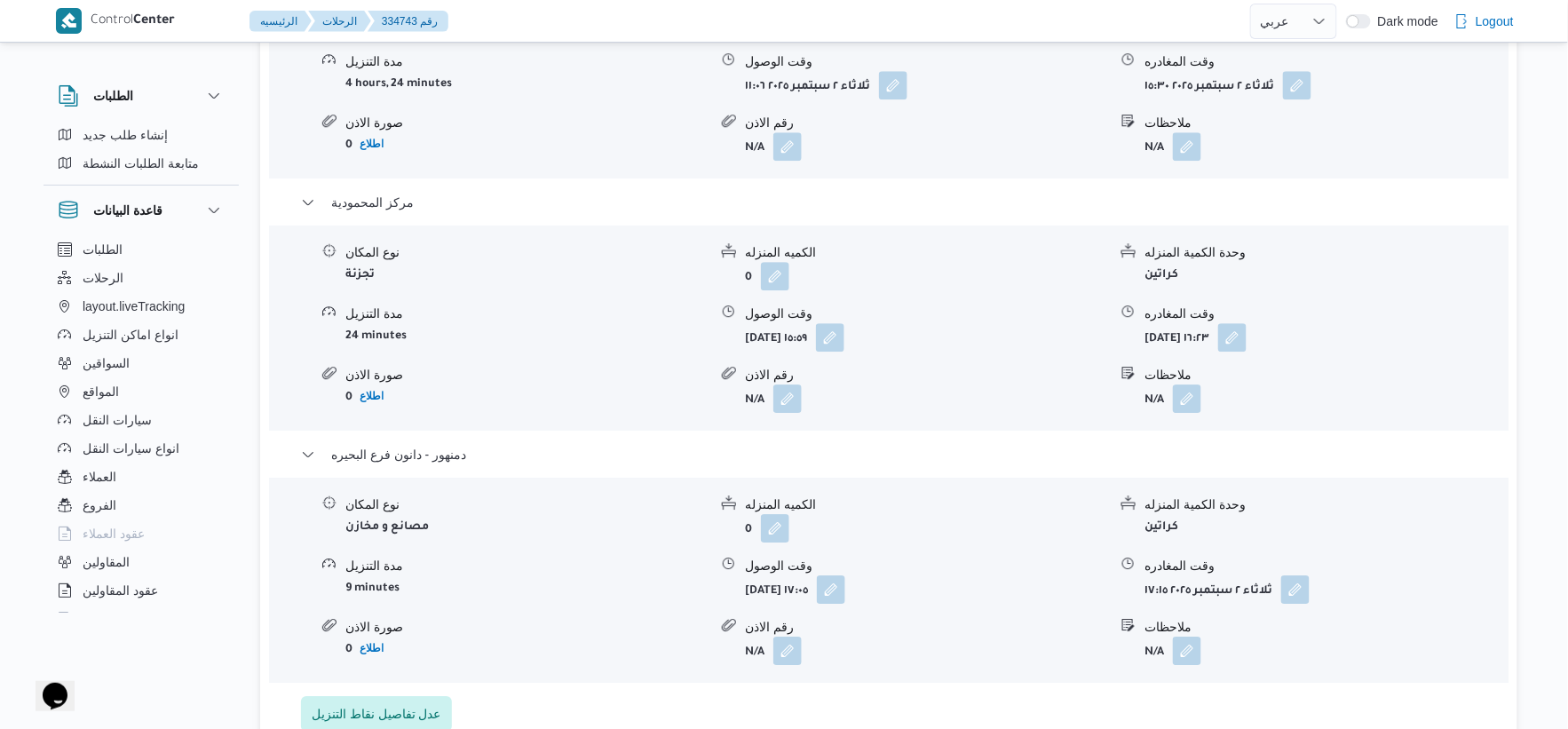
scroll to position [1776, 0]
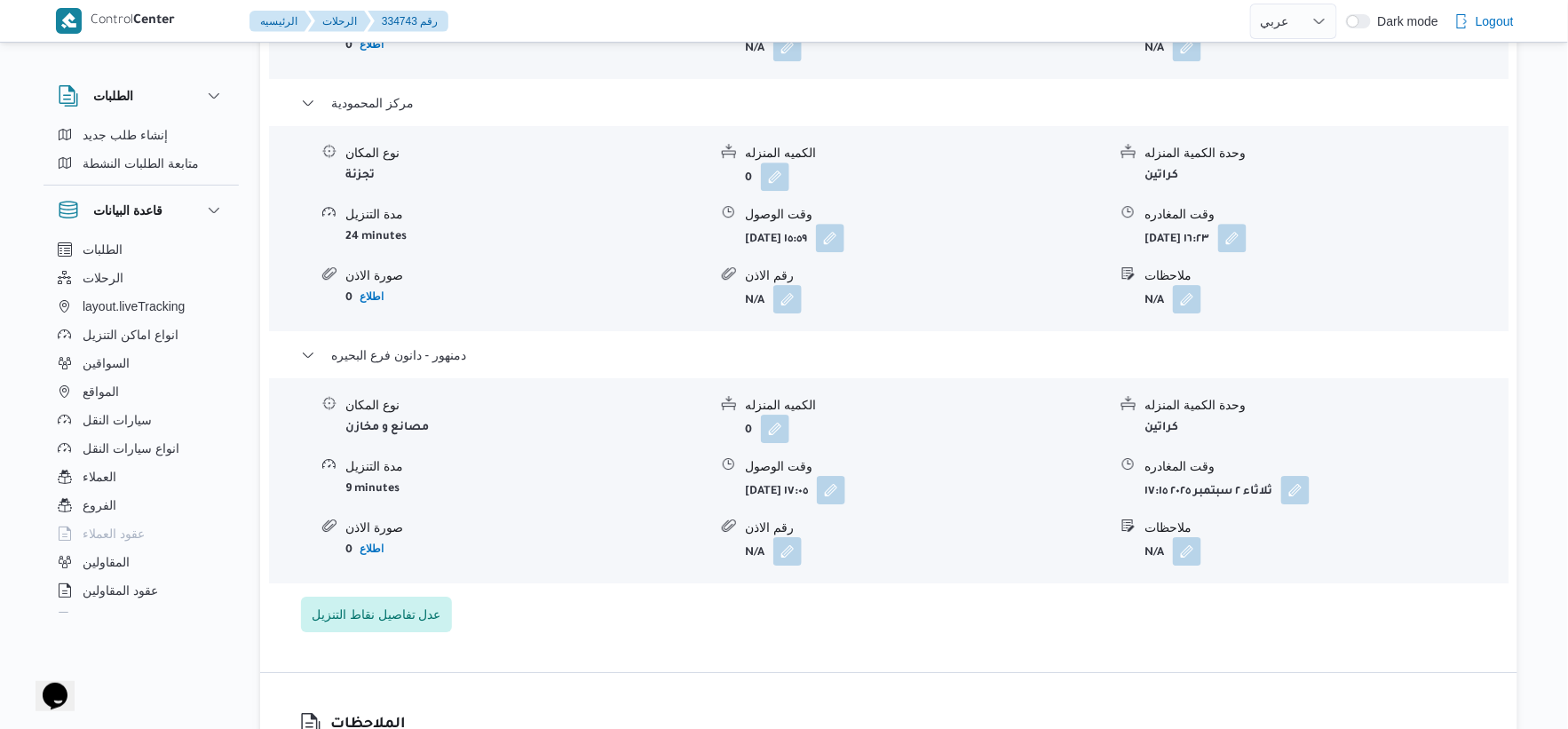
select select "ar"
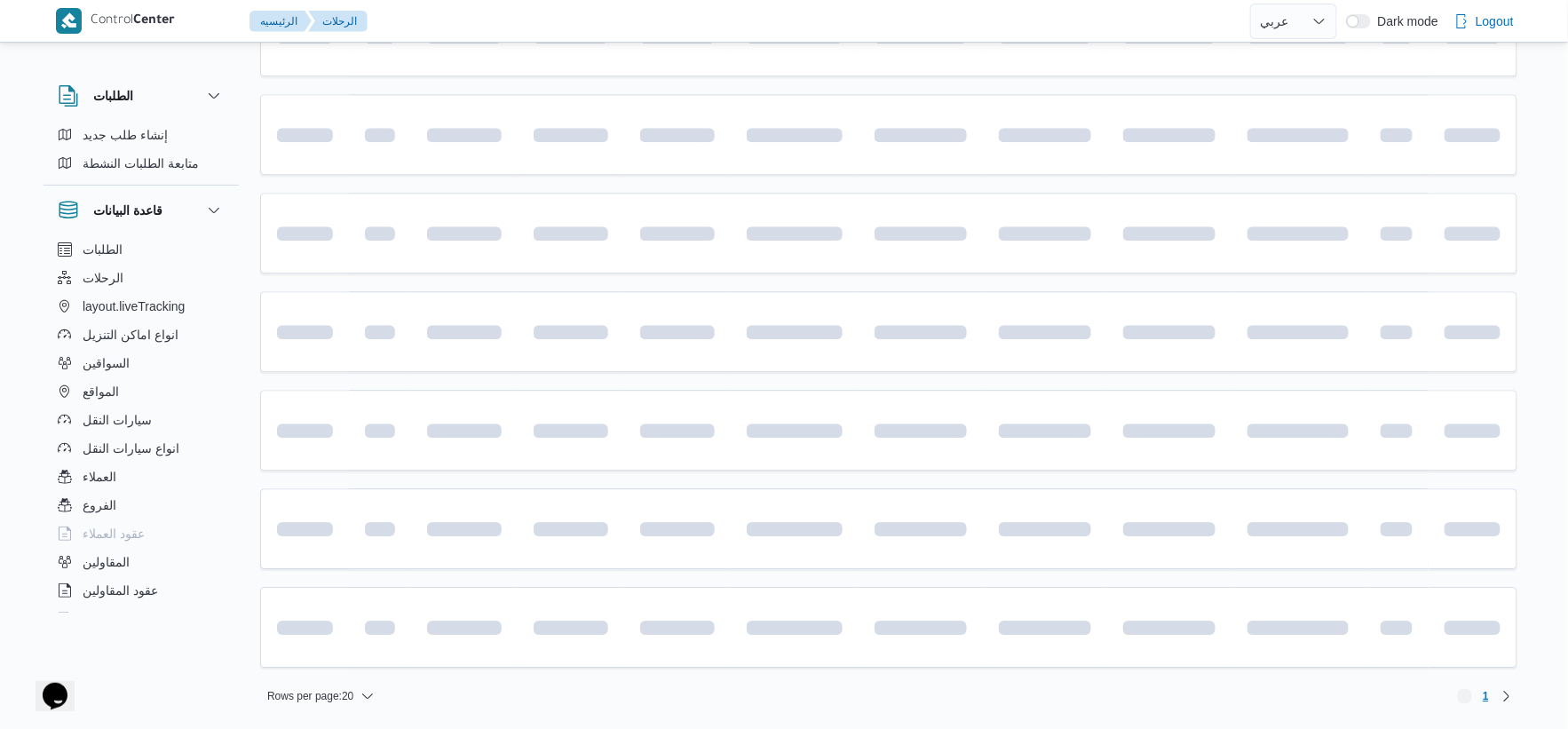
scroll to position [888, 0]
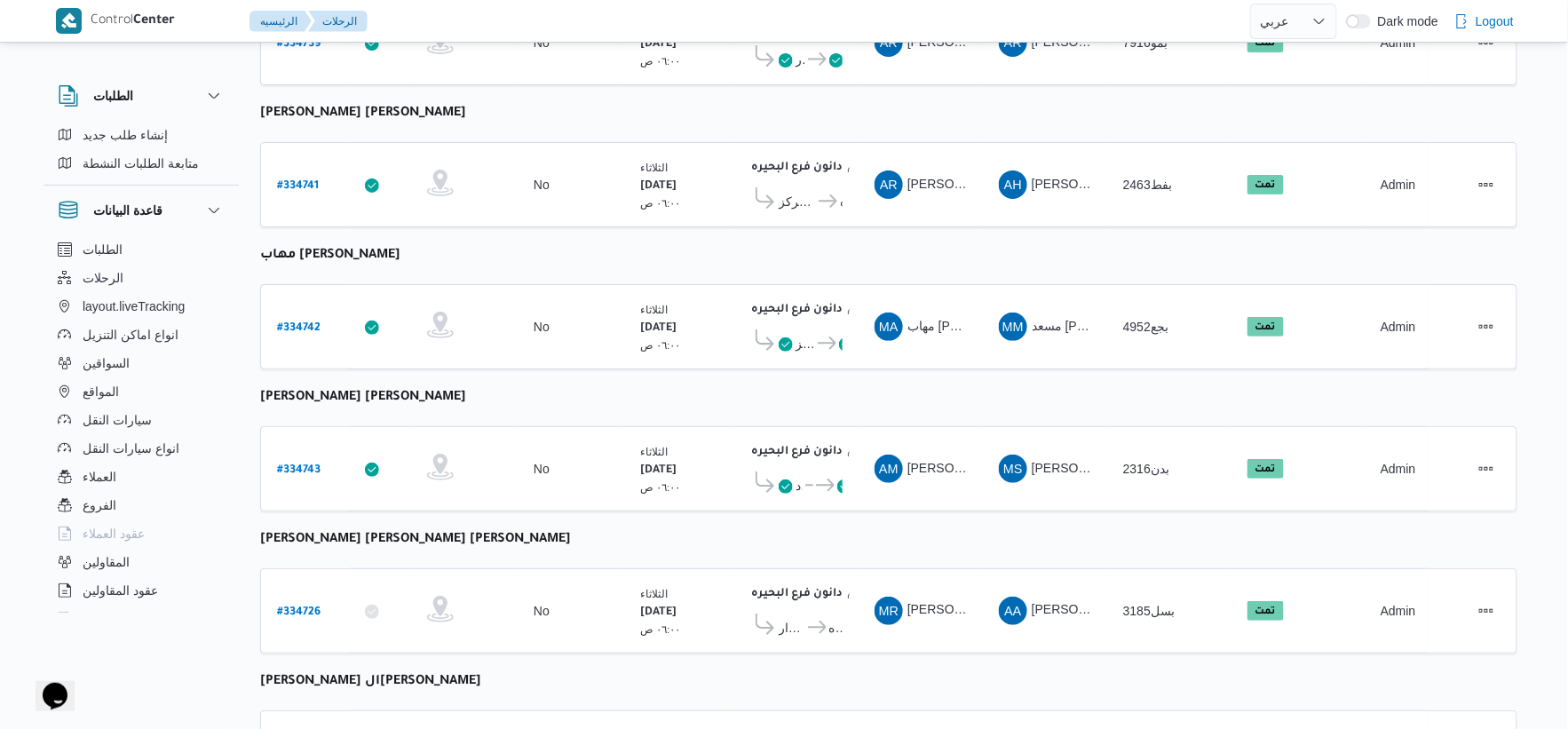
select select "ar"
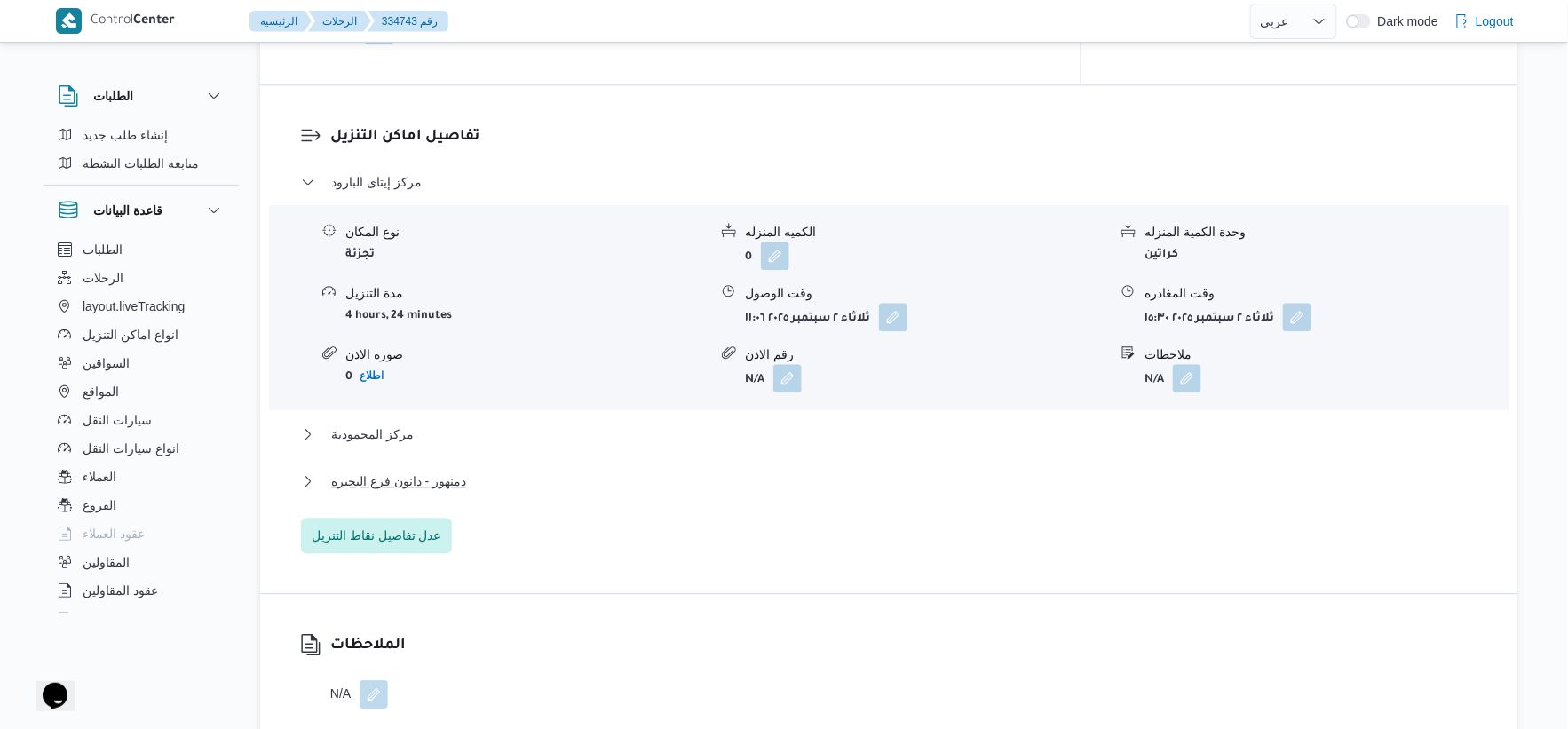
scroll to position [1480, 0]
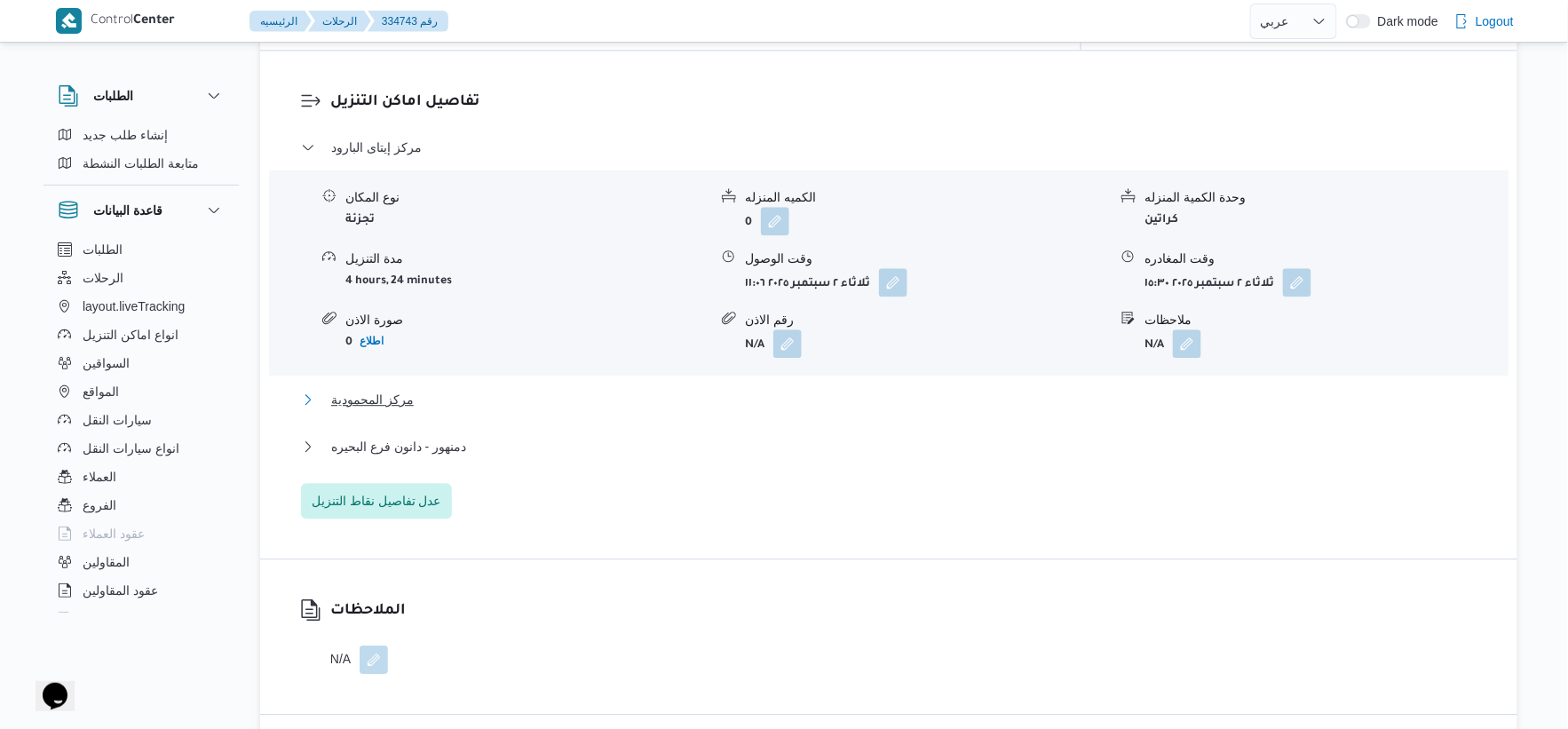
click at [409, 388] on span "مركز المحمودية" at bounding box center [372, 399] width 83 height 22
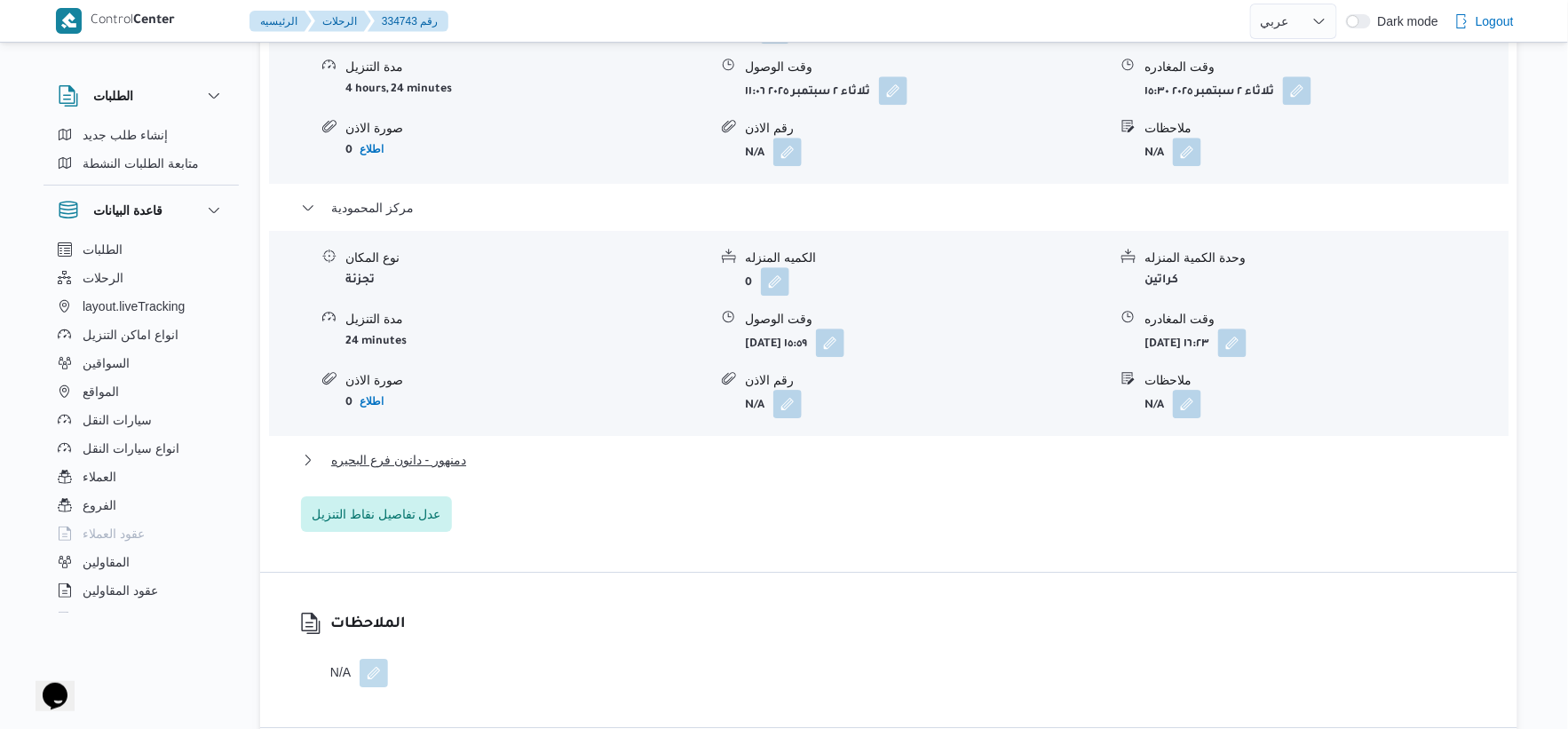
scroll to position [1676, 0]
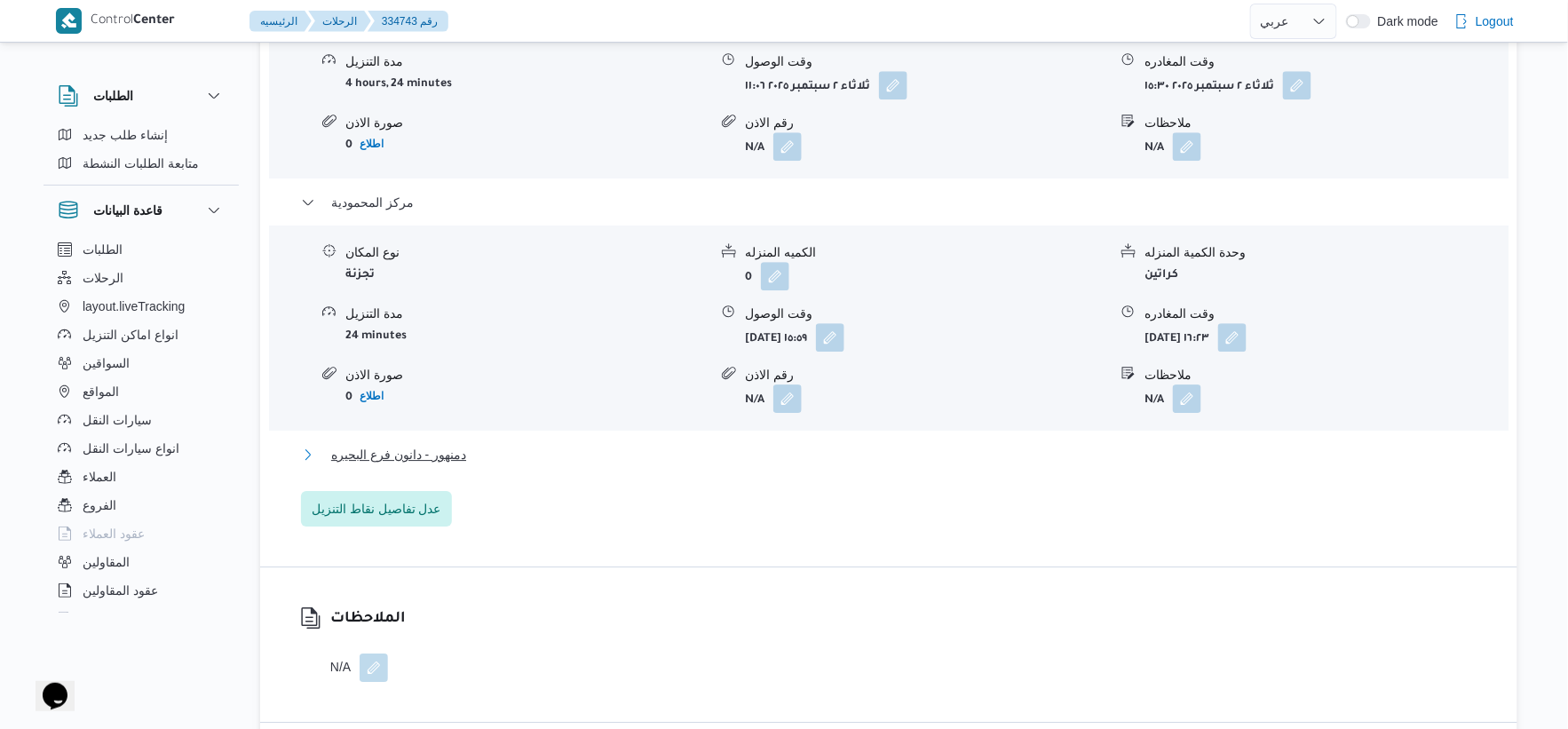
click at [471, 444] on button "دمنهور - دانون فرع البحيره" at bounding box center [889, 454] width 1177 height 22
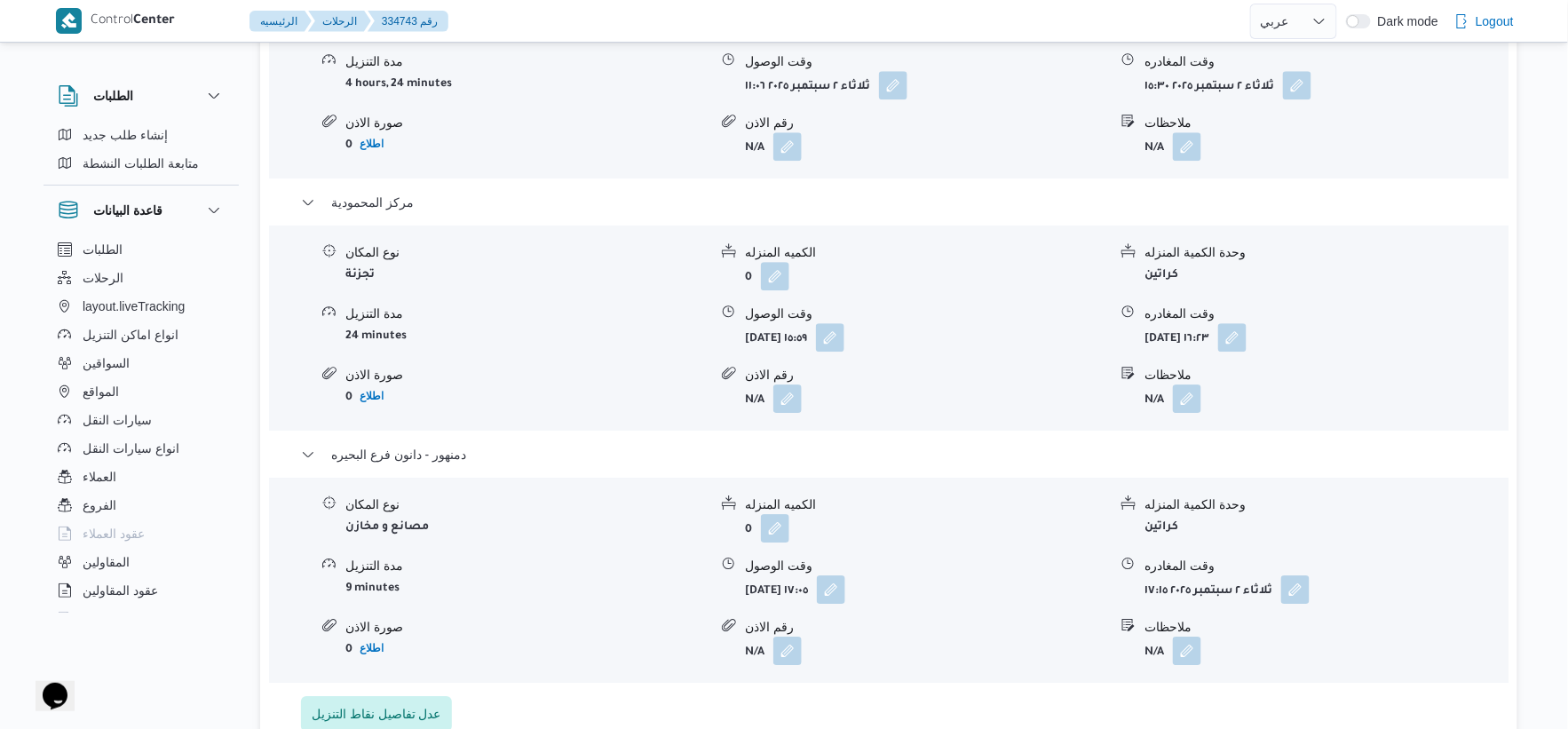
select select "ar"
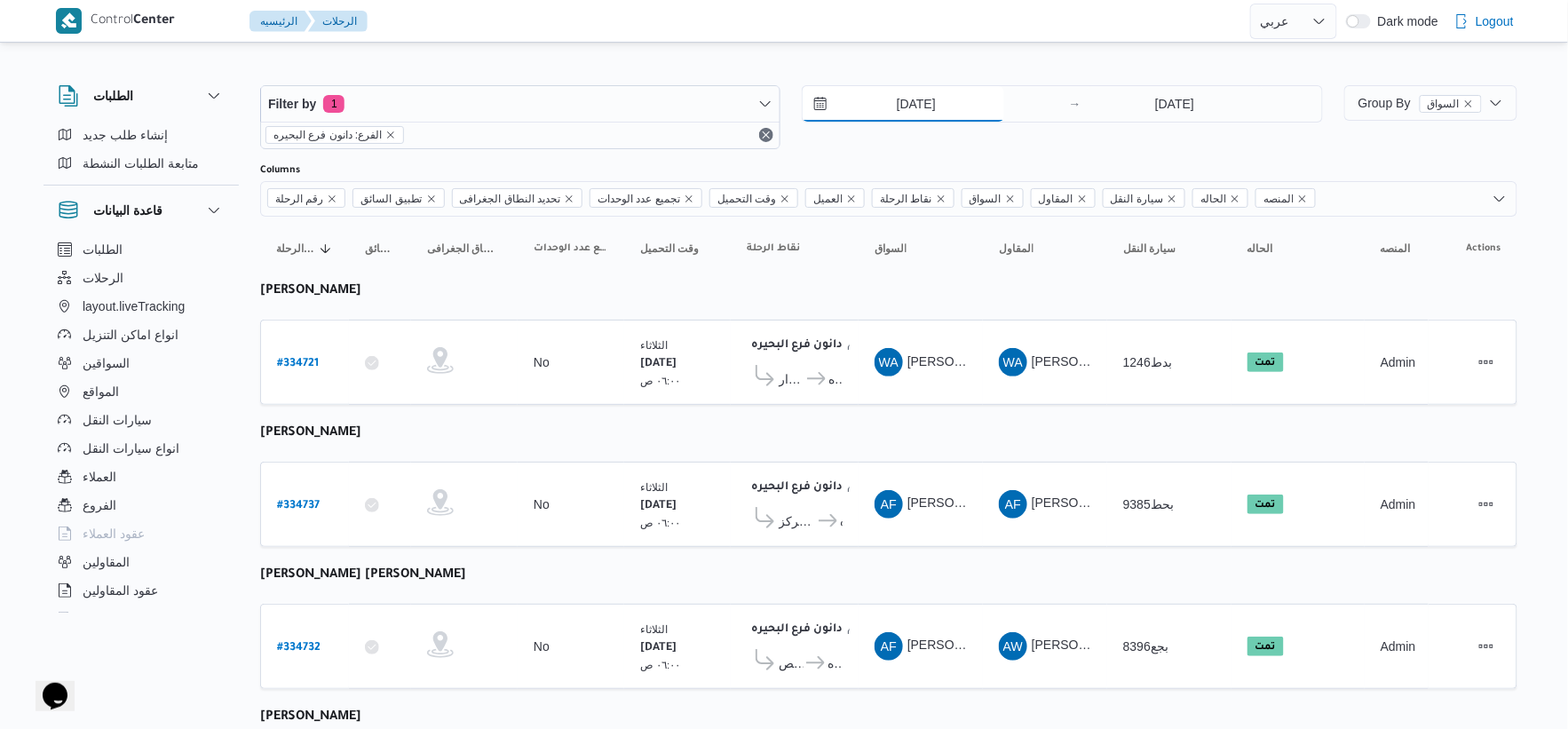
click at [940, 95] on input "[DATE]" at bounding box center [903, 104] width 201 height 36
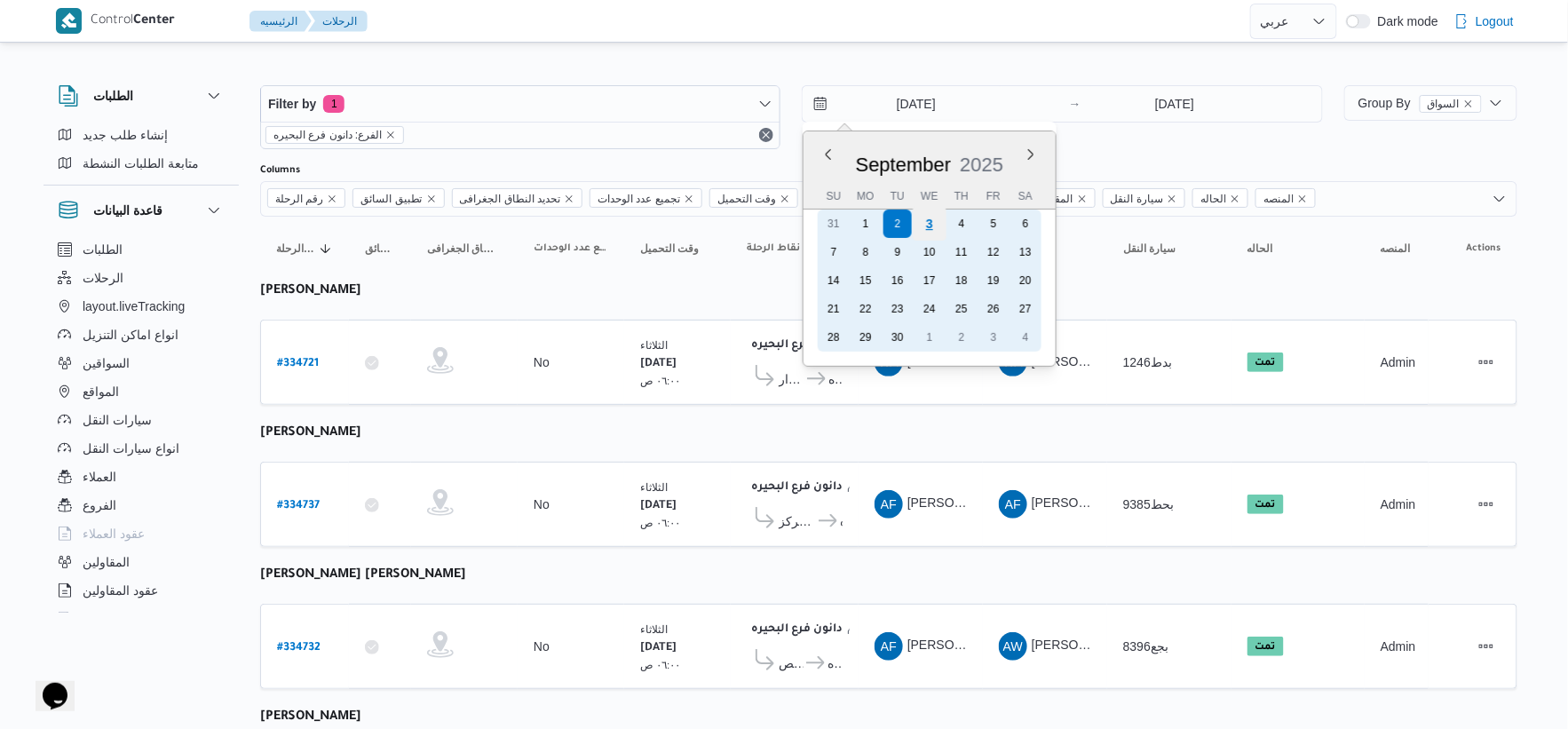
click at [936, 220] on div "3" at bounding box center [929, 224] width 34 height 34
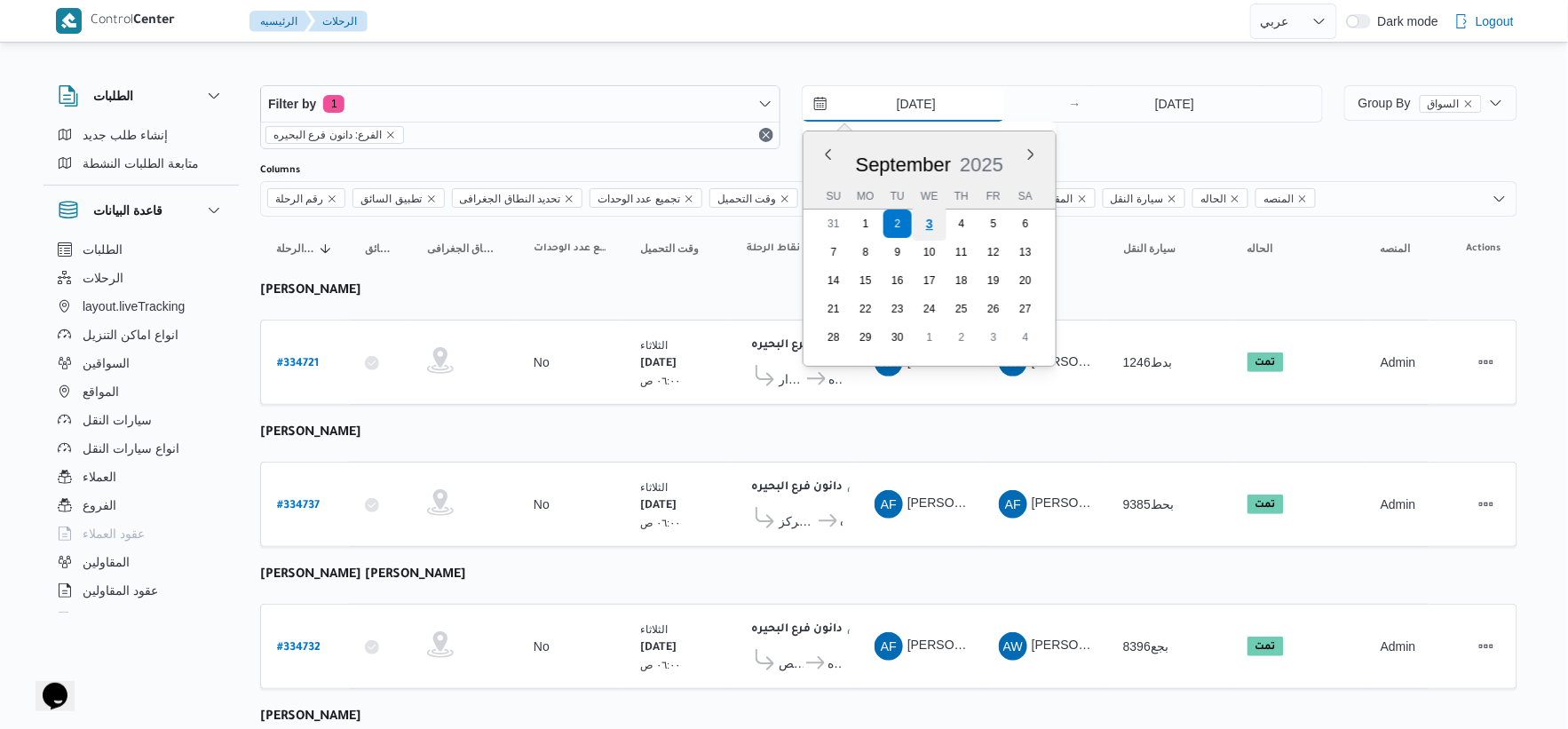
type input "[DATE]"
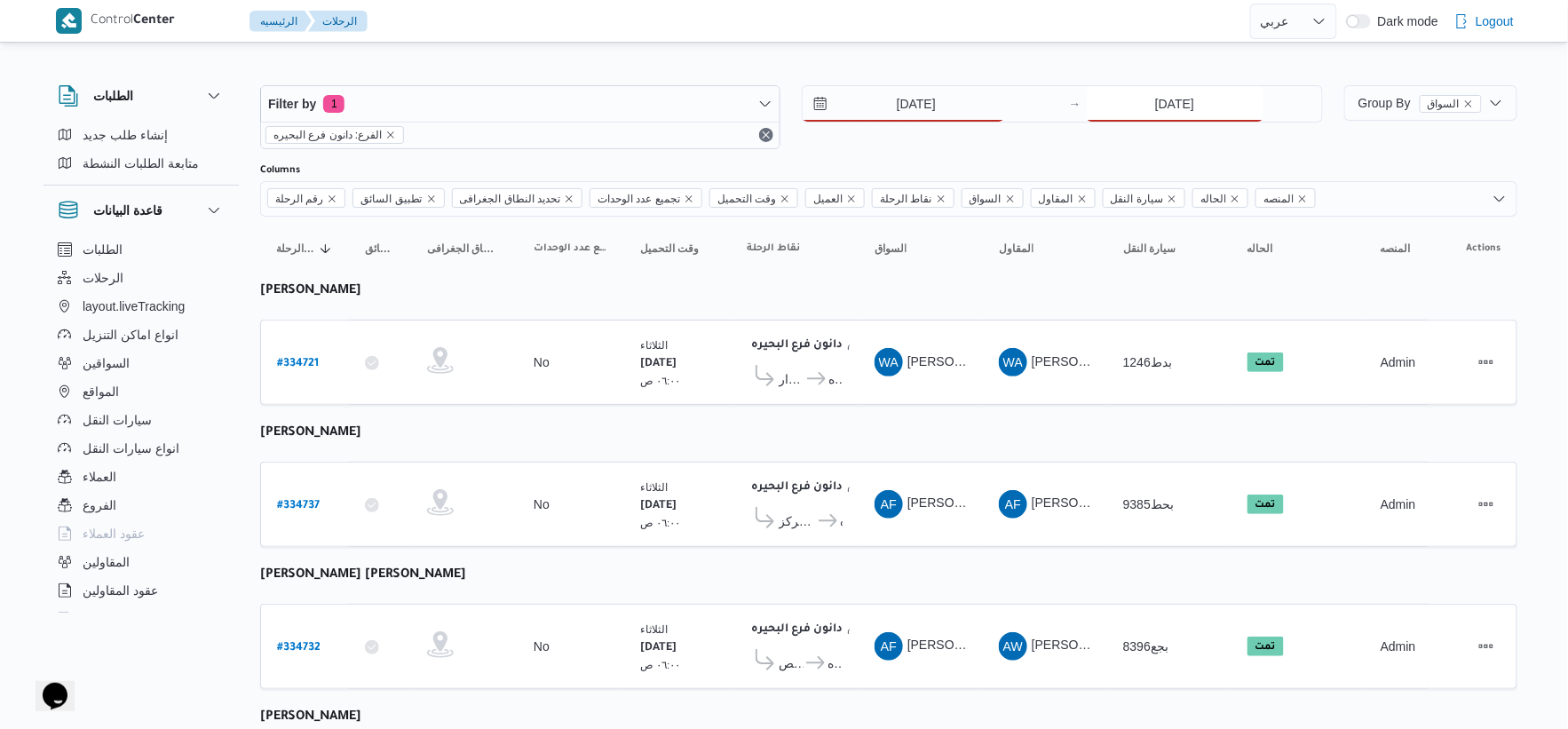
click at [1168, 103] on input "[DATE]" at bounding box center [1175, 104] width 177 height 36
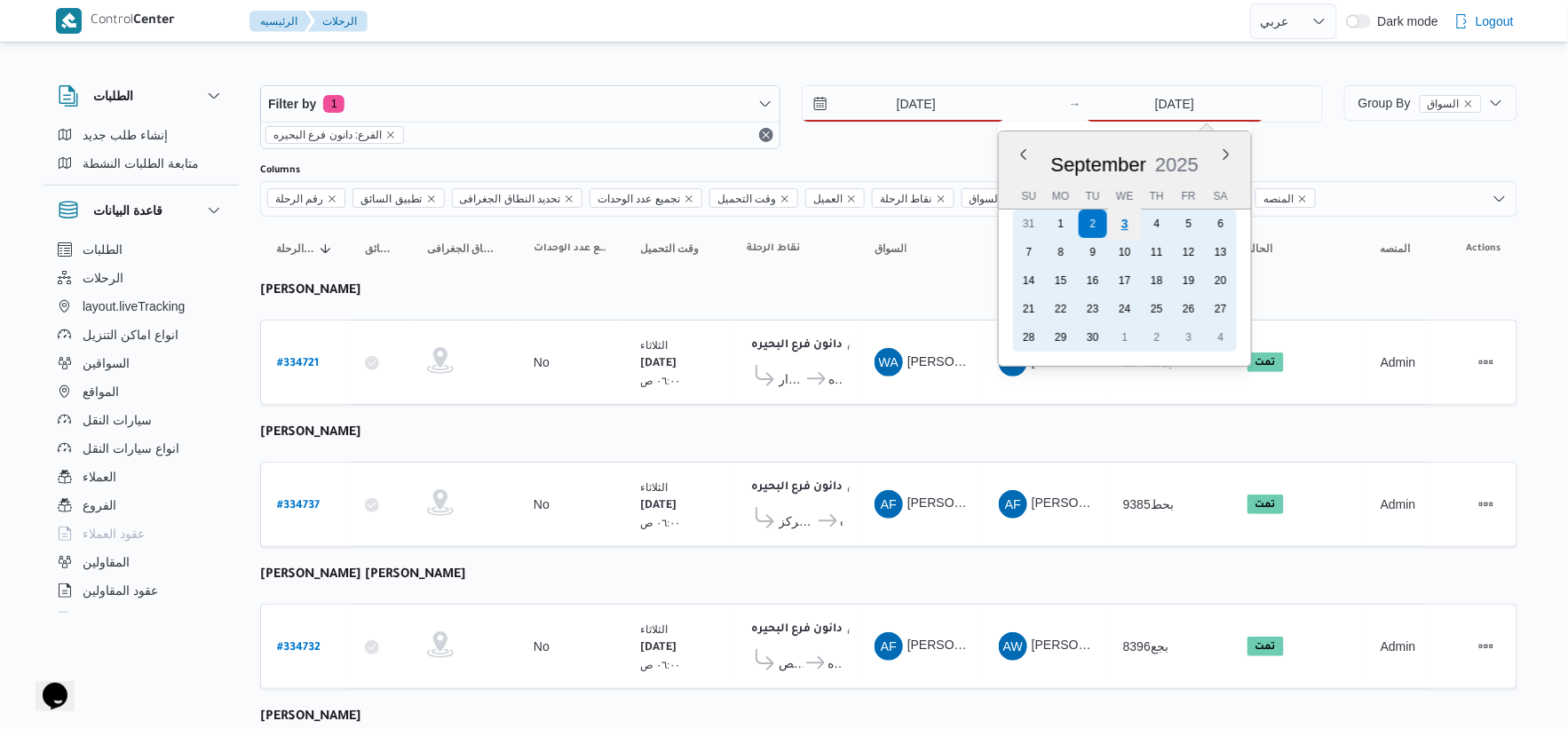
click at [1130, 220] on div "3" at bounding box center [1124, 224] width 34 height 34
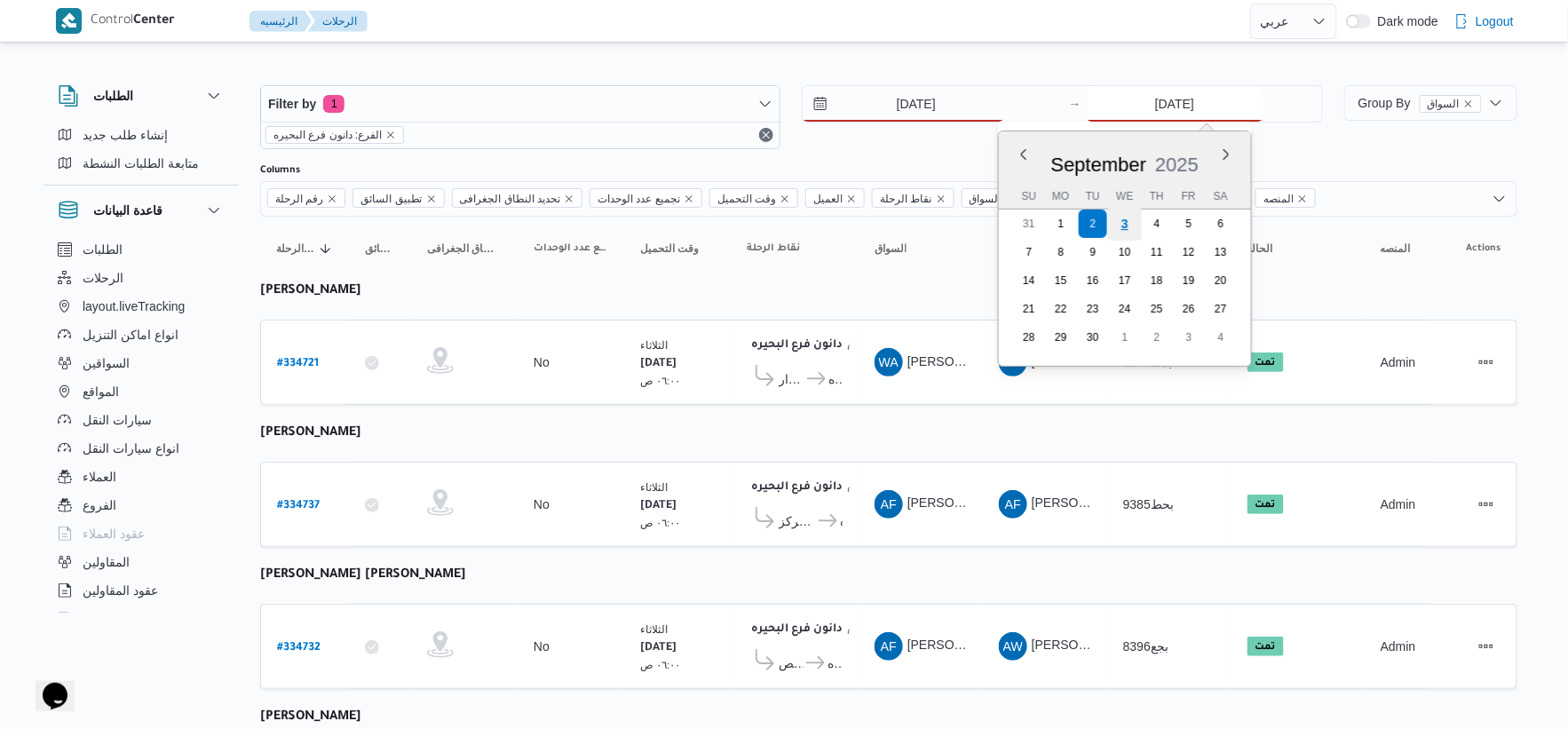
type input "[DATE]"
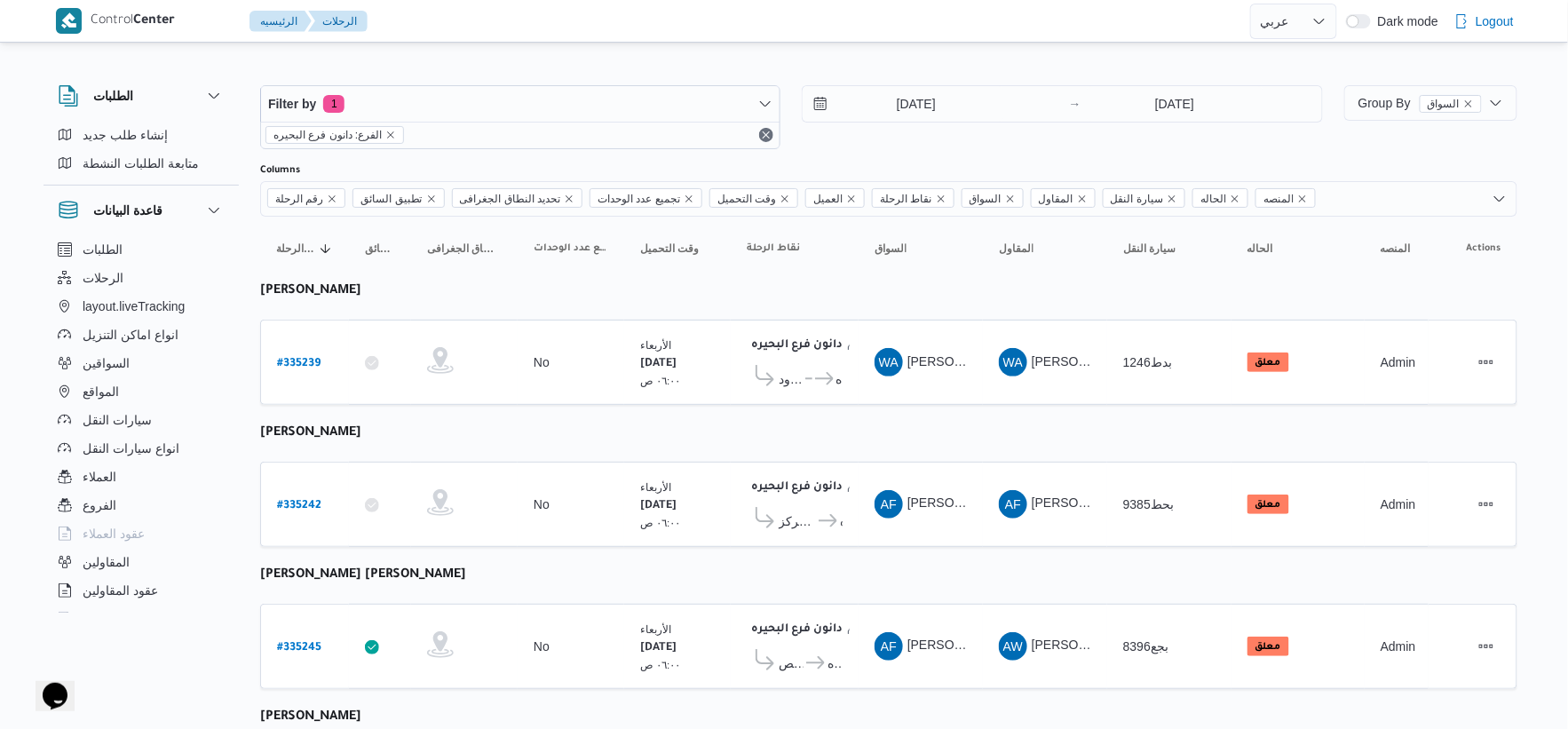
click at [805, 374] on icon at bounding box center [815, 379] width 19 height 13
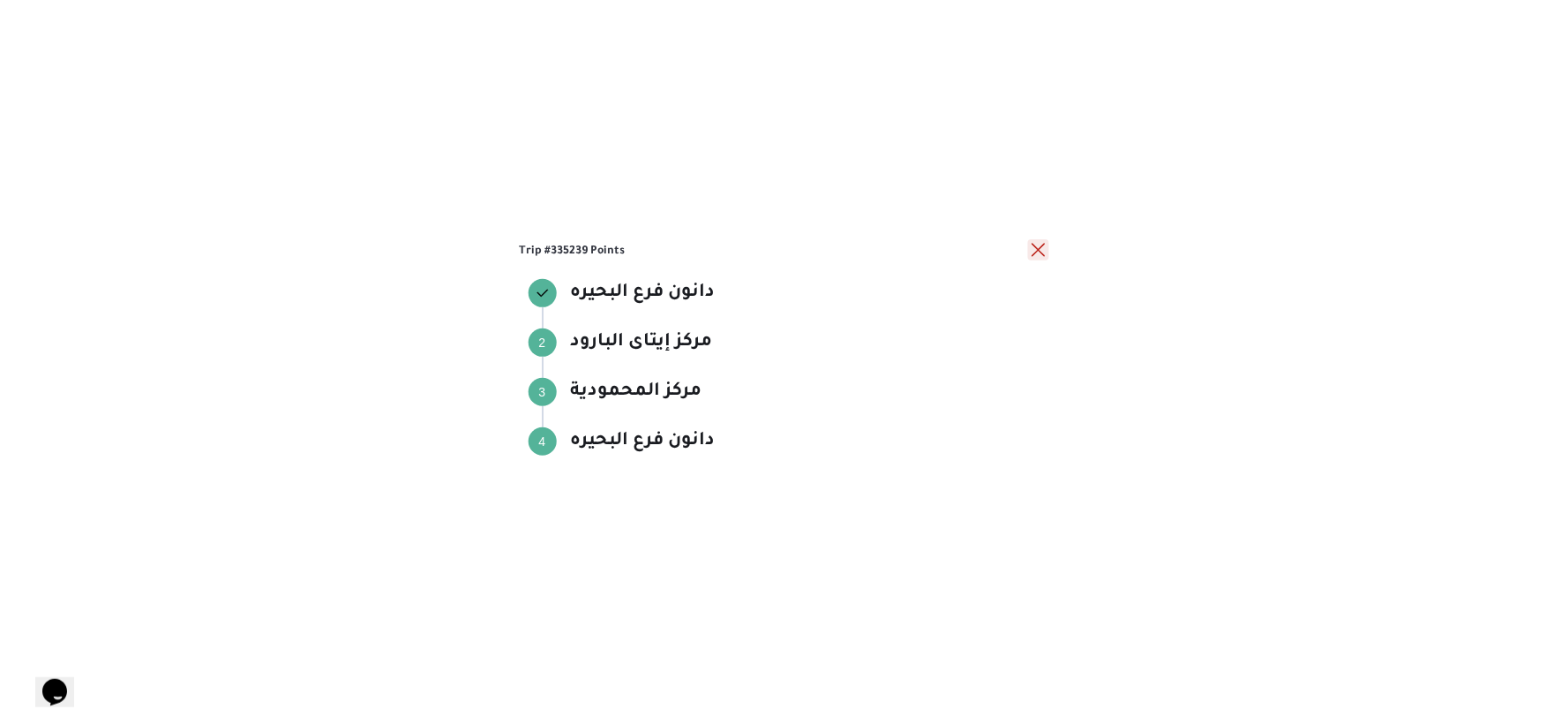
click at [1044, 249] on button "close" at bounding box center [1039, 250] width 22 height 22
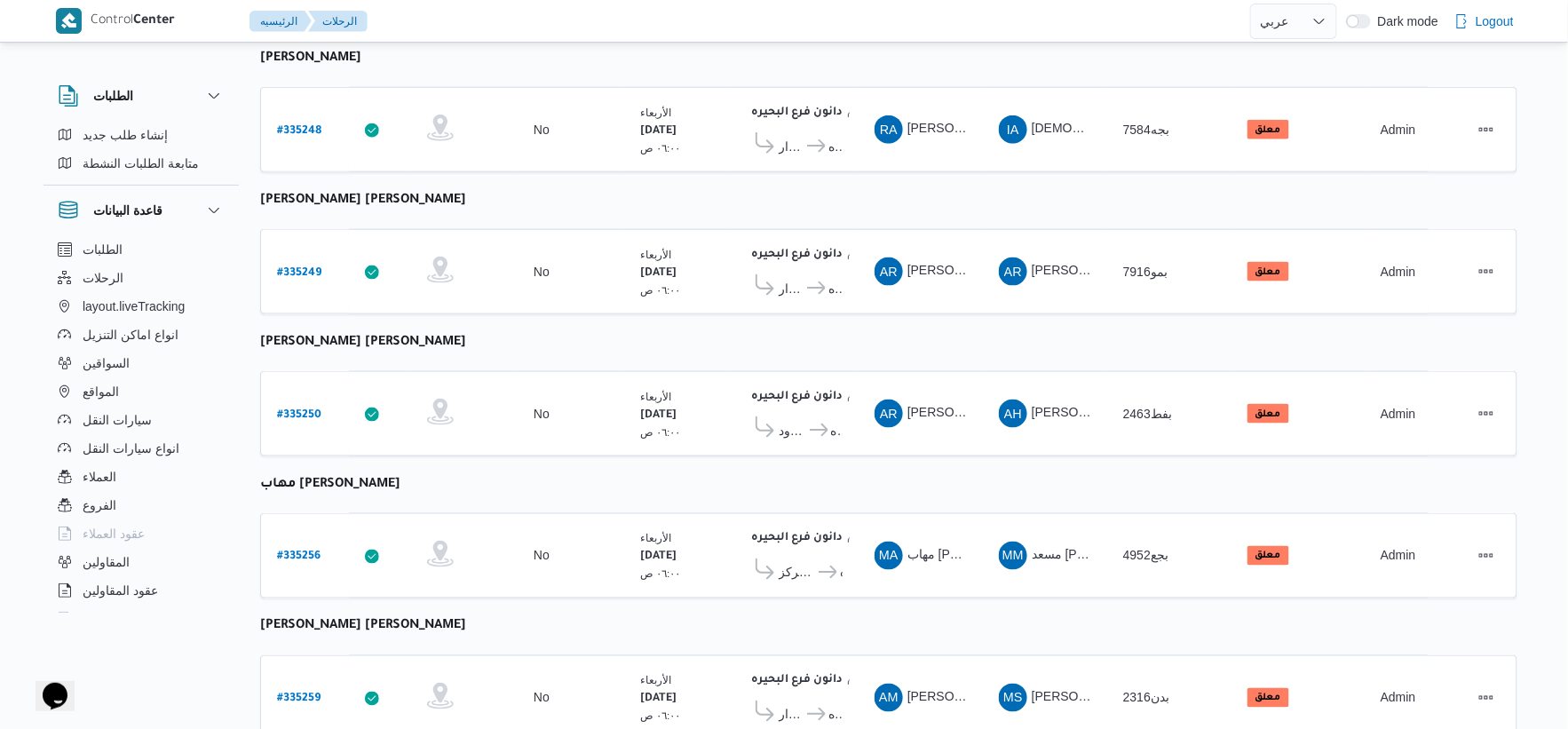
scroll to position [788, 0]
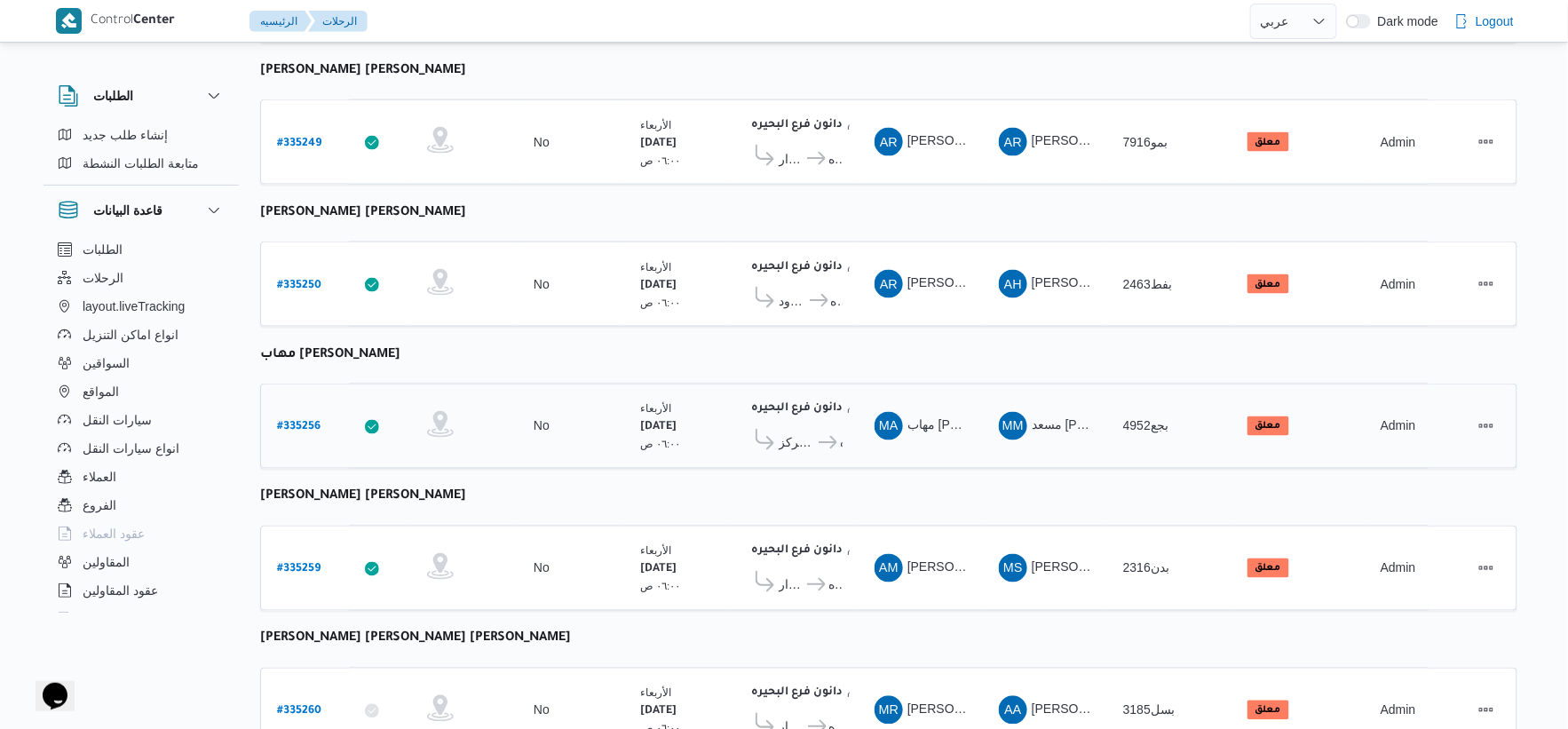
click at [818, 437] on icon at bounding box center [828, 443] width 19 height 13
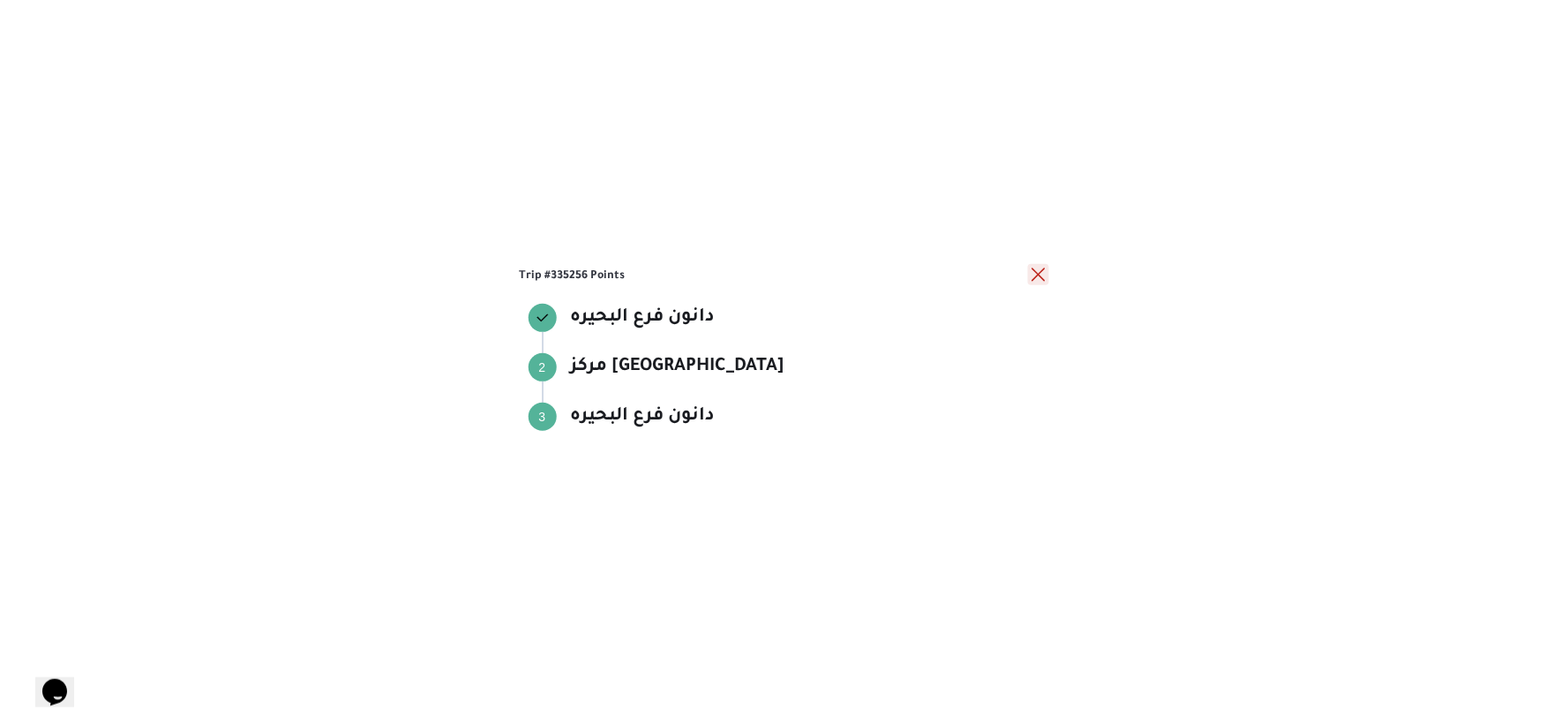
click at [1040, 271] on button "close" at bounding box center [1039, 274] width 22 height 22
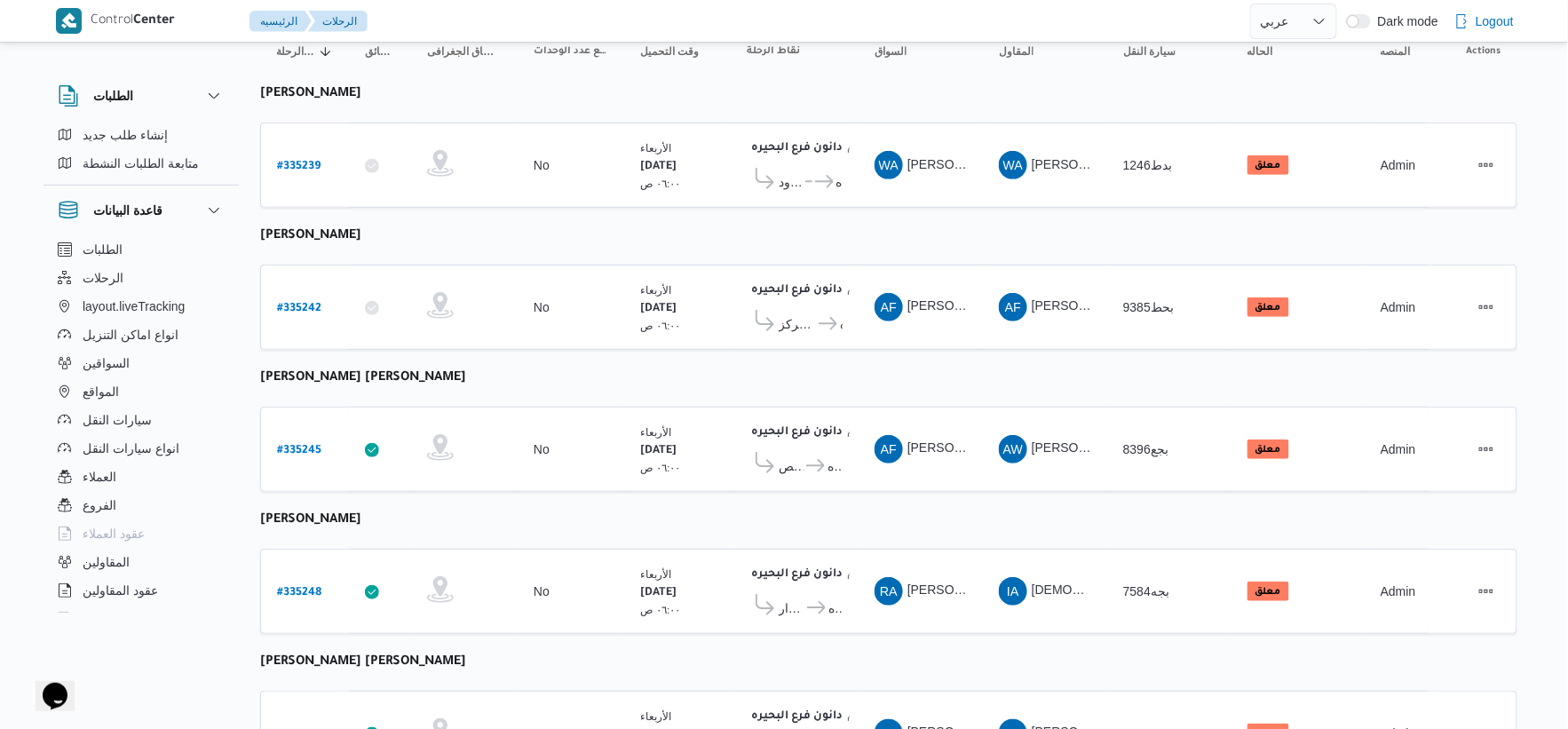
scroll to position [0, 0]
